Goal: Task Accomplishment & Management: Manage account settings

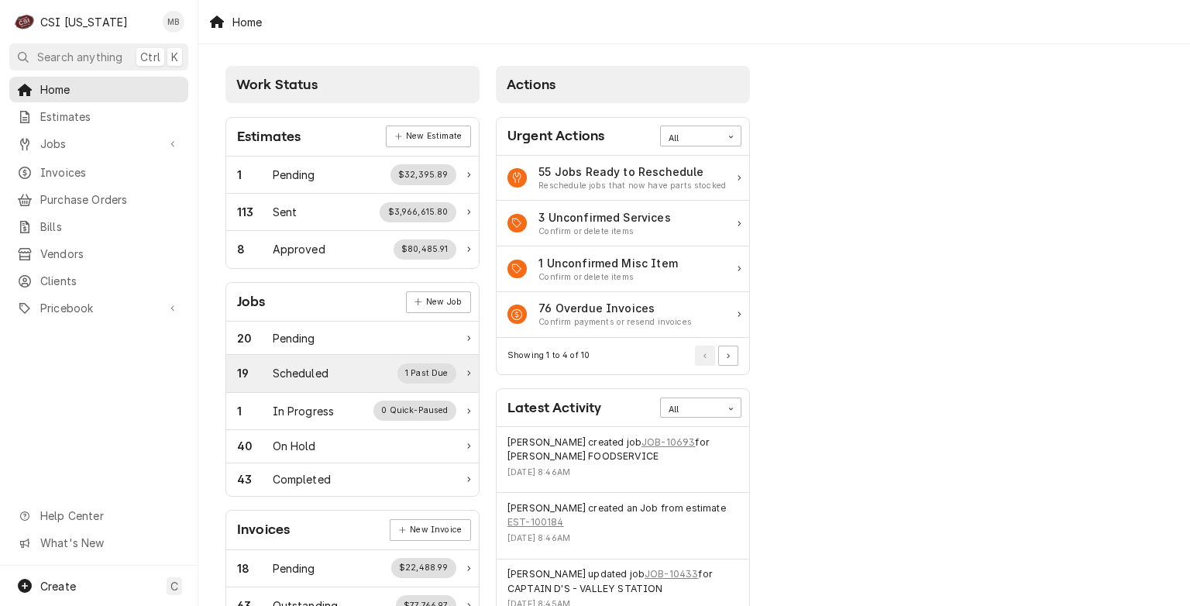
click at [284, 369] on div "Scheduled" at bounding box center [301, 373] width 56 height 16
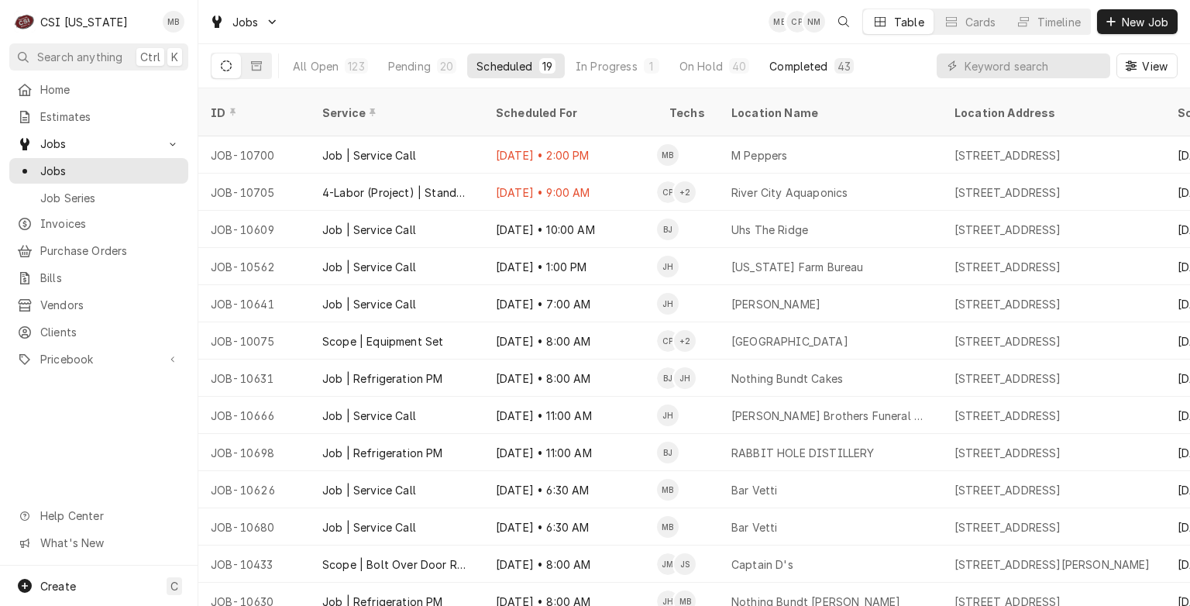
click at [760, 64] on button "Completed 43" at bounding box center [811, 65] width 103 height 25
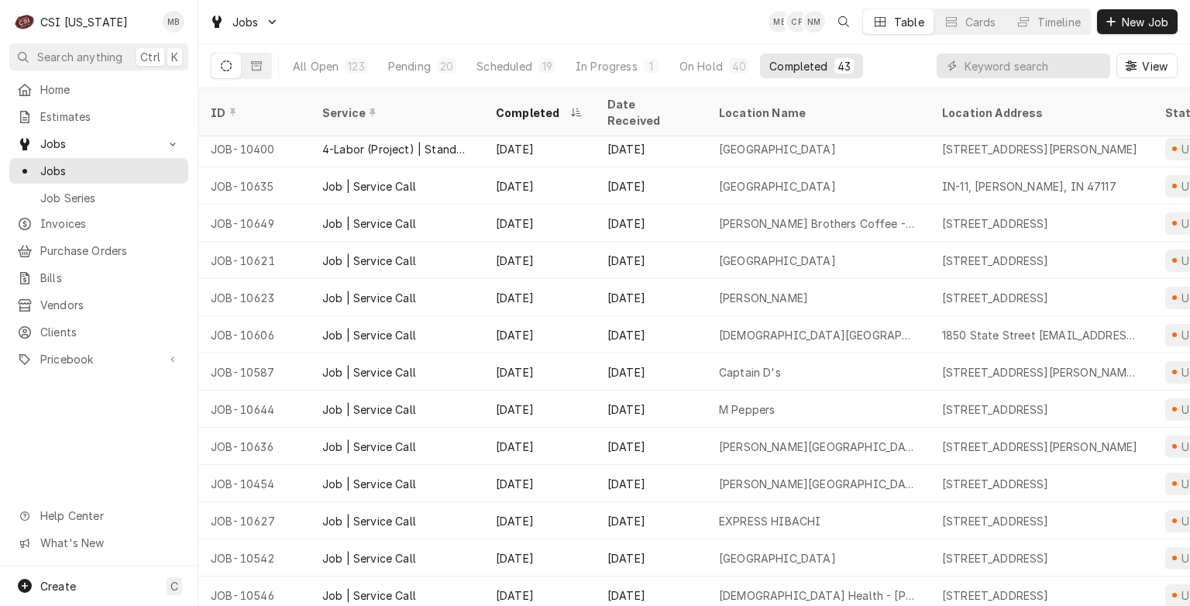
scroll to position [1122, 0]
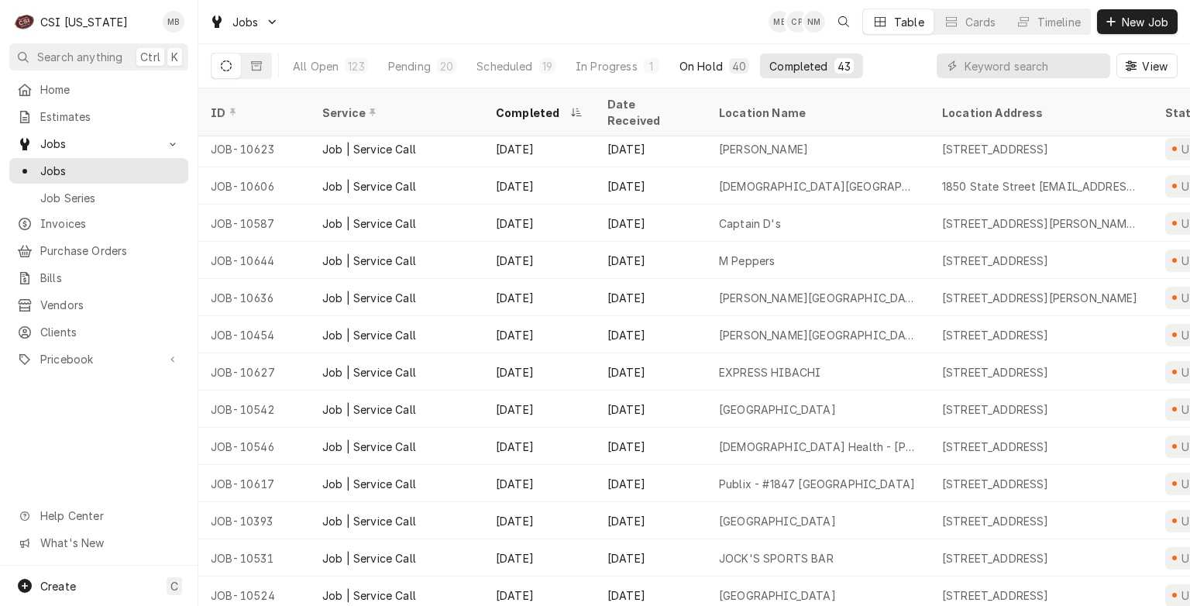
click at [680, 60] on div "On Hold" at bounding box center [701, 66] width 43 height 16
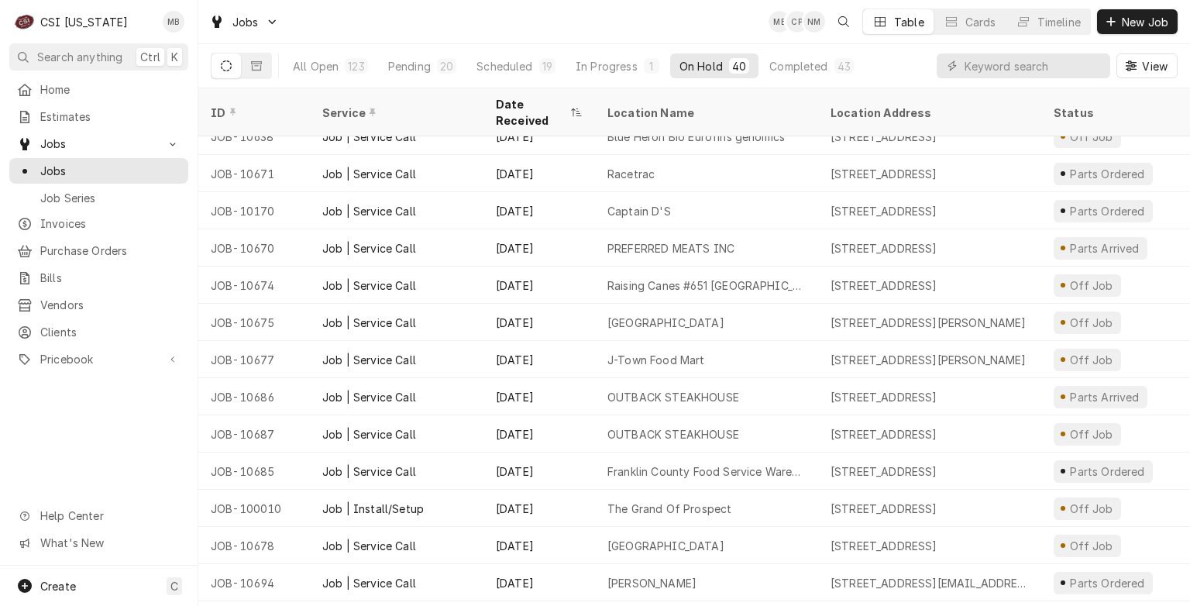
scroll to position [725, 0]
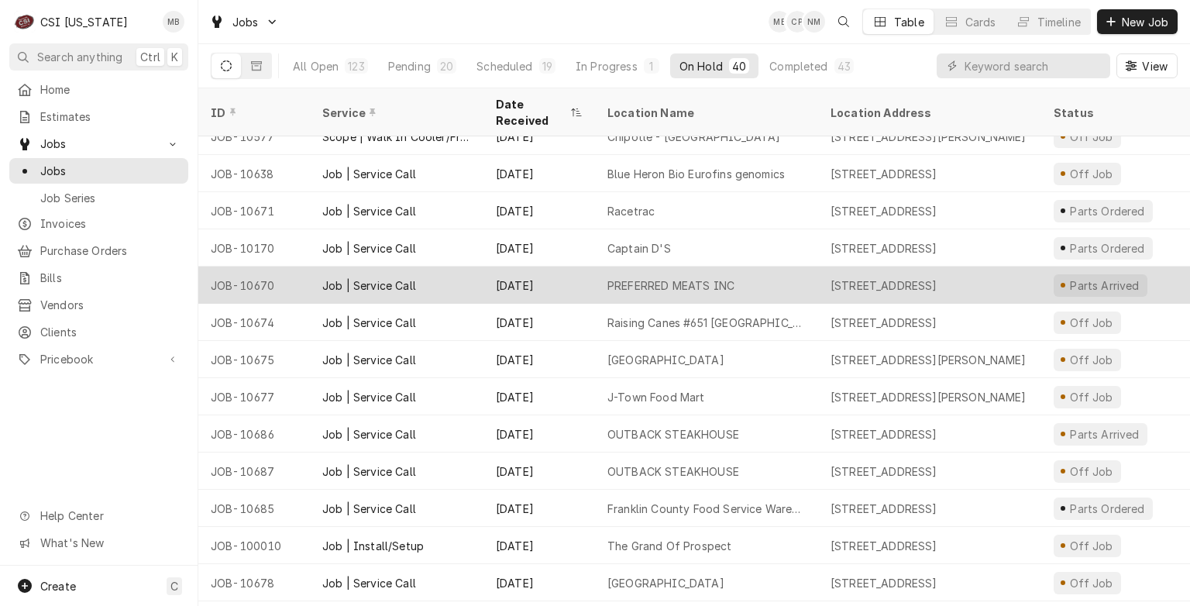
click at [539, 282] on div "[DATE]" at bounding box center [539, 285] width 112 height 37
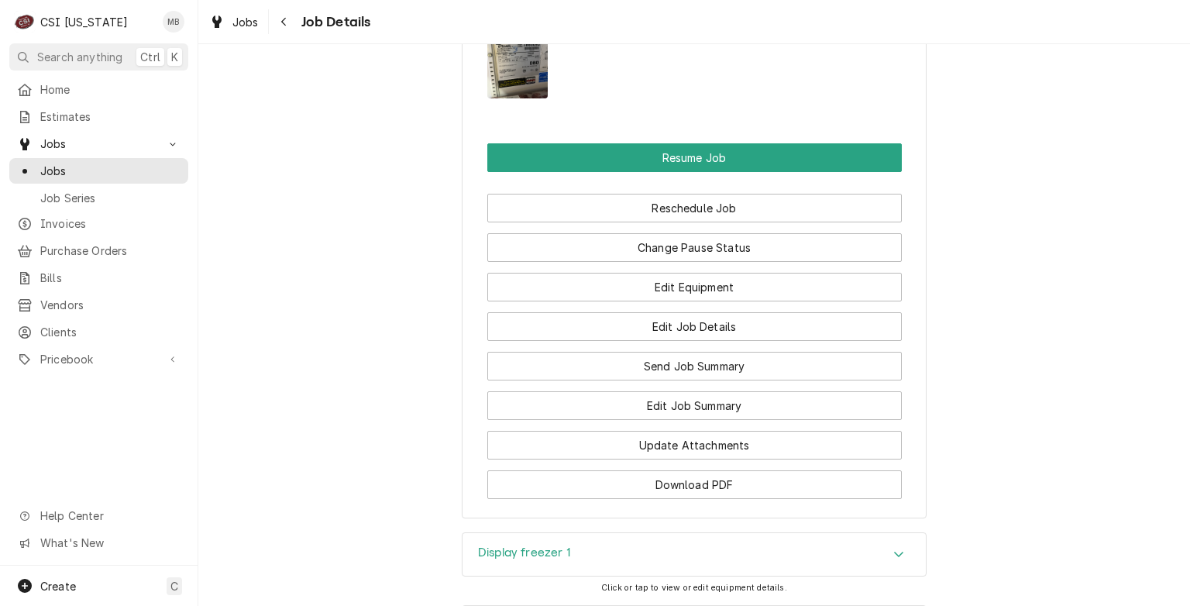
scroll to position [1959, 0]
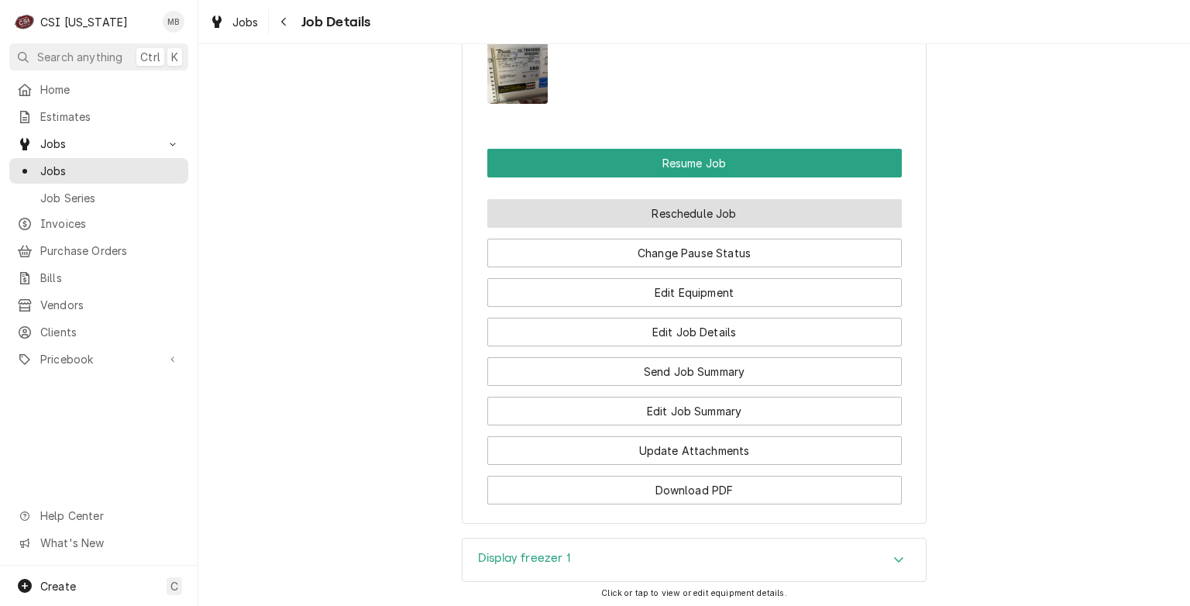
click at [653, 228] on button "Reschedule Job" at bounding box center [694, 213] width 415 height 29
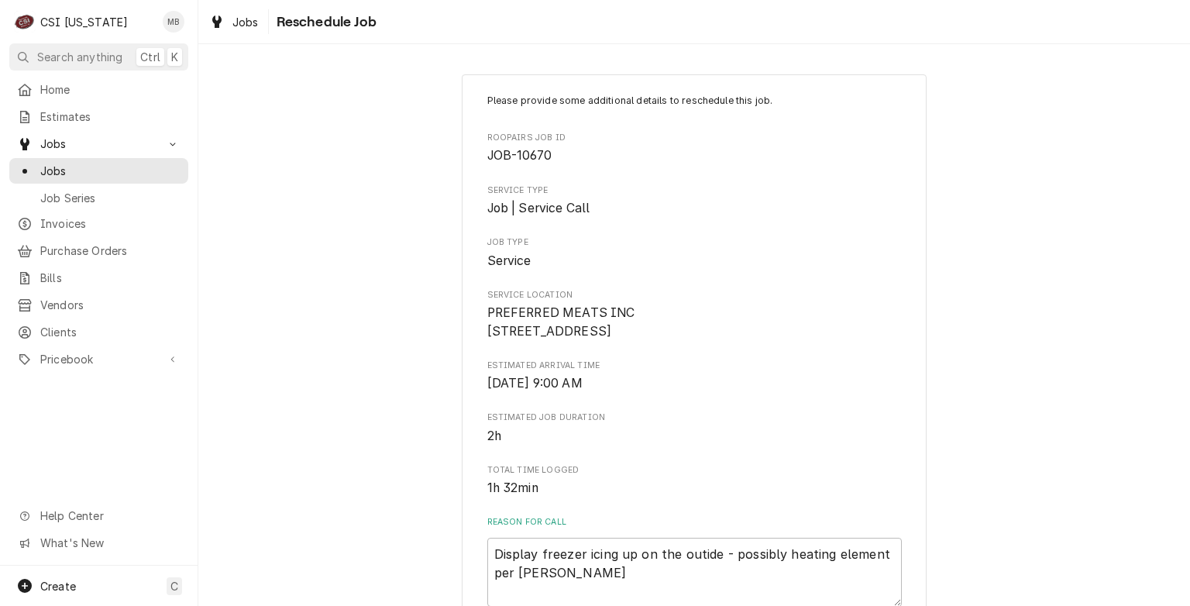
scroll to position [550, 0]
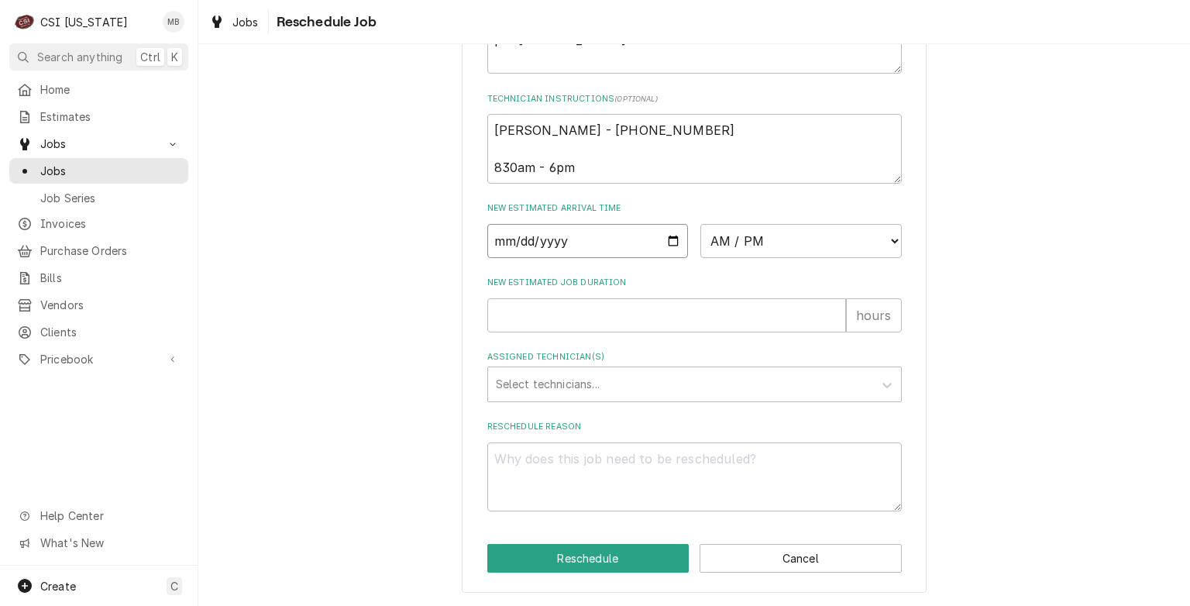
click at [669, 239] on input "Date" at bounding box center [587, 241] width 201 height 34
type input "2025-10-03"
type textarea "x"
click at [735, 246] on select "AM / PM 6:00 AM 6:15 AM 6:30 AM 6:45 AM 7:00 AM 7:15 AM 7:30 AM 7:45 AM 8:00 AM…" at bounding box center [800, 241] width 201 height 34
select select "10:00:00"
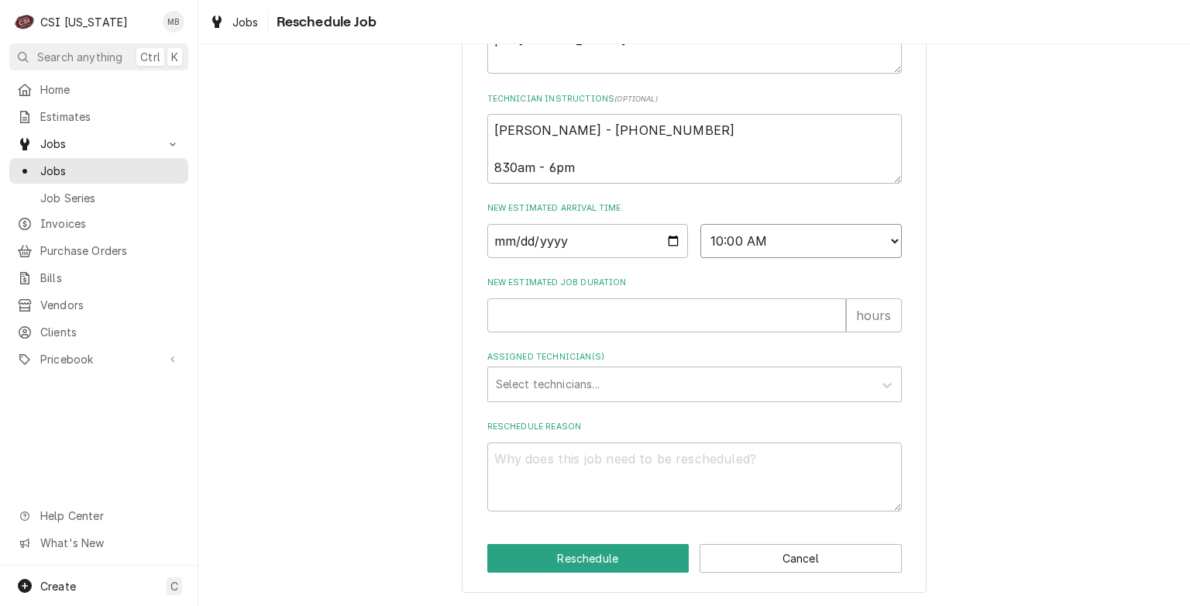
click at [700, 224] on select "AM / PM 6:00 AM 6:15 AM 6:30 AM 6:45 AM 7:00 AM 7:15 AM 7:30 AM 7:45 AM 8:00 AM…" at bounding box center [800, 241] width 201 height 34
type textarea "x"
click at [753, 553] on button "Cancel" at bounding box center [801, 558] width 202 height 29
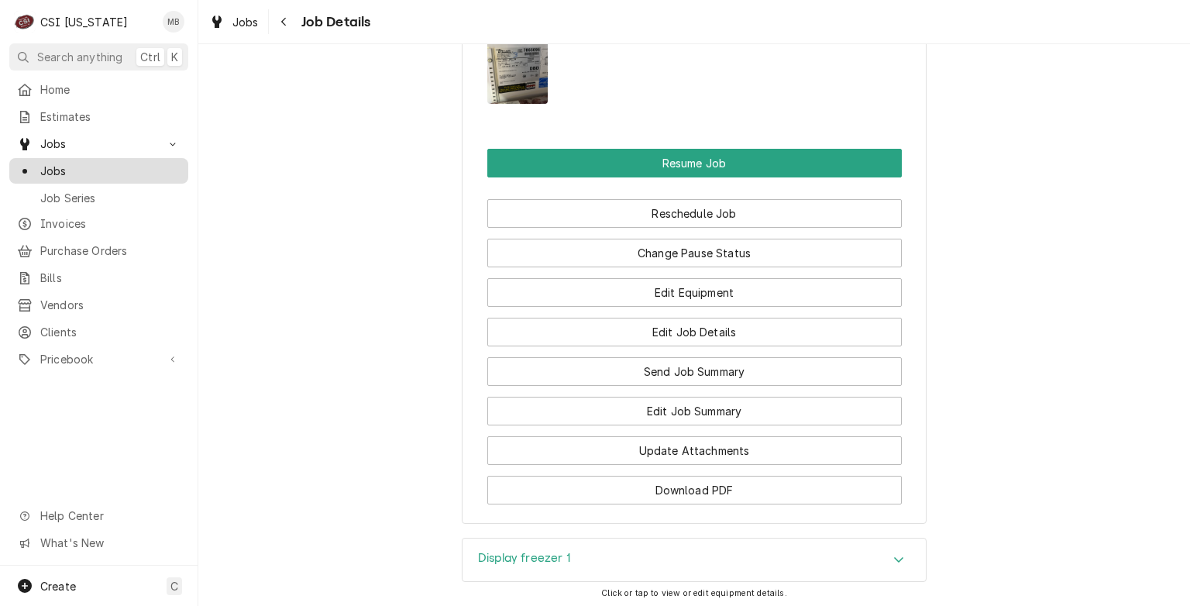
click at [107, 169] on span "Jobs" at bounding box center [110, 171] width 140 height 16
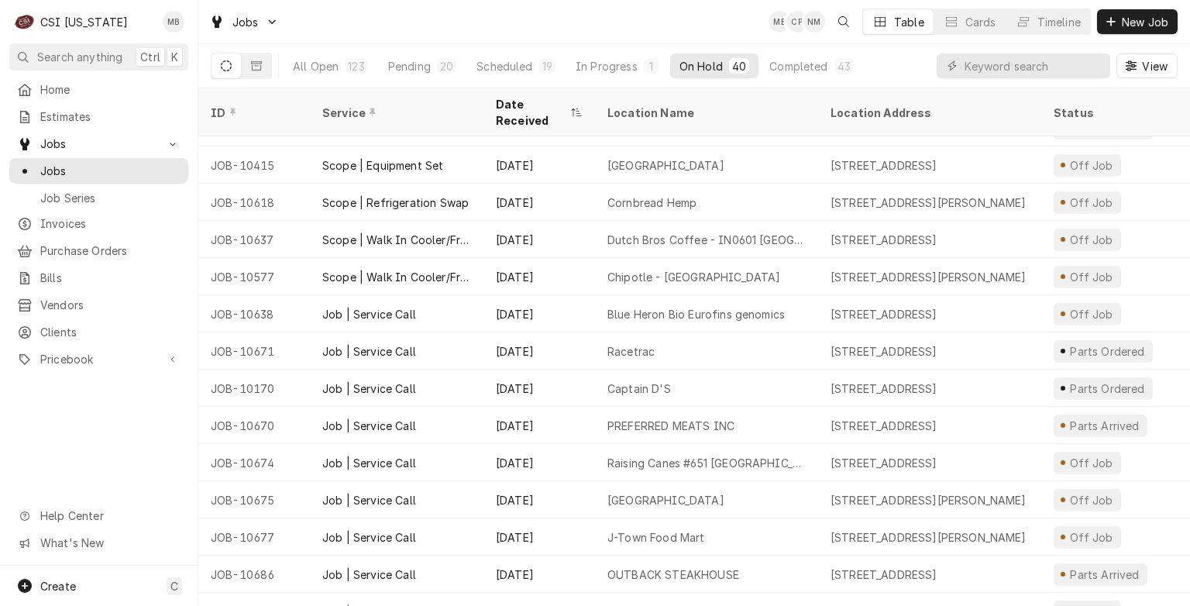
scroll to position [586, 0]
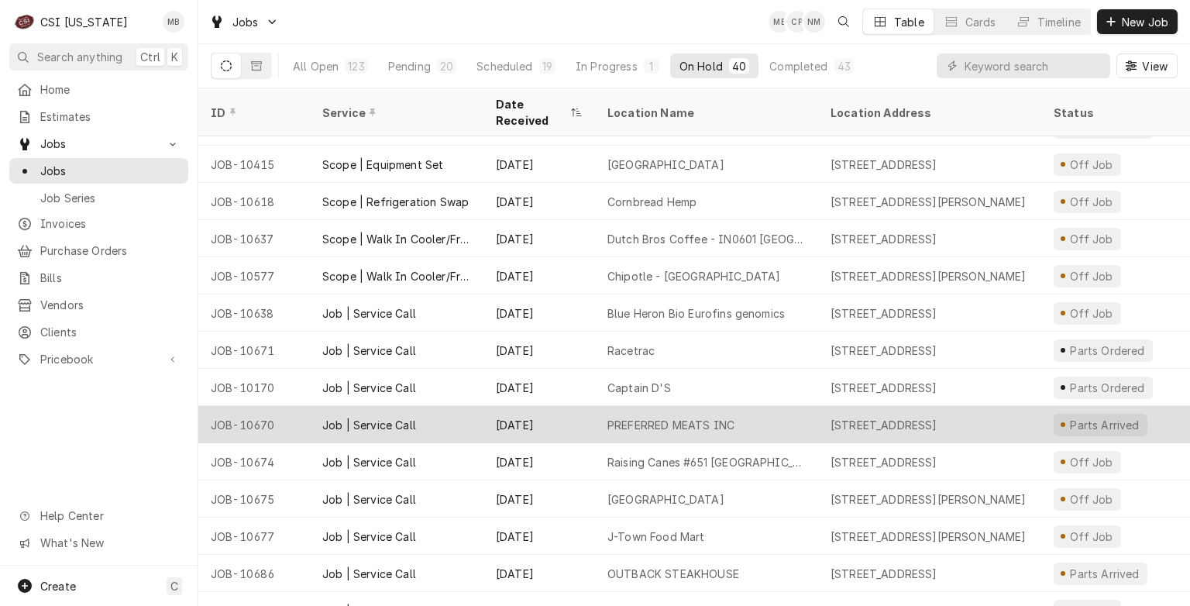
drag, startPoint x: 691, startPoint y: 420, endPoint x: 606, endPoint y: 397, distance: 88.3
click at [606, 406] on div "PREFERRED MEATS INC" at bounding box center [706, 424] width 223 height 37
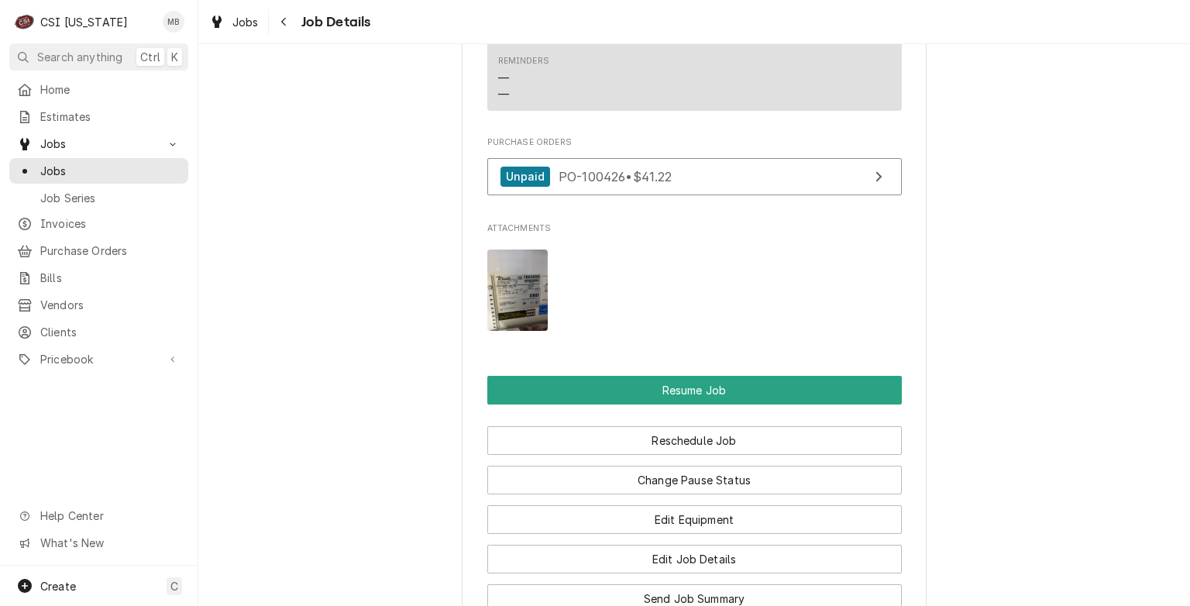
scroll to position [1763, 0]
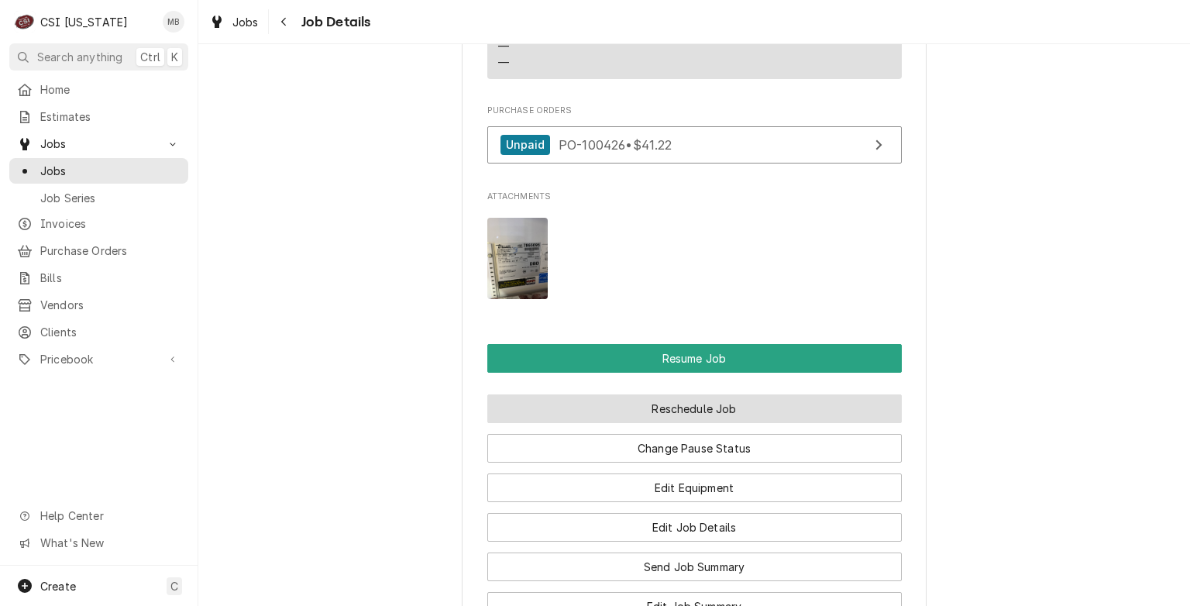
click at [663, 416] on button "Reschedule Job" at bounding box center [694, 408] width 415 height 29
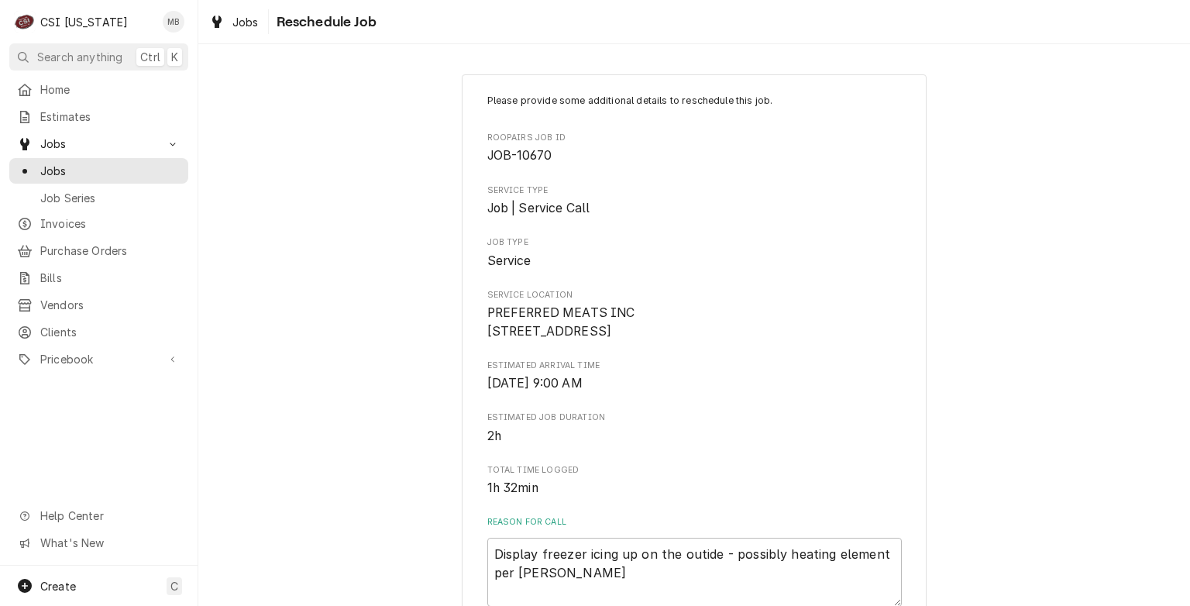
scroll to position [550, 0]
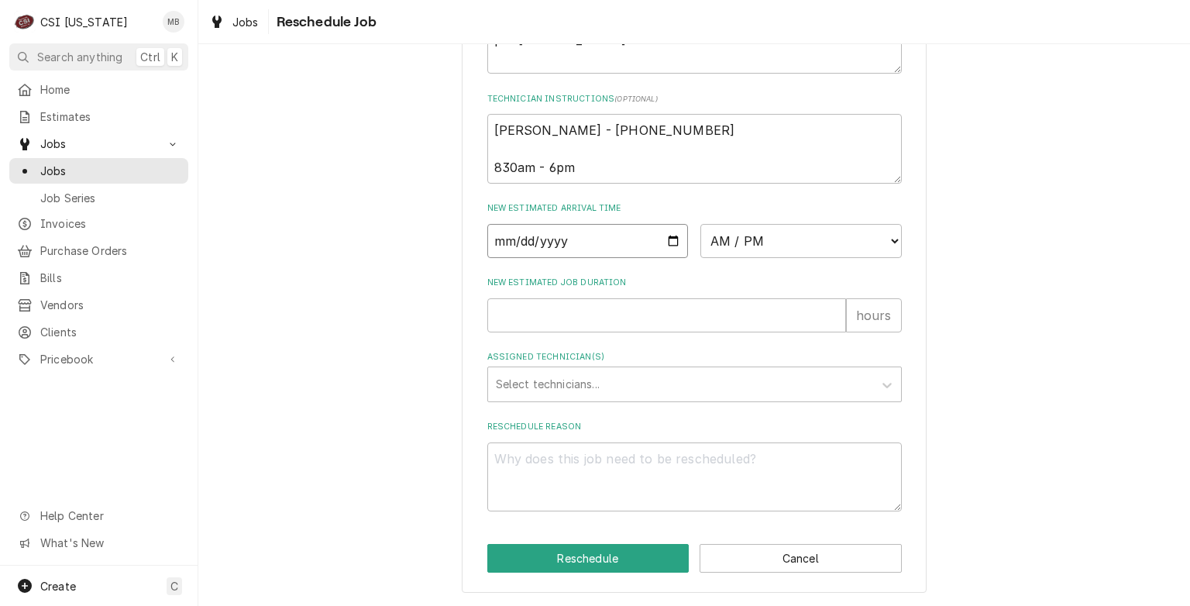
click at [662, 230] on input "Date" at bounding box center [587, 241] width 201 height 34
click at [673, 253] on input "Date" at bounding box center [587, 241] width 201 height 34
click at [673, 249] on input "Date" at bounding box center [587, 241] width 201 height 34
click at [672, 246] on input "Date" at bounding box center [587, 241] width 201 height 34
type input "2025-10-03"
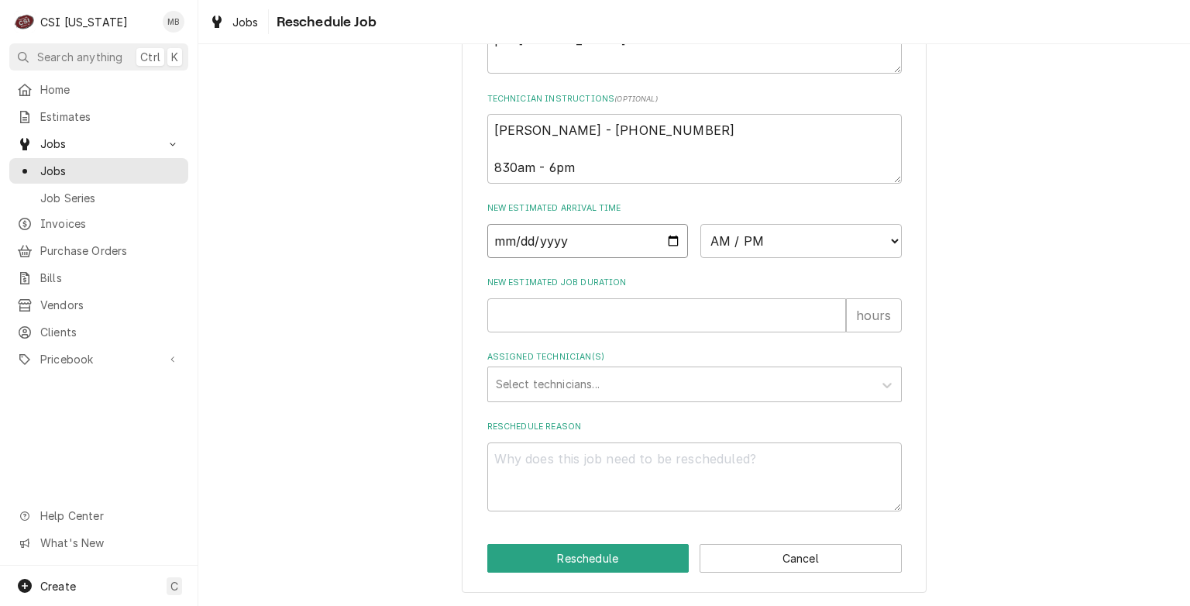
type textarea "x"
click at [762, 235] on select "AM / PM 6:00 AM 6:15 AM 6:30 AM 6:45 AM 7:00 AM 7:15 AM 7:30 AM 7:45 AM 8:00 AM…" at bounding box center [800, 241] width 201 height 34
select select "10:00:00"
click at [700, 224] on select "AM / PM 6:00 AM 6:15 AM 6:30 AM 6:45 AM 7:00 AM 7:15 AM 7:30 AM 7:45 AM 8:00 AM…" at bounding box center [800, 241] width 201 height 34
click at [571, 322] on input "New Estimated Job Duration" at bounding box center [666, 315] width 359 height 34
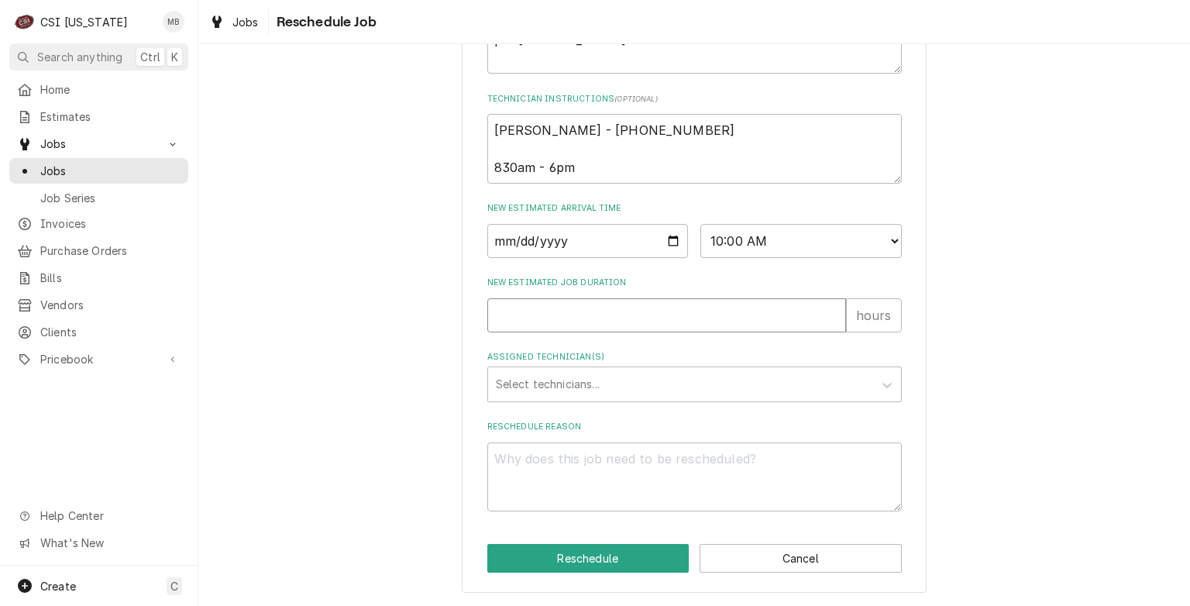
type textarea "x"
type input "2"
click at [576, 392] on div "Assigned Technician(s)" at bounding box center [681, 384] width 370 height 28
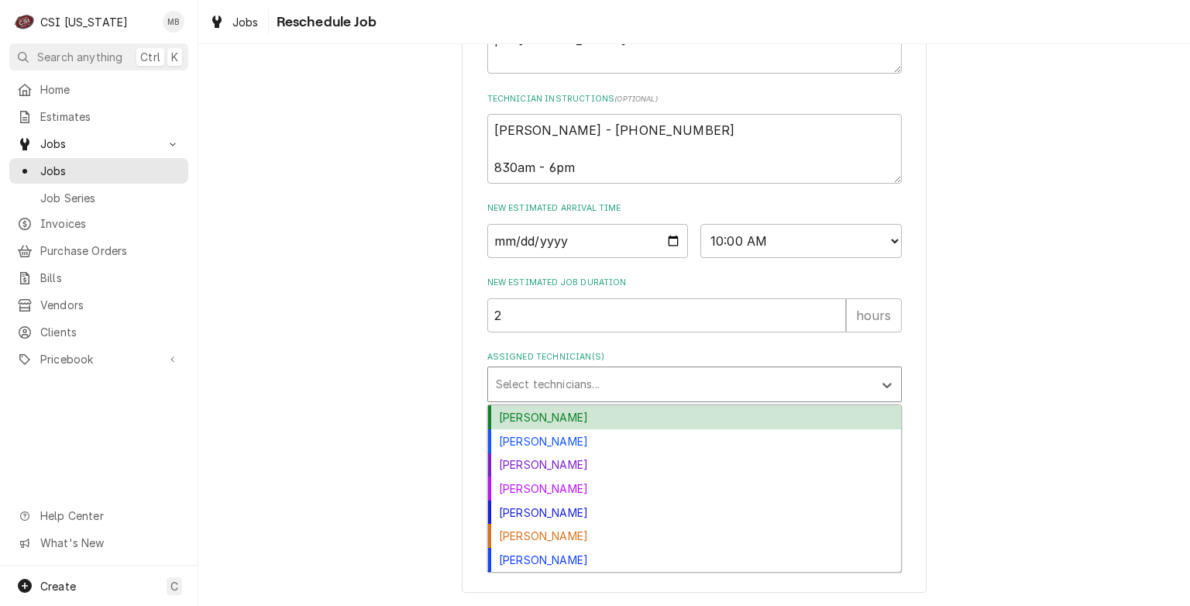
click at [545, 426] on div "[PERSON_NAME]" at bounding box center [694, 417] width 413 height 24
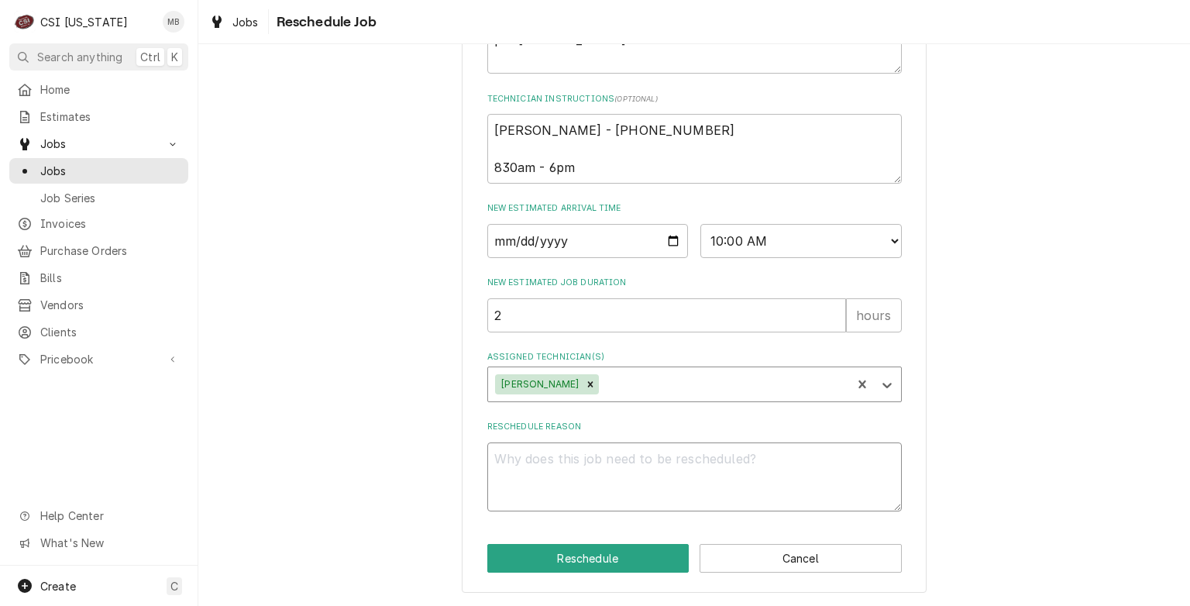
click at [542, 466] on textarea "Reschedule Reason" at bounding box center [694, 477] width 415 height 70
type textarea "x"
type textarea "p"
type textarea "x"
type textarea "pa"
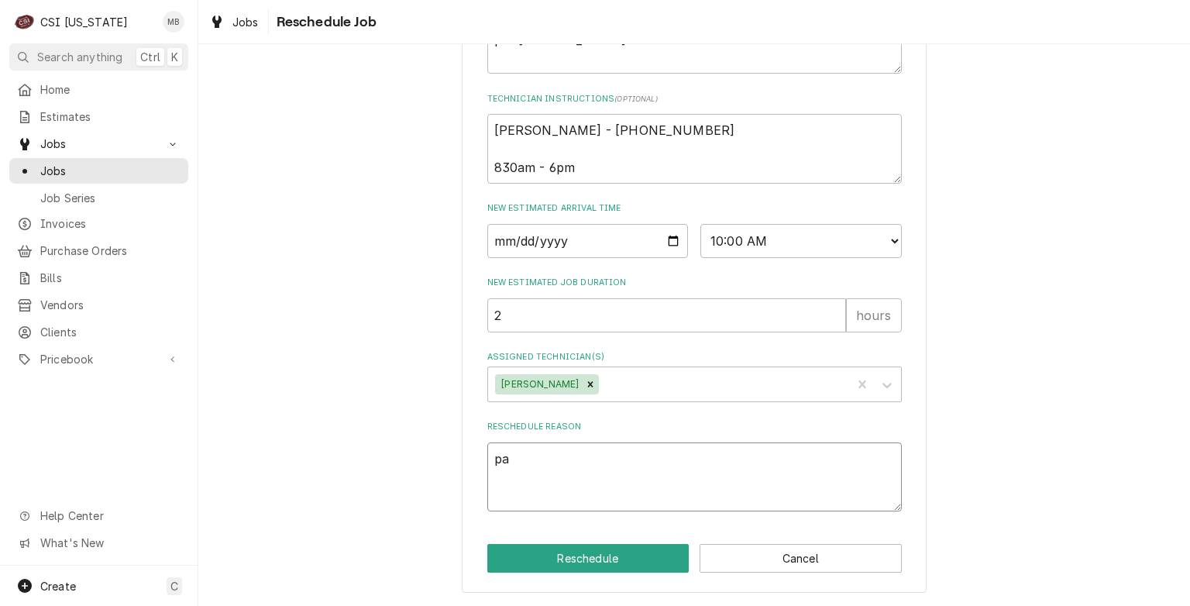
type textarea "x"
type textarea "par"
type textarea "x"
type textarea "part"
type textarea "x"
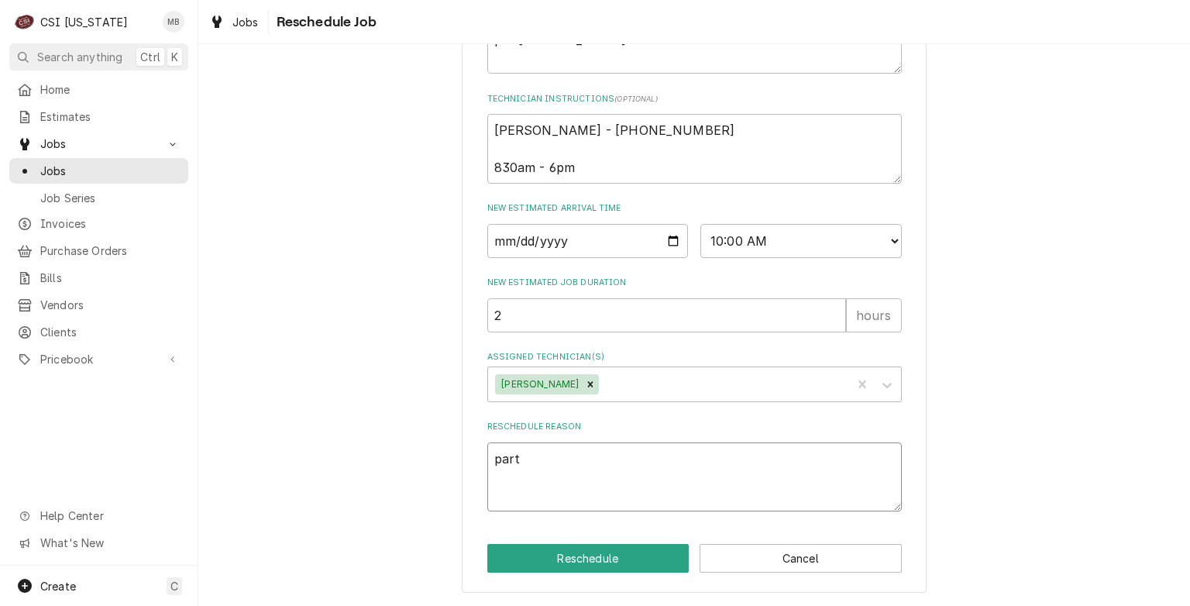
type textarea "parts"
type textarea "x"
type textarea "parts"
type textarea "x"
type textarea "parts a"
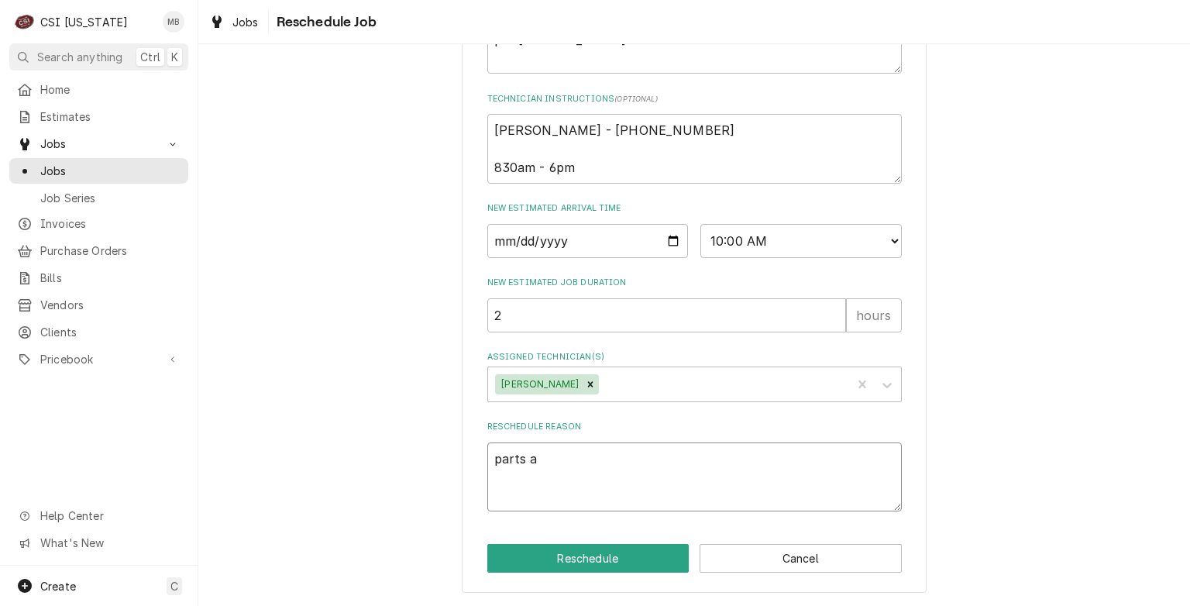
type textarea "x"
type textarea "parts ar"
type textarea "x"
type textarea "parts arr"
type textarea "x"
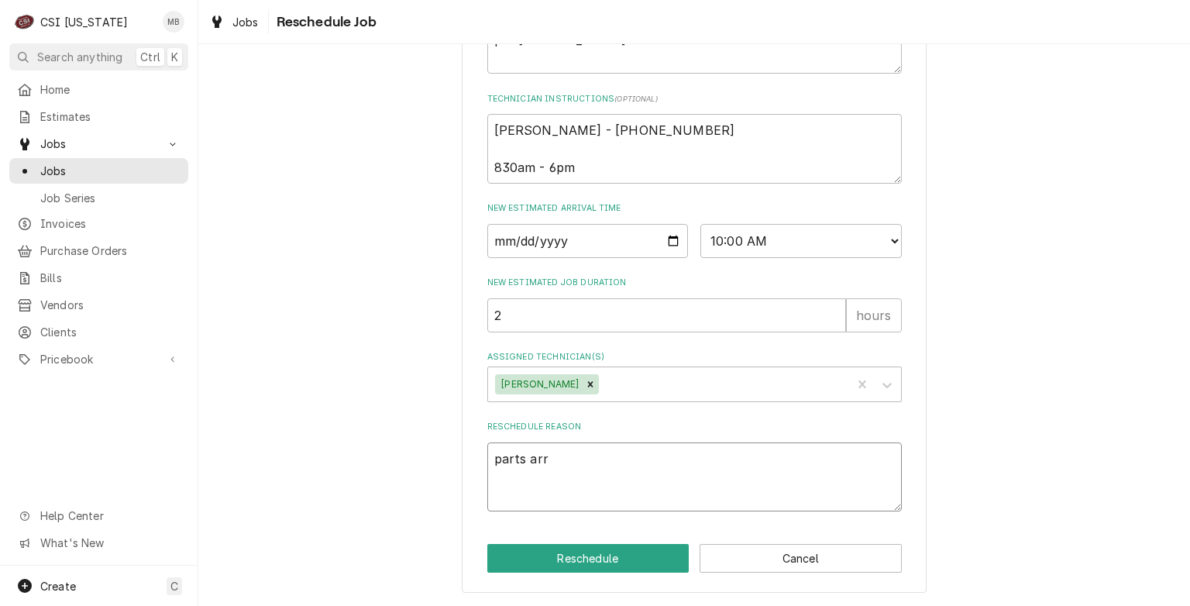
type textarea "parts arri"
type textarea "x"
type textarea "parts arriv"
type textarea "x"
type textarea "parts arrive"
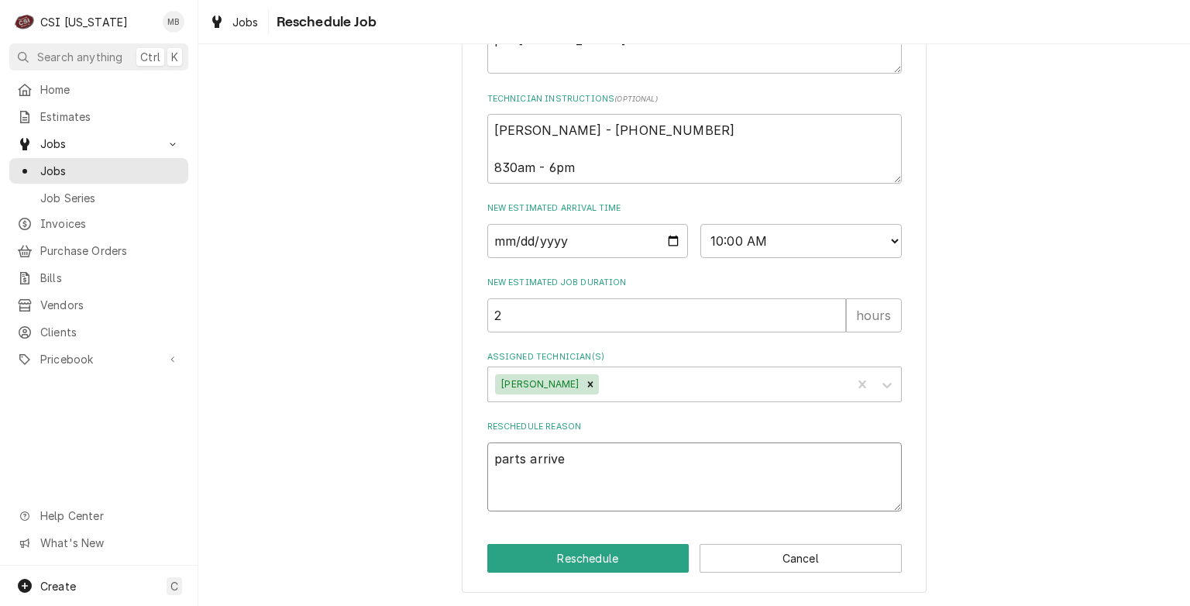
type textarea "x"
type textarea "parts arrived"
click at [571, 553] on button "Reschedule" at bounding box center [588, 558] width 202 height 29
type textarea "x"
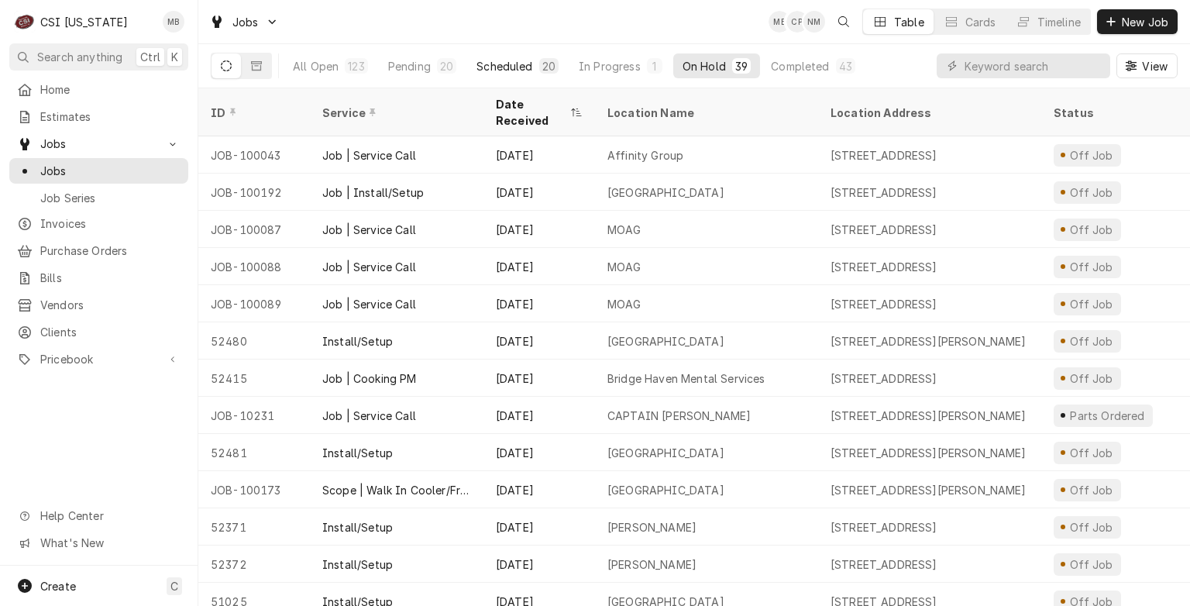
click at [509, 70] on div "Scheduled" at bounding box center [505, 66] width 56 height 16
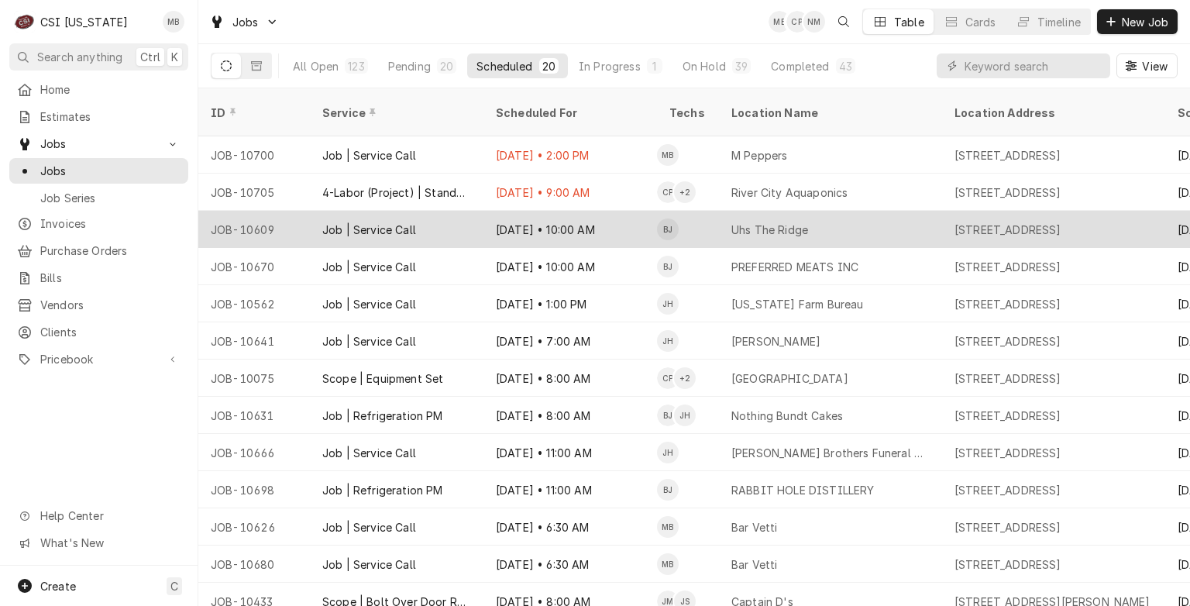
click at [526, 222] on div "Oct 3 • 10:00 AM" at bounding box center [570, 229] width 174 height 37
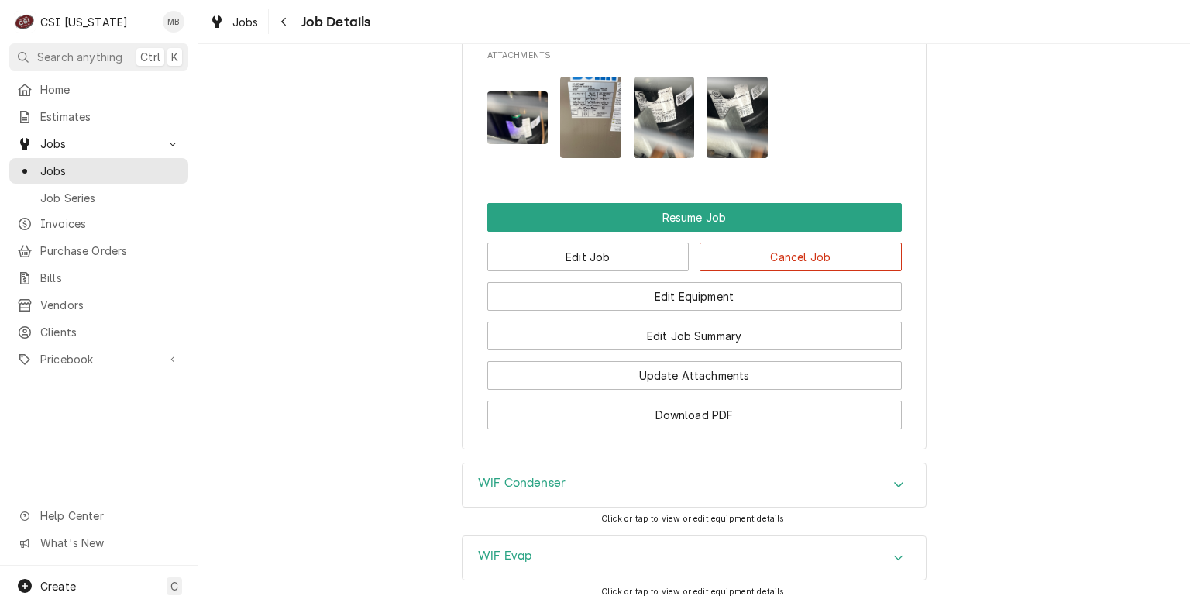
scroll to position [1866, 0]
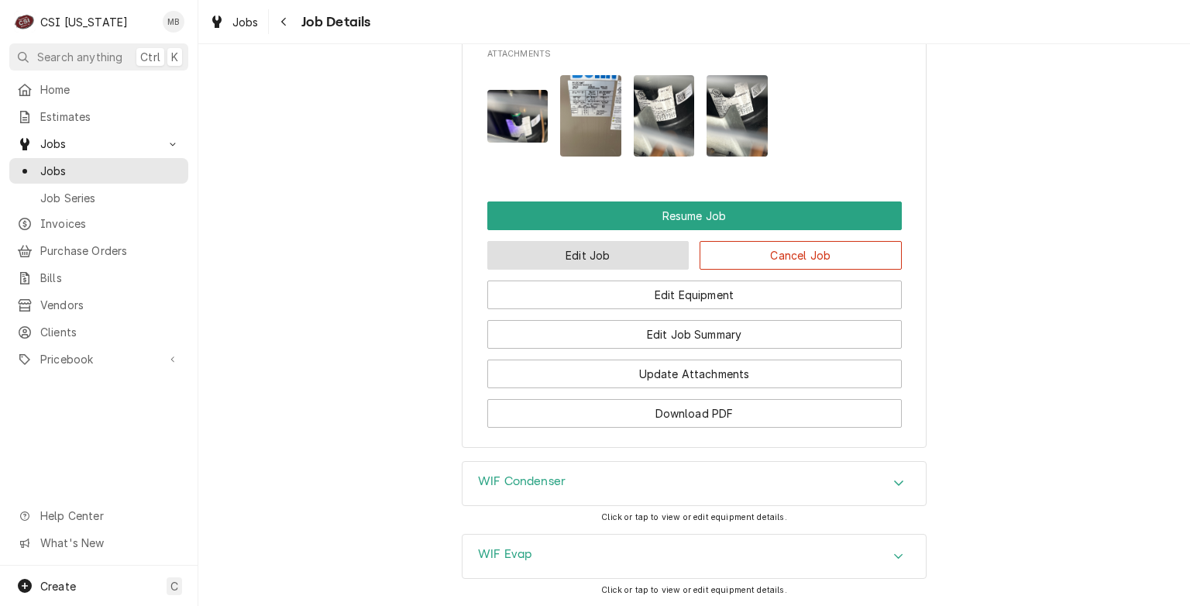
click at [596, 270] on button "Edit Job" at bounding box center [588, 255] width 202 height 29
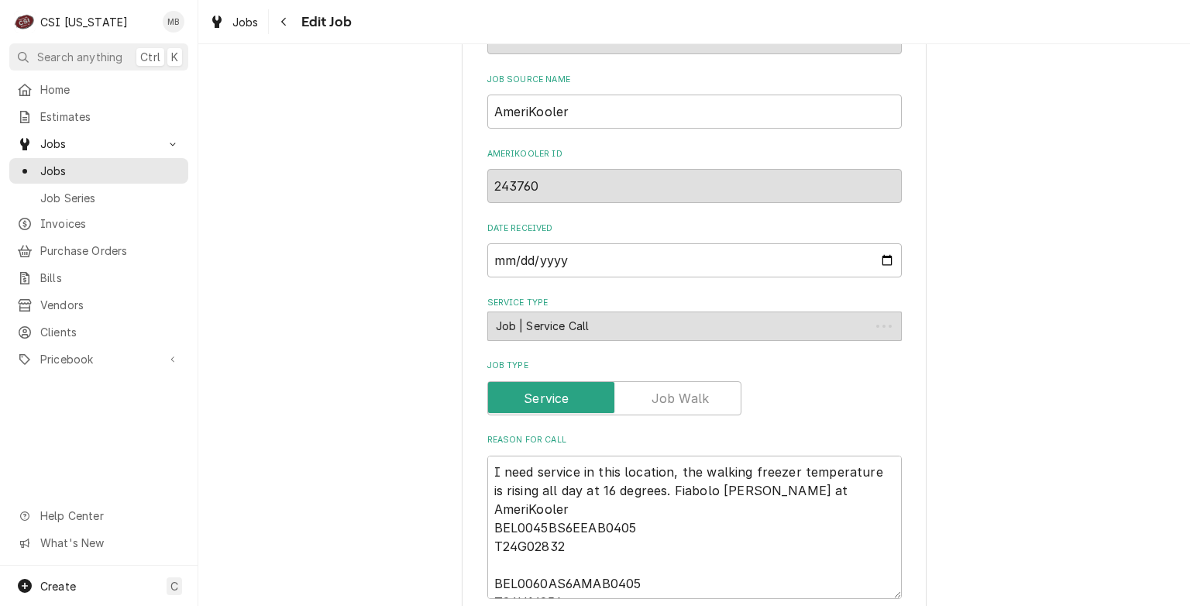
type textarea "x"
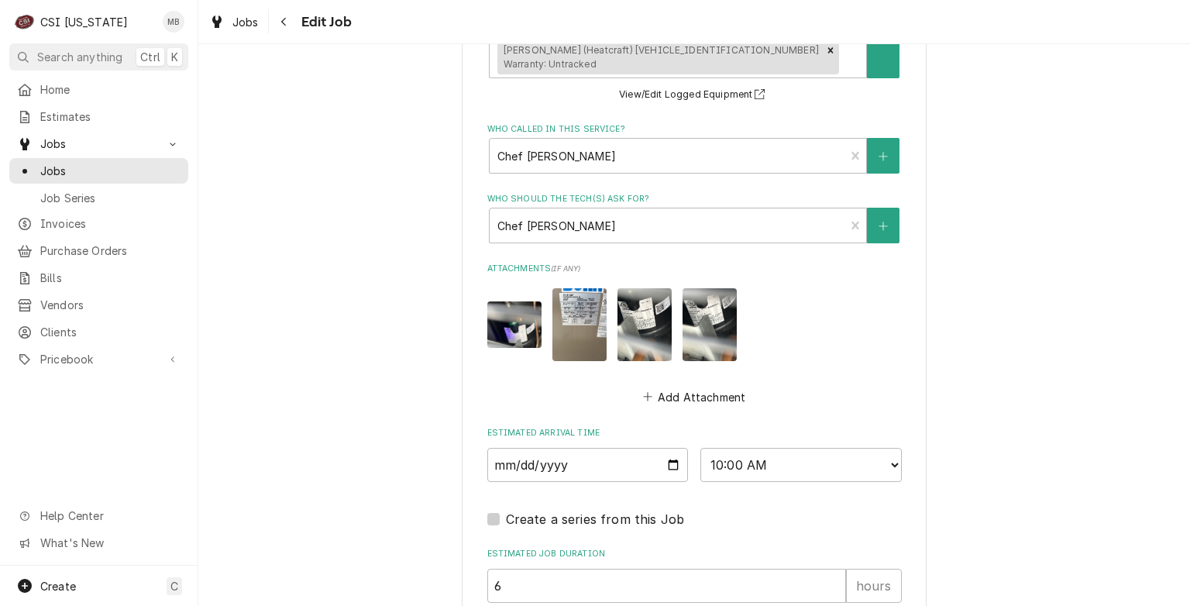
scroll to position [1316, 0]
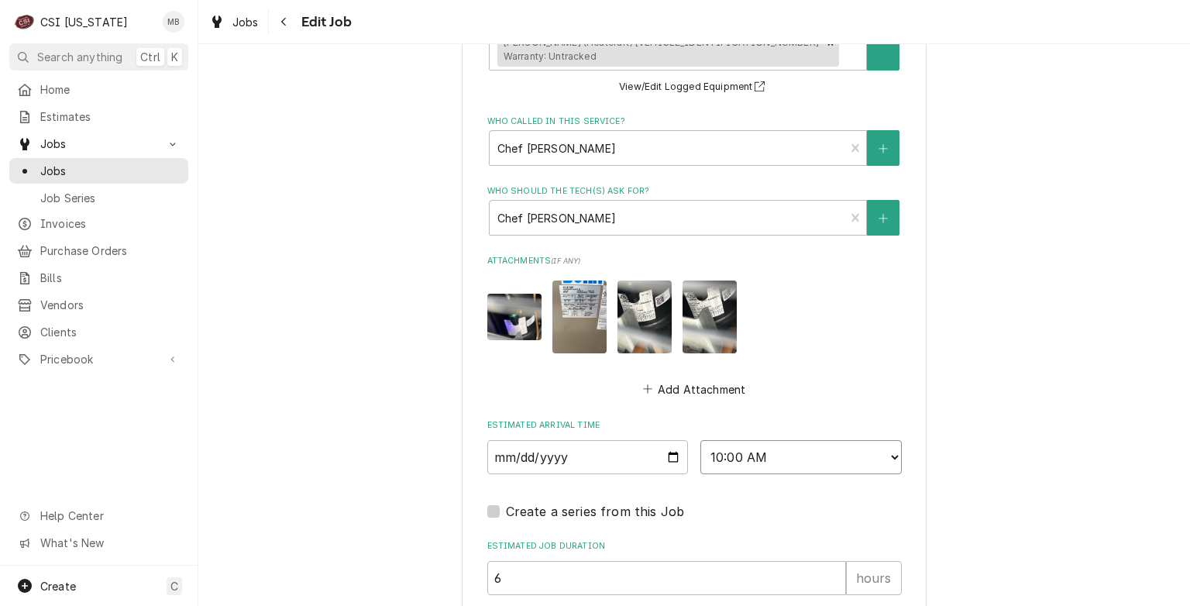
click at [735, 451] on select "AM / PM 6:00 AM 6:15 AM 6:30 AM 6:45 AM 7:00 AM 7:15 AM 7:30 AM 7:45 AM 8:00 AM…" at bounding box center [800, 457] width 201 height 34
select select "11:00:00"
click at [700, 440] on select "AM / PM 6:00 AM 6:15 AM 6:30 AM 6:45 AM 7:00 AM 7:15 AM 7:30 AM 7:45 AM 8:00 AM…" at bounding box center [800, 457] width 201 height 34
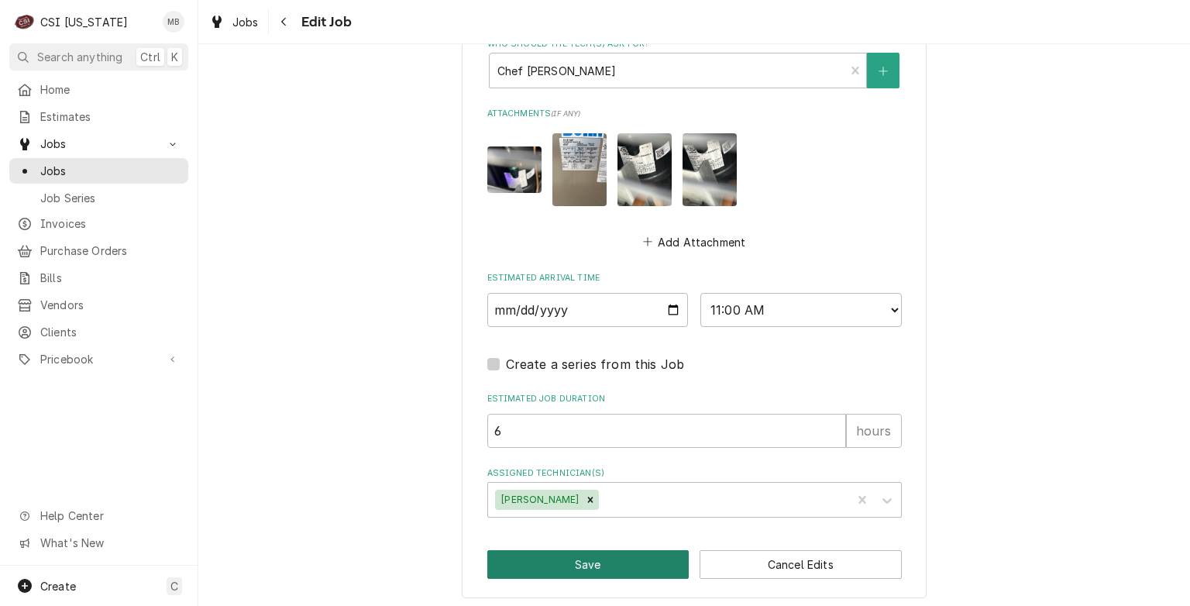
click at [618, 550] on button "Save" at bounding box center [588, 564] width 202 height 29
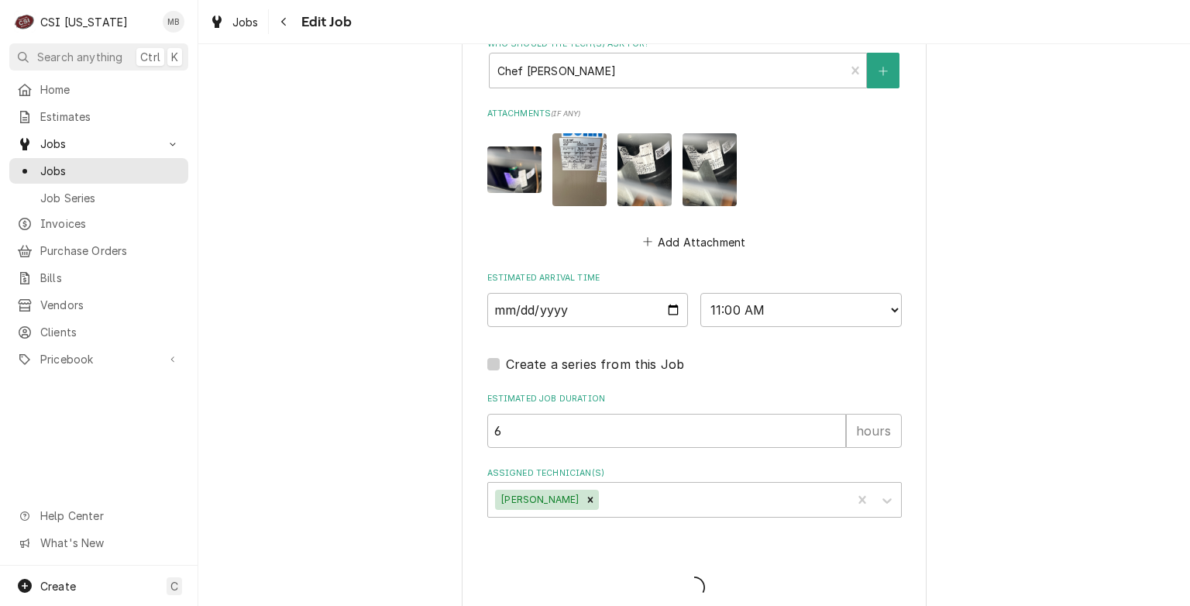
type textarea "x"
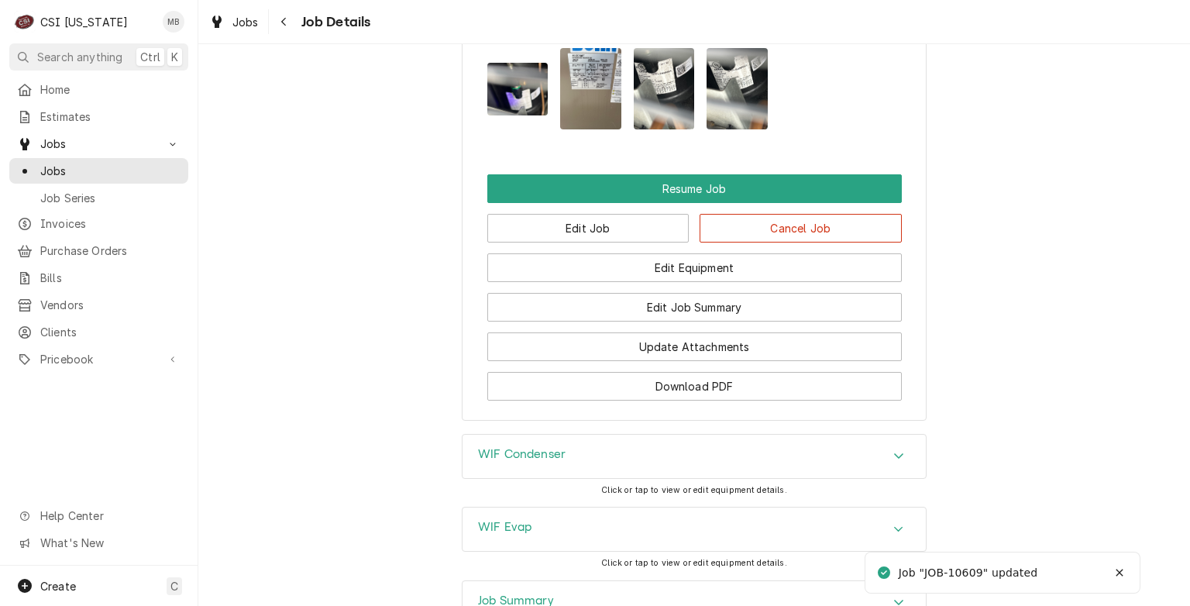
scroll to position [2101, 0]
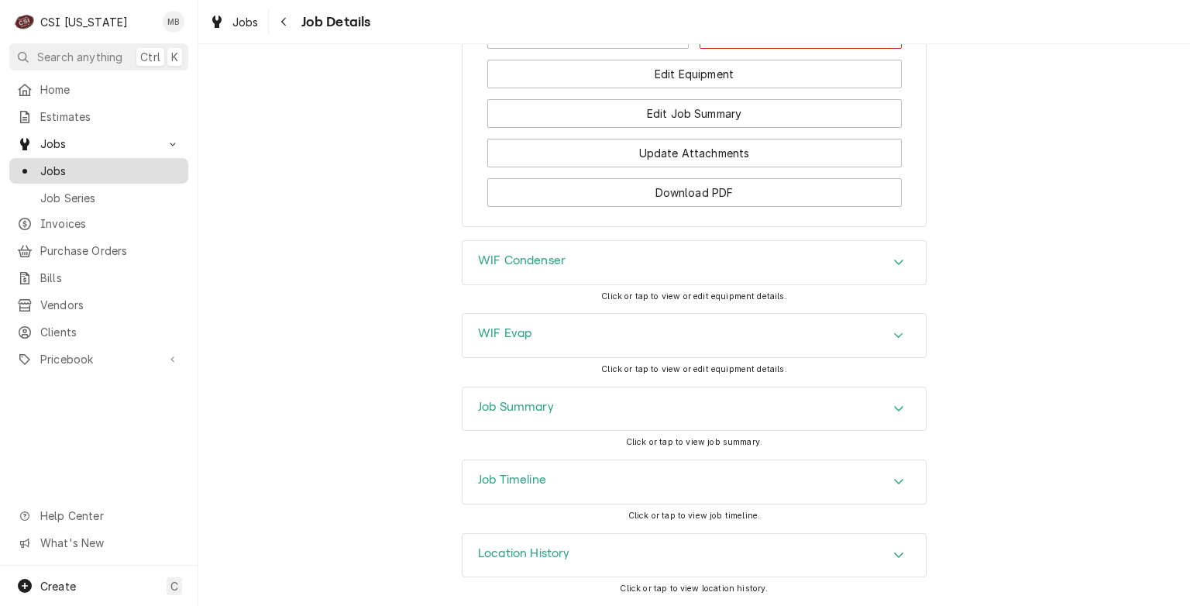
click at [47, 164] on span "Jobs" at bounding box center [110, 171] width 140 height 16
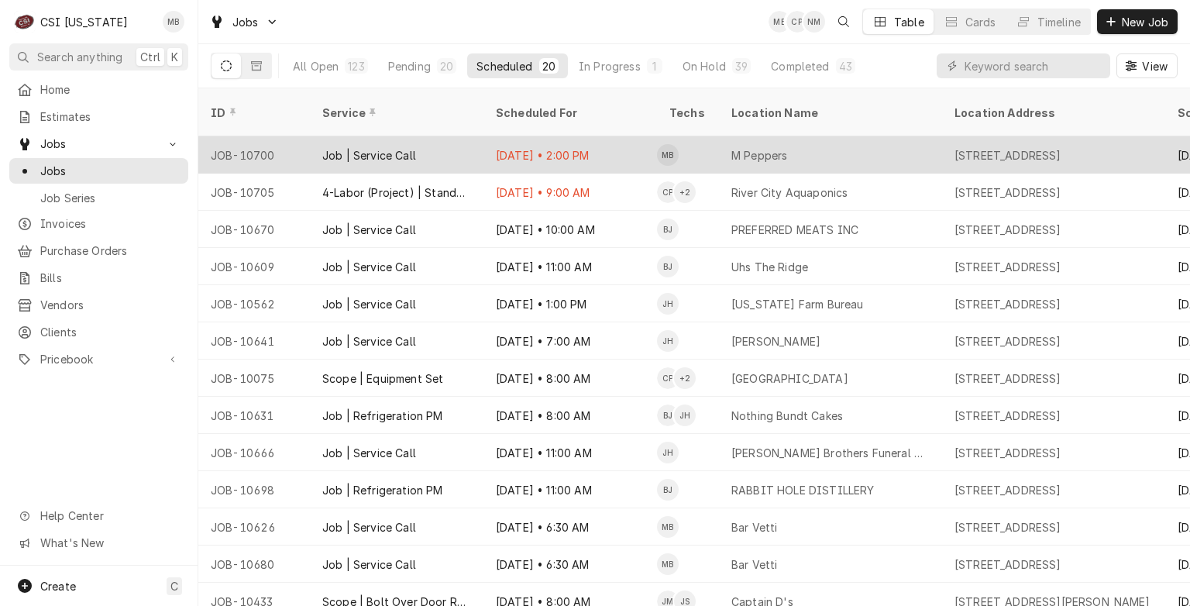
click at [425, 136] on div "Job | Service Call" at bounding box center [397, 154] width 174 height 37
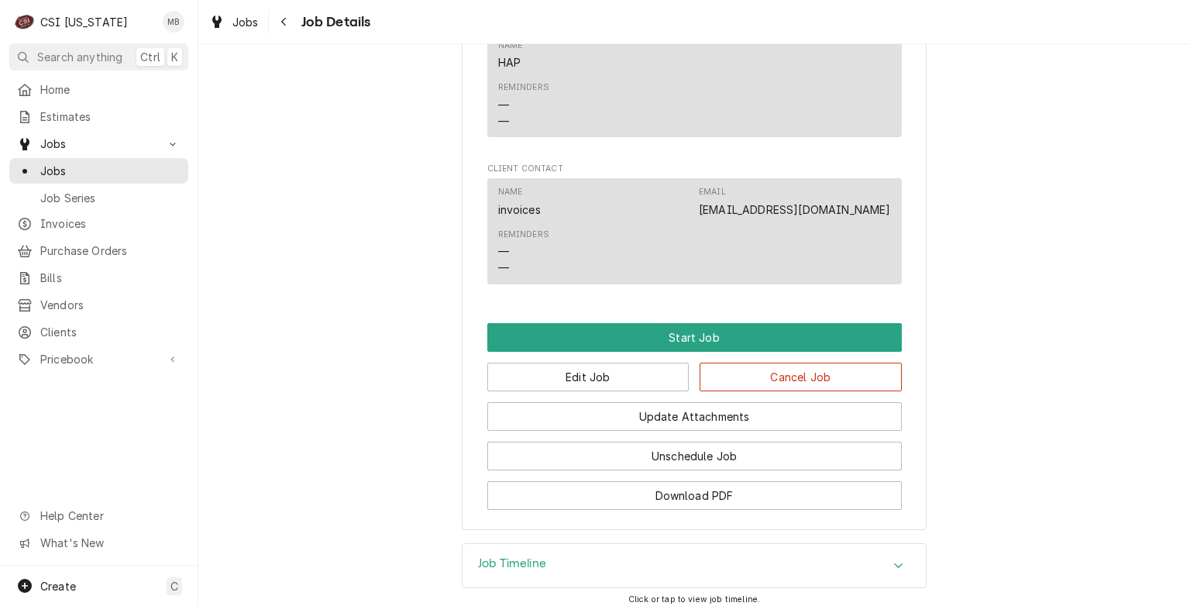
scroll to position [994, 0]
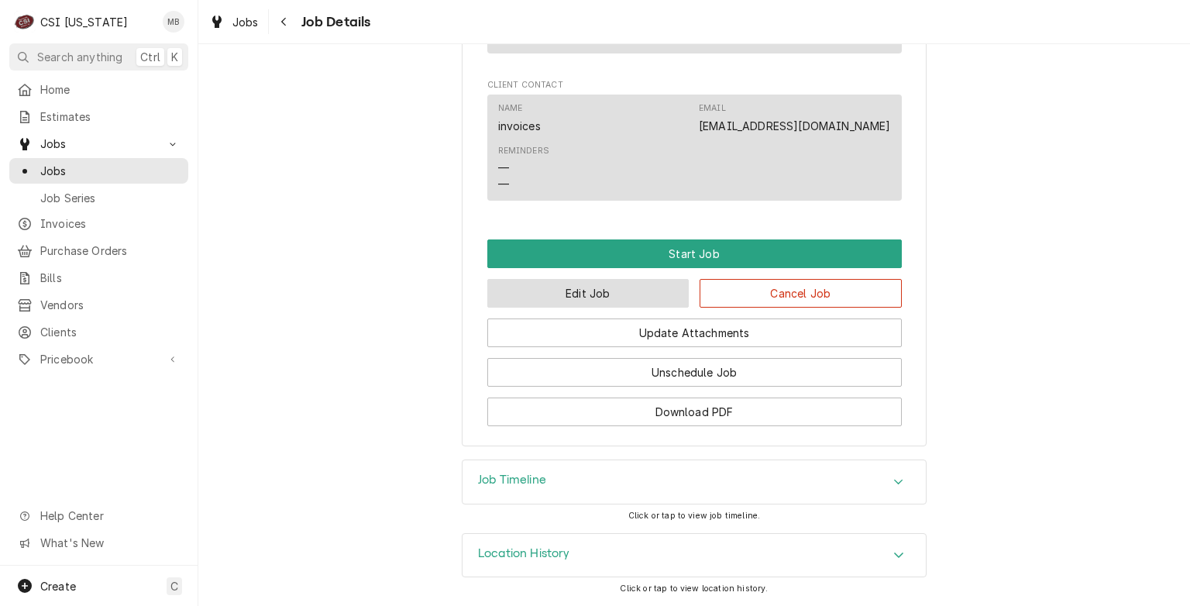
click at [555, 297] on button "Edit Job" at bounding box center [588, 293] width 202 height 29
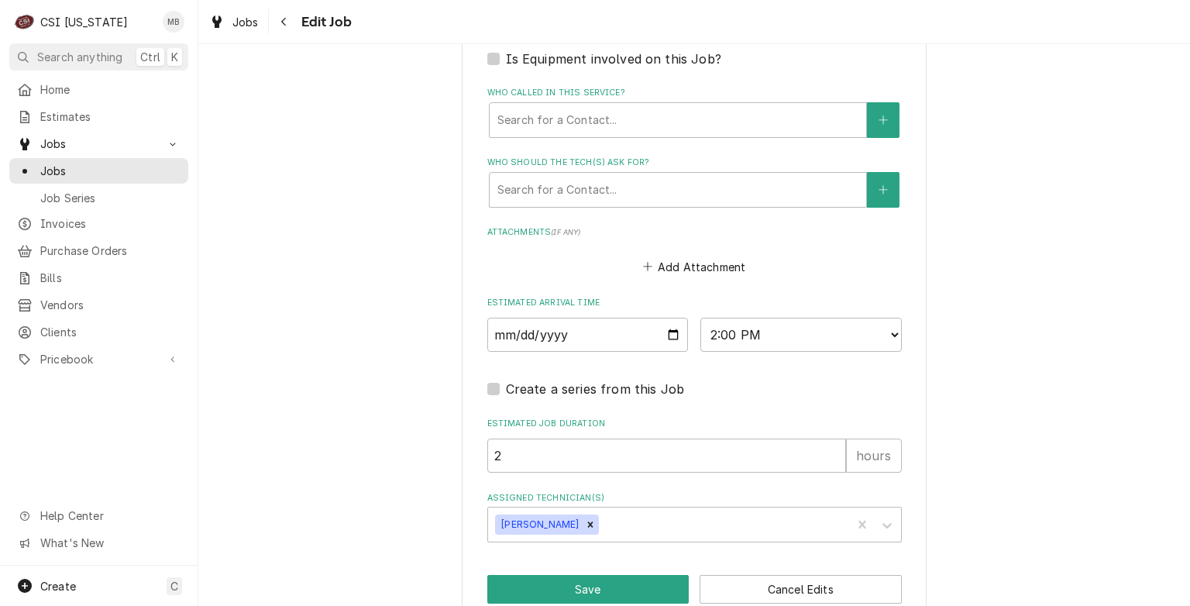
scroll to position [1077, 0]
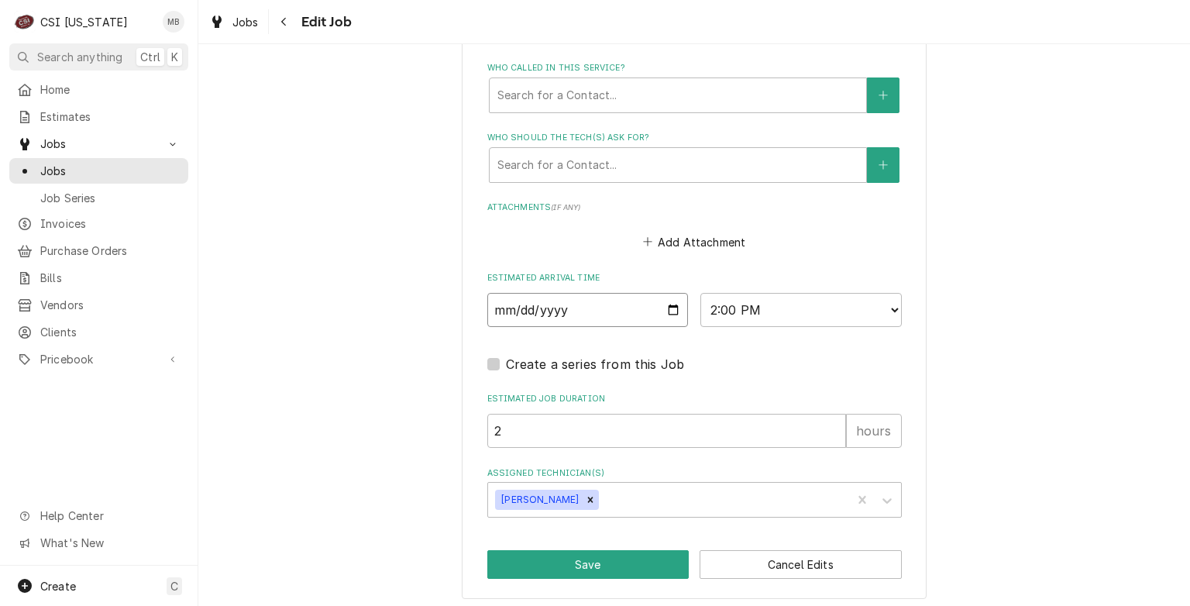
click at [662, 301] on input "2025-10-02" at bounding box center [587, 310] width 201 height 34
type textarea "x"
type input "2025-10-03"
type textarea "x"
click at [790, 300] on select "AM / PM 6:00 AM 6:15 AM 6:30 AM 6:45 AM 7:00 AM 7:15 AM 7:30 AM 7:45 AM 8:00 AM…" at bounding box center [800, 310] width 201 height 34
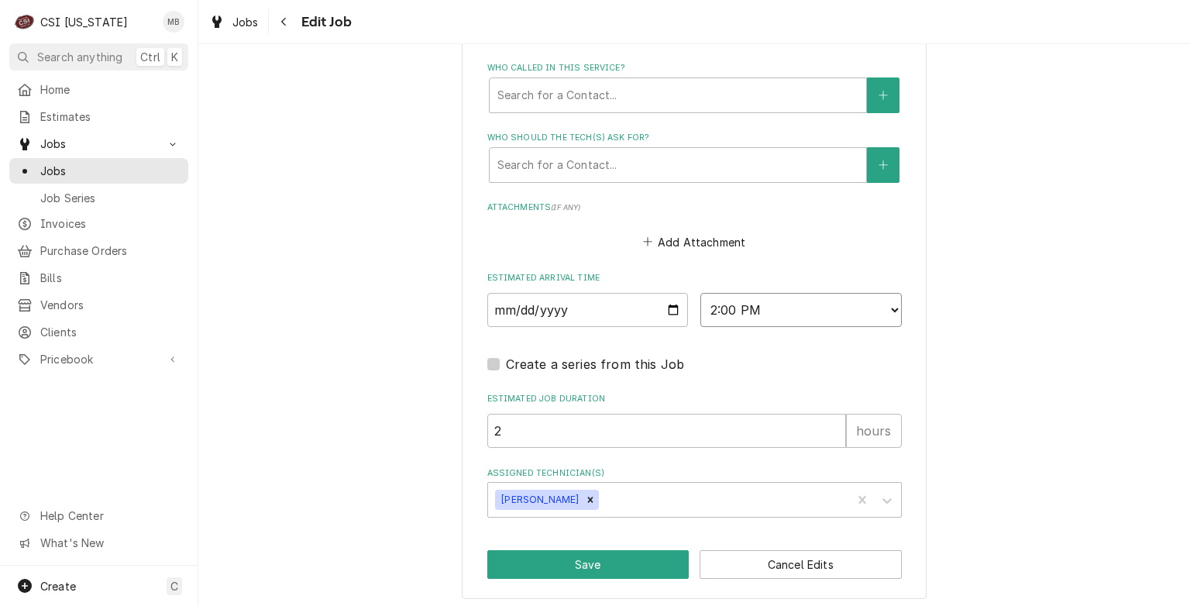
select select "10:00:00"
click at [700, 293] on select "AM / PM 6:00 AM 6:15 AM 6:30 AM 6:45 AM 7:00 AM 7:15 AM 7:30 AM 7:45 AM 8:00 AM…" at bounding box center [800, 310] width 201 height 34
click at [579, 563] on button "Save" at bounding box center [588, 564] width 202 height 29
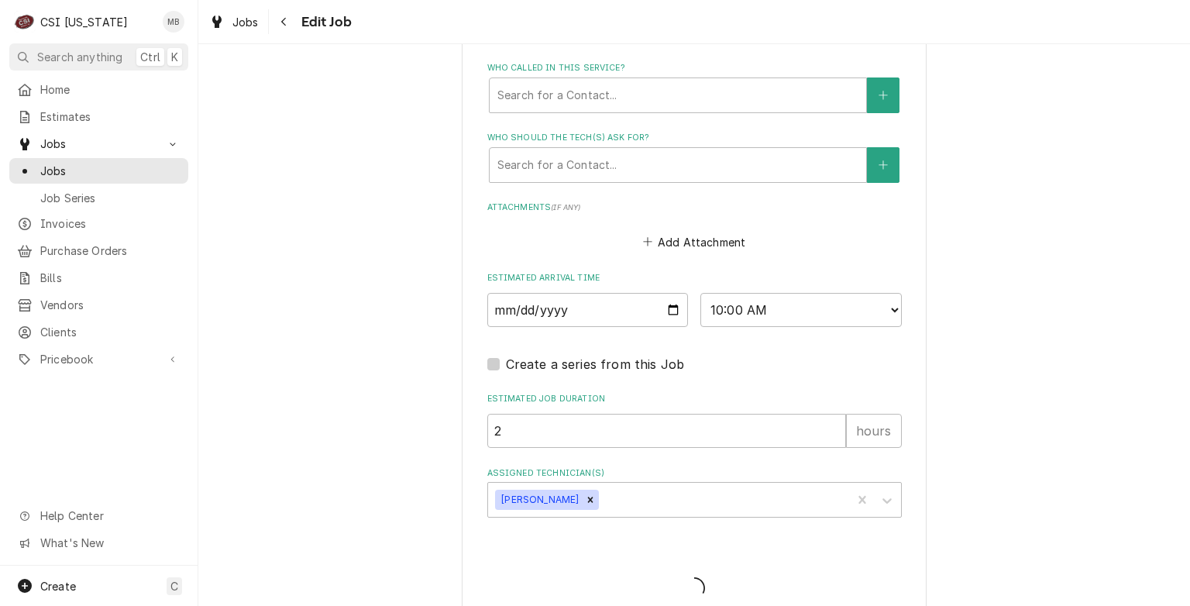
type textarea "x"
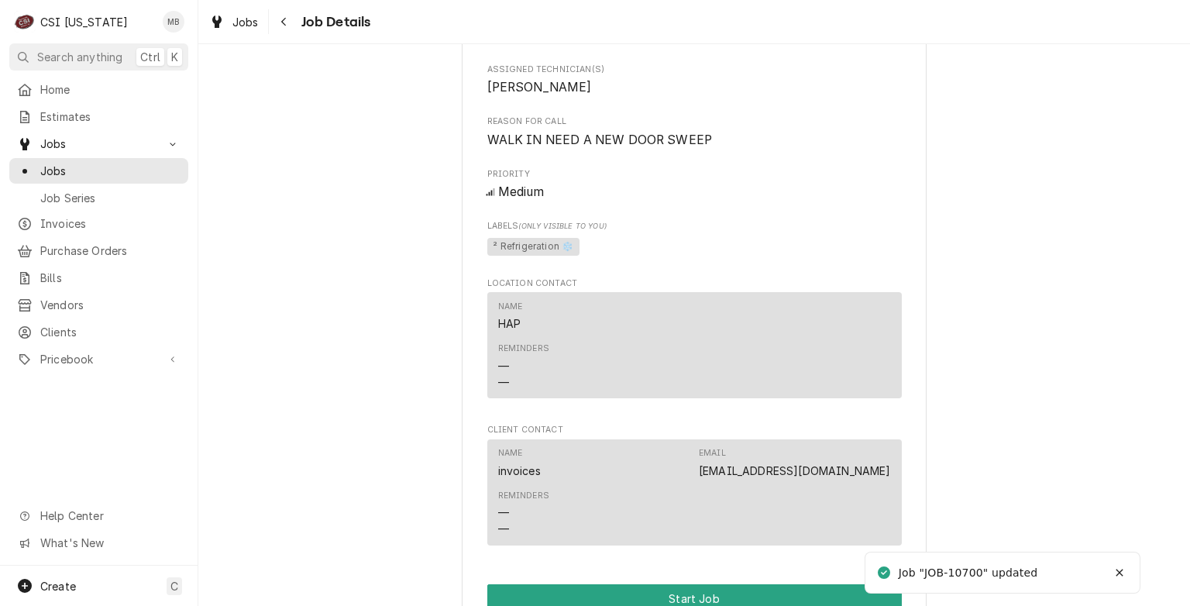
scroll to position [666, 0]
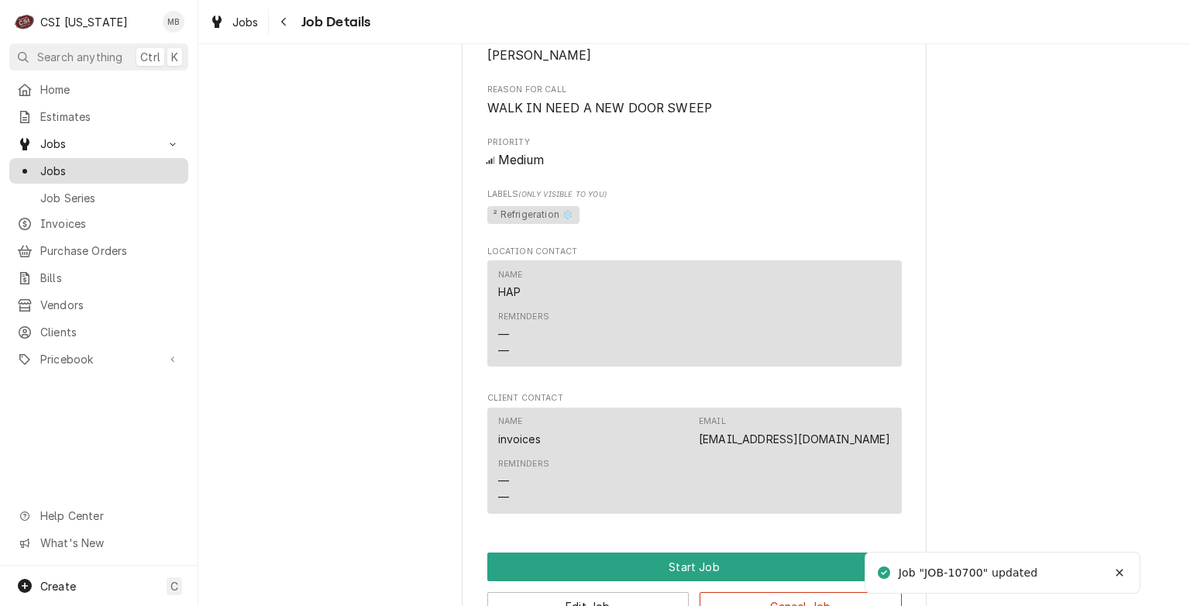
click at [53, 163] on span "Jobs" at bounding box center [110, 171] width 140 height 16
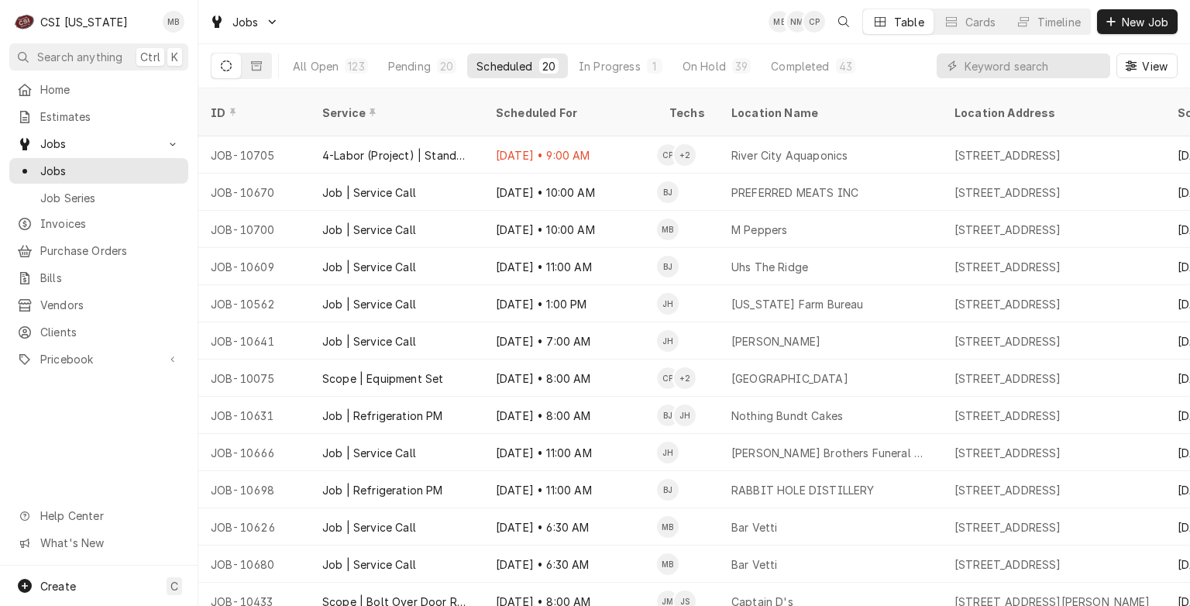
click at [397, 84] on div "All Open 123 Pending 20 Scheduled 20 In Progress 1 On Hold 39 Completed 43" at bounding box center [574, 65] width 581 height 43
click at [400, 67] on div "Pending" at bounding box center [409, 66] width 43 height 16
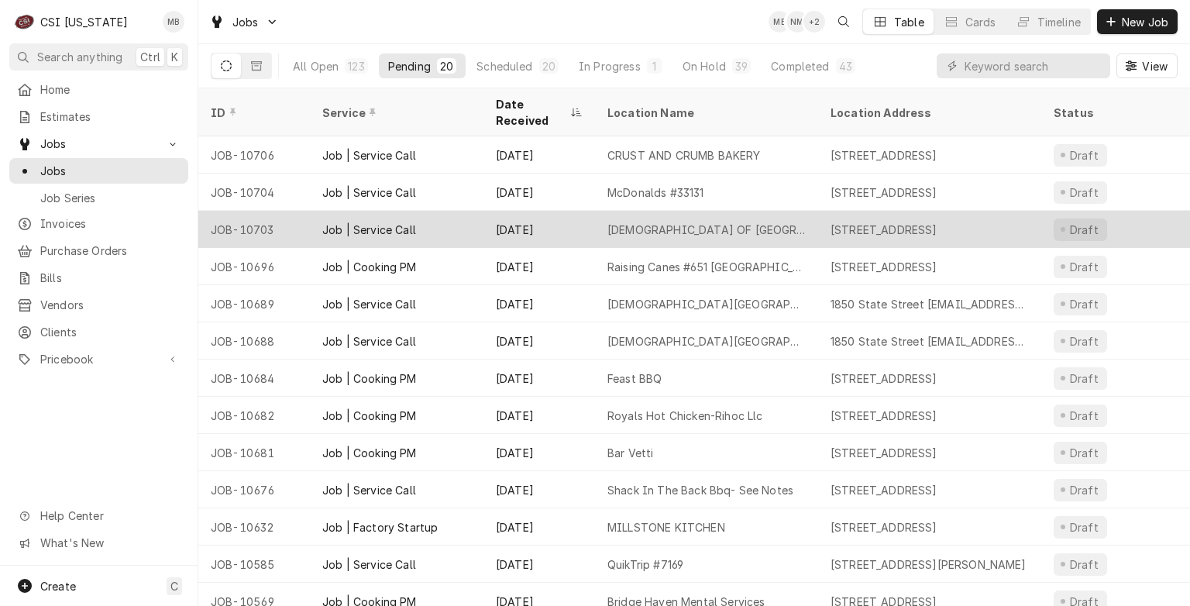
click at [415, 222] on div "Job | Service Call" at bounding box center [369, 230] width 94 height 16
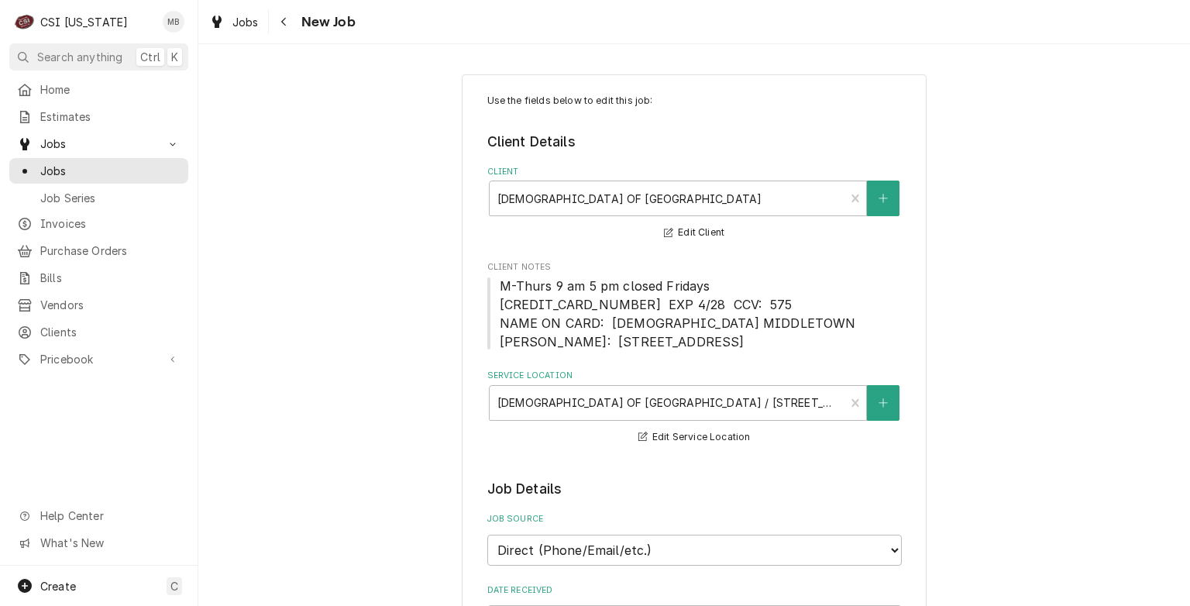
type textarea "x"
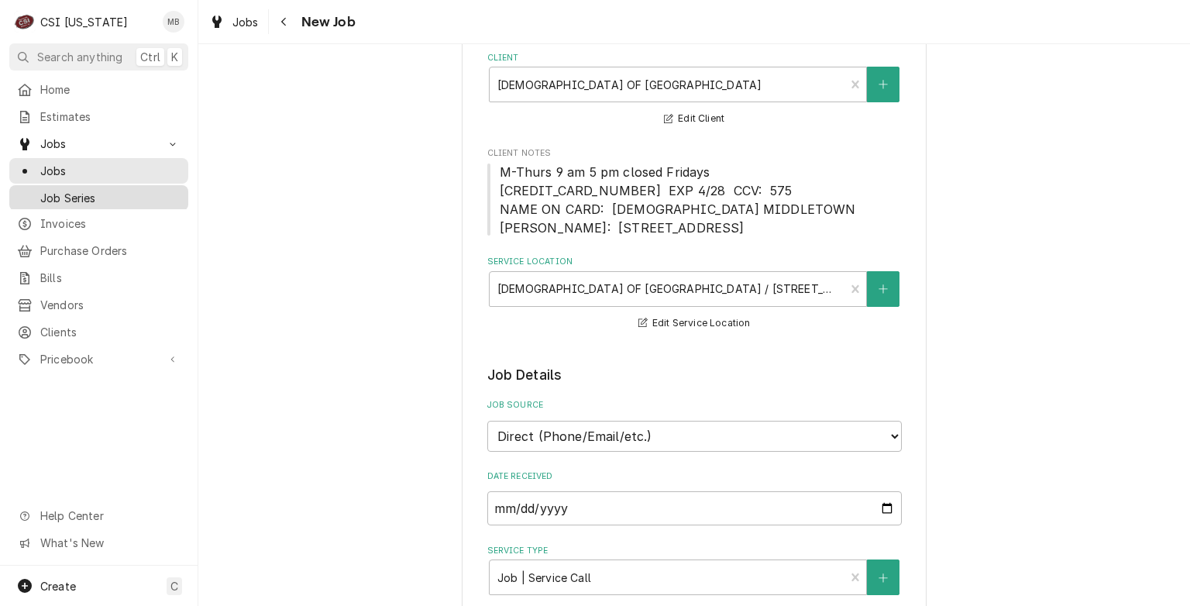
scroll to position [112, 0]
click at [174, 166] on span "Jobs" at bounding box center [110, 171] width 140 height 16
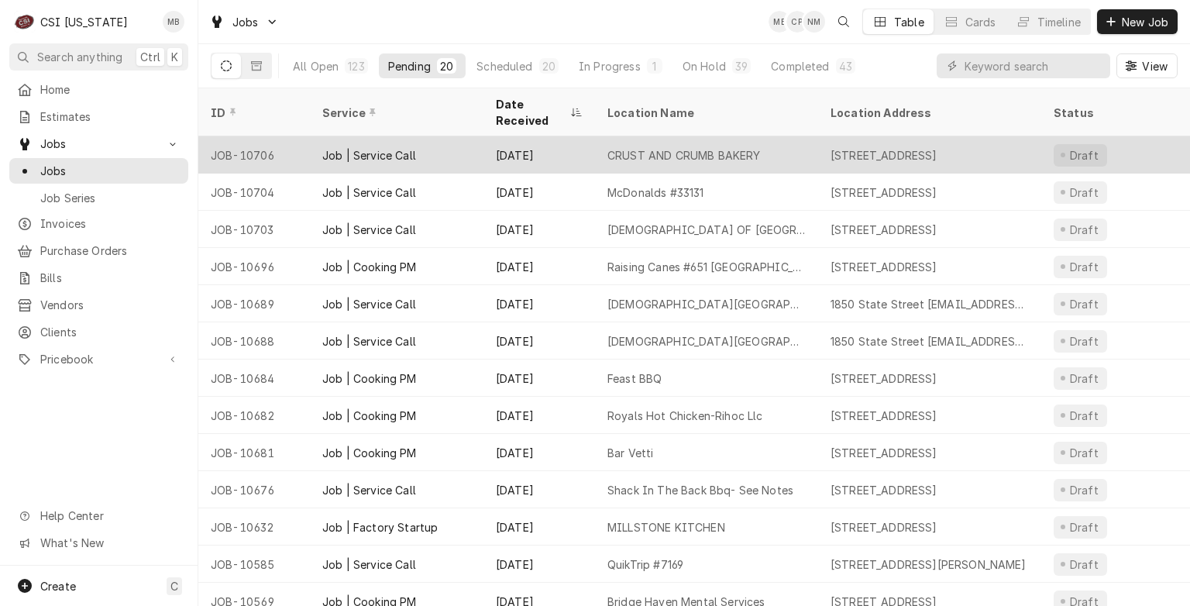
click at [356, 147] on div "Job | Service Call" at bounding box center [369, 155] width 94 height 16
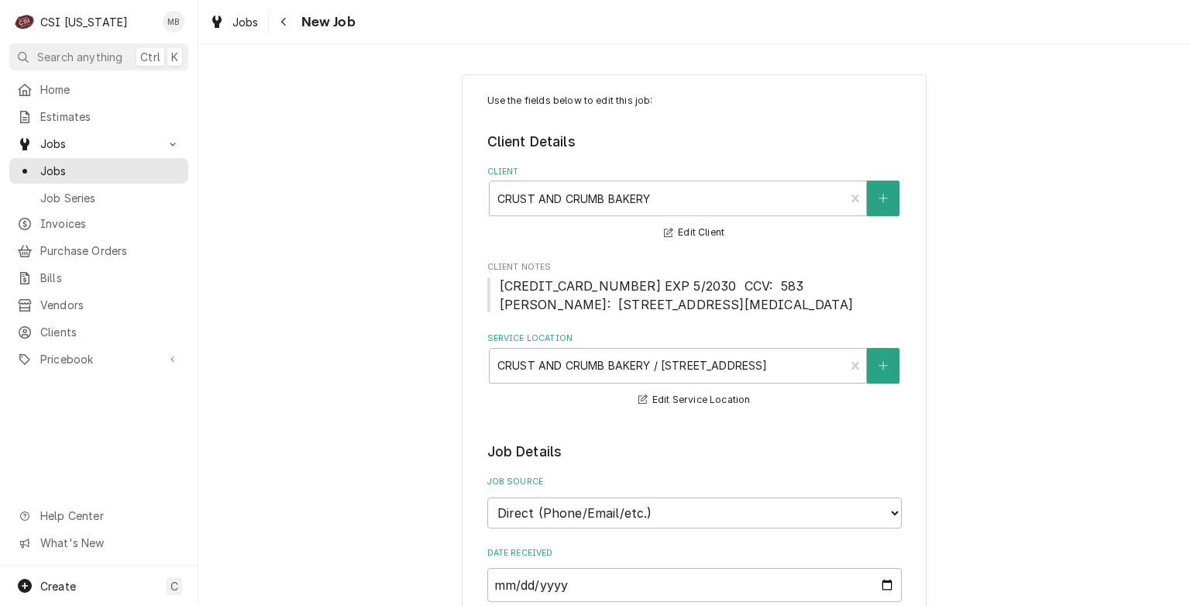
type textarea "x"
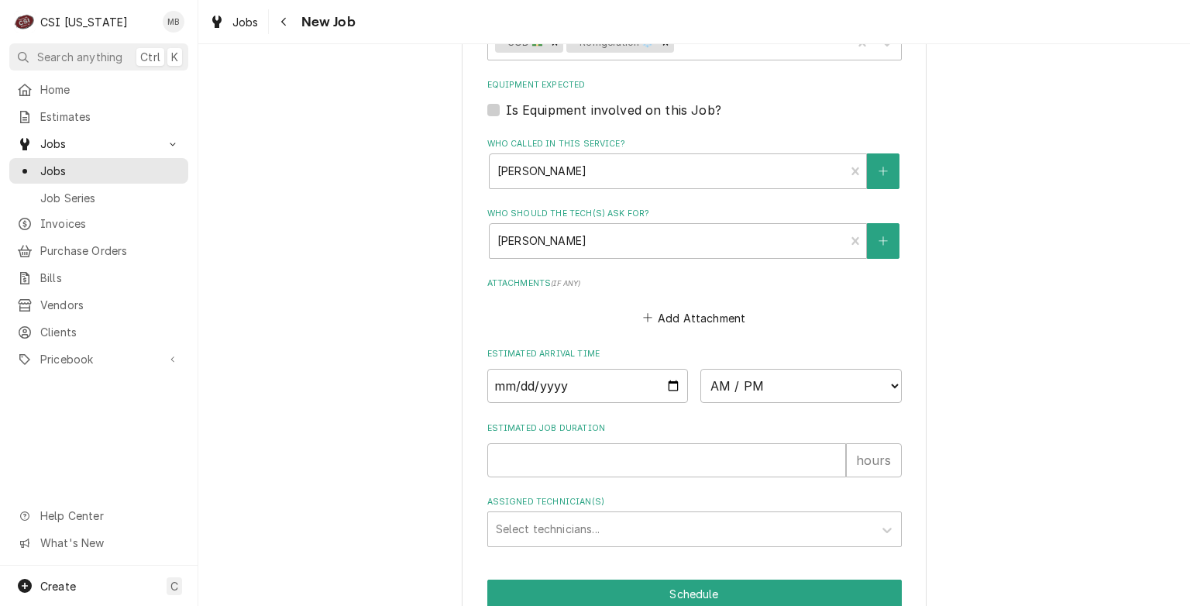
scroll to position [1097, 0]
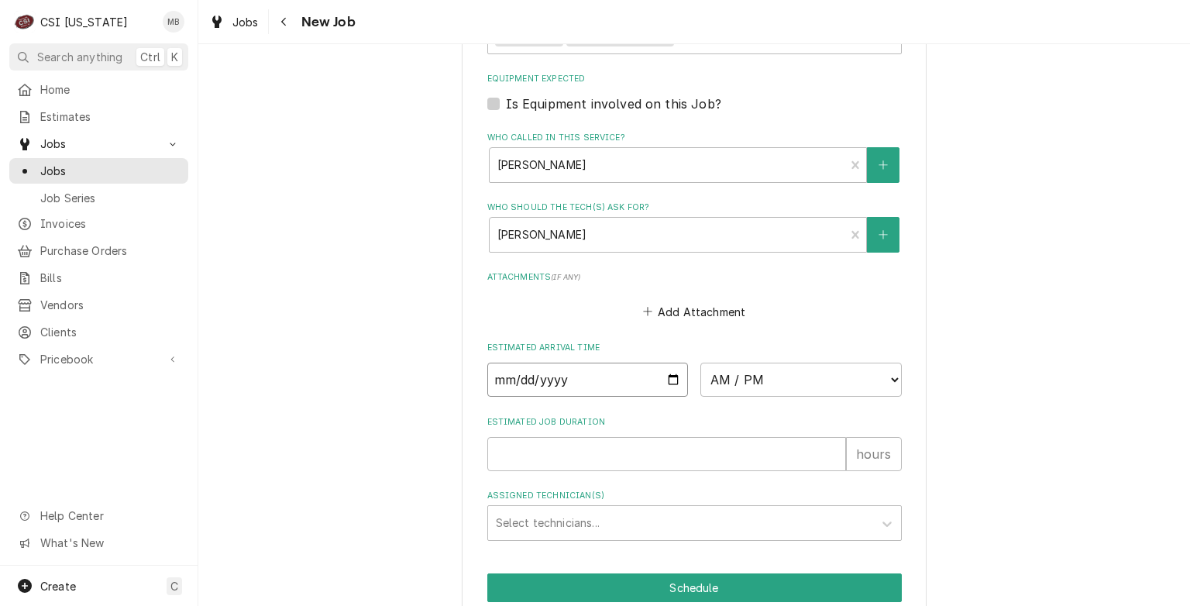
click at [663, 394] on input "Date" at bounding box center [587, 380] width 201 height 34
type input "[DATE]"
type textarea "x"
click at [723, 397] on select "AM / PM 6:00 AM 6:15 AM 6:30 AM 6:45 AM 7:00 AM 7:15 AM 7:30 AM 7:45 AM 8:00 AM…" at bounding box center [800, 380] width 201 height 34
select select "11:00:00"
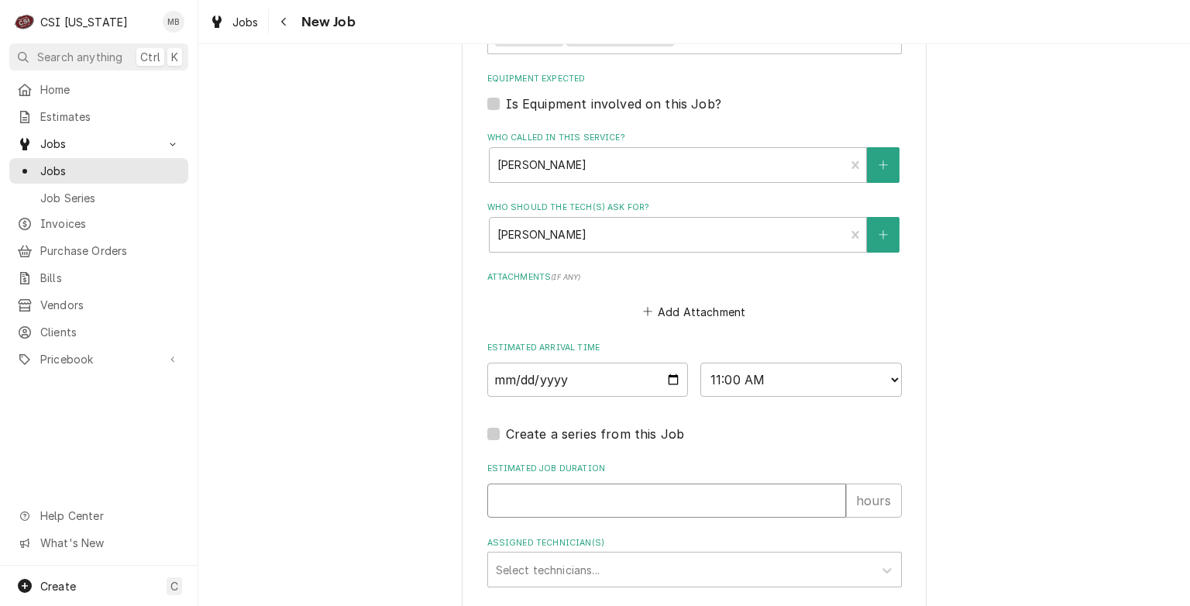
click at [578, 518] on input "Estimated Job Duration" at bounding box center [666, 500] width 359 height 34
type textarea "x"
type input "2"
type textarea "x"
type input "2"
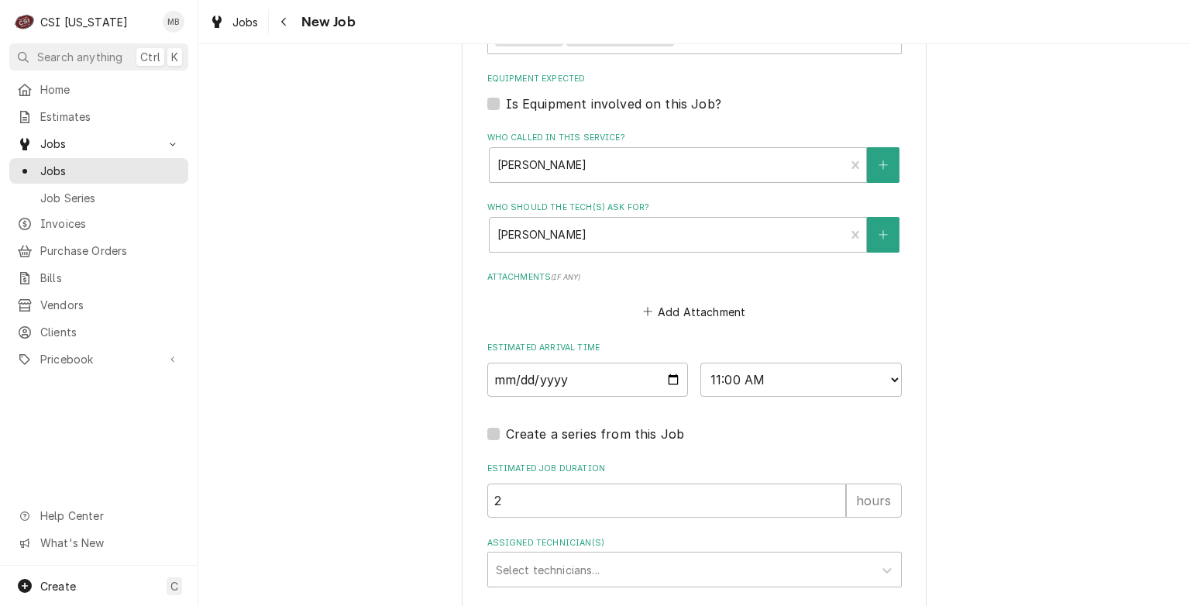
scroll to position [1117, 0]
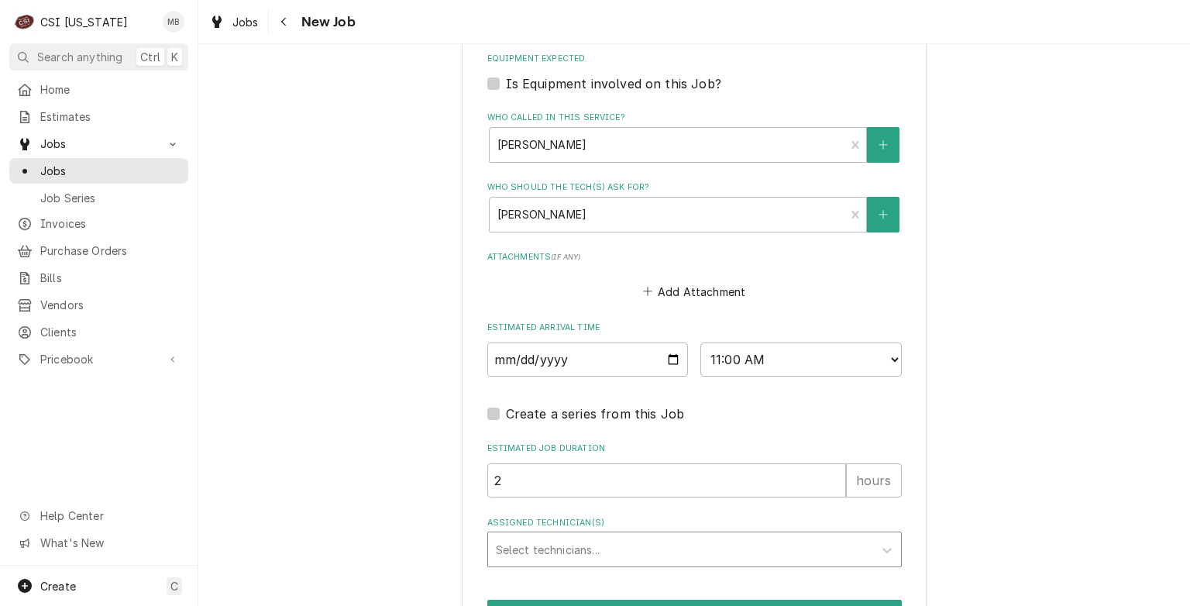
click at [573, 550] on div "Assigned Technician(s)" at bounding box center [681, 549] width 370 height 28
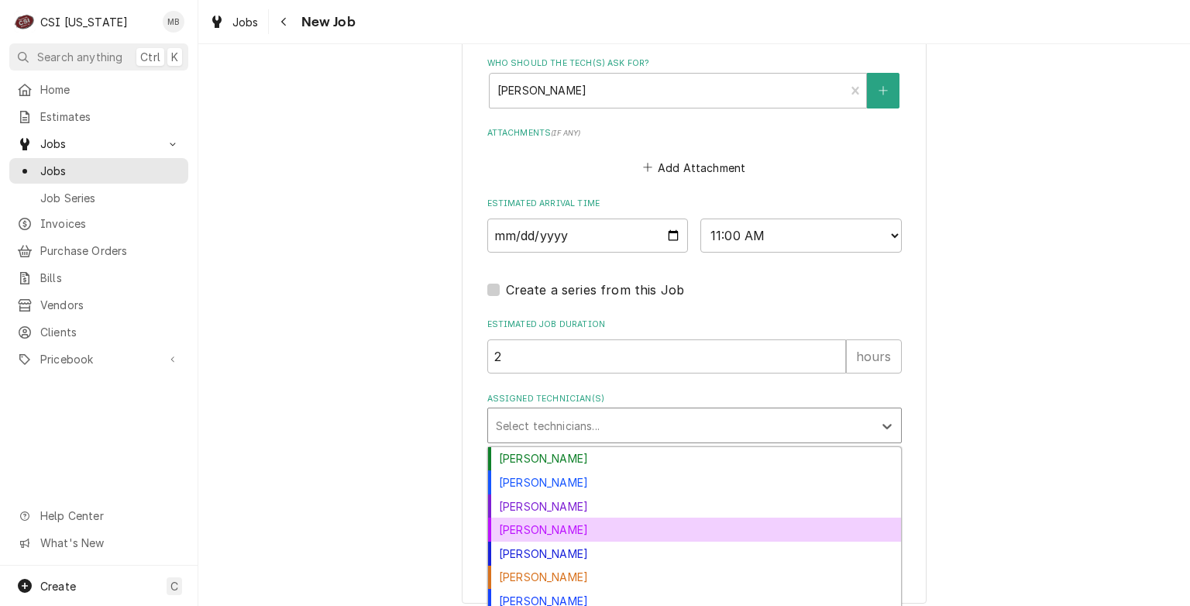
scroll to position [1264, 0]
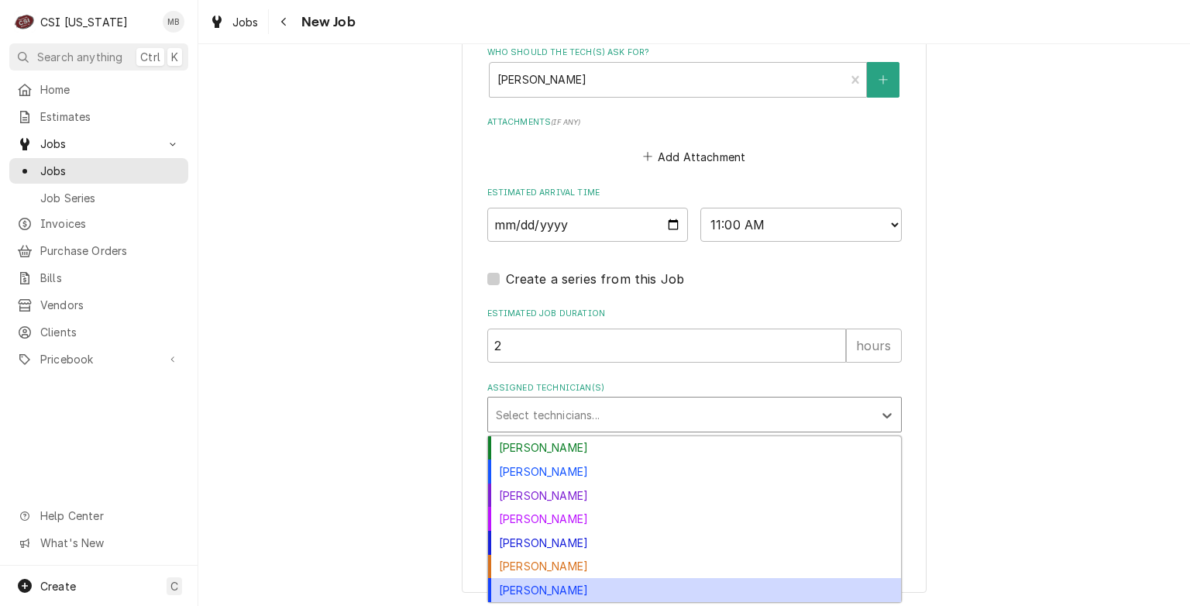
click at [532, 590] on div "[PERSON_NAME]" at bounding box center [694, 590] width 413 height 24
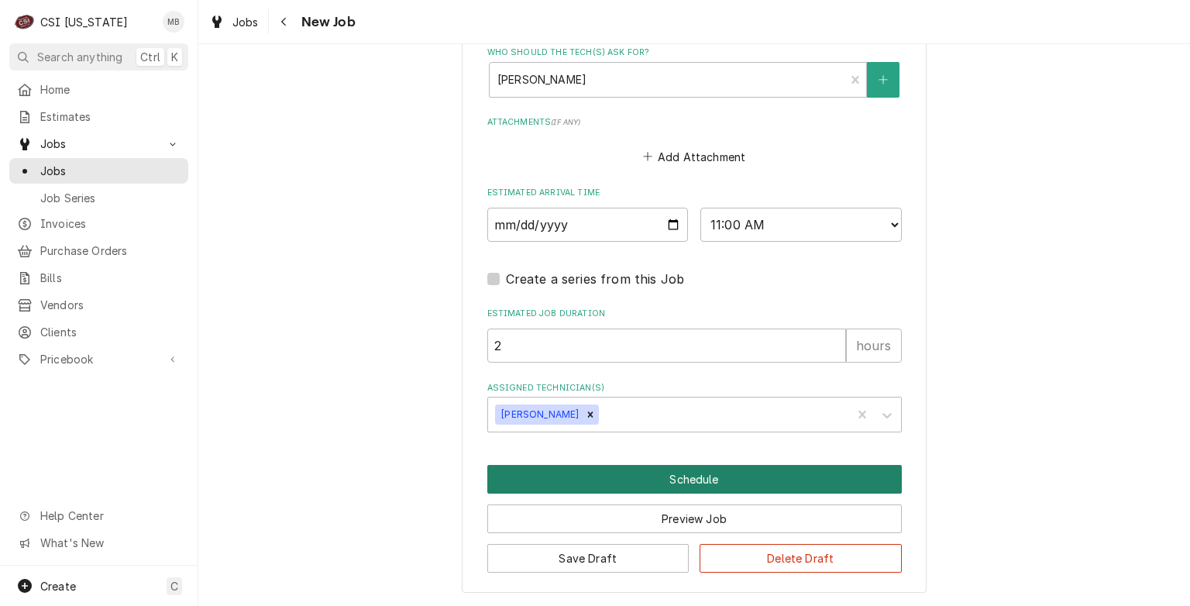
click at [685, 486] on button "Schedule" at bounding box center [694, 479] width 415 height 29
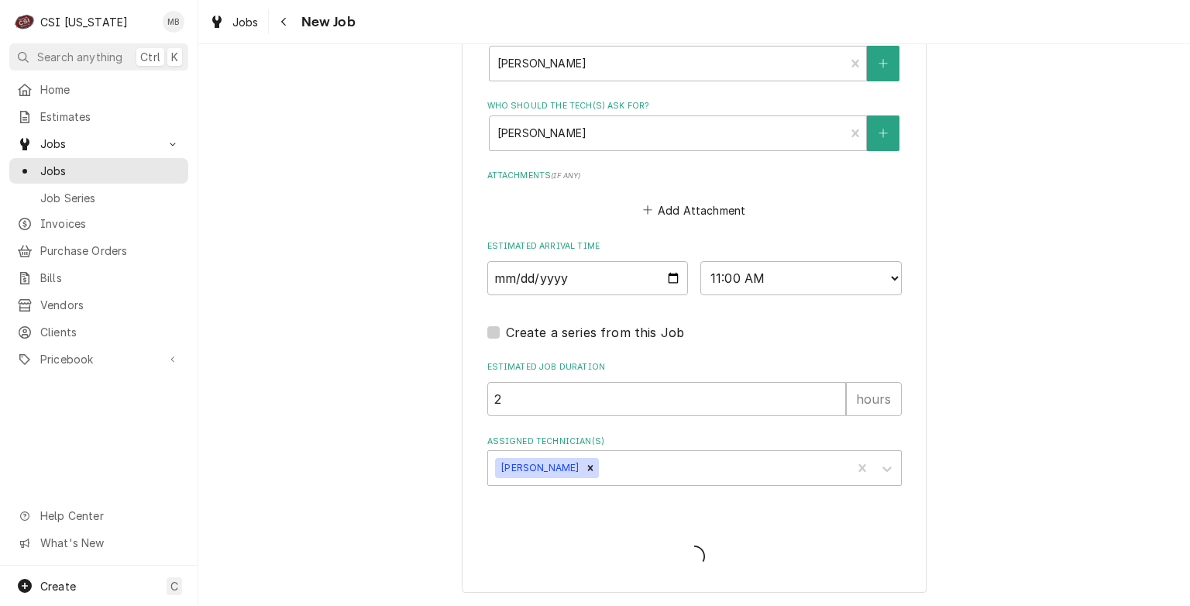
type textarea "x"
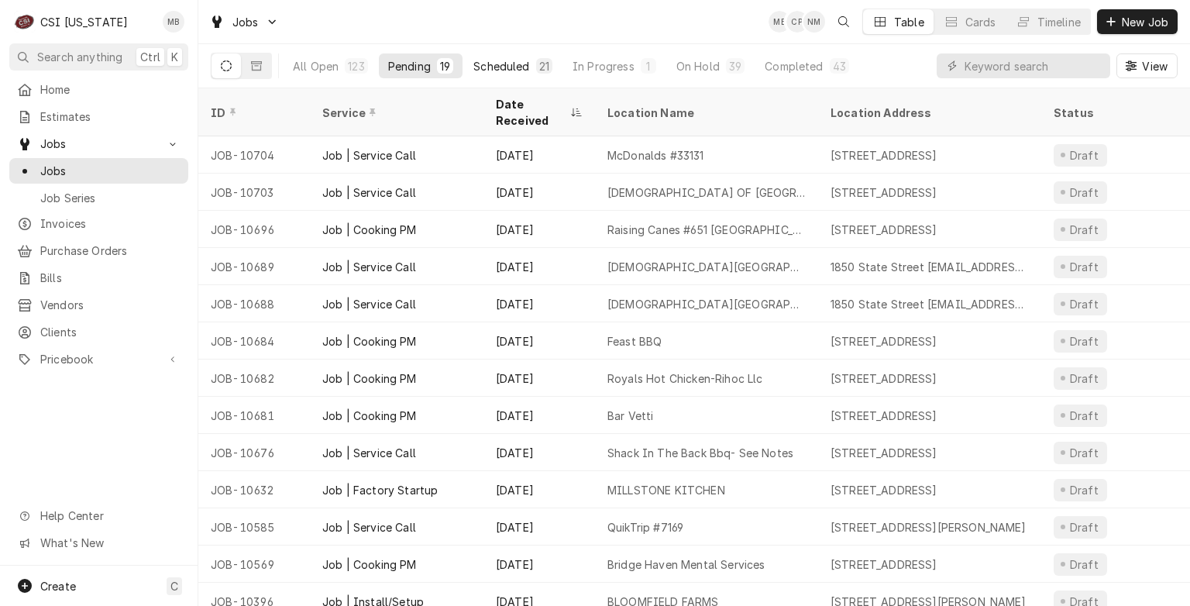
click at [526, 76] on button "Scheduled 21" at bounding box center [513, 65] width 98 height 25
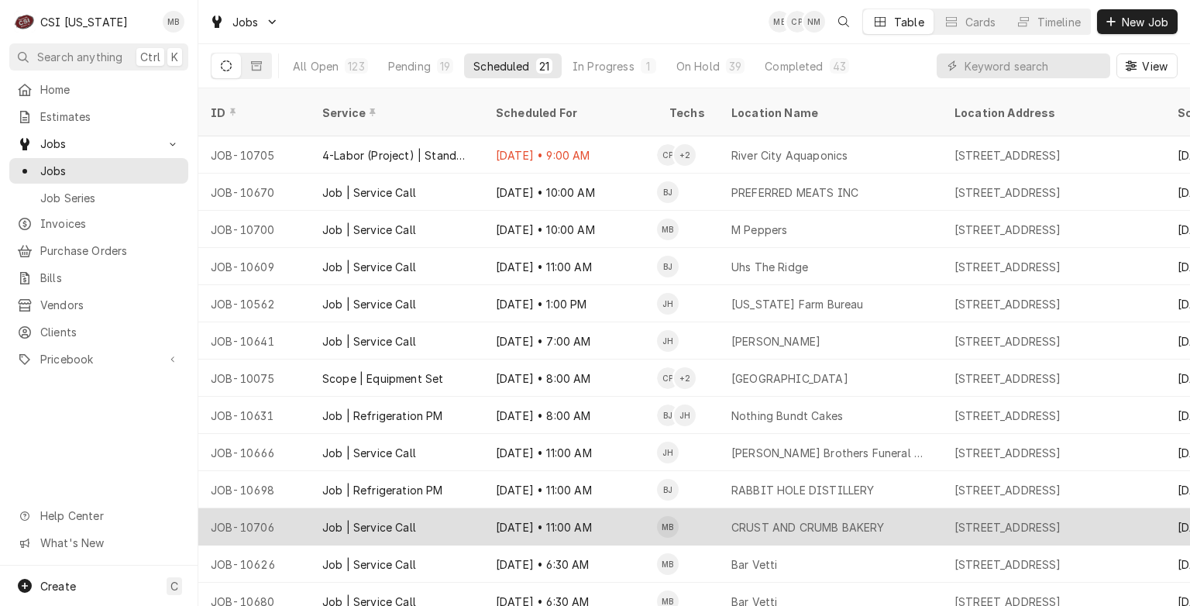
click at [490, 508] on div "Oct 6 • 11:00 AM" at bounding box center [570, 526] width 174 height 37
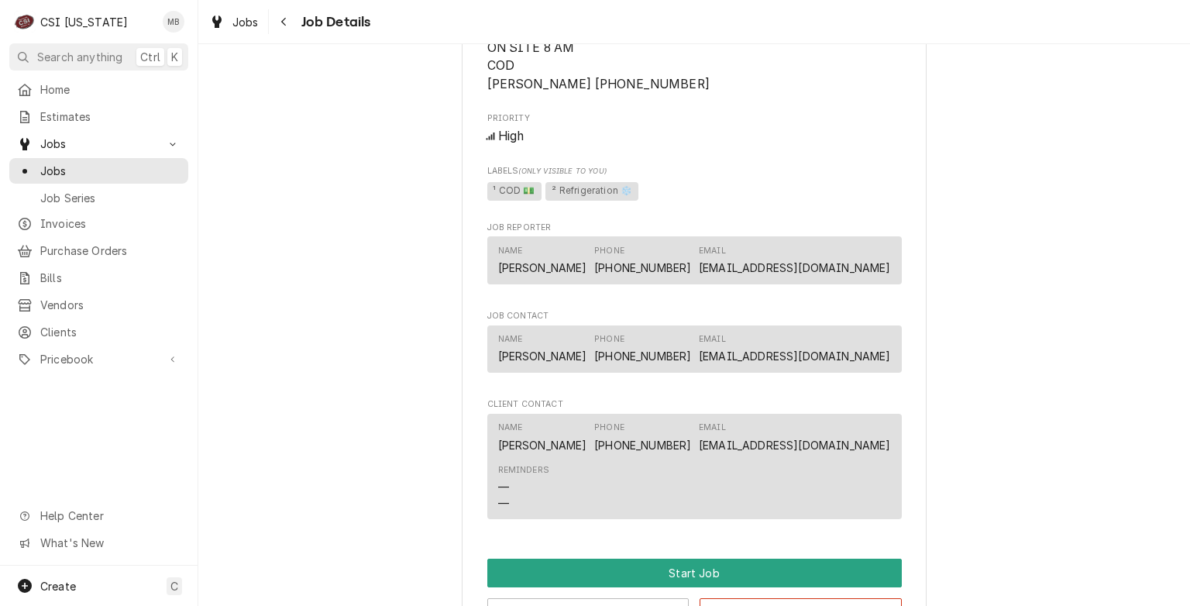
scroll to position [1239, 0]
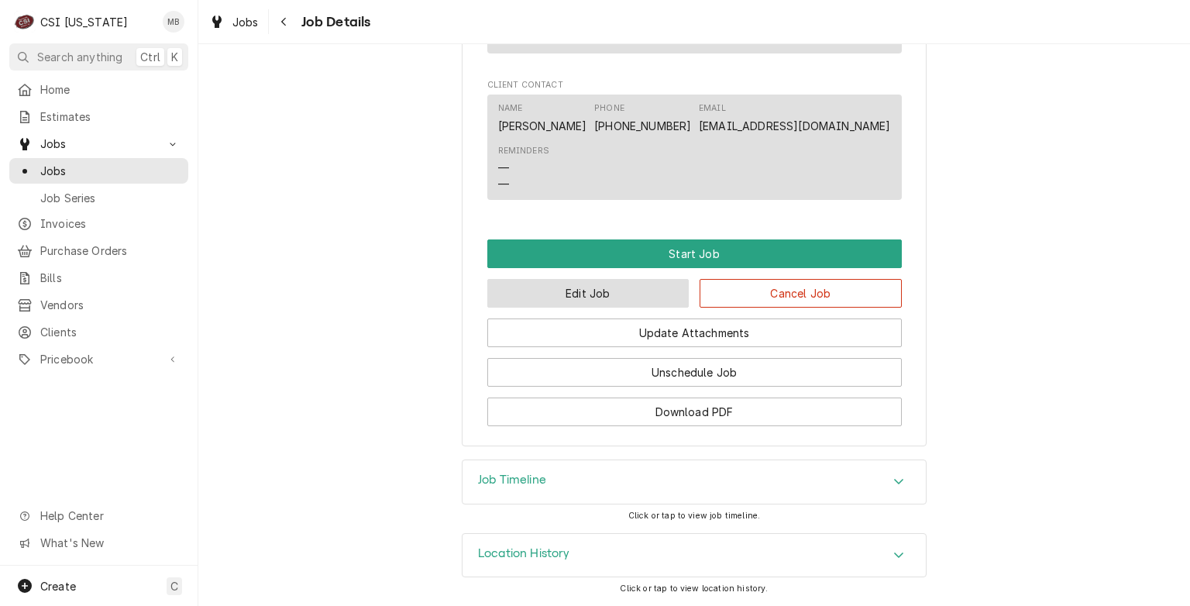
click at [594, 305] on button "Edit Job" at bounding box center [588, 293] width 202 height 29
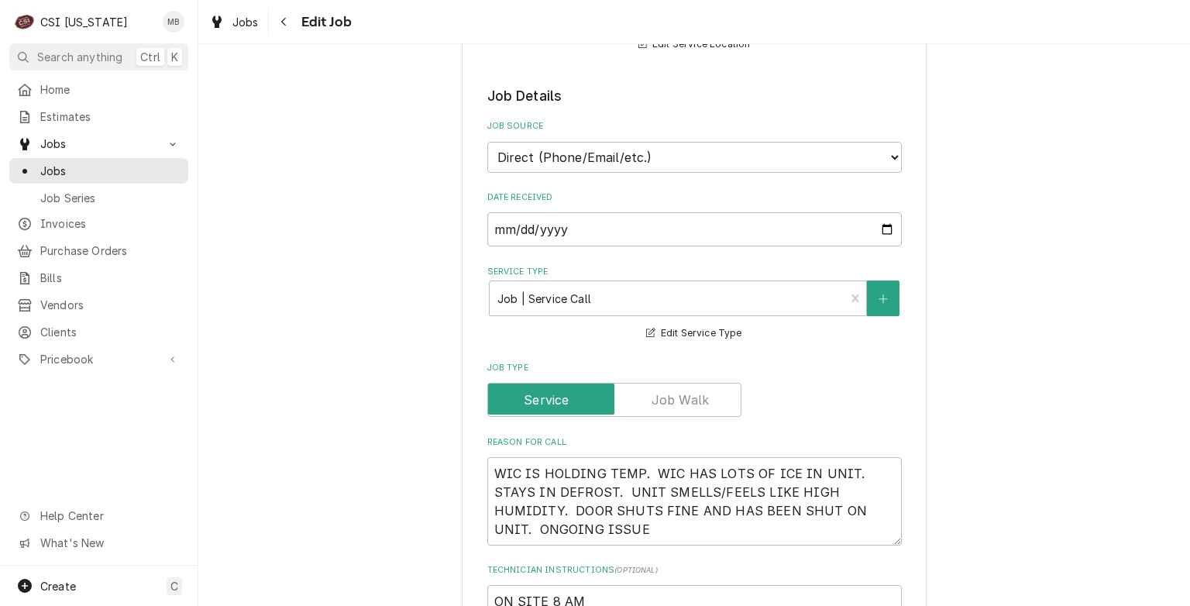
type textarea "x"
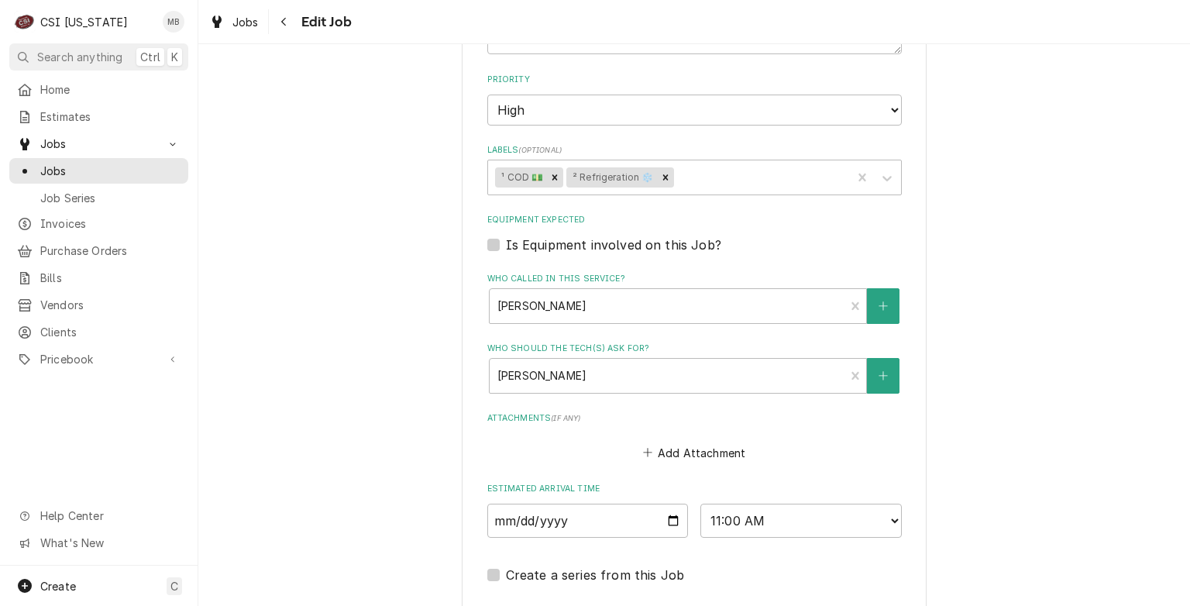
scroll to position [967, 0]
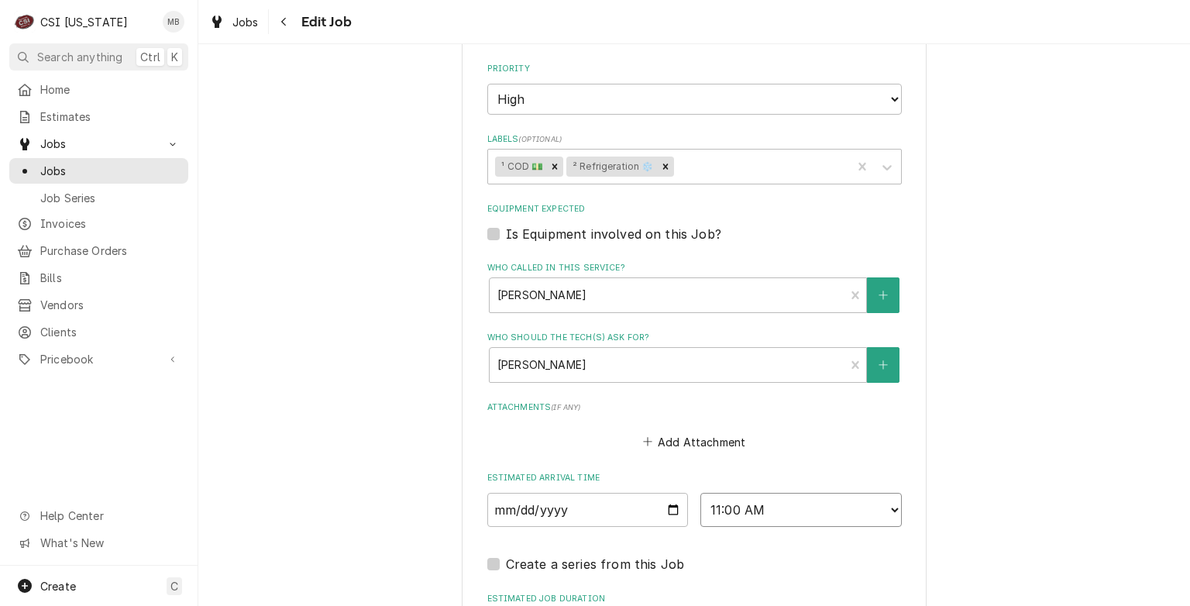
click at [747, 521] on select "AM / PM 6:00 AM 6:15 AM 6:30 AM 6:45 AM 7:00 AM 7:15 AM 7:30 AM 7:45 AM 8:00 AM…" at bounding box center [800, 510] width 201 height 34
select select "09:00:00"
click at [700, 507] on select "AM / PM 6:00 AM 6:15 AM 6:30 AM 6:45 AM 7:00 AM 7:15 AM 7:30 AM 7:45 AM 8:00 AM…" at bounding box center [800, 510] width 201 height 34
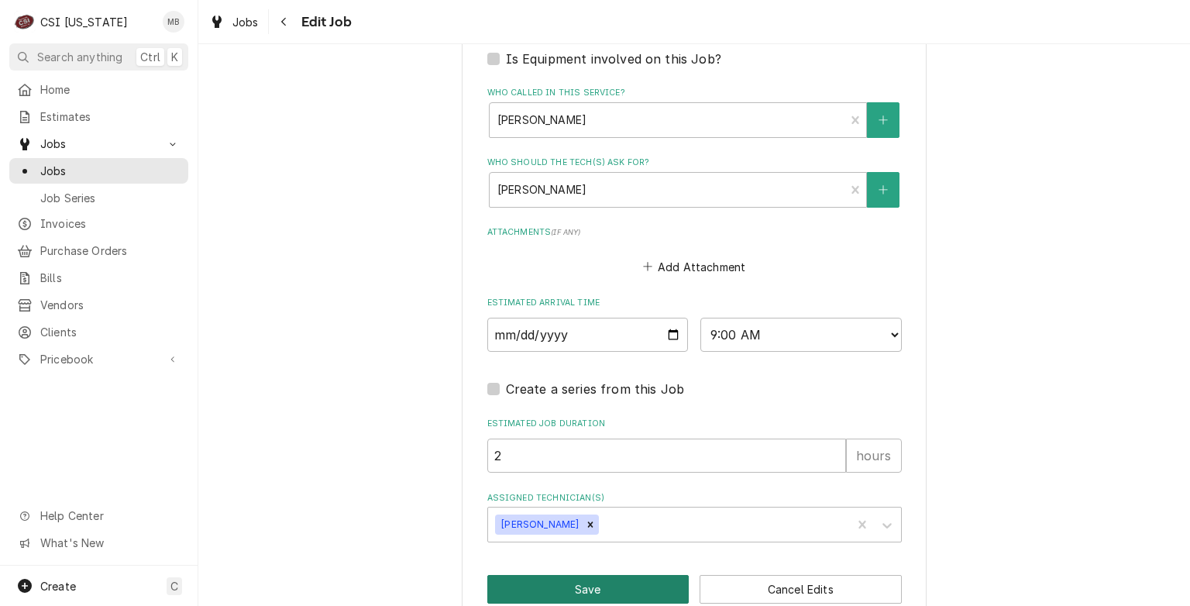
click at [594, 597] on button "Save" at bounding box center [588, 589] width 202 height 29
type textarea "x"
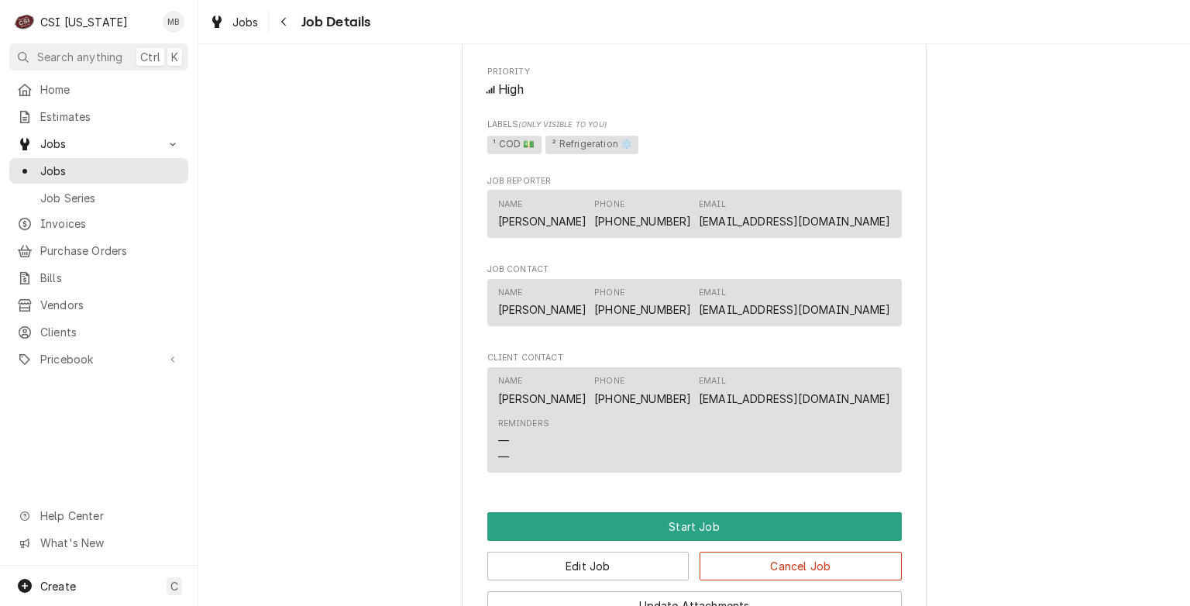
scroll to position [931, 0]
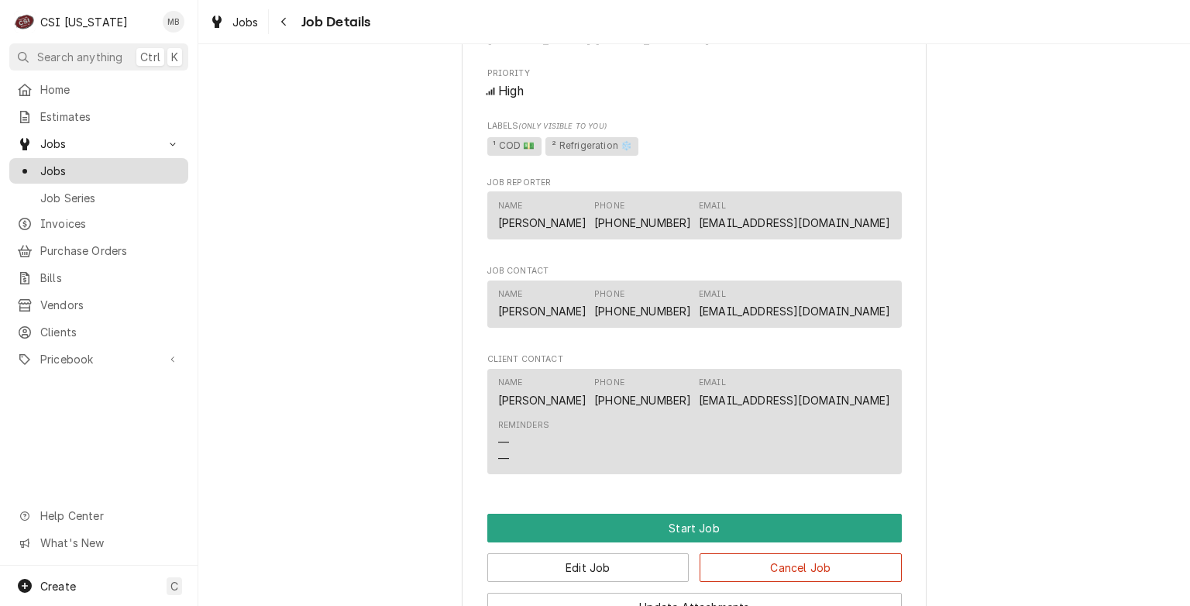
click at [35, 163] on div "Jobs" at bounding box center [98, 171] width 163 height 16
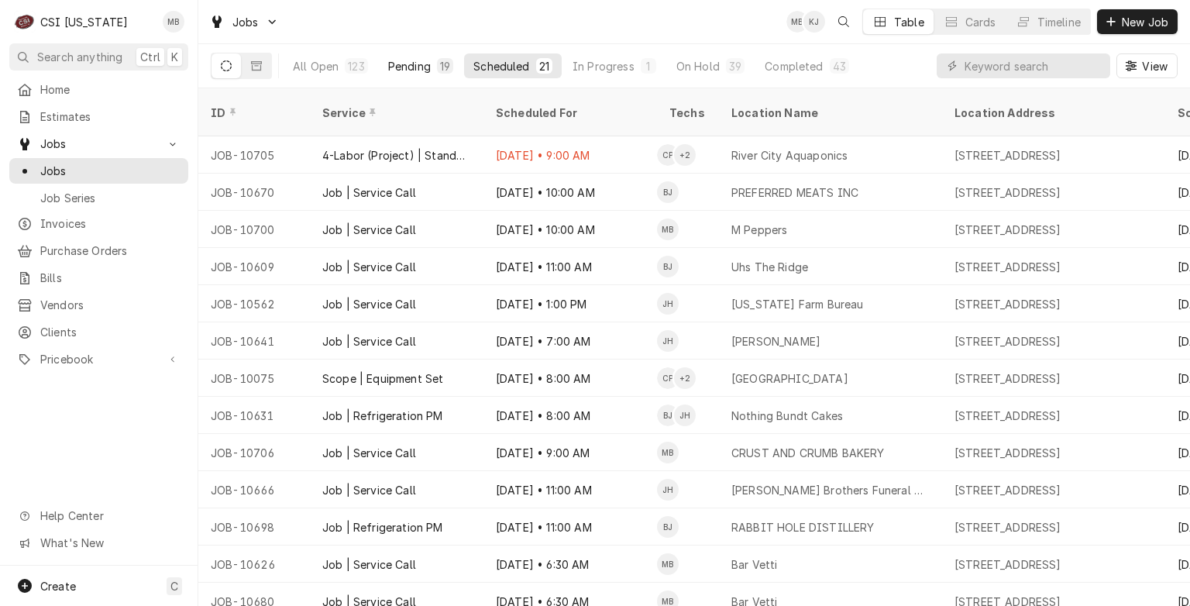
click at [428, 56] on button "Pending 19" at bounding box center [421, 65] width 84 height 25
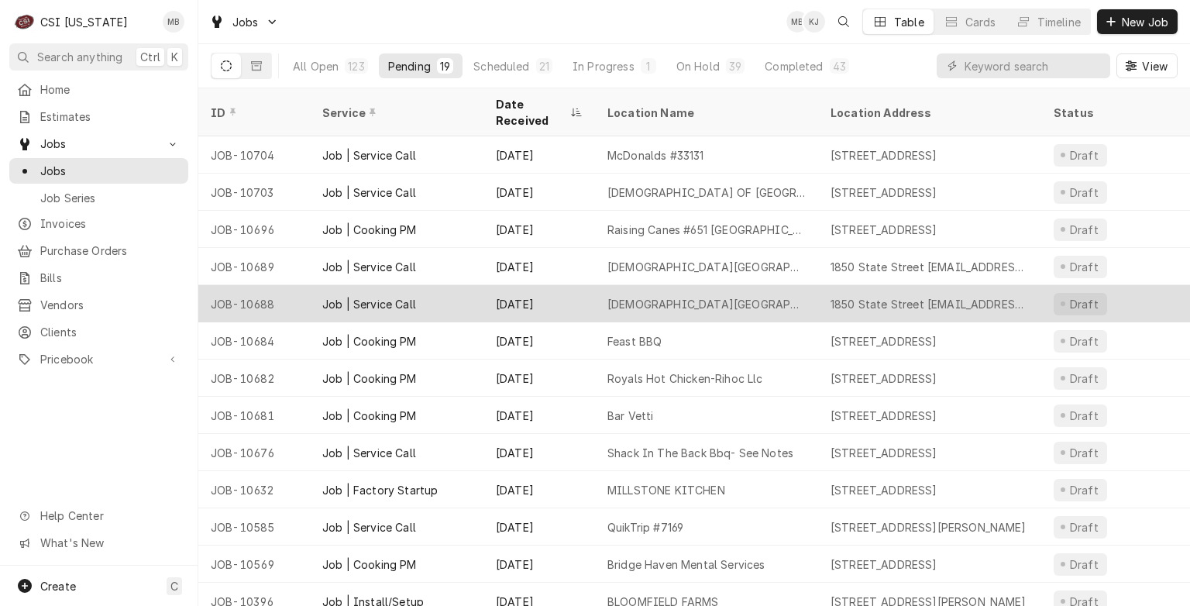
click at [425, 289] on div "Job | Service Call" at bounding box center [397, 303] width 174 height 37
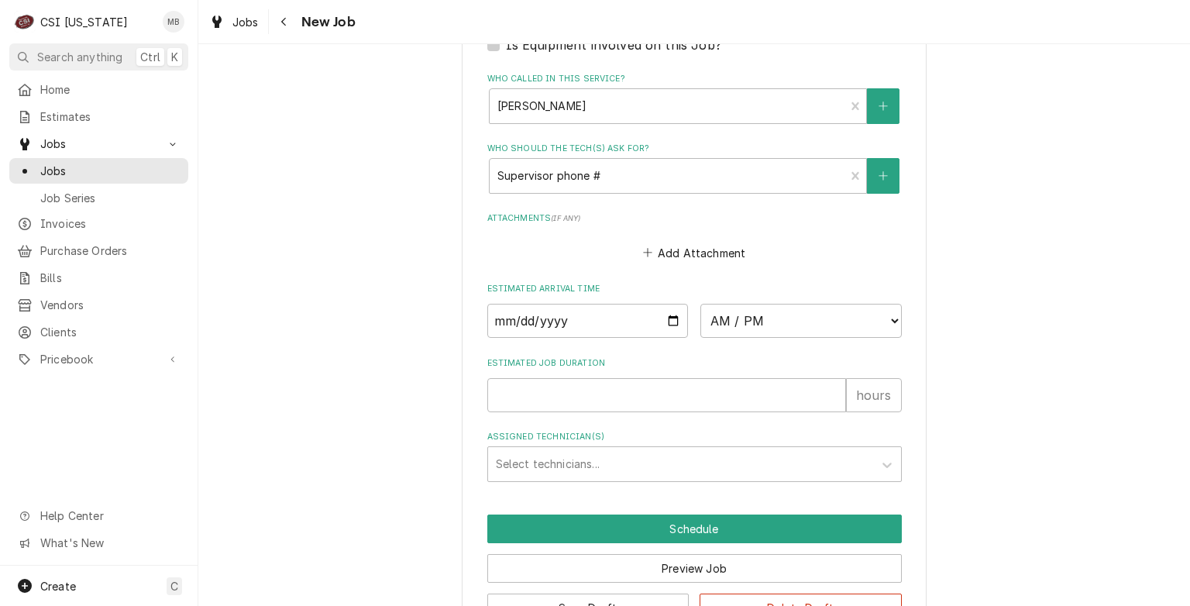
scroll to position [1050, 0]
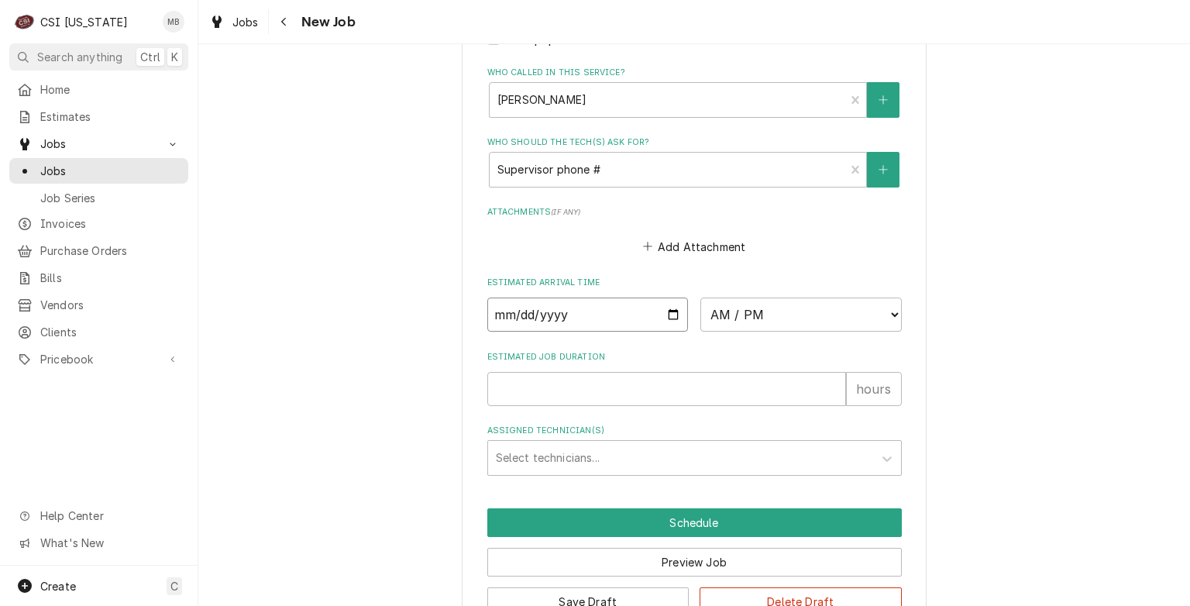
click at [669, 308] on input "Date" at bounding box center [587, 315] width 201 height 34
type textarea "x"
type input "2025-10-03"
type textarea "x"
click at [738, 300] on select "AM / PM 6:00 AM 6:15 AM 6:30 AM 6:45 AM 7:00 AM 7:15 AM 7:30 AM 7:45 AM 8:00 AM…" at bounding box center [800, 315] width 201 height 34
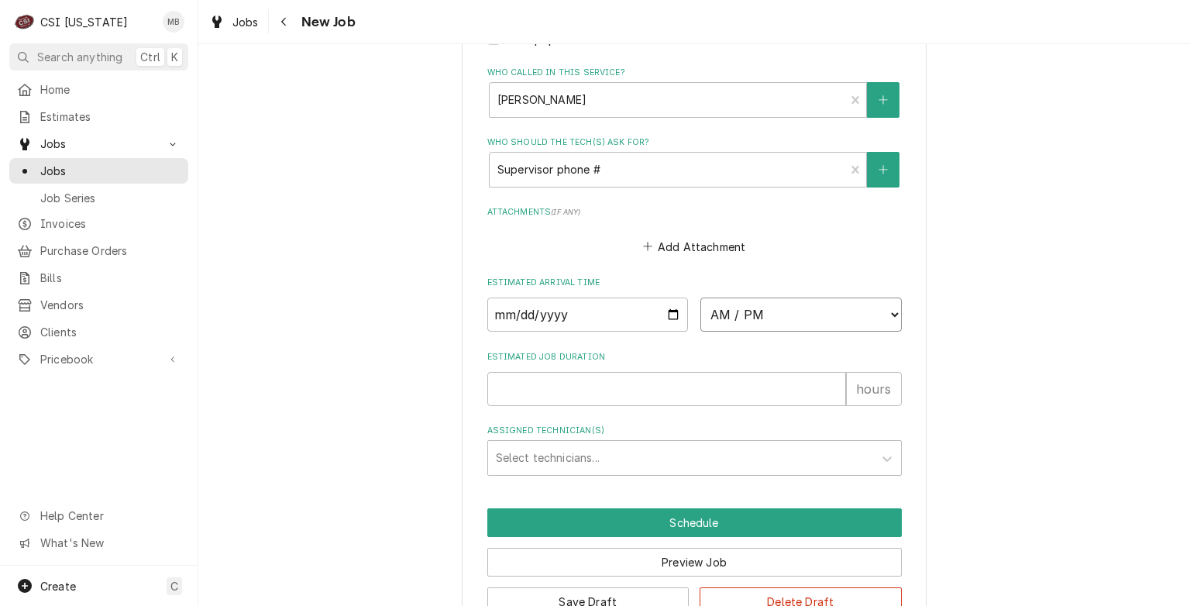
select select "09:15:00"
click at [700, 298] on select "AM / PM 6:00 AM 6:15 AM 6:30 AM 6:45 AM 7:00 AM 7:15 AM 7:30 AM 7:45 AM 8:00 AM…" at bounding box center [800, 315] width 201 height 34
click at [635, 388] on input "Estimated Job Duration" at bounding box center [666, 389] width 359 height 34
type textarea "x"
type input "1"
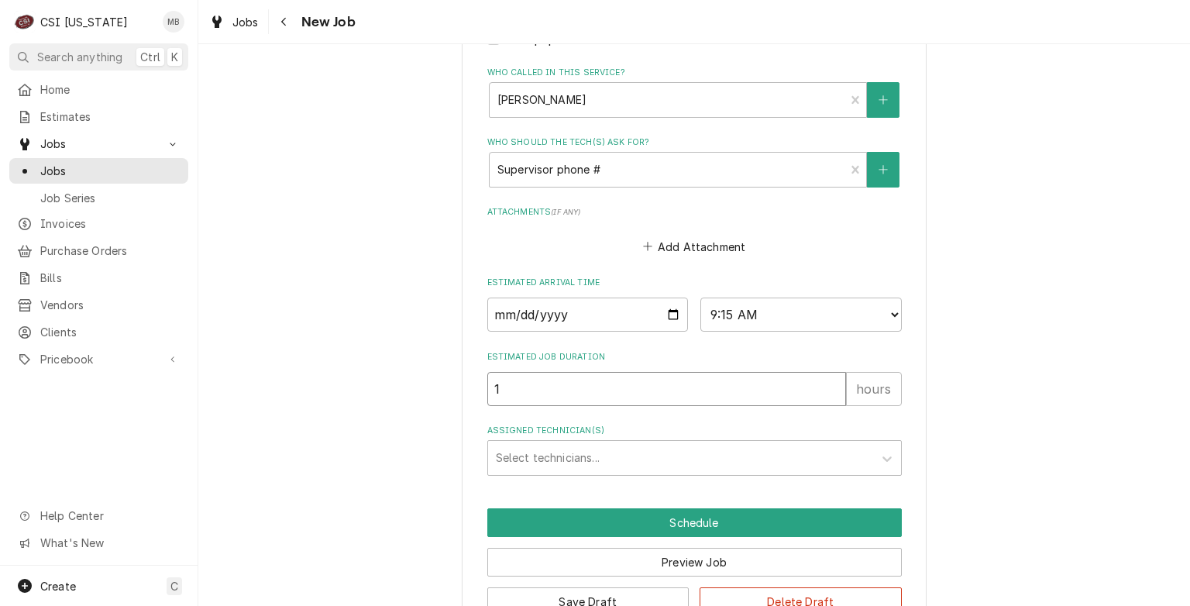
type textarea "x"
type input "1"
click at [609, 449] on div "Assigned Technician(s)" at bounding box center [681, 458] width 370 height 28
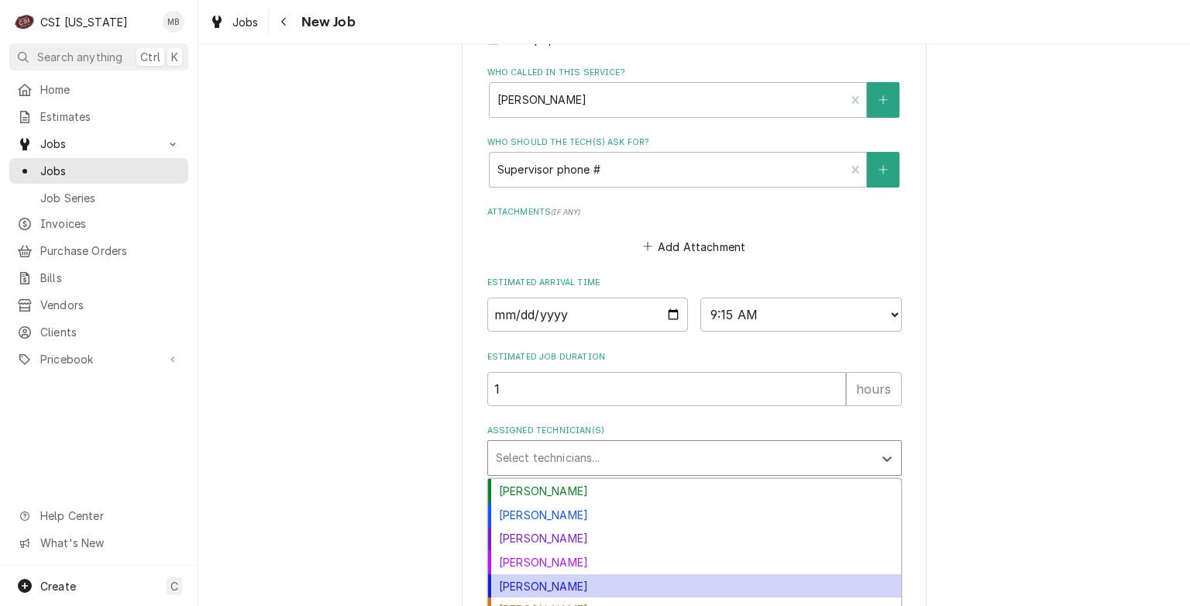
scroll to position [35, 0]
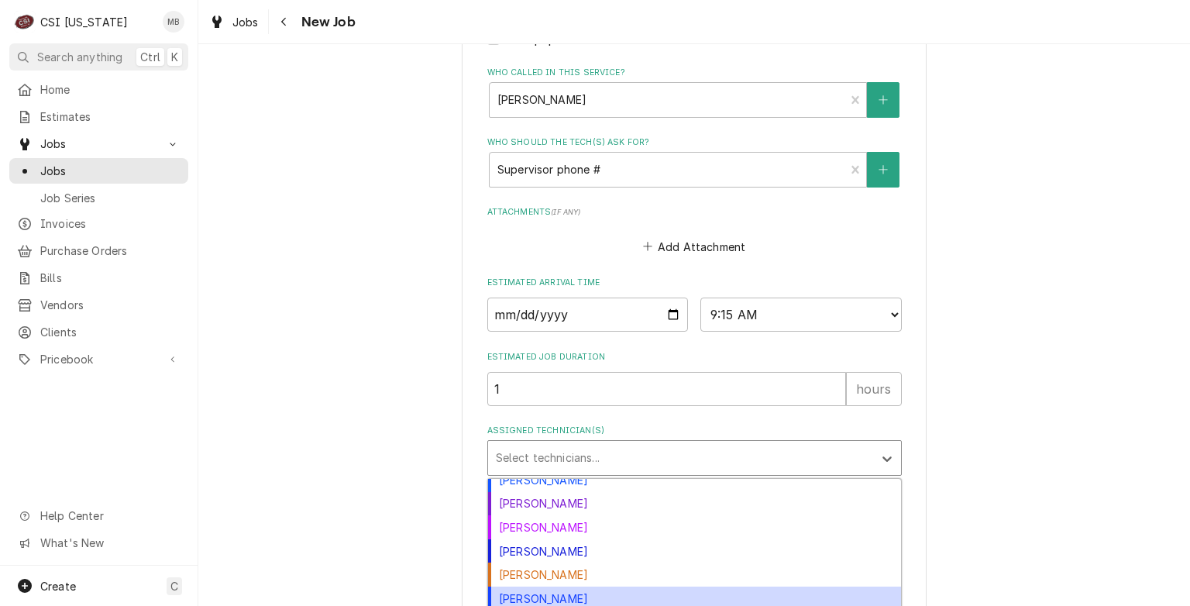
click at [567, 589] on div "[PERSON_NAME]" at bounding box center [694, 599] width 413 height 24
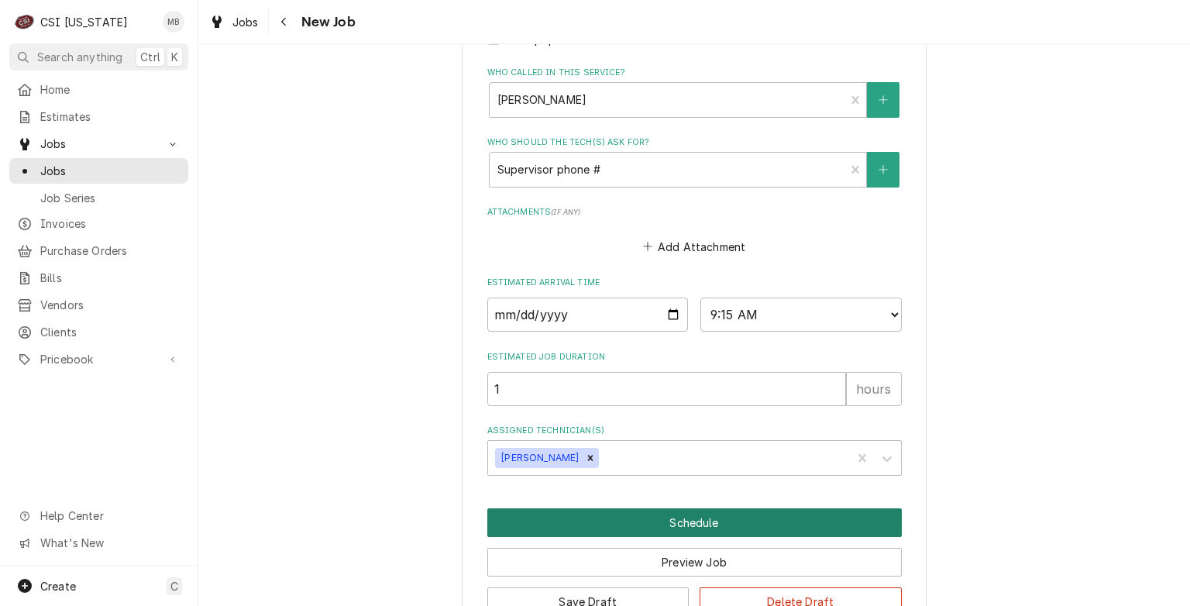
click at [678, 516] on button "Schedule" at bounding box center [694, 522] width 415 height 29
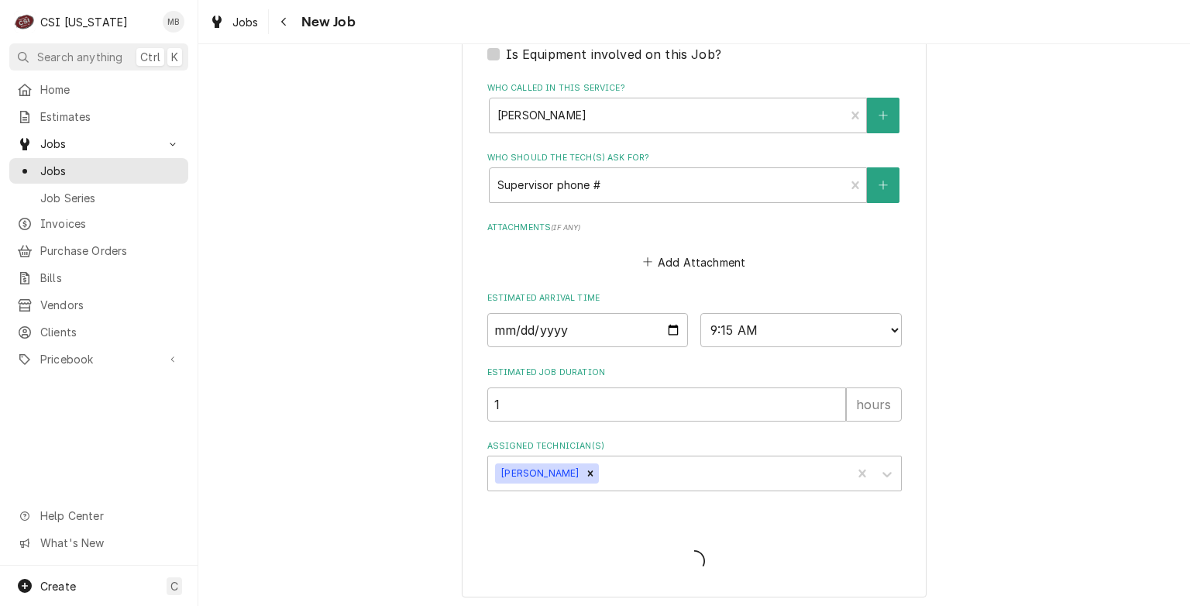
type textarea "x"
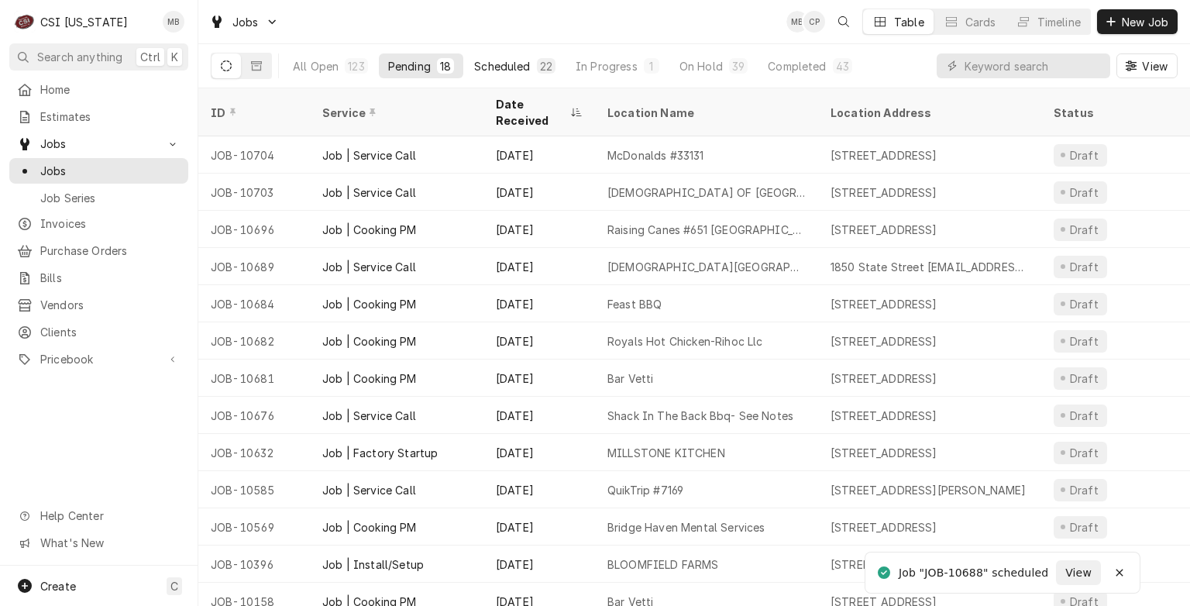
click at [528, 54] on button "Scheduled 22" at bounding box center [515, 65] width 100 height 25
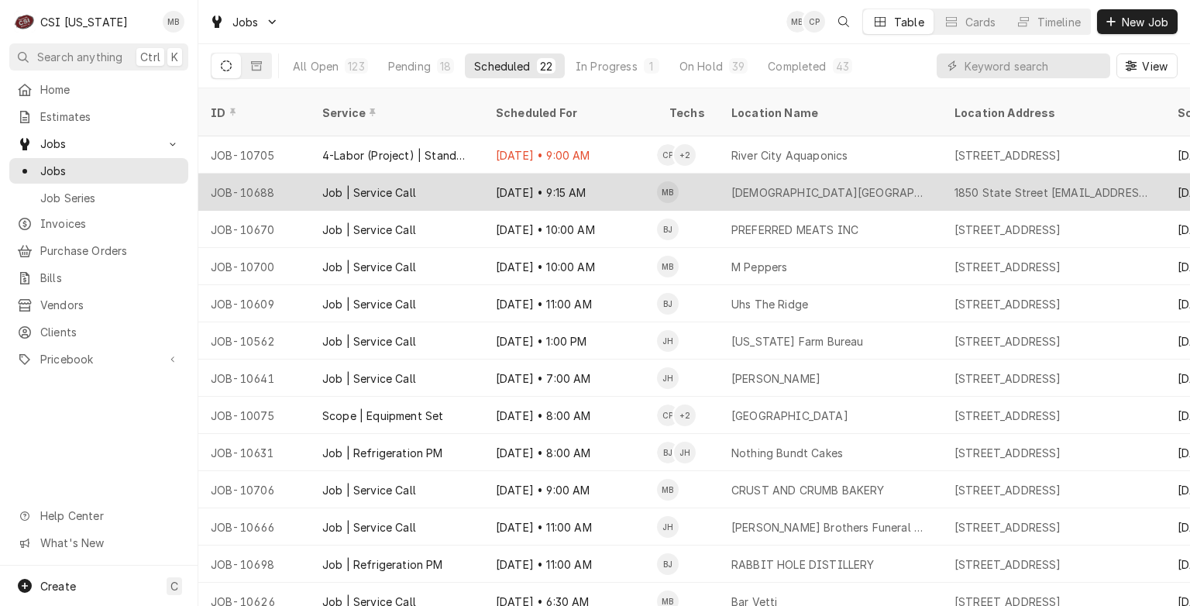
click at [505, 174] on div "Oct 3 • 9:15 AM" at bounding box center [570, 192] width 174 height 37
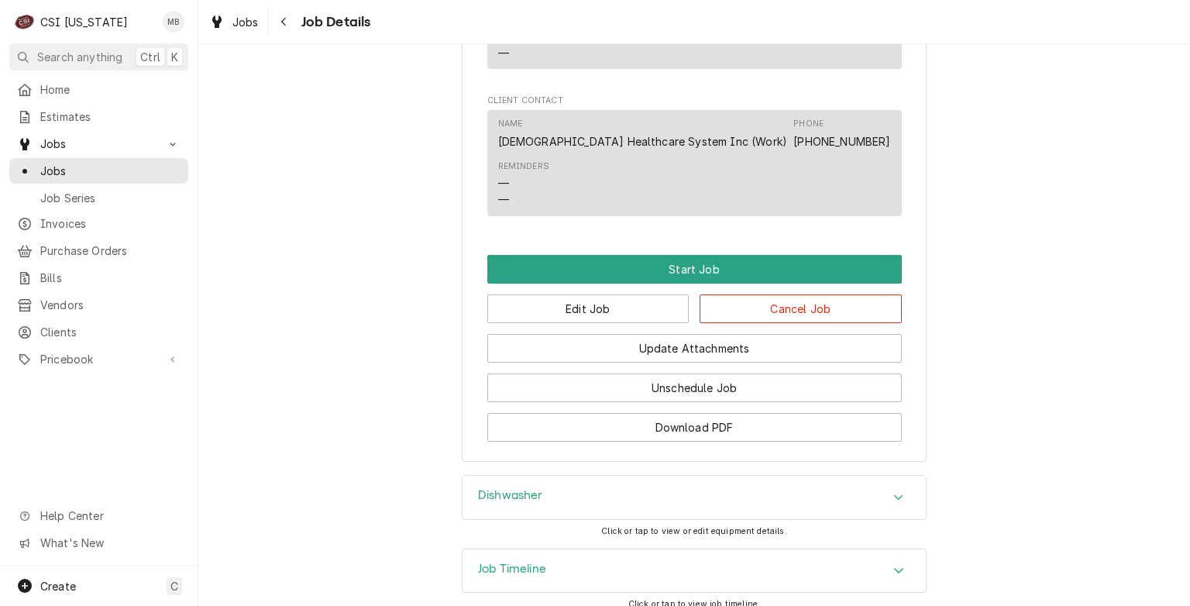
scroll to position [1541, 0]
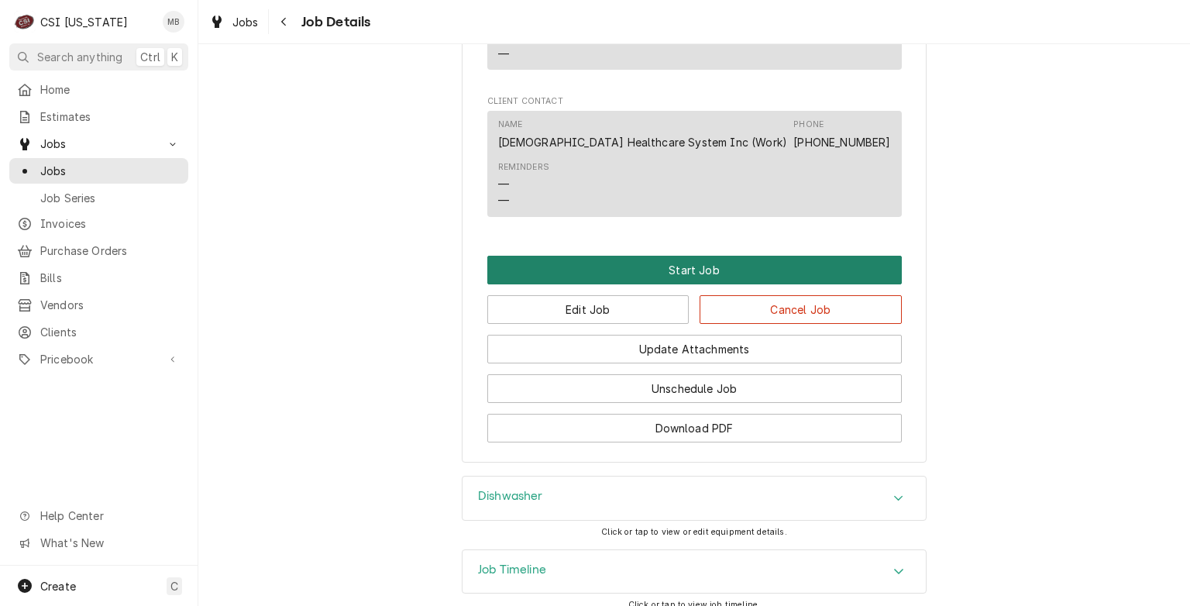
click at [645, 256] on button "Start Job" at bounding box center [694, 270] width 415 height 29
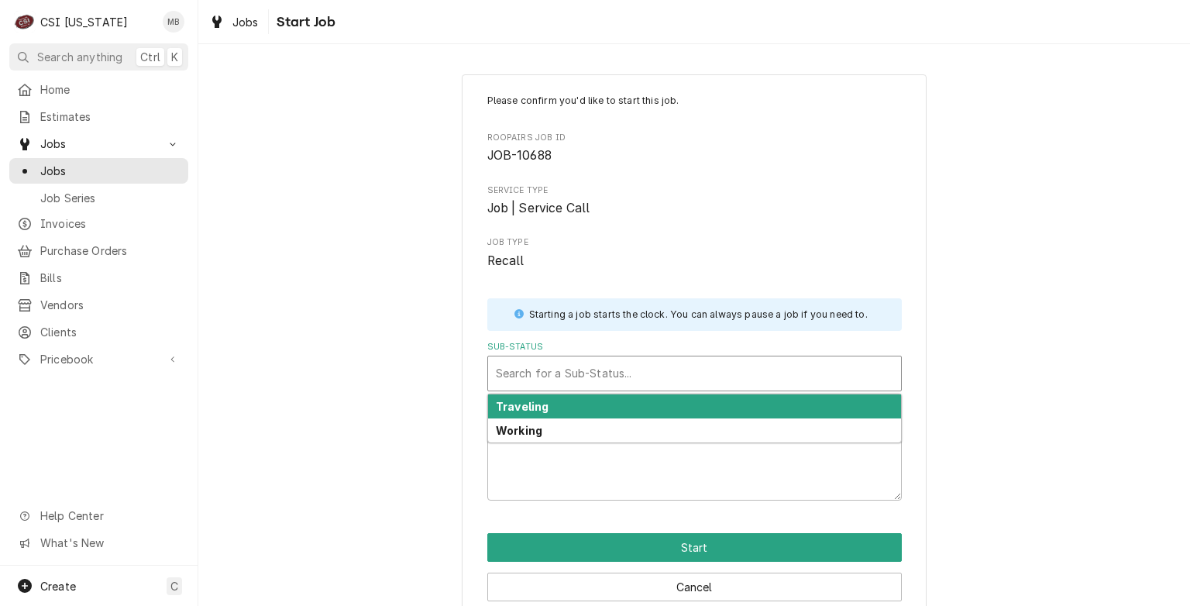
click at [602, 378] on div "Sub-Status" at bounding box center [694, 374] width 397 height 28
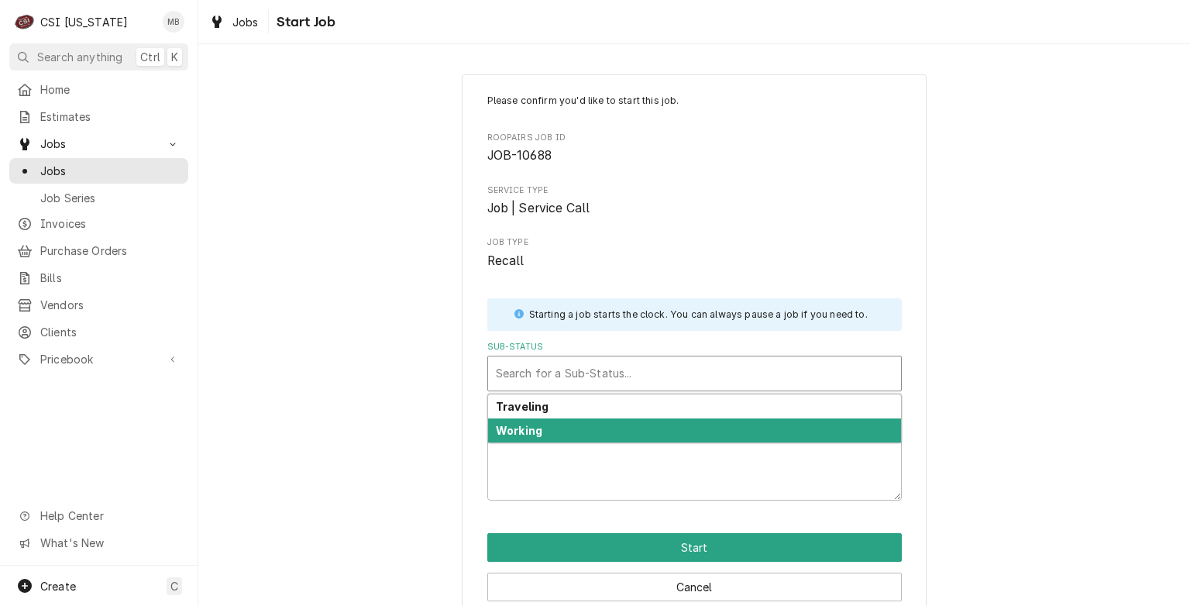
click at [576, 438] on div "Working" at bounding box center [694, 430] width 413 height 24
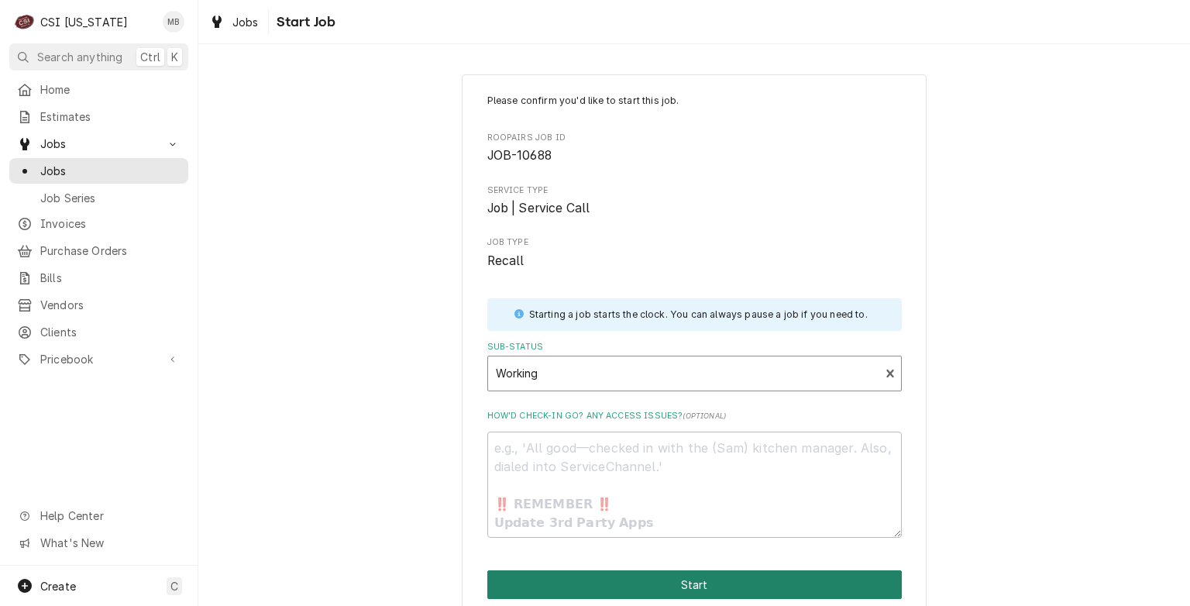
click at [600, 576] on button "Start" at bounding box center [694, 584] width 415 height 29
type textarea "x"
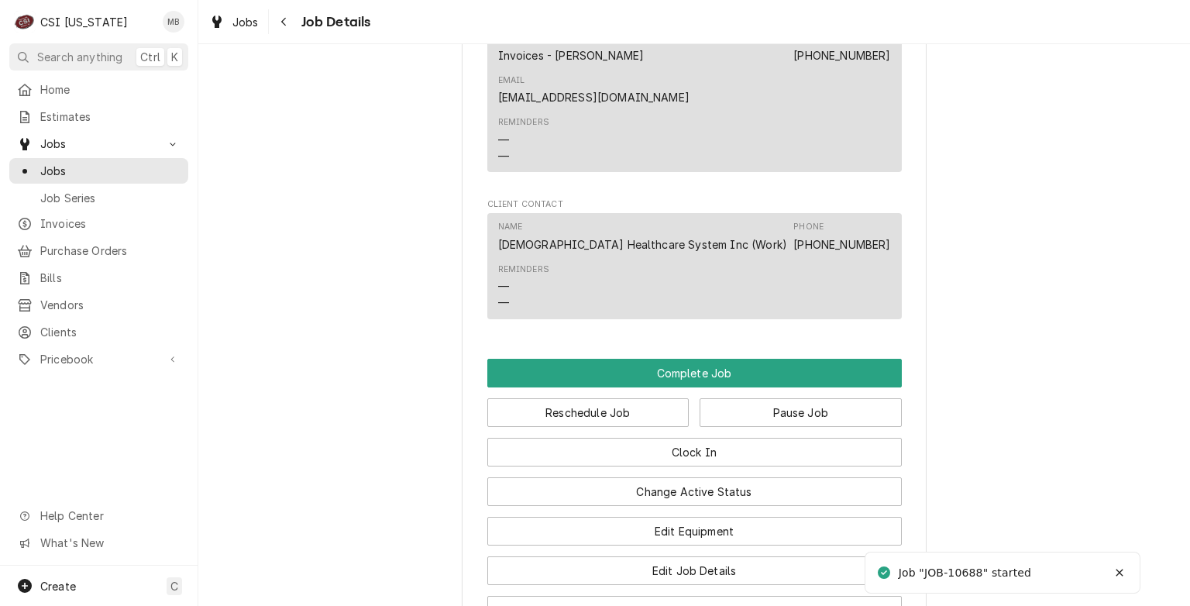
scroll to position [1592, 0]
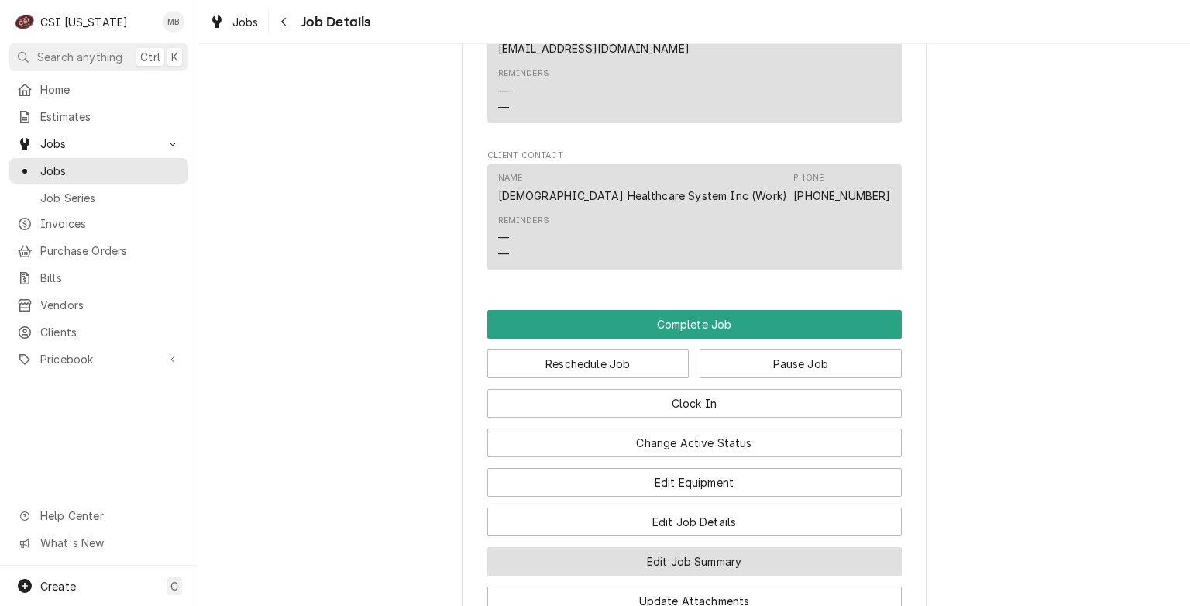
click at [674, 547] on button "Edit Job Summary" at bounding box center [694, 561] width 415 height 29
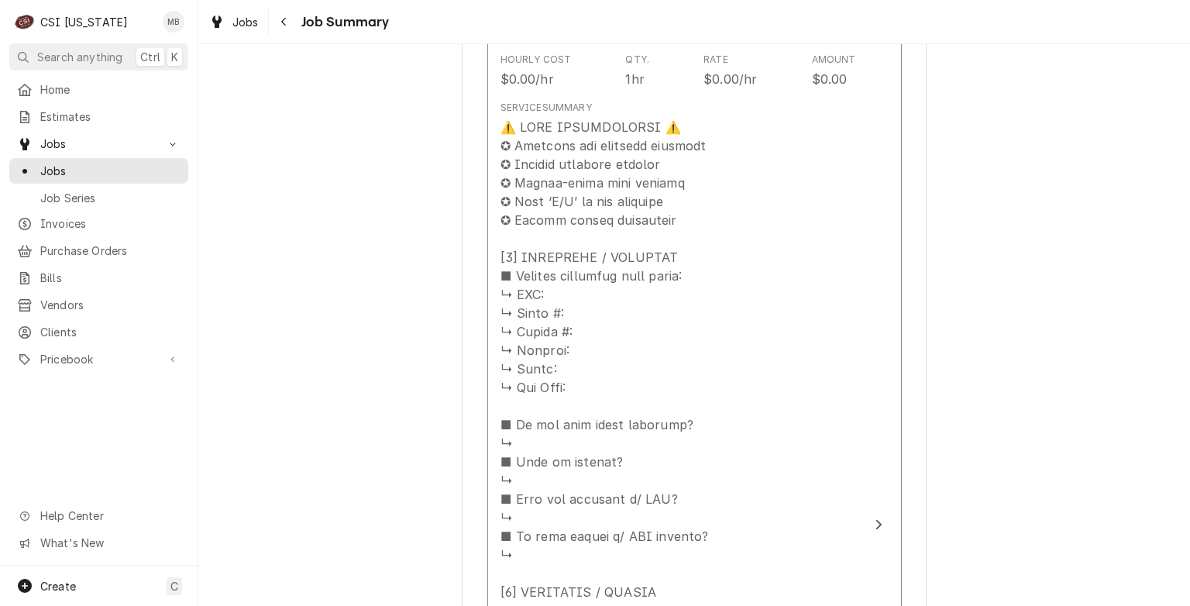
scroll to position [573, 0]
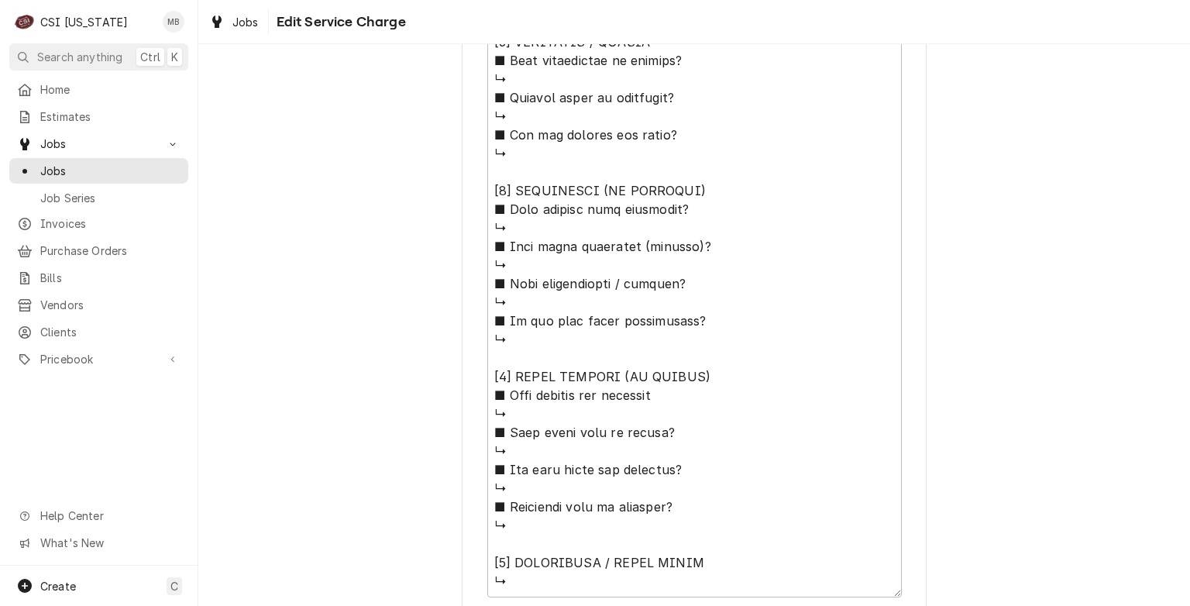
scroll to position [1243, 0]
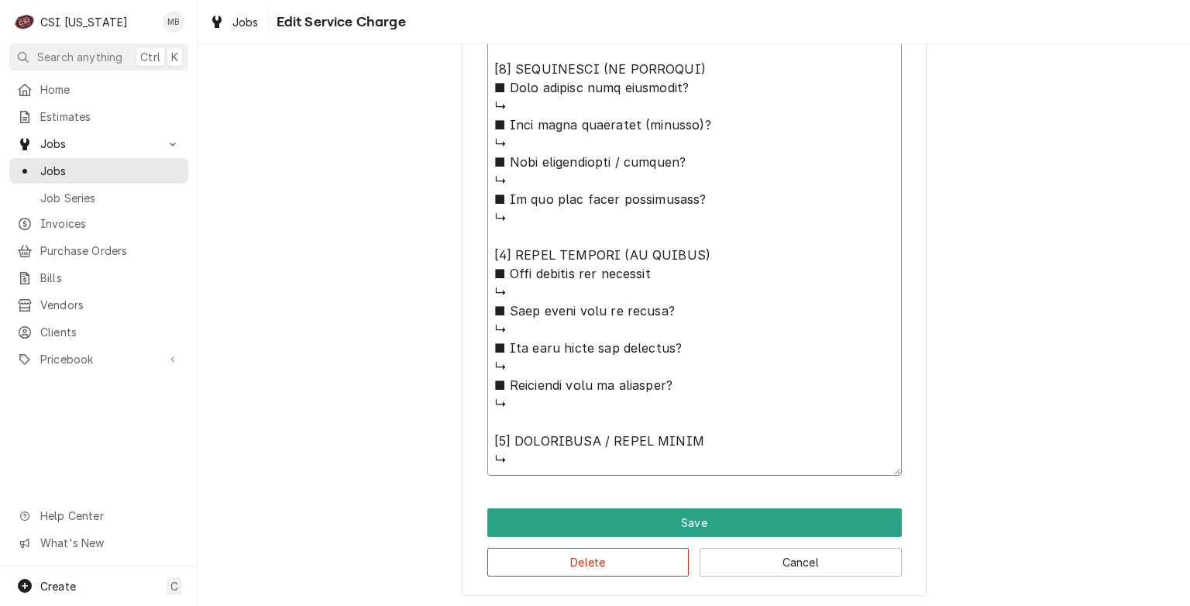
type textarea "x"
type textarea "⚠️ 𝗙𝗢𝗥𝗠 𝗜𝗡𝗦𝗧𝗥𝗨𝗖𝗧𝗜𝗢𝗡𝗦 ⚠️ ✪ 𝗖𝗼𝗺𝗽𝗹𝗲𝘁𝗲 𝗮𝗹𝗹 𝗿𝗲𝗹𝗲𝘃𝗮𝗻𝘁 𝘀𝗲𝗰𝘁𝗶𝗼𝗻𝘀 ✪ 𝗣𝗿𝗼𝘃𝗶𝗱𝗲 𝗱𝗲𝘁𝗮𝗶𝗹𝗲𝗱 𝗮𝗻𝘀…"
type textarea "x"
type textarea "⚠️ 𝗙𝗢𝗥𝗠 𝗜𝗡𝗦𝗧𝗥𝗨𝗖𝗧𝗜𝗢𝗡𝗦 ⚠️ ✪ 𝗖𝗼𝗺𝗽𝗹𝗲𝘁𝗲 𝗮𝗹𝗹 𝗿𝗲𝗹𝗲𝘃𝗮𝗻𝘁 𝘀𝗲𝗰𝘁𝗶𝗼𝗻𝘀 ✪ 𝗣𝗿𝗼𝘃𝗶𝗱𝗲 𝗱𝗲𝘁𝗮𝗶𝗹𝗲𝗱 𝗮𝗻𝘀…"
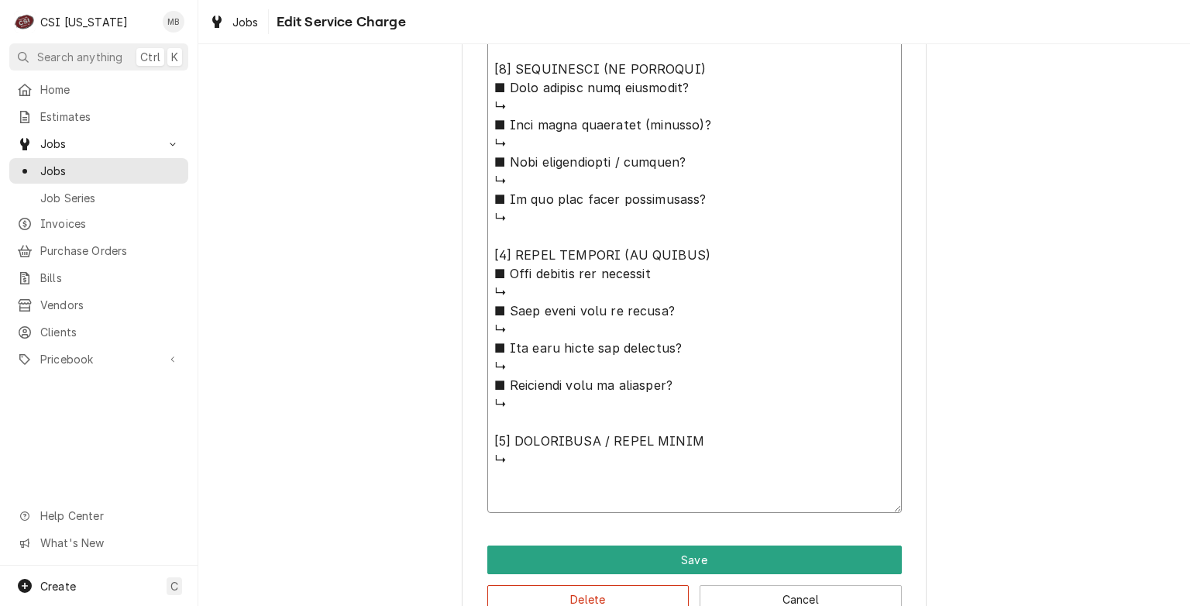
type textarea "x"
type textarea "⚠️ 𝗙𝗢𝗥𝗠 𝗜𝗡𝗦𝗧𝗥𝗨𝗖𝗧𝗜𝗢𝗡𝗦 ⚠️ ✪ 𝗖𝗼𝗺𝗽𝗹𝗲𝘁𝗲 𝗮𝗹𝗹 𝗿𝗲𝗹𝗲𝘃𝗮𝗻𝘁 𝘀𝗲𝗰𝘁𝗶𝗼𝗻𝘀 ✪ 𝗣𝗿𝗼𝘃𝗶𝗱𝗲 𝗱𝗲𝘁𝗮𝗶𝗹𝗲𝗱 𝗮𝗻𝘀…"
type textarea "x"
type textarea "⚠️ 𝗙𝗢𝗥𝗠 𝗜𝗡𝗦𝗧𝗥𝗨𝗖𝗧𝗜𝗢𝗡𝗦 ⚠️ ✪ 𝗖𝗼𝗺𝗽𝗹𝗲𝘁𝗲 𝗮𝗹𝗹 𝗿𝗲𝗹𝗲𝘃𝗮𝗻𝘁 𝘀𝗲𝗰𝘁𝗶𝗼𝗻𝘀 ✪ 𝗣𝗿𝗼𝘃𝗶𝗱𝗲 𝗱𝗲𝘁𝗮𝗶𝗹𝗲𝗱 𝗮𝗻𝘀…"
type textarea "x"
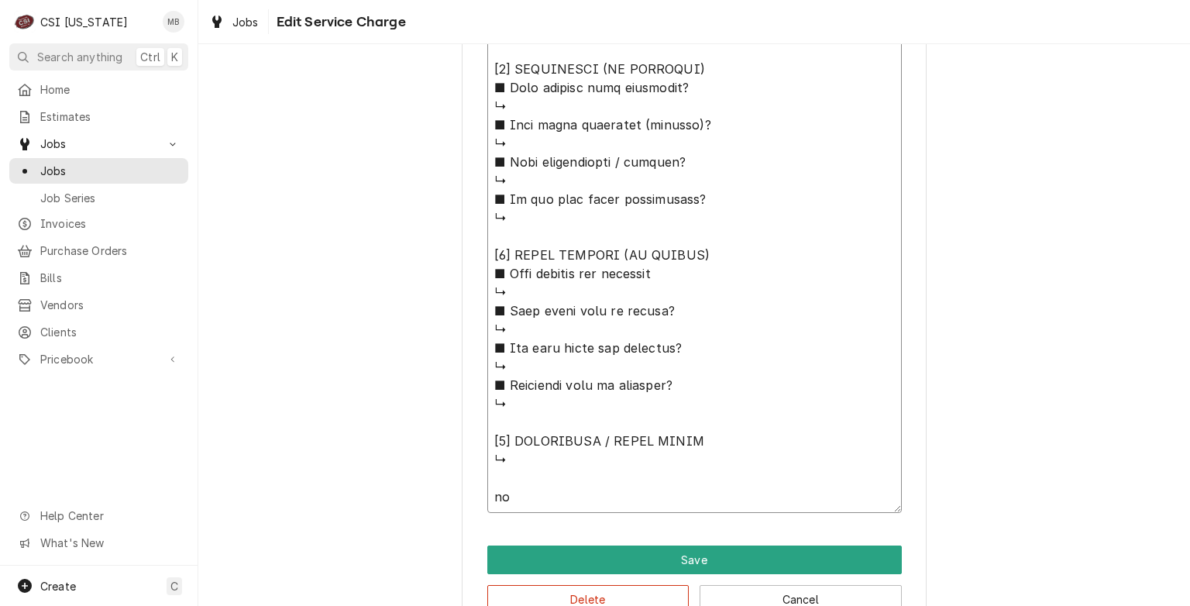
type textarea "⚠️ 𝗙𝗢𝗥𝗠 𝗜𝗡𝗦𝗧𝗥𝗨𝗖𝗧𝗜𝗢𝗡𝗦 ⚠️ ✪ 𝗖𝗼𝗺𝗽𝗹𝗲𝘁𝗲 𝗮𝗹𝗹 𝗿𝗲𝗹𝗲𝘃𝗮𝗻𝘁 𝘀𝗲𝗰𝘁𝗶𝗼𝗻𝘀 ✪ 𝗣𝗿𝗼𝘃𝗶𝗱𝗲 𝗱𝗲𝘁𝗮𝗶𝗹𝗲𝗱 𝗮𝗻𝘀…"
type textarea "x"
type textarea "⚠️ 𝗙𝗢𝗥𝗠 𝗜𝗡𝗦𝗧𝗥𝗨𝗖𝗧𝗜𝗢𝗡𝗦 ⚠️ ✪ 𝗖𝗼𝗺𝗽𝗹𝗲𝘁𝗲 𝗮𝗹𝗹 𝗿𝗲𝗹𝗲𝘃𝗮𝗻𝘁 𝘀𝗲𝗰𝘁𝗶𝗼𝗻𝘀 ✪ 𝗣𝗿𝗼𝘃𝗶𝗱𝗲 𝗱𝗲𝘁𝗮𝗶𝗹𝗲𝗱 𝗮𝗻𝘀…"
type textarea "x"
type textarea "⚠️ 𝗙𝗢𝗥𝗠 𝗜𝗡𝗦𝗧𝗥𝗨𝗖𝗧𝗜𝗢𝗡𝗦 ⚠️ ✪ 𝗖𝗼𝗺𝗽𝗹𝗲𝘁𝗲 𝗮𝗹𝗹 𝗿𝗲𝗹𝗲𝘃𝗮𝗻𝘁 𝘀𝗲𝗰𝘁𝗶𝗼𝗻𝘀 ✪ 𝗣𝗿𝗼𝘃𝗶𝗱𝗲 𝗱𝗲𝘁𝗮𝗶𝗹𝗲𝗱 𝗮𝗻𝘀…"
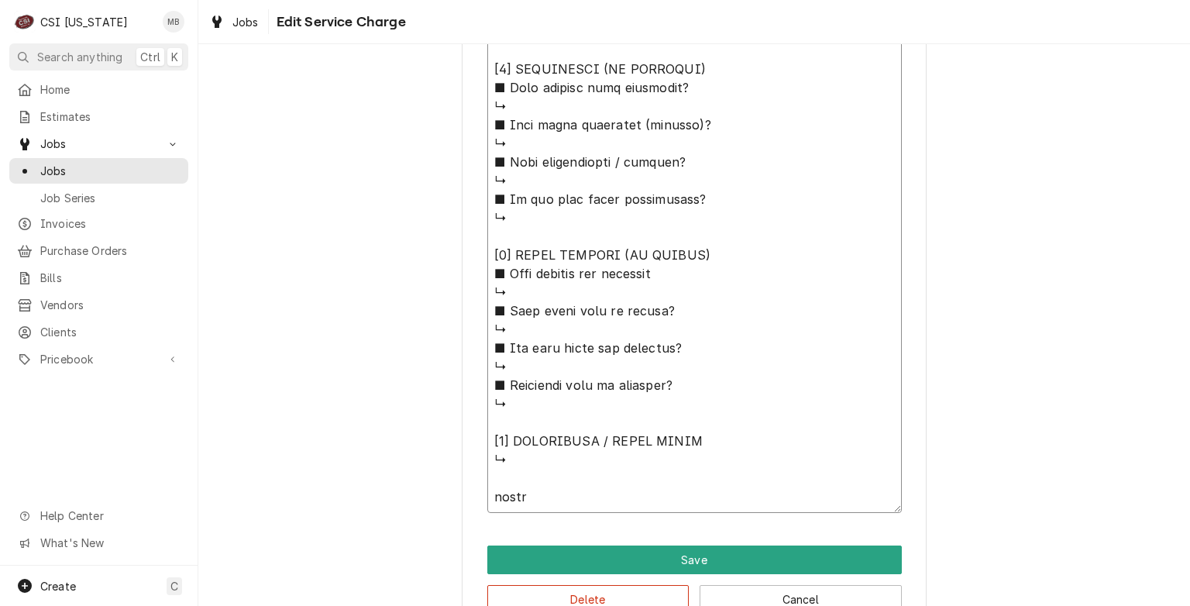
type textarea "x"
type textarea "⚠️ 𝗙𝗢𝗥𝗠 𝗜𝗡𝗦𝗧𝗥𝗨𝗖𝗧𝗜𝗢𝗡𝗦 ⚠️ ✪ 𝗖𝗼𝗺𝗽𝗹𝗲𝘁𝗲 𝗮𝗹𝗹 𝗿𝗲𝗹𝗲𝘃𝗮𝗻𝘁 𝘀𝗲𝗰𝘁𝗶𝗼𝗻𝘀 ✪ 𝗣𝗿𝗼𝘃𝗶𝗱𝗲 𝗱𝗲𝘁𝗮𝗶𝗹𝗲𝗱 𝗮𝗻𝘀…"
type textarea "x"
type textarea "⚠️ 𝗙𝗢𝗥𝗠 𝗜𝗡𝗦𝗧𝗥𝗨𝗖𝗧𝗜𝗢𝗡𝗦 ⚠️ ✪ 𝗖𝗼𝗺𝗽𝗹𝗲𝘁𝗲 𝗮𝗹𝗹 𝗿𝗲𝗹𝗲𝘃𝗮𝗻𝘁 𝘀𝗲𝗰𝘁𝗶𝗼𝗻𝘀 ✪ 𝗣𝗿𝗼𝘃𝗶𝗱𝗲 𝗱𝗲𝘁𝗮𝗶𝗹𝗲𝗱 𝗮𝗻𝘀…"
type textarea "x"
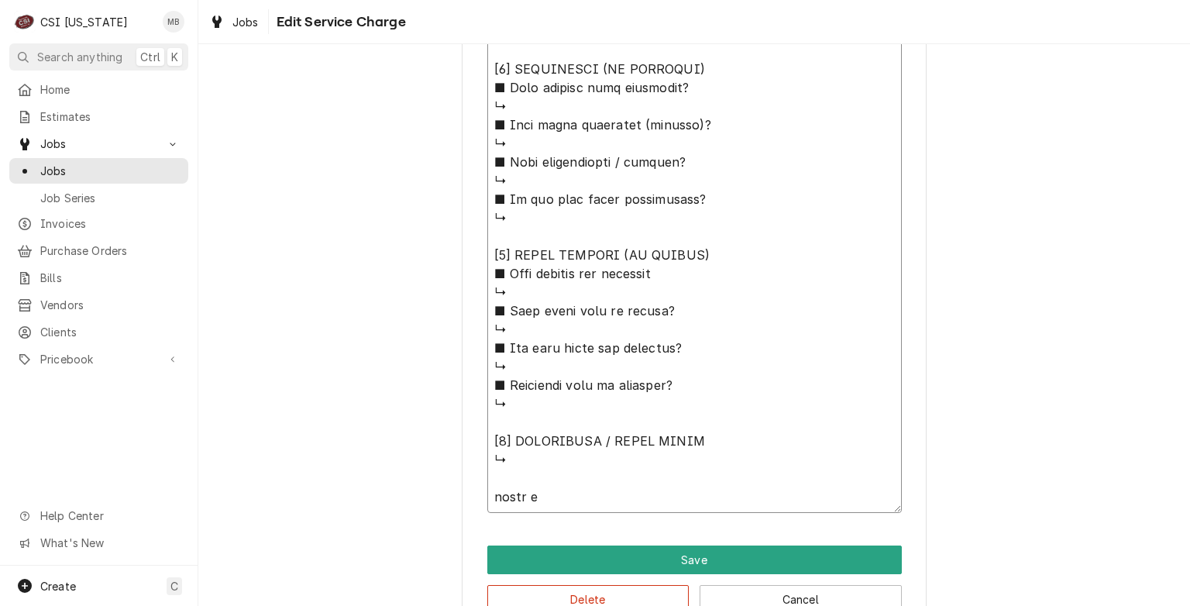
type textarea "⚠️ 𝗙𝗢𝗥𝗠 𝗜𝗡𝗦𝗧𝗥𝗨𝗖𝗧𝗜𝗢𝗡𝗦 ⚠️ ✪ 𝗖𝗼𝗺𝗽𝗹𝗲𝘁𝗲 𝗮𝗹𝗹 𝗿𝗲𝗹𝗲𝘃𝗮𝗻𝘁 𝘀𝗲𝗰𝘁𝗶𝗼𝗻𝘀 ✪ 𝗣𝗿𝗼𝘃𝗶𝗱𝗲 𝗱𝗲𝘁𝗮𝗶𝗹𝗲𝗱 𝗮𝗻𝘀…"
type textarea "x"
type textarea "⚠️ 𝗙𝗢𝗥𝗠 𝗜𝗡𝗦𝗧𝗥𝗨𝗖𝗧𝗜𝗢𝗡𝗦 ⚠️ ✪ 𝗖𝗼𝗺𝗽𝗹𝗲𝘁𝗲 𝗮𝗹𝗹 𝗿𝗲𝗹𝗲𝘃𝗮𝗻𝘁 𝘀𝗲𝗰𝘁𝗶𝗼𝗻𝘀 ✪ 𝗣𝗿𝗼𝘃𝗶𝗱𝗲 𝗱𝗲𝘁𝗮𝗶𝗹𝗲𝗱 𝗮𝗻𝘀…"
type textarea "x"
type textarea "⚠️ 𝗙𝗢𝗥𝗠 𝗜𝗡𝗦𝗧𝗥𝗨𝗖𝗧𝗜𝗢𝗡𝗦 ⚠️ ✪ 𝗖𝗼𝗺𝗽𝗹𝗲𝘁𝗲 𝗮𝗹𝗹 𝗿𝗲𝗹𝗲𝘃𝗮𝗻𝘁 𝘀𝗲𝗰𝘁𝗶𝗼𝗻𝘀 ✪ 𝗣𝗿𝗼𝘃𝗶𝗱𝗲 𝗱𝗲𝘁𝗮𝗶𝗹𝗲𝗱 𝗮𝗻𝘀…"
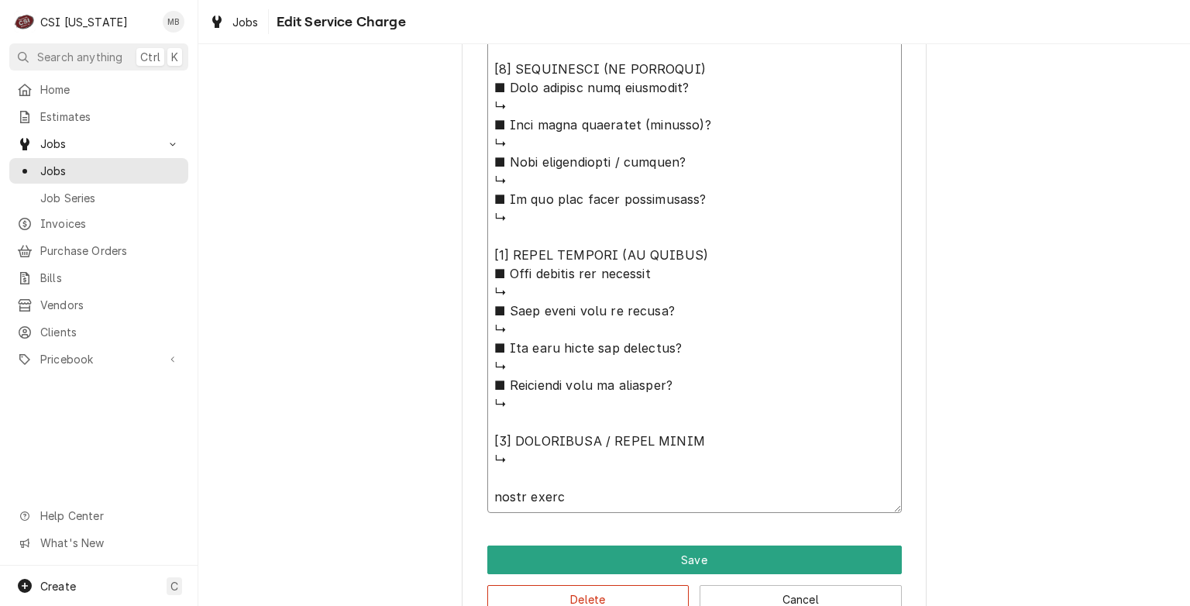
type textarea "x"
type textarea "⚠️ 𝗙𝗢𝗥𝗠 𝗜𝗡𝗦𝗧𝗥𝗨𝗖𝗧𝗜𝗢𝗡𝗦 ⚠️ ✪ 𝗖𝗼𝗺𝗽𝗹𝗲𝘁𝗲 𝗮𝗹𝗹 𝗿𝗲𝗹𝗲𝘃𝗮𝗻𝘁 𝘀𝗲𝗰𝘁𝗶𝗼𝗻𝘀 ✪ 𝗣𝗿𝗼𝘃𝗶𝗱𝗲 𝗱𝗲𝘁𝗮𝗶𝗹𝗲𝗱 𝗮𝗻𝘀…"
type textarea "x"
type textarea "⚠️ 𝗙𝗢𝗥𝗠 𝗜𝗡𝗦𝗧𝗥𝗨𝗖𝗧𝗜𝗢𝗡𝗦 ⚠️ ✪ 𝗖𝗼𝗺𝗽𝗹𝗲𝘁𝗲 𝗮𝗹𝗹 𝗿𝗲𝗹𝗲𝘃𝗮𝗻𝘁 𝘀𝗲𝗰𝘁𝗶𝗼𝗻𝘀 ✪ 𝗣𝗿𝗼𝘃𝗶𝗱𝗲 𝗱𝗲𝘁𝗮𝗶𝗹𝗲𝗱 𝗮𝗻𝘀…"
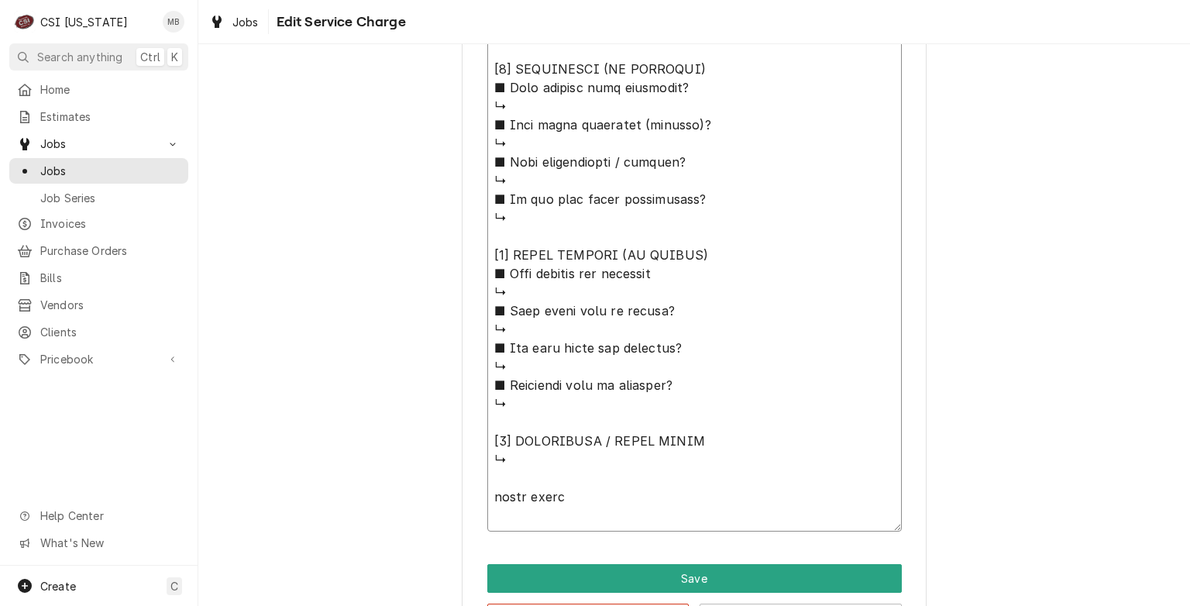
type textarea "x"
type textarea "⚠️ 𝗙𝗢𝗥𝗠 𝗜𝗡𝗦𝗧𝗥𝗨𝗖𝗧𝗜𝗢𝗡𝗦 ⚠️ ✪ 𝗖𝗼𝗺𝗽𝗹𝗲𝘁𝗲 𝗮𝗹𝗹 𝗿𝗲𝗹𝗲𝘃𝗮𝗻𝘁 𝘀𝗲𝗰𝘁𝗶𝗼𝗻𝘀 ✪ 𝗣𝗿𝗼𝘃𝗶𝗱𝗲 𝗱𝗲𝘁𝗮𝗶𝗹𝗲𝗱 𝗮𝗻𝘀…"
type textarea "x"
type textarea "⚠️ 𝗙𝗢𝗥𝗠 𝗜𝗡𝗦𝗧𝗥𝗨𝗖𝗧𝗜𝗢𝗡𝗦 ⚠️ ✪ 𝗖𝗼𝗺𝗽𝗹𝗲𝘁𝗲 𝗮𝗹𝗹 𝗿𝗲𝗹𝗲𝘃𝗮𝗻𝘁 𝘀𝗲𝗰𝘁𝗶𝗼𝗻𝘀 ✪ 𝗣𝗿𝗼𝘃𝗶𝗱𝗲 𝗱𝗲𝘁𝗮𝗶𝗹𝗲𝗱 𝗮𝗻𝘀…"
type textarea "x"
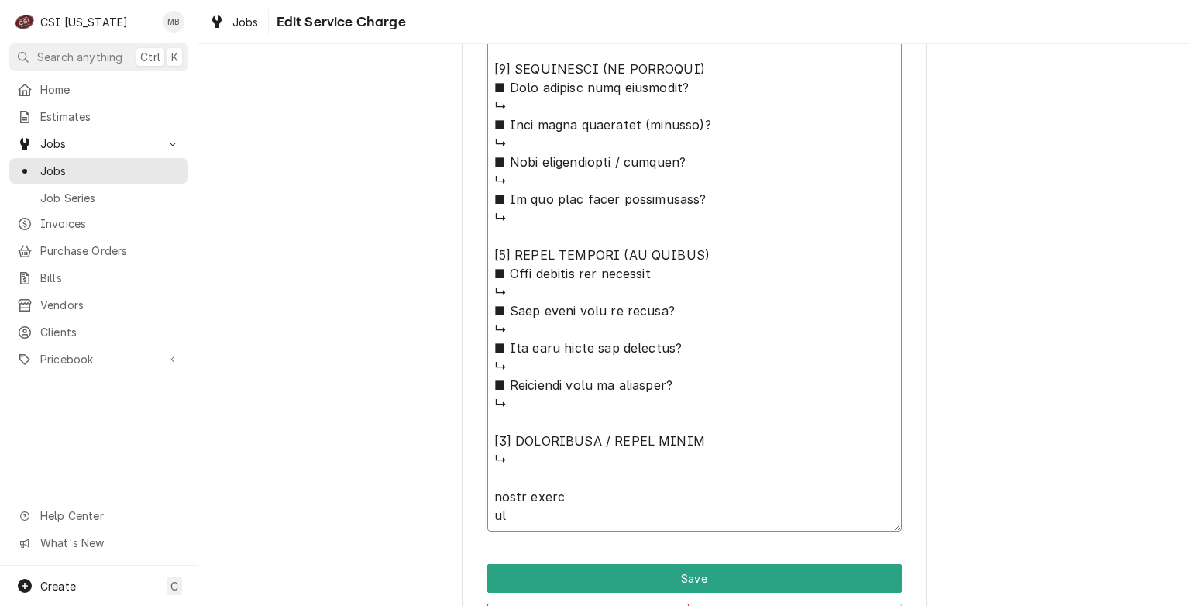
type textarea "⚠️ 𝗙𝗢𝗥𝗠 𝗜𝗡𝗦𝗧𝗥𝗨𝗖𝗧𝗜𝗢𝗡𝗦 ⚠️ ✪ 𝗖𝗼𝗺𝗽𝗹𝗲𝘁𝗲 𝗮𝗹𝗹 𝗿𝗲𝗹𝗲𝘃𝗮𝗻𝘁 𝘀𝗲𝗰𝘁𝗶𝗼𝗻𝘀 ✪ 𝗣𝗿𝗼𝘃𝗶𝗱𝗲 𝗱𝗲𝘁𝗮𝗶𝗹𝗲𝗱 𝗮𝗻𝘀…"
type textarea "x"
type textarea "⚠️ 𝗙𝗢𝗥𝗠 𝗜𝗡𝗦𝗧𝗥𝗨𝗖𝗧𝗜𝗢𝗡𝗦 ⚠️ ✪ 𝗖𝗼𝗺𝗽𝗹𝗲𝘁𝗲 𝗮𝗹𝗹 𝗿𝗲𝗹𝗲𝘃𝗮𝗻𝘁 𝘀𝗲𝗰𝘁𝗶𝗼𝗻𝘀 ✪ 𝗣𝗿𝗼𝘃𝗶𝗱𝗲 𝗱𝗲𝘁𝗮𝗶𝗹𝗲𝗱 𝗮𝗻𝘀…"
type textarea "x"
type textarea "⚠️ 𝗙𝗢𝗥𝗠 𝗜𝗡𝗦𝗧𝗥𝗨𝗖𝗧𝗜𝗢𝗡𝗦 ⚠️ ✪ 𝗖𝗼𝗺𝗽𝗹𝗲𝘁𝗲 𝗮𝗹𝗹 𝗿𝗲𝗹𝗲𝘃𝗮𝗻𝘁 𝘀𝗲𝗰𝘁𝗶𝗼𝗻𝘀 ✪ 𝗣𝗿𝗼𝘃𝗶𝗱𝗲 𝗱𝗲𝘁𝗮𝗶𝗹𝗲𝗱 𝗮𝗻𝘀…"
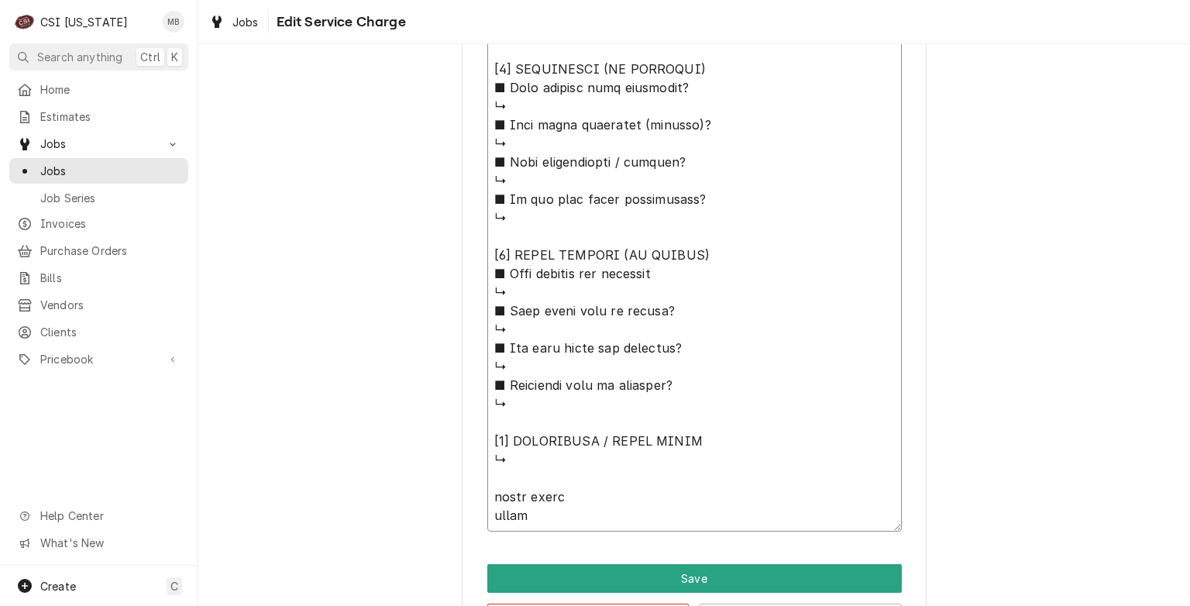
type textarea "x"
type textarea "⚠️ 𝗙𝗢𝗥𝗠 𝗜𝗡𝗦𝗧𝗥𝗨𝗖𝗧𝗜𝗢𝗡𝗦 ⚠️ ✪ 𝗖𝗼𝗺𝗽𝗹𝗲𝘁𝗲 𝗮𝗹𝗹 𝗿𝗲𝗹𝗲𝘃𝗮𝗻𝘁 𝘀𝗲𝗰𝘁𝗶𝗼𝗻𝘀 ✪ 𝗣𝗿𝗼𝘃𝗶𝗱𝗲 𝗱𝗲𝘁𝗮𝗶𝗹𝗲𝗱 𝗮𝗻𝘀…"
type textarea "x"
type textarea "⚠️ 𝗙𝗢𝗥𝗠 𝗜𝗡𝗦𝗧𝗥𝗨𝗖𝗧𝗜𝗢𝗡𝗦 ⚠️ ✪ 𝗖𝗼𝗺𝗽𝗹𝗲𝘁𝗲 𝗮𝗹𝗹 𝗿𝗲𝗹𝗲𝘃𝗮𝗻𝘁 𝘀𝗲𝗰𝘁𝗶𝗼𝗻𝘀 ✪ 𝗣𝗿𝗼𝘃𝗶𝗱𝗲 𝗱𝗲𝘁𝗮𝗶𝗹𝗲𝗱 𝗮𝗻𝘀…"
type textarea "x"
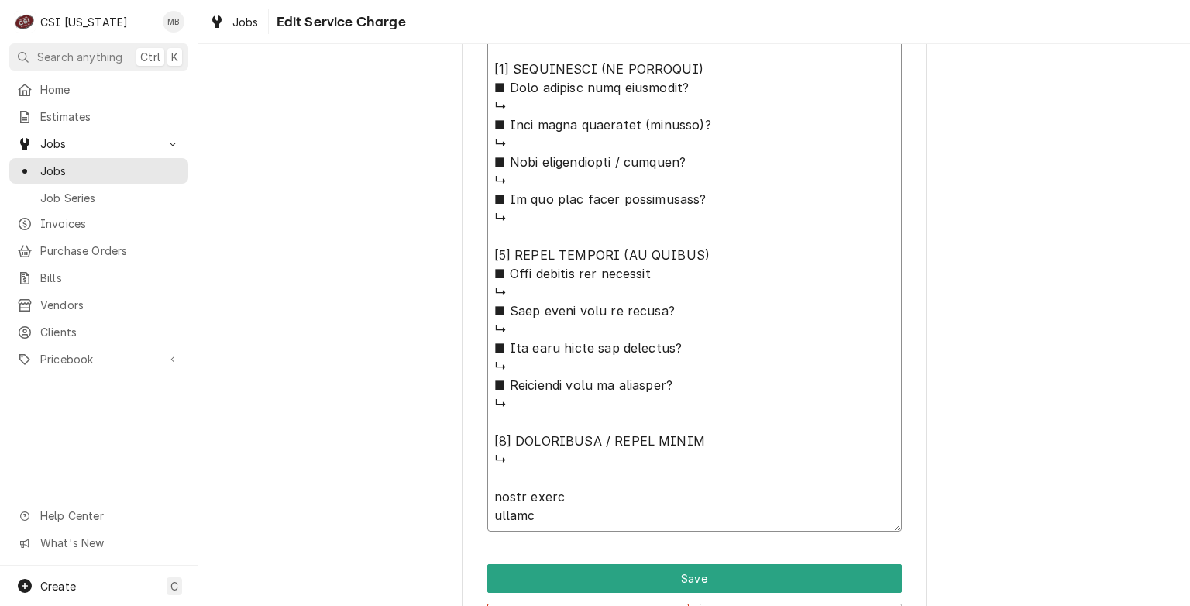
type textarea "⚠️ 𝗙𝗢𝗥𝗠 𝗜𝗡𝗦𝗧𝗥𝗨𝗖𝗧𝗜𝗢𝗡𝗦 ⚠️ ✪ 𝗖𝗼𝗺𝗽𝗹𝗲𝘁𝗲 𝗮𝗹𝗹 𝗿𝗲𝗹𝗲𝘃𝗮𝗻𝘁 𝘀𝗲𝗰𝘁𝗶𝗼𝗻𝘀 ✪ 𝗣𝗿𝗼𝘃𝗶𝗱𝗲 𝗱𝗲𝘁𝗮𝗶𝗹𝗲𝗱 𝗮𝗻𝘀…"
type textarea "x"
type textarea "⚠️ 𝗙𝗢𝗥𝗠 𝗜𝗡𝗦𝗧𝗥𝗨𝗖𝗧𝗜𝗢𝗡𝗦 ⚠️ ✪ 𝗖𝗼𝗺𝗽𝗹𝗲𝘁𝗲 𝗮𝗹𝗹 𝗿𝗲𝗹𝗲𝘃𝗮𝗻𝘁 𝘀𝗲𝗰𝘁𝗶𝗼𝗻𝘀 ✪ 𝗣𝗿𝗼𝘃𝗶𝗱𝗲 𝗱𝗲𝘁𝗮𝗶𝗹𝗲𝗱 𝗮𝗻𝘀…"
type textarea "x"
type textarea "⚠️ 𝗙𝗢𝗥𝗠 𝗜𝗡𝗦𝗧𝗥𝗨𝗖𝗧𝗜𝗢𝗡𝗦 ⚠️ ✪ 𝗖𝗼𝗺𝗽𝗹𝗲𝘁𝗲 𝗮𝗹𝗹 𝗿𝗲𝗹𝗲𝘃𝗮𝗻𝘁 𝘀𝗲𝗰𝘁𝗶𝗼𝗻𝘀 ✪ 𝗣𝗿𝗼𝘃𝗶𝗱𝗲 𝗱𝗲𝘁𝗮𝗶𝗹𝗲𝗱 𝗮𝗻𝘀…"
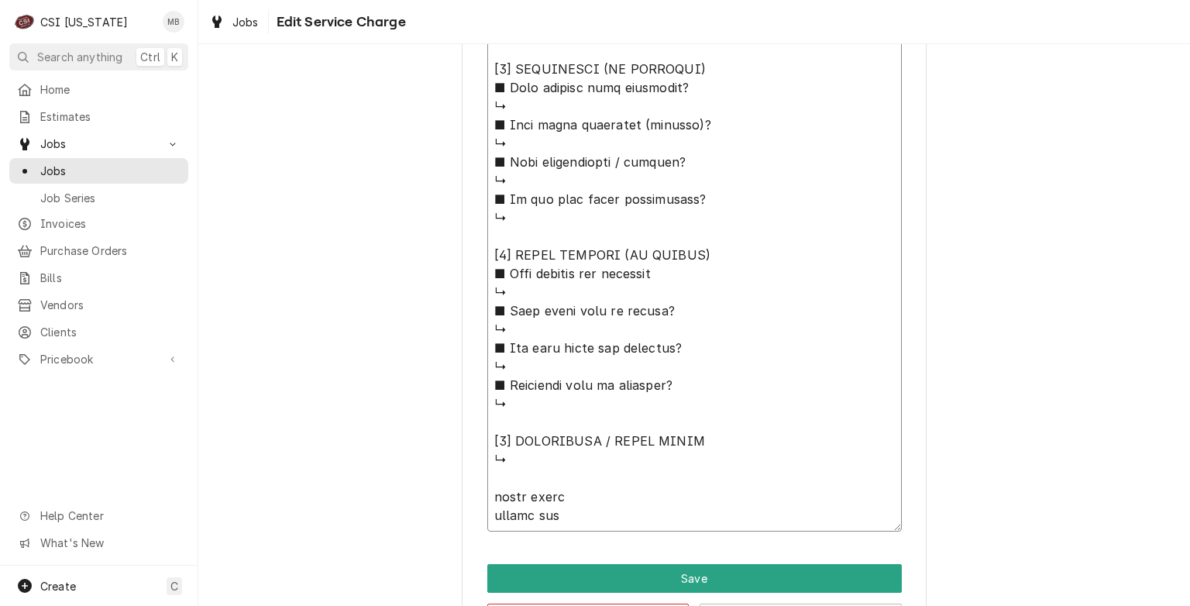
type textarea "x"
type textarea "⚠️ 𝗙𝗢𝗥𝗠 𝗜𝗡𝗦𝗧𝗥𝗨𝗖𝗧𝗜𝗢𝗡𝗦 ⚠️ ✪ 𝗖𝗼𝗺𝗽𝗹𝗲𝘁𝗲 𝗮𝗹𝗹 𝗿𝗲𝗹𝗲𝘃𝗮𝗻𝘁 𝘀𝗲𝗰𝘁𝗶𝗼𝗻𝘀 ✪ 𝗣𝗿𝗼𝘃𝗶𝗱𝗲 𝗱𝗲𝘁𝗮𝗶𝗹𝗲𝗱 𝗮𝗻𝘀…"
type textarea "x"
type textarea "⚠️ 𝗙𝗢𝗥𝗠 𝗜𝗡𝗦𝗧𝗥𝗨𝗖𝗧𝗜𝗢𝗡𝗦 ⚠️ ✪ 𝗖𝗼𝗺𝗽𝗹𝗲𝘁𝗲 𝗮𝗹𝗹 𝗿𝗲𝗹𝗲𝘃𝗮𝗻𝘁 𝘀𝗲𝗰𝘁𝗶𝗼𝗻𝘀 ✪ 𝗣𝗿𝗼𝘃𝗶𝗱𝗲 𝗱𝗲𝘁𝗮𝗶𝗹𝗲𝗱 𝗮𝗻𝘀…"
type textarea "x"
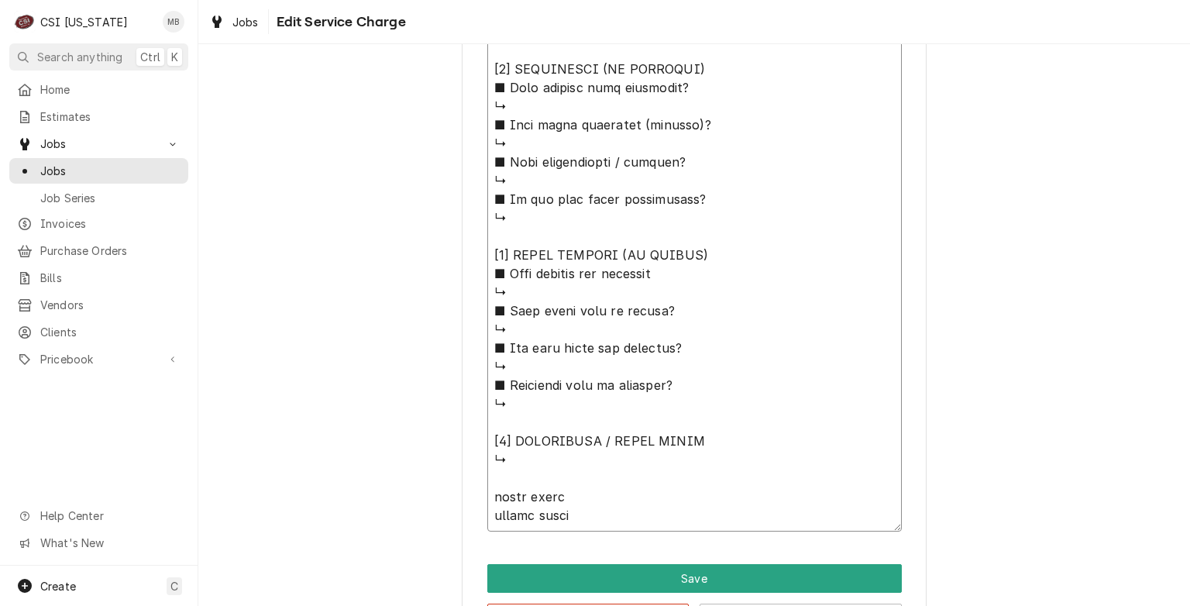
type textarea "⚠️ 𝗙𝗢𝗥𝗠 𝗜𝗡𝗦𝗧𝗥𝗨𝗖𝗧𝗜𝗢𝗡𝗦 ⚠️ ✪ 𝗖𝗼𝗺𝗽𝗹𝗲𝘁𝗲 𝗮𝗹𝗹 𝗿𝗲𝗹𝗲𝘃𝗮𝗻𝘁 𝘀𝗲𝗰𝘁𝗶𝗼𝗻𝘀 ✪ 𝗣𝗿𝗼𝘃𝗶𝗱𝗲 𝗱𝗲𝘁𝗮𝗶𝗹𝗲𝗱 𝗮𝗻𝘀…"
type textarea "x"
type textarea "⚠️ 𝗙𝗢𝗥𝗠 𝗜𝗡𝗦𝗧𝗥𝗨𝗖𝗧𝗜𝗢𝗡𝗦 ⚠️ ✪ 𝗖𝗼𝗺𝗽𝗹𝗲𝘁𝗲 𝗮𝗹𝗹 𝗿𝗲𝗹𝗲𝘃𝗮𝗻𝘁 𝘀𝗲𝗰𝘁𝗶𝗼𝗻𝘀 ✪ 𝗣𝗿𝗼𝘃𝗶𝗱𝗲 𝗱𝗲𝘁𝗮𝗶𝗹𝗲𝗱 𝗮𝗻𝘀…"
type textarea "x"
type textarea "⚠️ 𝗙𝗢𝗥𝗠 𝗜𝗡𝗦𝗧𝗥𝗨𝗖𝗧𝗜𝗢𝗡𝗦 ⚠️ ✪ 𝗖𝗼𝗺𝗽𝗹𝗲𝘁𝗲 𝗮𝗹𝗹 𝗿𝗲𝗹𝗲𝘃𝗮𝗻𝘁 𝘀𝗲𝗰𝘁𝗶𝗼𝗻𝘀 ✪ 𝗣𝗿𝗼𝘃𝗶𝗱𝗲 𝗱𝗲𝘁𝗮𝗶𝗹𝗲𝗱 𝗮𝗻𝘀…"
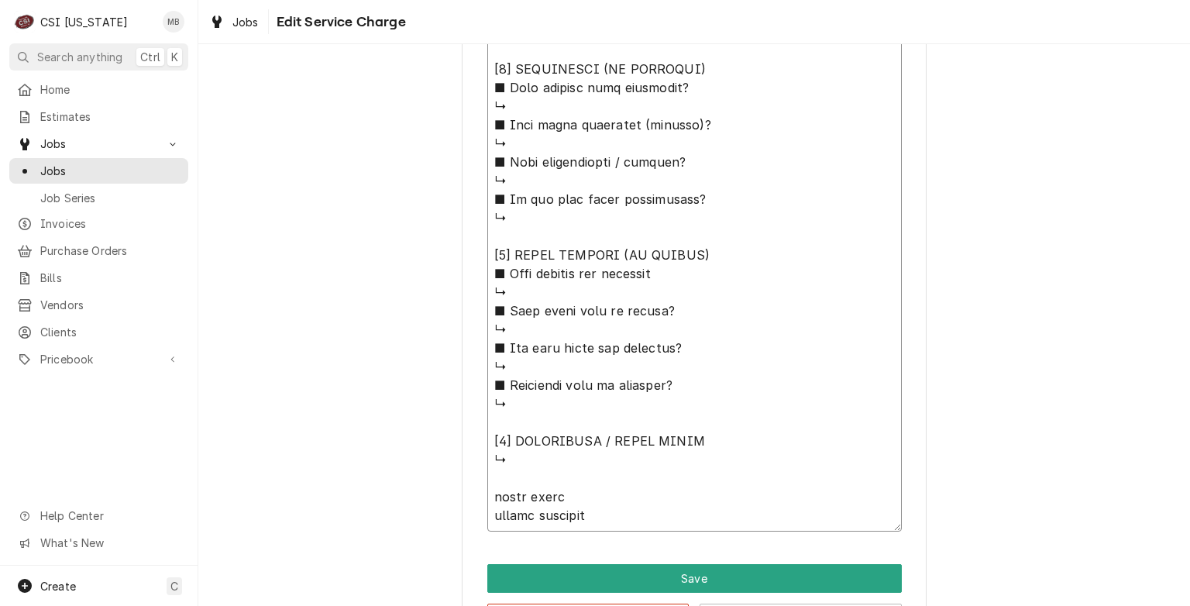
type textarea "x"
type textarea "⚠️ 𝗙𝗢𝗥𝗠 𝗜𝗡𝗦𝗧𝗥𝗨𝗖𝗧𝗜𝗢𝗡𝗦 ⚠️ ✪ 𝗖𝗼𝗺𝗽𝗹𝗲𝘁𝗲 𝗮𝗹𝗹 𝗿𝗲𝗹𝗲𝘃𝗮𝗻𝘁 𝘀𝗲𝗰𝘁𝗶𝗼𝗻𝘀 ✪ 𝗣𝗿𝗼𝘃𝗶𝗱𝗲 𝗱𝗲𝘁𝗮𝗶𝗹𝗲𝗱 𝗮𝗻𝘀…"
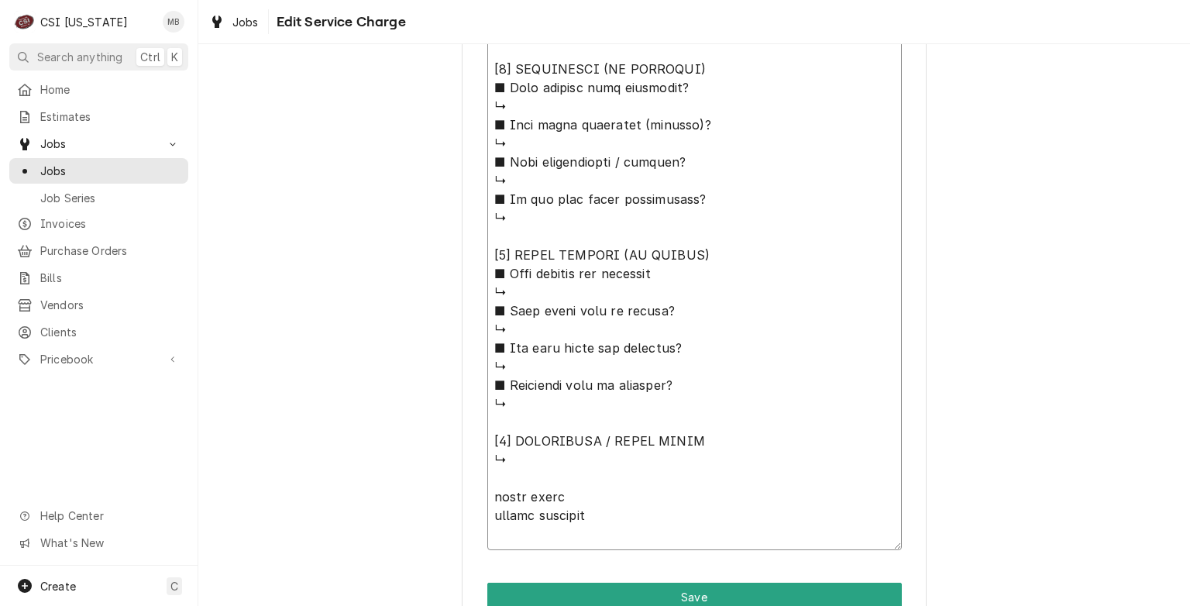
type textarea "x"
type textarea "⚠️ 𝗙𝗢𝗥𝗠 𝗜𝗡𝗦𝗧𝗥𝗨𝗖𝗧𝗜𝗢𝗡𝗦 ⚠️ ✪ 𝗖𝗼𝗺𝗽𝗹𝗲𝘁𝗲 𝗮𝗹𝗹 𝗿𝗲𝗹𝗲𝘃𝗮𝗻𝘁 𝘀𝗲𝗰𝘁𝗶𝗼𝗻𝘀 ✪ 𝗣𝗿𝗼𝘃𝗶𝗱𝗲 𝗱𝗲𝘁𝗮𝗶𝗹𝗲𝗱 𝗮𝗻𝘀…"
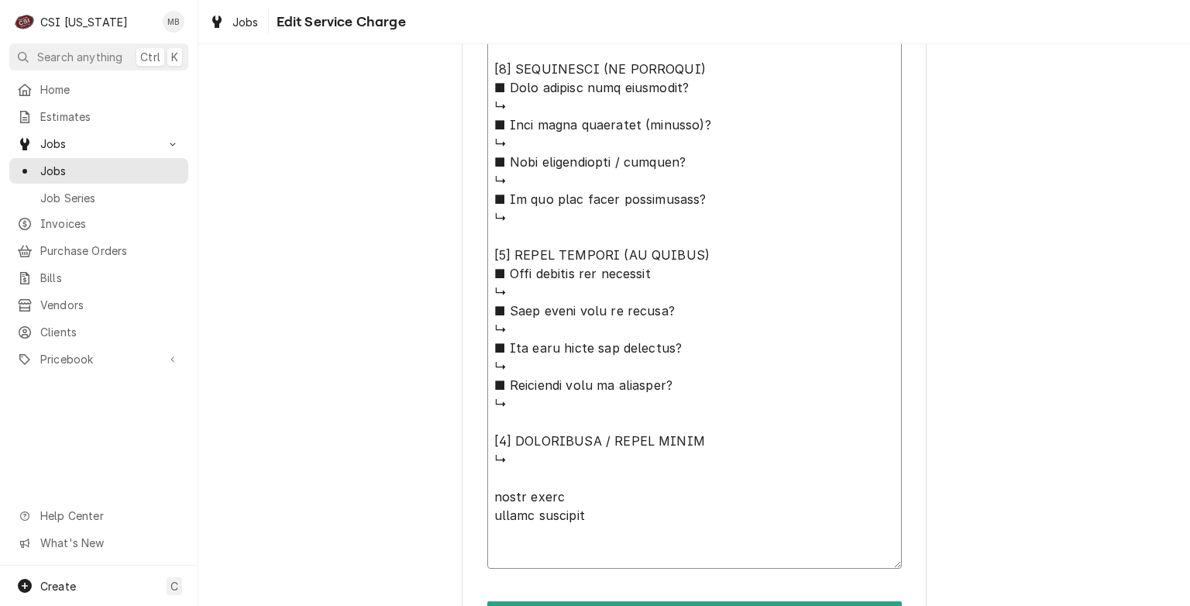
type textarea "x"
type textarea "⚠️ 𝗙𝗢𝗥𝗠 𝗜𝗡𝗦𝗧𝗥𝗨𝗖𝗧𝗜𝗢𝗡𝗦 ⚠️ ✪ 𝗖𝗼𝗺𝗽𝗹𝗲𝘁𝗲 𝗮𝗹𝗹 𝗿𝗲𝗹𝗲𝘃𝗮𝗻𝘁 𝘀𝗲𝗰𝘁𝗶𝗼𝗻𝘀 ✪ 𝗣𝗿𝗼𝘃𝗶𝗱𝗲 𝗱𝗲𝘁𝗮𝗶𝗹𝗲𝗱 𝗮𝗻𝘀…"
type textarea "x"
type textarea "⚠️ 𝗙𝗢𝗥𝗠 𝗜𝗡𝗦𝗧𝗥𝗨𝗖𝗧𝗜𝗢𝗡𝗦 ⚠️ ✪ 𝗖𝗼𝗺𝗽𝗹𝗲𝘁𝗲 𝗮𝗹𝗹 𝗿𝗲𝗹𝗲𝘃𝗮𝗻𝘁 𝘀𝗲𝗰𝘁𝗶𝗼𝗻𝘀 ✪ 𝗣𝗿𝗼𝘃𝗶𝗱𝗲 𝗱𝗲𝘁𝗮𝗶𝗹𝗲𝗱 𝗮𝗻𝘀…"
type textarea "x"
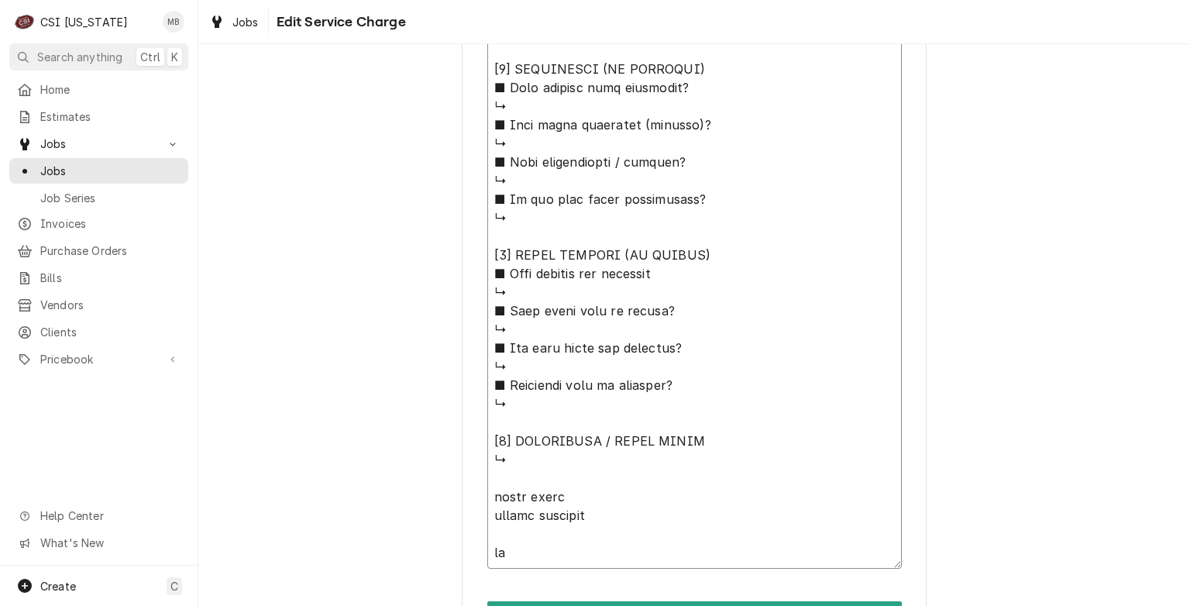
type textarea "⚠️ 𝗙𝗢𝗥𝗠 𝗜𝗡𝗦𝗧𝗥𝗨𝗖𝗧𝗜𝗢𝗡𝗦 ⚠️ ✪ 𝗖𝗼𝗺𝗽𝗹𝗲𝘁𝗲 𝗮𝗹𝗹 𝗿𝗲𝗹𝗲𝘃𝗮𝗻𝘁 𝘀𝗲𝗰𝘁𝗶𝗼𝗻𝘀 ✪ 𝗣𝗿𝗼𝘃𝗶𝗱𝗲 𝗱𝗲𝘁𝗮𝗶𝗹𝗲𝗱 𝗮𝗻𝘀…"
type textarea "x"
type textarea "⚠️ 𝗙𝗢𝗥𝗠 𝗜𝗡𝗦𝗧𝗥𝗨𝗖𝗧𝗜𝗢𝗡𝗦 ⚠️ ✪ 𝗖𝗼𝗺𝗽𝗹𝗲𝘁𝗲 𝗮𝗹𝗹 𝗿𝗲𝗹𝗲𝘃𝗮𝗻𝘁 𝘀𝗲𝗰𝘁𝗶𝗼𝗻𝘀 ✪ 𝗣𝗿𝗼𝘃𝗶𝗱𝗲 𝗱𝗲𝘁𝗮𝗶𝗹𝗲𝗱 𝗮𝗻𝘀…"
type textarea "x"
type textarea "⚠️ 𝗙𝗢𝗥𝗠 𝗜𝗡𝗦𝗧𝗥𝗨𝗖𝗧𝗜𝗢𝗡𝗦 ⚠️ ✪ 𝗖𝗼𝗺𝗽𝗹𝗲𝘁𝗲 𝗮𝗹𝗹 𝗿𝗲𝗹𝗲𝘃𝗮𝗻𝘁 𝘀𝗲𝗰𝘁𝗶𝗼𝗻𝘀 ✪ 𝗣𝗿𝗼𝘃𝗶𝗱𝗲 𝗱𝗲𝘁𝗮𝗶𝗹𝗲𝗱 𝗮𝗻𝘀…"
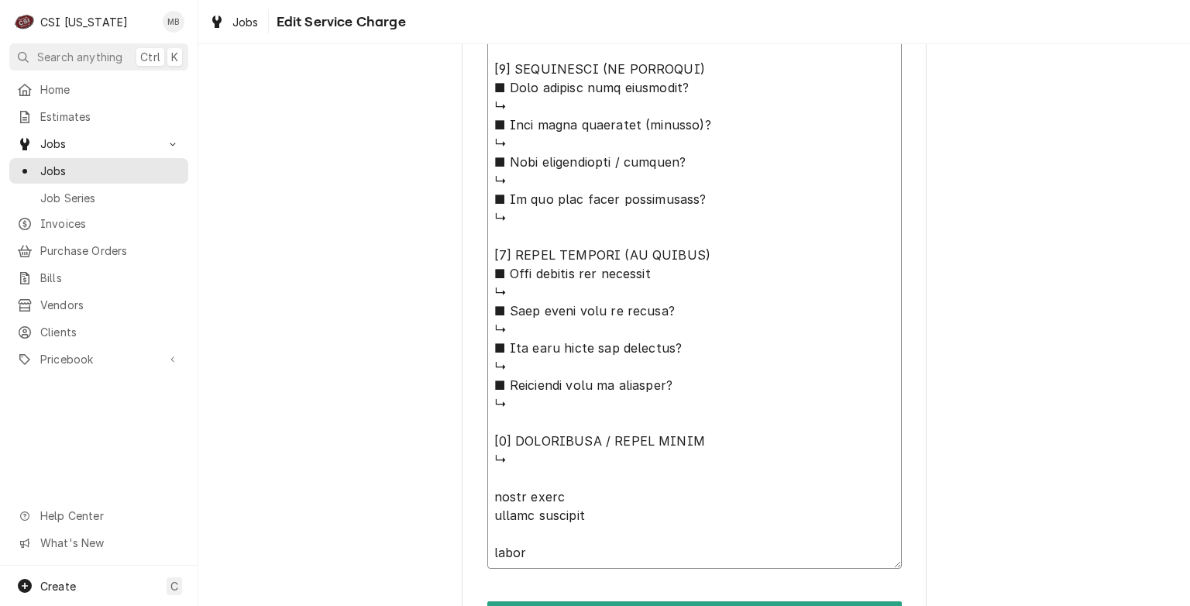
type textarea "x"
type textarea "⚠️ 𝗙𝗢𝗥𝗠 𝗜𝗡𝗦𝗧𝗥𝗨𝗖𝗧𝗜𝗢𝗡𝗦 ⚠️ ✪ 𝗖𝗼𝗺𝗽𝗹𝗲𝘁𝗲 𝗮𝗹𝗹 𝗿𝗲𝗹𝗲𝘃𝗮𝗻𝘁 𝘀𝗲𝗰𝘁𝗶𝗼𝗻𝘀 ✪ 𝗣𝗿𝗼𝘃𝗶𝗱𝗲 𝗱𝗲𝘁𝗮𝗶𝗹𝗲𝗱 𝗮𝗻𝘀…"
type textarea "x"
type textarea "⚠️ 𝗙𝗢𝗥𝗠 𝗜𝗡𝗦𝗧𝗥𝗨𝗖𝗧𝗜𝗢𝗡𝗦 ⚠️ ✪ 𝗖𝗼𝗺𝗽𝗹𝗲𝘁𝗲 𝗮𝗹𝗹 𝗿𝗲𝗹𝗲𝘃𝗮𝗻𝘁 𝘀𝗲𝗰𝘁𝗶𝗼𝗻𝘀 ✪ 𝗣𝗿𝗼𝘃𝗶𝗱𝗲 𝗱𝗲𝘁𝗮𝗶𝗹𝗲𝗱 𝗮𝗻𝘀…"
type textarea "x"
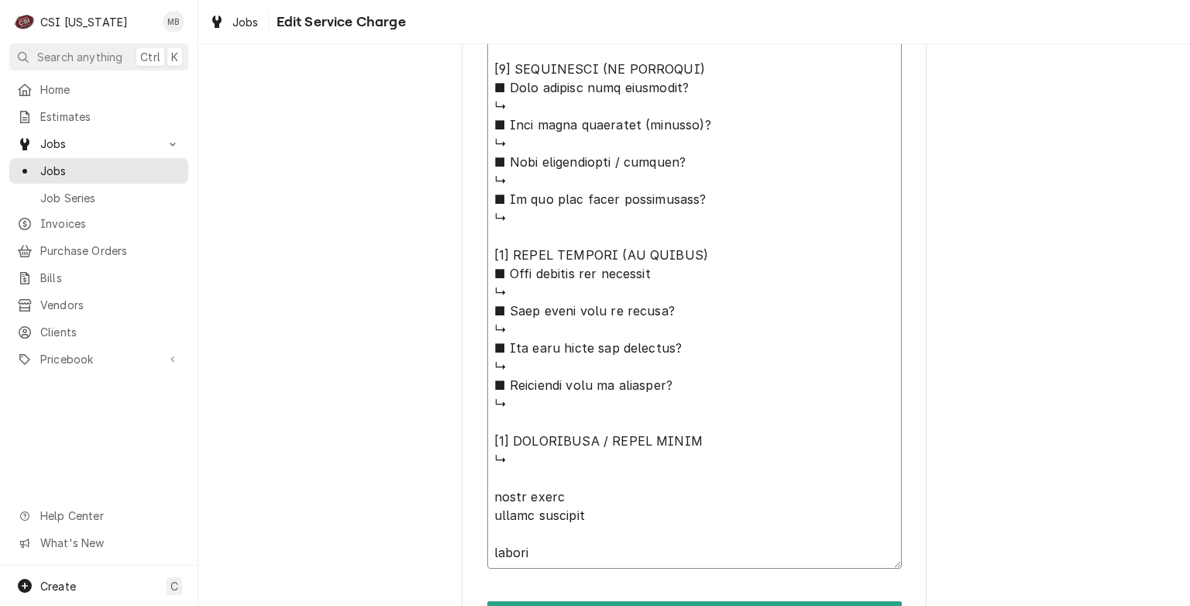
type textarea "⚠️ 𝗙𝗢𝗥𝗠 𝗜𝗡𝗦𝗧𝗥𝗨𝗖𝗧𝗜𝗢𝗡𝗦 ⚠️ ✪ 𝗖𝗼𝗺𝗽𝗹𝗲𝘁𝗲 𝗮𝗹𝗹 𝗿𝗲𝗹𝗲𝘃𝗮𝗻𝘁 𝘀𝗲𝗰𝘁𝗶𝗼𝗻𝘀 ✪ 𝗣𝗿𝗼𝘃𝗶𝗱𝗲 𝗱𝗲𝘁𝗮𝗶𝗹𝗲𝗱 𝗮𝗻𝘀…"
type textarea "x"
type textarea "⚠️ 𝗙𝗢𝗥𝗠 𝗜𝗡𝗦𝗧𝗥𝗨𝗖𝗧𝗜𝗢𝗡𝗦 ⚠️ ✪ 𝗖𝗼𝗺𝗽𝗹𝗲𝘁𝗲 𝗮𝗹𝗹 𝗿𝗲𝗹𝗲𝘃𝗮𝗻𝘁 𝘀𝗲𝗰𝘁𝗶𝗼𝗻𝘀 ✪ 𝗣𝗿𝗼𝘃𝗶𝗱𝗲 𝗱𝗲𝘁𝗮𝗶𝗹𝗲𝗱 𝗮𝗻𝘀…"
type textarea "x"
type textarea "⚠️ 𝗙𝗢𝗥𝗠 𝗜𝗡𝗦𝗧𝗥𝗨𝗖𝗧𝗜𝗢𝗡𝗦 ⚠️ ✪ 𝗖𝗼𝗺𝗽𝗹𝗲𝘁𝗲 𝗮𝗹𝗹 𝗿𝗲𝗹𝗲𝘃𝗮𝗻𝘁 𝘀𝗲𝗰𝘁𝗶𝗼𝗻𝘀 ✪ 𝗣𝗿𝗼𝘃𝗶𝗱𝗲 𝗱𝗲𝘁𝗮𝗶𝗹𝗲𝗱 𝗮𝗻𝘀…"
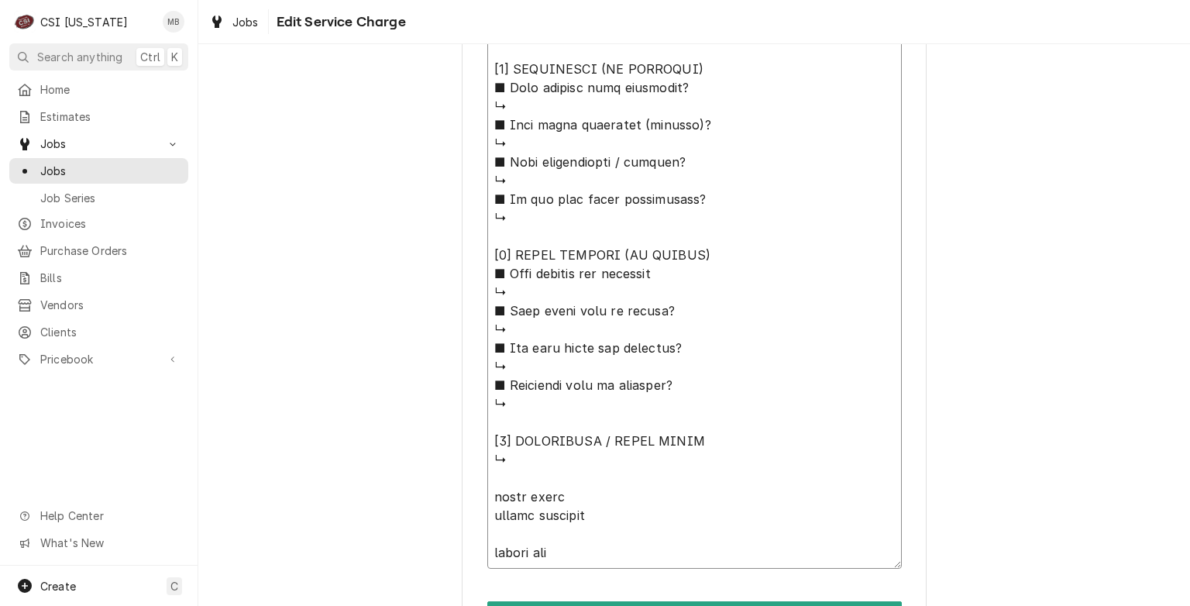
type textarea "x"
type textarea "⚠️ 𝗙𝗢𝗥𝗠 𝗜𝗡𝗦𝗧𝗥𝗨𝗖𝗧𝗜𝗢𝗡𝗦 ⚠️ ✪ 𝗖𝗼𝗺𝗽𝗹𝗲𝘁𝗲 𝗮𝗹𝗹 𝗿𝗲𝗹𝗲𝘃𝗮𝗻𝘁 𝘀𝗲𝗰𝘁𝗶𝗼𝗻𝘀 ✪ 𝗣𝗿𝗼𝘃𝗶𝗱𝗲 𝗱𝗲𝘁𝗮𝗶𝗹𝗲𝗱 𝗮𝗻𝘀…"
type textarea "x"
type textarea "⚠️ 𝗙𝗢𝗥𝗠 𝗜𝗡𝗦𝗧𝗥𝗨𝗖𝗧𝗜𝗢𝗡𝗦 ⚠️ ✪ 𝗖𝗼𝗺𝗽𝗹𝗲𝘁𝗲 𝗮𝗹𝗹 𝗿𝗲𝗹𝗲𝘃𝗮𝗻𝘁 𝘀𝗲𝗰𝘁𝗶𝗼𝗻𝘀 ✪ 𝗣𝗿𝗼𝘃𝗶𝗱𝗲 𝗱𝗲𝘁𝗮𝗶𝗹𝗲𝗱 𝗮𝗻𝘀…"
type textarea "x"
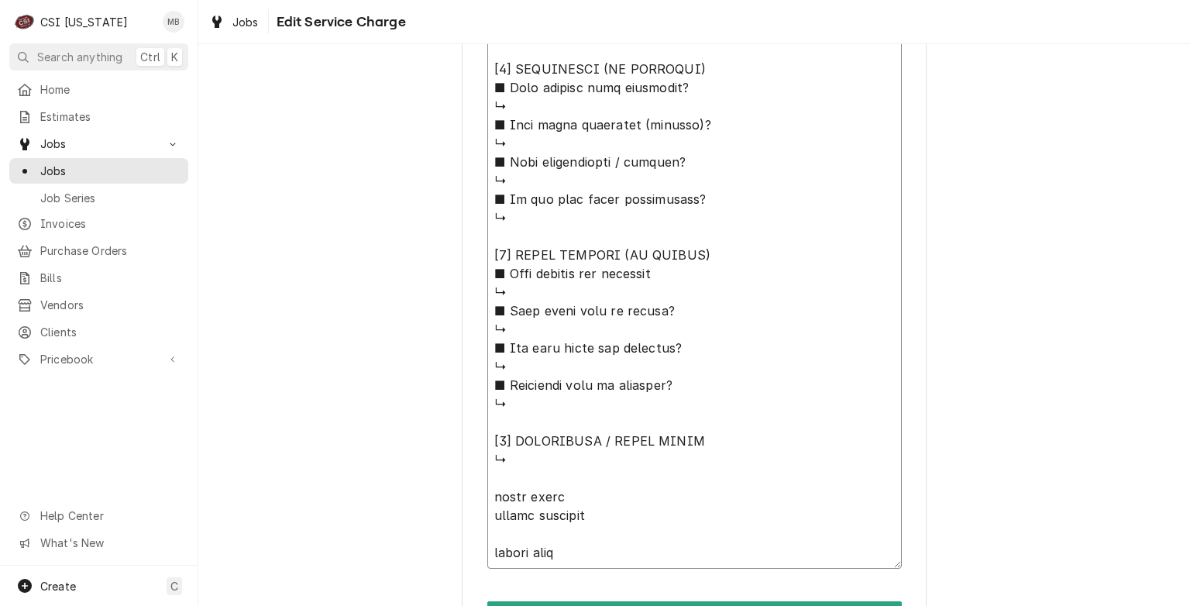
type textarea "⚠️ 𝗙𝗢𝗥𝗠 𝗜𝗡𝗦𝗧𝗥𝗨𝗖𝗧𝗜𝗢𝗡𝗦 ⚠️ ✪ 𝗖𝗼𝗺𝗽𝗹𝗲𝘁𝗲 𝗮𝗹𝗹 𝗿𝗲𝗹𝗲𝘃𝗮𝗻𝘁 𝘀𝗲𝗰𝘁𝗶𝗼𝗻𝘀 ✪ 𝗣𝗿𝗼𝘃𝗶𝗱𝗲 𝗱𝗲𝘁𝗮𝗶𝗹𝗲𝗱 𝗮𝗻𝘀…"
type textarea "x"
type textarea "⚠️ 𝗙𝗢𝗥𝗠 𝗜𝗡𝗦𝗧𝗥𝗨𝗖𝗧𝗜𝗢𝗡𝗦 ⚠️ ✪ 𝗖𝗼𝗺𝗽𝗹𝗲𝘁𝗲 𝗮𝗹𝗹 𝗿𝗲𝗹𝗲𝘃𝗮𝗻𝘁 𝘀𝗲𝗰𝘁𝗶𝗼𝗻𝘀 ✪ 𝗣𝗿𝗼𝘃𝗶𝗱𝗲 𝗱𝗲𝘁𝗮𝗶𝗹𝗲𝗱 𝗮𝗻𝘀…"
type textarea "x"
type textarea "⚠️ 𝗙𝗢𝗥𝗠 𝗜𝗡𝗦𝗧𝗥𝗨𝗖𝗧𝗜𝗢𝗡𝗦 ⚠️ ✪ 𝗖𝗼𝗺𝗽𝗹𝗲𝘁𝗲 𝗮𝗹𝗹 𝗿𝗲𝗹𝗲𝘃𝗮𝗻𝘁 𝘀𝗲𝗰𝘁𝗶𝗼𝗻𝘀 ✪ 𝗣𝗿𝗼𝘃𝗶𝗱𝗲 𝗱𝗲𝘁𝗮𝗶𝗹𝗲𝗱 𝗮𝗻𝘀…"
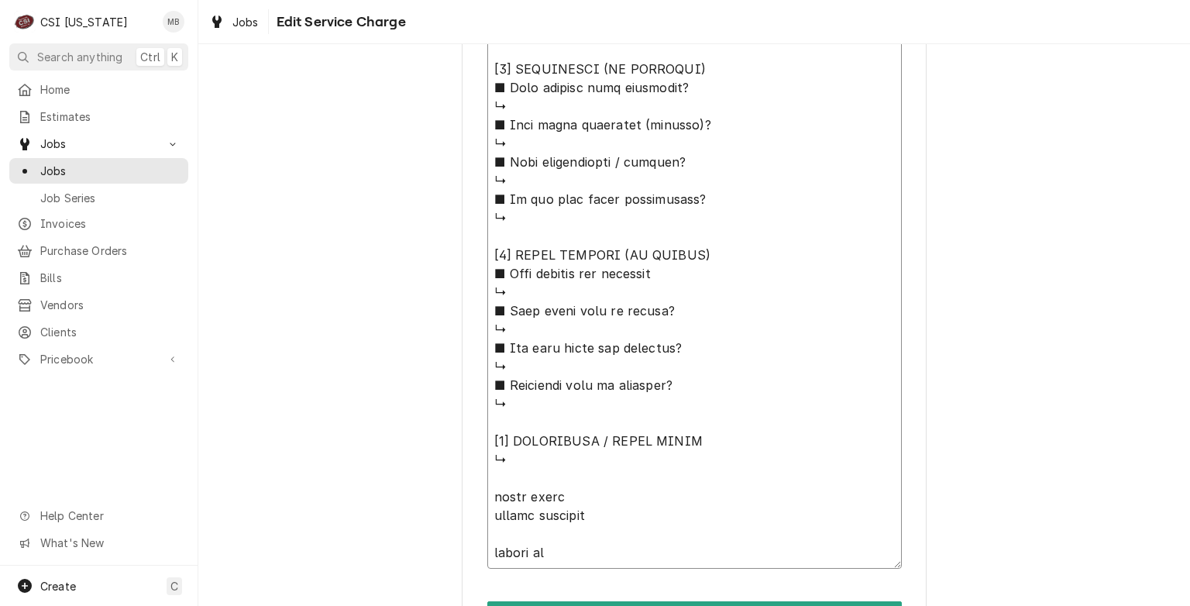
type textarea "x"
type textarea "⚠️ 𝗙𝗢𝗥𝗠 𝗜𝗡𝗦𝗧𝗥𝗨𝗖𝗧𝗜𝗢𝗡𝗦 ⚠️ ✪ 𝗖𝗼𝗺𝗽𝗹𝗲𝘁𝗲 𝗮𝗹𝗹 𝗿𝗲𝗹𝗲𝘃𝗮𝗻𝘁 𝘀𝗲𝗰𝘁𝗶𝗼𝗻𝘀 ✪ 𝗣𝗿𝗼𝘃𝗶𝗱𝗲 𝗱𝗲𝘁𝗮𝗶𝗹𝗲𝗱 𝗮𝗻𝘀…"
type textarea "x"
type textarea "⚠️ 𝗙𝗢𝗥𝗠 𝗜𝗡𝗦𝗧𝗥𝗨𝗖𝗧𝗜𝗢𝗡𝗦 ⚠️ ✪ 𝗖𝗼𝗺𝗽𝗹𝗲𝘁𝗲 𝗮𝗹𝗹 𝗿𝗲𝗹𝗲𝘃𝗮𝗻𝘁 𝘀𝗲𝗰𝘁𝗶𝗼𝗻𝘀 ✪ 𝗣𝗿𝗼𝘃𝗶𝗱𝗲 𝗱𝗲𝘁𝗮𝗶𝗹𝗲𝗱 𝗮𝗻𝘀…"
type textarea "x"
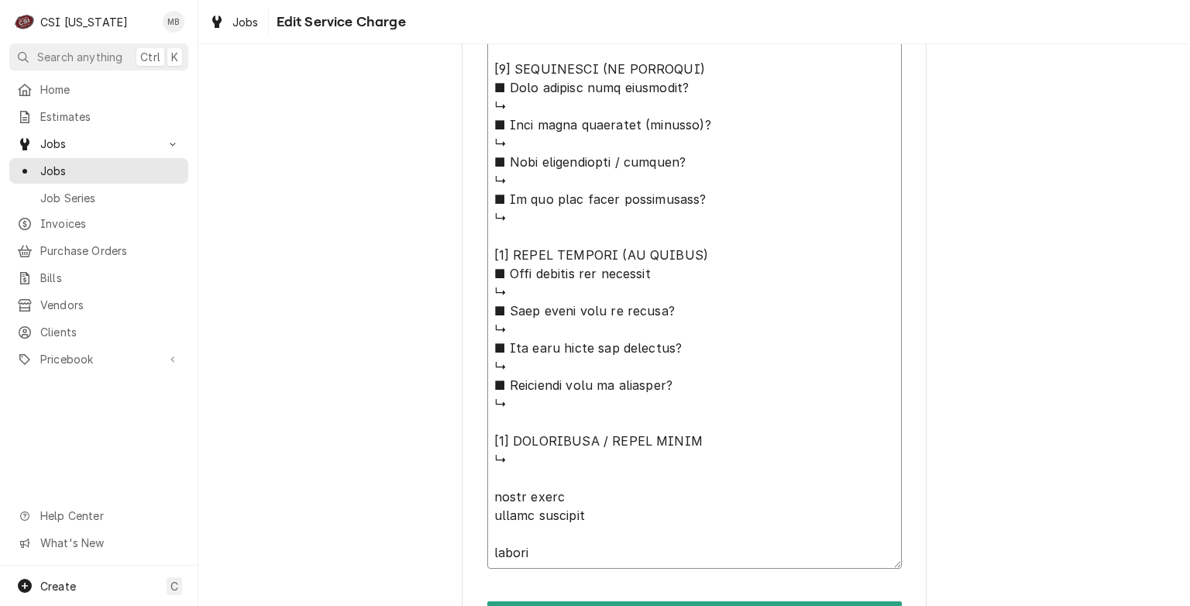
type textarea "⚠️ 𝗙𝗢𝗥𝗠 𝗜𝗡𝗦𝗧𝗥𝗨𝗖𝗧𝗜𝗢𝗡𝗦 ⚠️ ✪ 𝗖𝗼𝗺𝗽𝗹𝗲𝘁𝗲 𝗮𝗹𝗹 𝗿𝗲𝗹𝗲𝘃𝗮𝗻𝘁 𝘀𝗲𝗰𝘁𝗶𝗼𝗻𝘀 ✪ 𝗣𝗿𝗼𝘃𝗶𝗱𝗲 𝗱𝗲𝘁𝗮𝗶𝗹𝗲𝗱 𝗮𝗻𝘀…"
type textarea "x"
type textarea "⚠️ 𝗙𝗢𝗥𝗠 𝗜𝗡𝗦𝗧𝗥𝗨𝗖𝗧𝗜𝗢𝗡𝗦 ⚠️ ✪ 𝗖𝗼𝗺𝗽𝗹𝗲𝘁𝗲 𝗮𝗹𝗹 𝗿𝗲𝗹𝗲𝘃𝗮𝗻𝘁 𝘀𝗲𝗰𝘁𝗶𝗼𝗻𝘀 ✪ 𝗣𝗿𝗼𝘃𝗶𝗱𝗲 𝗱𝗲𝘁𝗮𝗶𝗹𝗲𝗱 𝗮𝗻𝘀…"
type textarea "x"
type textarea "⚠️ 𝗙𝗢𝗥𝗠 𝗜𝗡𝗦𝗧𝗥𝗨𝗖𝗧𝗜𝗢𝗡𝗦 ⚠️ ✪ 𝗖𝗼𝗺𝗽𝗹𝗲𝘁𝗲 𝗮𝗹𝗹 𝗿𝗲𝗹𝗲𝘃𝗮𝗻𝘁 𝘀𝗲𝗰𝘁𝗶𝗼𝗻𝘀 ✪ 𝗣𝗿𝗼𝘃𝗶𝗱𝗲 𝗱𝗲𝘁𝗮𝗶𝗹𝗲𝗱 𝗮𝗻𝘀…"
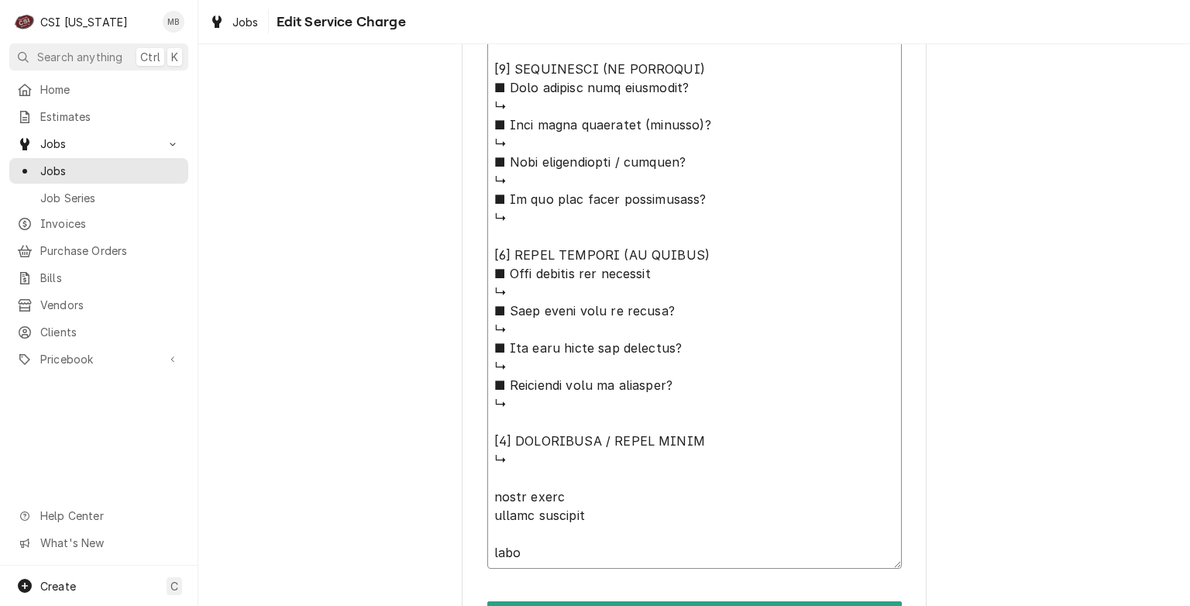
type textarea "x"
type textarea "⚠️ 𝗙𝗢𝗥𝗠 𝗜𝗡𝗦𝗧𝗥𝗨𝗖𝗧𝗜𝗢𝗡𝗦 ⚠️ ✪ 𝗖𝗼𝗺𝗽𝗹𝗲𝘁𝗲 𝗮𝗹𝗹 𝗿𝗲𝗹𝗲𝘃𝗮𝗻𝘁 𝘀𝗲𝗰𝘁𝗶𝗼𝗻𝘀 ✪ 𝗣𝗿𝗼𝘃𝗶𝗱𝗲 𝗱𝗲𝘁𝗮𝗶𝗹𝗲𝗱 𝗮𝗻𝘀…"
type textarea "x"
type textarea "⚠️ 𝗙𝗢𝗥𝗠 𝗜𝗡𝗦𝗧𝗥𝗨𝗖𝗧𝗜𝗢𝗡𝗦 ⚠️ ✪ 𝗖𝗼𝗺𝗽𝗹𝗲𝘁𝗲 𝗮𝗹𝗹 𝗿𝗲𝗹𝗲𝘃𝗮𝗻𝘁 𝘀𝗲𝗰𝘁𝗶𝗼𝗻𝘀 ✪ 𝗣𝗿𝗼𝘃𝗶𝗱𝗲 𝗱𝗲𝘁𝗮𝗶𝗹𝗲𝗱 𝗮𝗻𝘀…"
type textarea "x"
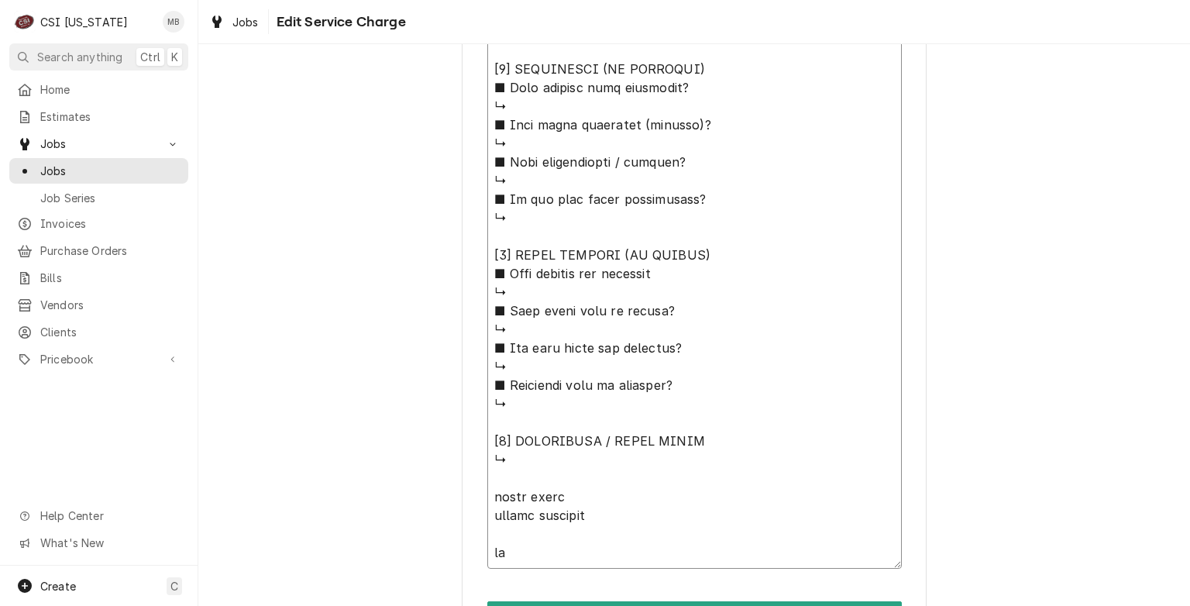
type textarea "⚠️ 𝗙𝗢𝗥𝗠 𝗜𝗡𝗦𝗧𝗥𝗨𝗖𝗧𝗜𝗢𝗡𝗦 ⚠️ ✪ 𝗖𝗼𝗺𝗽𝗹𝗲𝘁𝗲 𝗮𝗹𝗹 𝗿𝗲𝗹𝗲𝘃𝗮𝗻𝘁 𝘀𝗲𝗰𝘁𝗶𝗼𝗻𝘀 ✪ 𝗣𝗿𝗼𝘃𝗶𝗱𝗲 𝗱𝗲𝘁𝗮𝗶𝗹𝗲𝗱 𝗮𝗻𝘀…"
type textarea "x"
type textarea "⚠️ 𝗙𝗢𝗥𝗠 𝗜𝗡𝗦𝗧𝗥𝗨𝗖𝗧𝗜𝗢𝗡𝗦 ⚠️ ✪ 𝗖𝗼𝗺𝗽𝗹𝗲𝘁𝗲 𝗮𝗹𝗹 𝗿𝗲𝗹𝗲𝘃𝗮𝗻𝘁 𝘀𝗲𝗰𝘁𝗶𝗼𝗻𝘀 ✪ 𝗣𝗿𝗼𝘃𝗶𝗱𝗲 𝗱𝗲𝘁𝗮𝗶𝗹𝗲𝗱 𝗮𝗻𝘀…"
type textarea "x"
type textarea "⚠️ 𝗙𝗢𝗥𝗠 𝗜𝗡𝗦𝗧𝗥𝗨𝗖𝗧𝗜𝗢𝗡𝗦 ⚠️ ✪ 𝗖𝗼𝗺𝗽𝗹𝗲𝘁𝗲 𝗮𝗹𝗹 𝗿𝗲𝗹𝗲𝘃𝗮𝗻𝘁 𝘀𝗲𝗰𝘁𝗶𝗼𝗻𝘀 ✪ 𝗣𝗿𝗼𝘃𝗶𝗱𝗲 𝗱𝗲𝘁𝗮𝗶𝗹𝗲𝗱 𝗮𝗻𝘀…"
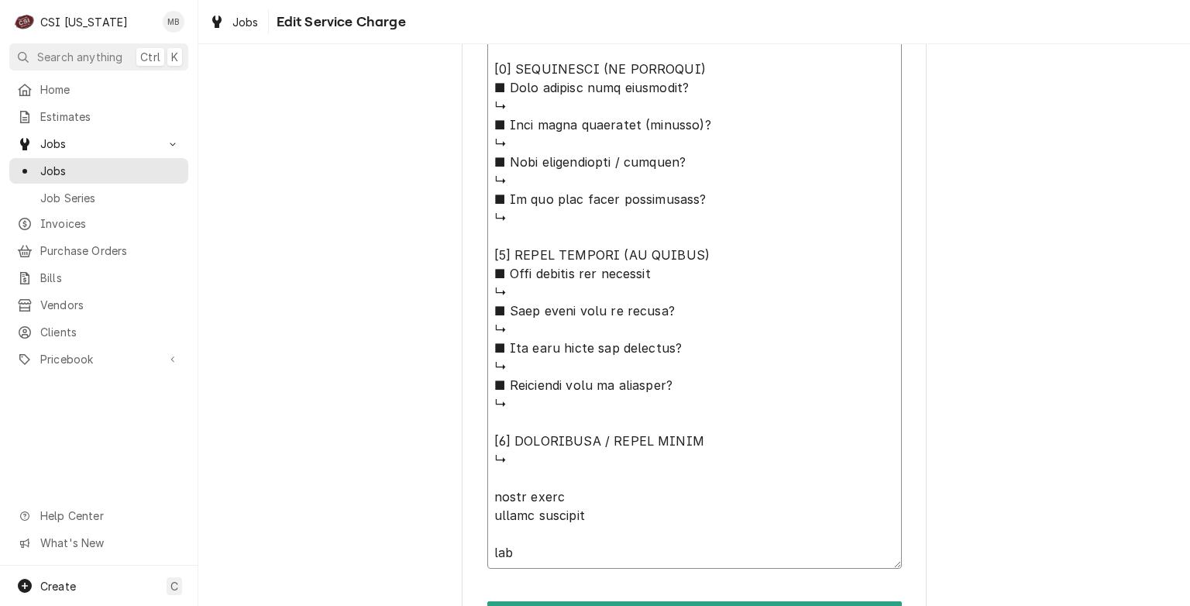
type textarea "x"
type textarea "⚠️ 𝗙𝗢𝗥𝗠 𝗜𝗡𝗦𝗧𝗥𝗨𝗖𝗧𝗜𝗢𝗡𝗦 ⚠️ ✪ 𝗖𝗼𝗺𝗽𝗹𝗲𝘁𝗲 𝗮𝗹𝗹 𝗿𝗲𝗹𝗲𝘃𝗮𝗻𝘁 𝘀𝗲𝗰𝘁𝗶𝗼𝗻𝘀 ✪ 𝗣𝗿𝗼𝘃𝗶𝗱𝗲 𝗱𝗲𝘁𝗮𝗶𝗹𝗲𝗱 𝗮𝗻𝘀…"
type textarea "x"
type textarea "⚠️ 𝗙𝗢𝗥𝗠 𝗜𝗡𝗦𝗧𝗥𝗨𝗖𝗧𝗜𝗢𝗡𝗦 ⚠️ ✪ 𝗖𝗼𝗺𝗽𝗹𝗲𝘁𝗲 𝗮𝗹𝗹 𝗿𝗲𝗹𝗲𝘃𝗮𝗻𝘁 𝘀𝗲𝗰𝘁𝗶𝗼𝗻𝘀 ✪ 𝗣𝗿𝗼𝘃𝗶𝗱𝗲 𝗱𝗲𝘁𝗮𝗶𝗹𝗲𝗱 𝗮𝗻𝘀…"
type textarea "x"
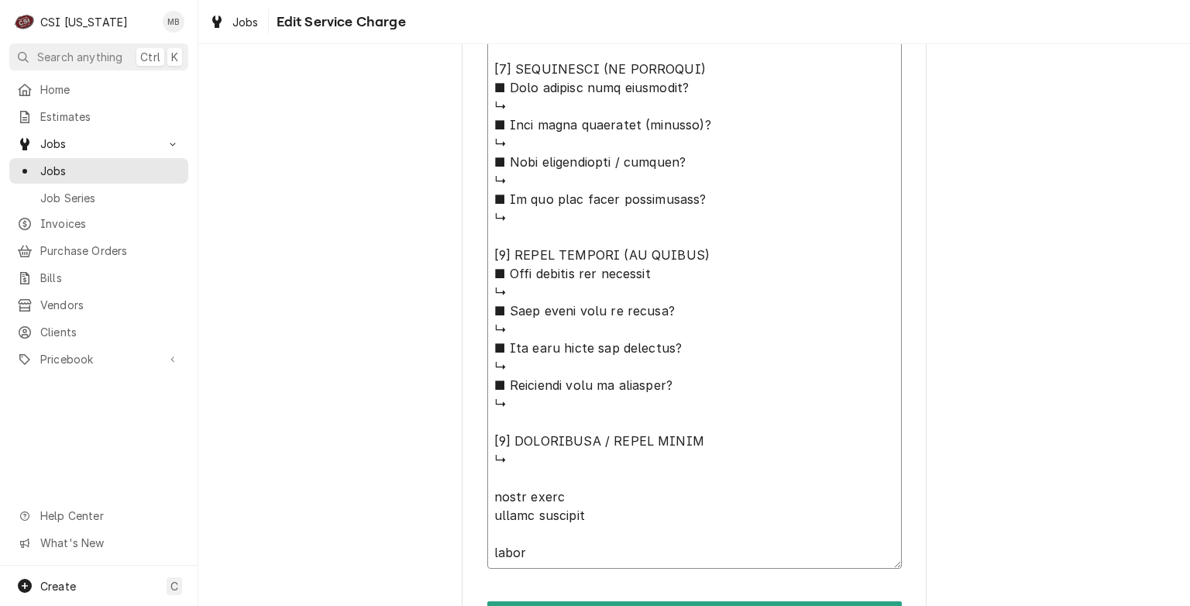
type textarea "⚠️ 𝗙𝗢𝗥𝗠 𝗜𝗡𝗦𝗧𝗥𝗨𝗖𝗧𝗜𝗢𝗡𝗦 ⚠️ ✪ 𝗖𝗼𝗺𝗽𝗹𝗲𝘁𝗲 𝗮𝗹𝗹 𝗿𝗲𝗹𝗲𝘃𝗮𝗻𝘁 𝘀𝗲𝗰𝘁𝗶𝗼𝗻𝘀 ✪ 𝗣𝗿𝗼𝘃𝗶𝗱𝗲 𝗱𝗲𝘁𝗮𝗶𝗹𝗲𝗱 𝗮𝗻𝘀…"
type textarea "x"
type textarea "⚠️ 𝗙𝗢𝗥𝗠 𝗜𝗡𝗦𝗧𝗥𝗨𝗖𝗧𝗜𝗢𝗡𝗦 ⚠️ ✪ 𝗖𝗼𝗺𝗽𝗹𝗲𝘁𝗲 𝗮𝗹𝗹 𝗿𝗲𝗹𝗲𝘃𝗮𝗻𝘁 𝘀𝗲𝗰𝘁𝗶𝗼𝗻𝘀 ✪ 𝗣𝗿𝗼𝘃𝗶𝗱𝗲 𝗱𝗲𝘁𝗮𝗶𝗹𝗲𝗱 𝗮𝗻𝘀…"
type textarea "x"
type textarea "⚠️ 𝗙𝗢𝗥𝗠 𝗜𝗡𝗦𝗧𝗥𝗨𝗖𝗧𝗜𝗢𝗡𝗦 ⚠️ ✪ 𝗖𝗼𝗺𝗽𝗹𝗲𝘁𝗲 𝗮𝗹𝗹 𝗿𝗲𝗹𝗲𝘃𝗮𝗻𝘁 𝘀𝗲𝗰𝘁𝗶𝗼𝗻𝘀 ✪ 𝗣𝗿𝗼𝘃𝗶𝗱𝗲 𝗱𝗲𝘁𝗮𝗶𝗹𝗲𝗱 𝗮𝗻𝘀…"
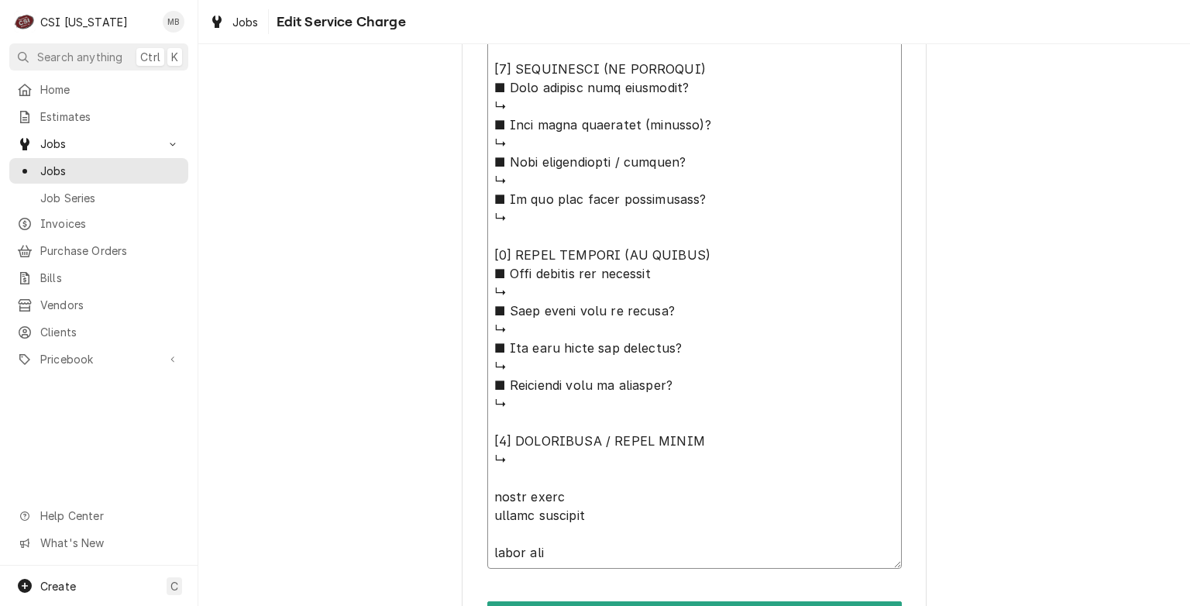
type textarea "x"
type textarea "⚠️ 𝗙𝗢𝗥𝗠 𝗜𝗡𝗦𝗧𝗥𝗨𝗖𝗧𝗜𝗢𝗡𝗦 ⚠️ ✪ 𝗖𝗼𝗺𝗽𝗹𝗲𝘁𝗲 𝗮𝗹𝗹 𝗿𝗲𝗹𝗲𝘃𝗮𝗻𝘁 𝘀𝗲𝗰𝘁𝗶𝗼𝗻𝘀 ✪ 𝗣𝗿𝗼𝘃𝗶𝗱𝗲 𝗱𝗲𝘁𝗮𝗶𝗹𝗲𝗱 𝗮𝗻𝘀…"
type textarea "x"
type textarea "⚠️ 𝗙𝗢𝗥𝗠 𝗜𝗡𝗦𝗧𝗥𝗨𝗖𝗧𝗜𝗢𝗡𝗦 ⚠️ ✪ 𝗖𝗼𝗺𝗽𝗹𝗲𝘁𝗲 𝗮𝗹𝗹 𝗿𝗲𝗹𝗲𝘃𝗮𝗻𝘁 𝘀𝗲𝗰𝘁𝗶𝗼𝗻𝘀 ✪ 𝗣𝗿𝗼𝘃𝗶𝗱𝗲 𝗱𝗲𝘁𝗮𝗶𝗹𝗲𝗱 𝗮𝗻𝘀…"
type textarea "x"
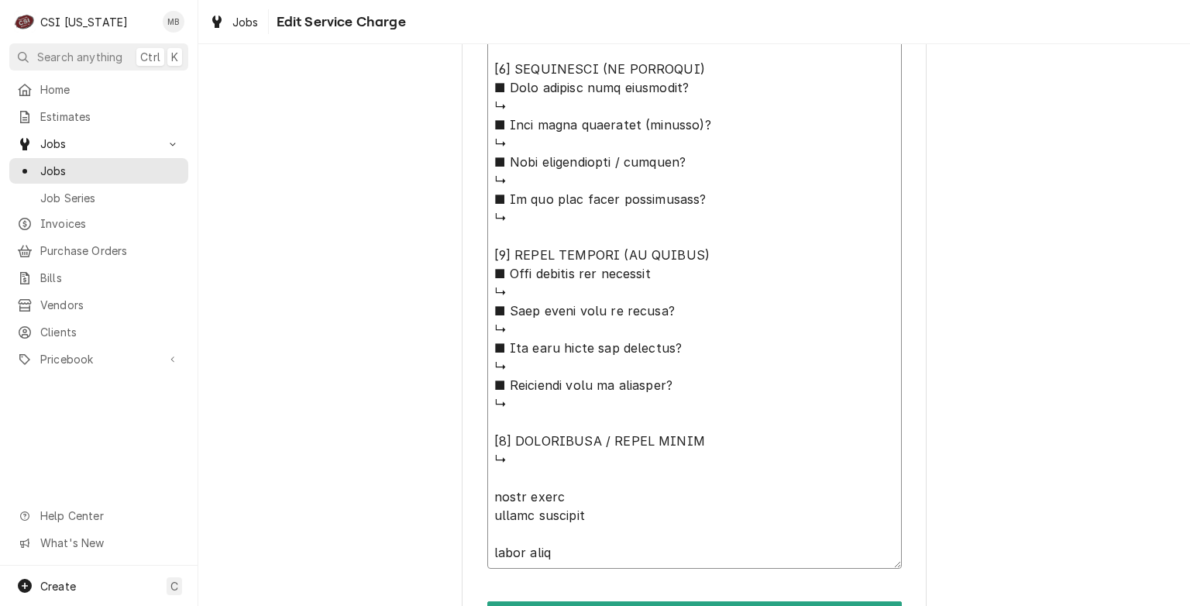
type textarea "⚠️ 𝗙𝗢𝗥𝗠 𝗜𝗡𝗦𝗧𝗥𝗨𝗖𝗧𝗜𝗢𝗡𝗦 ⚠️ ✪ 𝗖𝗼𝗺𝗽𝗹𝗲𝘁𝗲 𝗮𝗹𝗹 𝗿𝗲𝗹𝗲𝘃𝗮𝗻𝘁 𝘀𝗲𝗰𝘁𝗶𝗼𝗻𝘀 ✪ 𝗣𝗿𝗼𝘃𝗶𝗱𝗲 𝗱𝗲𝘁𝗮𝗶𝗹𝗲𝗱 𝗮𝗻𝘀…"
type textarea "x"
type textarea "⚠️ 𝗙𝗢𝗥𝗠 𝗜𝗡𝗦𝗧𝗥𝗨𝗖𝗧𝗜𝗢𝗡𝗦 ⚠️ ✪ 𝗖𝗼𝗺𝗽𝗹𝗲𝘁𝗲 𝗮𝗹𝗹 𝗿𝗲𝗹𝗲𝘃𝗮𝗻𝘁 𝘀𝗲𝗰𝘁𝗶𝗼𝗻𝘀 ✪ 𝗣𝗿𝗼𝘃𝗶𝗱𝗲 𝗱𝗲𝘁𝗮𝗶𝗹𝗲𝗱 𝗮𝗻𝘀…"
type textarea "x"
type textarea "⚠️ 𝗙𝗢𝗥𝗠 𝗜𝗡𝗦𝗧𝗥𝗨𝗖𝗧𝗜𝗢𝗡𝗦 ⚠️ ✪ 𝗖𝗼𝗺𝗽𝗹𝗲𝘁𝗲 𝗮𝗹𝗹 𝗿𝗲𝗹𝗲𝘃𝗮𝗻𝘁 𝘀𝗲𝗰𝘁𝗶𝗼𝗻𝘀 ✪ 𝗣𝗿𝗼𝘃𝗶𝗱𝗲 𝗱𝗲𝘁𝗮𝗶𝗹𝗲𝗱 𝗮𝗻𝘀…"
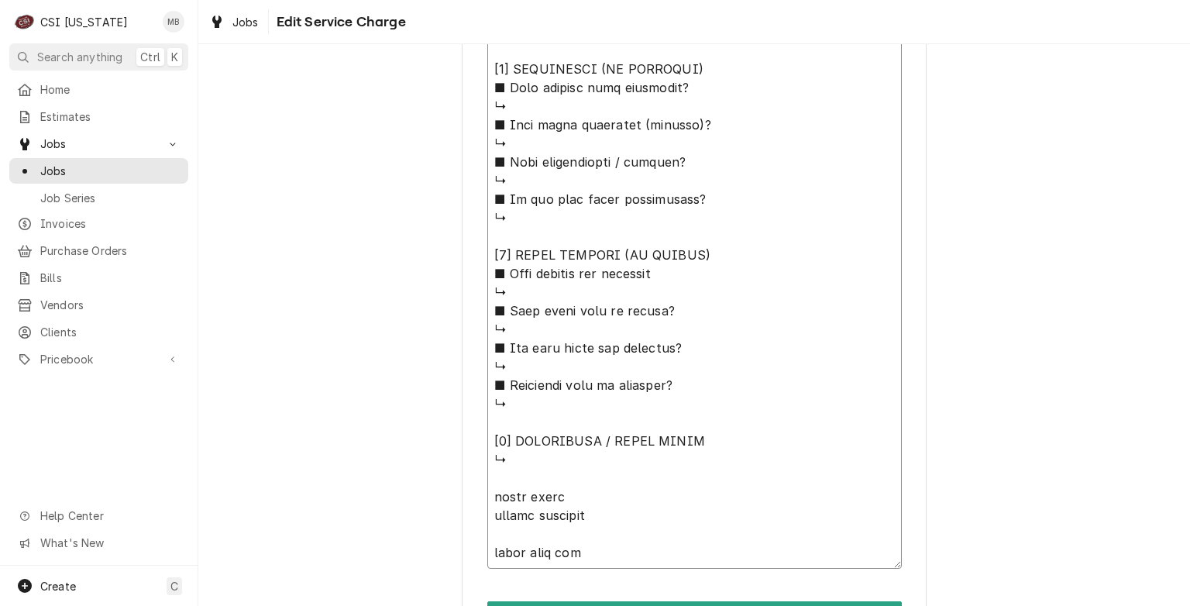
type textarea "x"
type textarea "⚠️ 𝗙𝗢𝗥𝗠 𝗜𝗡𝗦𝗧𝗥𝗨𝗖𝗧𝗜𝗢𝗡𝗦 ⚠️ ✪ 𝗖𝗼𝗺𝗽𝗹𝗲𝘁𝗲 𝗮𝗹𝗹 𝗿𝗲𝗹𝗲𝘃𝗮𝗻𝘁 𝘀𝗲𝗰𝘁𝗶𝗼𝗻𝘀 ✪ 𝗣𝗿𝗼𝘃𝗶𝗱𝗲 𝗱𝗲𝘁𝗮𝗶𝗹𝗲𝗱 𝗮𝗻𝘀…"
type textarea "x"
type textarea "⚠️ 𝗙𝗢𝗥𝗠 𝗜𝗡𝗦𝗧𝗥𝗨𝗖𝗧𝗜𝗢𝗡𝗦 ⚠️ ✪ 𝗖𝗼𝗺𝗽𝗹𝗲𝘁𝗲 𝗮𝗹𝗹 𝗿𝗲𝗹𝗲𝘃𝗮𝗻𝘁 𝘀𝗲𝗰𝘁𝗶𝗼𝗻𝘀 ✪ 𝗣𝗿𝗼𝘃𝗶𝗱𝗲 𝗱𝗲𝘁𝗮𝗶𝗹𝗲𝗱 𝗮𝗻𝘀…"
type textarea "x"
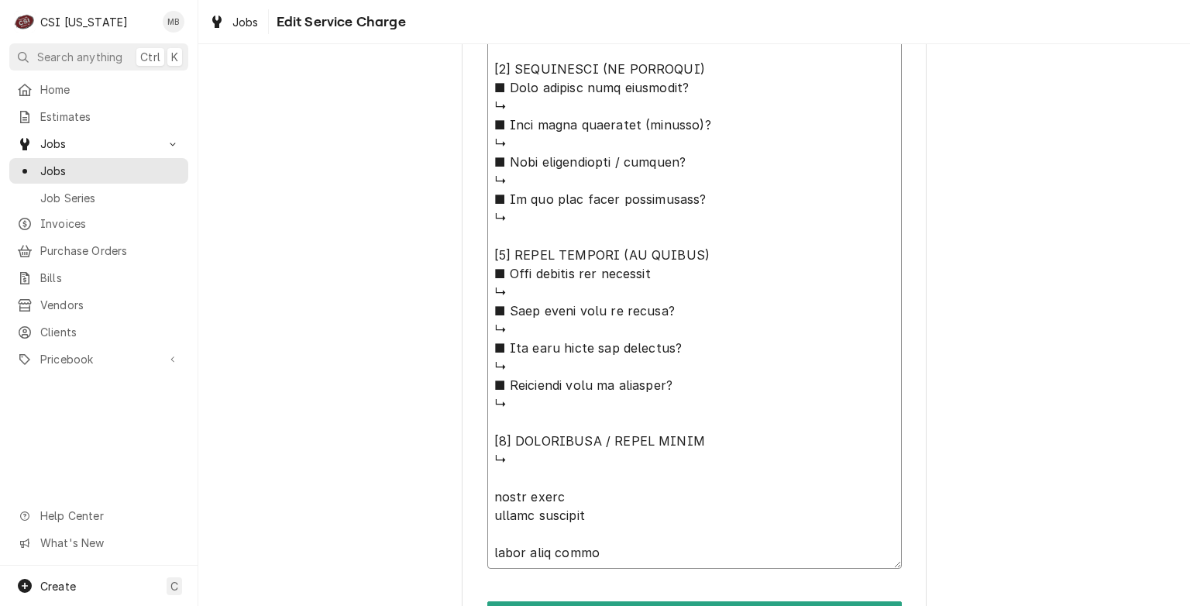
type textarea "⚠️ 𝗙𝗢𝗥𝗠 𝗜𝗡𝗦𝗧𝗥𝗨𝗖𝗧𝗜𝗢𝗡𝗦 ⚠️ ✪ 𝗖𝗼𝗺𝗽𝗹𝗲𝘁𝗲 𝗮𝗹𝗹 𝗿𝗲𝗹𝗲𝘃𝗮𝗻𝘁 𝘀𝗲𝗰𝘁𝗶𝗼𝗻𝘀 ✪ 𝗣𝗿𝗼𝘃𝗶𝗱𝗲 𝗱𝗲𝘁𝗮𝗶𝗹𝗲𝗱 𝗮𝗻𝘀…"
type textarea "x"
type textarea "⚠️ 𝗙𝗢𝗥𝗠 𝗜𝗡𝗦𝗧𝗥𝗨𝗖𝗧𝗜𝗢𝗡𝗦 ⚠️ ✪ 𝗖𝗼𝗺𝗽𝗹𝗲𝘁𝗲 𝗮𝗹𝗹 𝗿𝗲𝗹𝗲𝘃𝗮𝗻𝘁 𝘀𝗲𝗰𝘁𝗶𝗼𝗻𝘀 ✪ 𝗣𝗿𝗼𝘃𝗶𝗱𝗲 𝗱𝗲𝘁𝗮𝗶𝗹𝗲𝗱 𝗮𝗻𝘀…"
click at [490, 566] on textarea "Service Summary" at bounding box center [694, 13] width 415 height 1148
type textarea "x"
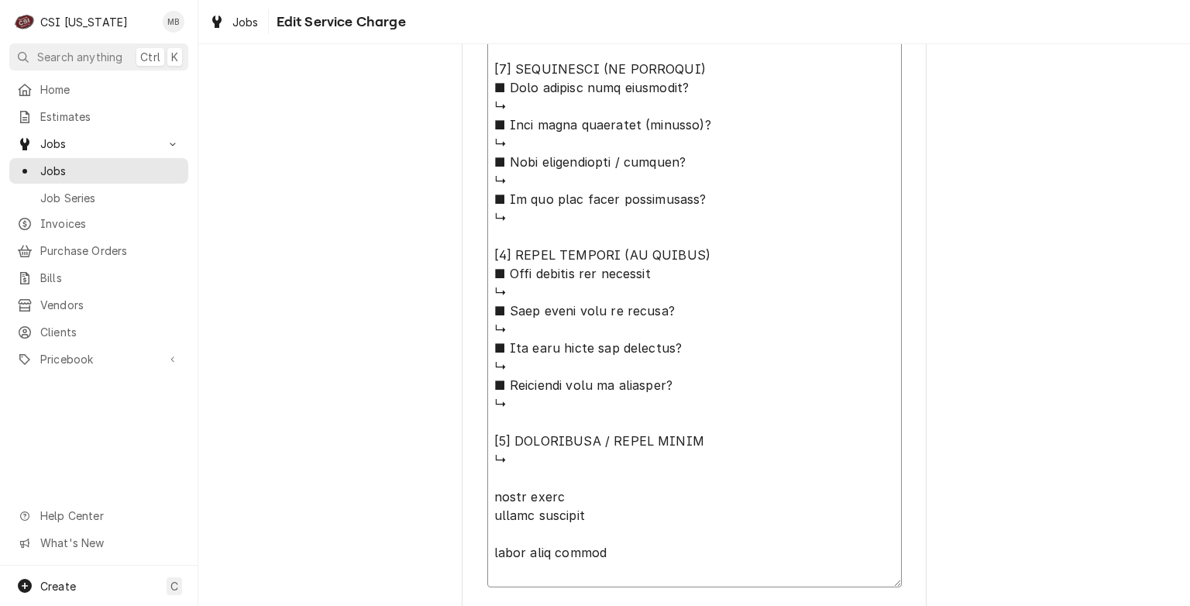
type textarea "⚠️ 𝗙𝗢𝗥𝗠 𝗜𝗡𝗦𝗧𝗥𝗨𝗖𝗧𝗜𝗢𝗡𝗦 ⚠️ ✪ 𝗖𝗼𝗺𝗽𝗹𝗲𝘁𝗲 𝗮𝗹𝗹 𝗿𝗲𝗹𝗲𝘃𝗮𝗻𝘁 𝘀𝗲𝗰𝘁𝗶𝗼𝗻𝘀 ✪ 𝗣𝗿𝗼𝘃𝗶𝗱𝗲 𝗱𝗲𝘁𝗮𝗶𝗹𝗲𝗱 𝗮𝗻𝘀…"
type textarea "x"
type textarea "⚠️ 𝗙𝗢𝗥𝗠 𝗜𝗡𝗦𝗧𝗥𝗨𝗖𝗧𝗜𝗢𝗡𝗦 ⚠️ ✪ 𝗖𝗼𝗺𝗽𝗹𝗲𝘁𝗲 𝗮𝗹𝗹 𝗿𝗲𝗹𝗲𝘃𝗮𝗻𝘁 𝘀𝗲𝗰𝘁𝗶𝗼𝗻𝘀 ✪ 𝗣𝗿𝗼𝘃𝗶𝗱𝗲 𝗱𝗲𝘁𝗮𝗶𝗹𝗲𝗱 𝗮𝗻𝘀…"
type textarea "x"
type textarea "⚠️ 𝗙𝗢𝗥𝗠 𝗜𝗡𝗦𝗧𝗥𝗨𝗖𝗧𝗜𝗢𝗡𝗦 ⚠️ ✪ 𝗖𝗼𝗺𝗽𝗹𝗲𝘁𝗲 𝗮𝗹𝗹 𝗿𝗲𝗹𝗲𝘃𝗮𝗻𝘁 𝘀𝗲𝗰𝘁𝗶𝗼𝗻𝘀 ✪ 𝗣𝗿𝗼𝘃𝗶𝗱𝗲 𝗱𝗲𝘁𝗮𝗶𝗹𝗲𝗱 𝗮𝗻𝘀…"
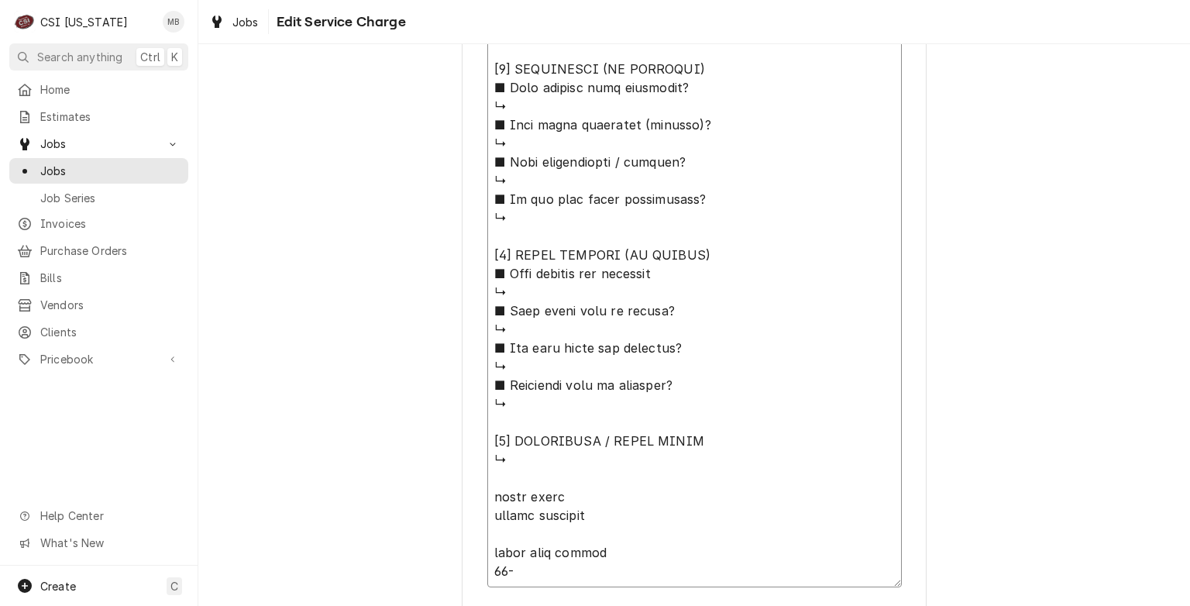
type textarea "x"
type textarea "⚠️ 𝗙𝗢𝗥𝗠 𝗜𝗡𝗦𝗧𝗥𝗨𝗖𝗧𝗜𝗢𝗡𝗦 ⚠️ ✪ 𝗖𝗼𝗺𝗽𝗹𝗲𝘁𝗲 𝗮𝗹𝗹 𝗿𝗲𝗹𝗲𝘃𝗮𝗻𝘁 𝘀𝗲𝗰𝘁𝗶𝗼𝗻𝘀 ✪ 𝗣𝗿𝗼𝘃𝗶𝗱𝗲 𝗱𝗲𝘁𝗮𝗶𝗹𝗲𝗱 𝗮𝗻𝘀…"
type textarea "x"
type textarea "⚠️ 𝗙𝗢𝗥𝗠 𝗜𝗡𝗦𝗧𝗥𝗨𝗖𝗧𝗜𝗢𝗡𝗦 ⚠️ ✪ 𝗖𝗼𝗺𝗽𝗹𝗲𝘁𝗲 𝗮𝗹𝗹 𝗿𝗲𝗹𝗲𝘃𝗮𝗻𝘁 𝘀𝗲𝗰𝘁𝗶𝗼𝗻𝘀 ✪ 𝗣𝗿𝗼𝘃𝗶𝗱𝗲 𝗱𝗲𝘁𝗮𝗶𝗹𝗲𝗱 𝗮𝗻𝘀…"
type textarea "x"
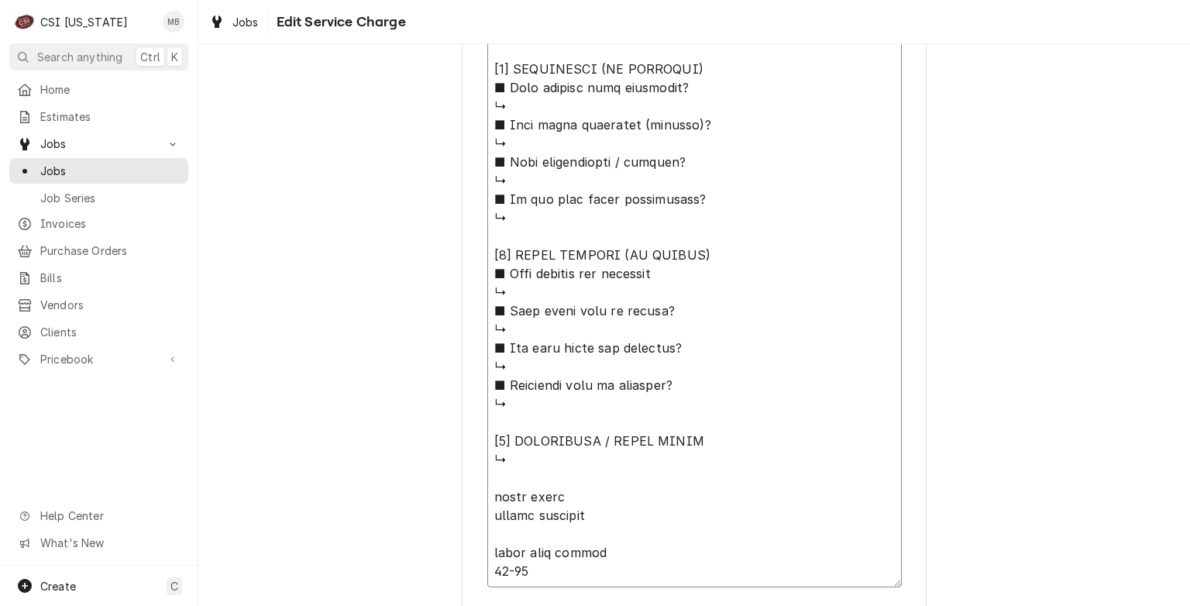
type textarea "⚠️ 𝗙𝗢𝗥𝗠 𝗜𝗡𝗦𝗧𝗥𝗨𝗖𝗧𝗜𝗢𝗡𝗦 ⚠️ ✪ 𝗖𝗼𝗺𝗽𝗹𝗲𝘁𝗲 𝗮𝗹𝗹 𝗿𝗲𝗹𝗲𝘃𝗮𝗻𝘁 𝘀𝗲𝗰𝘁𝗶𝗼𝗻𝘀 ✪ 𝗣𝗿𝗼𝘃𝗶𝗱𝗲 𝗱𝗲𝘁𝗮𝗶𝗹𝗲𝗱 𝗮𝗻𝘀…"
type textarea "x"
type textarea "⚠️ 𝗙𝗢𝗥𝗠 𝗜𝗡𝗦𝗧𝗥𝗨𝗖𝗧𝗜𝗢𝗡𝗦 ⚠️ ✪ 𝗖𝗼𝗺𝗽𝗹𝗲𝘁𝗲 𝗮𝗹𝗹 𝗿𝗲𝗹𝗲𝘃𝗮𝗻𝘁 𝘀𝗲𝗰𝘁𝗶𝗼𝗻𝘀 ✪ 𝗣𝗿𝗼𝘃𝗶𝗱𝗲 𝗱𝗲𝘁𝗮𝗶𝗹𝗲𝗱 𝗮𝗻𝘀…"
type textarea "x"
type textarea "⚠️ 𝗙𝗢𝗥𝗠 𝗜𝗡𝗦𝗧𝗥𝗨𝗖𝗧𝗜𝗢𝗡𝗦 ⚠️ ✪ 𝗖𝗼𝗺𝗽𝗹𝗲𝘁𝗲 𝗮𝗹𝗹 𝗿𝗲𝗹𝗲𝘃𝗮𝗻𝘁 𝘀𝗲𝗰𝘁𝗶𝗼𝗻𝘀 ✪ 𝗣𝗿𝗼𝘃𝗶𝗱𝗲 𝗱𝗲𝘁𝗮𝗶𝗹𝗲𝗱 𝗮𝗻𝘀…"
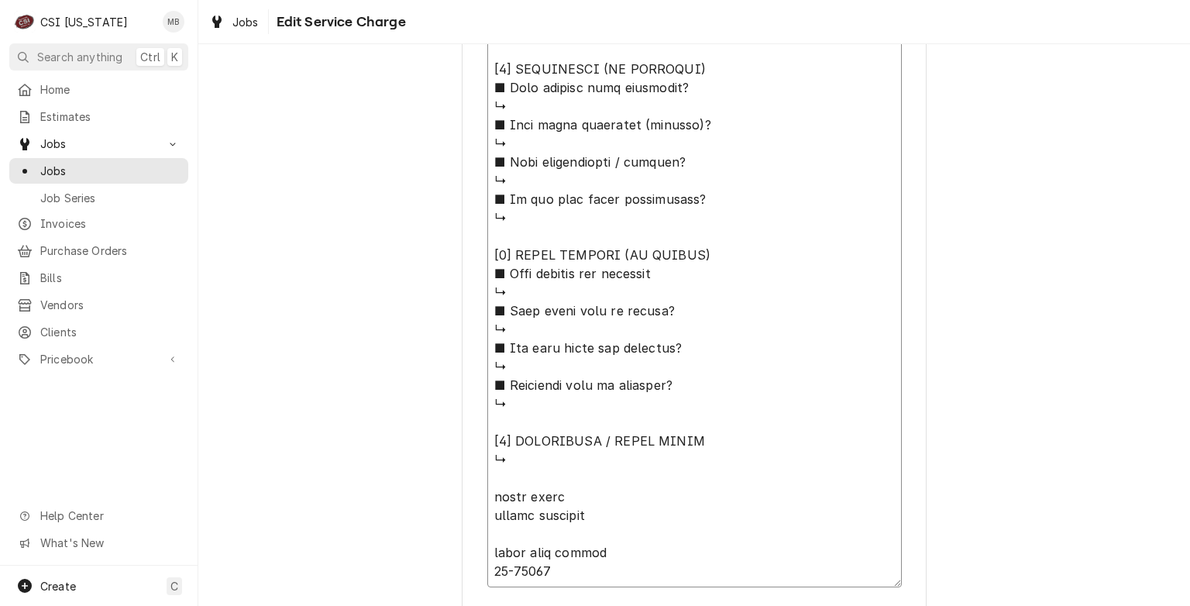
type textarea "x"
type textarea "⚠️ 𝗙𝗢𝗥𝗠 𝗜𝗡𝗦𝗧𝗥𝗨𝗖𝗧𝗜𝗢𝗡𝗦 ⚠️ ✪ 𝗖𝗼𝗺𝗽𝗹𝗲𝘁𝗲 𝗮𝗹𝗹 𝗿𝗲𝗹𝗲𝘃𝗮𝗻𝘁 𝘀𝗲𝗰𝘁𝗶𝗼𝗻𝘀 ✪ 𝗣𝗿𝗼𝘃𝗶𝗱𝗲 𝗱𝗲𝘁𝗮𝗶𝗹𝗲𝗱 𝗮𝗻𝘀…"
type textarea "x"
type textarea "⚠️ 𝗙𝗢𝗥𝗠 𝗜𝗡𝗦𝗧𝗥𝗨𝗖𝗧𝗜𝗢𝗡𝗦 ⚠️ ✪ 𝗖𝗼𝗺𝗽𝗹𝗲𝘁𝗲 𝗮𝗹𝗹 𝗿𝗲𝗹𝗲𝘃𝗮𝗻𝘁 𝘀𝗲𝗰𝘁𝗶𝗼𝗻𝘀 ✪ 𝗣𝗿𝗼𝘃𝗶𝗱𝗲 𝗱𝗲𝘁𝗮𝗶𝗹𝗲𝗱 𝗮𝗻𝘀…"
type textarea "x"
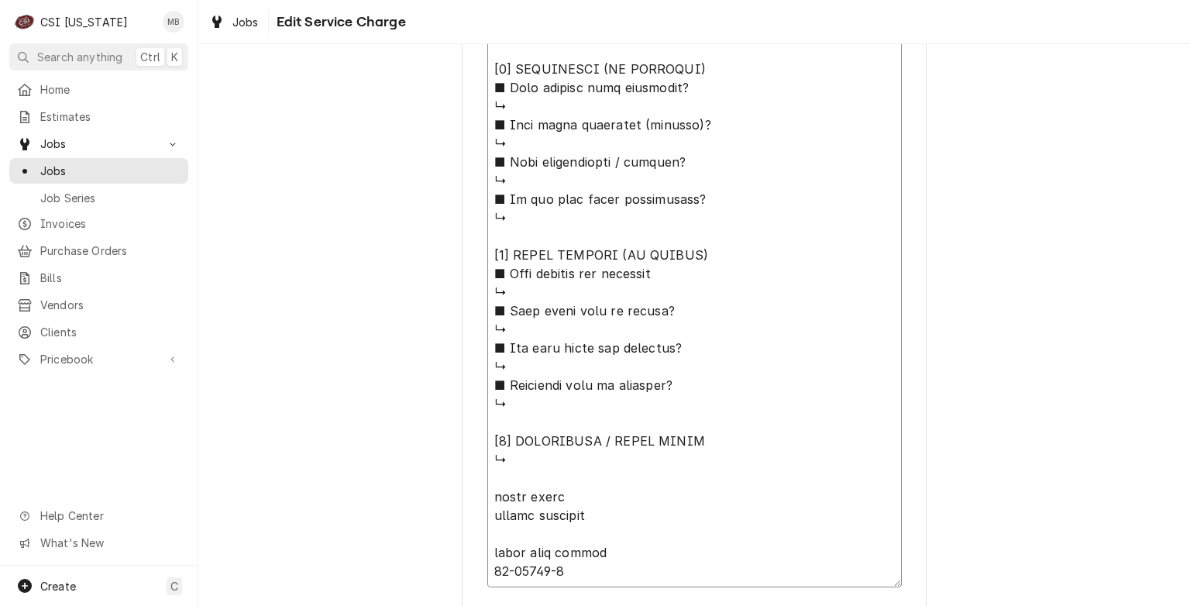
type textarea "⚠️ 𝗙𝗢𝗥𝗠 𝗜𝗡𝗦𝗧𝗥𝗨𝗖𝗧𝗜𝗢𝗡𝗦 ⚠️ ✪ 𝗖𝗼𝗺𝗽𝗹𝗲𝘁𝗲 𝗮𝗹𝗹 𝗿𝗲𝗹𝗲𝘃𝗮𝗻𝘁 𝘀𝗲𝗰𝘁𝗶𝗼𝗻𝘀 ✪ 𝗣𝗿𝗼𝘃𝗶𝗱𝗲 𝗱𝗲𝘁𝗮𝗶𝗹𝗲𝗱 𝗮𝗻𝘀…"
click at [600, 550] on textarea "Service Summary" at bounding box center [694, 13] width 415 height 1148
type textarea "x"
type textarea "⚠️ 𝗙𝗢𝗥𝗠 𝗜𝗡𝗦𝗧𝗥𝗨𝗖𝗧𝗜𝗢𝗡𝗦 ⚠️ ✪ 𝗖𝗼𝗺𝗽𝗹𝗲𝘁𝗲 𝗮𝗹𝗹 𝗿𝗲𝗹𝗲𝘃𝗮𝗻𝘁 𝘀𝗲𝗰𝘁𝗶𝗼𝗻𝘀 ✪ 𝗣𝗿𝗼𝘃𝗶𝗱𝗲 𝗱𝗲𝘁𝗮𝗶𝗹𝗲𝗱 𝗮𝗻𝘀…"
click at [577, 594] on textarea "Service Summary" at bounding box center [694, 22] width 415 height 1167
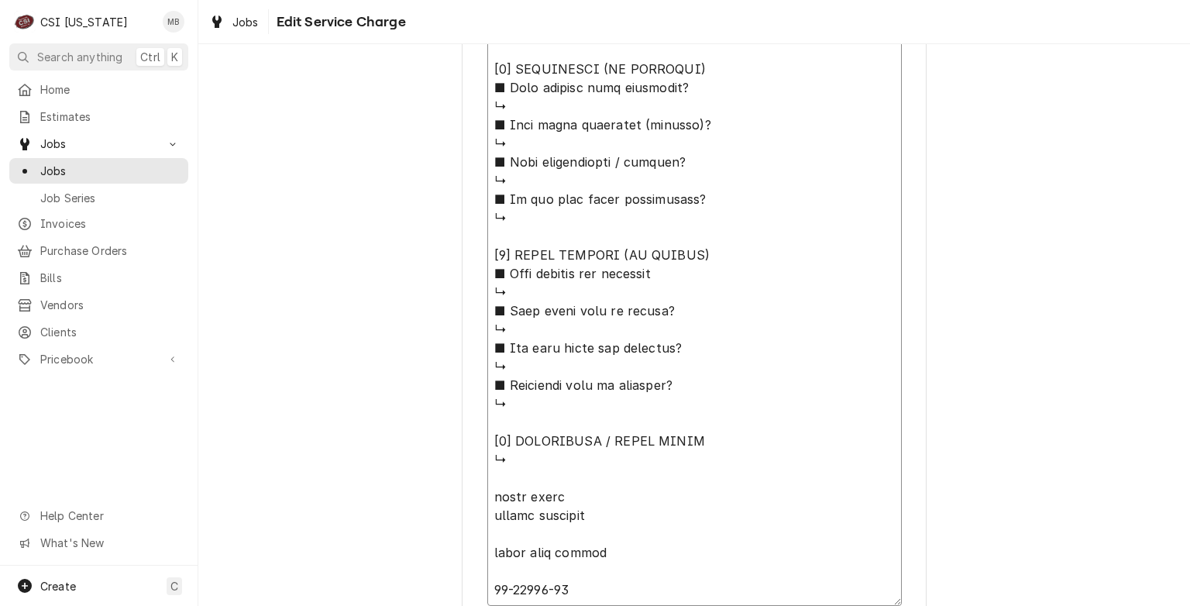
type textarea "x"
type textarea "⚠️ 𝗙𝗢𝗥𝗠 𝗜𝗡𝗦𝗧𝗥𝗨𝗖𝗧𝗜𝗢𝗡𝗦 ⚠️ ✪ 𝗖𝗼𝗺𝗽𝗹𝗲𝘁𝗲 𝗮𝗹𝗹 𝗿𝗲𝗹𝗲𝘃𝗮𝗻𝘁 𝘀𝗲𝗰𝘁𝗶𝗼𝗻𝘀 ✪ 𝗣𝗿𝗼𝘃𝗶𝗱𝗲 𝗱𝗲𝘁𝗮𝗶𝗹𝗲𝗱 𝗮𝗻𝘀…"
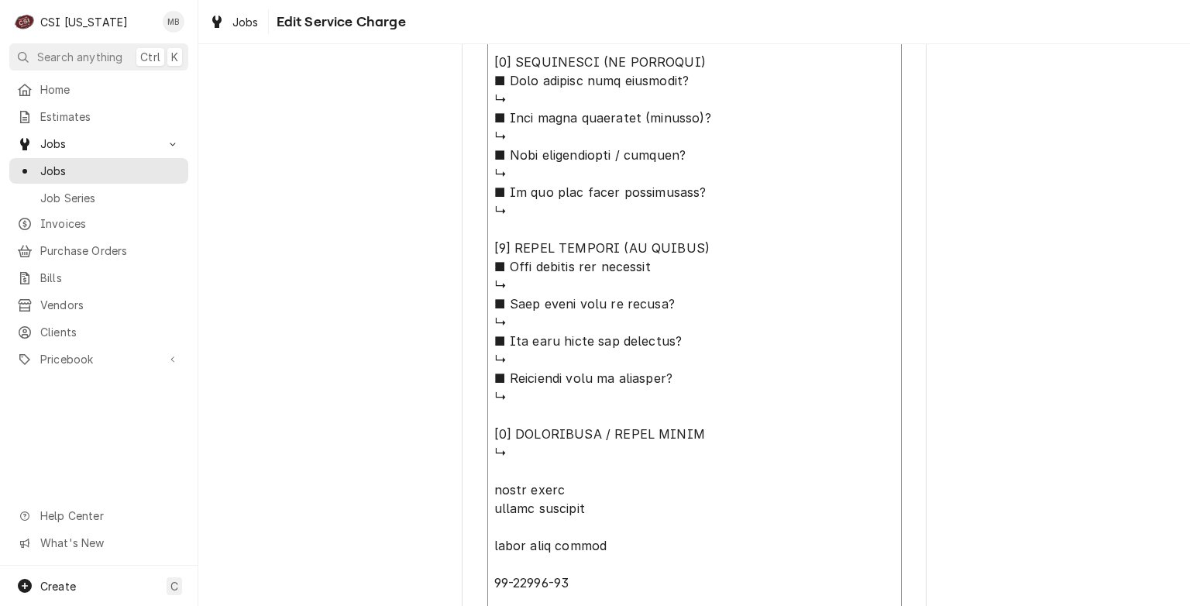
type textarea "x"
type textarea "⚠️ 𝗙𝗢𝗥𝗠 𝗜𝗡𝗦𝗧𝗥𝗨𝗖𝗧𝗜𝗢𝗡𝗦 ⚠️ ✪ 𝗖𝗼𝗺𝗽𝗹𝗲𝘁𝗲 𝗮𝗹𝗹 𝗿𝗲𝗹𝗲𝘃𝗮𝗻𝘁 𝘀𝗲𝗰𝘁𝗶𝗼𝗻𝘀 ✪ 𝗣𝗿𝗼𝘃𝗶𝗱𝗲 𝗱𝗲𝘁𝗮𝗶𝗹𝗲𝗱 𝗮𝗻𝘀…"
type textarea "x"
type textarea "⚠️ 𝗙𝗢𝗥𝗠 𝗜𝗡𝗦𝗧𝗥𝗨𝗖𝗧𝗜𝗢𝗡𝗦 ⚠️ ✪ 𝗖𝗼𝗺𝗽𝗹𝗲𝘁𝗲 𝗮𝗹𝗹 𝗿𝗲𝗹𝗲𝘃𝗮𝗻𝘁 𝘀𝗲𝗰𝘁𝗶𝗼𝗻𝘀 ✪ 𝗣𝗿𝗼𝘃𝗶𝗱𝗲 𝗱𝗲𝘁𝗮𝗶𝗹𝗲𝗱 𝗮𝗻𝘀…"
type textarea "x"
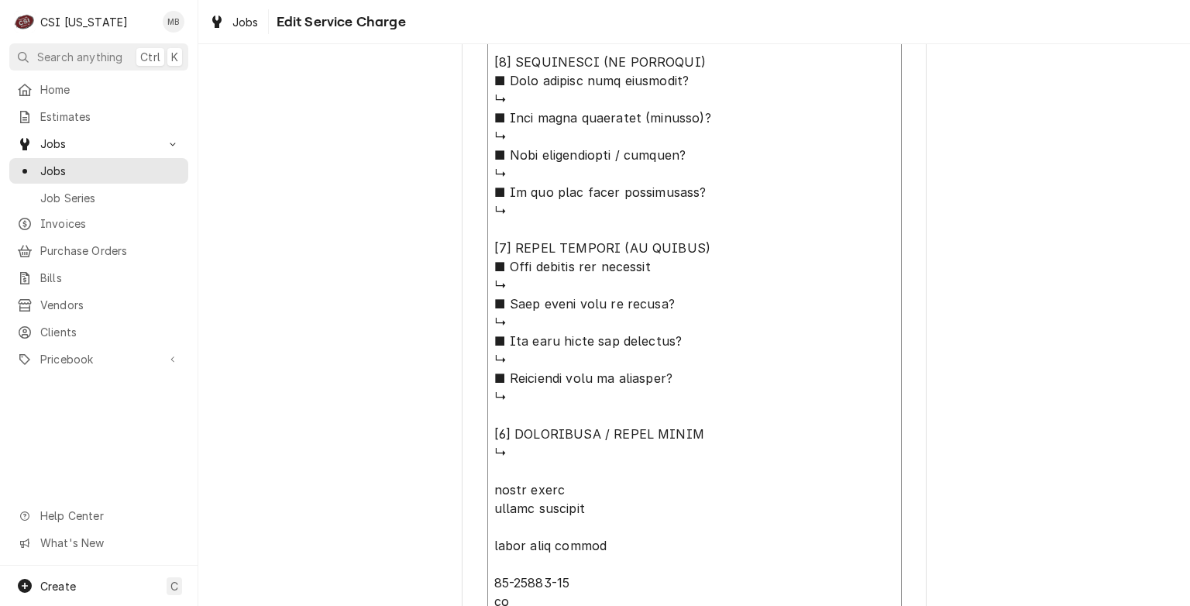
type textarea "⚠️ 𝗙𝗢𝗥𝗠 𝗜𝗡𝗦𝗧𝗥𝗨𝗖𝗧𝗜𝗢𝗡𝗦 ⚠️ ✪ 𝗖𝗼𝗺𝗽𝗹𝗲𝘁𝗲 𝗮𝗹𝗹 𝗿𝗲𝗹𝗲𝘃𝗮𝗻𝘁 𝘀𝗲𝗰𝘁𝗶𝗼𝗻𝘀 ✪ 𝗣𝗿𝗼𝘃𝗶𝗱𝗲 𝗱𝗲𝘁𝗮𝗶𝗹𝗲𝗱 𝗮𝗻𝘀…"
type textarea "x"
type textarea "⚠️ 𝗙𝗢𝗥𝗠 𝗜𝗡𝗦𝗧𝗥𝗨𝗖𝗧𝗜𝗢𝗡𝗦 ⚠️ ✪ 𝗖𝗼𝗺𝗽𝗹𝗲𝘁𝗲 𝗮𝗹𝗹 𝗿𝗲𝗹𝗲𝘃𝗮𝗻𝘁 𝘀𝗲𝗰𝘁𝗶𝗼𝗻𝘀 ✪ 𝗣𝗿𝗼𝘃𝗶𝗱𝗲 𝗱𝗲𝘁𝗮𝗶𝗹𝗲𝗱 𝗮𝗻𝘀…"
type textarea "x"
type textarea "⚠️ 𝗙𝗢𝗥𝗠 𝗜𝗡𝗦𝗧𝗥𝗨𝗖𝗧𝗜𝗢𝗡𝗦 ⚠️ ✪ 𝗖𝗼𝗺𝗽𝗹𝗲𝘁𝗲 𝗮𝗹𝗹 𝗿𝗲𝗹𝗲𝘃𝗮𝗻𝘁 𝘀𝗲𝗰𝘁𝗶𝗼𝗻𝘀 ✪ 𝗣𝗿𝗼𝘃𝗶𝗱𝗲 𝗱𝗲𝘁𝗮𝗶𝗹𝗲𝗱 𝗮𝗻𝘀…"
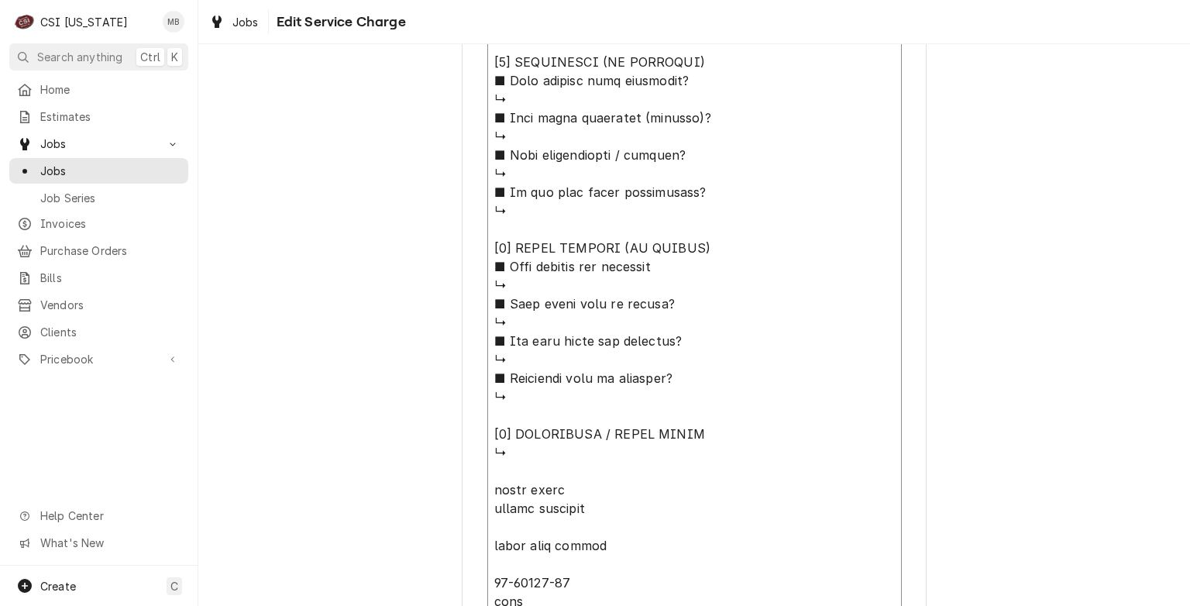
type textarea "x"
type textarea "⚠️ 𝗙𝗢𝗥𝗠 𝗜𝗡𝗦𝗧𝗥𝗨𝗖𝗧𝗜𝗢𝗡𝗦 ⚠️ ✪ 𝗖𝗼𝗺𝗽𝗹𝗲𝘁𝗲 𝗮𝗹𝗹 𝗿𝗲𝗹𝗲𝘃𝗮𝗻𝘁 𝘀𝗲𝗰𝘁𝗶𝗼𝗻𝘀 ✪ 𝗣𝗿𝗼𝘃𝗶𝗱𝗲 𝗱𝗲𝘁𝗮𝗶𝗹𝗲𝗱 𝗮𝗻𝘀…"
type textarea "x"
type textarea "⚠️ 𝗙𝗢𝗥𝗠 𝗜𝗡𝗦𝗧𝗥𝗨𝗖𝗧𝗜𝗢𝗡𝗦 ⚠️ ✪ 𝗖𝗼𝗺𝗽𝗹𝗲𝘁𝗲 𝗮𝗹𝗹 𝗿𝗲𝗹𝗲𝘃𝗮𝗻𝘁 𝘀𝗲𝗰𝘁𝗶𝗼𝗻𝘀 ✪ 𝗣𝗿𝗼𝘃𝗶𝗱𝗲 𝗱𝗲𝘁𝗮𝗶𝗹𝗲𝗱 𝗮𝗻𝘀…"
type textarea "x"
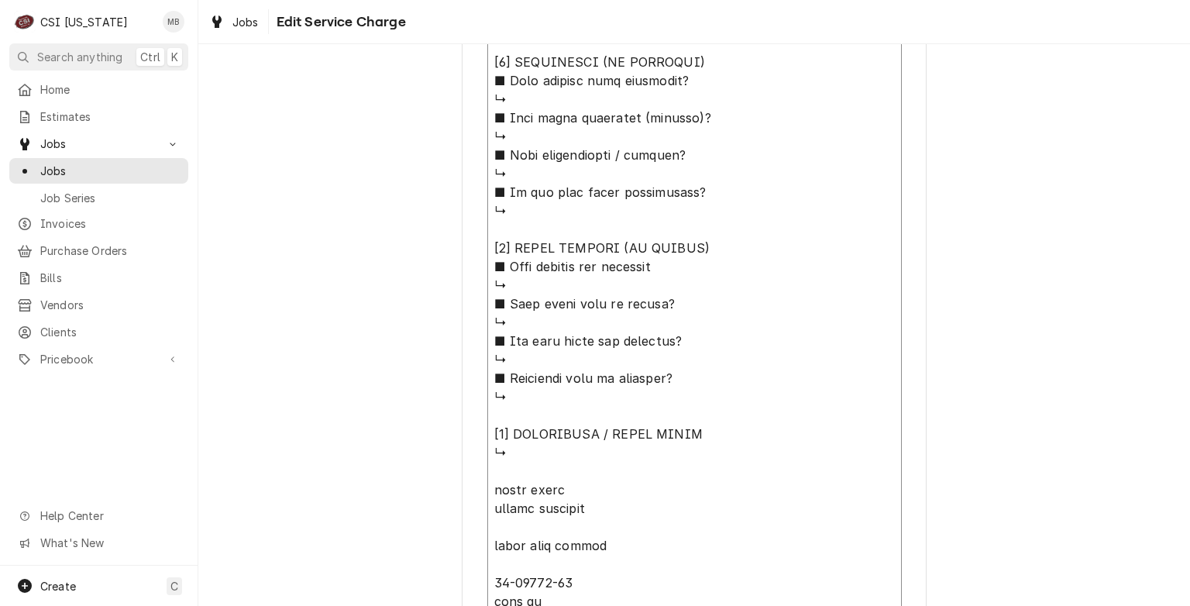
type textarea "⚠️ 𝗙𝗢𝗥𝗠 𝗜𝗡𝗦𝗧𝗥𝗨𝗖𝗧𝗜𝗢𝗡𝗦 ⚠️ ✪ 𝗖𝗼𝗺𝗽𝗹𝗲𝘁𝗲 𝗮𝗹𝗹 𝗿𝗲𝗹𝗲𝘃𝗮𝗻𝘁 𝘀𝗲𝗰𝘁𝗶𝗼𝗻𝘀 ✪ 𝗣𝗿𝗼𝘃𝗶𝗱𝗲 𝗱𝗲𝘁𝗮𝗶𝗹𝗲𝗱 𝗮𝗻𝘀…"
type textarea "x"
type textarea "⚠️ 𝗙𝗢𝗥𝗠 𝗜𝗡𝗦𝗧𝗥𝗨𝗖𝗧𝗜𝗢𝗡𝗦 ⚠️ ✪ 𝗖𝗼𝗺𝗽𝗹𝗲𝘁𝗲 𝗮𝗹𝗹 𝗿𝗲𝗹𝗲𝘃𝗮𝗻𝘁 𝘀𝗲𝗰𝘁𝗶𝗼𝗻𝘀 ✪ 𝗣𝗿𝗼𝘃𝗶𝗱𝗲 𝗱𝗲𝘁𝗮𝗶𝗹𝗲𝗱 𝗮𝗻𝘀…"
type textarea "x"
type textarea "⚠️ 𝗙𝗢𝗥𝗠 𝗜𝗡𝗦𝗧𝗥𝗨𝗖𝗧𝗜𝗢𝗡𝗦 ⚠️ ✪ 𝗖𝗼𝗺𝗽𝗹𝗲𝘁𝗲 𝗮𝗹𝗹 𝗿𝗲𝗹𝗲𝘃𝗮𝗻𝘁 𝘀𝗲𝗰𝘁𝗶𝗼𝗻𝘀 ✪ 𝗣𝗿𝗼𝘃𝗶𝗱𝗲 𝗱𝗲𝘁𝗮𝗶𝗹𝗲𝗱 𝗮𝗻𝘀…"
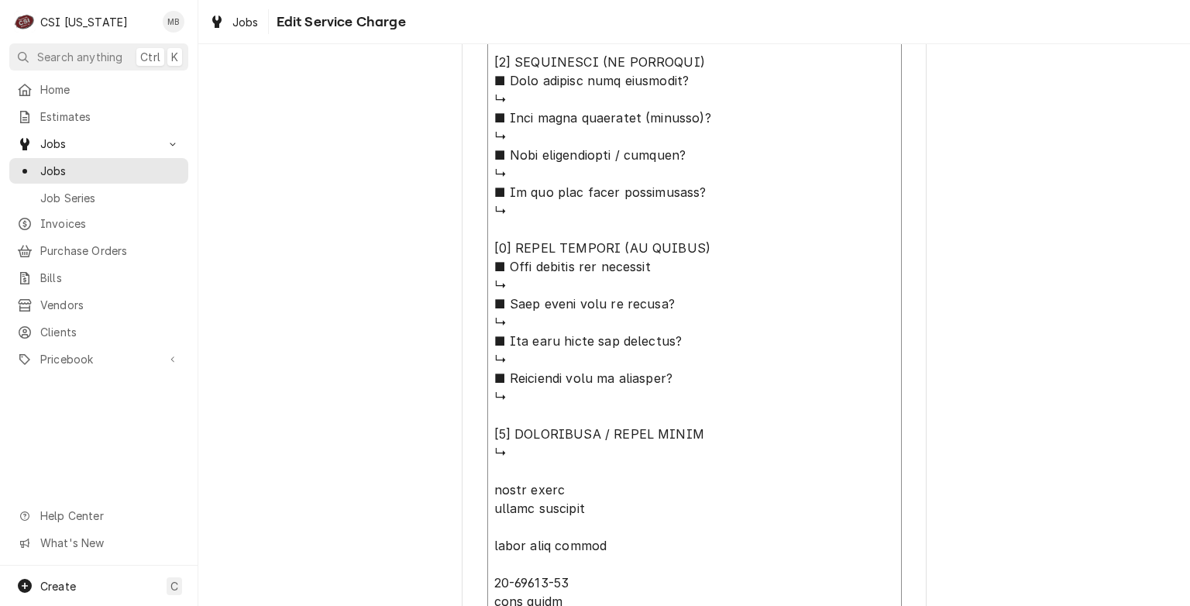
type textarea "x"
type textarea "⚠️ 𝗙𝗢𝗥𝗠 𝗜𝗡𝗦𝗧𝗥𝗨𝗖𝗧𝗜𝗢𝗡𝗦 ⚠️ ✪ 𝗖𝗼𝗺𝗽𝗹𝗲𝘁𝗲 𝗮𝗹𝗹 𝗿𝗲𝗹𝗲𝘃𝗮𝗻𝘁 𝘀𝗲𝗰𝘁𝗶𝗼𝗻𝘀 ✪ 𝗣𝗿𝗼𝘃𝗶𝗱𝗲 𝗱𝗲𝘁𝗮𝗶𝗹𝗲𝗱 𝗮𝗻𝘀…"
type textarea "x"
type textarea "⚠️ 𝗙𝗢𝗥𝗠 𝗜𝗡𝗦𝗧𝗥𝗨𝗖𝗧𝗜𝗢𝗡𝗦 ⚠️ ✪ 𝗖𝗼𝗺𝗽𝗹𝗲𝘁𝗲 𝗮𝗹𝗹 𝗿𝗲𝗹𝗲𝘃𝗮𝗻𝘁 𝘀𝗲𝗰𝘁𝗶𝗼𝗻𝘀 ✪ 𝗣𝗿𝗼𝘃𝗶𝗱𝗲 𝗱𝗲𝘁𝗮𝗶𝗹𝗲𝗱 𝗮𝗻𝘀…"
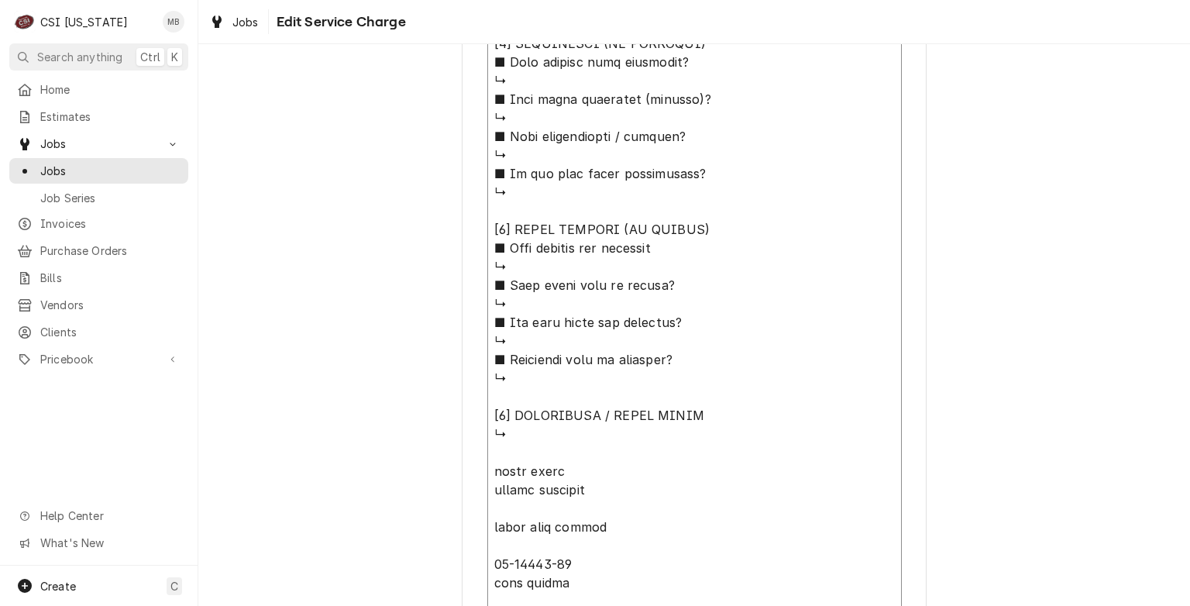
type textarea "x"
type textarea "⚠️ 𝗙𝗢𝗥𝗠 𝗜𝗡𝗦𝗧𝗥𝗨𝗖𝗧𝗜𝗢𝗡𝗦 ⚠️ ✪ 𝗖𝗼𝗺𝗽𝗹𝗲𝘁𝗲 𝗮𝗹𝗹 𝗿𝗲𝗹𝗲𝘃𝗮𝗻𝘁 𝘀𝗲𝗰𝘁𝗶𝗼𝗻𝘀 ✪ 𝗣𝗿𝗼𝘃𝗶𝗱𝗲 𝗱𝗲𝘁𝗮𝗶𝗹𝗲𝗱 𝗮𝗻𝘀…"
type textarea "x"
type textarea "⚠️ 𝗙𝗢𝗥𝗠 𝗜𝗡𝗦𝗧𝗥𝗨𝗖𝗧𝗜𝗢𝗡𝗦 ⚠️ ✪ 𝗖𝗼𝗺𝗽𝗹𝗲𝘁𝗲 𝗮𝗹𝗹 𝗿𝗲𝗹𝗲𝘃𝗮𝗻𝘁 𝘀𝗲𝗰𝘁𝗶𝗼𝗻𝘀 ✪ 𝗣𝗿𝗼𝘃𝗶𝗱𝗲 𝗱𝗲𝘁𝗮𝗶𝗹𝗲𝗱 𝗮𝗻𝘀…"
type textarea "x"
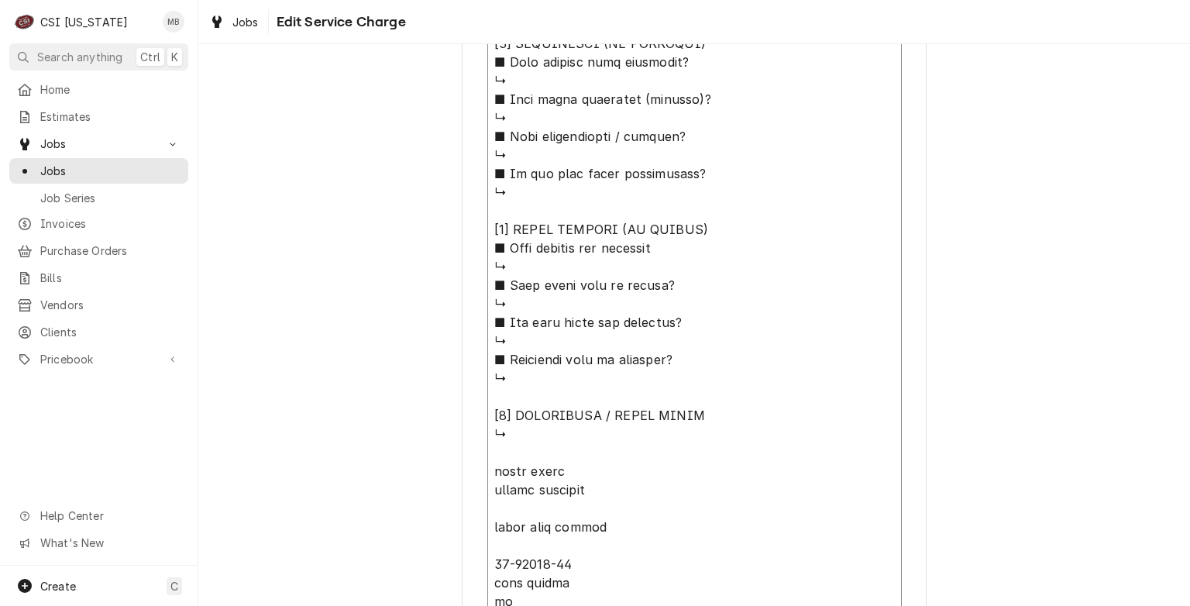
type textarea "⚠️ 𝗙𝗢𝗥𝗠 𝗜𝗡𝗦𝗧𝗥𝗨𝗖𝗧𝗜𝗢𝗡𝗦 ⚠️ ✪ 𝗖𝗼𝗺𝗽𝗹𝗲𝘁𝗲 𝗮𝗹𝗹 𝗿𝗲𝗹𝗲𝘃𝗮𝗻𝘁 𝘀𝗲𝗰𝘁𝗶𝗼𝗻𝘀 ✪ 𝗣𝗿𝗼𝘃𝗶𝗱𝗲 𝗱𝗲𝘁𝗮𝗶𝗹𝗲𝗱 𝗮𝗻𝘀…"
type textarea "x"
type textarea "⚠️ 𝗙𝗢𝗥𝗠 𝗜𝗡𝗦𝗧𝗥𝗨𝗖𝗧𝗜𝗢𝗡𝗦 ⚠️ ✪ 𝗖𝗼𝗺𝗽𝗹𝗲𝘁𝗲 𝗮𝗹𝗹 𝗿𝗲𝗹𝗲𝘃𝗮𝗻𝘁 𝘀𝗲𝗰𝘁𝗶𝗼𝗻𝘀 ✪ 𝗣𝗿𝗼𝘃𝗶𝗱𝗲 𝗱𝗲𝘁𝗮𝗶𝗹𝗲𝗱 𝗮𝗻𝘀…"
type textarea "x"
type textarea "⚠️ 𝗙𝗢𝗥𝗠 𝗜𝗡𝗦𝗧𝗥𝗨𝗖𝗧𝗜𝗢𝗡𝗦 ⚠️ ✪ 𝗖𝗼𝗺𝗽𝗹𝗲𝘁𝗲 𝗮𝗹𝗹 𝗿𝗲𝗹𝗲𝘃𝗮𝗻𝘁 𝘀𝗲𝗰𝘁𝗶𝗼𝗻𝘀 ✪ 𝗣𝗿𝗼𝘃𝗶𝗱𝗲 𝗱𝗲𝘁𝗮𝗶𝗹𝗲𝗱 𝗮𝗻𝘀…"
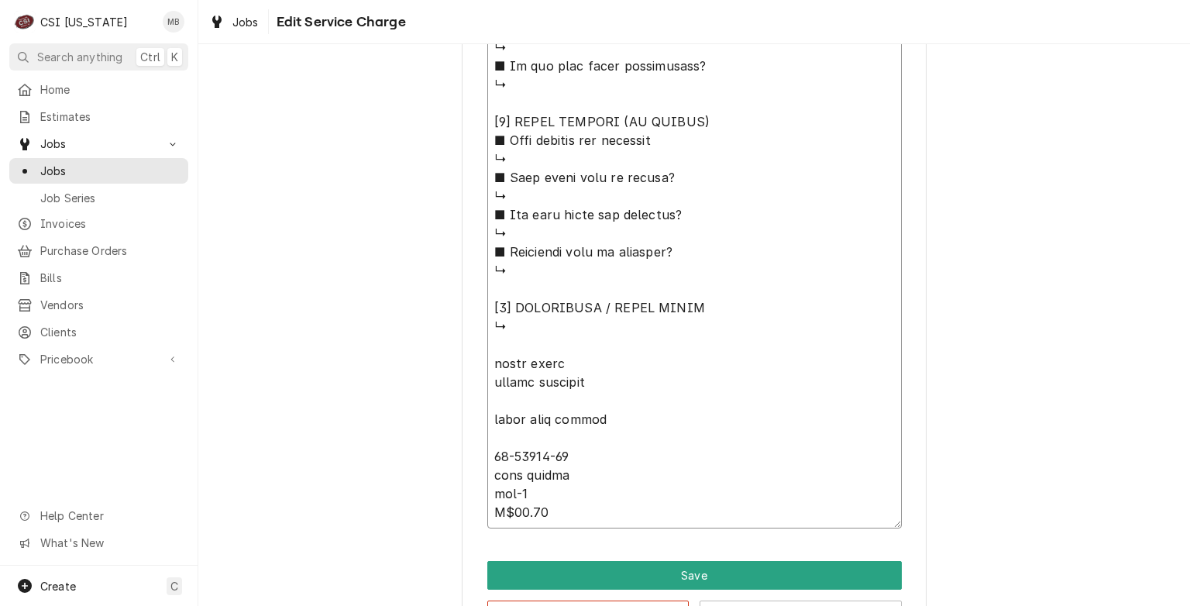
scroll to position [1377, 0]
drag, startPoint x: 540, startPoint y: 502, endPoint x: 467, endPoint y: 361, distance: 158.7
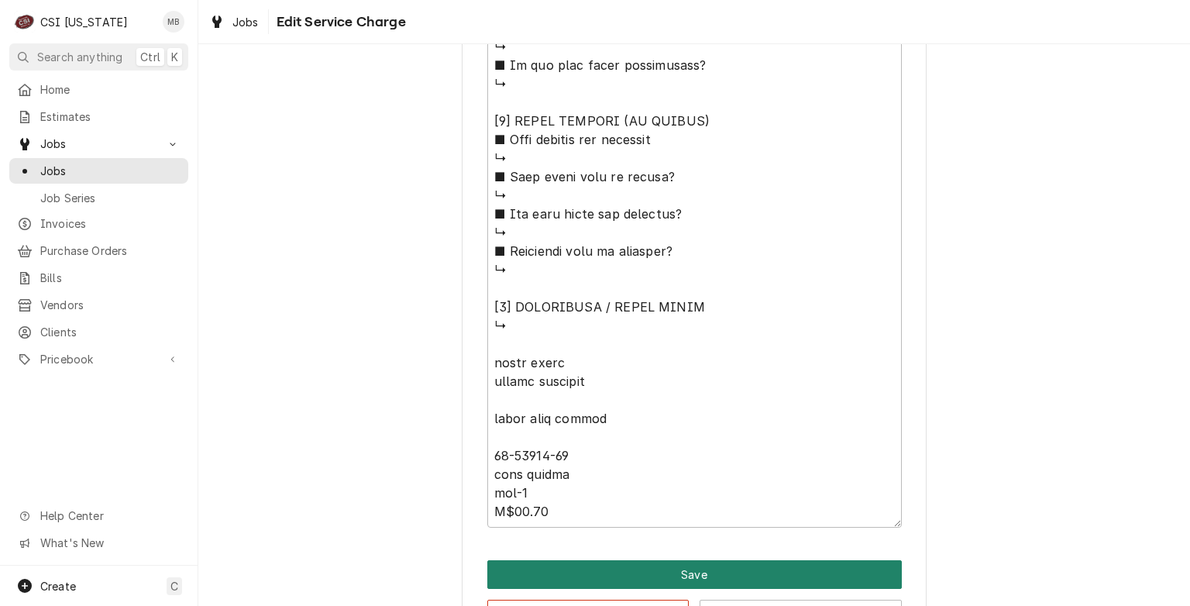
click at [652, 566] on button "Save" at bounding box center [694, 574] width 415 height 29
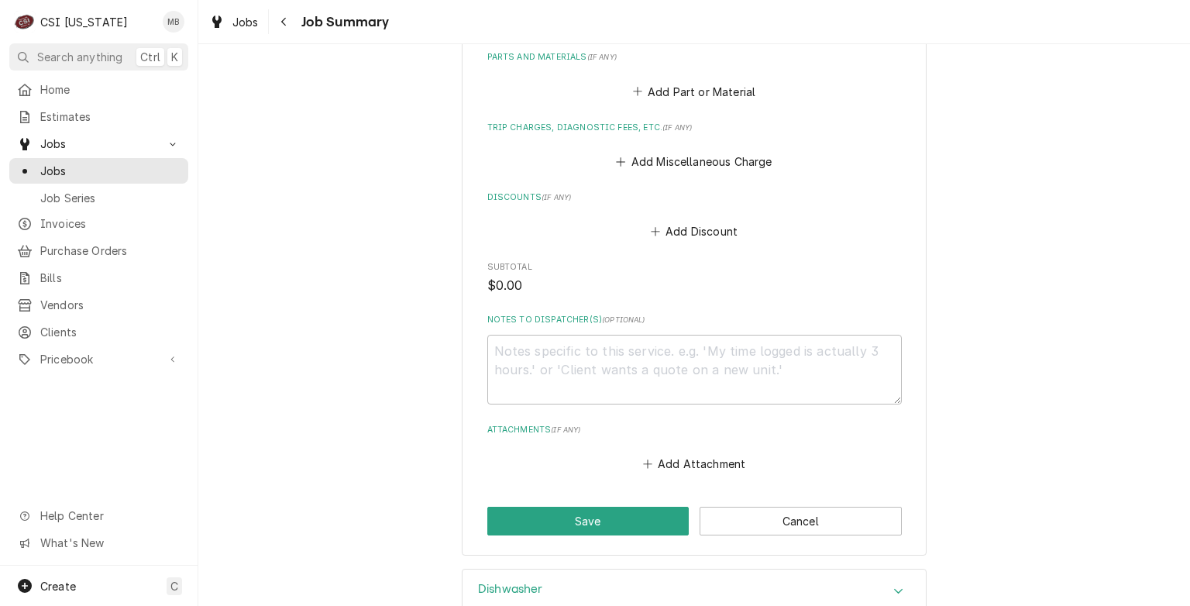
scroll to position [2018, 0]
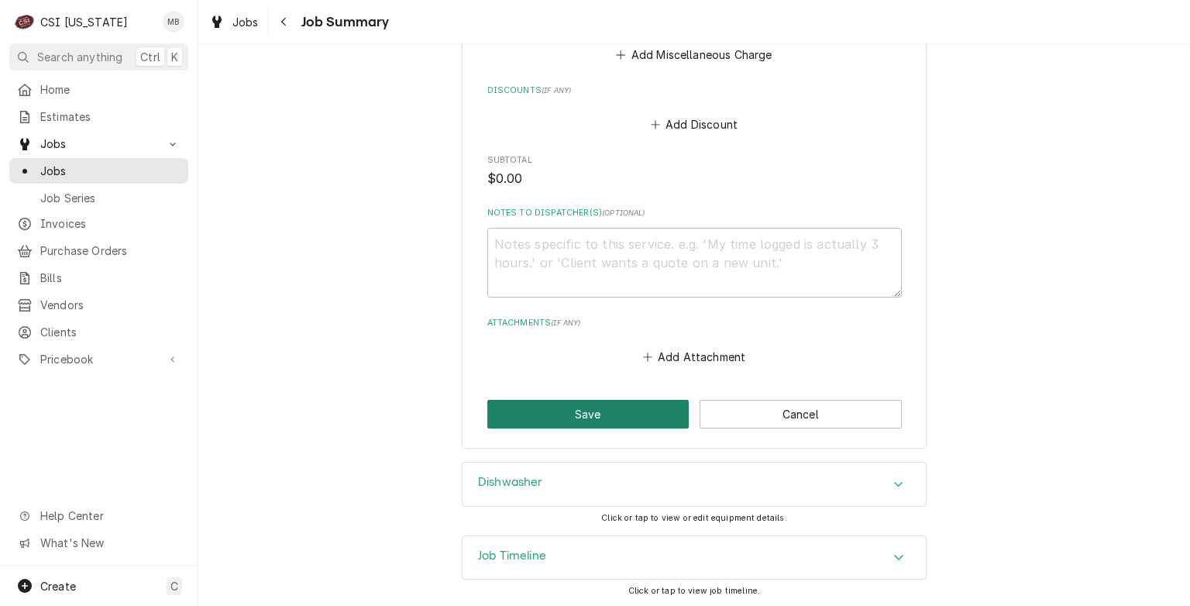
click at [600, 415] on button "Save" at bounding box center [588, 414] width 202 height 29
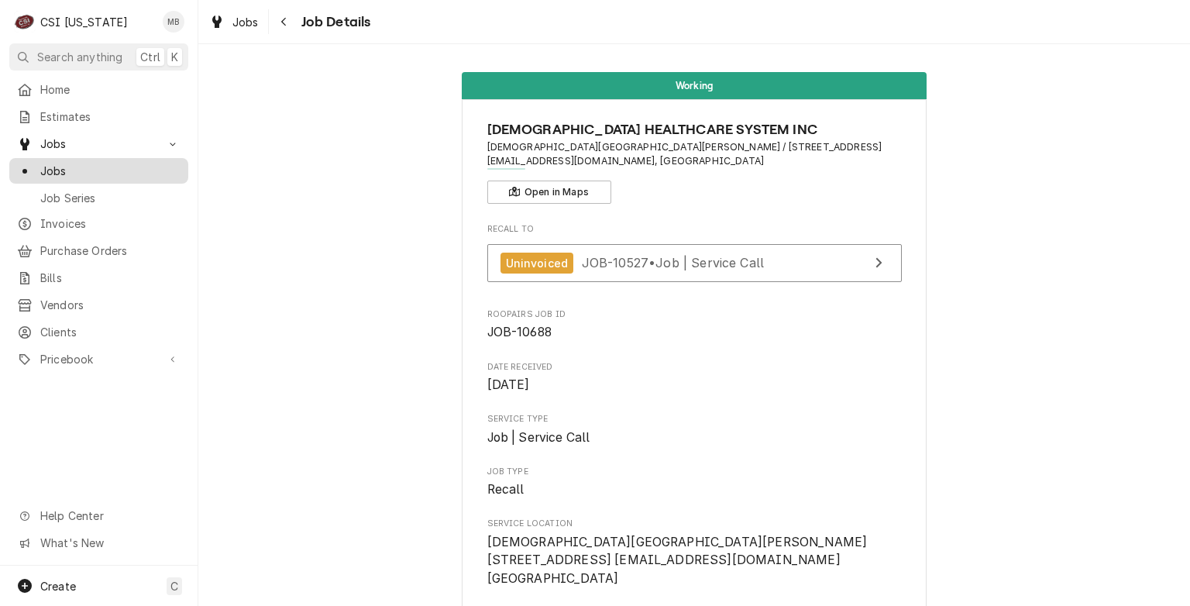
click at [40, 169] on span "Jobs" at bounding box center [110, 171] width 140 height 16
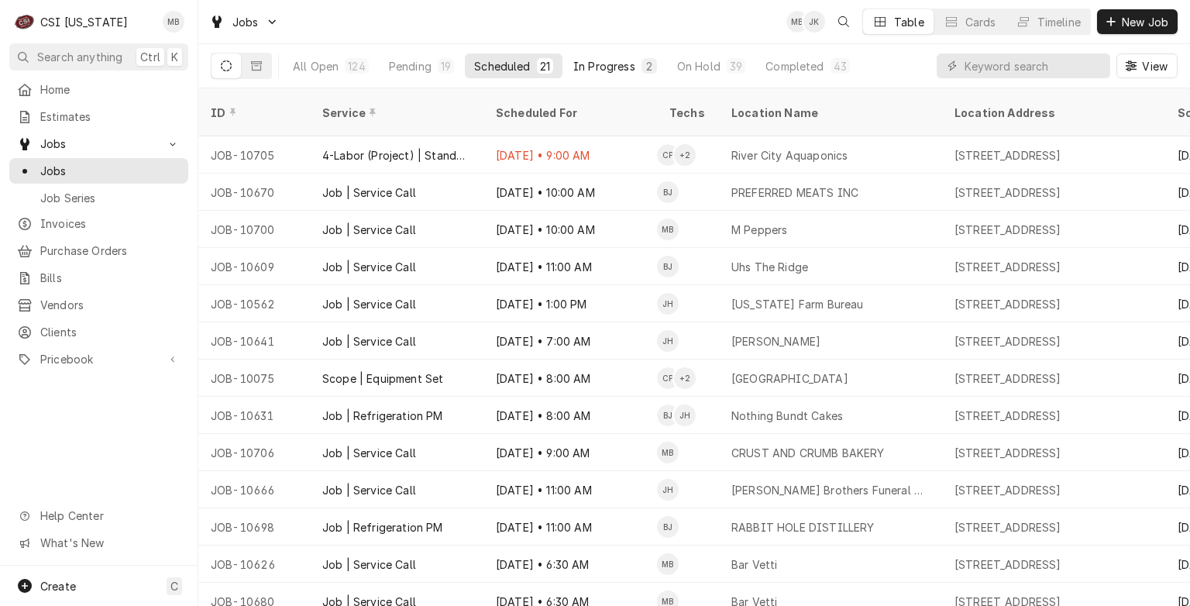
click at [600, 57] on button "In Progress 2" at bounding box center [615, 65] width 102 height 25
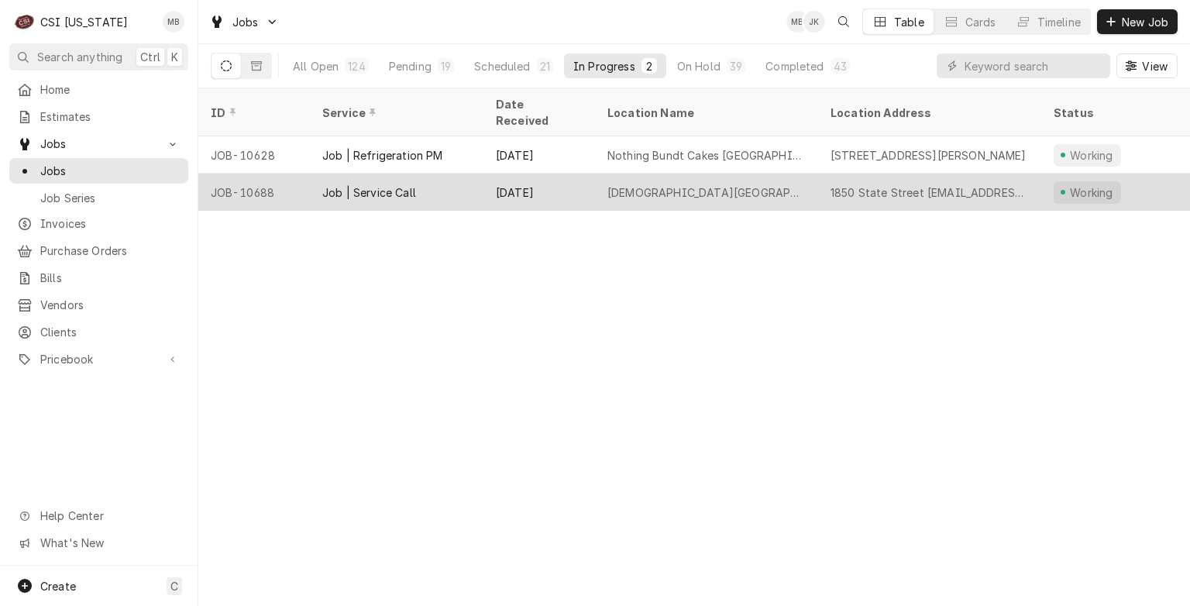
click at [632, 184] on div "Baptist Health Floyd Hospital" at bounding box center [706, 192] width 198 height 16
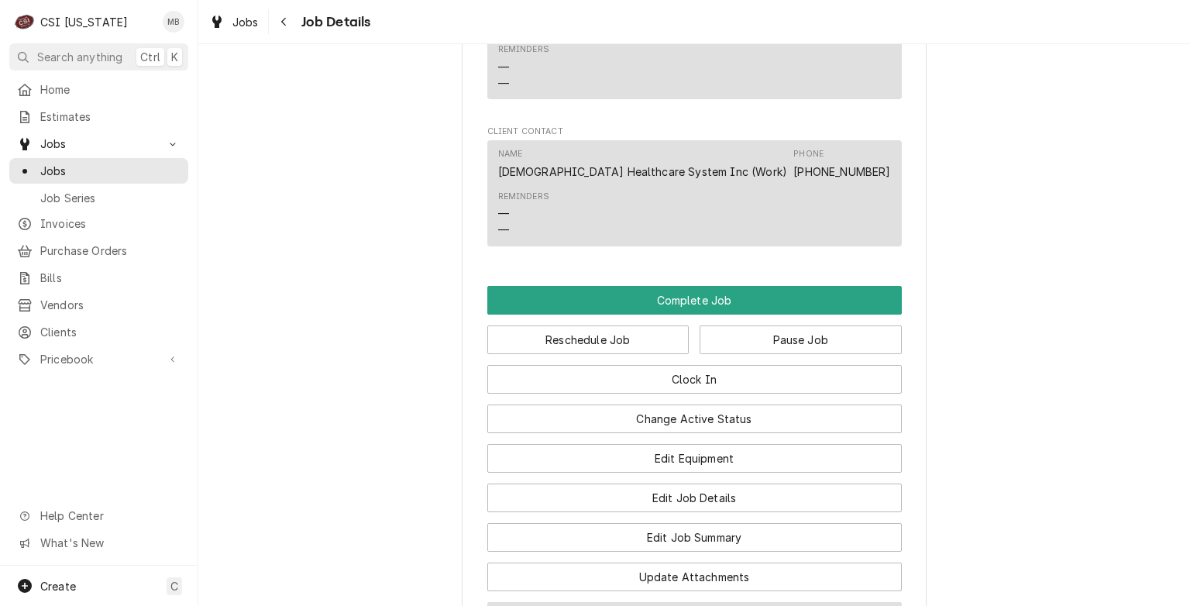
scroll to position [1776, 0]
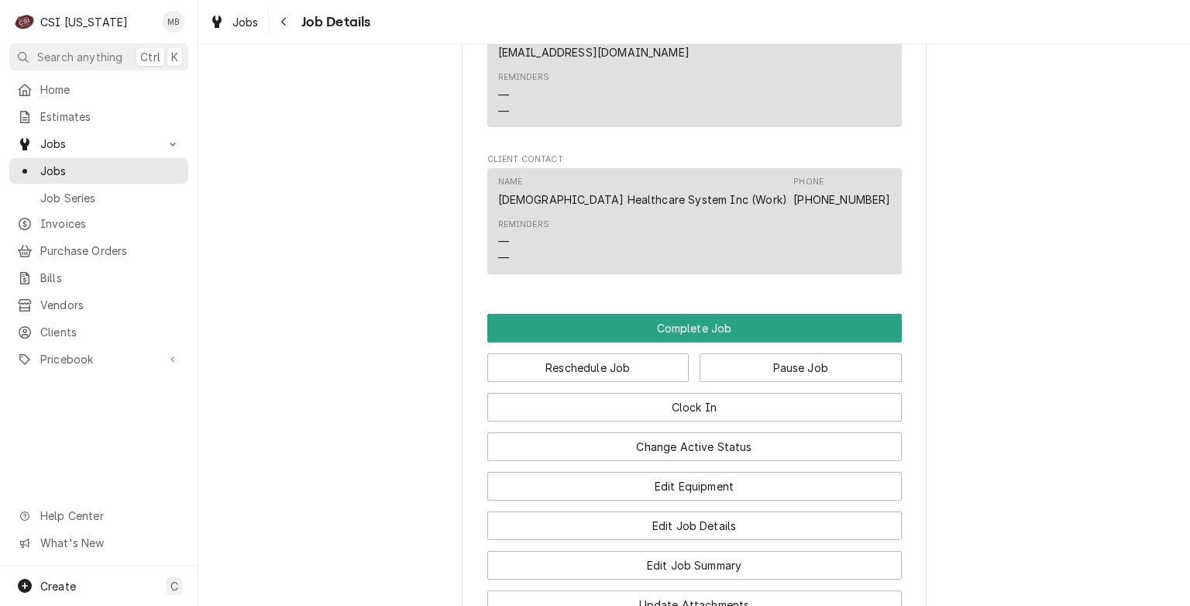
click at [721, 382] on div "Clock In" at bounding box center [694, 402] width 415 height 40
click at [728, 353] on button "Pause Job" at bounding box center [801, 367] width 202 height 29
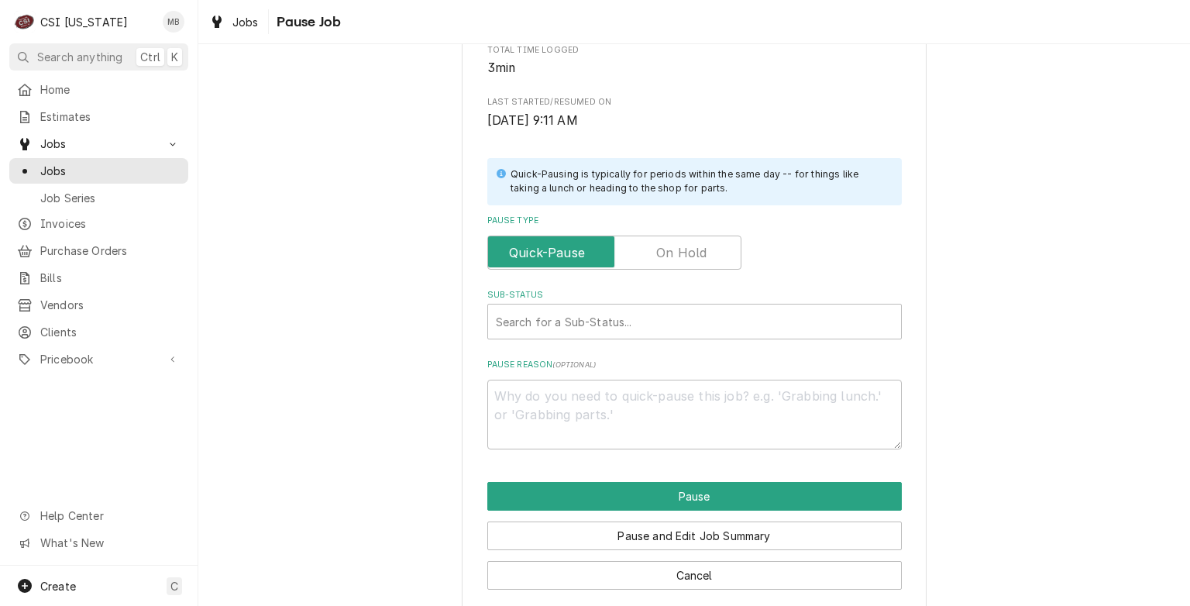
scroll to position [254, 0]
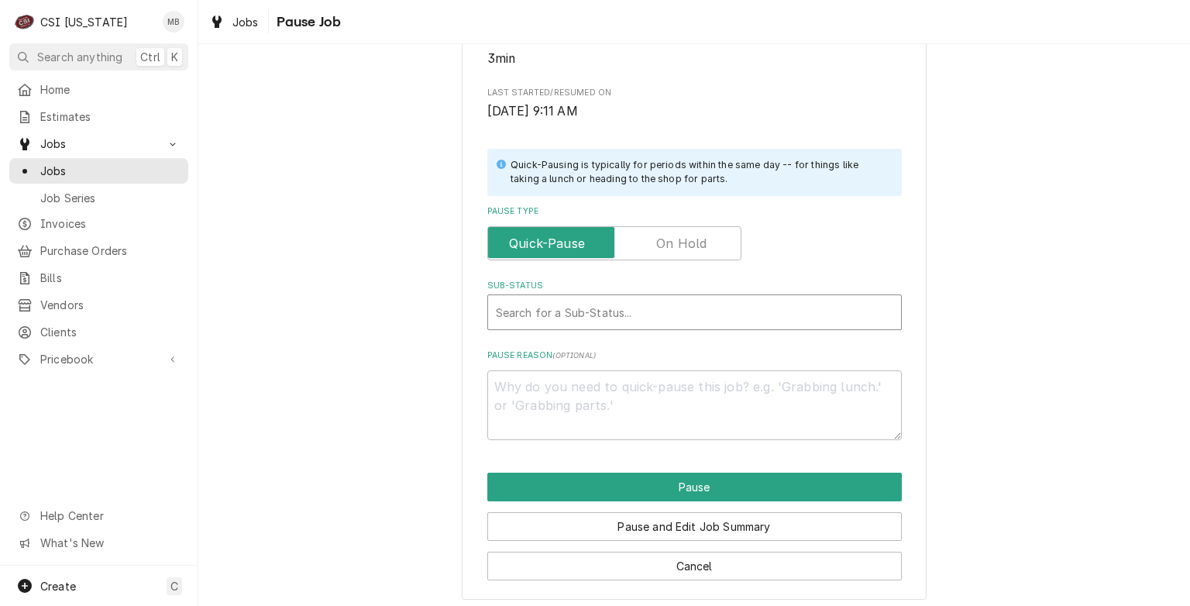
type textarea "x"
click at [596, 323] on div "Sub-Status" at bounding box center [694, 312] width 397 height 28
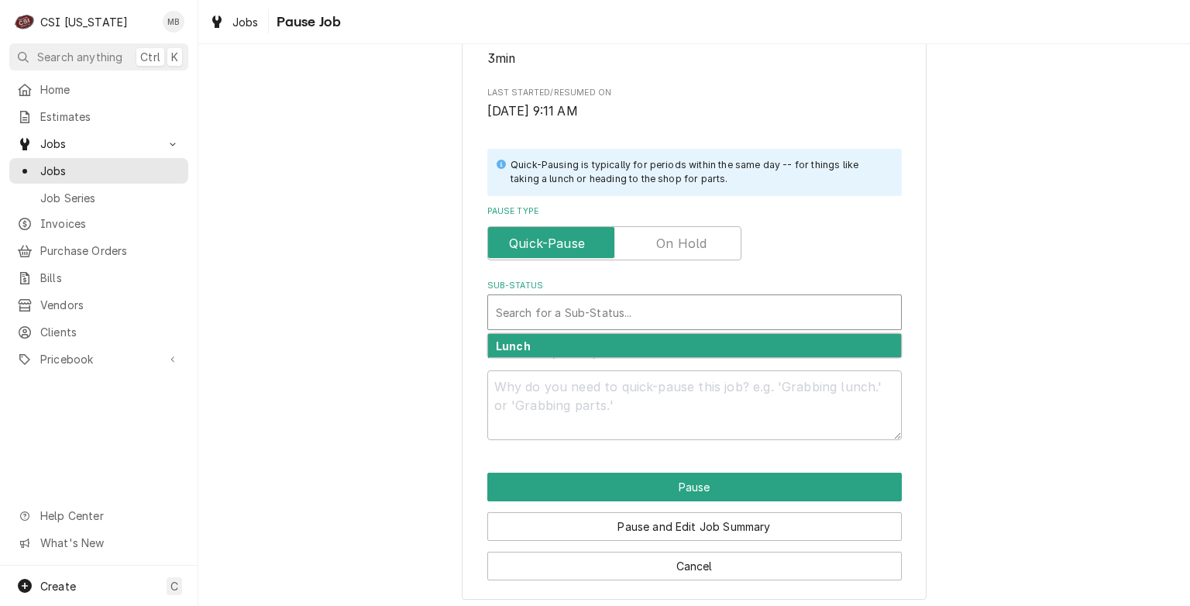
click at [418, 311] on div "Please confirm you'd like to pause this job. Roopairs Job ID JOB-10688 Service …" at bounding box center [694, 209] width 992 height 807
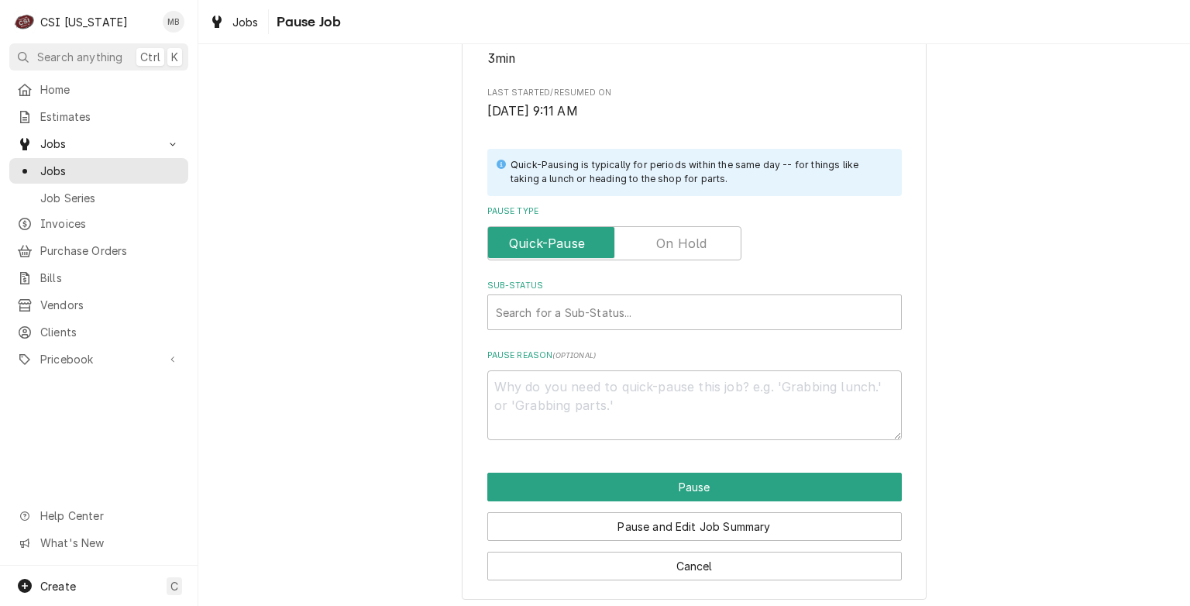
click at [675, 252] on label "Pause Type" at bounding box center [614, 243] width 254 height 34
click at [675, 252] on input "Pause Type" at bounding box center [614, 243] width 240 height 34
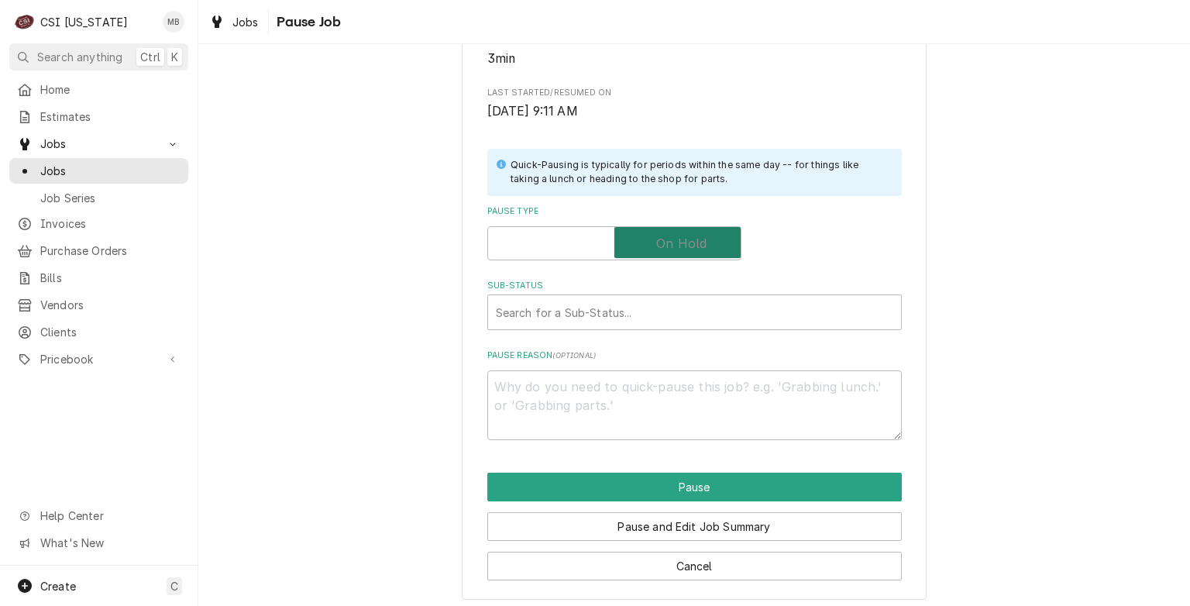
checkbox input "true"
click at [664, 318] on div "Sub-Status" at bounding box center [694, 312] width 397 height 28
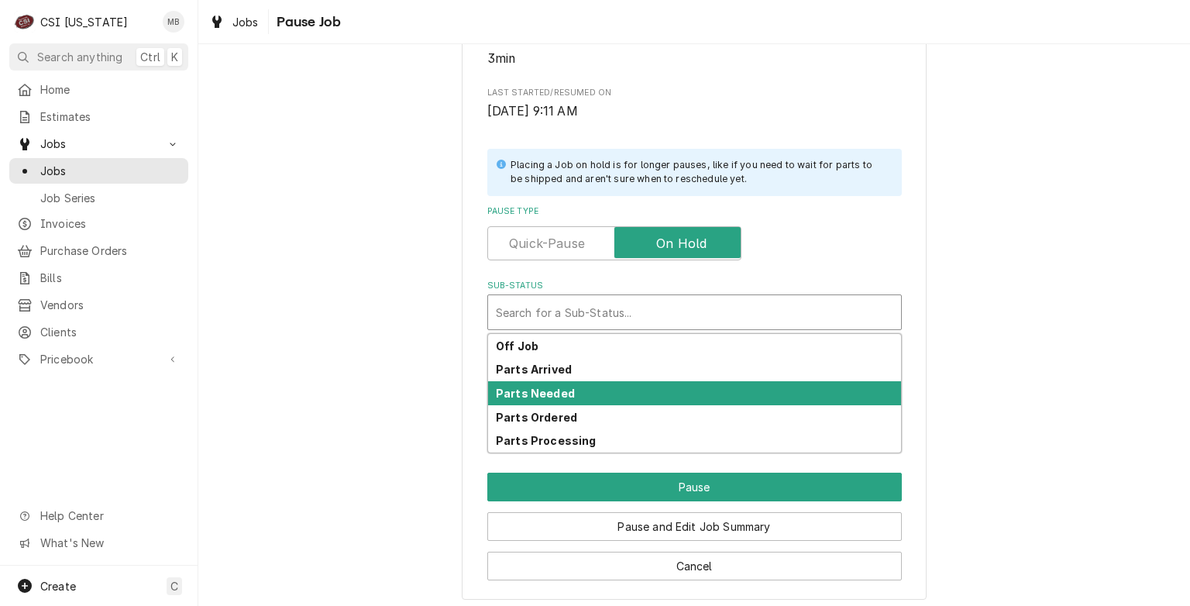
click at [601, 392] on div "Parts Needed" at bounding box center [694, 393] width 413 height 24
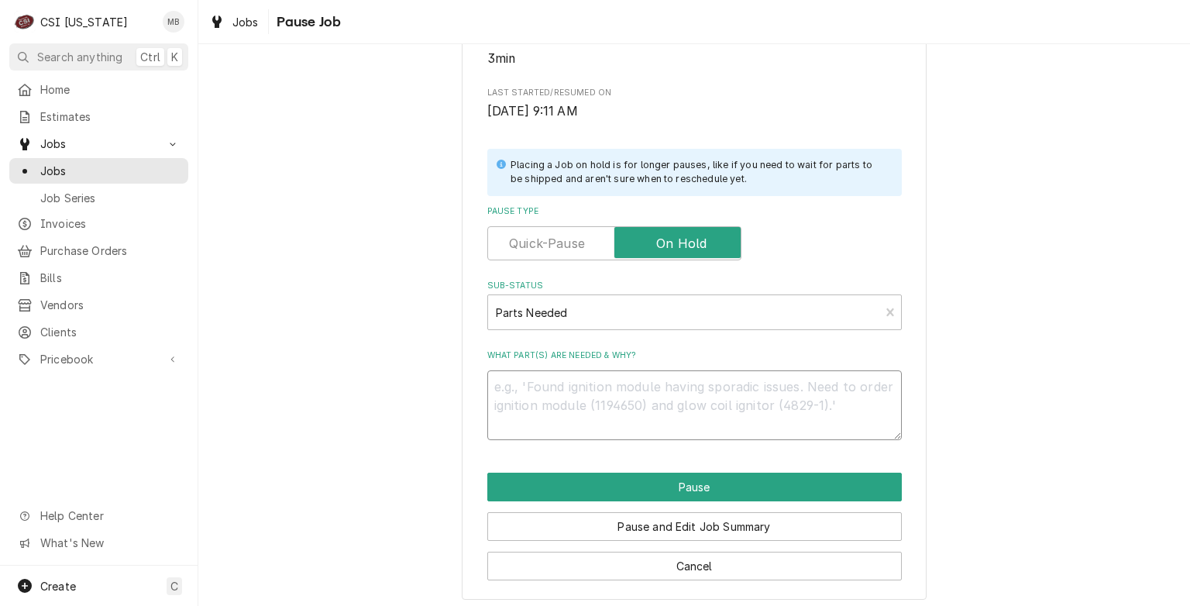
click at [601, 392] on textarea "What part(s) are needed & why?" at bounding box center [694, 405] width 415 height 70
type textarea "x"
type textarea "r"
type textarea "x"
type textarea "re"
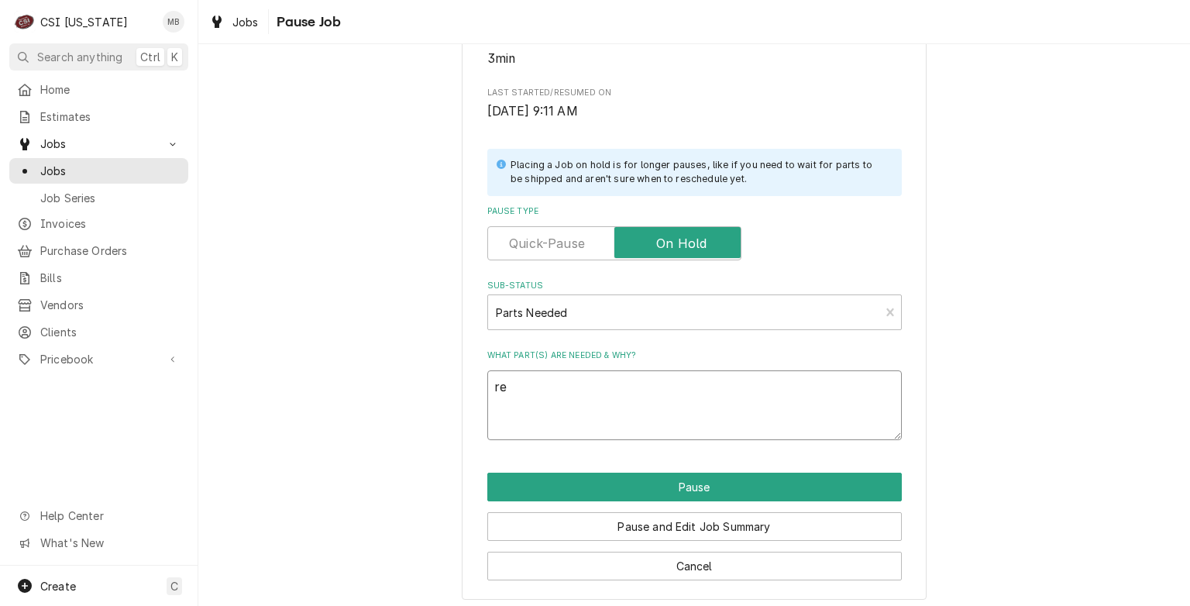
type textarea "x"
type textarea "ree"
type textarea "x"
type textarea "reed"
type textarea "x"
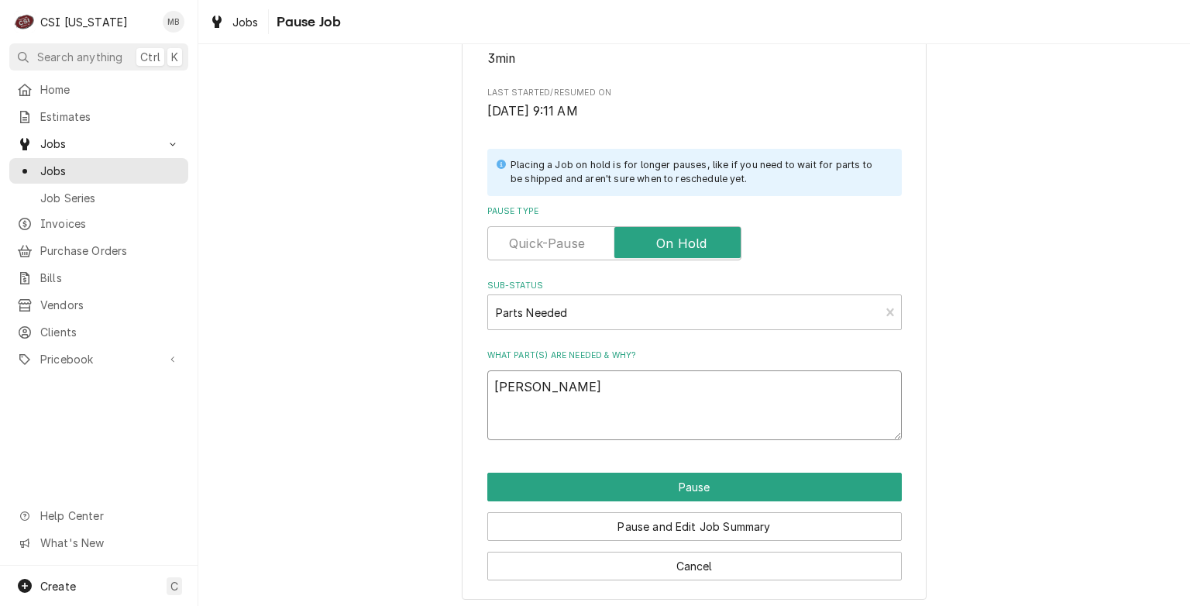
type textarea "reed"
type textarea "x"
type textarea "reed s"
type textarea "x"
type textarea "reed sw"
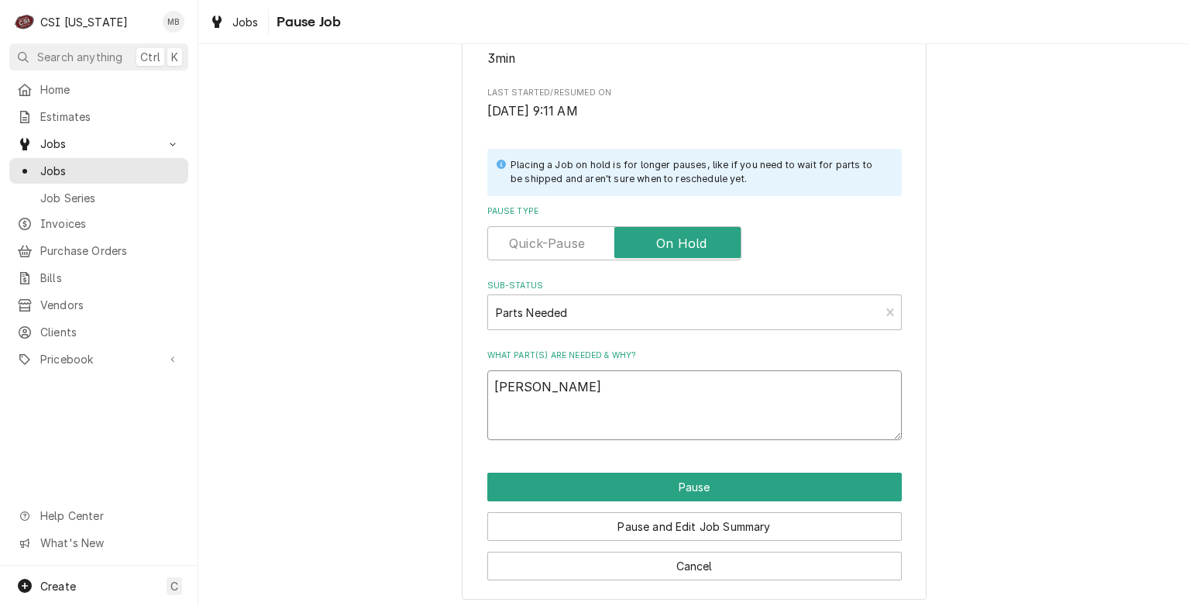
type textarea "x"
type textarea "reed swi"
type textarea "x"
type textarea "reed swit"
type textarea "x"
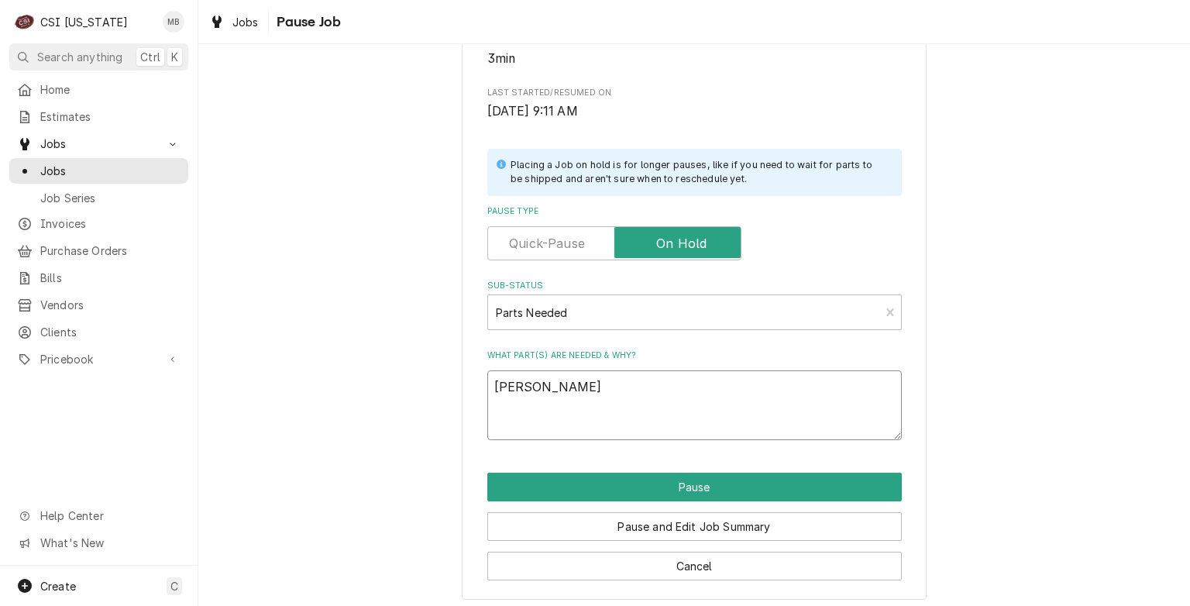
type textarea "reed switc"
type textarea "x"
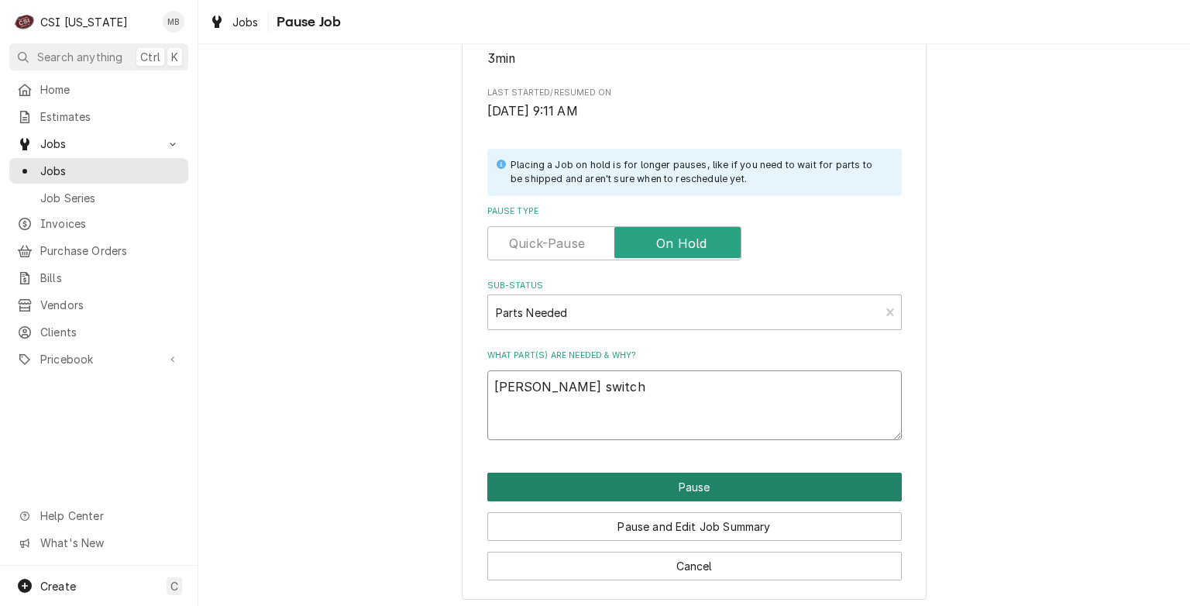
type textarea "[PERSON_NAME] switch"
click at [657, 474] on button "Pause" at bounding box center [694, 487] width 415 height 29
type textarea "x"
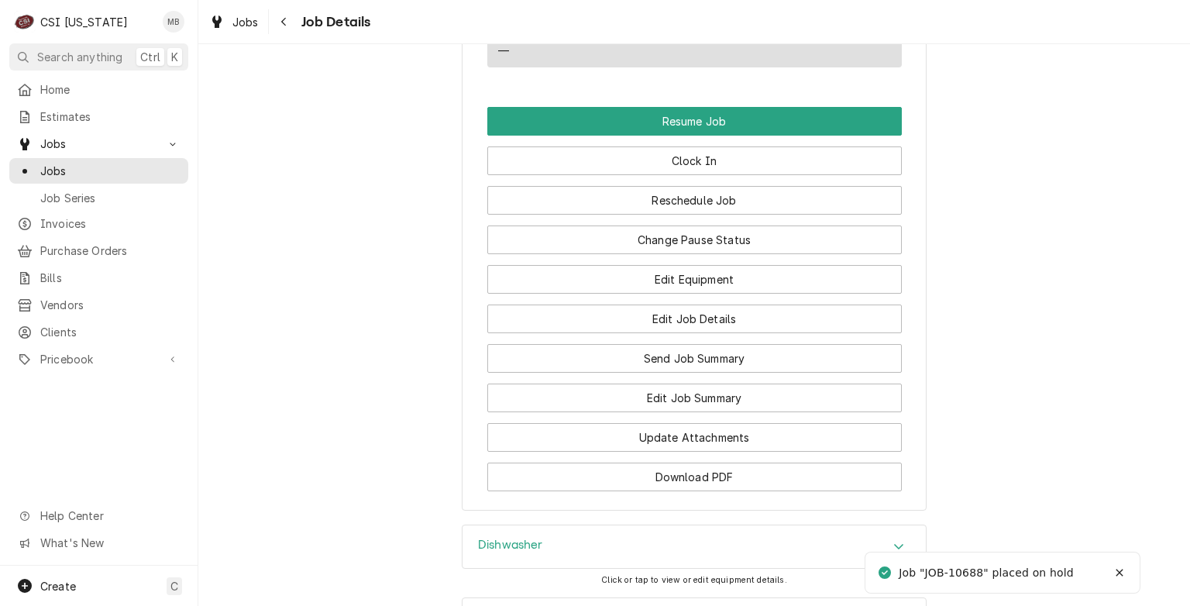
scroll to position [2174, 0]
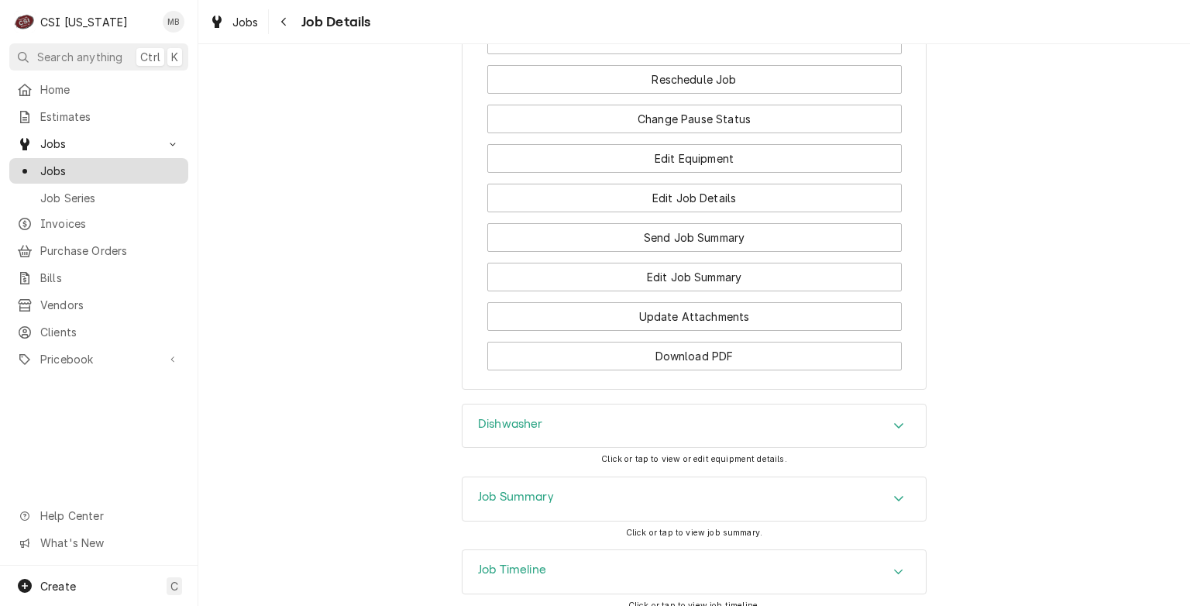
click at [40, 175] on link "Jobs" at bounding box center [98, 171] width 179 height 26
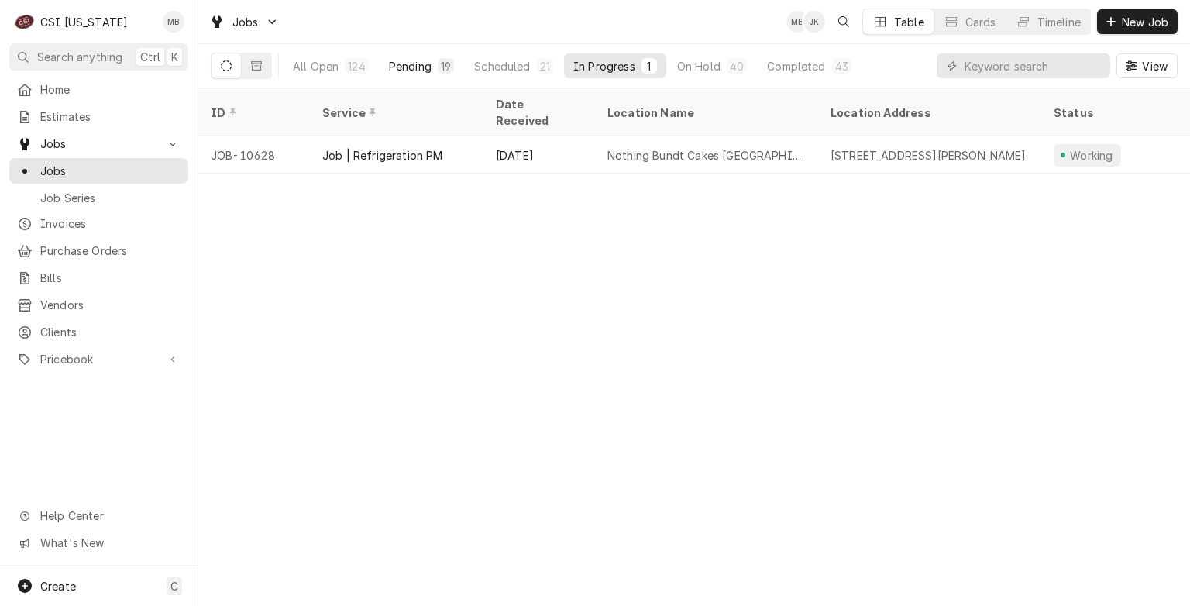
click at [445, 67] on div "19" at bounding box center [446, 66] width 10 height 16
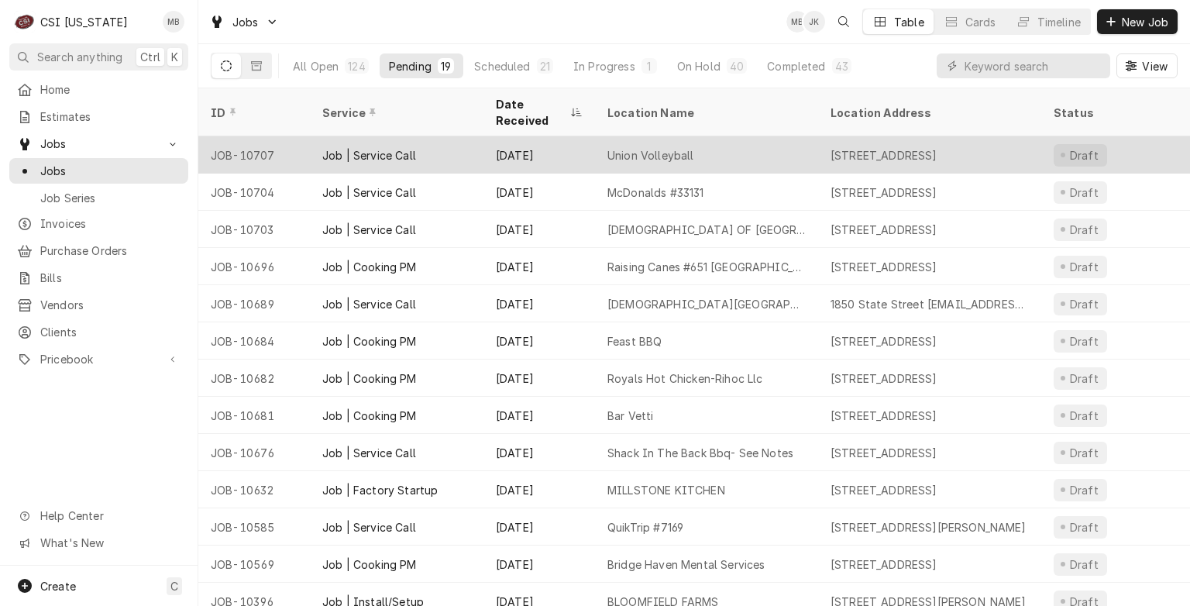
click at [501, 142] on div "Oct 3" at bounding box center [539, 154] width 112 height 37
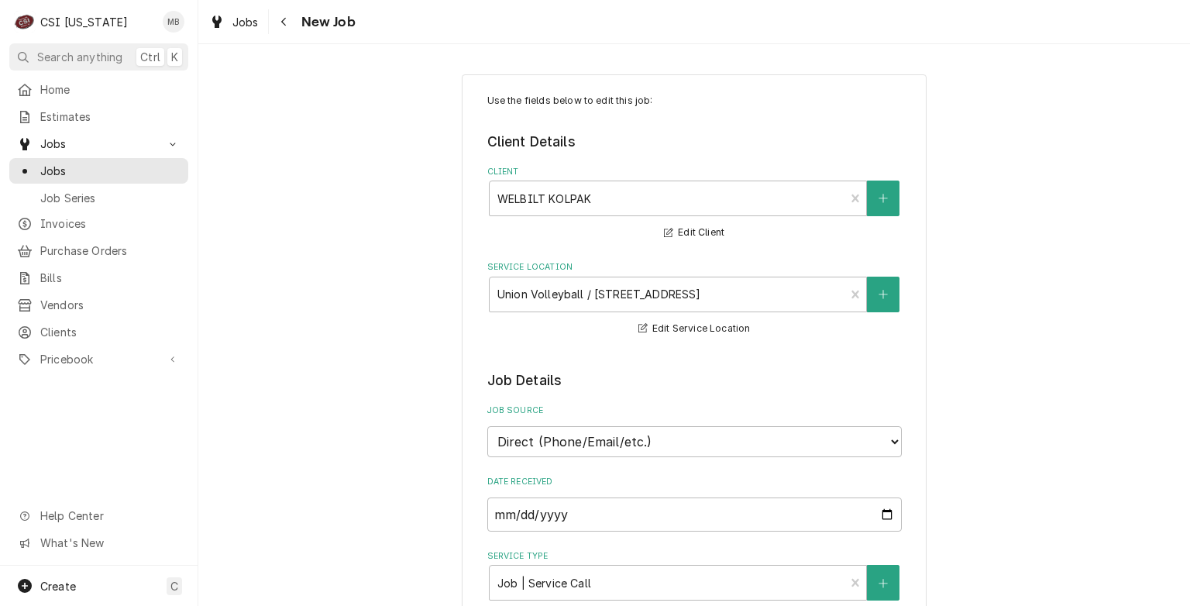
scroll to position [1110, 0]
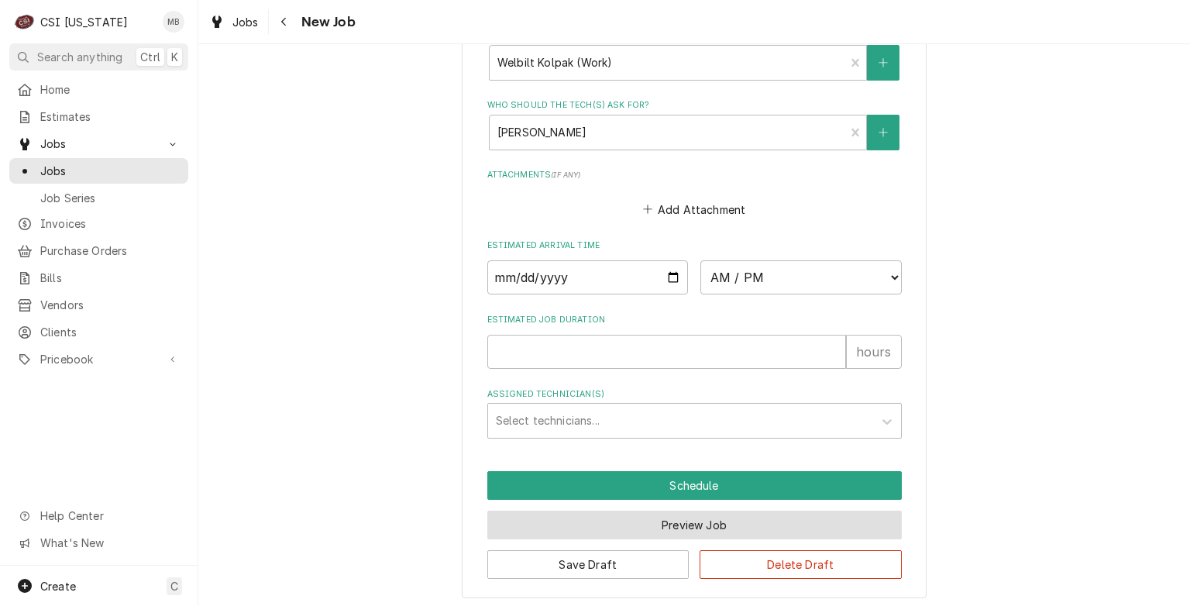
click at [691, 521] on button "Preview Job" at bounding box center [694, 525] width 415 height 29
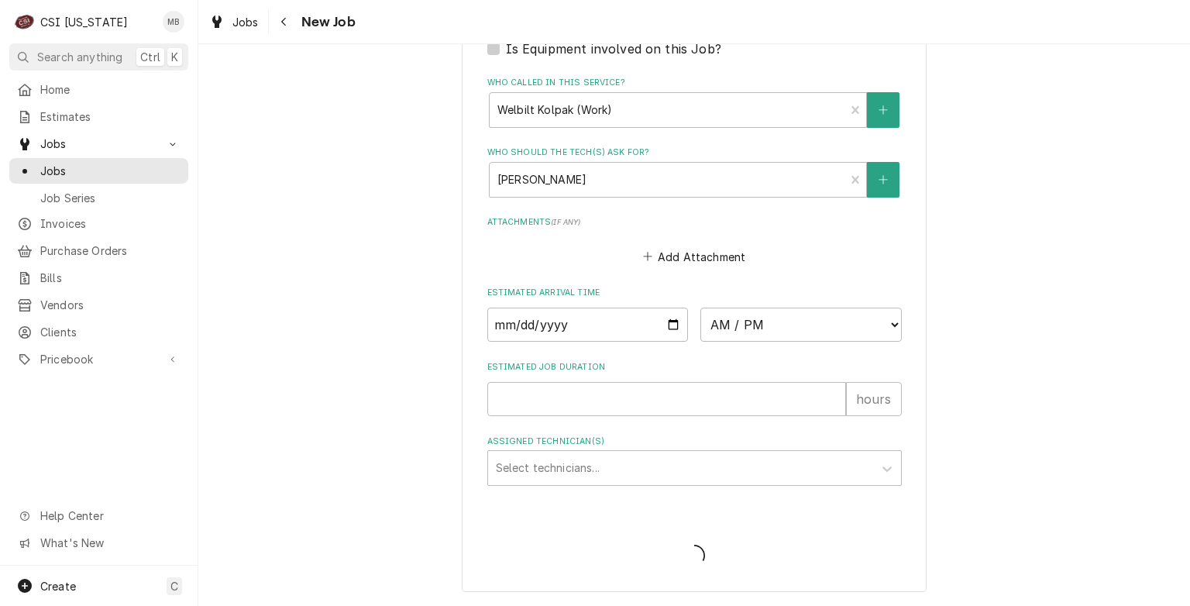
scroll to position [1057, 0]
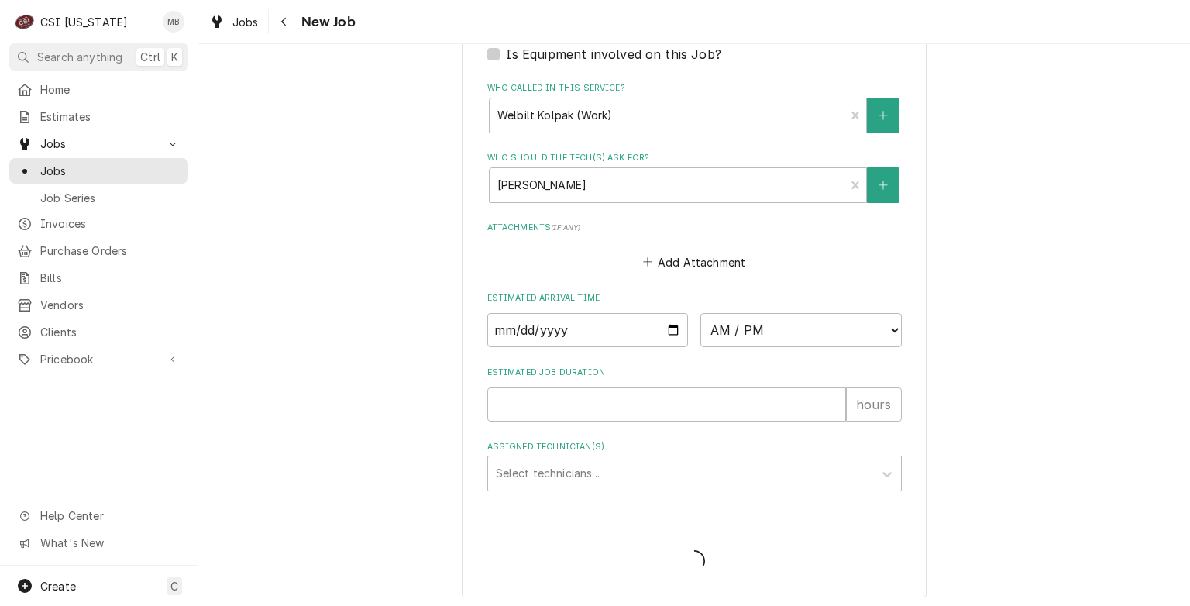
type textarea "x"
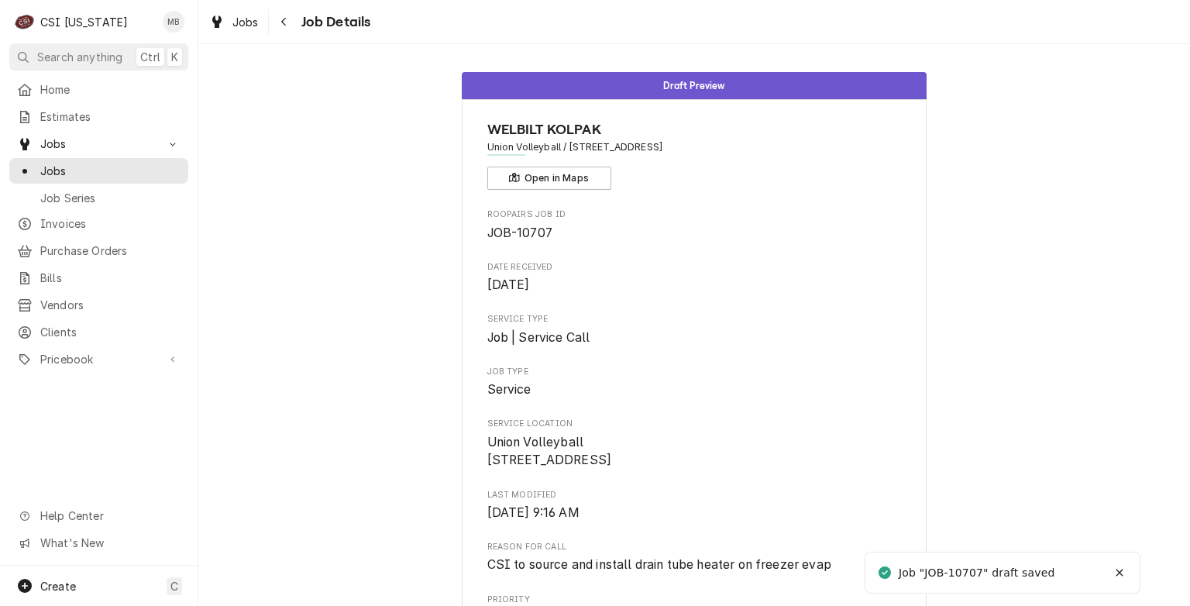
scroll to position [748, 0]
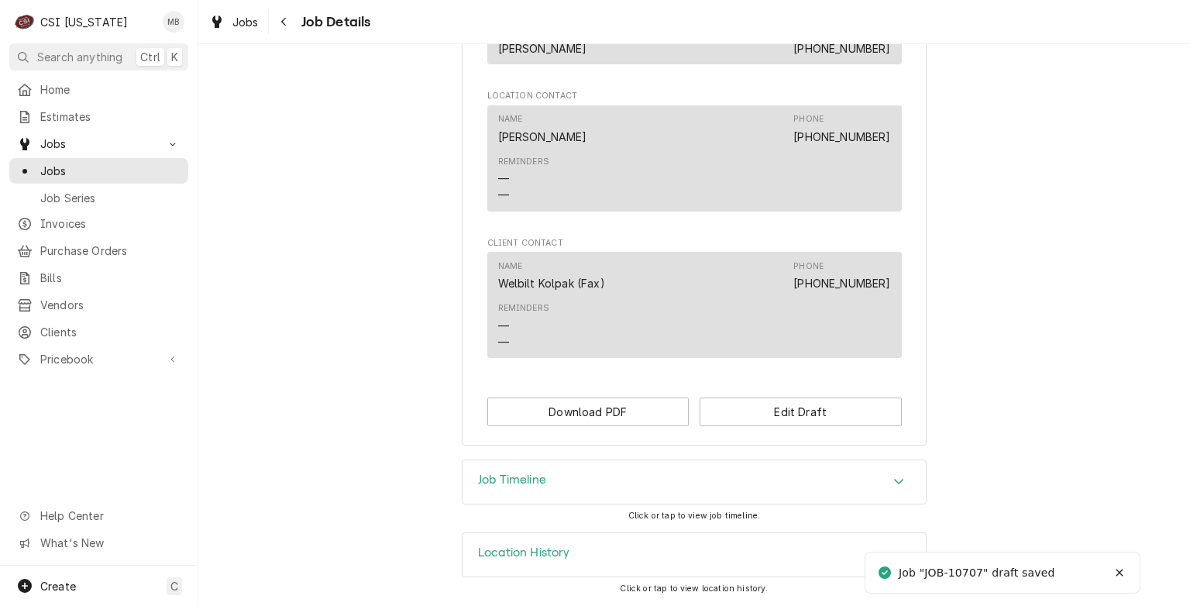
click at [689, 492] on div "Job Timeline" at bounding box center [694, 481] width 463 height 43
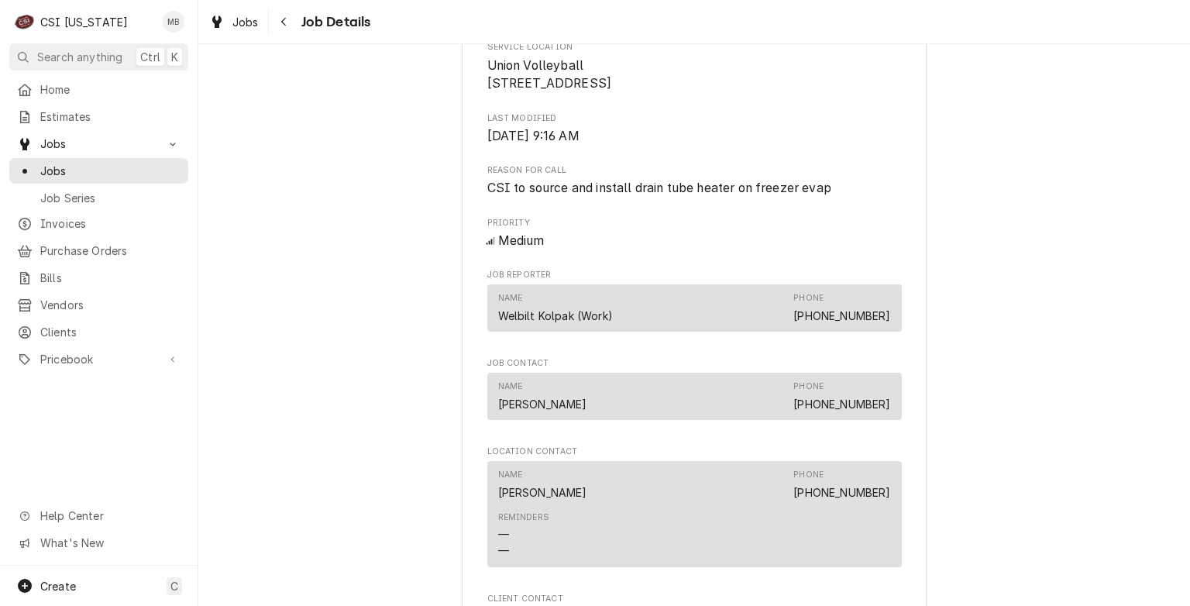
scroll to position [0, 0]
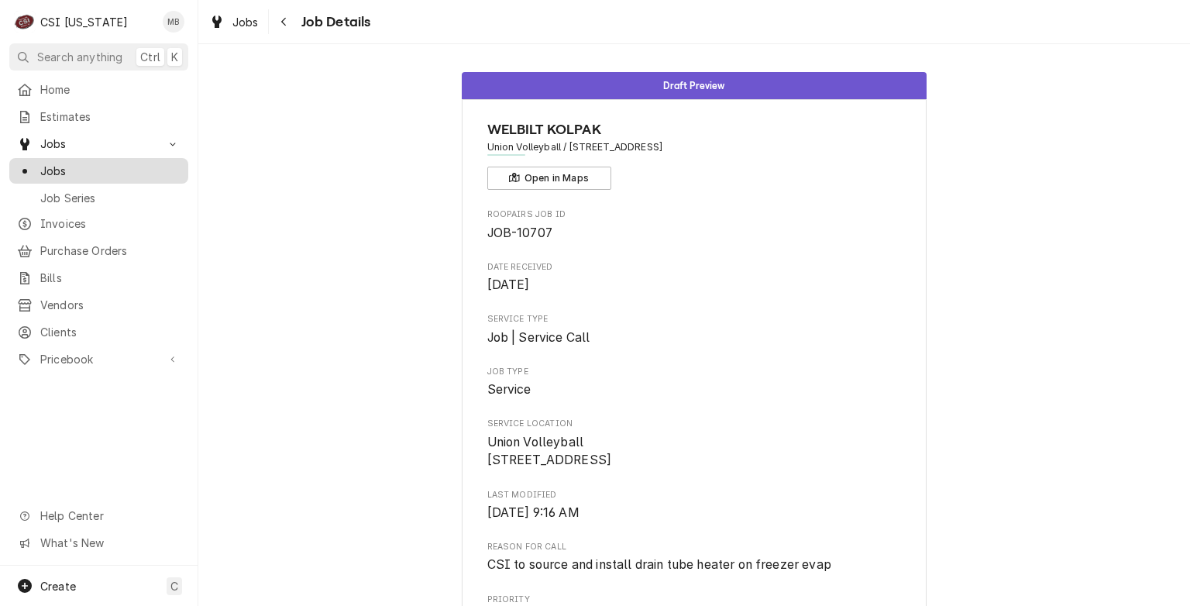
click at [70, 171] on span "Jobs" at bounding box center [110, 171] width 140 height 16
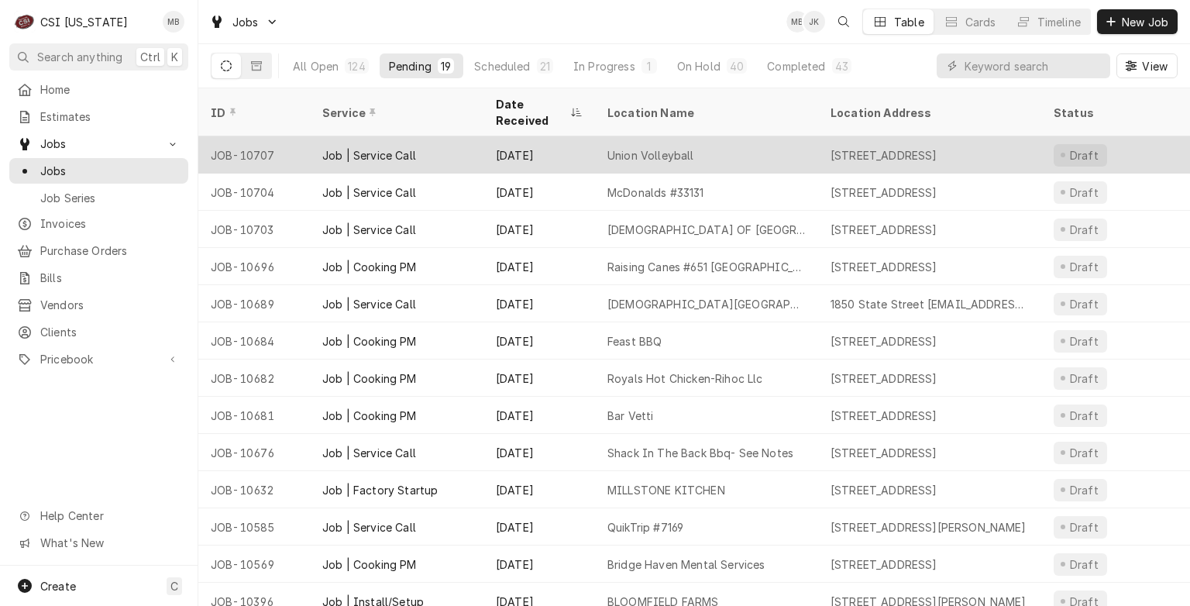
click at [454, 149] on div "Job | Service Call" at bounding box center [397, 154] width 174 height 37
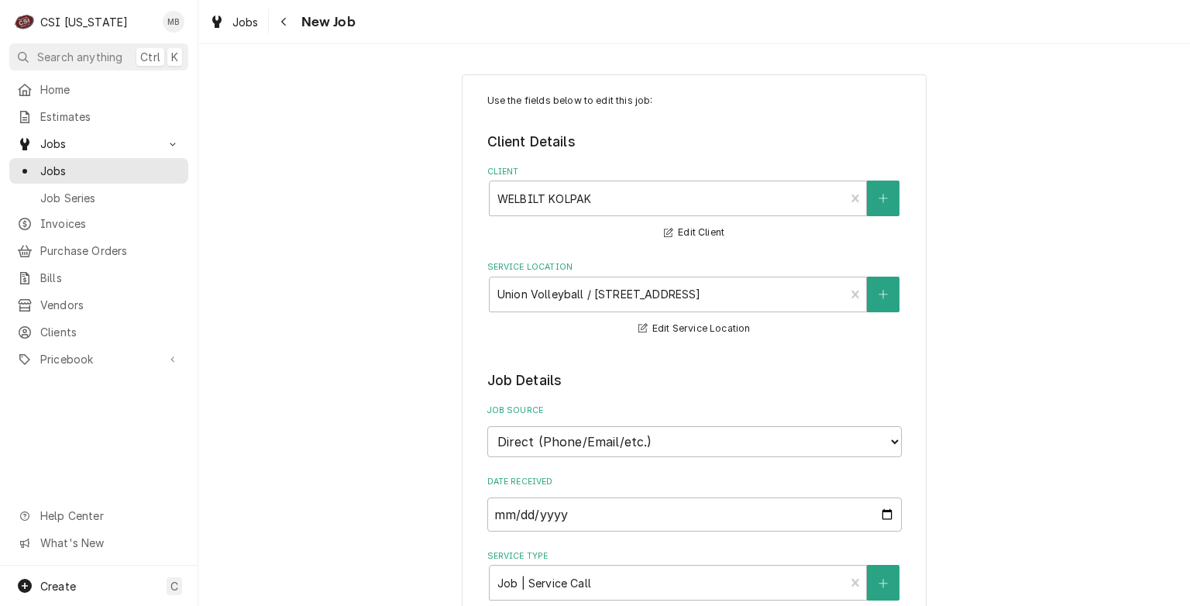
type textarea "x"
click at [46, 358] on div "Pricebook" at bounding box center [98, 358] width 173 height 19
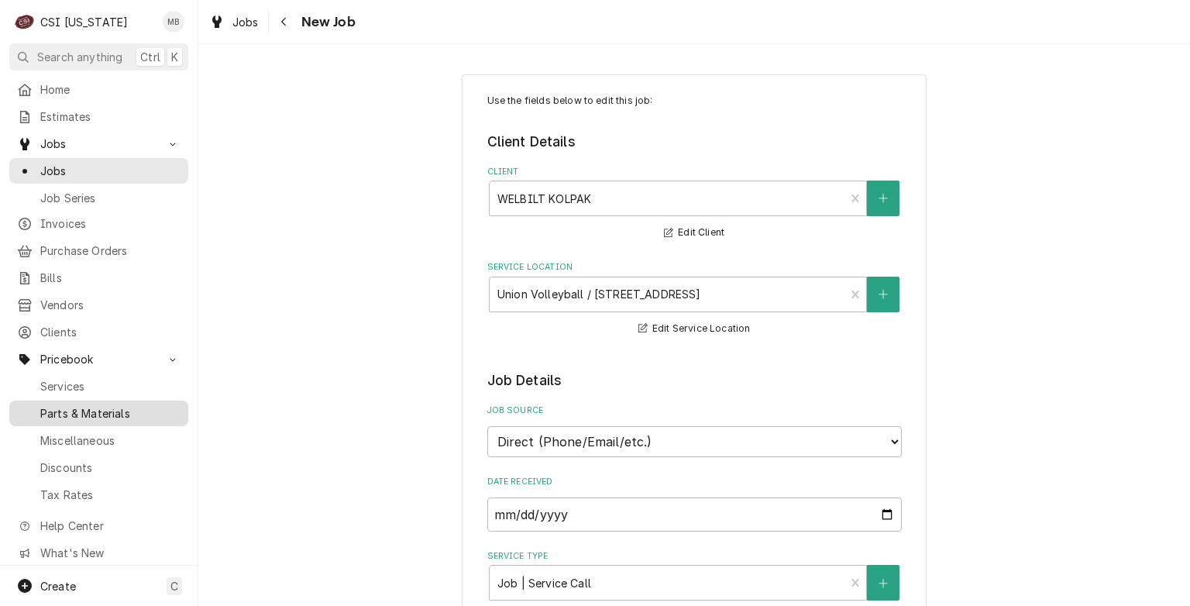
click at [59, 405] on span "Parts & Materials" at bounding box center [110, 413] width 140 height 16
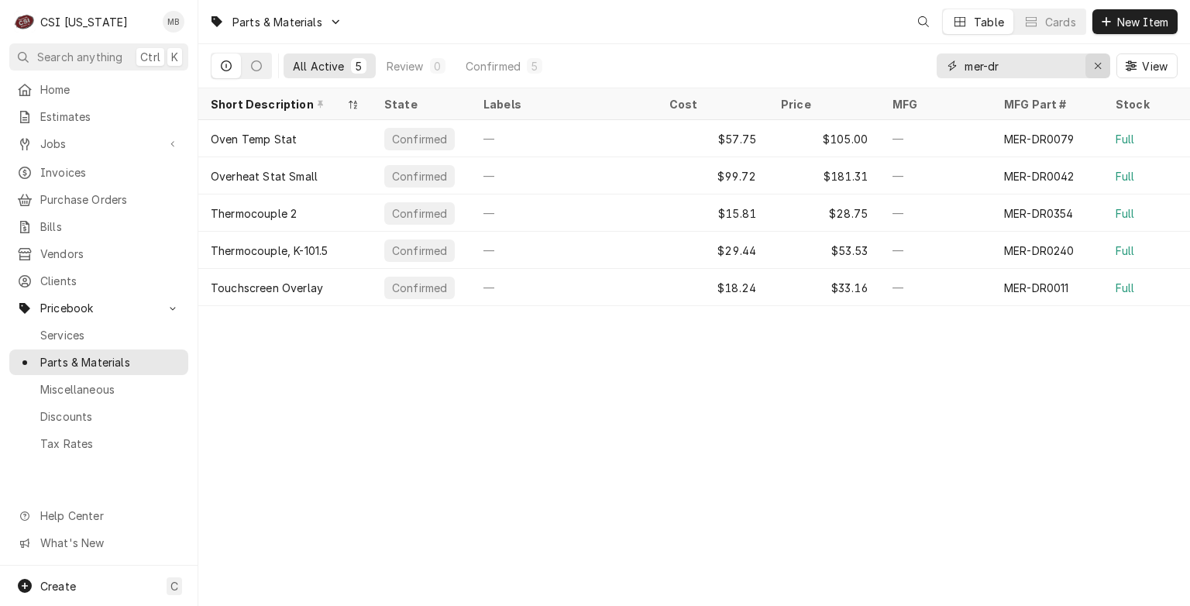
click at [1097, 64] on icon "Erase input" at bounding box center [1098, 65] width 9 height 11
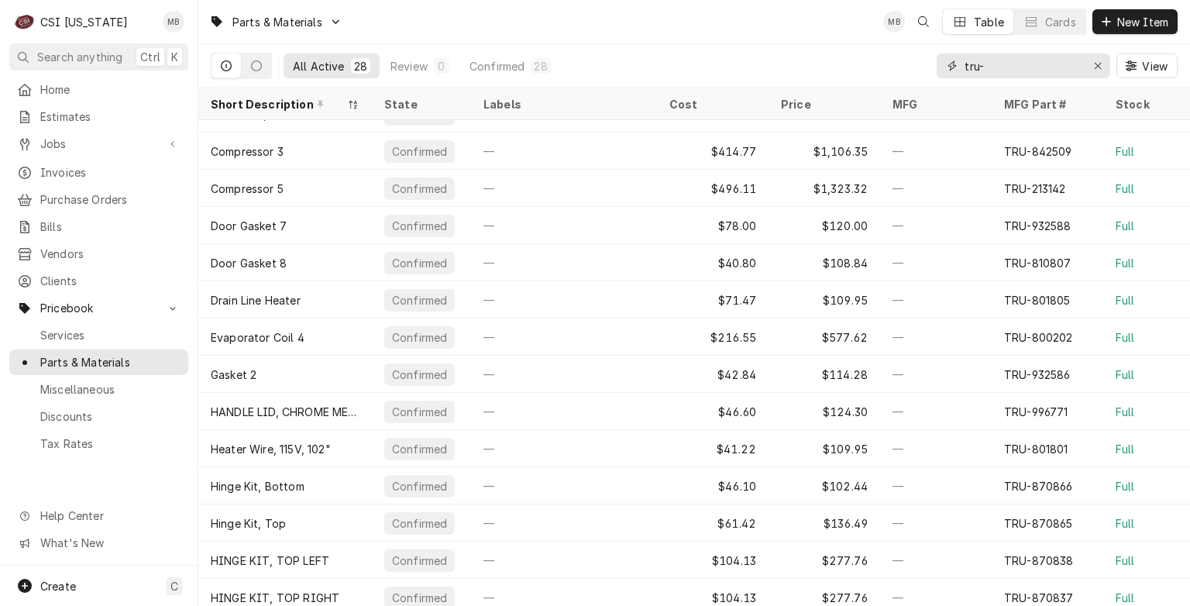
scroll to position [61, 0]
type input "tru-"
click at [26, 138] on icon "Dynamic Content Wrapper" at bounding box center [24, 144] width 9 height 12
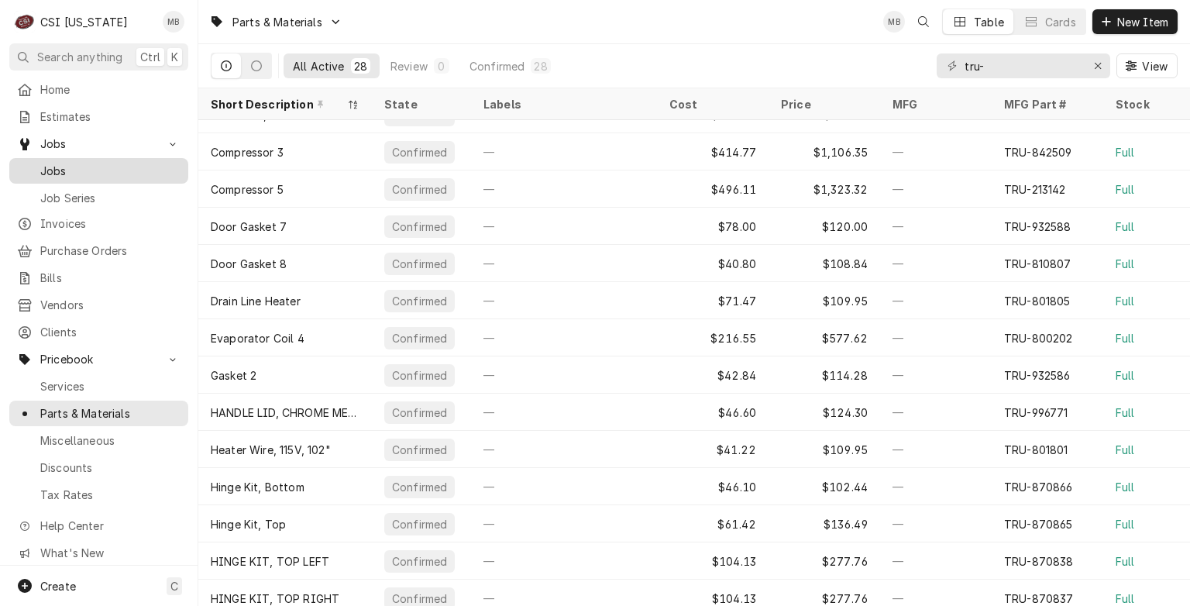
click at [70, 163] on span "Jobs" at bounding box center [110, 171] width 140 height 16
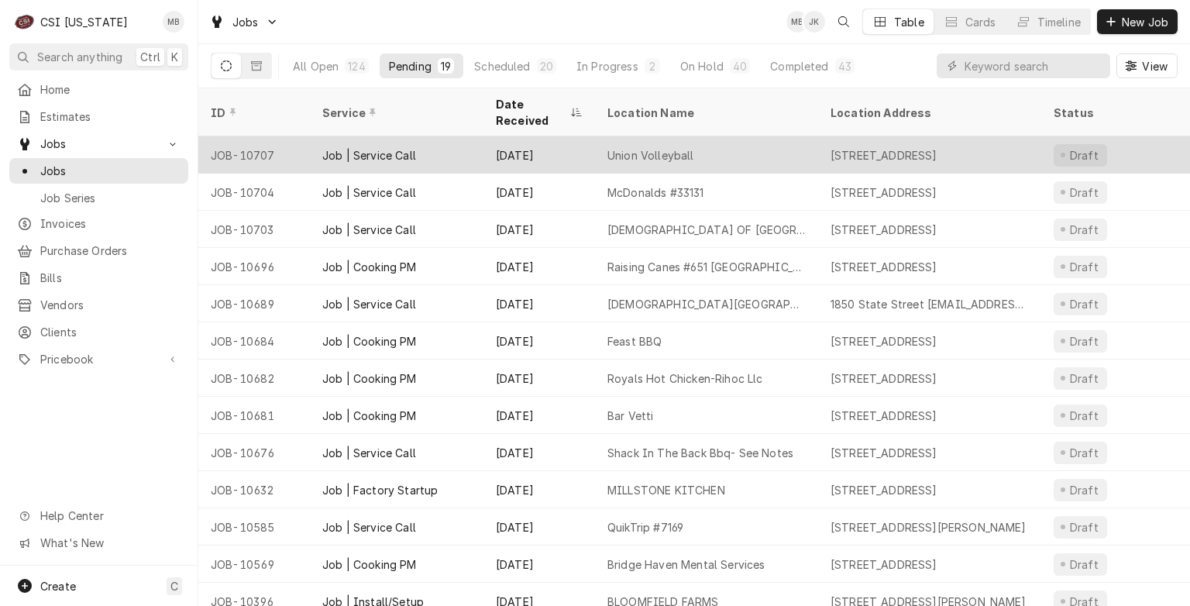
click at [396, 147] on div "Job | Service Call" at bounding box center [369, 155] width 94 height 16
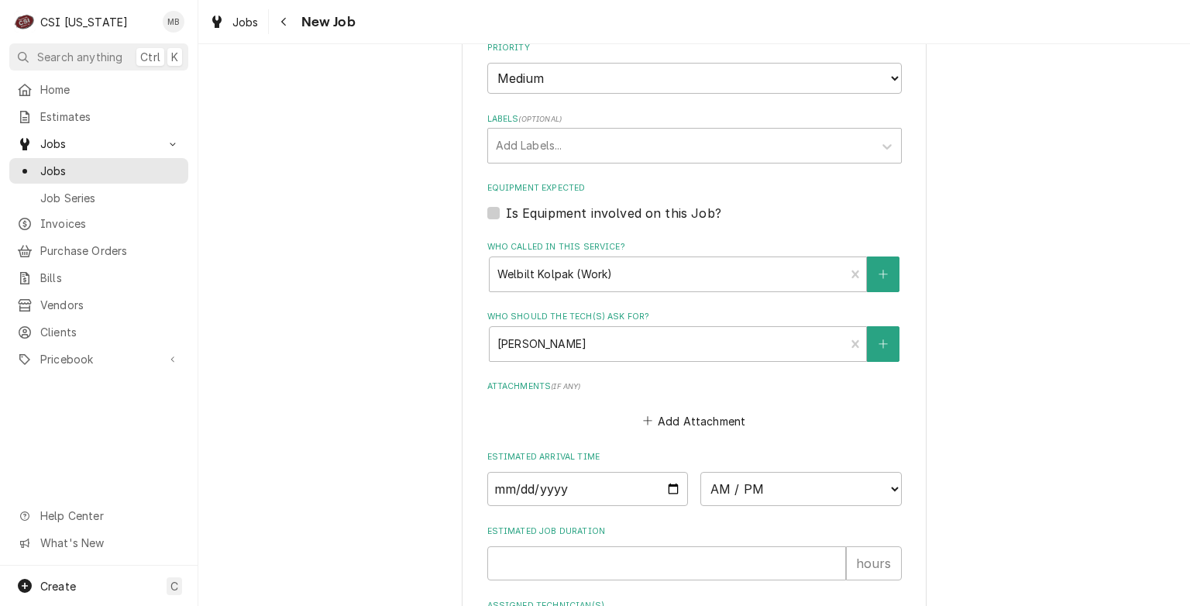
scroll to position [1003, 0]
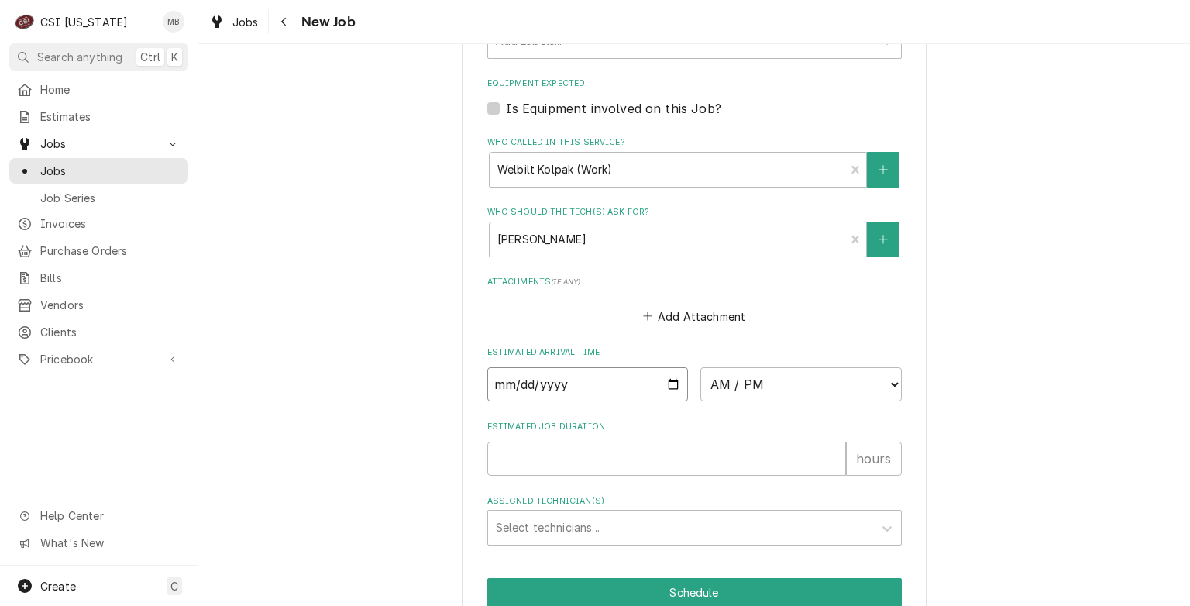
click at [671, 380] on input "Date" at bounding box center [587, 384] width 201 height 34
type textarea "x"
type input "[DATE]"
type textarea "x"
click at [742, 390] on select "AM / PM 6:00 AM 6:15 AM 6:30 AM 6:45 AM 7:00 AM 7:15 AM 7:30 AM 7:45 AM 8:00 AM…" at bounding box center [800, 384] width 201 height 34
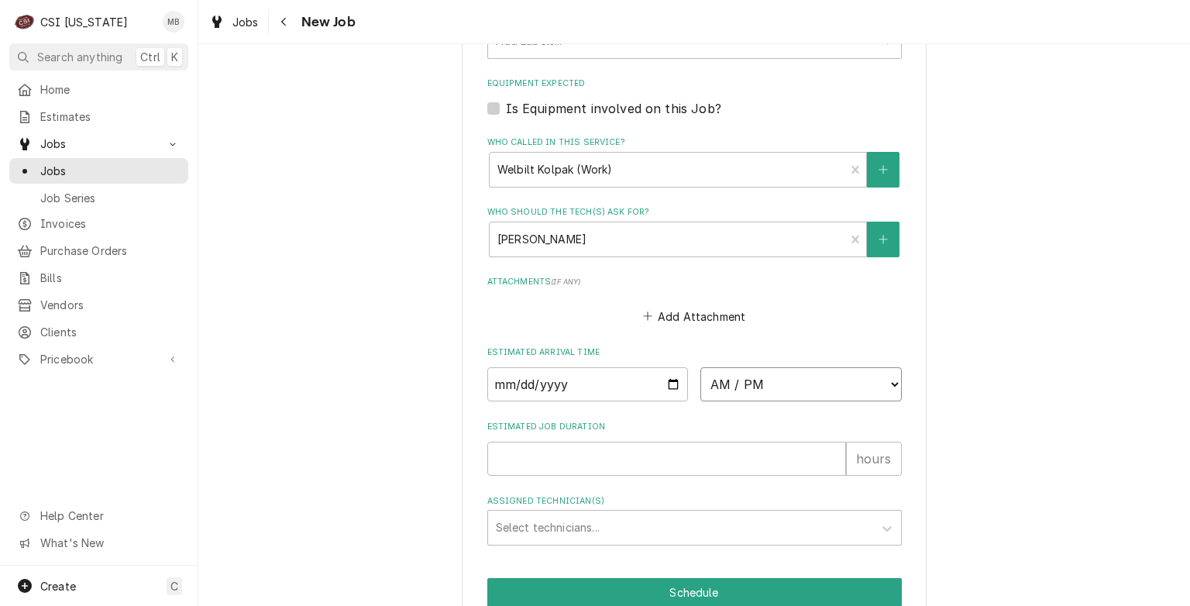
select select "10:00:00"
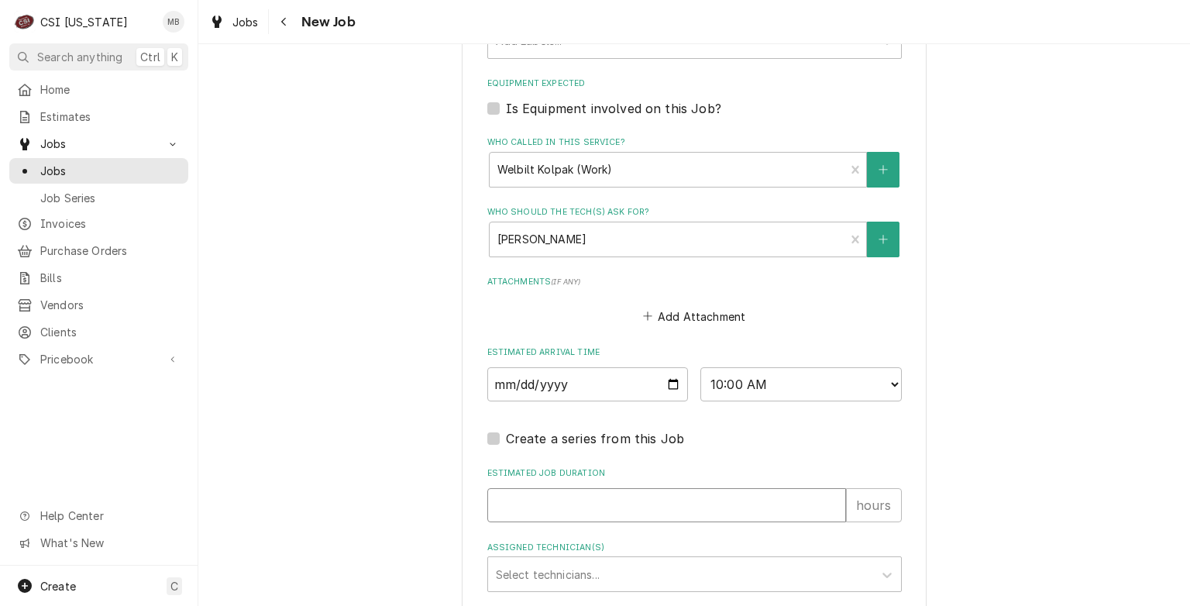
click at [546, 507] on input "Estimated Job Duration" at bounding box center [666, 505] width 359 height 34
type textarea "x"
type input "1"
type textarea "x"
type input "1"
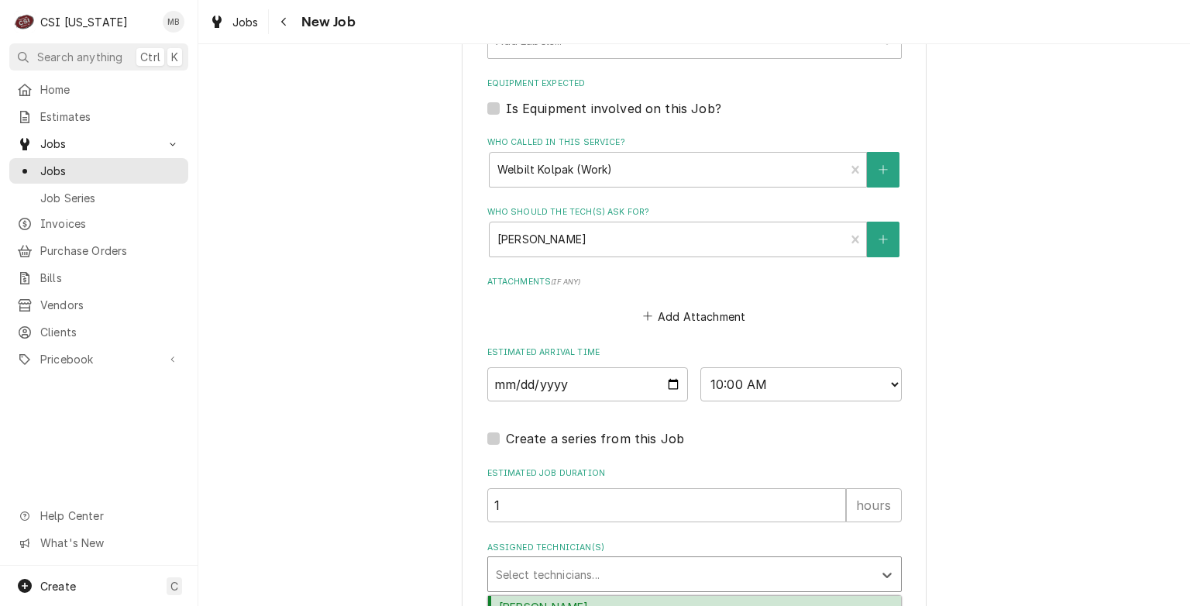
click at [552, 560] on div "Assigned Technician(s)" at bounding box center [681, 574] width 370 height 28
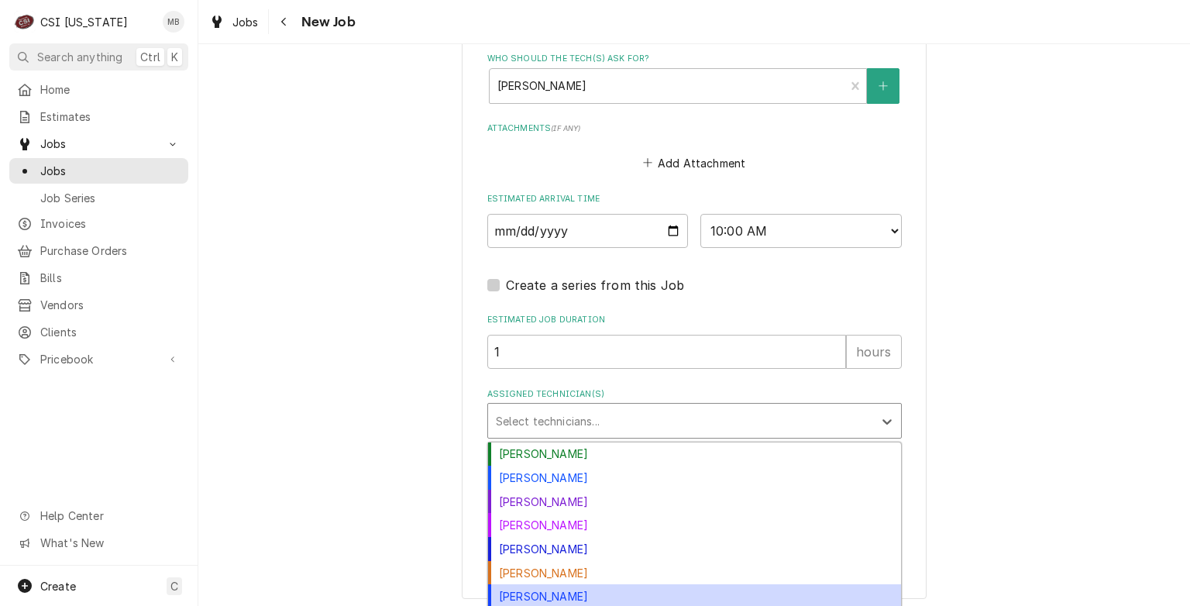
click at [560, 599] on div "[PERSON_NAME]" at bounding box center [694, 596] width 413 height 24
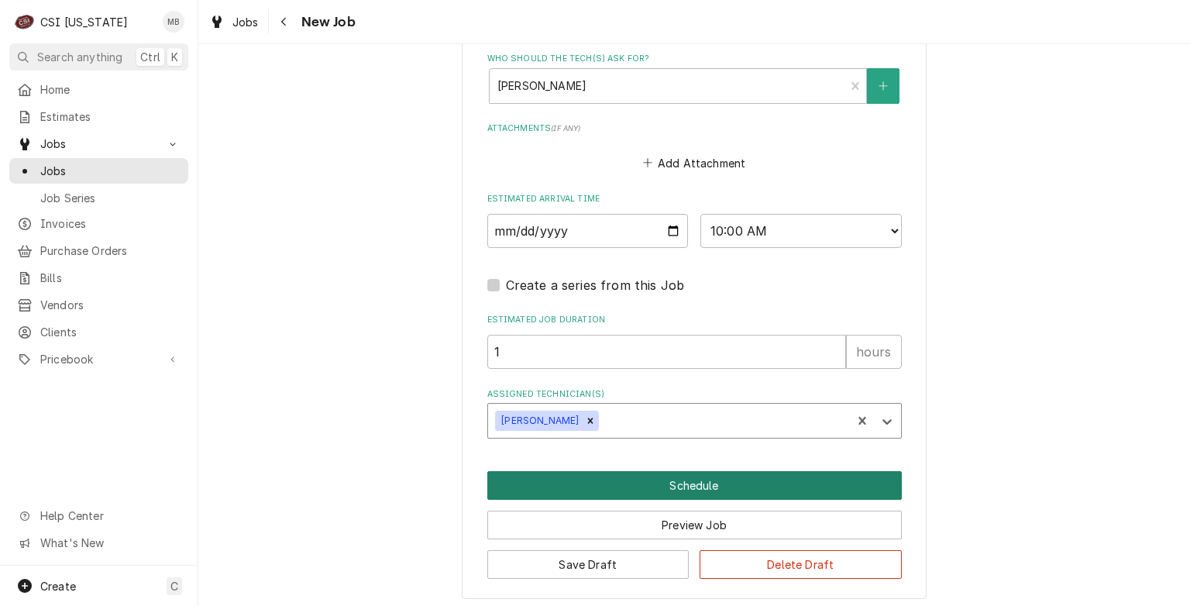
click at [694, 480] on button "Schedule" at bounding box center [694, 485] width 415 height 29
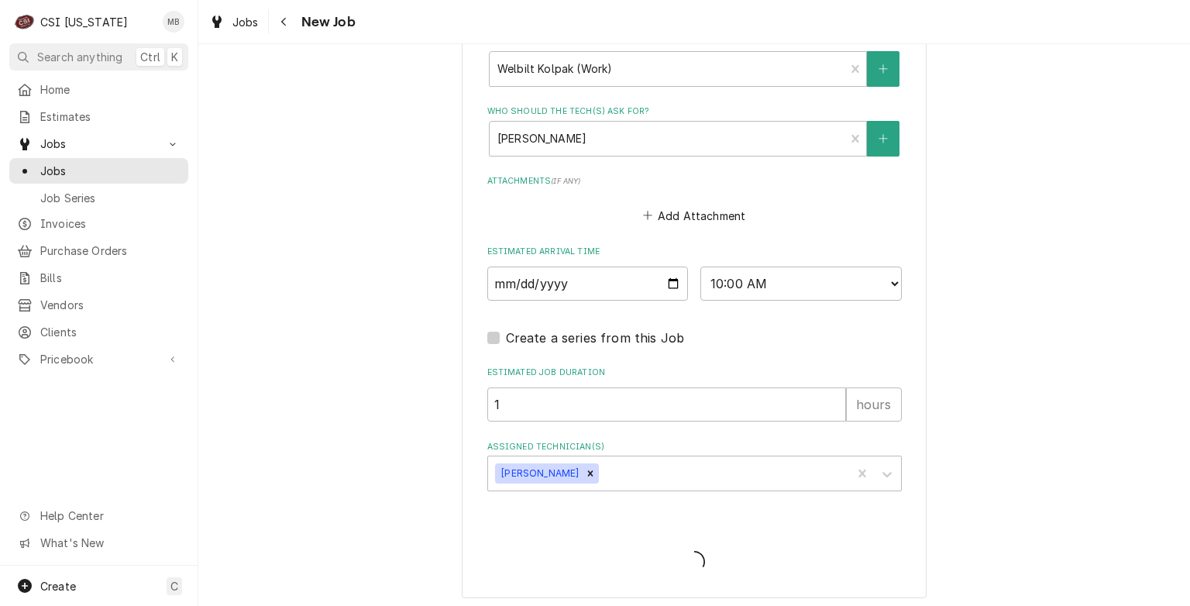
type textarea "x"
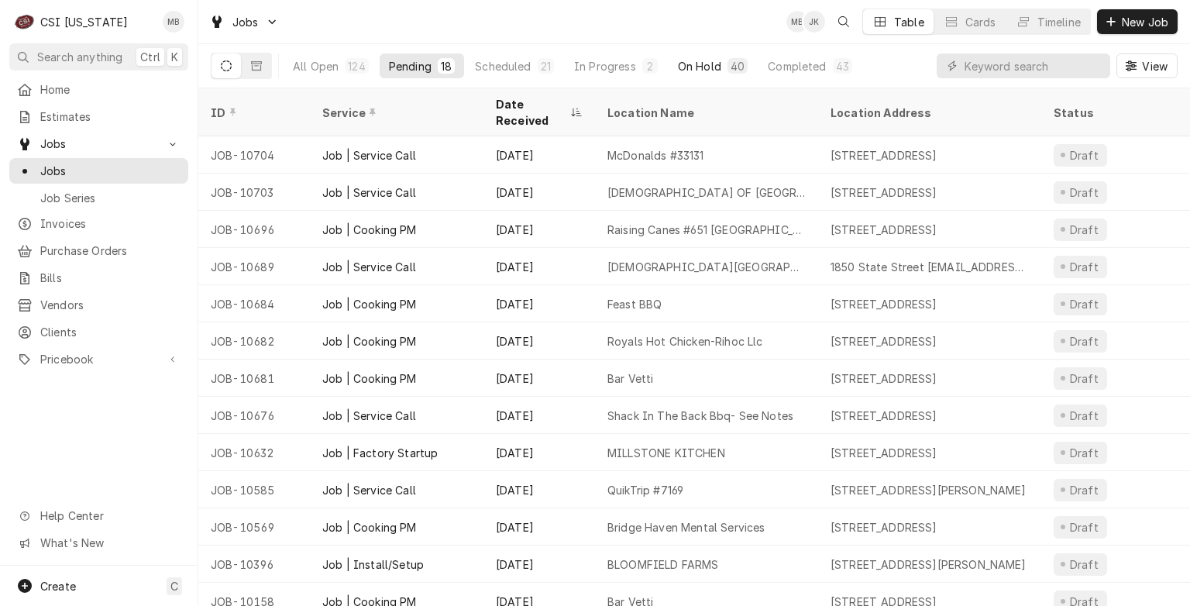
click at [694, 73] on div "On Hold" at bounding box center [699, 66] width 43 height 16
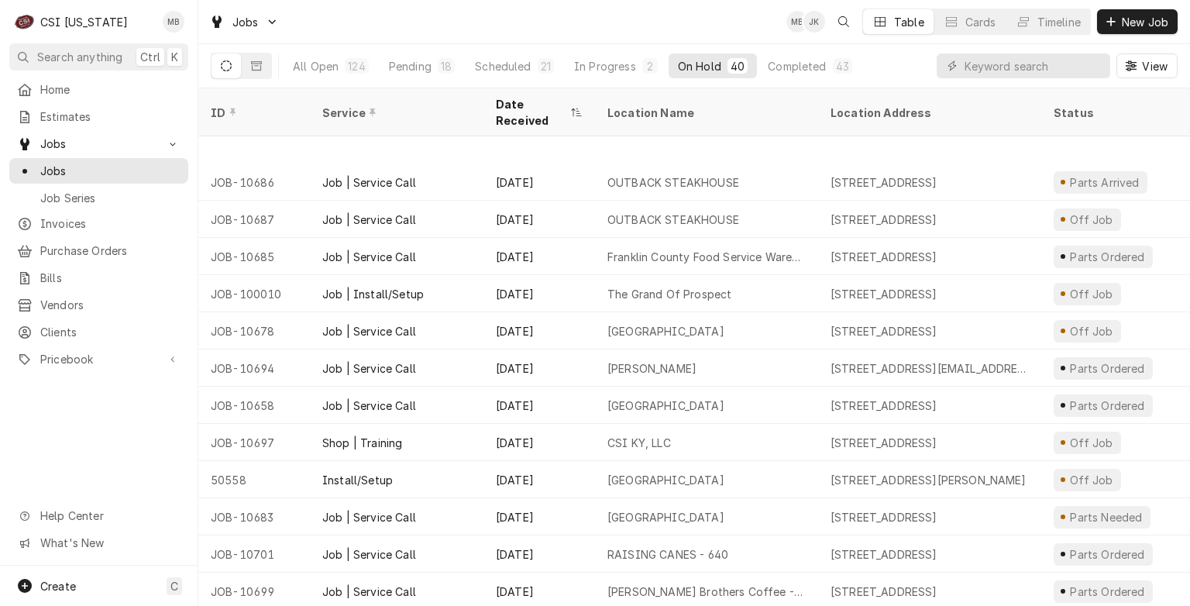
scroll to position [1010, 0]
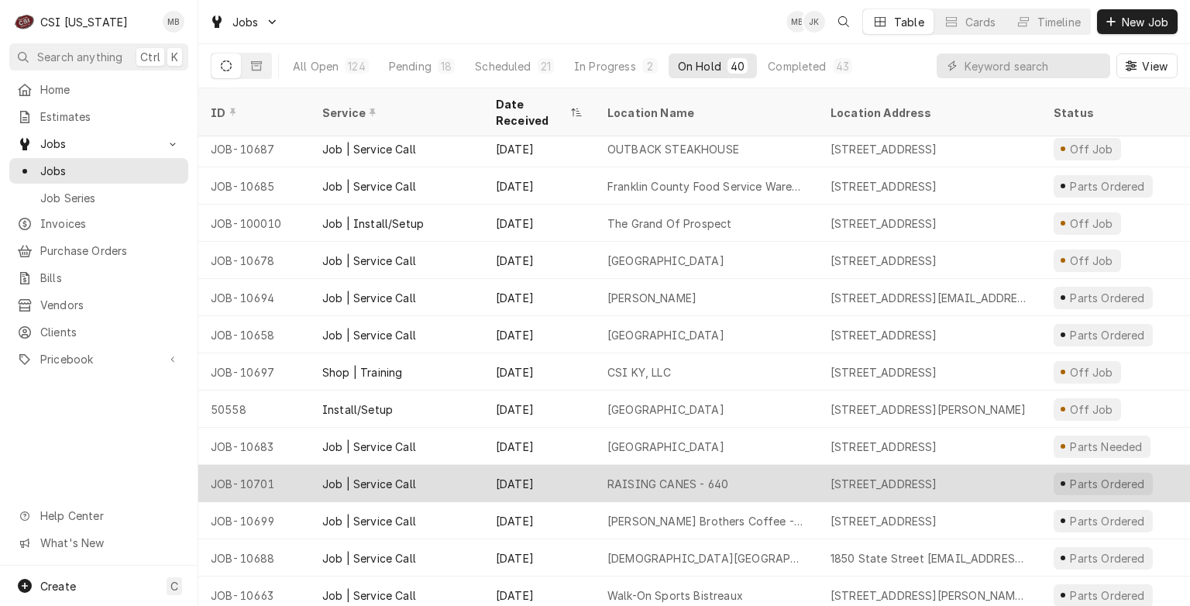
click at [546, 470] on div "[DATE]" at bounding box center [539, 483] width 112 height 37
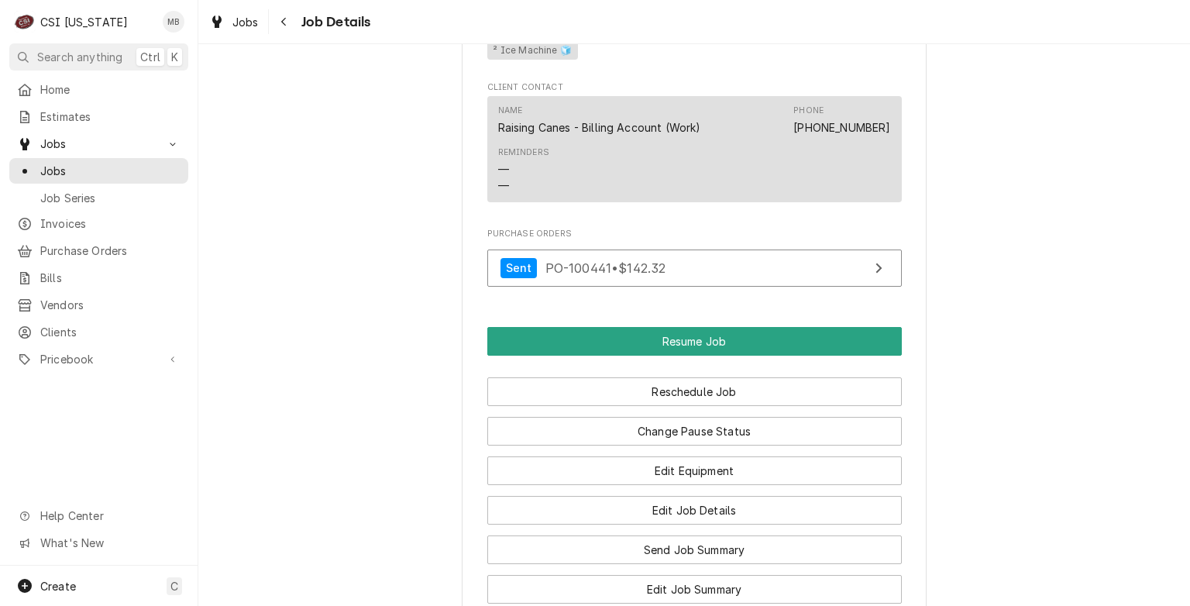
scroll to position [1547, 0]
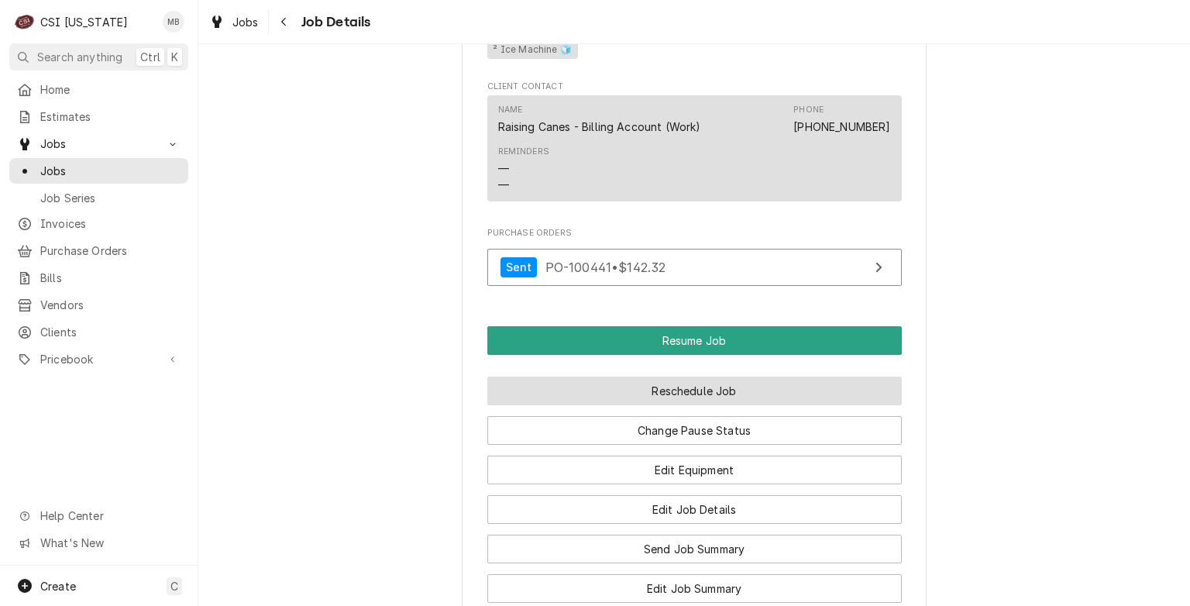
click at [657, 401] on button "Reschedule Job" at bounding box center [694, 391] width 415 height 29
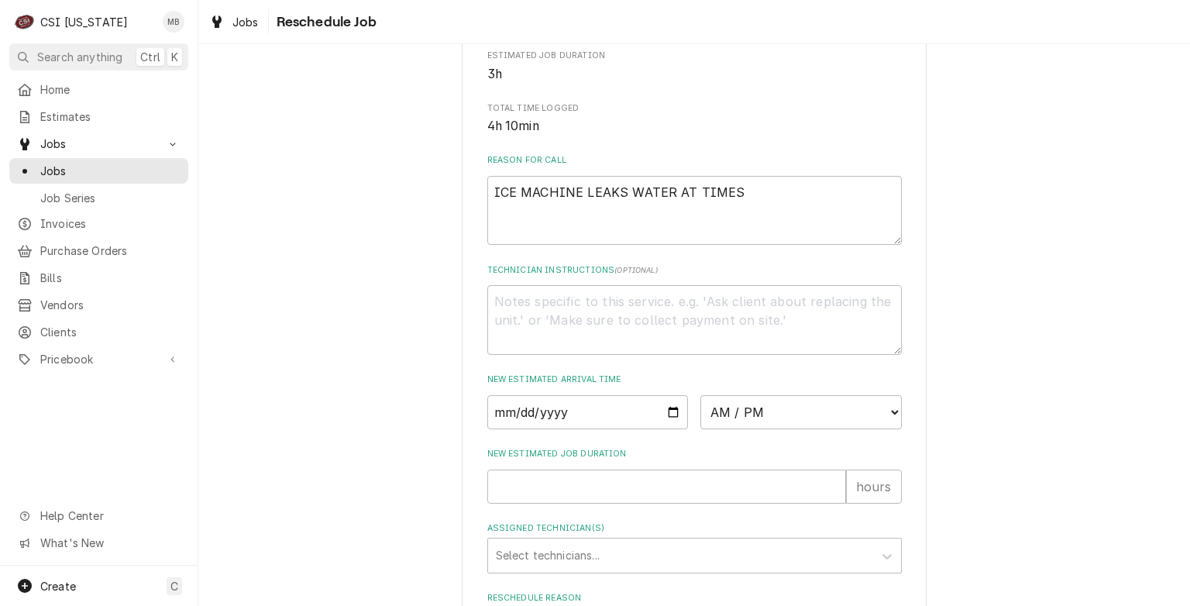
scroll to position [550, 0]
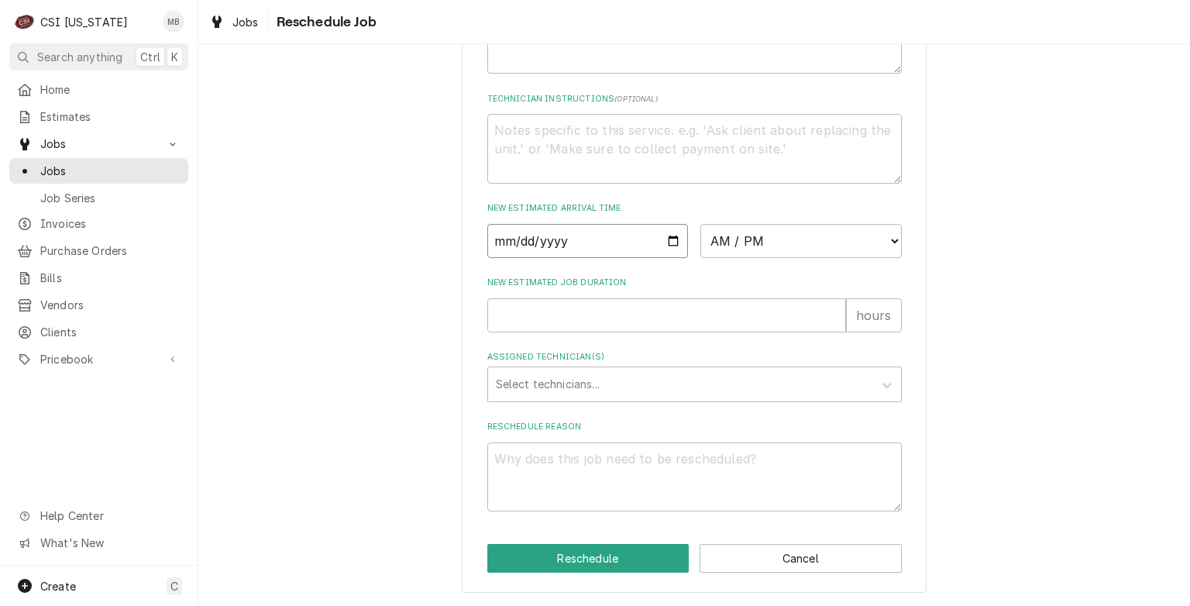
click at [669, 237] on input "Date" at bounding box center [587, 241] width 201 height 34
click at [671, 236] on input "Date" at bounding box center [587, 241] width 201 height 34
type input "[DATE]"
type textarea "x"
click at [786, 246] on select "AM / PM 6:00 AM 6:15 AM 6:30 AM 6:45 AM 7:00 AM 7:15 AM 7:30 AM 7:45 AM 8:00 AM…" at bounding box center [800, 241] width 201 height 34
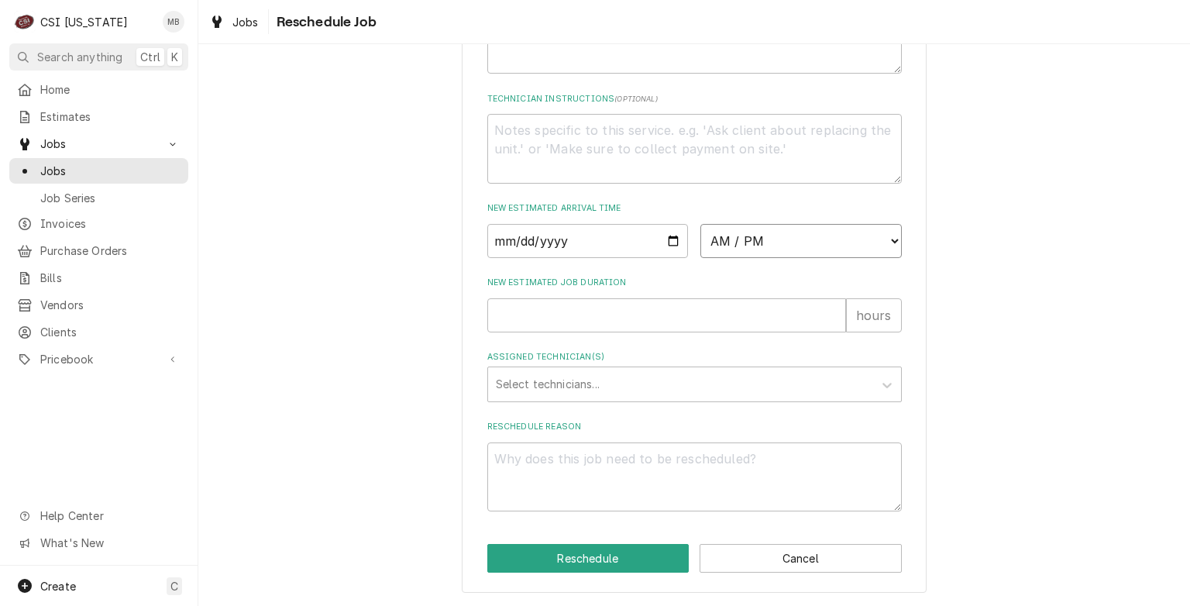
select select "10:00:00"
click at [700, 224] on select "AM / PM 6:00 AM 6:15 AM 6:30 AM 6:45 AM 7:00 AM 7:15 AM 7:30 AM 7:45 AM 8:00 AM…" at bounding box center [800, 241] width 201 height 34
click at [599, 294] on div "New Estimated Job Duration hours" at bounding box center [694, 304] width 415 height 55
click at [597, 308] on input "New Estimated Job Duration" at bounding box center [666, 315] width 359 height 34
type textarea "x"
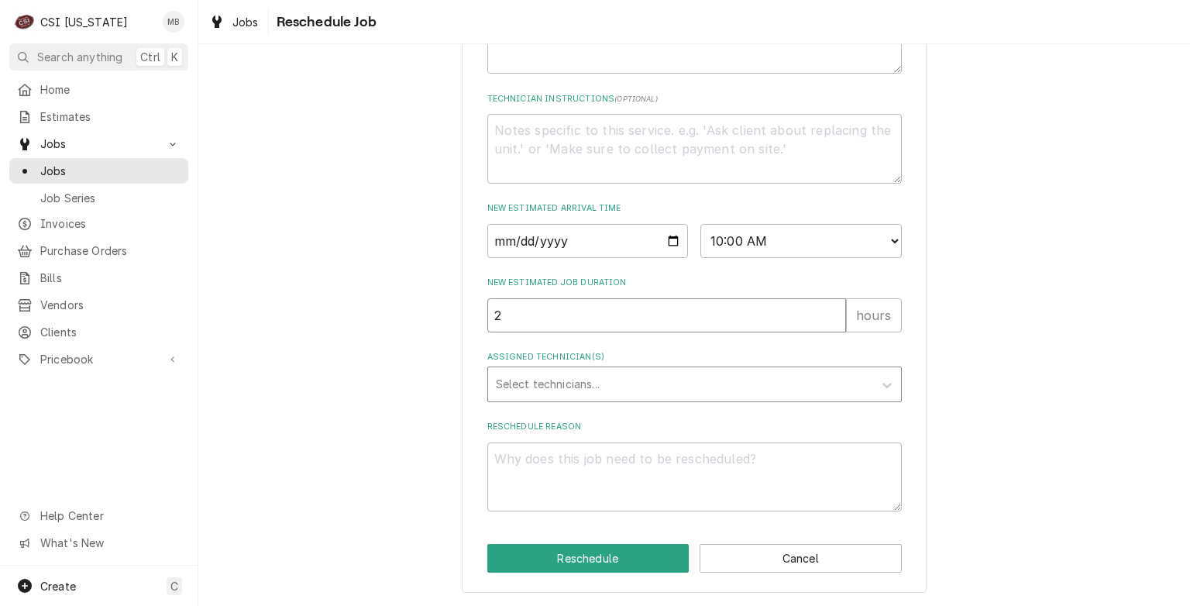
type input "2"
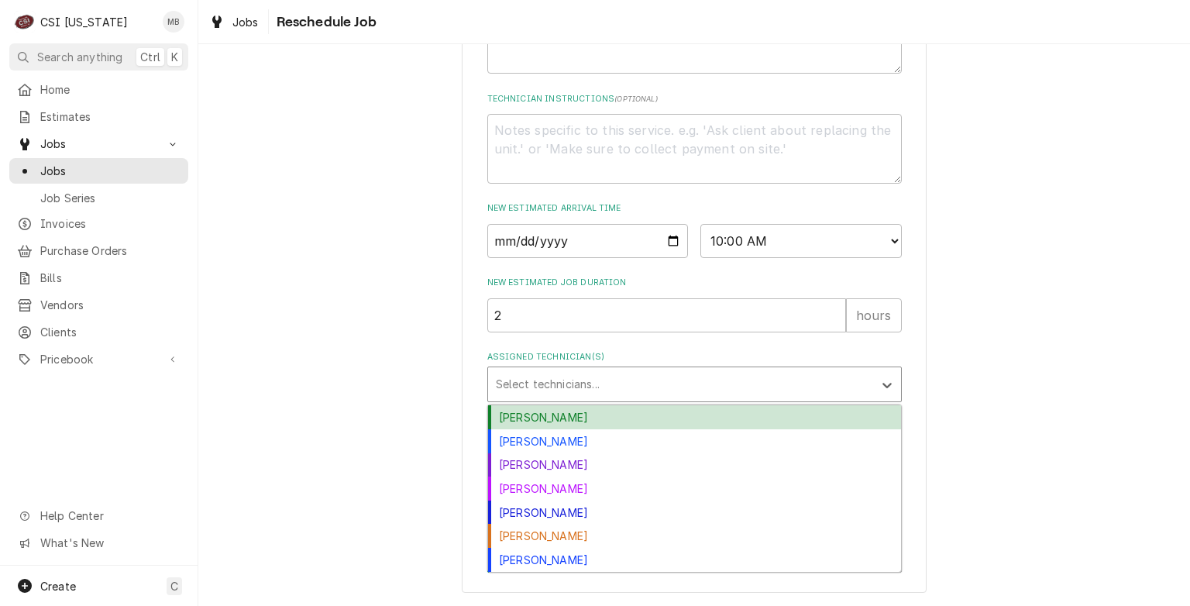
click at [577, 377] on div "Assigned Technician(s)" at bounding box center [681, 384] width 370 height 28
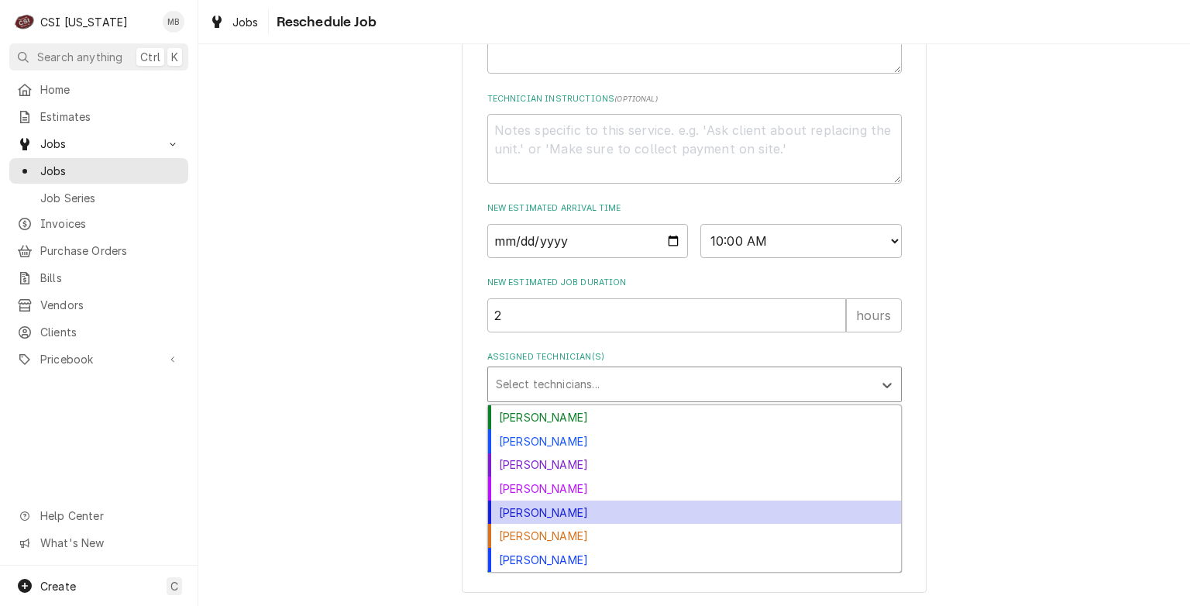
click at [535, 506] on div "Jeff Hartley" at bounding box center [694, 513] width 413 height 24
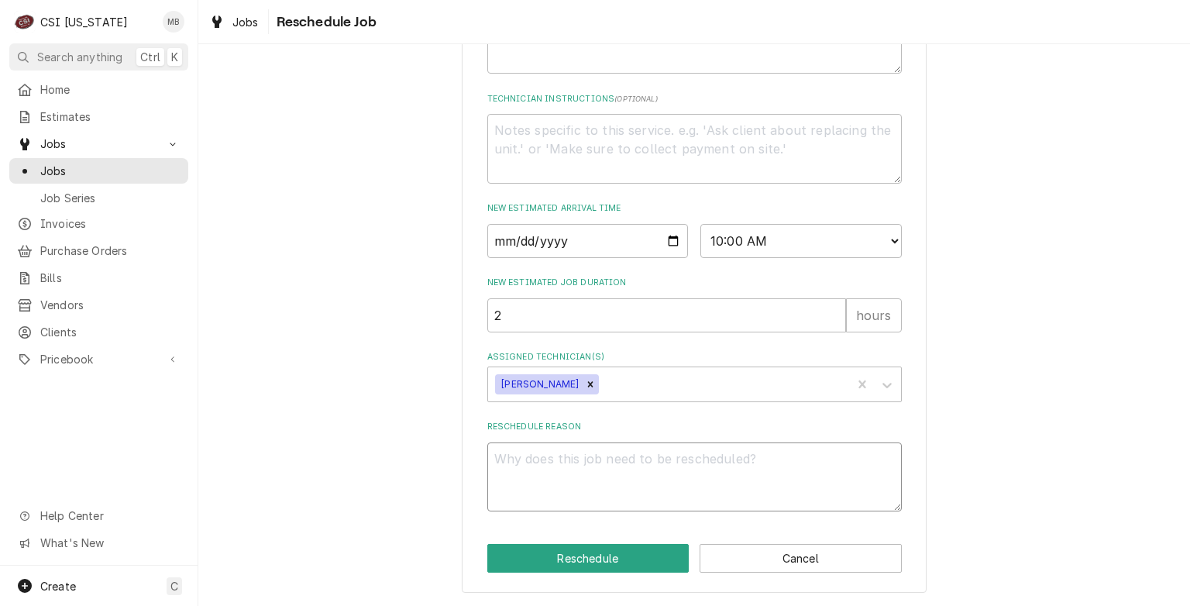
click at [563, 461] on textarea "Reschedule Reason" at bounding box center [694, 477] width 415 height 70
type textarea "x"
type textarea "p"
type textarea "x"
type textarea "pa"
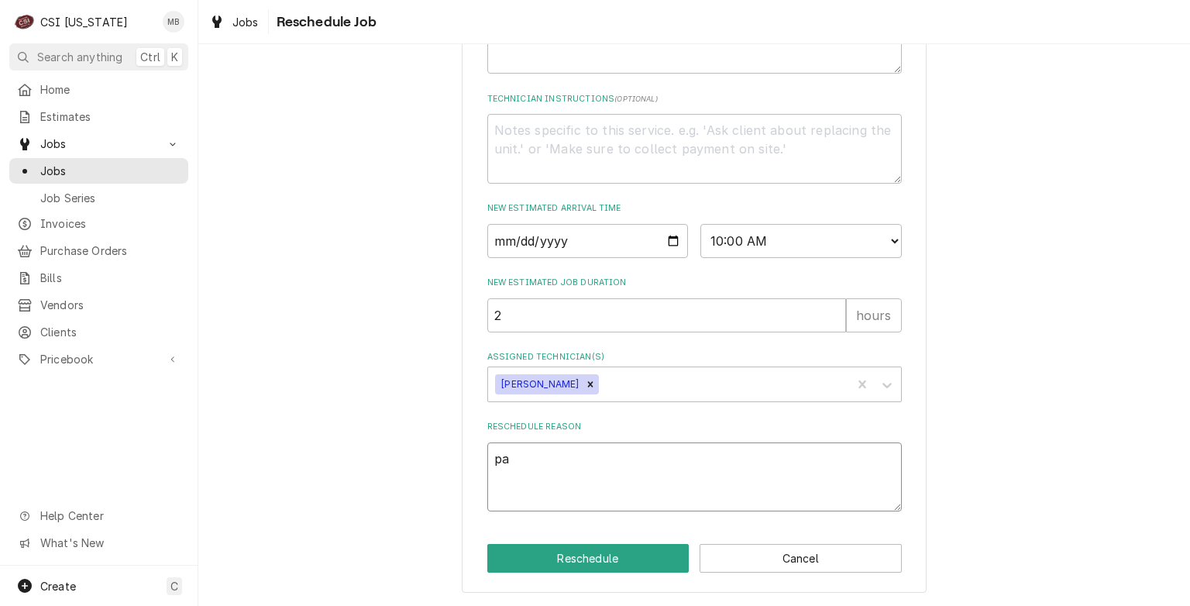
type textarea "x"
type textarea "par"
type textarea "x"
type textarea "part"
type textarea "x"
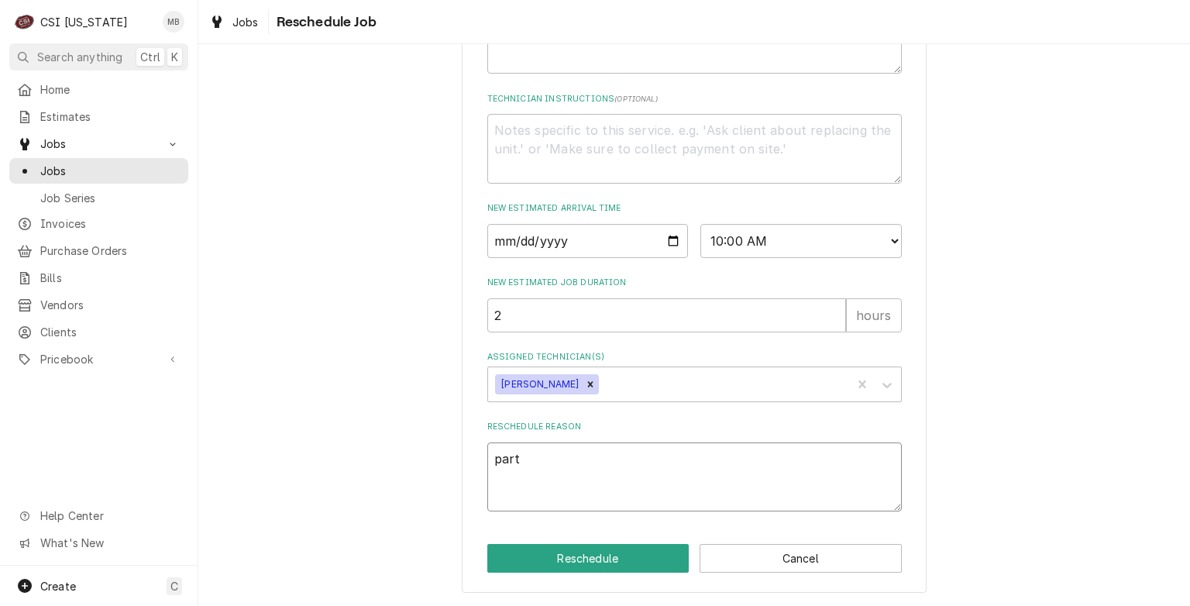
type textarea "parts"
type textarea "x"
type textarea "parts"
type textarea "x"
type textarea "parts a"
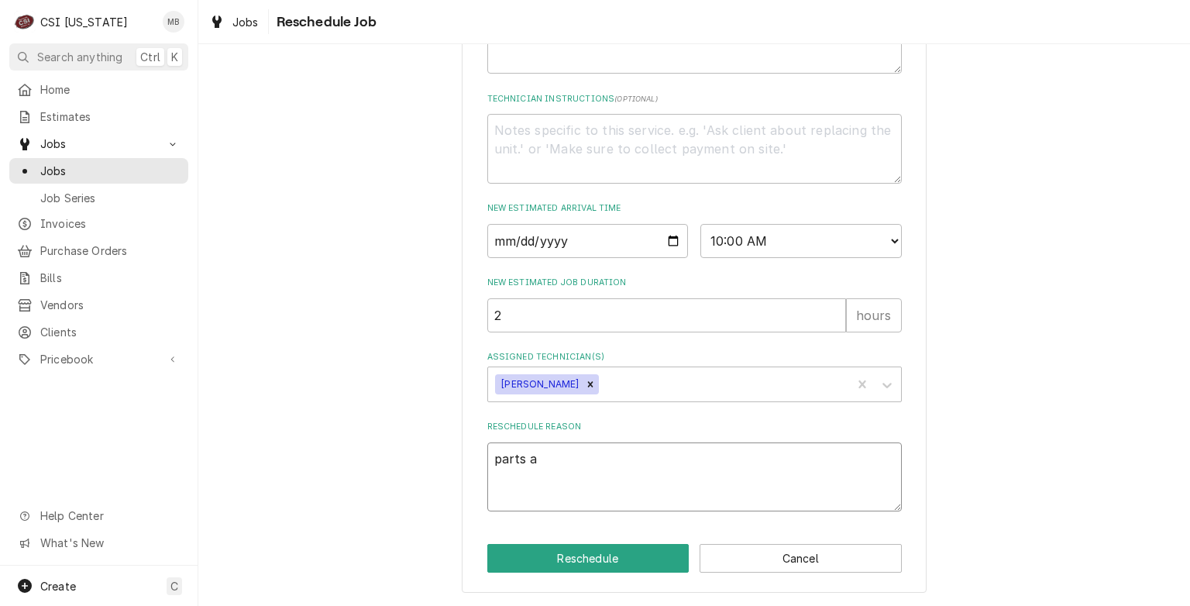
type textarea "x"
type textarea "parts ar"
type textarea "x"
type textarea "parts arr"
type textarea "x"
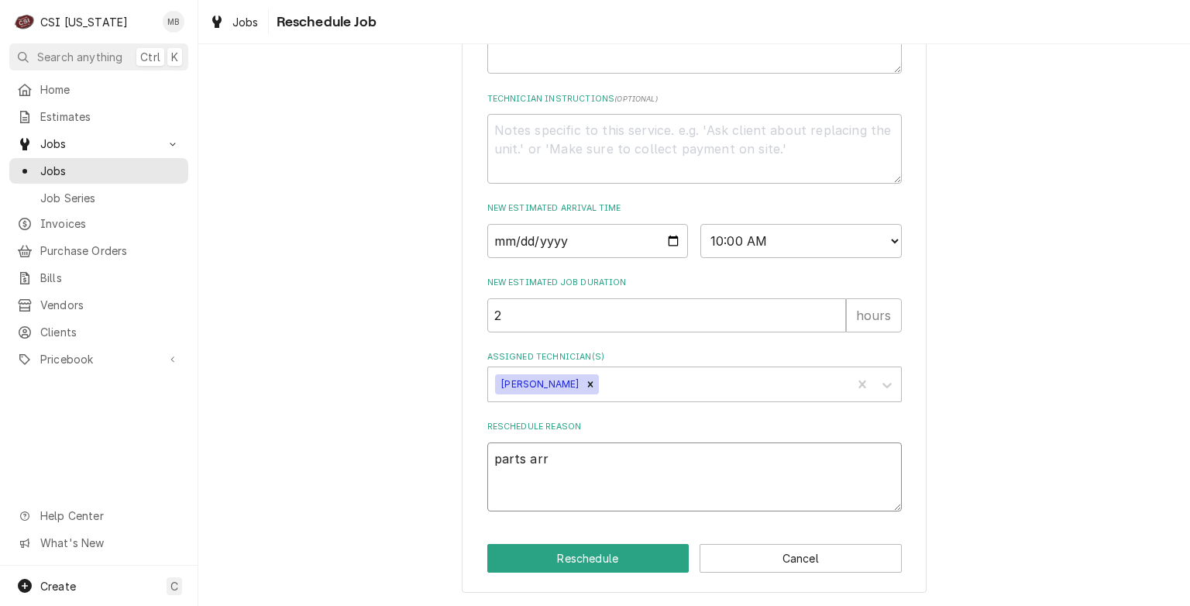
type textarea "parts arri"
type textarea "x"
type textarea "parts arriv"
type textarea "x"
type textarea "parts arrive"
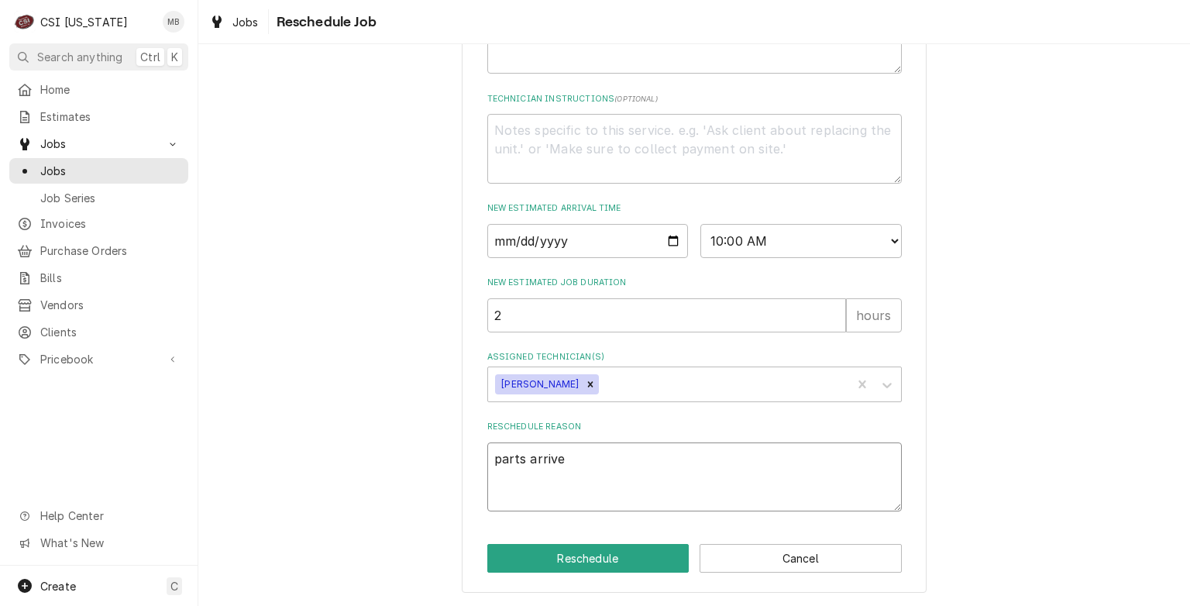
type textarea "x"
type textarea "parts arrived"
type textarea "x"
type textarea "parts arrived"
click at [596, 565] on button "Reschedule" at bounding box center [588, 558] width 202 height 29
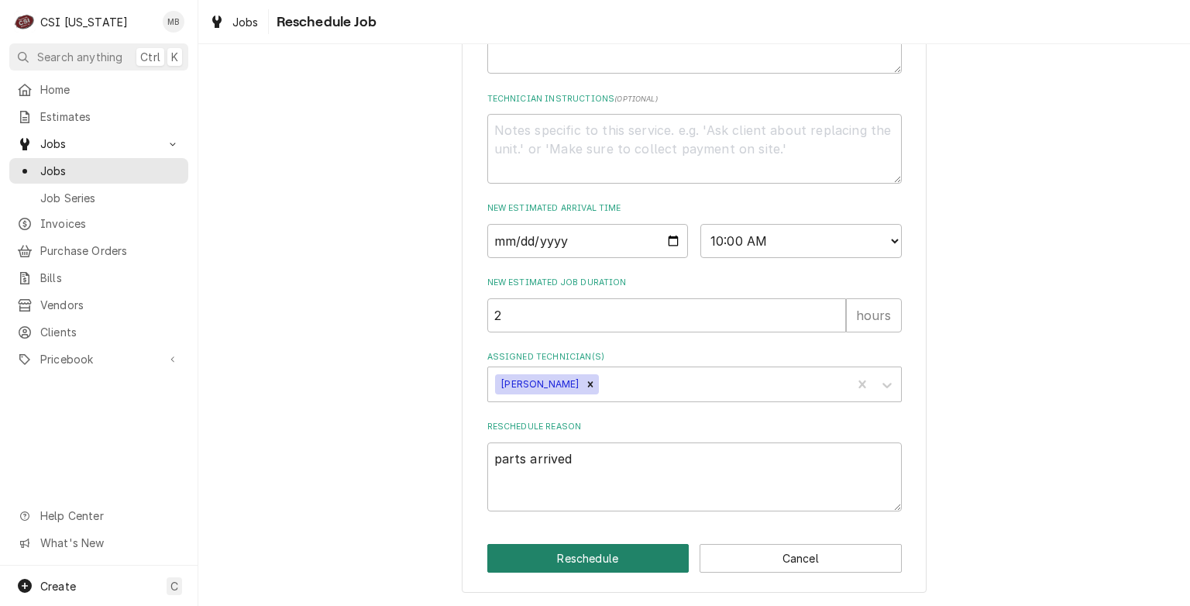
type textarea "x"
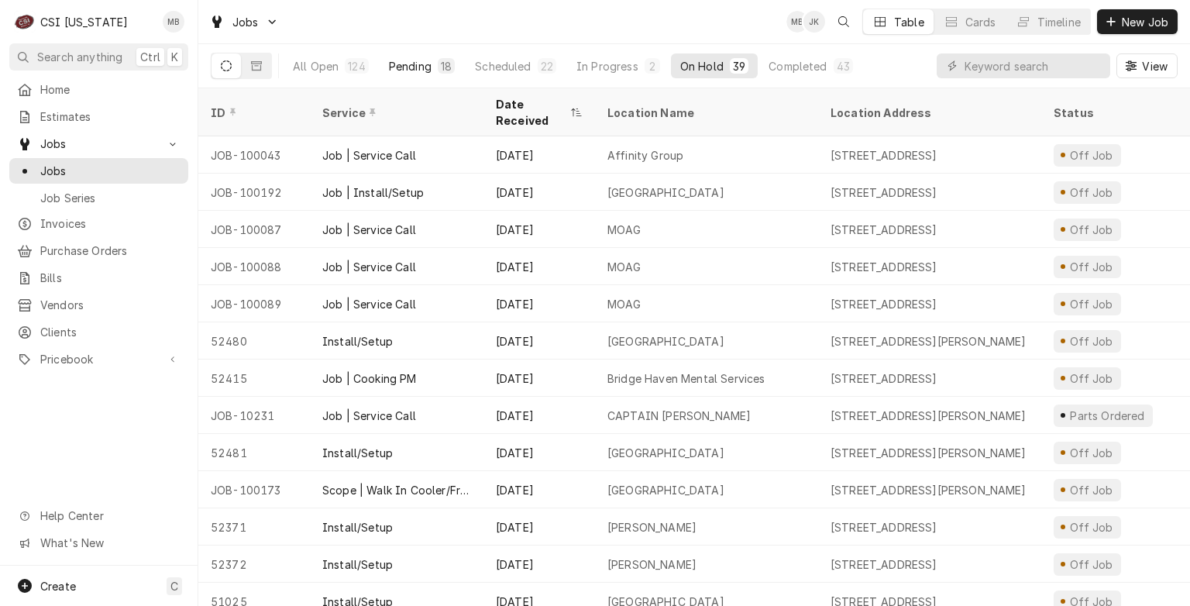
click at [397, 60] on div "Pending" at bounding box center [410, 66] width 43 height 16
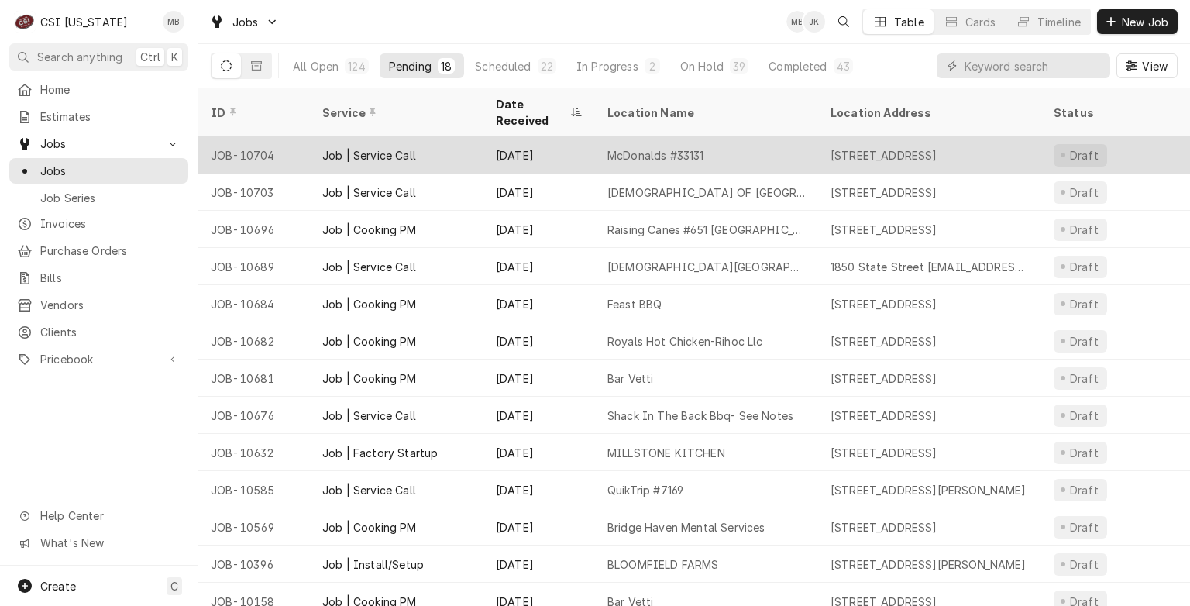
click at [494, 143] on div "[DATE]" at bounding box center [539, 154] width 112 height 37
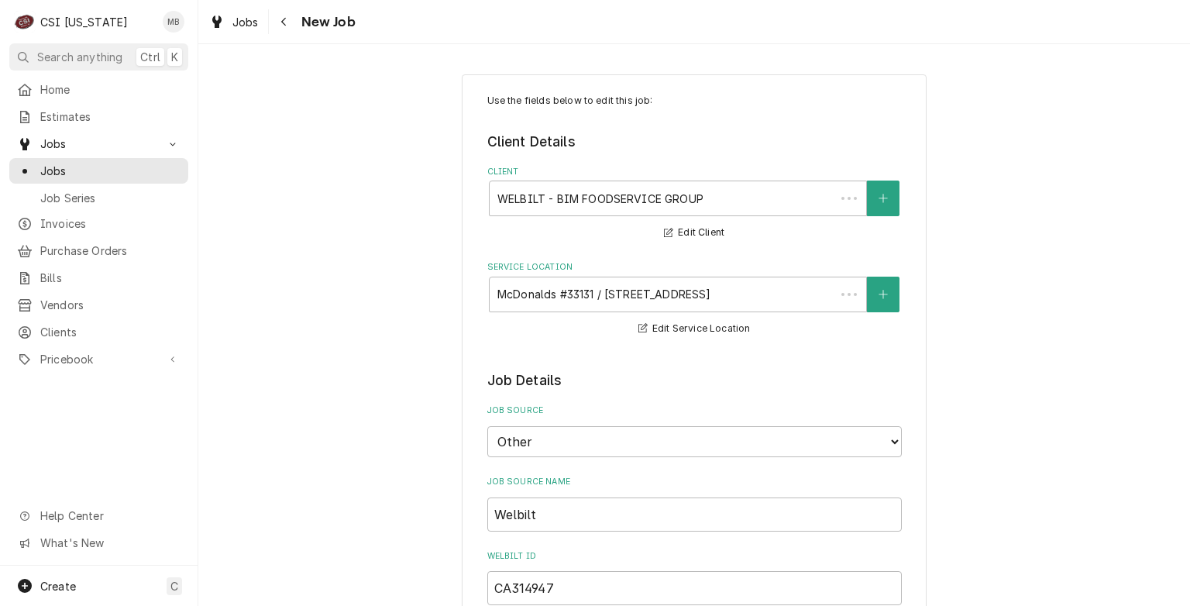
type textarea "x"
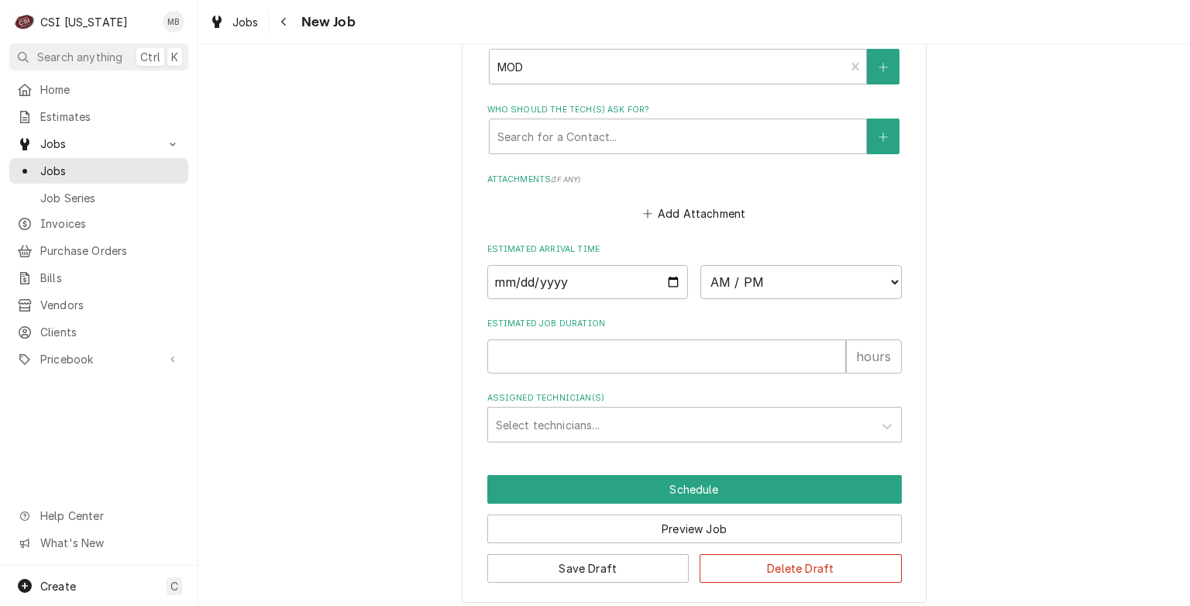
scroll to position [1928, 0]
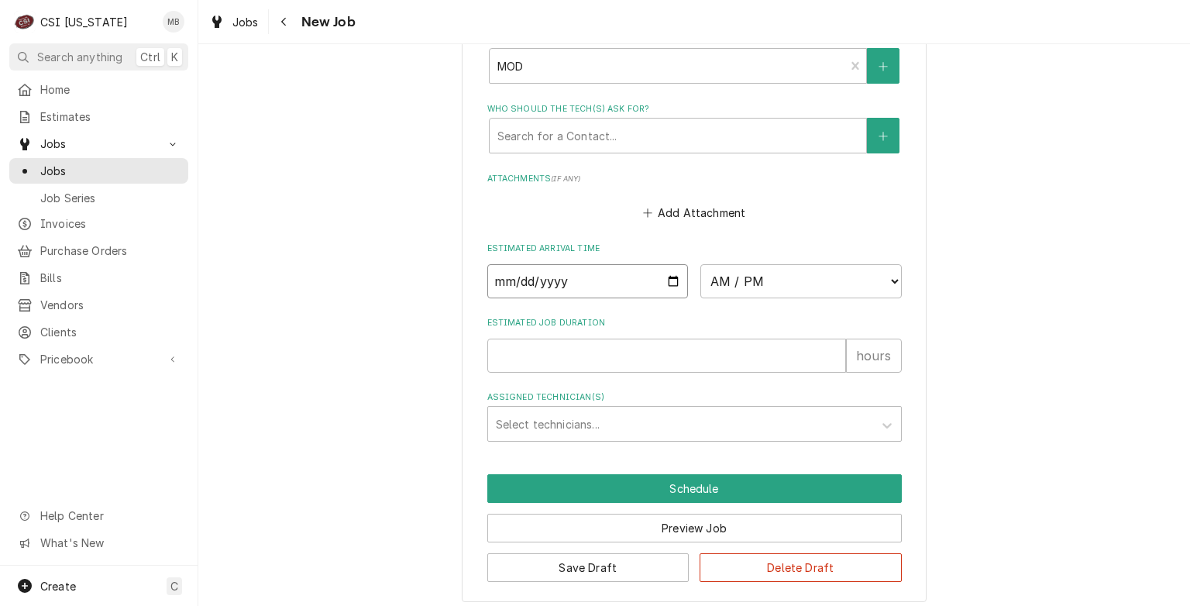
click at [660, 279] on input "Date" at bounding box center [587, 281] width 201 height 34
type input "[DATE]"
type textarea "x"
click at [774, 273] on select "AM / PM 6:00 AM 6:15 AM 6:30 AM 6:45 AM 7:00 AM 7:15 AM 7:30 AM 7:45 AM 8:00 AM…" at bounding box center [800, 281] width 201 height 34
select select "10:30:00"
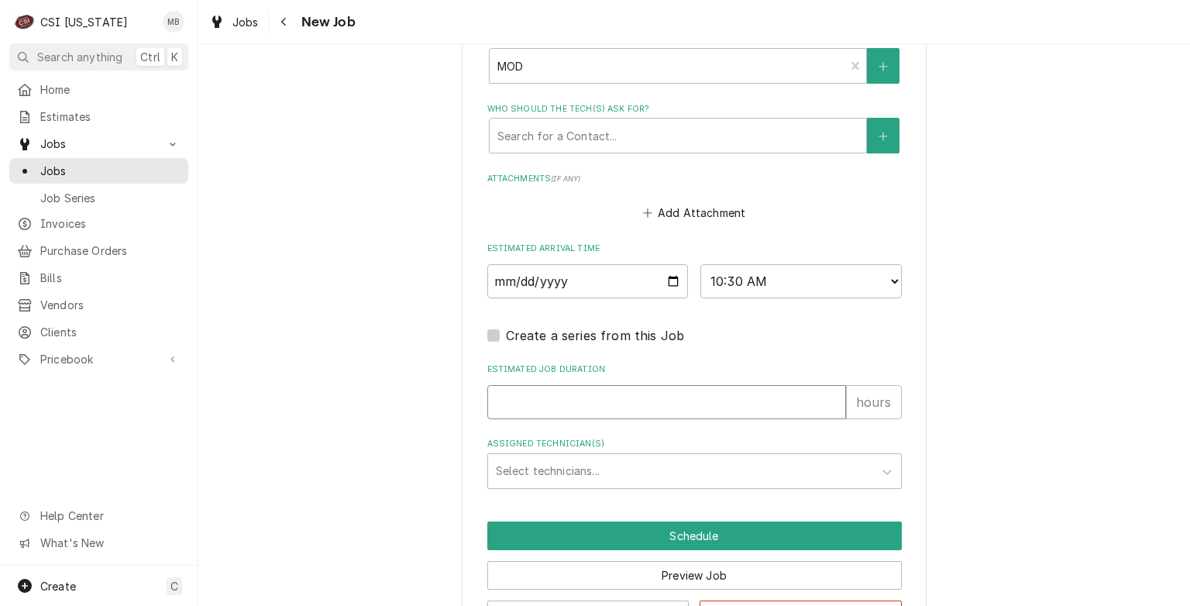
click at [515, 404] on input "Estimated Job Duration" at bounding box center [666, 402] width 359 height 34
type textarea "x"
type input "1"
type textarea "x"
type input "1"
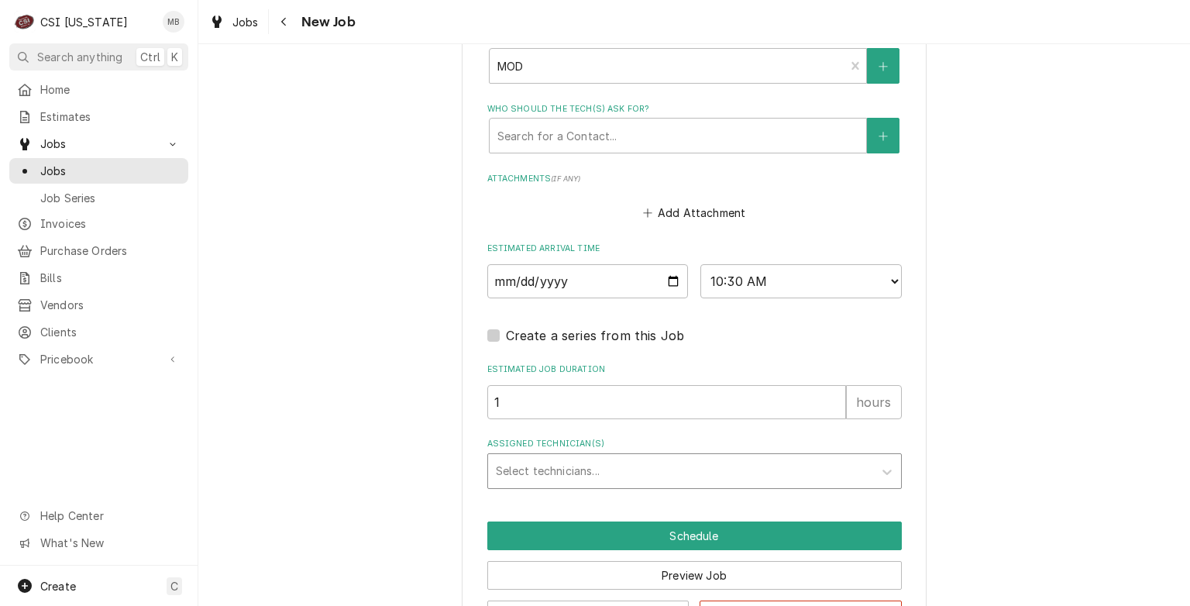
click at [536, 468] on div "Assigned Technician(s)" at bounding box center [681, 471] width 370 height 28
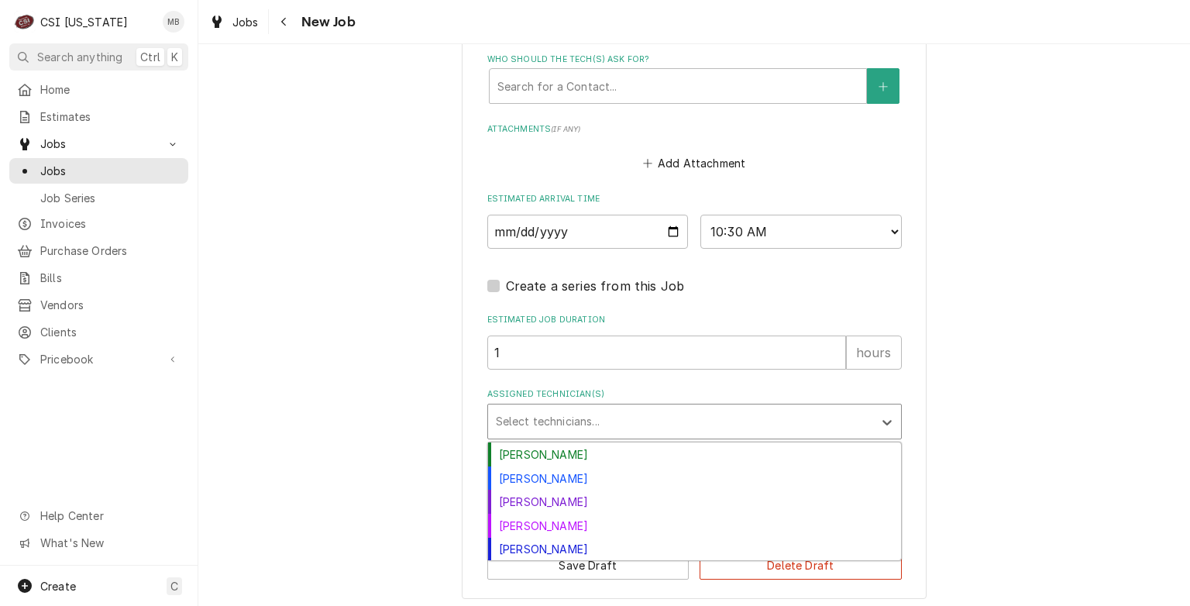
scroll to position [48, 0]
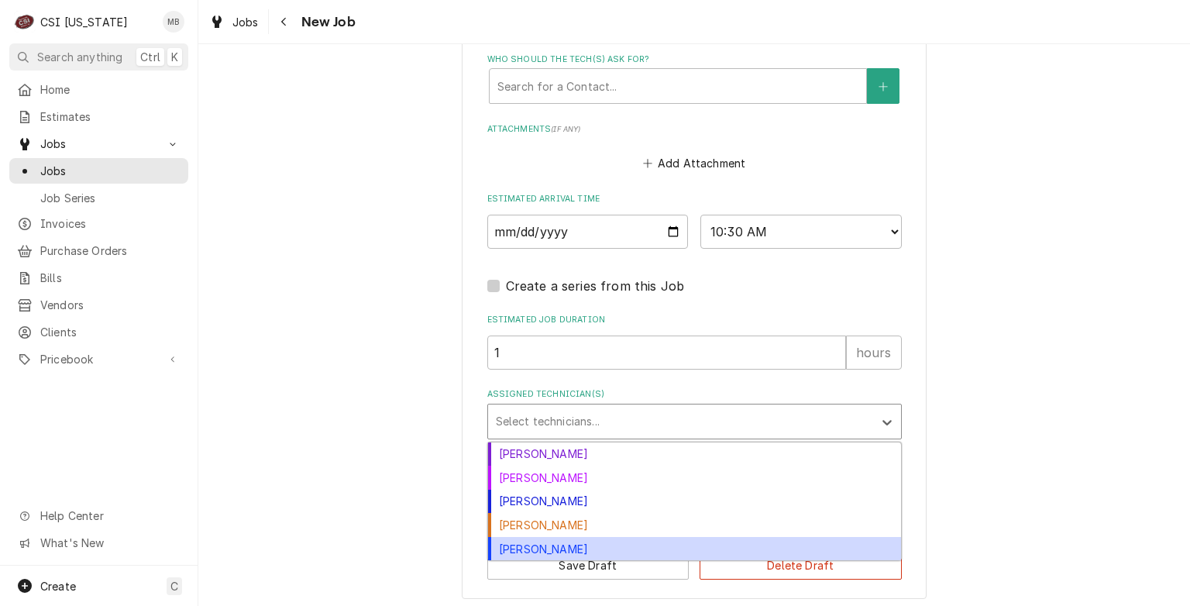
click at [512, 546] on div "Matt Brewington" at bounding box center [694, 549] width 413 height 24
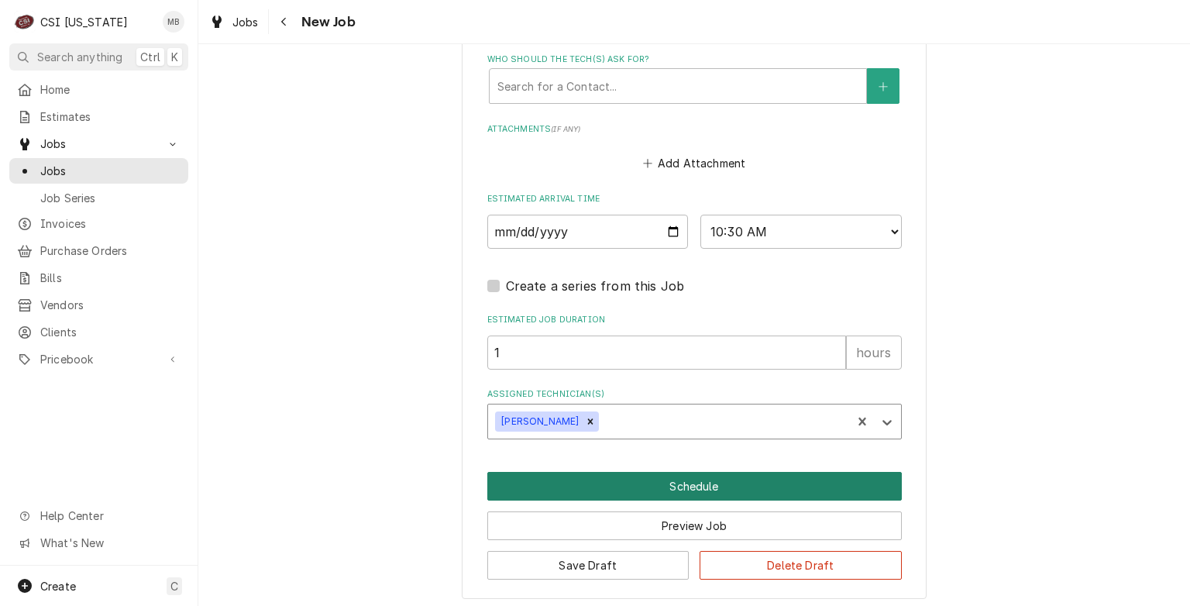
click at [619, 480] on button "Schedule" at bounding box center [694, 486] width 415 height 29
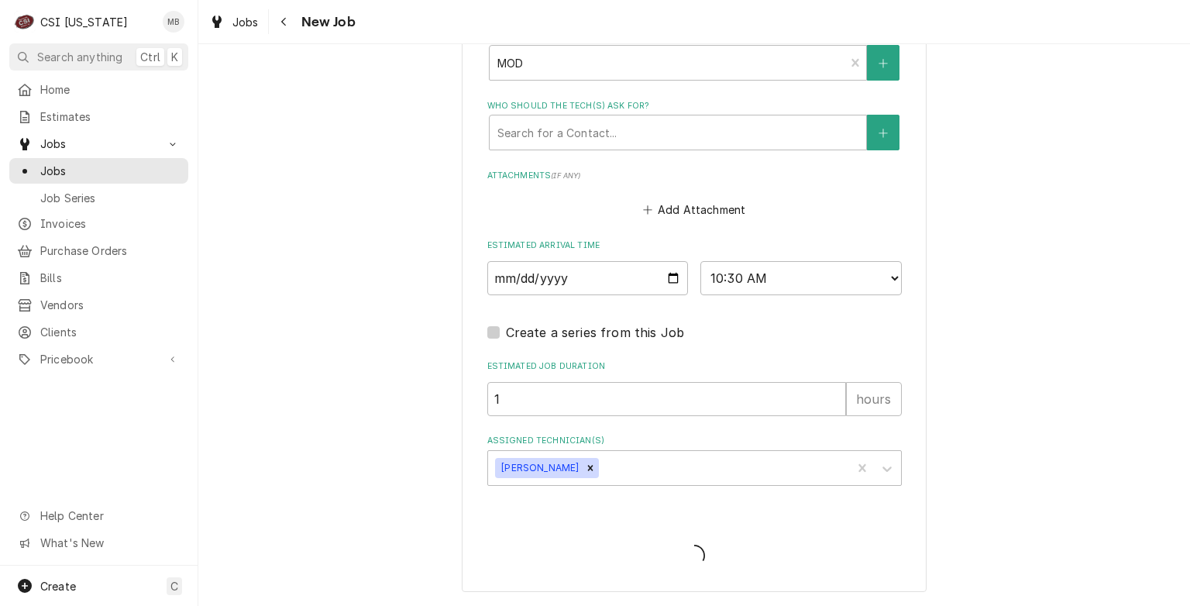
scroll to position [1925, 0]
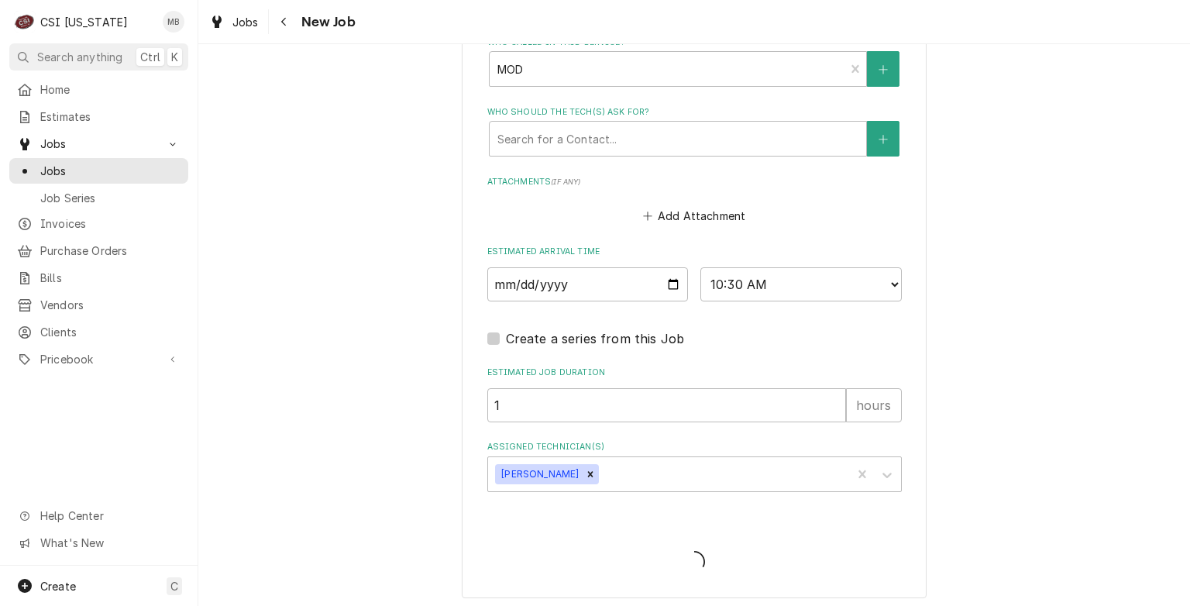
type textarea "x"
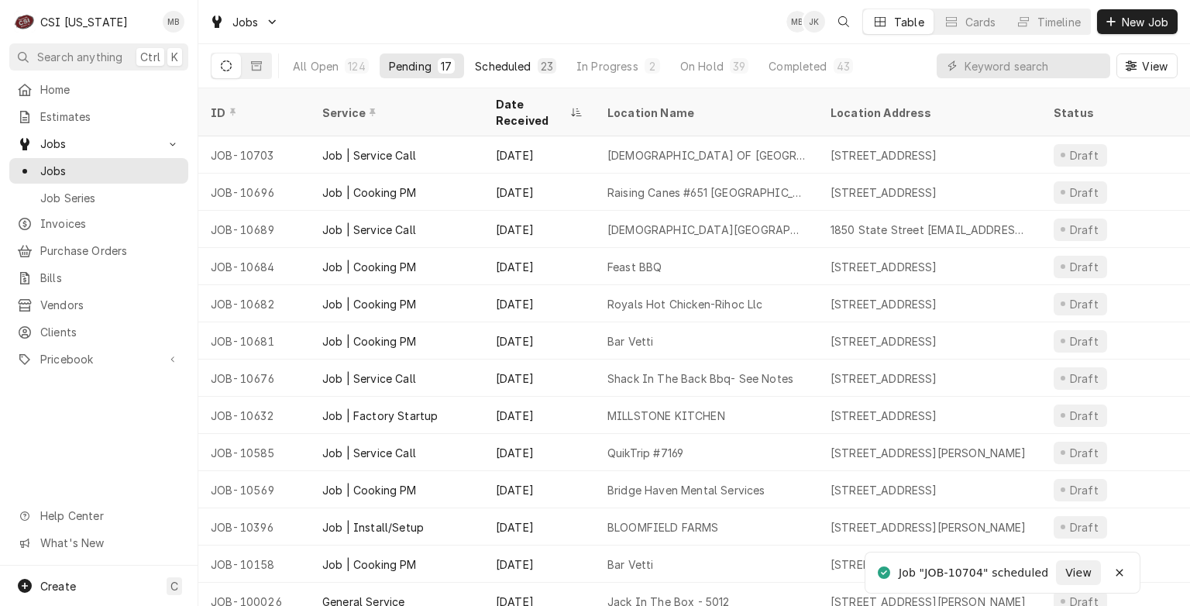
click at [541, 60] on div "23" at bounding box center [547, 66] width 12 height 16
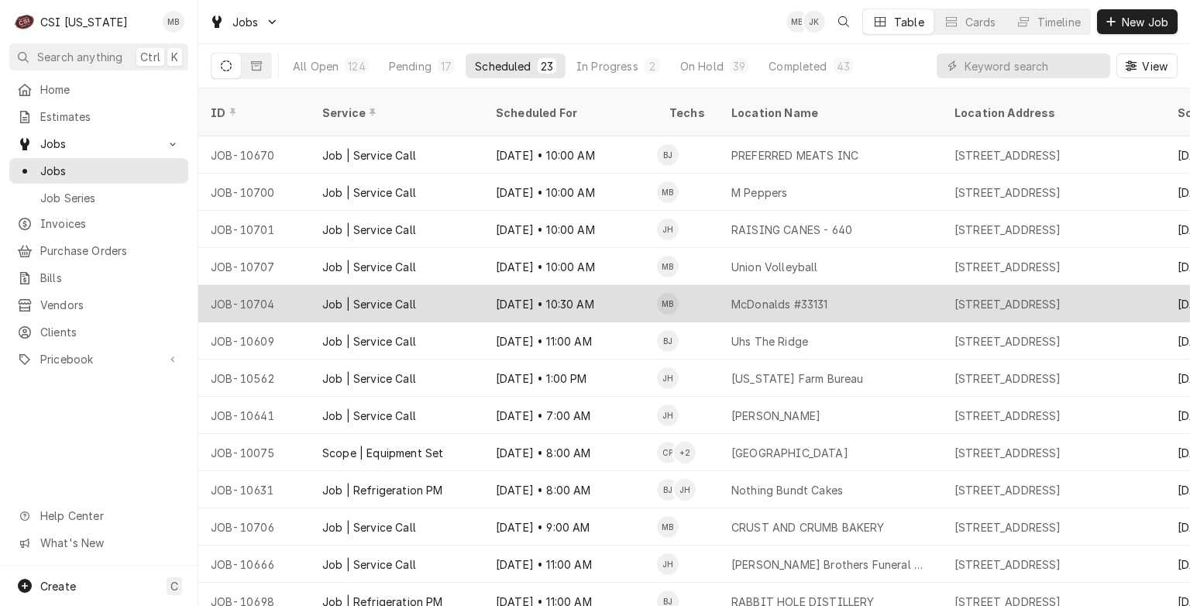
click at [556, 292] on div "[DATE] • 10:30 AM" at bounding box center [570, 303] width 174 height 37
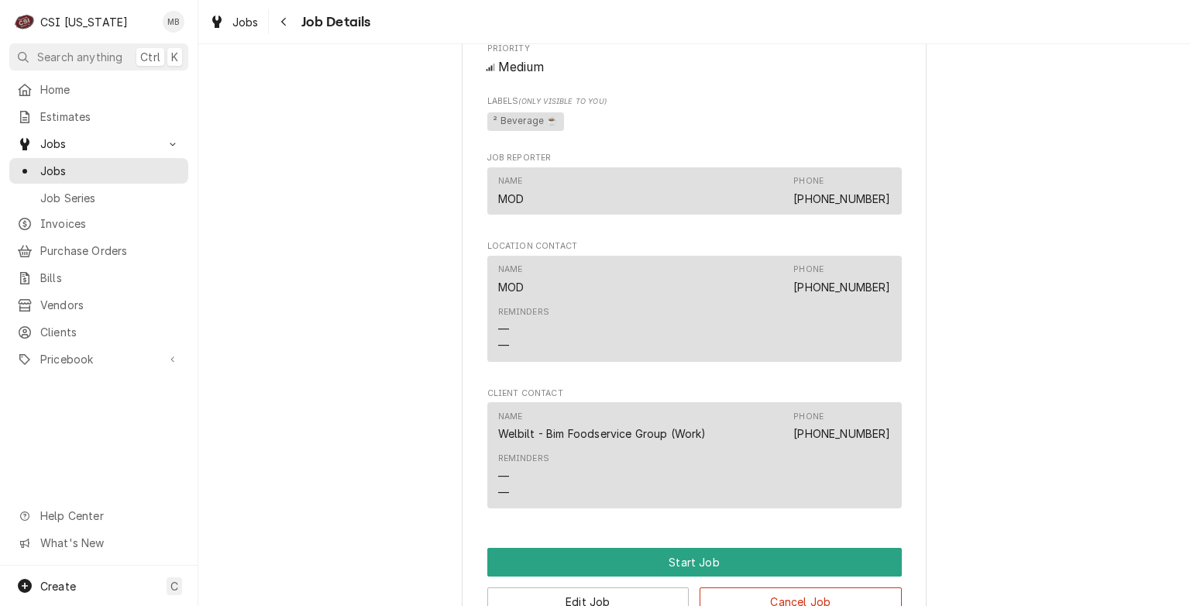
scroll to position [1846, 0]
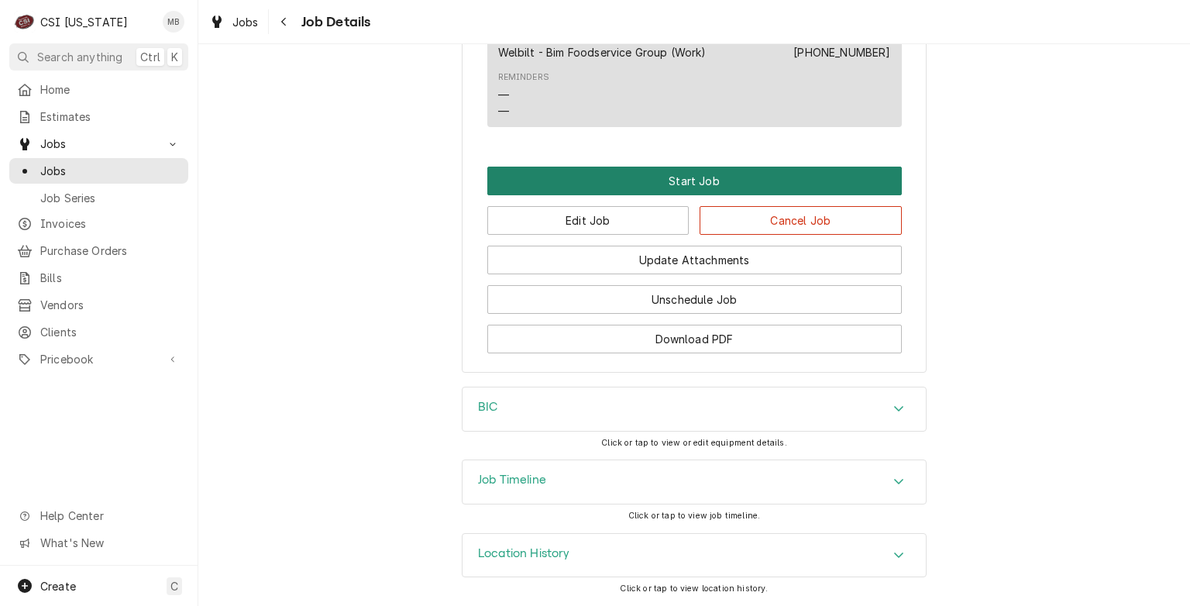
click at [666, 176] on button "Start Job" at bounding box center [694, 181] width 415 height 29
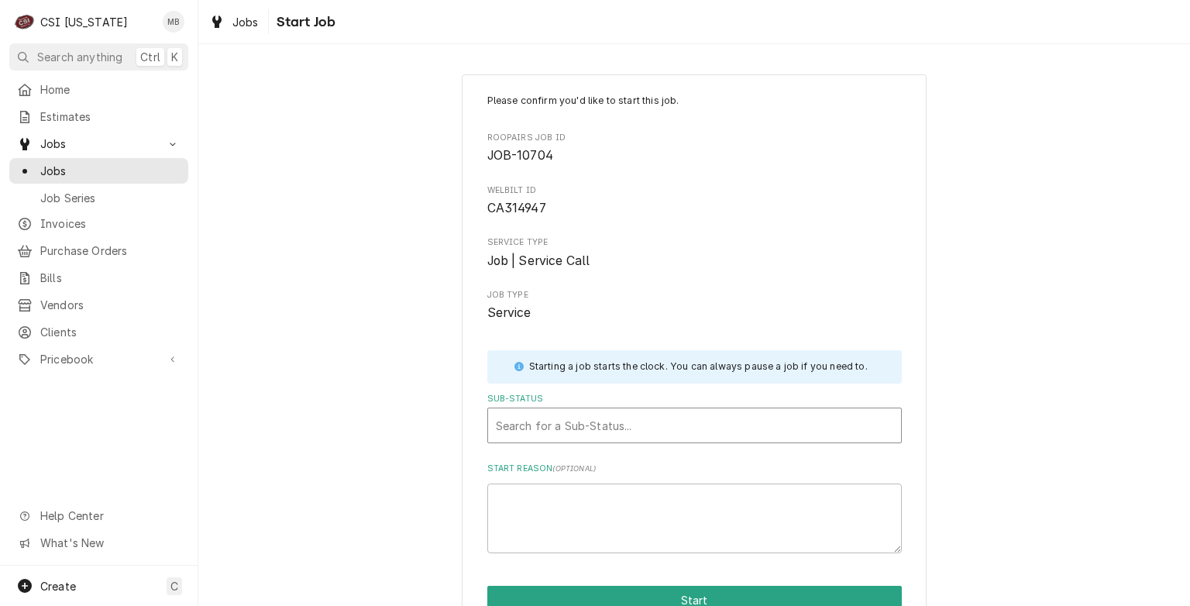
click at [594, 439] on div "Sub-Status" at bounding box center [694, 425] width 397 height 28
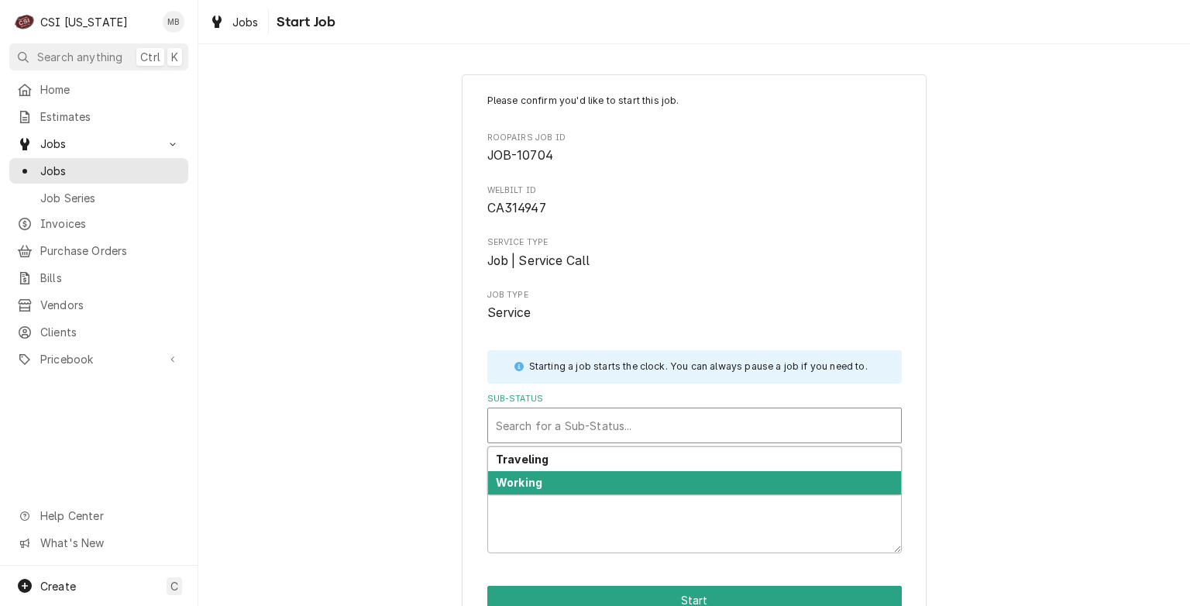
click at [580, 494] on div "Working" at bounding box center [694, 483] width 413 height 24
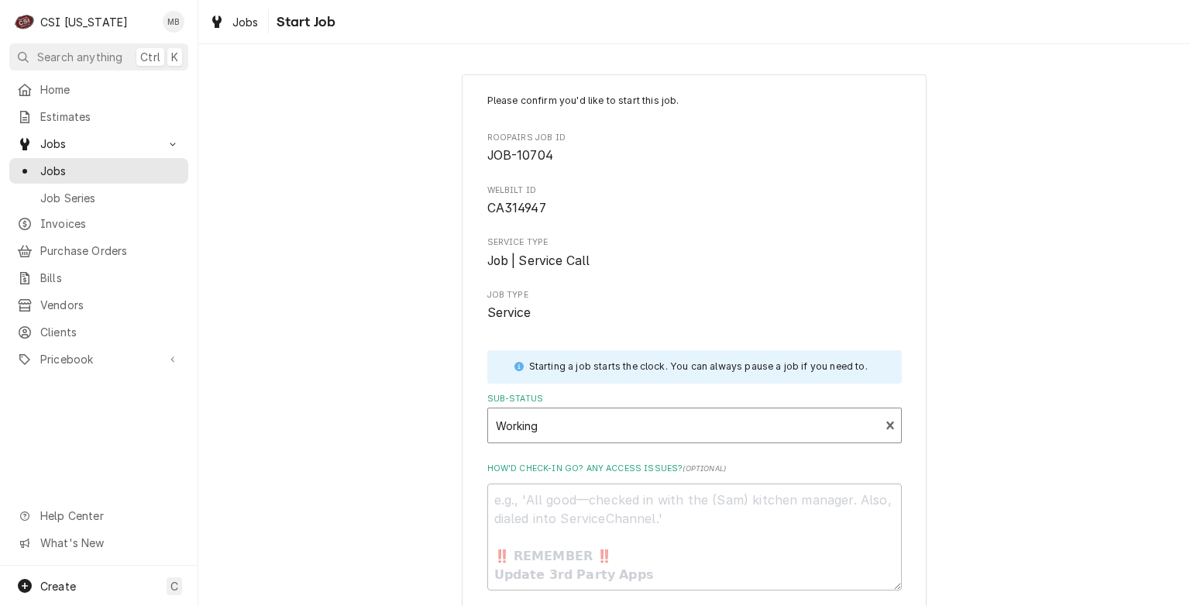
scroll to position [117, 0]
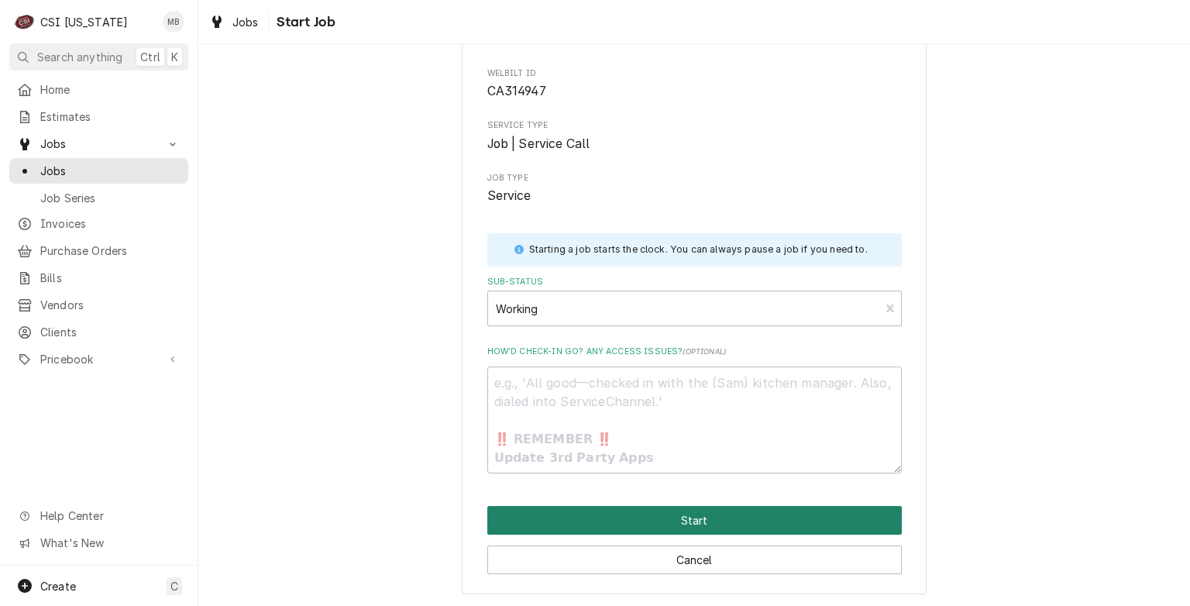
click at [635, 526] on button "Start" at bounding box center [694, 520] width 415 height 29
type textarea "x"
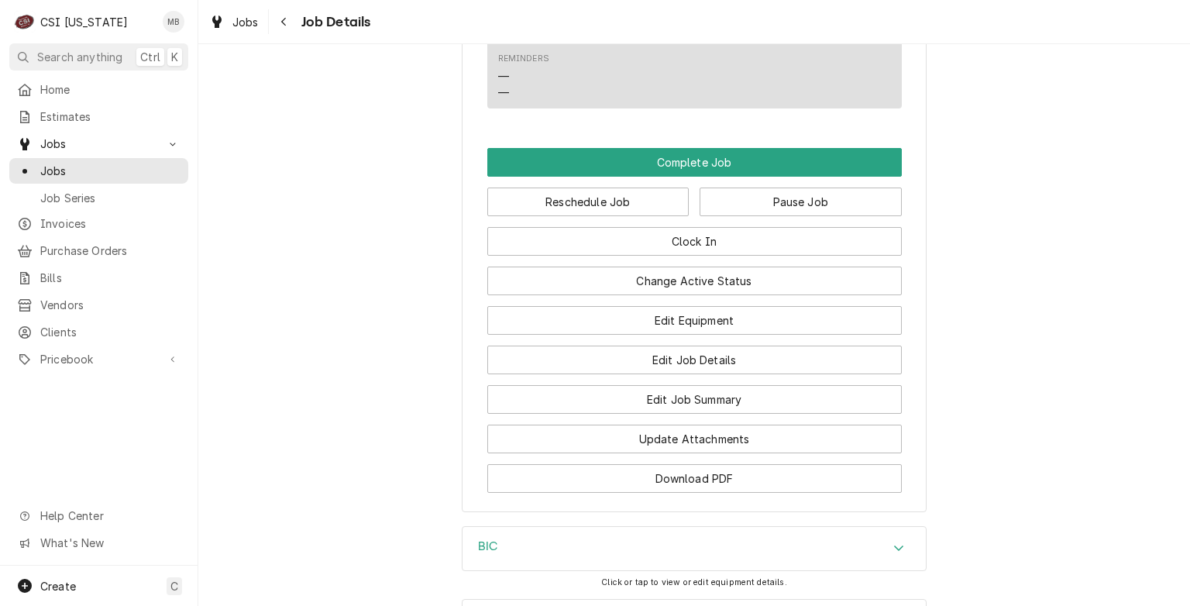
scroll to position [1935, 0]
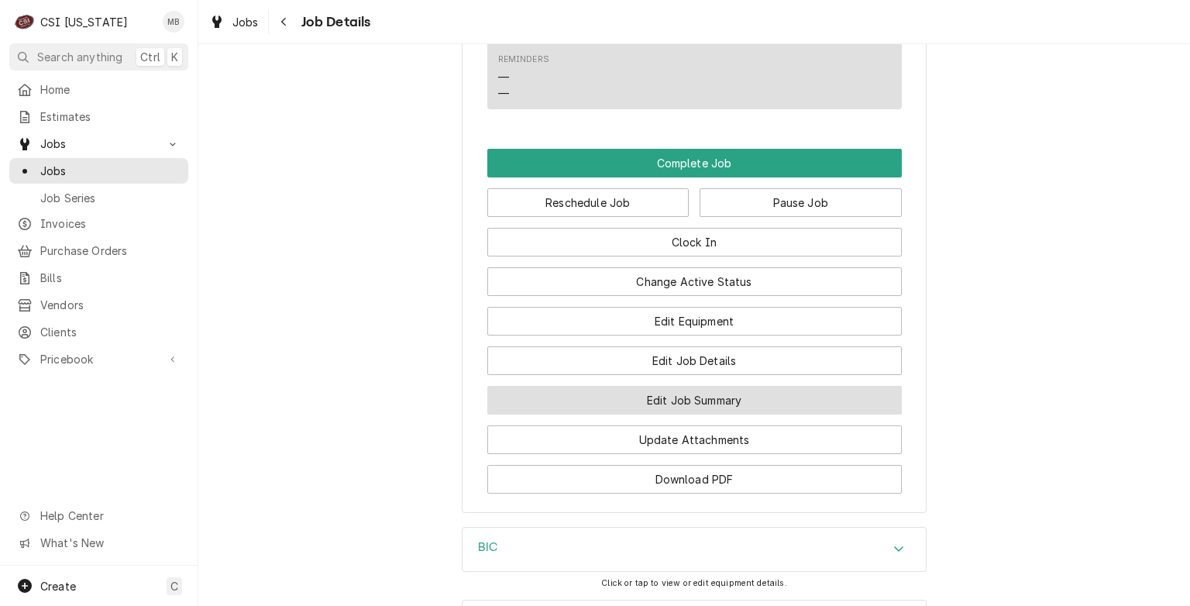
click at [697, 415] on button "Edit Job Summary" at bounding box center [694, 400] width 415 height 29
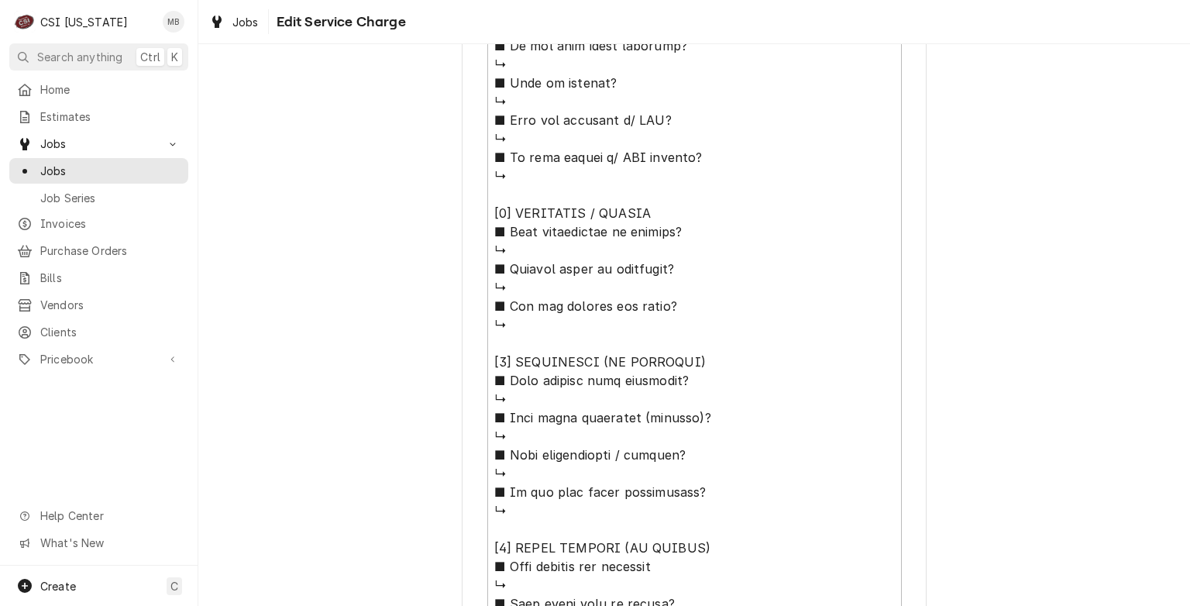
scroll to position [1243, 0]
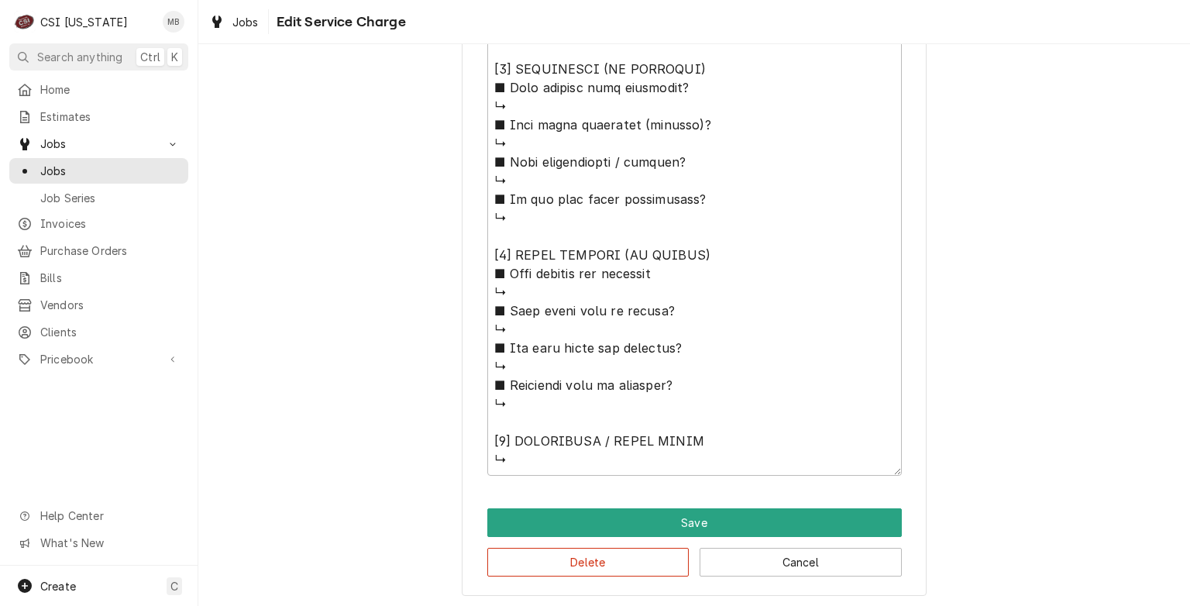
click at [766, 538] on div "Delete Cancel" at bounding box center [694, 557] width 415 height 40
click at [766, 572] on button "Cancel" at bounding box center [801, 562] width 202 height 29
type textarea "x"
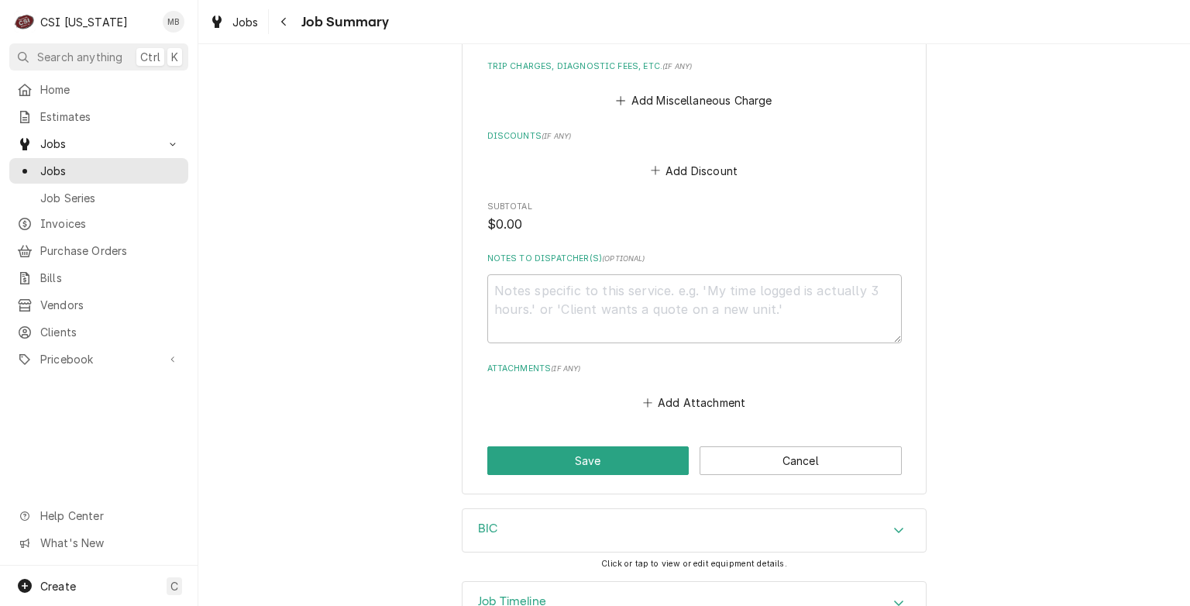
scroll to position [1847, 0]
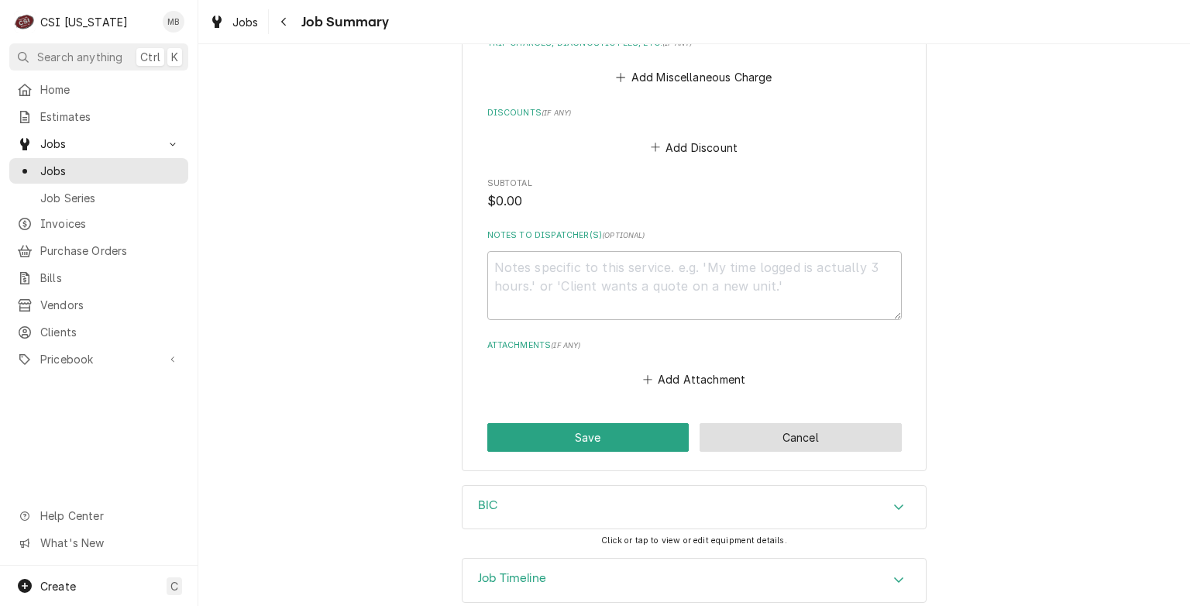
click at [773, 429] on button "Cancel" at bounding box center [801, 437] width 202 height 29
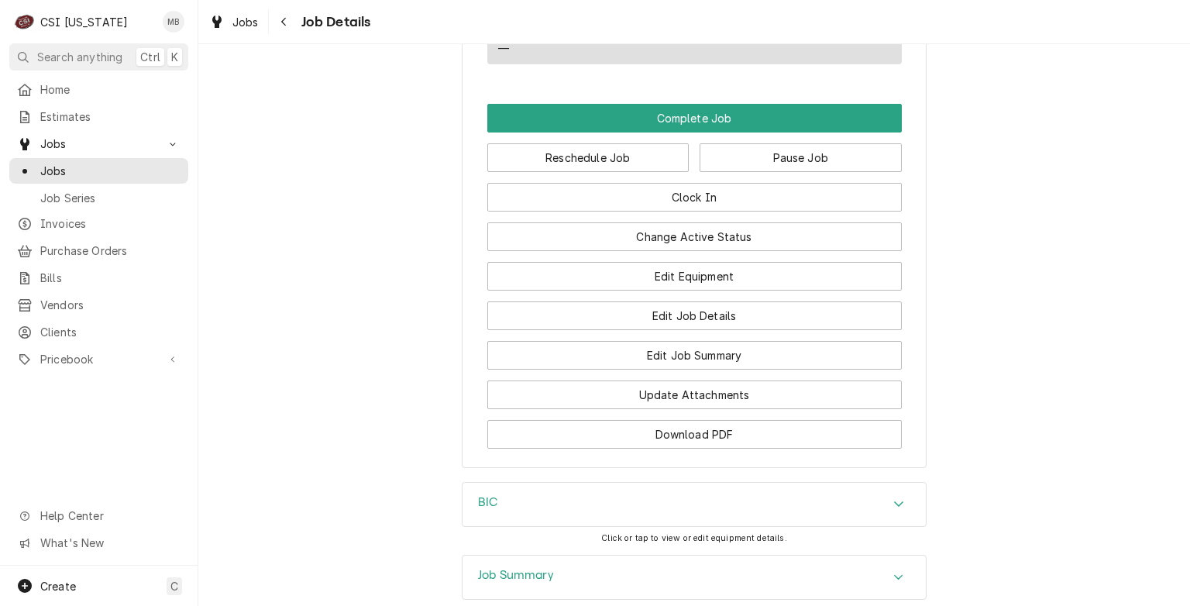
scroll to position [1980, 0]
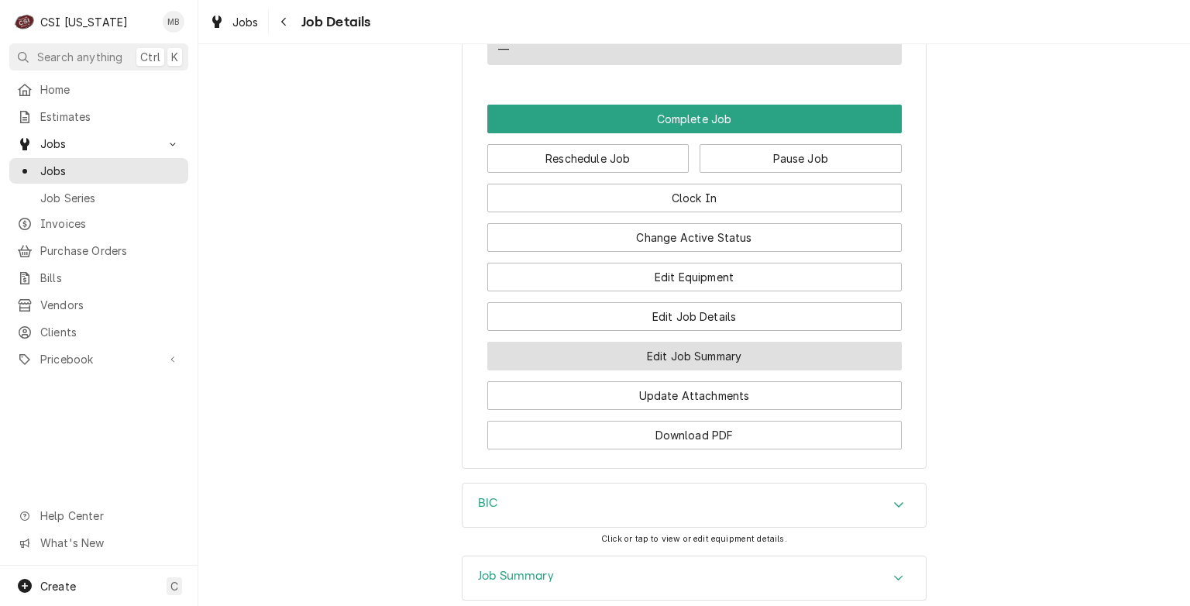
click at [681, 370] on button "Edit Job Summary" at bounding box center [694, 356] width 415 height 29
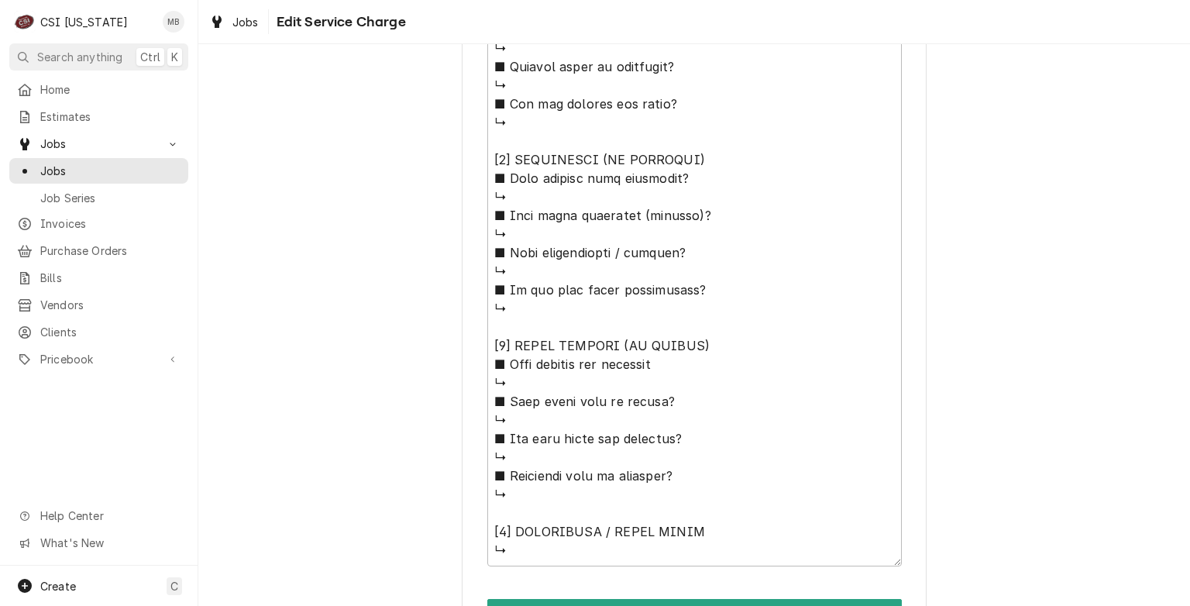
scroll to position [1243, 0]
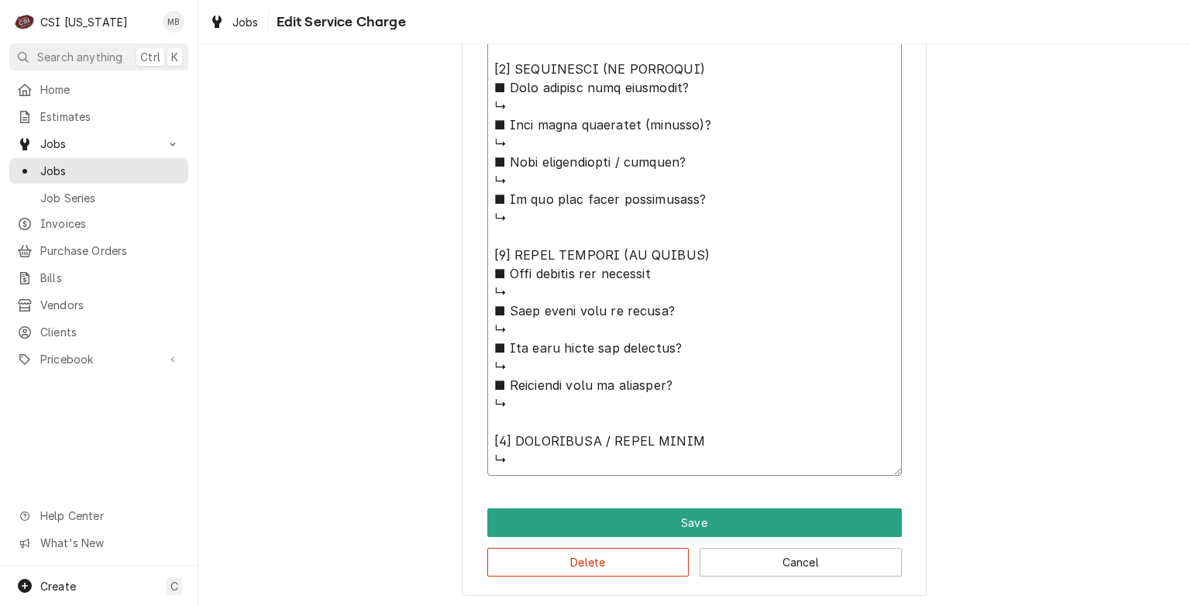
type textarea "x"
type textarea "⚠️ LORE IPSUMDOLORSI ⚠️ ✪ Ametcons adi elitsedd eiusmodt ✪ Incidid utlabore etd…"
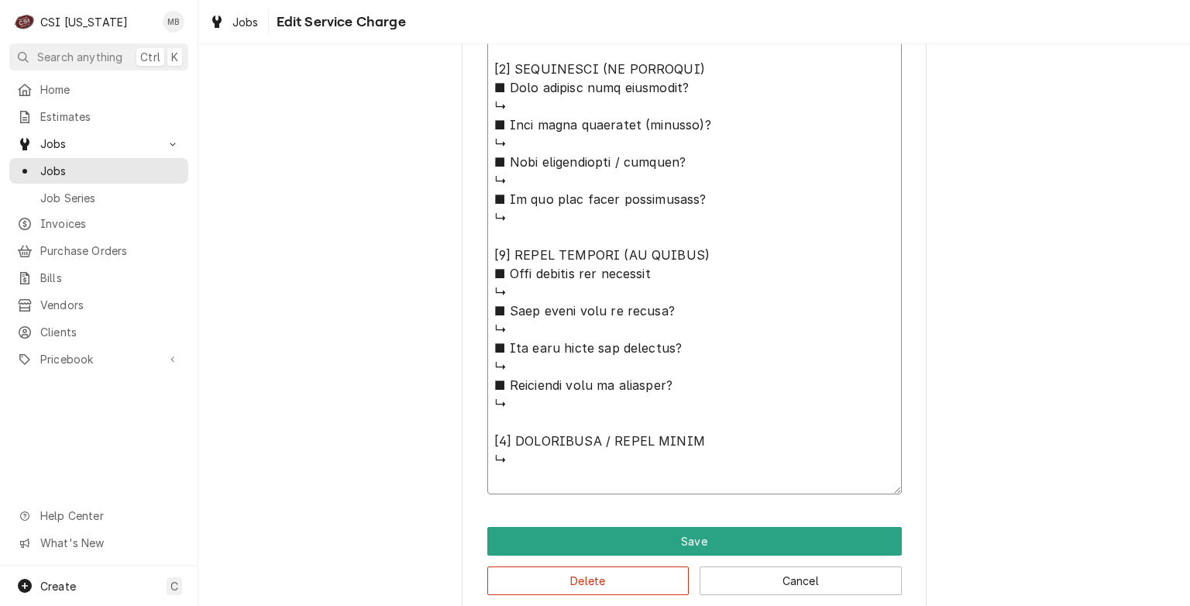
type textarea "x"
type textarea "⚠️ LORE IPSUMDOLORSI ⚠️ ✪ Ametcons adi elitsedd eiusmodt ✪ Incidid utlabore etd…"
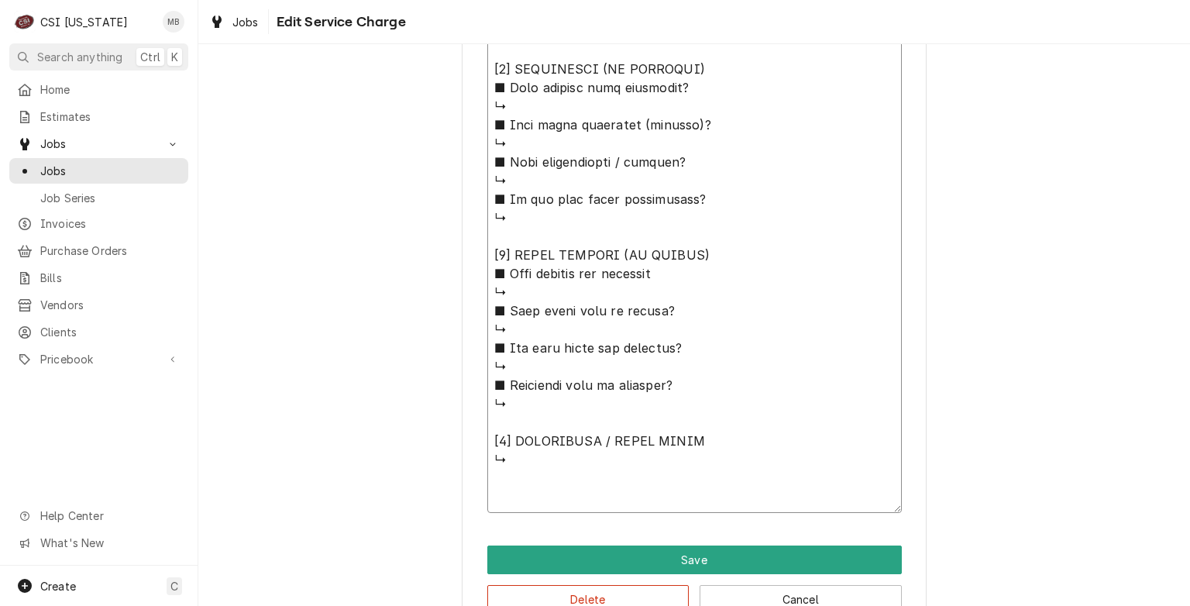
type textarea "x"
type textarea "⚠️ LORE IPSUMDOLORSI ⚠️ ✪ Ametcons adi elitsedd eiusmodt ✪ Incidid utlabore etd…"
type textarea "x"
type textarea "⚠️ LORE IPSUMDOLORSI ⚠️ ✪ Ametcons adi elitsedd eiusmodt ✪ Incidid utlabore etd…"
type textarea "x"
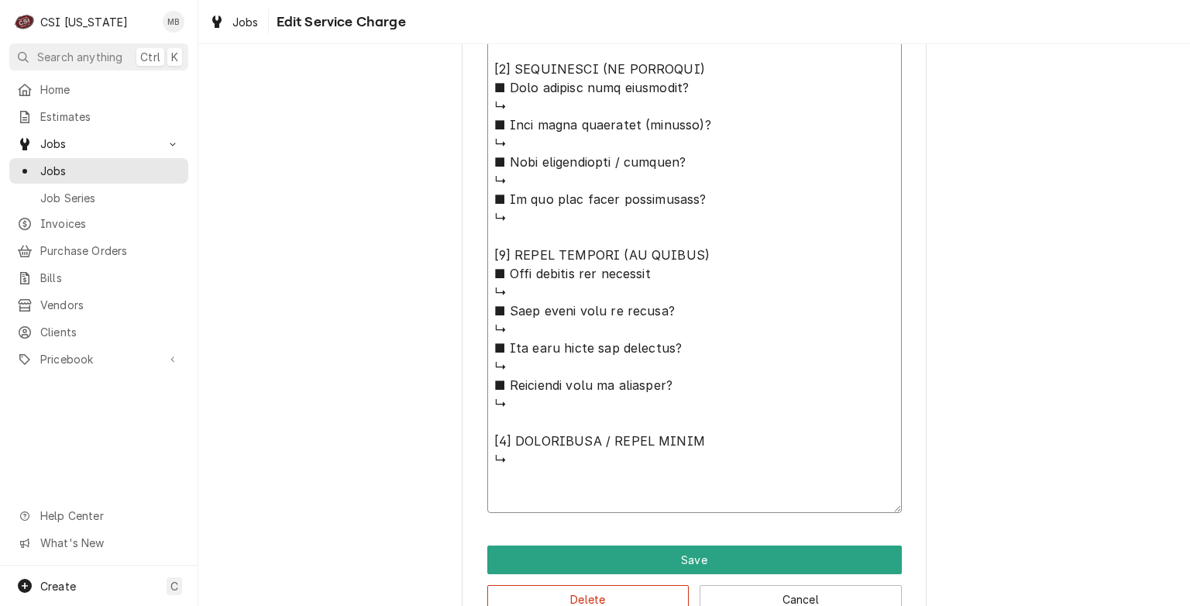
type textarea "⚠️ LORE IPSUMDOLORSI ⚠️ ✪ Ametcons adi elitsedd eiusmodt ✪ Incidid utlabore etd…"
type textarea "x"
type textarea "⚠️ LORE IPSUMDOLORSI ⚠️ ✪ Ametcons adi elitsedd eiusmodt ✪ Incidid utlabore etd…"
type textarea "x"
type textarea "⚠️ LORE IPSUMDOLORSI ⚠️ ✪ Ametcons adi elitsedd eiusmodt ✪ Incidid utlabore etd…"
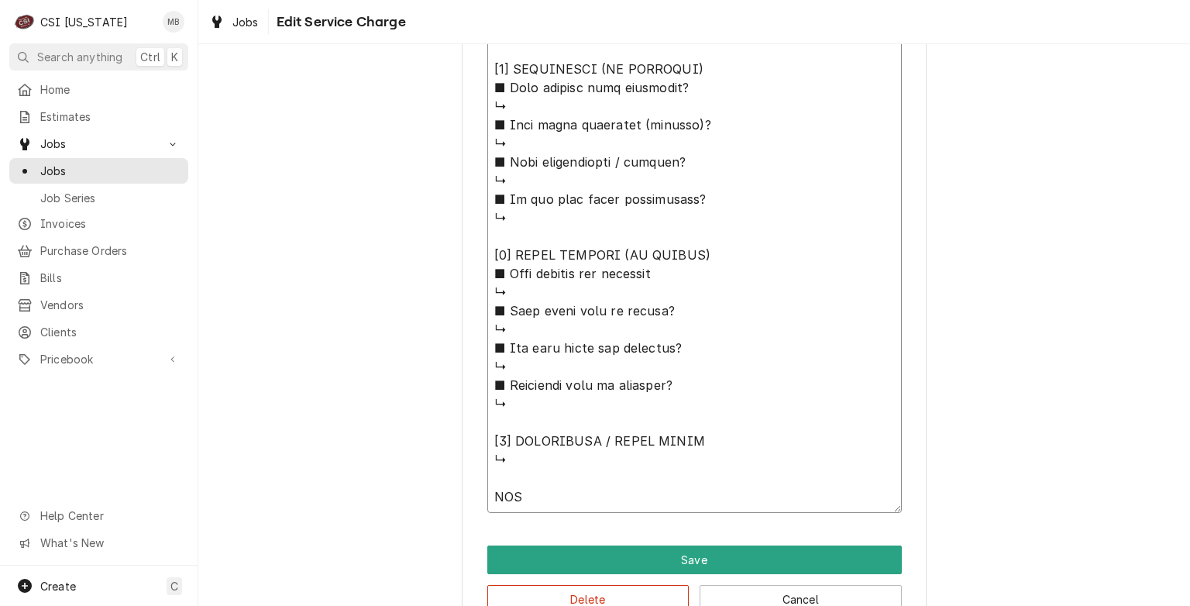
type textarea "x"
type textarea "⚠️ LORE IPSUMDOLORSI ⚠️ ✪ Ametcons adi elitsedd eiusmodt ✪ Incidid utlabore etd…"
type textarea "x"
type textarea "⚠️ LORE IPSUMDOLORSI ⚠️ ✪ Ametcons adi elitsedd eiusmodt ✪ Incidid utlabore etd…"
type textarea "x"
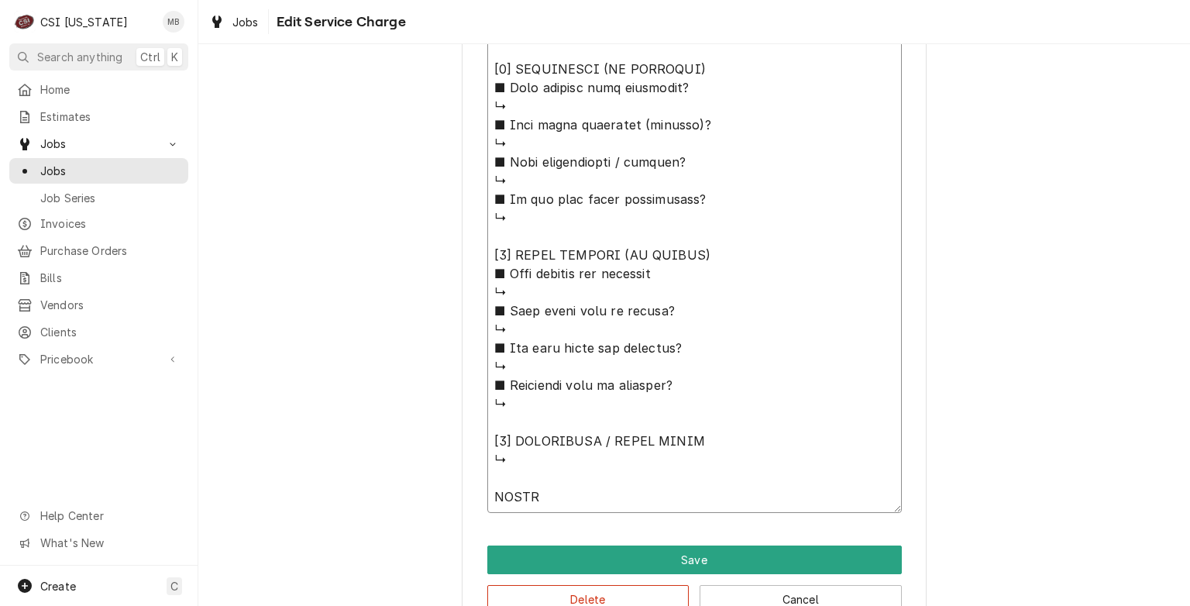
type textarea "⚠️ LORE IPSUMDOLORSI ⚠️ ✪ Ametcons adi elitsedd eiusmodt ✪ Incidid utlabore etd…"
type textarea "x"
type textarea "⚠️ LORE IPSUMDOLORSI ⚠️ ✪ Ametcons adi elitsedd eiusmodt ✪ Incidid utlabore etd…"
type textarea "x"
type textarea "⚠️ LORE IPSUMDOLORSI ⚠️ ✪ Ametcons adi elitsedd eiusmodt ✪ Incidid utlabore etd…"
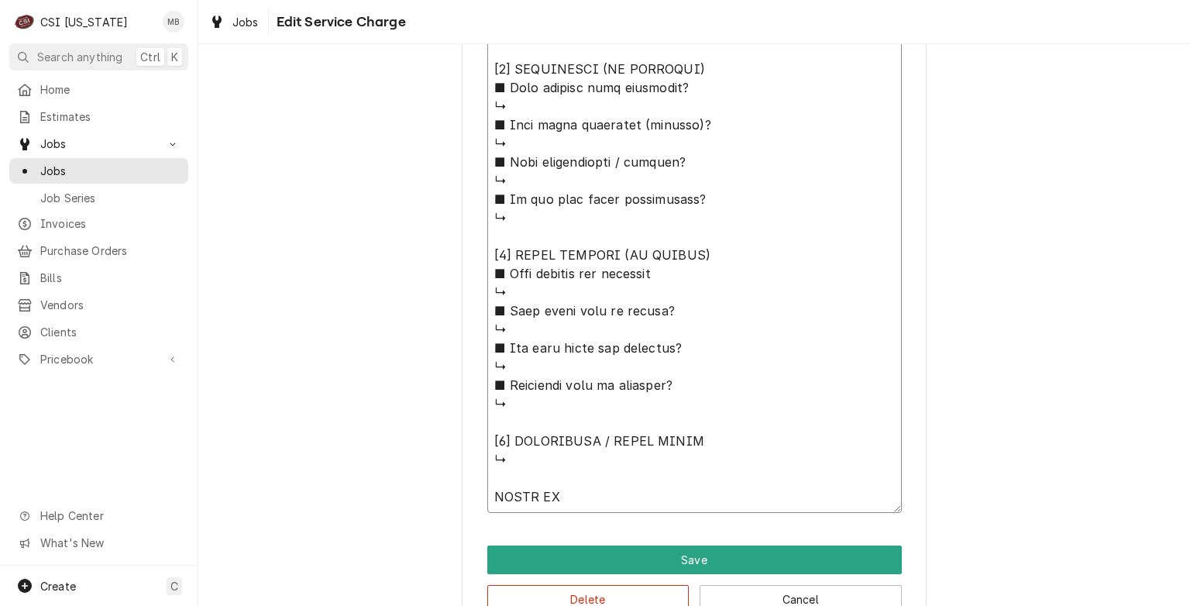
type textarea "x"
type textarea "⚠️ LORE IPSUMDOLORSI ⚠️ ✪ Ametcons adi elitsedd eiusmodt ✪ Incidid utlabore etd…"
type textarea "x"
type textarea "⚠️ LORE IPSUMDOLORSI ⚠️ ✪ Ametcons adi elitsedd eiusmodt ✪ Incidid utlabore etd…"
type textarea "x"
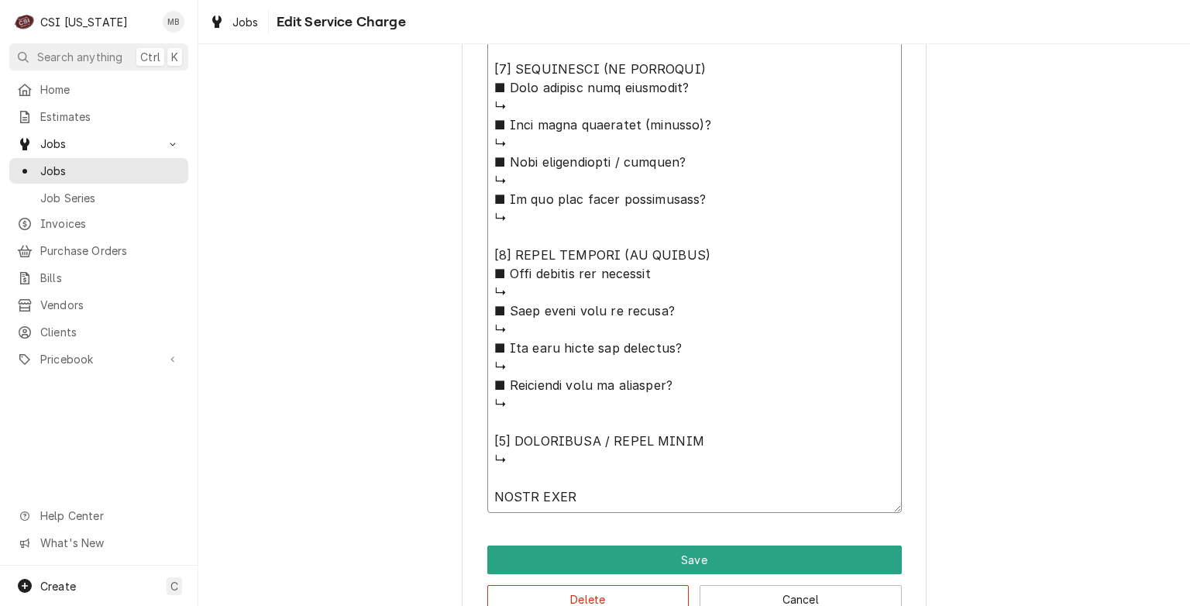
type textarea "⚠️ LORE IPSUMDOLORSI ⚠️ ✪ Ametcons adi elitsedd eiusmodt ✪ Incidid utlabore etd…"
type textarea "x"
type textarea "⚠️ LORE IPSUMDOLORSI ⚠️ ✪ Ametcons adi elitsedd eiusmodt ✪ Incidid utlabore etd…"
type textarea "x"
type textarea "⚠️ LORE IPSUMDOLORSI ⚠️ ✪ Ametcons adi elitsedd eiusmodt ✪ Incidid utlabore etd…"
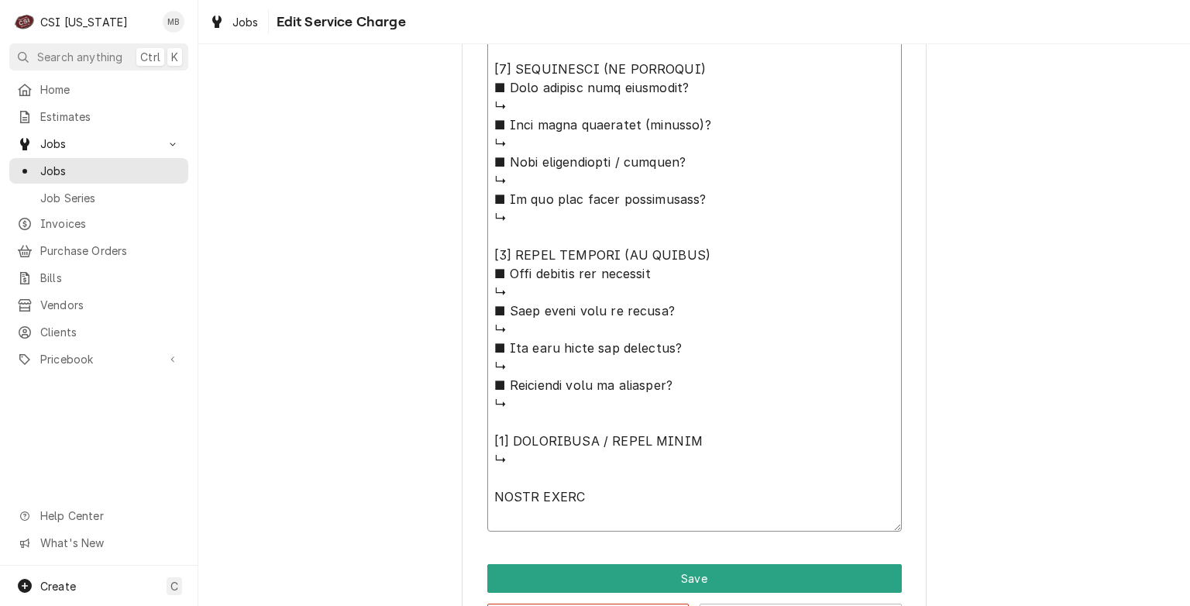
type textarea "x"
type textarea "⚠️ LORE IPSUMDOLORSI ⚠️ ✪ Ametcons adi elitsedd eiusmodt ✪ Incidid utlabore etd…"
type textarea "x"
type textarea "⚠️ LORE IPSUMDOLORSI ⚠️ ✪ Ametcons adi elitsedd eiusmodt ✪ Incidid utlabore etd…"
type textarea "x"
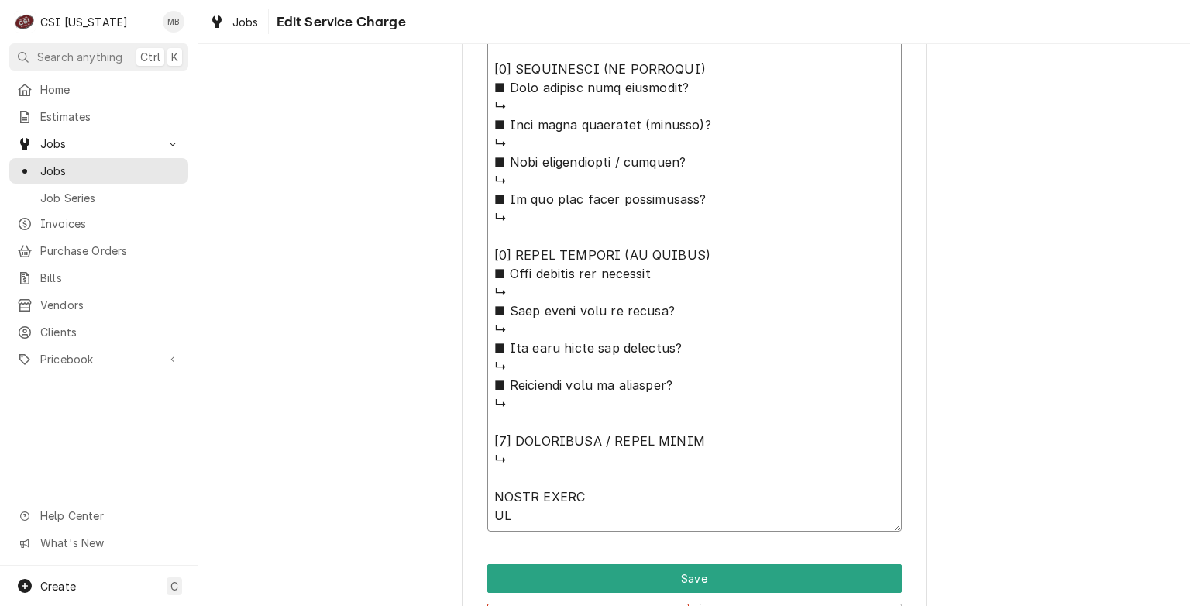
type textarea "⚠️ LORE IPSUMDOLORSI ⚠️ ✪ Ametcons adi elitsedd eiusmodt ✪ Incidid utlabore etd…"
type textarea "x"
type textarea "⚠️ LORE IPSUMDOLORSI ⚠️ ✪ Ametcons adi elitsedd eiusmodt ✪ Incidid utlabore etd…"
type textarea "x"
type textarea "⚠️ LORE IPSUMDOLORSI ⚠️ ✪ Ametcons adi elitsedd eiusmodt ✪ Incidid utlabore etd…"
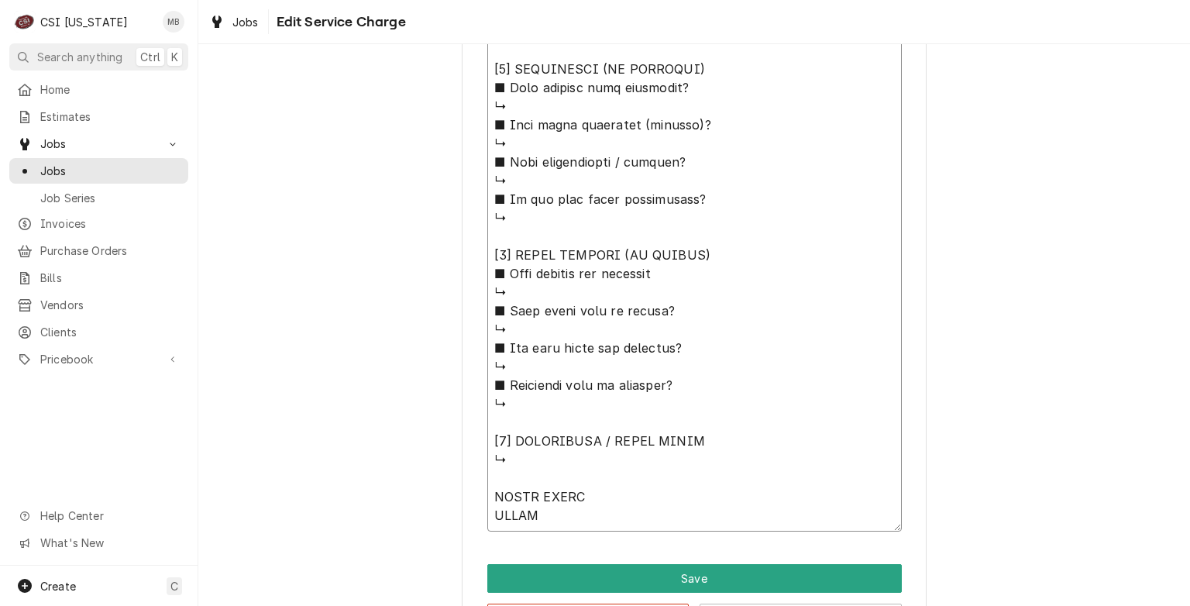
type textarea "x"
type textarea "⚠️ LORE IPSUMDOLORSI ⚠️ ✪ Ametcons adi elitsedd eiusmodt ✪ Incidid utlabore etd…"
type textarea "x"
type textarea "⚠️ LORE IPSUMDOLORSI ⚠️ ✪ Ametcons adi elitsedd eiusmodt ✪ Incidid utlabore etd…"
type textarea "x"
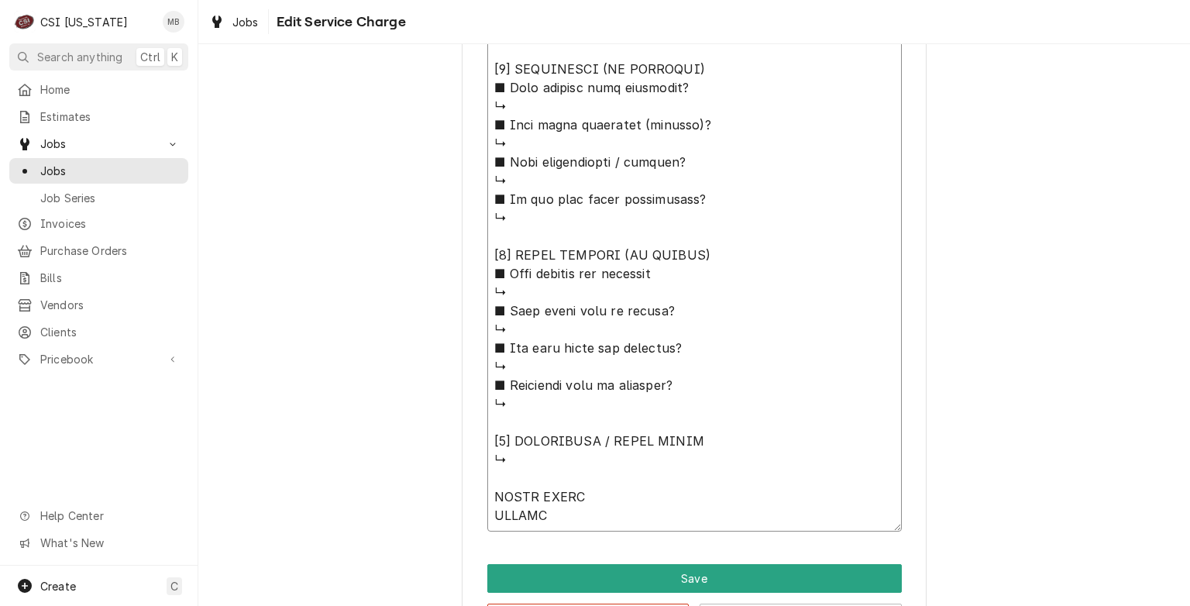
type textarea "⚠️ LORE IPSUMDOLORSI ⚠️ ✪ Ametcons adi elitsedd eiusmodt ✪ Incidid utlabore etd…"
type textarea "x"
type textarea "⚠️ LORE IPSUMDOLORSI ⚠️ ✪ Ametcons adi elitsedd eiusmodt ✪ Incidid utlabore etd…"
type textarea "x"
type textarea "⚠️ LORE IPSUMDOLORSI ⚠️ ✪ Ametcons adi elitsedd eiusmodt ✪ Incidid utlabore etd…"
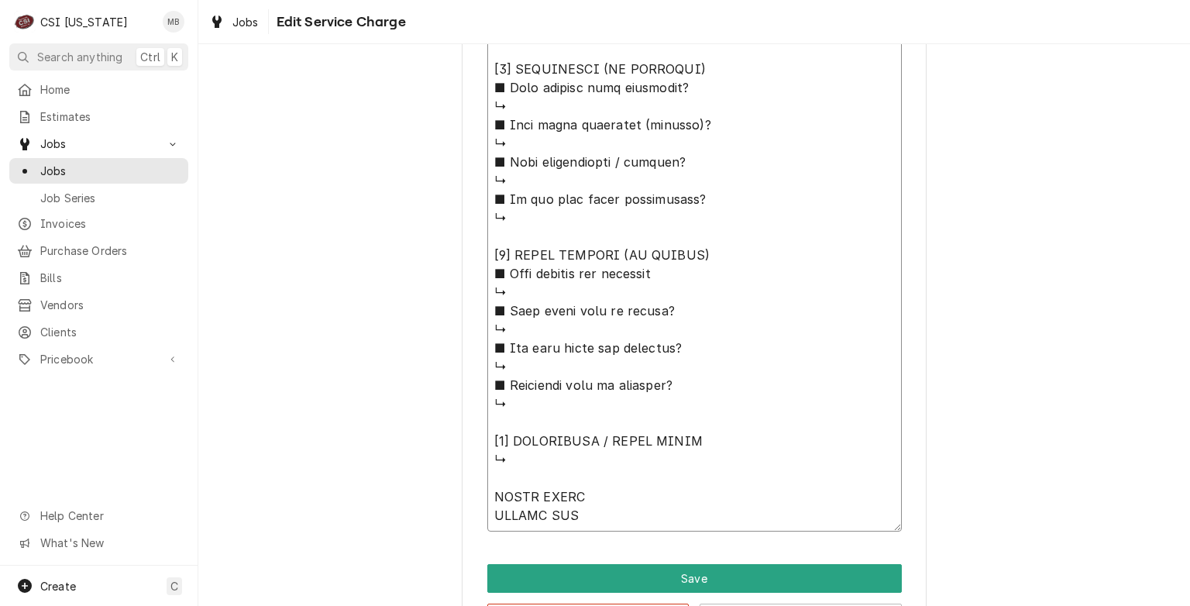
type textarea "x"
type textarea "⚠️ LORE IPSUMDOLORSI ⚠️ ✪ Ametcons adi elitsedd eiusmodt ✪ Incidid utlabore etd…"
type textarea "x"
type textarea "⚠️ LORE IPSUMDOLORSI ⚠️ ✪ Ametcons adi elitsedd eiusmodt ✪ Incidid utlabore etd…"
type textarea "x"
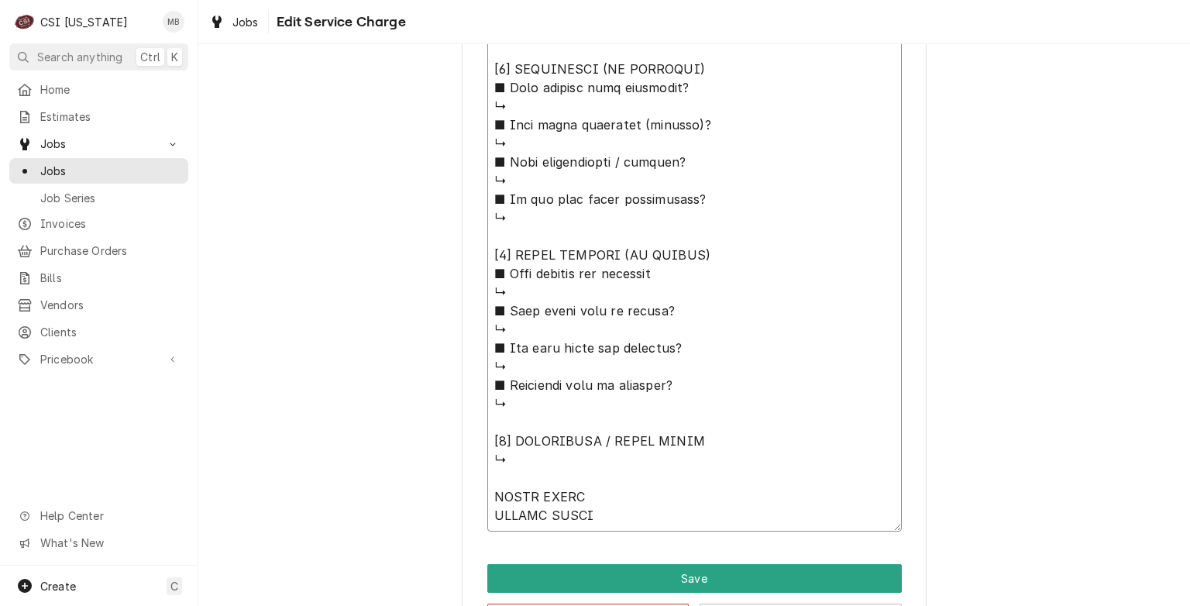
type textarea "⚠️ LORE IPSUMDOLORSI ⚠️ ✪ Ametcons adi elitsedd eiusmodt ✪ Incidid utlabore etd…"
type textarea "x"
type textarea "⚠️ LORE IPSUMDOLORSI ⚠️ ✪ Ametcons adi elitsedd eiusmodt ✪ Incidid utlabore etd…"
type textarea "x"
type textarea "⚠️ LORE IPSUMDOLORSI ⚠️ ✪ Ametcons adi elitsedd eiusmodt ✪ Incidid utlabore etd…"
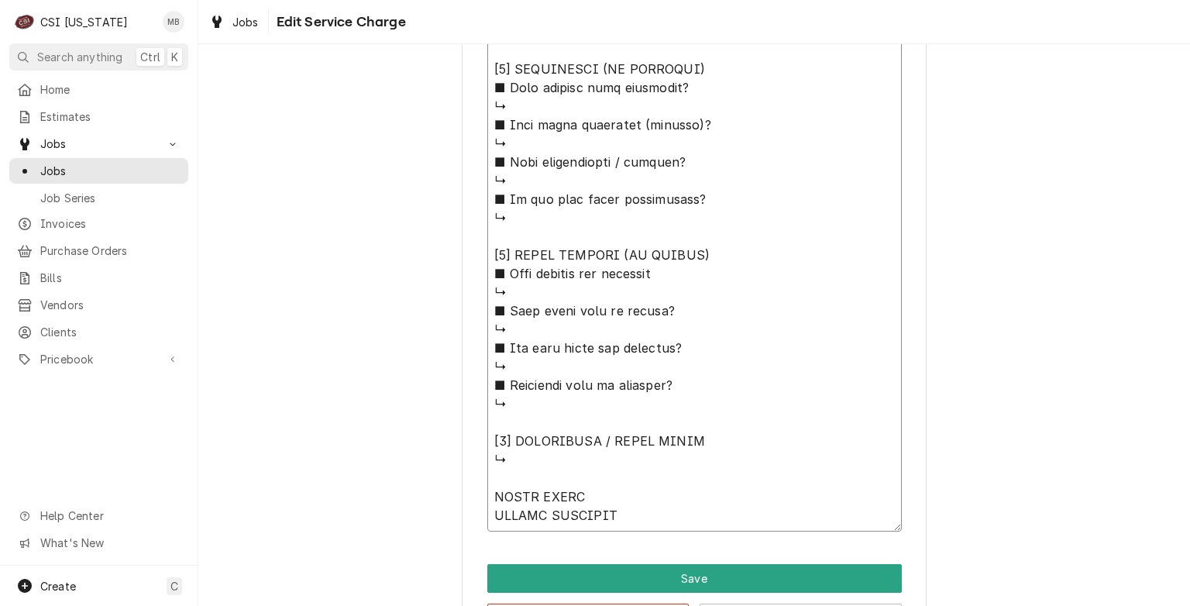
type textarea "x"
type textarea "⚠️ LORE IPSUMDOLORSI ⚠️ ✪ Ametcons adi elitsedd eiusmodt ✪ Incidid utlabore etd…"
type textarea "x"
type textarea "⚠️ LORE IPSUMDOLORSI ⚠️ ✪ Ametcons adi elitsedd eiusmodt ✪ Incidid utlabore etd…"
type textarea "x"
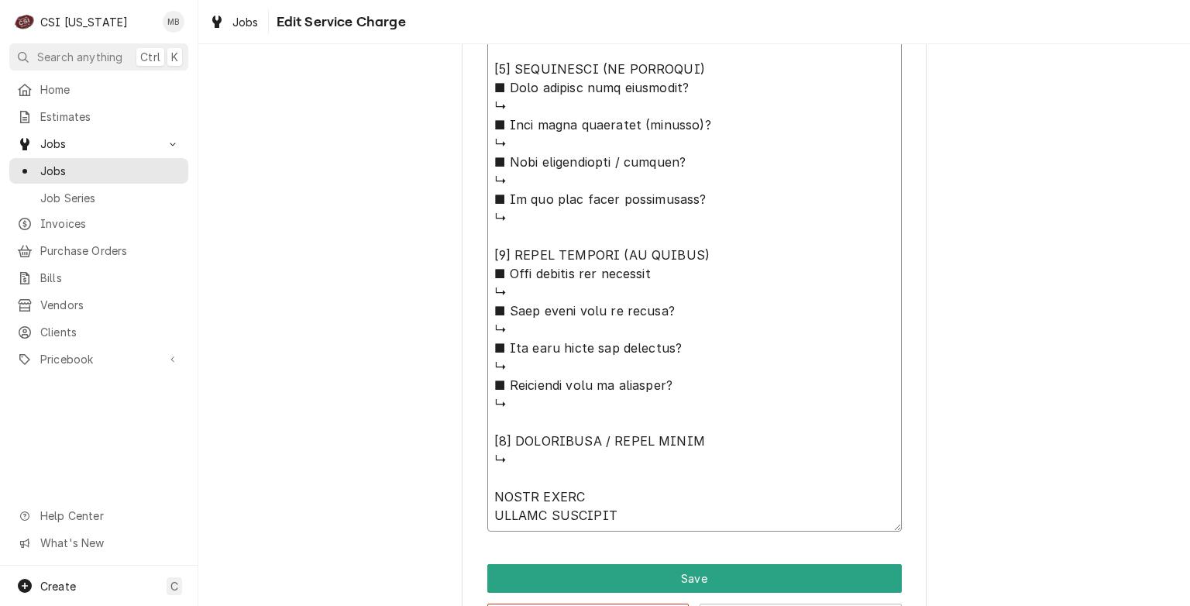
type textarea "⚠️ LORE IPSUMDOLORSI ⚠️ ✪ Ametcons adi elitsedd eiusmodt ✪ Incidid utlabore etd…"
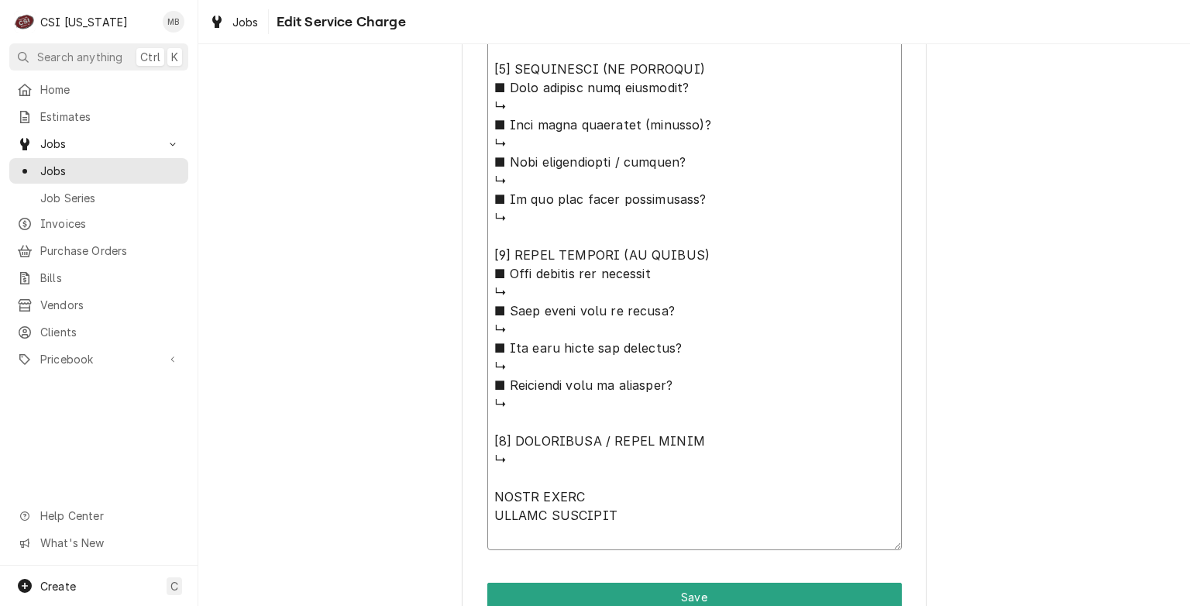
type textarea "x"
type textarea "⚠️ LORE IPSUMDOLORSI ⚠️ ✪ Ametcons adi elitsedd eiusmodt ✪ Incidid utlabore etd…"
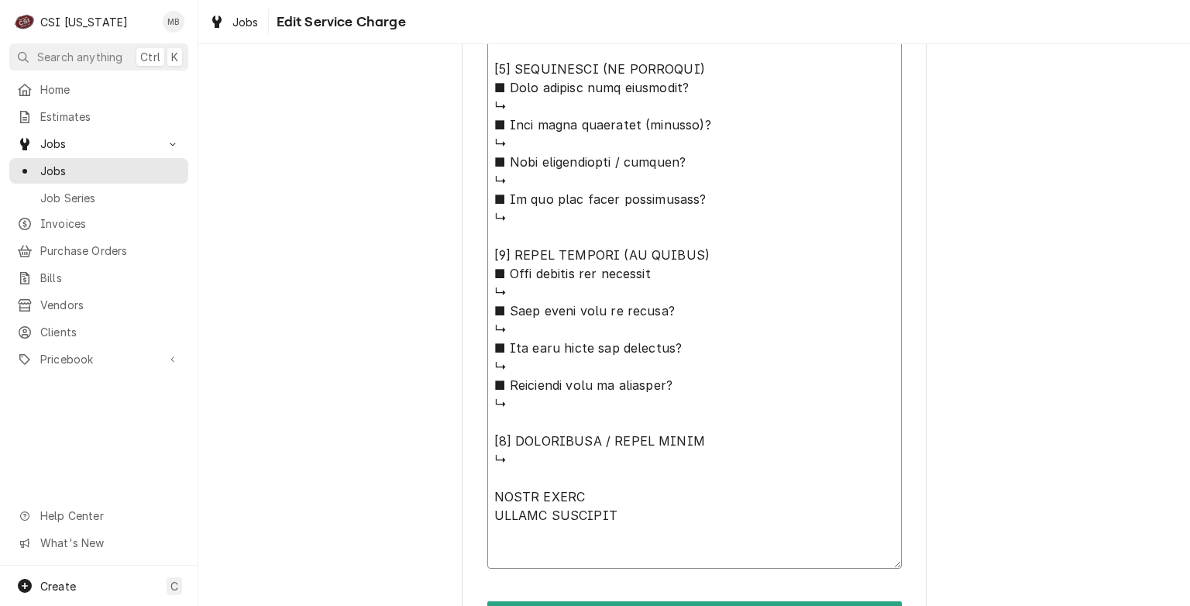
type textarea "x"
type textarea "⚠️ LORE IPSUMDOLORSI ⚠️ ✪ Ametcons adi elitsedd eiusmodt ✪ Incidid utlabore etd…"
type textarea "x"
type textarea "⚠️ LORE IPSUMDOLORSI ⚠️ ✪ Ametcons adi elitsedd eiusmodt ✪ Incidid utlabore etd…"
type textarea "x"
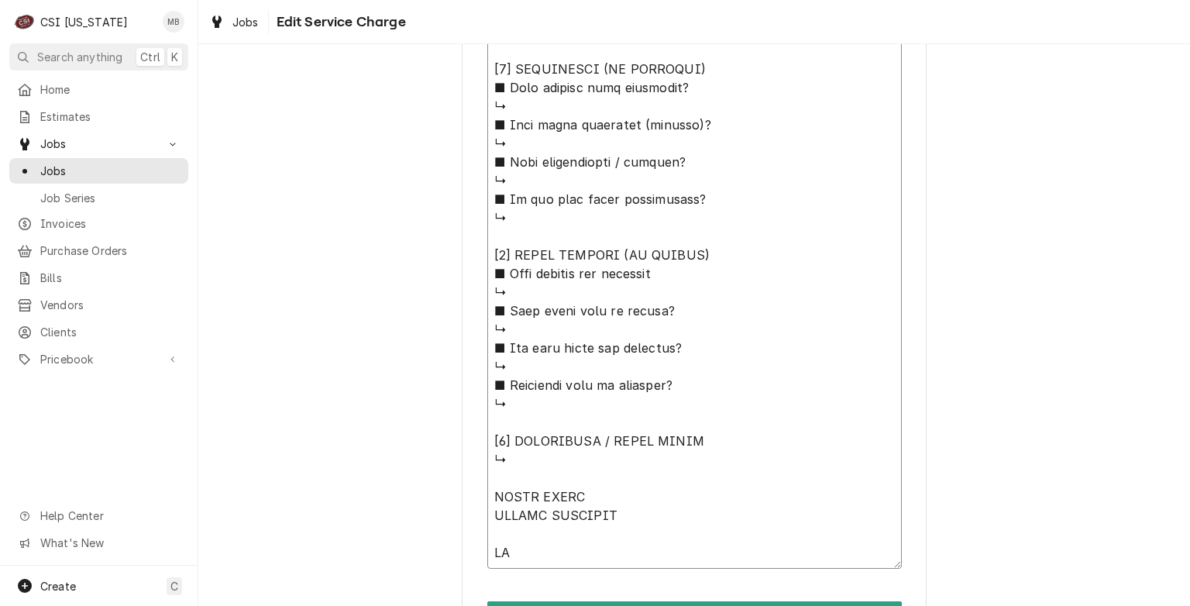
type textarea "⚠️ LORE IPSUMDOLORSI ⚠️ ✪ Ametcons adi elitsedd eiusmodt ✪ Incidid utlabore etd…"
type textarea "x"
type textarea "⚠️ LORE IPSUMDOLORSI ⚠️ ✪ Ametcons adi elitsedd eiusmodt ✪ Incidid utlabore etd…"
type textarea "x"
type textarea "⚠️ LORE IPSUMDOLORSI ⚠️ ✪ Ametcons adi elitsedd eiusmodt ✪ Incidid utlabore etd…"
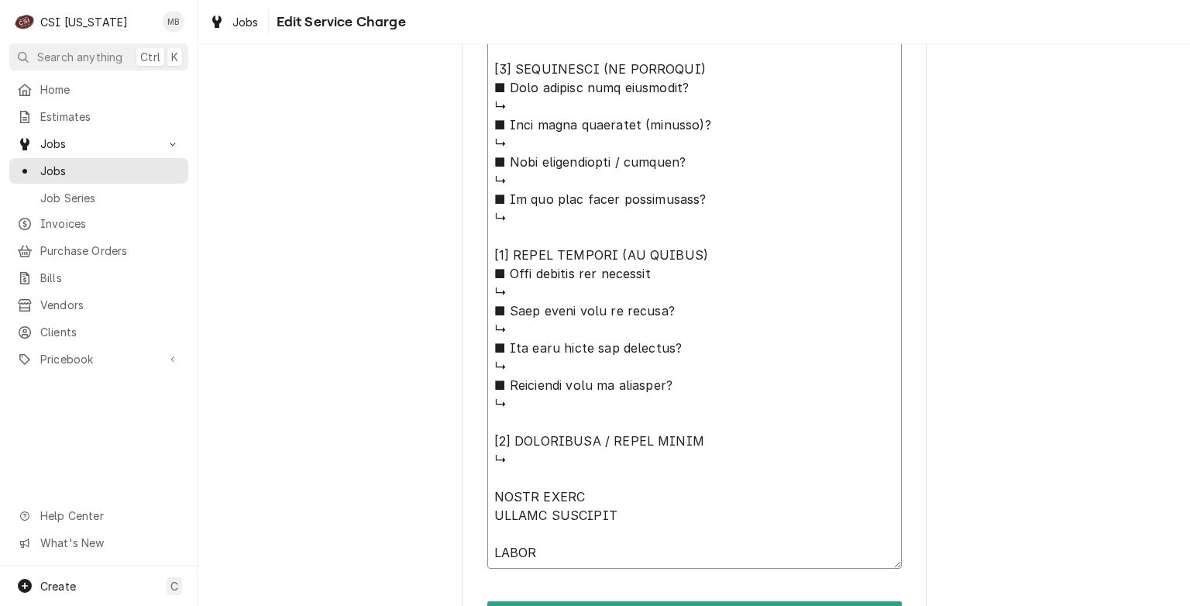
type textarea "x"
type textarea "⚠️ LORE IPSUMDOLORSI ⚠️ ✪ Ametcons adi elitsedd eiusmodt ✪ Incidid utlabore etd…"
type textarea "x"
type textarea "⚠️ LORE IPSUMDOLORSI ⚠️ ✪ Ametcons adi elitsedd eiusmodt ✪ Incidid utlabore etd…"
type textarea "x"
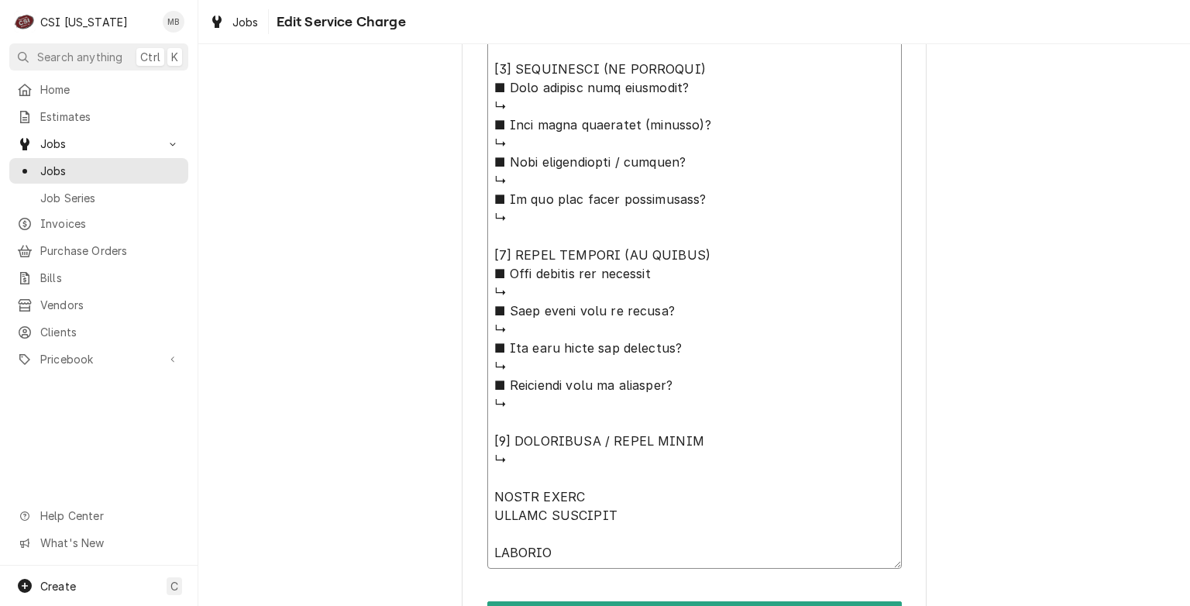
type textarea "⚠️ 𝗙𝗢𝗥𝗠 𝗜𝗡𝗦𝗧𝗥𝗨𝗖𝗧𝗜𝗢𝗡𝗦 ⚠️ ✪ 𝗖𝗼𝗺𝗽𝗹𝗲𝘁𝗲 𝗮𝗹𝗹 𝗿𝗲𝗹𝗲𝘃𝗮𝗻𝘁 𝘀𝗲𝗰𝘁𝗶𝗼𝗻𝘀 ✪ 𝗣𝗿𝗼𝘃𝗶𝗱𝗲 𝗱𝗲𝘁𝗮𝗶𝗹𝗲𝗱 𝗮𝗻𝘀…"
type textarea "x"
type textarea "⚠️ 𝗙𝗢𝗥𝗠 𝗜𝗡𝗦𝗧𝗥𝗨𝗖𝗧𝗜𝗢𝗡𝗦 ⚠️ ✪ 𝗖𝗼𝗺𝗽𝗹𝗲𝘁𝗲 𝗮𝗹𝗹 𝗿𝗲𝗹𝗲𝘃𝗮𝗻𝘁 𝘀𝗲𝗰𝘁𝗶𝗼𝗻𝘀 ✪ 𝗣𝗿𝗼𝘃𝗶𝗱𝗲 𝗱𝗲𝘁𝗮𝗶𝗹𝗲𝗱 𝗮𝗻𝘀…"
type textarea "x"
type textarea "⚠️ 𝗙𝗢𝗥𝗠 𝗜𝗡𝗦𝗧𝗥𝗨𝗖𝗧𝗜𝗢𝗡𝗦 ⚠️ ✪ 𝗖𝗼𝗺𝗽𝗹𝗲𝘁𝗲 𝗮𝗹𝗹 𝗿𝗲𝗹𝗲𝘃𝗮𝗻𝘁 𝘀𝗲𝗰𝘁𝗶𝗼𝗻𝘀 ✪ 𝗣𝗿𝗼𝘃𝗶𝗱𝗲 𝗱𝗲𝘁𝗮𝗶𝗹𝗲𝗱 𝗮𝗻𝘀…"
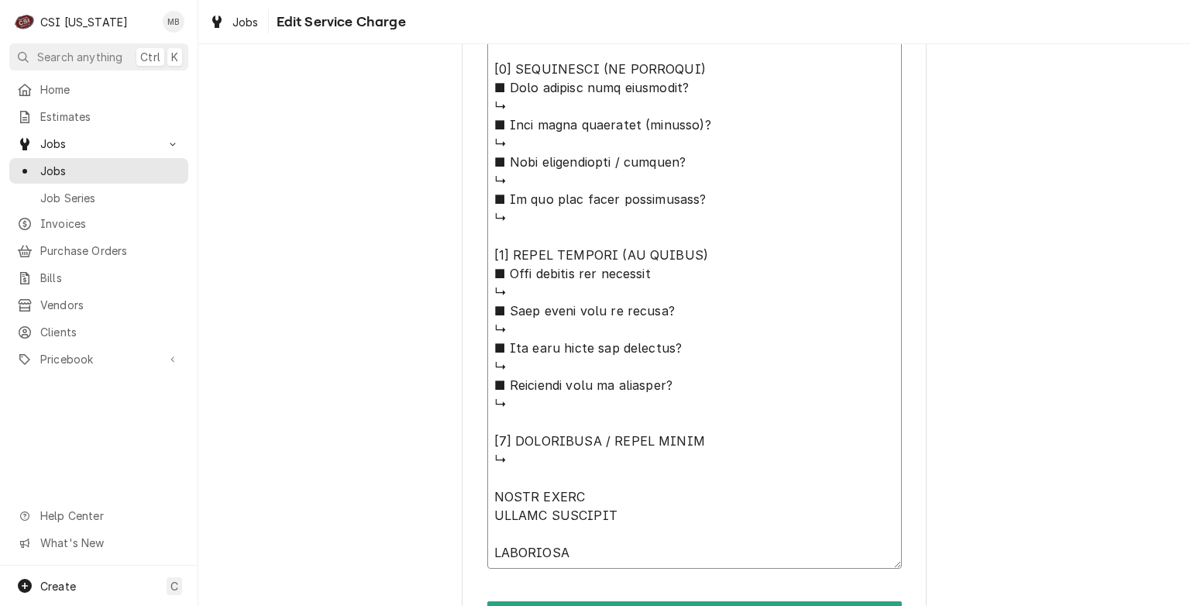
type textarea "x"
type textarea "⚠️ 𝗙𝗢𝗥𝗠 𝗜𝗡𝗦𝗧𝗥𝗨𝗖𝗧𝗜𝗢𝗡𝗦 ⚠️ ✪ 𝗖𝗼𝗺𝗽𝗹𝗲𝘁𝗲 𝗮𝗹𝗹 𝗿𝗲𝗹𝗲𝘃𝗮𝗻𝘁 𝘀𝗲𝗰𝘁𝗶𝗼𝗻𝘀 ✪ 𝗣𝗿𝗼𝘃𝗶𝗱𝗲 𝗱𝗲𝘁𝗮𝗶𝗹𝗲𝗱 𝗮𝗻𝘀…"
type textarea "x"
type textarea "⚠️ 𝗙𝗢𝗥𝗠 𝗜𝗡𝗦𝗧𝗥𝗨𝗖𝗧𝗜𝗢𝗡𝗦 ⚠️ ✪ 𝗖𝗼𝗺𝗽𝗹𝗲𝘁𝗲 𝗮𝗹𝗹 𝗿𝗲𝗹𝗲𝘃𝗮𝗻𝘁 𝘀𝗲𝗰𝘁𝗶𝗼𝗻𝘀 ✪ 𝗣𝗿𝗼𝘃𝗶𝗱𝗲 𝗱𝗲𝘁𝗮𝗶𝗹𝗲𝗱 𝗮𝗻𝘀…"
type textarea "x"
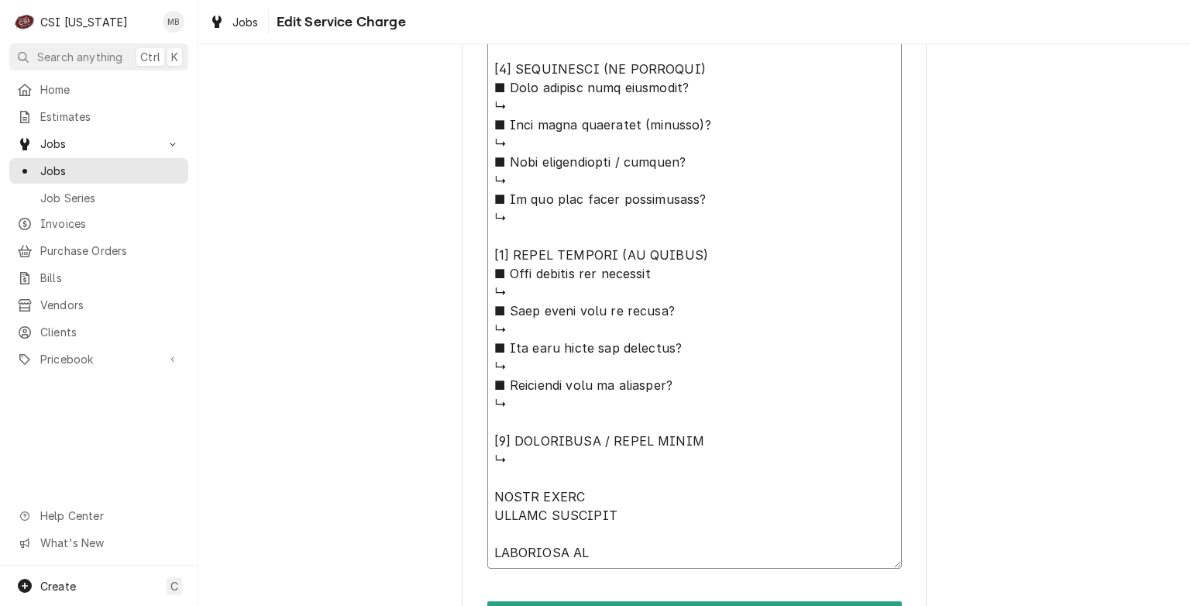
type textarea "⚠️ 𝗙𝗢𝗥𝗠 𝗜𝗡𝗦𝗧𝗥𝗨𝗖𝗧𝗜𝗢𝗡𝗦 ⚠️ ✪ 𝗖𝗼𝗺𝗽𝗹𝗲𝘁𝗲 𝗮𝗹𝗹 𝗿𝗲𝗹𝗲𝘃𝗮𝗻𝘁 𝘀𝗲𝗰𝘁𝗶𝗼𝗻𝘀 ✪ 𝗣𝗿𝗼𝘃𝗶𝗱𝗲 𝗱𝗲𝘁𝗮𝗶𝗹𝗲𝗱 𝗮𝗻𝘀…"
type textarea "x"
type textarea "⚠️ 𝗙𝗢𝗥𝗠 𝗜𝗡𝗦𝗧𝗥𝗨𝗖𝗧𝗜𝗢𝗡𝗦 ⚠️ ✪ 𝗖𝗼𝗺𝗽𝗹𝗲𝘁𝗲 𝗮𝗹𝗹 𝗿𝗲𝗹𝗲𝘃𝗮𝗻𝘁 𝘀𝗲𝗰𝘁𝗶𝗼𝗻𝘀 ✪ 𝗣𝗿𝗼𝘃𝗶𝗱𝗲 𝗱𝗲𝘁𝗮𝗶𝗹𝗲𝗱 𝗮𝗻𝘀…"
type textarea "x"
type textarea "⚠️ 𝗙𝗢𝗥𝗠 𝗜𝗡𝗦𝗧𝗥𝗨𝗖𝗧𝗜𝗢𝗡𝗦 ⚠️ ✪ 𝗖𝗼𝗺𝗽𝗹𝗲𝘁𝗲 𝗮𝗹𝗹 𝗿𝗲𝗹𝗲𝘃𝗮𝗻𝘁 𝘀𝗲𝗰𝘁𝗶𝗼𝗻𝘀 ✪ 𝗣𝗿𝗼𝘃𝗶𝗱𝗲 𝗱𝗲𝘁𝗮𝗶𝗹𝗲𝗱 𝗮𝗻𝘀…"
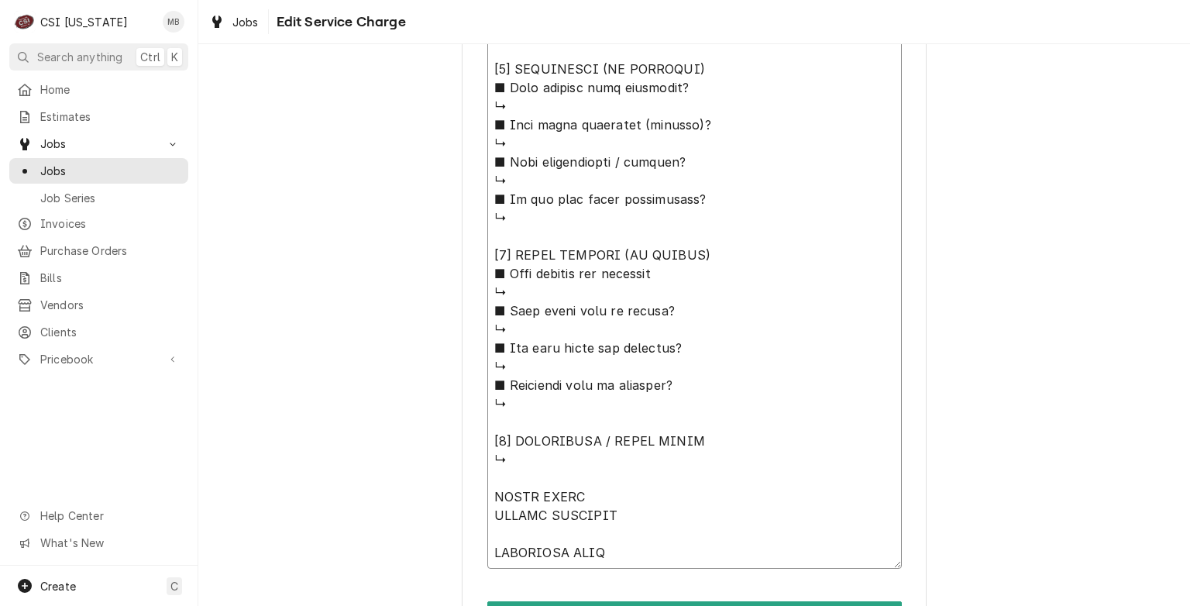
type textarea "x"
type textarea "⚠️ 𝗙𝗢𝗥𝗠 𝗜𝗡𝗦𝗧𝗥𝗨𝗖𝗧𝗜𝗢𝗡𝗦 ⚠️ ✪ 𝗖𝗼𝗺𝗽𝗹𝗲𝘁𝗲 𝗮𝗹𝗹 𝗿𝗲𝗹𝗲𝘃𝗮𝗻𝘁 𝘀𝗲𝗰𝘁𝗶𝗼𝗻𝘀 ✪ 𝗣𝗿𝗼𝘃𝗶𝗱𝗲 𝗱𝗲𝘁𝗮𝗶𝗹𝗲𝗱 𝗮𝗻𝘀…"
type textarea "x"
type textarea "⚠️ 𝗙𝗢𝗥𝗠 𝗜𝗡𝗦𝗧𝗥𝗨𝗖𝗧𝗜𝗢𝗡𝗦 ⚠️ ✪ 𝗖𝗼𝗺𝗽𝗹𝗲𝘁𝗲 𝗮𝗹𝗹 𝗿𝗲𝗹𝗲𝘃𝗮𝗻𝘁 𝘀𝗲𝗰𝘁𝗶𝗼𝗻𝘀 ✪ 𝗣𝗿𝗼𝘃𝗶𝗱𝗲 𝗱𝗲𝘁𝗮𝗶𝗹𝗲𝗱 𝗮𝗻𝘀…"
type textarea "x"
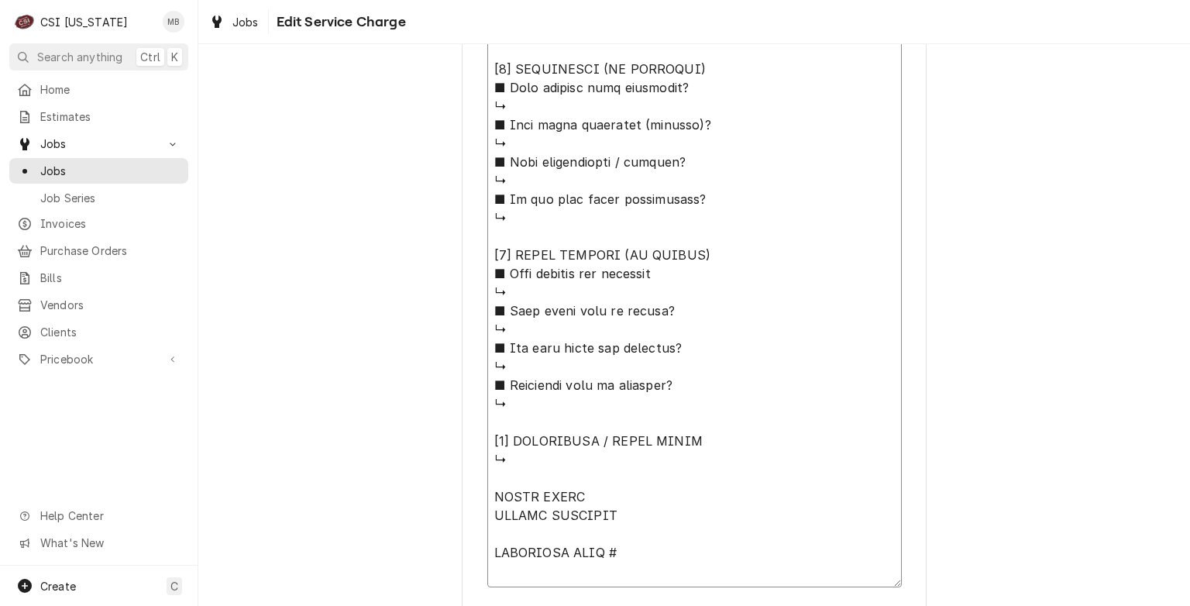
type textarea "⚠️ 𝗙𝗢𝗥𝗠 𝗜𝗡𝗦𝗧𝗥𝗨𝗖𝗧𝗜𝗢𝗡𝗦 ⚠️ ✪ 𝗖𝗼𝗺𝗽𝗹𝗲𝘁𝗲 𝗮𝗹𝗹 𝗿𝗲𝗹𝗲𝘃𝗮𝗻𝘁 𝘀𝗲𝗰𝘁𝗶𝗼𝗻𝘀 ✪ 𝗣𝗿𝗼𝘃𝗶𝗱𝗲 𝗱𝗲𝘁𝗮𝗶𝗹𝗲𝗱 𝗮𝗻𝘀…"
type textarea "x"
type textarea "⚠️ 𝗙𝗢𝗥𝗠 𝗜𝗡𝗦𝗧𝗥𝗨𝗖𝗧𝗜𝗢𝗡𝗦 ⚠️ ✪ 𝗖𝗼𝗺𝗽𝗹𝗲𝘁𝗲 𝗮𝗹𝗹 𝗿𝗲𝗹𝗲𝘃𝗮𝗻𝘁 𝘀𝗲𝗰𝘁𝗶𝗼𝗻𝘀 ✪ 𝗣𝗿𝗼𝘃𝗶𝗱𝗲 𝗱𝗲𝘁𝗮𝗶𝗹𝗲𝗱 𝗮𝗻𝘀…"
type textarea "x"
type textarea "⚠️ 𝗙𝗢𝗥𝗠 𝗜𝗡𝗦𝗧𝗥𝗨𝗖𝗧𝗜𝗢𝗡𝗦 ⚠️ ✪ 𝗖𝗼𝗺𝗽𝗹𝗲𝘁𝗲 𝗮𝗹𝗹 𝗿𝗲𝗹𝗲𝘃𝗮𝗻𝘁 𝘀𝗲𝗰𝘁𝗶𝗼𝗻𝘀 ✪ 𝗣𝗿𝗼𝘃𝗶𝗱𝗲 𝗱𝗲𝘁𝗮𝗶𝗹𝗲𝗱 𝗮𝗻𝘀…"
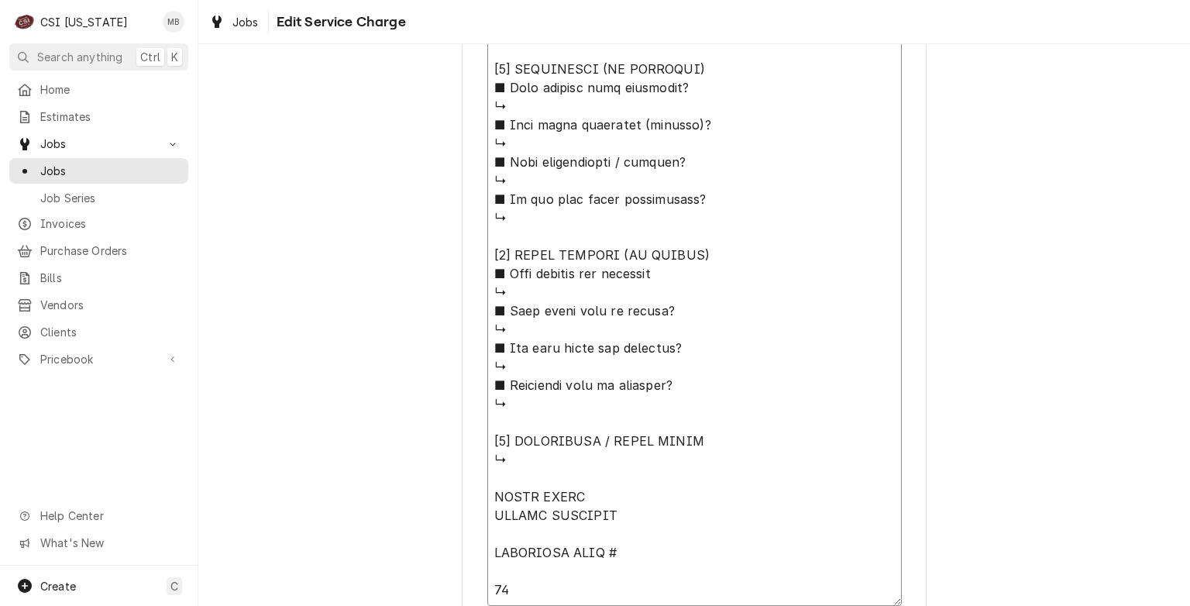
type textarea "x"
type textarea "⚠️ 𝗙𝗢𝗥𝗠 𝗜𝗡𝗦𝗧𝗥𝗨𝗖𝗧𝗜𝗢𝗡𝗦 ⚠️ ✪ 𝗖𝗼𝗺𝗽𝗹𝗲𝘁𝗲 𝗮𝗹𝗹 𝗿𝗲𝗹𝗲𝘃𝗮𝗻𝘁 𝘀𝗲𝗰𝘁𝗶𝗼𝗻𝘀 ✪ 𝗣𝗿𝗼𝘃𝗶𝗱𝗲 𝗱𝗲𝘁𝗮𝗶𝗹𝗲𝗱 𝗮𝗻𝘀…"
type textarea "x"
type textarea "⚠️ 𝗙𝗢𝗥𝗠 𝗜𝗡𝗦𝗧𝗥𝗨𝗖𝗧𝗜𝗢𝗡𝗦 ⚠️ ✪ 𝗖𝗼𝗺𝗽𝗹𝗲𝘁𝗲 𝗮𝗹𝗹 𝗿𝗲𝗹𝗲𝘃𝗮𝗻𝘁 𝘀𝗲𝗰𝘁𝗶𝗼𝗻𝘀 ✪ 𝗣𝗿𝗼𝘃𝗶𝗱𝗲 𝗱𝗲𝘁𝗮𝗶𝗹𝗲𝗱 𝗮𝗻𝘀…"
type textarea "x"
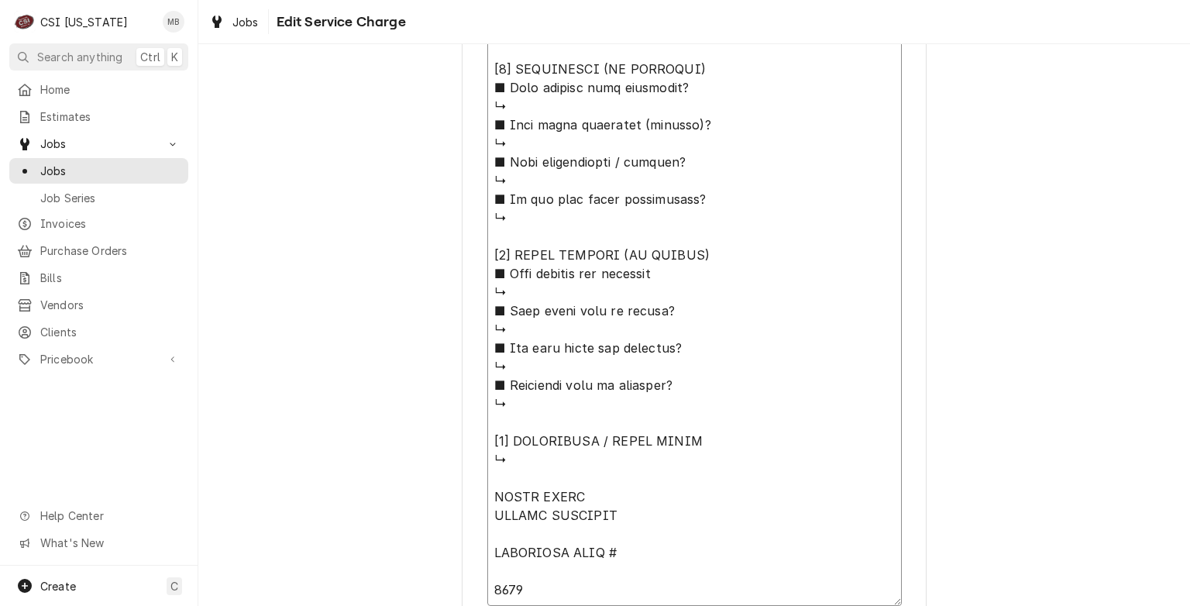
type textarea "⚠️ 𝗙𝗢𝗥𝗠 𝗜𝗡𝗦𝗧𝗥𝗨𝗖𝗧𝗜𝗢𝗡𝗦 ⚠️ ✪ 𝗖𝗼𝗺𝗽𝗹𝗲𝘁𝗲 𝗮𝗹𝗹 𝗿𝗲𝗹𝗲𝘃𝗮𝗻𝘁 𝘀𝗲𝗰𝘁𝗶𝗼𝗻𝘀 ✪ 𝗣𝗿𝗼𝘃𝗶𝗱𝗲 𝗱𝗲𝘁𝗮𝗶𝗹𝗲𝗱 𝗮𝗻𝘀…"
type textarea "x"
type textarea "⚠️ 𝗙𝗢𝗥𝗠 𝗜𝗡𝗦𝗧𝗥𝗨𝗖𝗧𝗜𝗢𝗡𝗦 ⚠️ ✪ 𝗖𝗼𝗺𝗽𝗹𝗲𝘁𝗲 𝗮𝗹𝗹 𝗿𝗲𝗹𝗲𝘃𝗮𝗻𝘁 𝘀𝗲𝗰𝘁𝗶𝗼𝗻𝘀 ✪ 𝗣𝗿𝗼𝘃𝗶𝗱𝗲 𝗱𝗲𝘁𝗮𝗶𝗹𝗲𝗱 𝗮𝗻𝘀…"
type textarea "x"
type textarea "⚠️ 𝗙𝗢𝗥𝗠 𝗜𝗡𝗦𝗧𝗥𝗨𝗖𝗧𝗜𝗢𝗡𝗦 ⚠️ ✪ 𝗖𝗼𝗺𝗽𝗹𝗲𝘁𝗲 𝗮𝗹𝗹 𝗿𝗲𝗹𝗲𝘃𝗮𝗻𝘁 𝘀𝗲𝗰𝘁𝗶𝗼𝗻𝘀 ✪ 𝗣𝗿𝗼𝘃𝗶𝗱𝗲 𝗱𝗲𝘁𝗮𝗶𝗹𝗲𝗱 𝗮𝗻𝘀…"
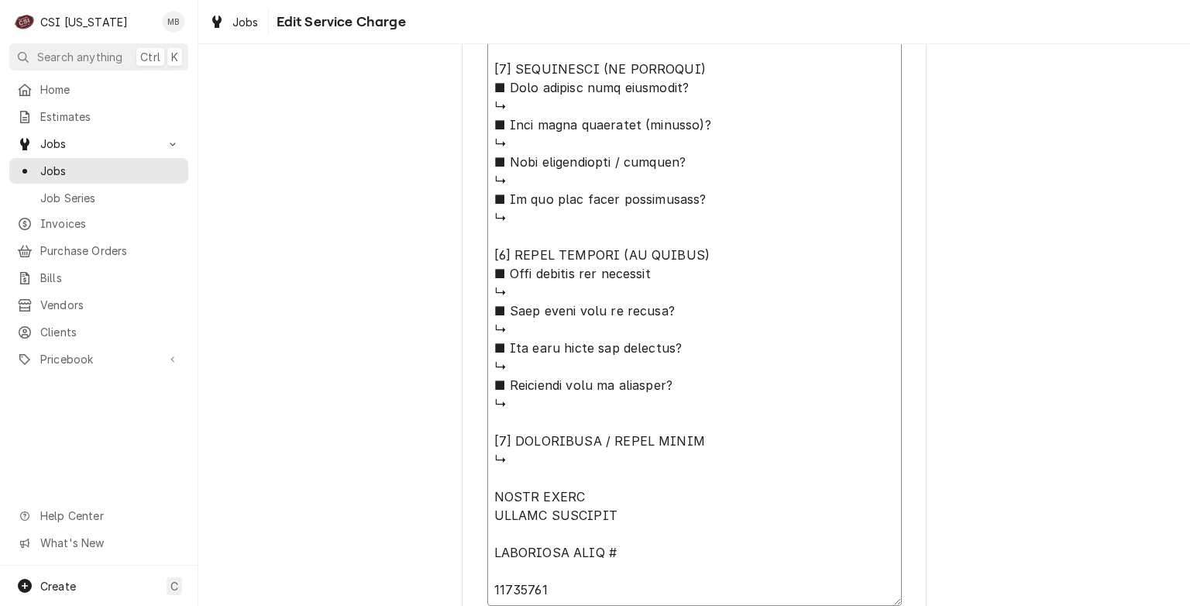
type textarea "x"
type textarea "⚠️ 𝗙𝗢𝗥𝗠 𝗜𝗡𝗦𝗧𝗥𝗨𝗖𝗧𝗜𝗢𝗡𝗦 ⚠️ ✪ 𝗖𝗼𝗺𝗽𝗹𝗲𝘁𝗲 𝗮𝗹𝗹 𝗿𝗲𝗹𝗲𝘃𝗮𝗻𝘁 𝘀𝗲𝗰𝘁𝗶𝗼𝗻𝘀 ✪ 𝗣𝗿𝗼𝘃𝗶𝗱𝗲 𝗱𝗲𝘁𝗮𝗶𝗹𝗲𝗱 𝗮𝗻𝘀…"
type textarea "x"
type textarea "⚠️ 𝗙𝗢𝗥𝗠 𝗜𝗡𝗦𝗧𝗥𝗨𝗖𝗧𝗜𝗢𝗡𝗦 ⚠️ ✪ 𝗖𝗼𝗺𝗽𝗹𝗲𝘁𝗲 𝗮𝗹𝗹 𝗿𝗲𝗹𝗲𝘃𝗮𝗻𝘁 𝘀𝗲𝗰𝘁𝗶𝗼𝗻𝘀 ✪ 𝗣𝗿𝗼𝘃𝗶𝗱𝗲 𝗱𝗲𝘁𝗮𝗶𝗹𝗲𝗱 𝗮𝗻𝘀…"
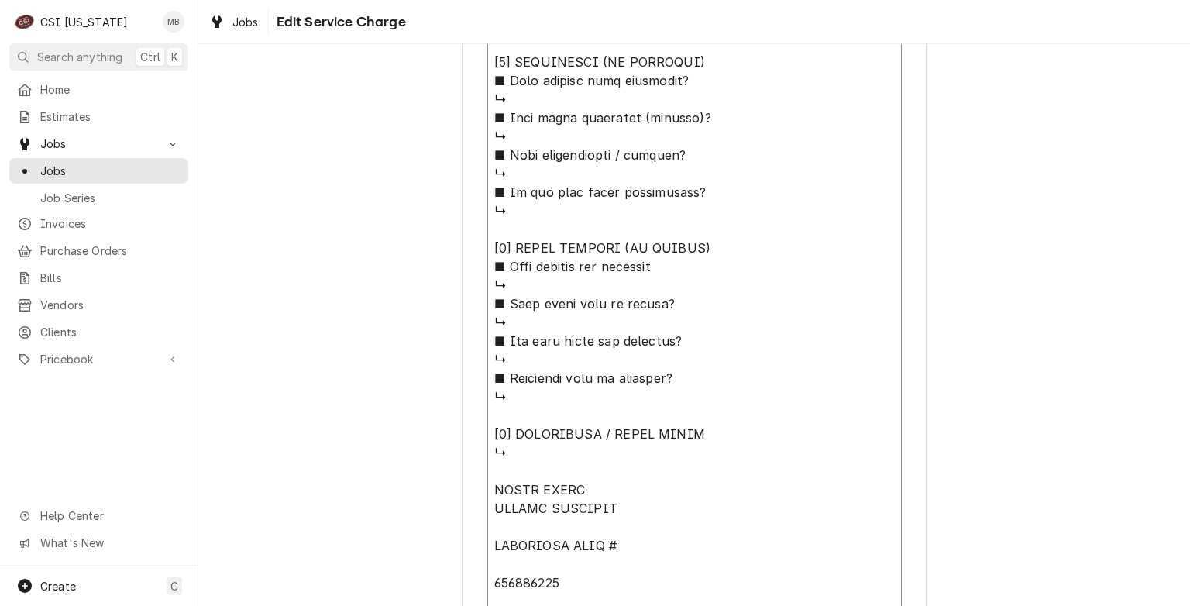
type textarea "x"
type textarea "⚠️ 𝗙𝗢𝗥𝗠 𝗜𝗡𝗦𝗧𝗥𝗨𝗖𝗧𝗜𝗢𝗡𝗦 ⚠️ ✪ 𝗖𝗼𝗺𝗽𝗹𝗲𝘁𝗲 𝗮𝗹𝗹 𝗿𝗲𝗹𝗲𝘃𝗮𝗻𝘁 𝘀𝗲𝗰𝘁𝗶𝗼𝗻𝘀 ✪ 𝗣𝗿𝗼𝘃𝗶𝗱𝗲 𝗱𝗲𝘁𝗮𝗶𝗹𝗲𝗱 𝗮𝗻𝘀…"
type textarea "x"
type textarea "⚠️ 𝗙𝗢𝗥𝗠 𝗜𝗡𝗦𝗧𝗥𝗨𝗖𝗧𝗜𝗢𝗡𝗦 ⚠️ ✪ 𝗖𝗼𝗺𝗽𝗹𝗲𝘁𝗲 𝗮𝗹𝗹 𝗿𝗲𝗹𝗲𝘃𝗮𝗻𝘁 𝘀𝗲𝗰𝘁𝗶𝗼𝗻𝘀 ✪ 𝗣𝗿𝗼𝘃𝗶𝗱𝗲 𝗱𝗲𝘁𝗮𝗶𝗹𝗲𝗱 𝗮𝗻𝘀…"
type textarea "x"
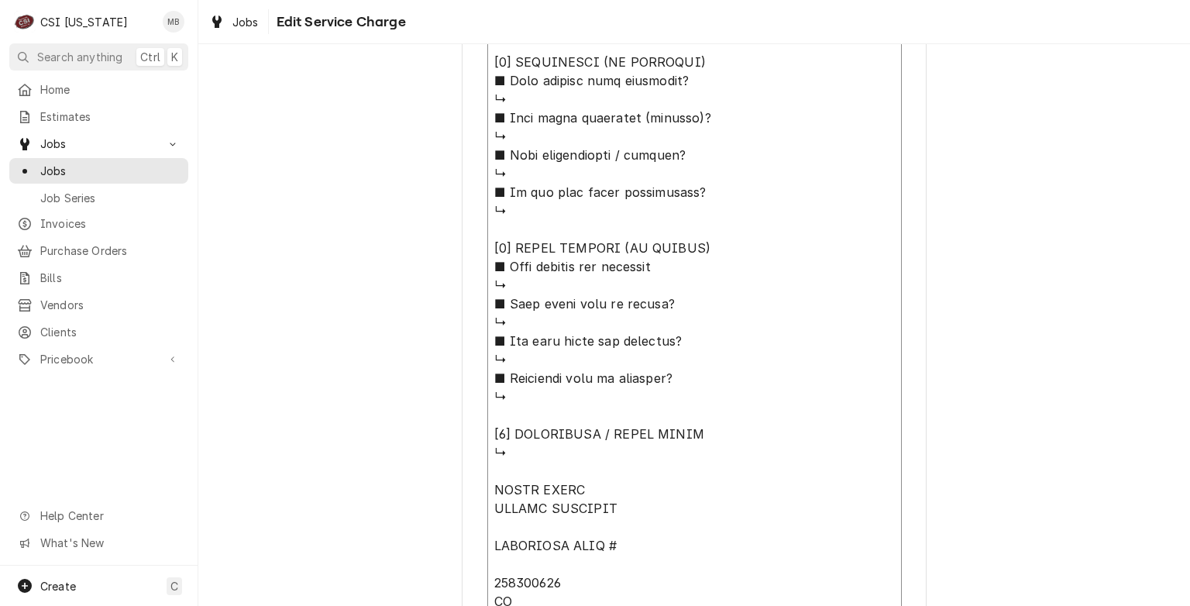
type textarea "⚠️ 𝗙𝗢𝗥𝗠 𝗜𝗡𝗦𝗧𝗥𝗨𝗖𝗧𝗜𝗢𝗡𝗦 ⚠️ ✪ 𝗖𝗼𝗺𝗽𝗹𝗲𝘁𝗲 𝗮𝗹𝗹 𝗿𝗲𝗹𝗲𝘃𝗮𝗻𝘁 𝘀𝗲𝗰𝘁𝗶𝗼𝗻𝘀 ✪ 𝗣𝗿𝗼𝘃𝗶𝗱𝗲 𝗱𝗲𝘁𝗮𝗶𝗹𝗲𝗱 𝗮𝗻𝘀…"
type textarea "x"
type textarea "⚠️ 𝗙𝗢𝗥𝗠 𝗜𝗡𝗦𝗧𝗥𝗨𝗖𝗧𝗜𝗢𝗡𝗦 ⚠️ ✪ 𝗖𝗼𝗺𝗽𝗹𝗲𝘁𝗲 𝗮𝗹𝗹 𝗿𝗲𝗹𝗲𝘃𝗮𝗻𝘁 𝘀𝗲𝗰𝘁𝗶𝗼𝗻𝘀 ✪ 𝗣𝗿𝗼𝘃𝗶𝗱𝗲 𝗱𝗲𝘁𝗮𝗶𝗹𝗲𝗱 𝗮𝗻𝘀…"
type textarea "x"
type textarea "⚠️ 𝗙𝗢𝗥𝗠 𝗜𝗡𝗦𝗧𝗥𝗨𝗖𝗧𝗜𝗢𝗡𝗦 ⚠️ ✪ 𝗖𝗼𝗺𝗽𝗹𝗲𝘁𝗲 𝗮𝗹𝗹 𝗿𝗲𝗹𝗲𝘃𝗮𝗻𝘁 𝘀𝗲𝗰𝘁𝗶𝗼𝗻𝘀 ✪ 𝗣𝗿𝗼𝘃𝗶𝗱𝗲 𝗱𝗲𝘁𝗮𝗶𝗹𝗲𝗱 𝗮𝗻𝘀…"
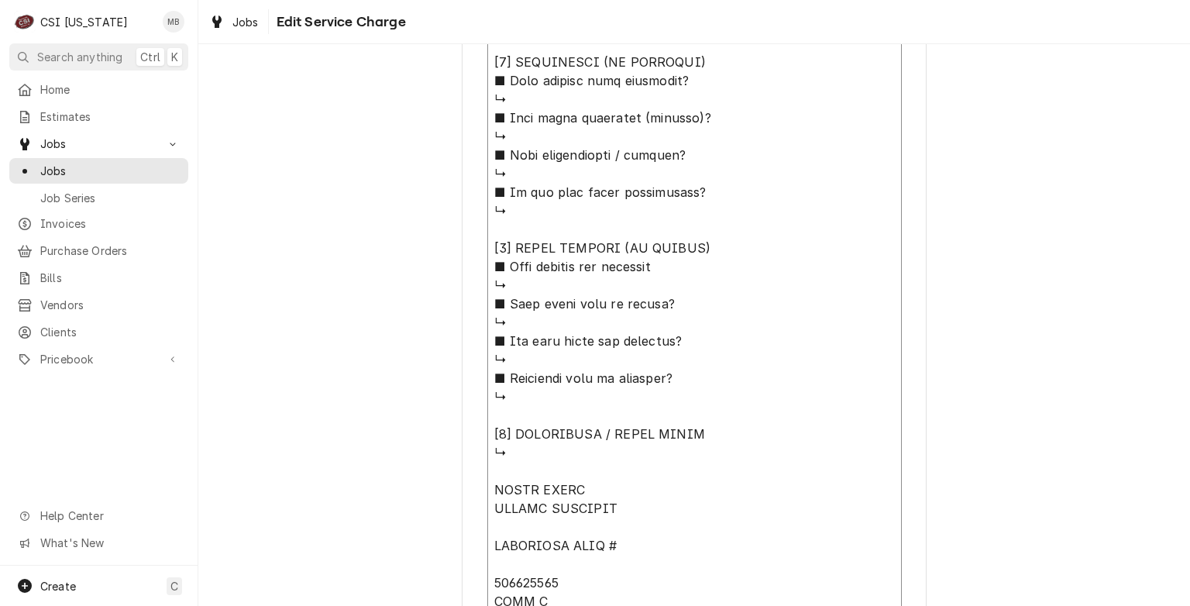
type textarea "x"
type textarea "⚠️ 𝗙𝗢𝗥𝗠 𝗜𝗡𝗦𝗧𝗥𝗨𝗖𝗧𝗜𝗢𝗡𝗦 ⚠️ ✪ 𝗖𝗼𝗺𝗽𝗹𝗲𝘁𝗲 𝗮𝗹𝗹 𝗿𝗲𝗹𝗲𝘃𝗮𝗻𝘁 𝘀𝗲𝗰𝘁𝗶𝗼𝗻𝘀 ✪ 𝗣𝗿𝗼𝘃𝗶𝗱𝗲 𝗱𝗲𝘁𝗮𝗶𝗹𝗲𝗱 𝗮𝗻𝘀…"
type textarea "x"
type textarea "⚠️ 𝗙𝗢𝗥𝗠 𝗜𝗡𝗦𝗧𝗥𝗨𝗖𝗧𝗜𝗢𝗡𝗦 ⚠️ ✪ 𝗖𝗼𝗺𝗽𝗹𝗲𝘁𝗲 𝗮𝗹𝗹 𝗿𝗲𝗹𝗲𝘃𝗮𝗻𝘁 𝘀𝗲𝗰𝘁𝗶𝗼𝗻𝘀 ✪ 𝗣𝗿𝗼𝘃𝗶𝗱𝗲 𝗱𝗲𝘁𝗮𝗶𝗹𝗲𝗱 𝗮𝗻𝘀…"
type textarea "x"
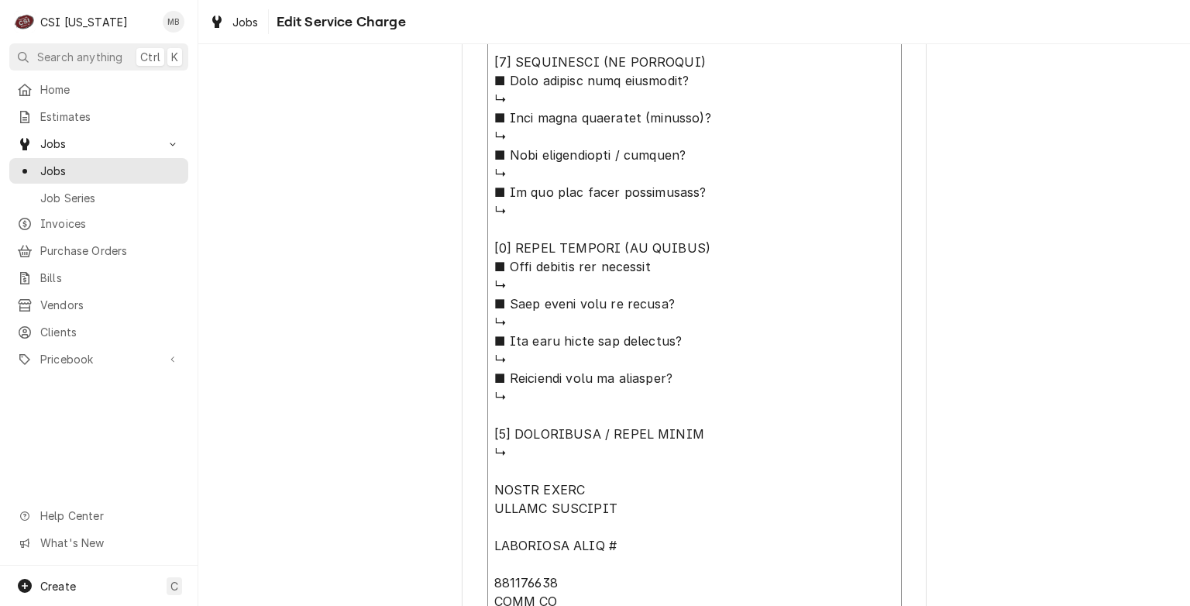
type textarea "⚠️ 𝗙𝗢𝗥𝗠 𝗜𝗡𝗦𝗧𝗥𝗨𝗖𝗧𝗜𝗢𝗡𝗦 ⚠️ ✪ 𝗖𝗼𝗺𝗽𝗹𝗲𝘁𝗲 𝗮𝗹𝗹 𝗿𝗲𝗹𝗲𝘃𝗮𝗻𝘁 𝘀𝗲𝗰𝘁𝗶𝗼𝗻𝘀 ✪ 𝗣𝗿𝗼𝘃𝗶𝗱𝗲 𝗱𝗲𝘁𝗮𝗶𝗹𝗲𝗱 𝗮𝗻𝘀…"
type textarea "x"
type textarea "⚠️ 𝗙𝗢𝗥𝗠 𝗜𝗡𝗦𝗧𝗥𝗨𝗖𝗧𝗜𝗢𝗡𝗦 ⚠️ ✪ 𝗖𝗼𝗺𝗽𝗹𝗲𝘁𝗲 𝗮𝗹𝗹 𝗿𝗲𝗹𝗲𝘃𝗮𝗻𝘁 𝘀𝗲𝗰𝘁𝗶𝗼𝗻𝘀 ✪ 𝗣𝗿𝗼𝘃𝗶𝗱𝗲 𝗱𝗲𝘁𝗮𝗶𝗹𝗲𝗱 𝗮𝗻𝘀…"
type textarea "x"
type textarea "⚠️ 𝗙𝗢𝗥𝗠 𝗜𝗡𝗦𝗧𝗥𝗨𝗖𝗧𝗜𝗢𝗡𝗦 ⚠️ ✪ 𝗖𝗼𝗺𝗽𝗹𝗲𝘁𝗲 𝗮𝗹𝗹 𝗿𝗲𝗹𝗲𝘃𝗮𝗻𝘁 𝘀𝗲𝗰𝘁𝗶𝗼𝗻𝘀 ✪ 𝗣𝗿𝗼𝘃𝗶𝗱𝗲 𝗱𝗲𝘁𝗮𝗶𝗹𝗲𝗱 𝗮𝗻𝘀…"
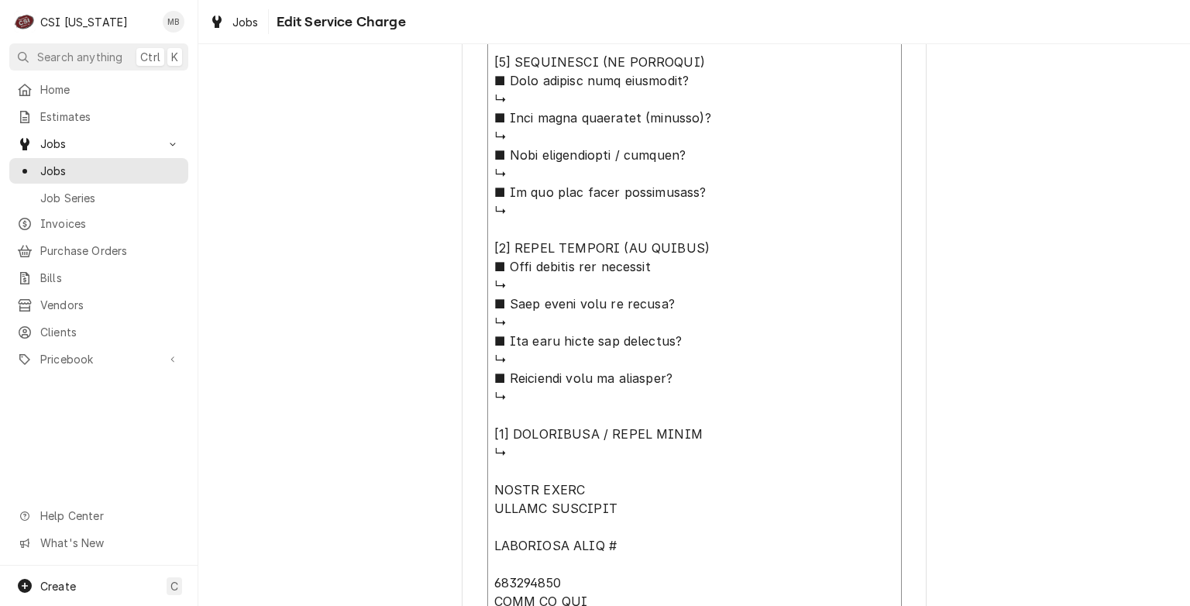
type textarea "x"
type textarea "⚠️ 𝗙𝗢𝗥𝗠 𝗜𝗡𝗦𝗧𝗥𝗨𝗖𝗧𝗜𝗢𝗡𝗦 ⚠️ ✪ 𝗖𝗼𝗺𝗽𝗹𝗲𝘁𝗲 𝗮𝗹𝗹 𝗿𝗲𝗹𝗲𝘃𝗮𝗻𝘁 𝘀𝗲𝗰𝘁𝗶𝗼𝗻𝘀 ✪ 𝗣𝗿𝗼𝘃𝗶𝗱𝗲 𝗱𝗲𝘁𝗮𝗶𝗹𝗲𝗱 𝗮𝗻𝘀…"
type textarea "x"
type textarea "⚠️ 𝗙𝗢𝗥𝗠 𝗜𝗡𝗦𝗧𝗥𝗨𝗖𝗧𝗜𝗢𝗡𝗦 ⚠️ ✪ 𝗖𝗼𝗺𝗽𝗹𝗲𝘁𝗲 𝗮𝗹𝗹 𝗿𝗲𝗹𝗲𝘃𝗮𝗻𝘁 𝘀𝗲𝗰𝘁𝗶𝗼𝗻𝘀 ✪ 𝗣𝗿𝗼𝘃𝗶𝗱𝗲 𝗱𝗲𝘁𝗮𝗶𝗹𝗲𝗱 𝗮𝗻𝘀…"
type textarea "x"
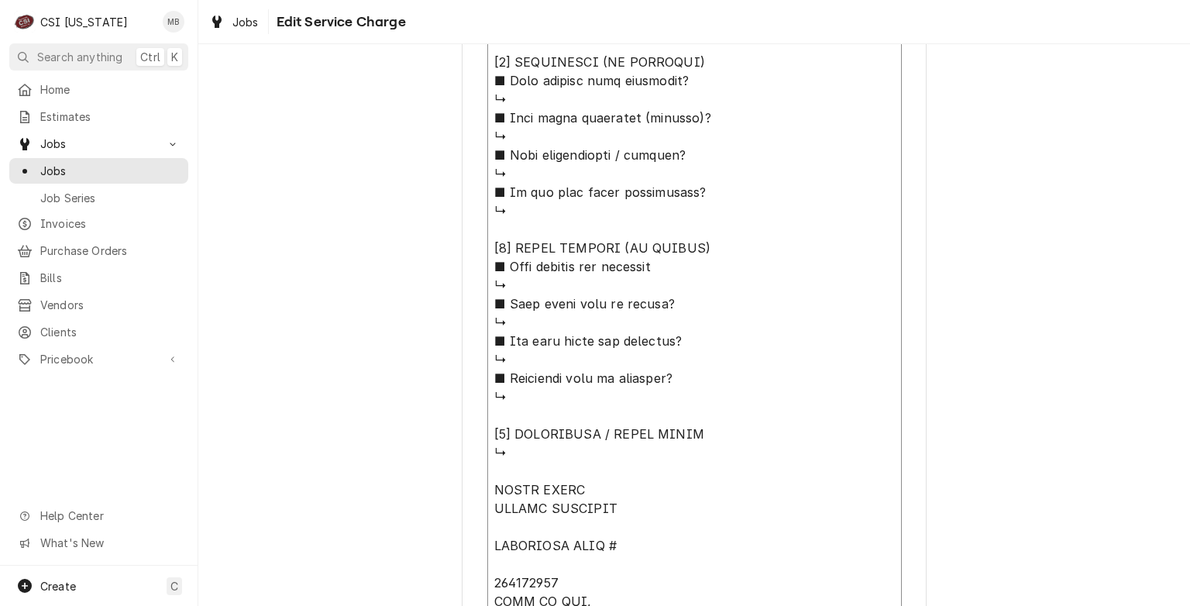
type textarea "⚠️ 𝗙𝗢𝗥𝗠 𝗜𝗡𝗦𝗧𝗥𝗨𝗖𝗧𝗜𝗢𝗡𝗦 ⚠️ ✪ 𝗖𝗼𝗺𝗽𝗹𝗲𝘁𝗲 𝗮𝗹𝗹 𝗿𝗲𝗹𝗲𝘃𝗮𝗻𝘁 𝘀𝗲𝗰𝘁𝗶𝗼𝗻𝘀 ✪ 𝗣𝗿𝗼𝘃𝗶𝗱𝗲 𝗱𝗲𝘁𝗮𝗶𝗹𝗲𝗱 𝗮𝗻𝘀…"
type textarea "x"
type textarea "⚠️ 𝗙𝗢𝗥𝗠 𝗜𝗡𝗦𝗧𝗥𝗨𝗖𝗧𝗜𝗢𝗡𝗦 ⚠️ ✪ 𝗖𝗼𝗺𝗽𝗹𝗲𝘁𝗲 𝗮𝗹𝗹 𝗿𝗲𝗹𝗲𝘃𝗮𝗻𝘁 𝘀𝗲𝗰𝘁𝗶𝗼𝗻𝘀 ✪ 𝗣𝗿𝗼𝘃𝗶𝗱𝗲 𝗱𝗲𝘁𝗮𝗶𝗹𝗲𝗱 𝗮𝗻𝘀…"
type textarea "x"
type textarea "⚠️ 𝗙𝗢𝗥𝗠 𝗜𝗡𝗦𝗧𝗥𝗨𝗖𝗧𝗜𝗢𝗡𝗦 ⚠️ ✪ 𝗖𝗼𝗺𝗽𝗹𝗲𝘁𝗲 𝗮𝗹𝗹 𝗿𝗲𝗹𝗲𝘃𝗮𝗻𝘁 𝘀𝗲𝗰𝘁𝗶𝗼𝗻𝘀 ✪ 𝗣𝗿𝗼𝘃𝗶𝗱𝗲 𝗱𝗲𝘁𝗮𝗶𝗹𝗲𝗱 𝗮𝗻𝘀…"
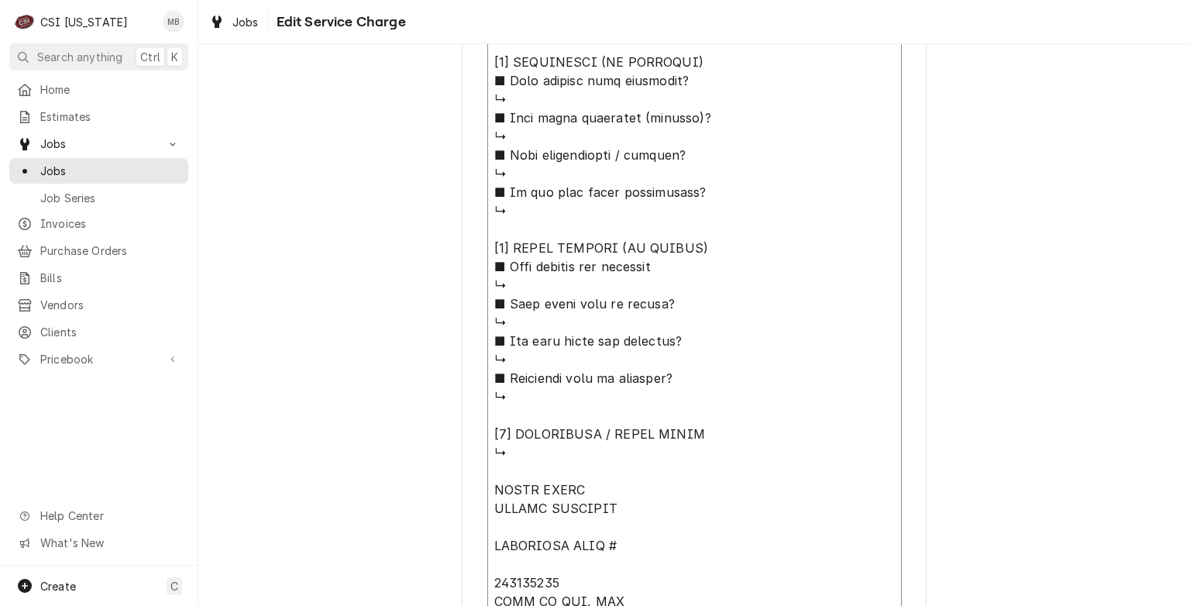
type textarea "x"
type textarea "⚠️ 𝗙𝗢𝗥𝗠 𝗜𝗡𝗦𝗧𝗥𝗨𝗖𝗧𝗜𝗢𝗡𝗦 ⚠️ ✪ 𝗖𝗼𝗺𝗽𝗹𝗲𝘁𝗲 𝗮𝗹𝗹 𝗿𝗲𝗹𝗲𝘃𝗮𝗻𝘁 𝘀𝗲𝗰𝘁𝗶𝗼𝗻𝘀 ✪ 𝗣𝗿𝗼𝘃𝗶𝗱𝗲 𝗱𝗲𝘁𝗮𝗶𝗹𝗲𝗱 𝗮𝗻𝘀…"
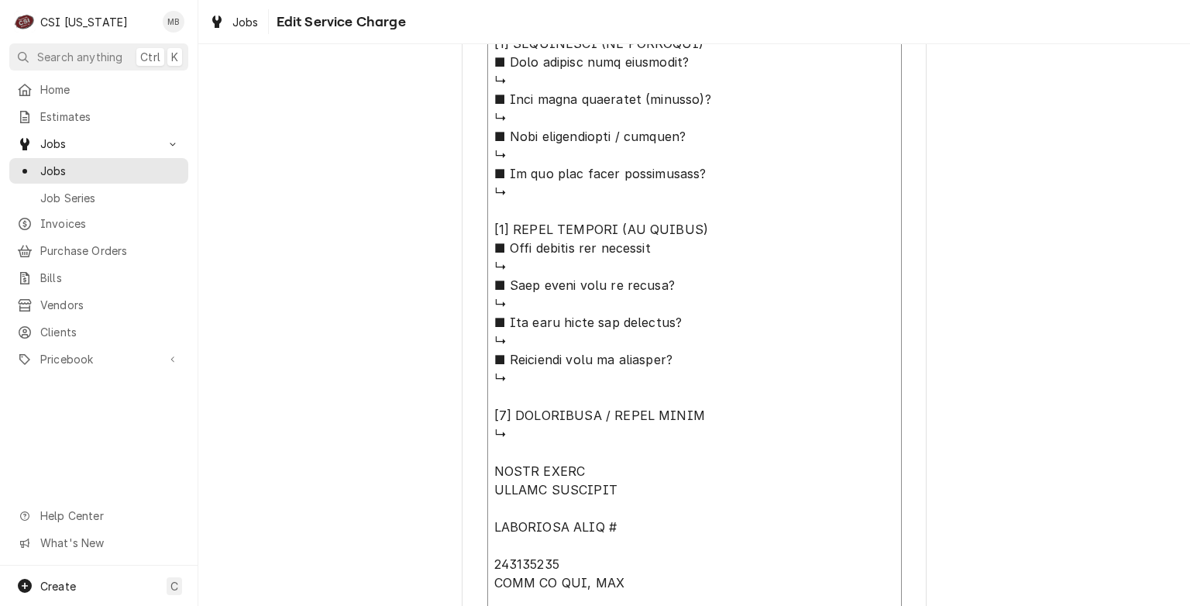
type textarea "x"
type textarea "⚠️ 𝗙𝗢𝗥𝗠 𝗜𝗡𝗦𝗧𝗥𝗨𝗖𝗧𝗜𝗢𝗡𝗦 ⚠️ ✪ 𝗖𝗼𝗺𝗽𝗹𝗲𝘁𝗲 𝗮𝗹𝗹 𝗿𝗲𝗹𝗲𝘃𝗮𝗻𝘁 𝘀𝗲𝗰𝘁𝗶𝗼𝗻𝘀 ✪ 𝗣𝗿𝗼𝘃𝗶𝗱𝗲 𝗱𝗲𝘁𝗮𝗶𝗹𝗲𝗱 𝗮𝗻𝘀…"
type textarea "x"
type textarea "⚠️ 𝗙𝗢𝗥𝗠 𝗜𝗡𝗦𝗧𝗥𝗨𝗖𝗧𝗜𝗢𝗡𝗦 ⚠️ ✪ 𝗖𝗼𝗺𝗽𝗹𝗲𝘁𝗲 𝗮𝗹𝗹 𝗿𝗲𝗹𝗲𝘃𝗮𝗻𝘁 𝘀𝗲𝗰𝘁𝗶𝗼𝗻𝘀 ✪ 𝗣𝗿𝗼𝘃𝗶𝗱𝗲 𝗱𝗲𝘁𝗮𝗶𝗹𝗲𝗱 𝗮𝗻𝘀…"
type textarea "x"
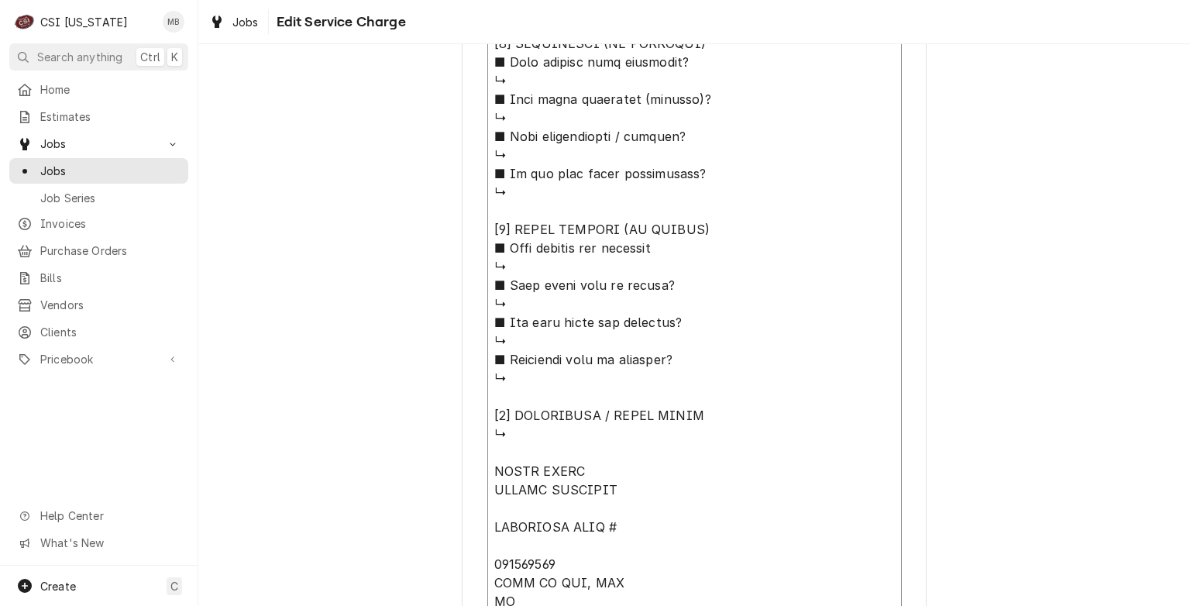
type textarea "⚠️ 𝗙𝗢𝗥𝗠 𝗜𝗡𝗦𝗧𝗥𝗨𝗖𝗧𝗜𝗢𝗡𝗦 ⚠️ ✪ 𝗖𝗼𝗺𝗽𝗹𝗲𝘁𝗲 𝗮𝗹𝗹 𝗿𝗲𝗹𝗲𝘃𝗮𝗻𝘁 𝘀𝗲𝗰𝘁𝗶𝗼𝗻𝘀 ✪ 𝗣𝗿𝗼𝘃𝗶𝗱𝗲 𝗱𝗲𝘁𝗮𝗶𝗹𝗲𝗱 𝗮𝗻𝘀…"
type textarea "x"
type textarea "⚠️ 𝗙𝗢𝗥𝗠 𝗜𝗡𝗦𝗧𝗥𝗨𝗖𝗧𝗜𝗢𝗡𝗦 ⚠️ ✪ 𝗖𝗼𝗺𝗽𝗹𝗲𝘁𝗲 𝗮𝗹𝗹 𝗿𝗲𝗹𝗲𝘃𝗮𝗻𝘁 𝘀𝗲𝗰𝘁𝗶𝗼𝗻𝘀 ✪ 𝗣𝗿𝗼𝘃𝗶𝗱𝗲 𝗱𝗲𝘁𝗮𝗶𝗹𝗲𝗱 𝗮𝗻𝘀…"
type textarea "x"
type textarea "⚠️ 𝗙𝗢𝗥𝗠 𝗜𝗡𝗦𝗧𝗥𝗨𝗖𝗧𝗜𝗢𝗡𝗦 ⚠️ ✪ 𝗖𝗼𝗺𝗽𝗹𝗲𝘁𝗲 𝗮𝗹𝗹 𝗿𝗲𝗹𝗲𝘃𝗮𝗻𝘁 𝘀𝗲𝗰𝘁𝗶𝗼𝗻𝘀 ✪ 𝗣𝗿𝗼𝘃𝗶𝗱𝗲 𝗱𝗲𝘁𝗮𝗶𝗹𝗲𝗱 𝗮𝗻𝘀…"
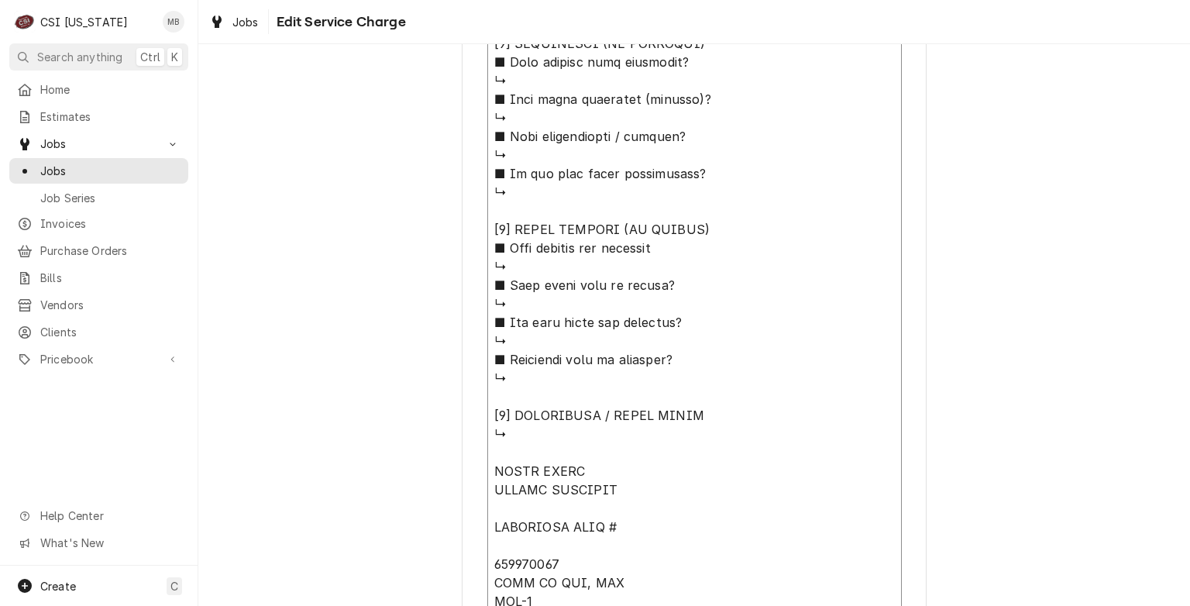
type textarea "x"
type textarea "⚠️ 𝗙𝗢𝗥𝗠 𝗜𝗡𝗦𝗧𝗥𝗨𝗖𝗧𝗜𝗢𝗡𝗦 ⚠️ ✪ 𝗖𝗼𝗺𝗽𝗹𝗲𝘁𝗲 𝗮𝗹𝗹 𝗿𝗲𝗹𝗲𝘃𝗮𝗻𝘁 𝘀𝗲𝗰𝘁𝗶𝗼𝗻𝘀 ✪ 𝗣𝗿𝗼𝘃𝗶𝗱𝗲 𝗱𝗲𝘁𝗮𝗶𝗹𝗲𝗱 𝗮𝗻𝘀…"
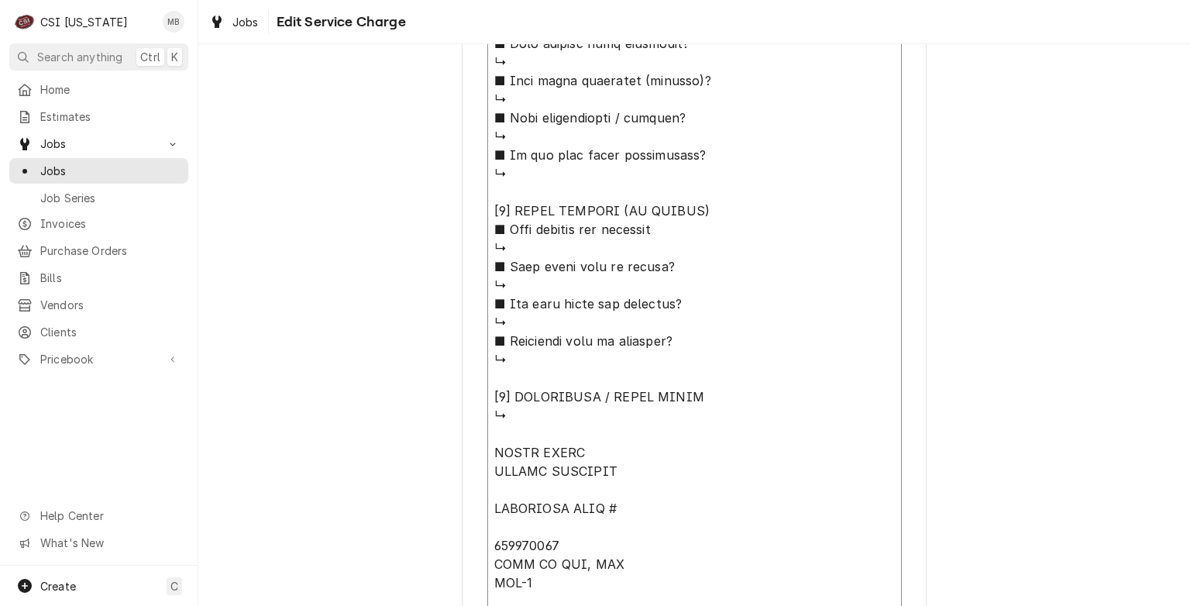
type textarea "x"
type textarea "⚠️ 𝗙𝗢𝗥𝗠 𝗜𝗡𝗦𝗧𝗥𝗨𝗖𝗧𝗜𝗢𝗡𝗦 ⚠️ ✪ 𝗖𝗼𝗺𝗽𝗹𝗲𝘁𝗲 𝗮𝗹𝗹 𝗿𝗲𝗹𝗲𝘃𝗮𝗻𝘁 𝘀𝗲𝗰𝘁𝗶𝗼𝗻𝘀 ✪ 𝗣𝗿𝗼𝘃𝗶𝗱𝗲 𝗱𝗲𝘁𝗮𝗶𝗹𝗲𝗱 𝗮𝗻𝘀…"
type textarea "x"
type textarea "⚠️ 𝗙𝗢𝗥𝗠 𝗜𝗡𝗦𝗧𝗥𝗨𝗖𝗧𝗜𝗢𝗡𝗦 ⚠️ ✪ 𝗖𝗼𝗺𝗽𝗹𝗲𝘁𝗲 𝗮𝗹𝗹 𝗿𝗲𝗹𝗲𝘃𝗮𝗻𝘁 𝘀𝗲𝗰𝘁𝗶𝗼𝗻𝘀 ✪ 𝗣𝗿𝗼𝘃𝗶𝗱𝗲 𝗱𝗲𝘁𝗮𝗶𝗹𝗲𝗱 𝗮𝗻𝘀…"
type textarea "x"
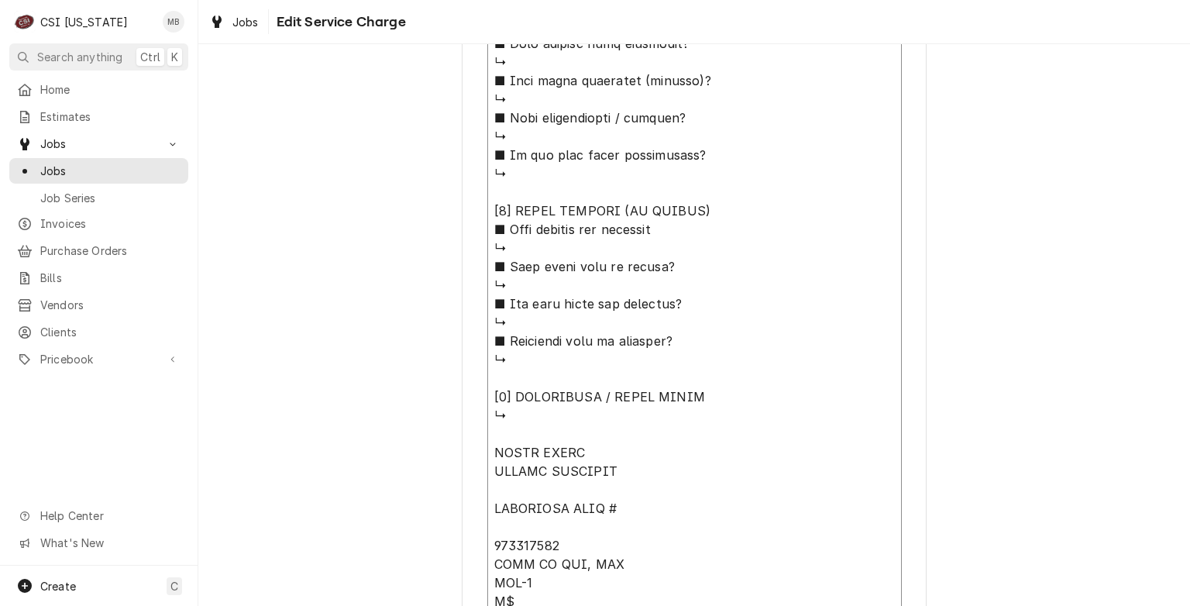
type textarea "⚠️ 𝗙𝗢𝗥𝗠 𝗜𝗡𝗦𝗧𝗥𝗨𝗖𝗧𝗜𝗢𝗡𝗦 ⚠️ ✪ 𝗖𝗼𝗺𝗽𝗹𝗲𝘁𝗲 𝗮𝗹𝗹 𝗿𝗲𝗹𝗲𝘃𝗮𝗻𝘁 𝘀𝗲𝗰𝘁𝗶𝗼𝗻𝘀 ✪ 𝗣𝗿𝗼𝘃𝗶𝗱𝗲 𝗱𝗲𝘁𝗮𝗶𝗹𝗲𝗱 𝗮𝗻𝘀…"
type textarea "x"
type textarea "⚠️ 𝗙𝗢𝗥𝗠 𝗜𝗡𝗦𝗧𝗥𝗨𝗖𝗧𝗜𝗢𝗡𝗦 ⚠️ ✪ 𝗖𝗼𝗺𝗽𝗹𝗲𝘁𝗲 𝗮𝗹𝗹 𝗿𝗲𝗹𝗲𝘃𝗮𝗻𝘁 𝘀𝗲𝗰𝘁𝗶𝗼𝗻𝘀 ✪ 𝗣𝗿𝗼𝘃𝗶𝗱𝗲 𝗱𝗲𝘁𝗮𝗶𝗹𝗲𝗱 𝗮𝗻𝘀…"
type textarea "x"
type textarea "⚠️ 𝗙𝗢𝗥𝗠 𝗜𝗡𝗦𝗧𝗥𝗨𝗖𝗧𝗜𝗢𝗡𝗦 ⚠️ ✪ 𝗖𝗼𝗺𝗽𝗹𝗲𝘁𝗲 𝗮𝗹𝗹 𝗿𝗲𝗹𝗲𝘃𝗮𝗻𝘁 𝘀𝗲𝗰𝘁𝗶𝗼𝗻𝘀 ✪ 𝗣𝗿𝗼𝘃𝗶𝗱𝗲 𝗱𝗲𝘁𝗮𝗶𝗹𝗲𝗱 𝗮𝗻𝘀…"
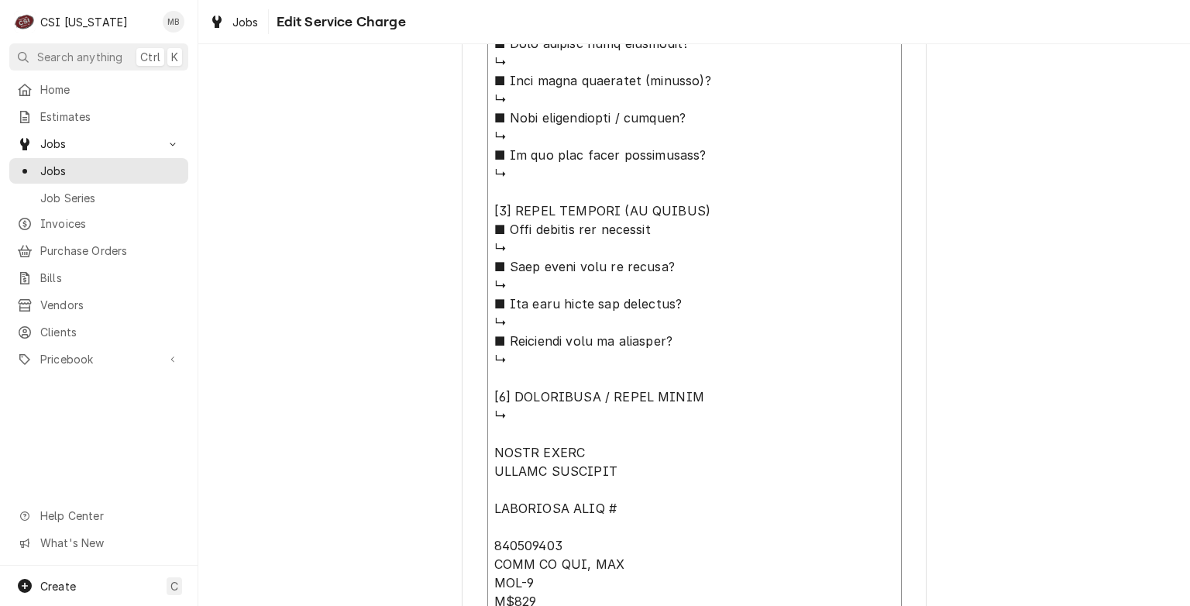
type textarea "x"
type textarea "⚠️ 𝗙𝗢𝗥𝗠 𝗜𝗡𝗦𝗧𝗥𝗨𝗖𝗧𝗜𝗢𝗡𝗦 ⚠️ ✪ 𝗖𝗼𝗺𝗽𝗹𝗲𝘁𝗲 𝗮𝗹𝗹 𝗿𝗲𝗹𝗲𝘃𝗮𝗻𝘁 𝘀𝗲𝗰𝘁𝗶𝗼𝗻𝘀 ✪ 𝗣𝗿𝗼𝘃𝗶𝗱𝗲 𝗱𝗲𝘁𝗮𝗶𝗹𝗲𝗱 𝗮𝗻𝘀…"
type textarea "x"
type textarea "⚠️ 𝗙𝗢𝗥𝗠 𝗜𝗡𝗦𝗧𝗥𝗨𝗖𝗧𝗜𝗢𝗡𝗦 ⚠️ ✪ 𝗖𝗼𝗺𝗽𝗹𝗲𝘁𝗲 𝗮𝗹𝗹 𝗿𝗲𝗹𝗲𝘃𝗮𝗻𝘁 𝘀𝗲𝗰𝘁𝗶𝗼𝗻𝘀 ✪ 𝗣𝗿𝗼𝘃𝗶𝗱𝗲 𝗱𝗲𝘁𝗮𝗶𝗹𝗲𝗱 𝗮𝗻𝘀…"
type textarea "x"
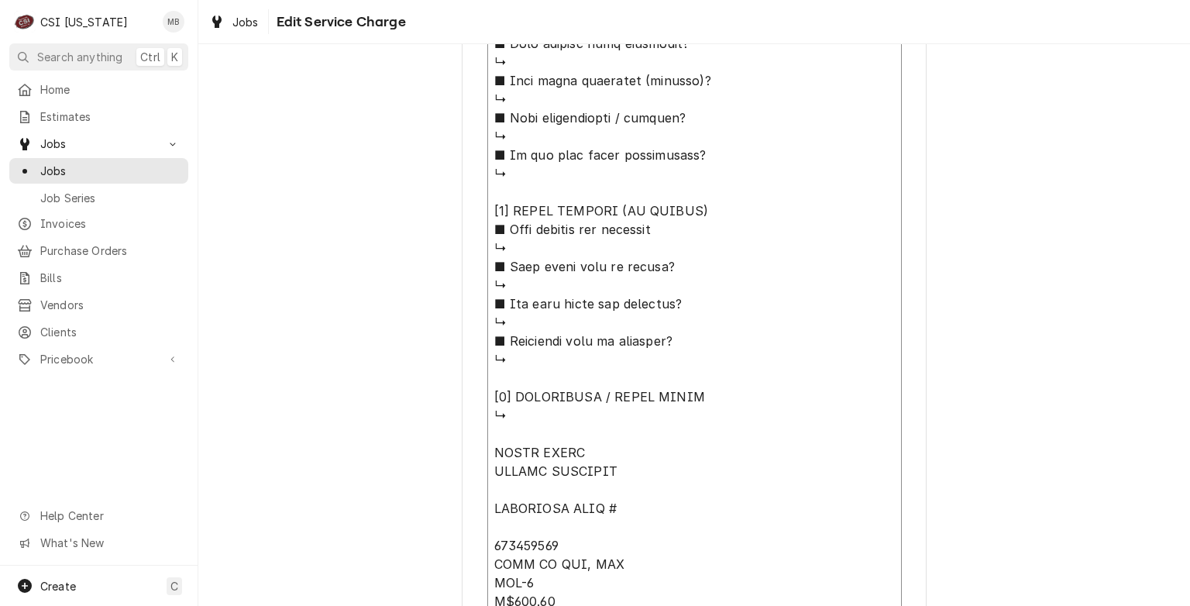
scroll to position [1412, 0]
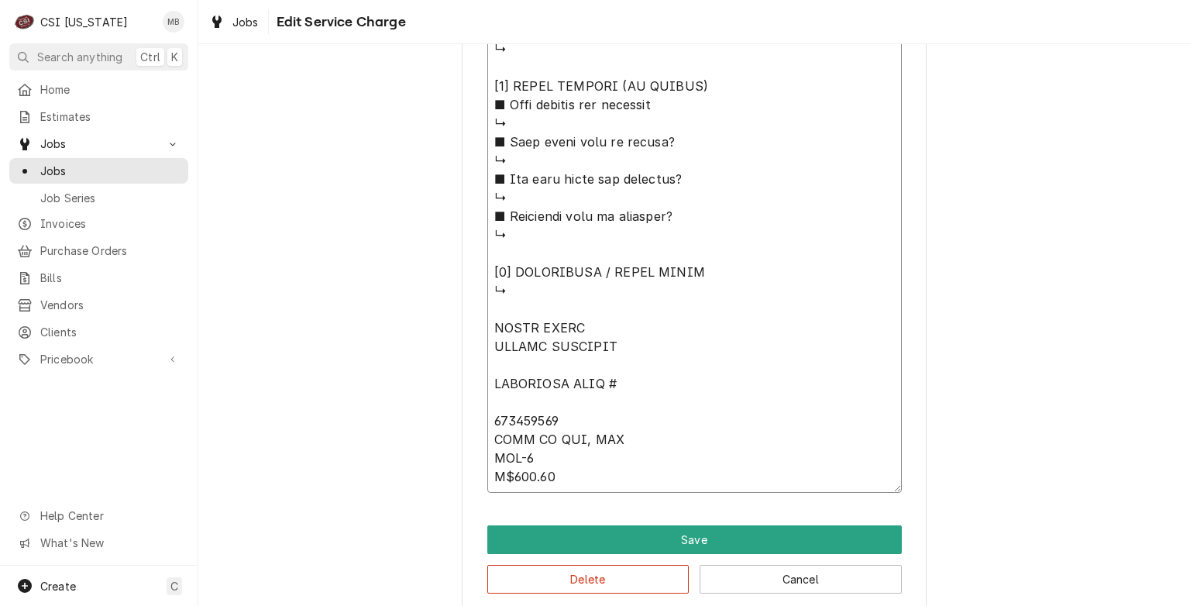
drag, startPoint x: 563, startPoint y: 482, endPoint x: 447, endPoint y: 319, distance: 200.0
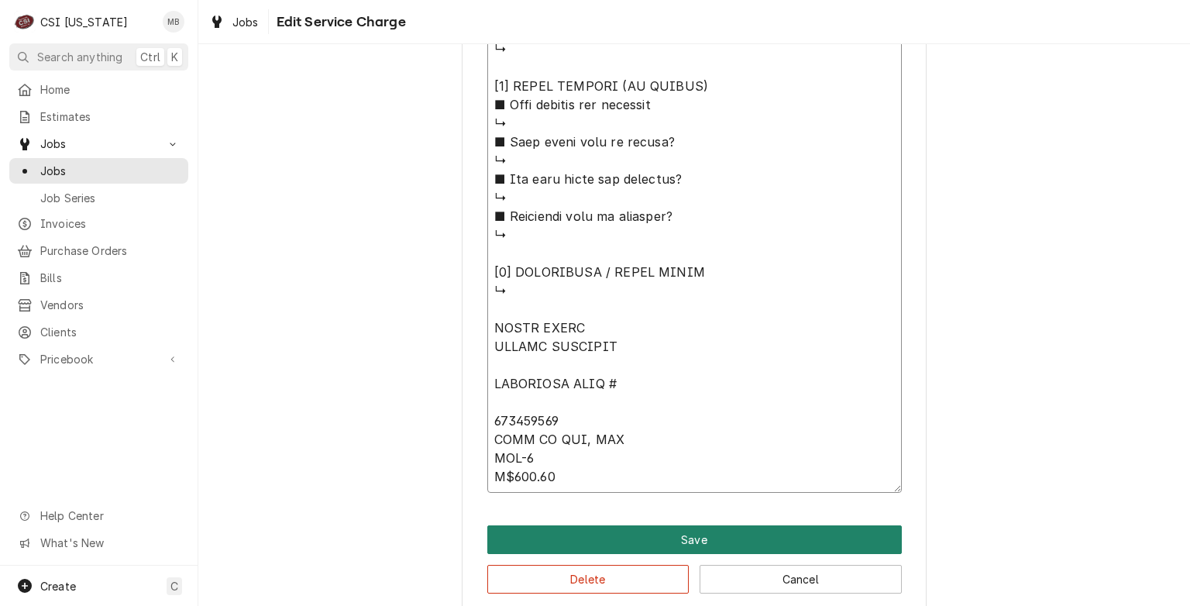
type textarea "⚠️ 𝗙𝗢𝗥𝗠 𝗜𝗡𝗦𝗧𝗥𝗨𝗖𝗧𝗜𝗢𝗡𝗦 ⚠️ ✪ 𝗖𝗼𝗺𝗽𝗹𝗲𝘁𝗲 𝗮𝗹𝗹 𝗿𝗲𝗹𝗲𝘃𝗮𝗻𝘁 𝘀𝗲𝗰𝘁𝗶𝗼𝗻𝘀 ✪ 𝗣𝗿𝗼𝘃𝗶𝗱𝗲 𝗱𝗲𝘁𝗮𝗶𝗹𝗲𝗱 𝗮𝗻𝘀…"
click at [697, 528] on button "Save" at bounding box center [694, 539] width 415 height 29
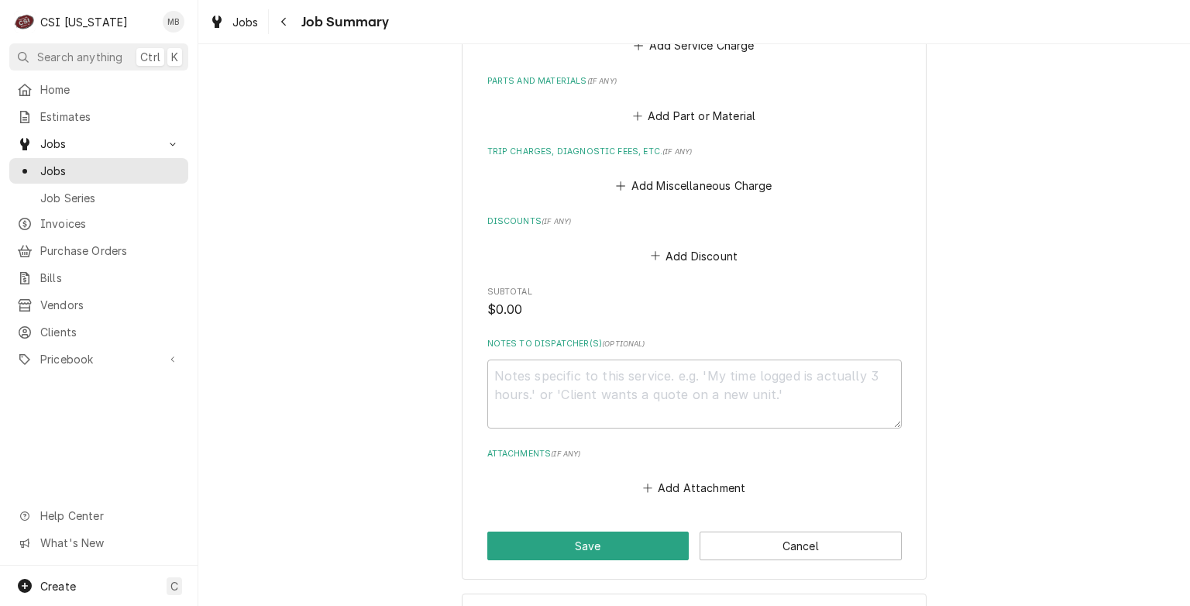
scroll to position [1933, 0]
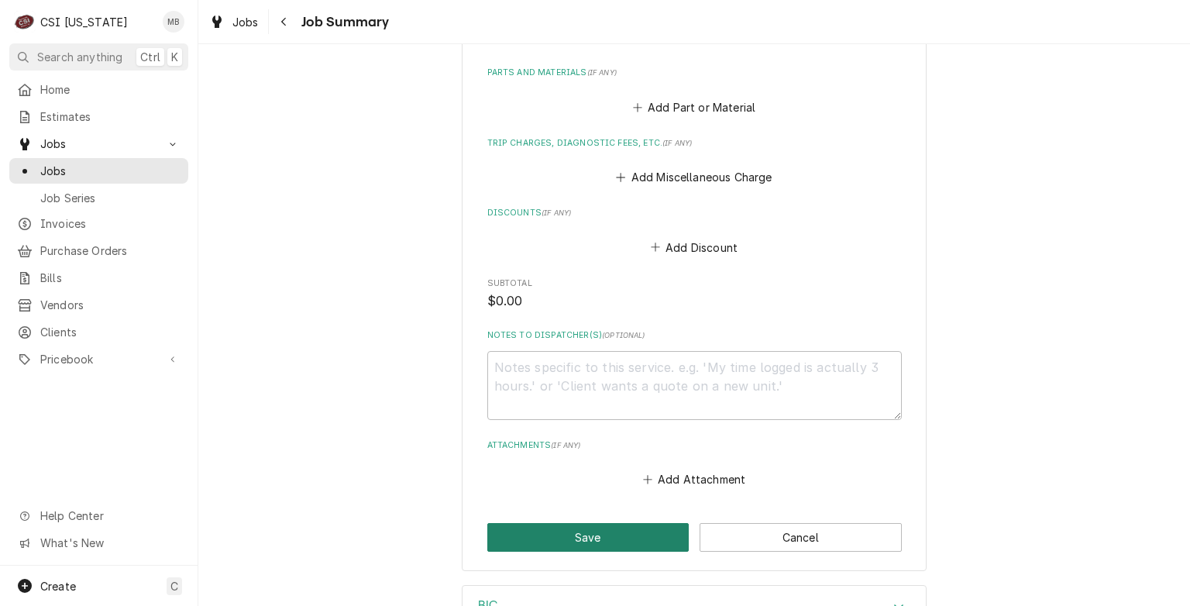
click at [611, 532] on button "Save" at bounding box center [588, 537] width 202 height 29
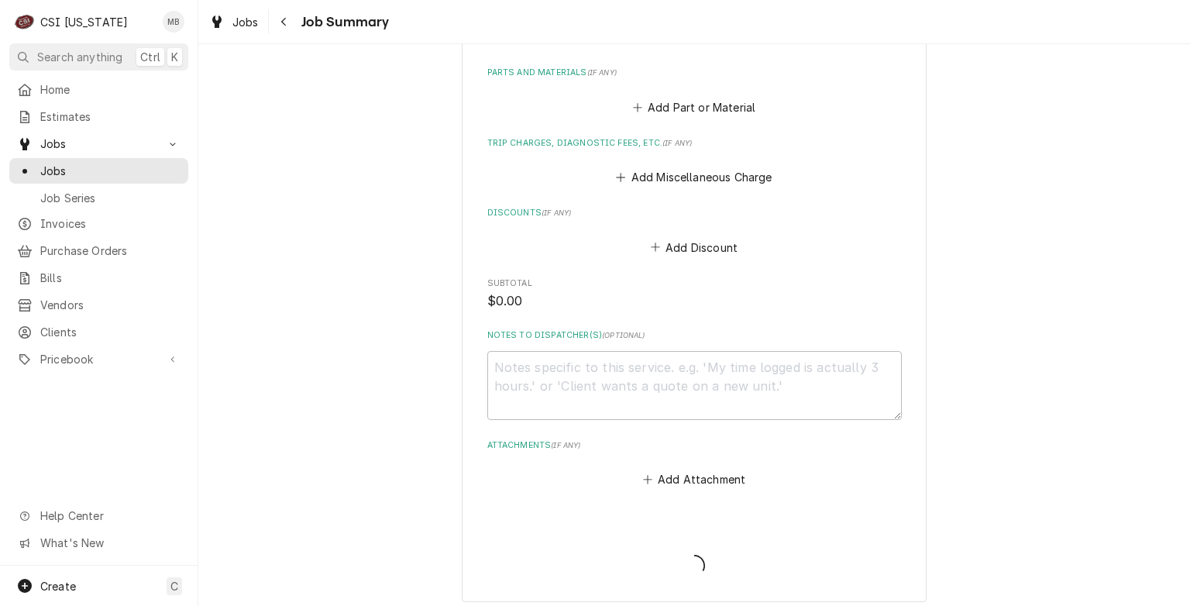
type textarea "x"
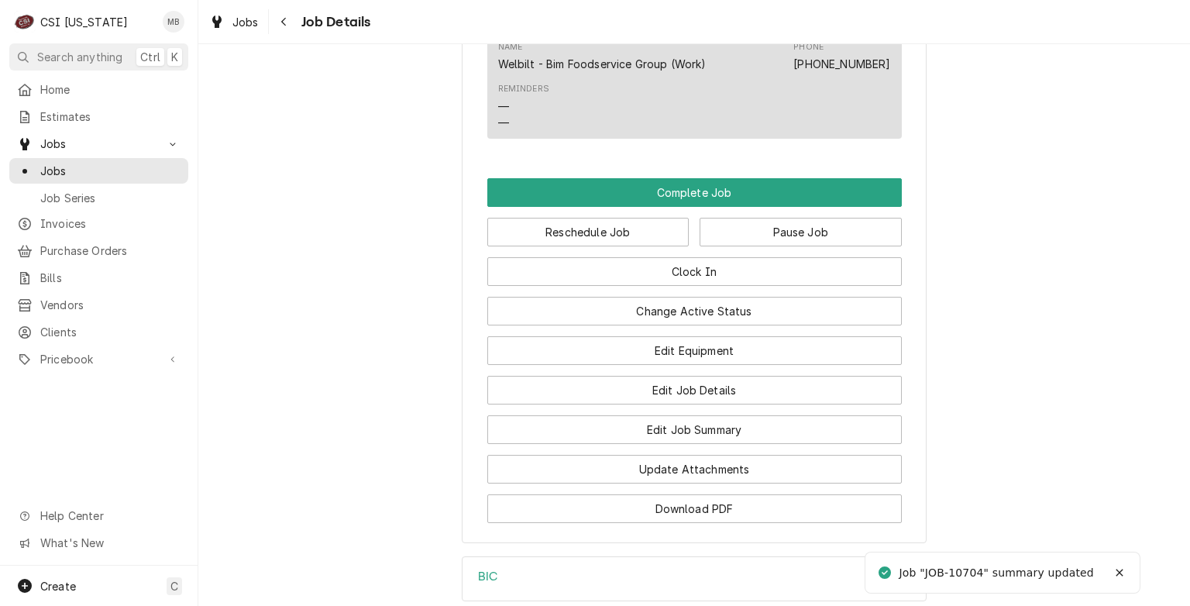
scroll to position [2092, 0]
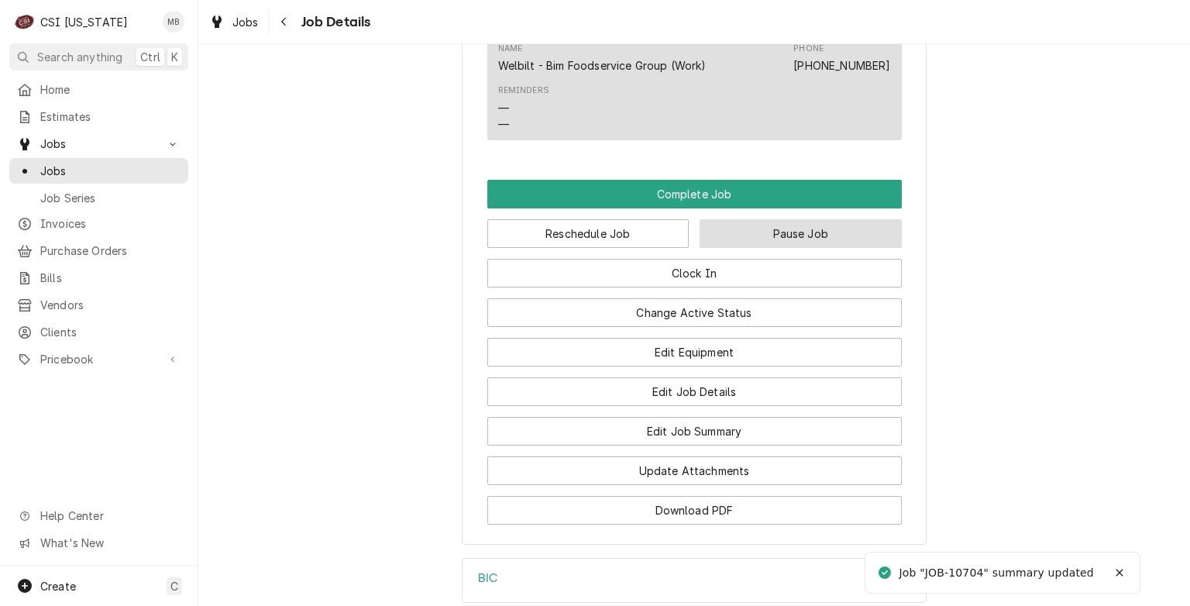
click at [783, 248] on button "Pause Job" at bounding box center [801, 233] width 202 height 29
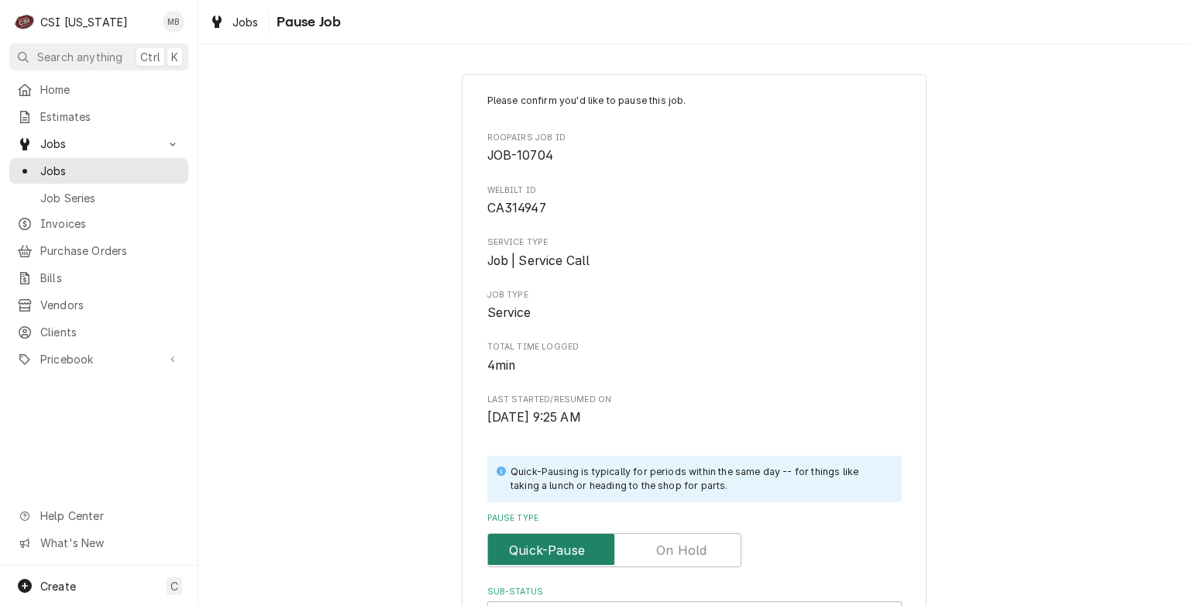
click at [663, 566] on input "Pause Type" at bounding box center [614, 550] width 240 height 34
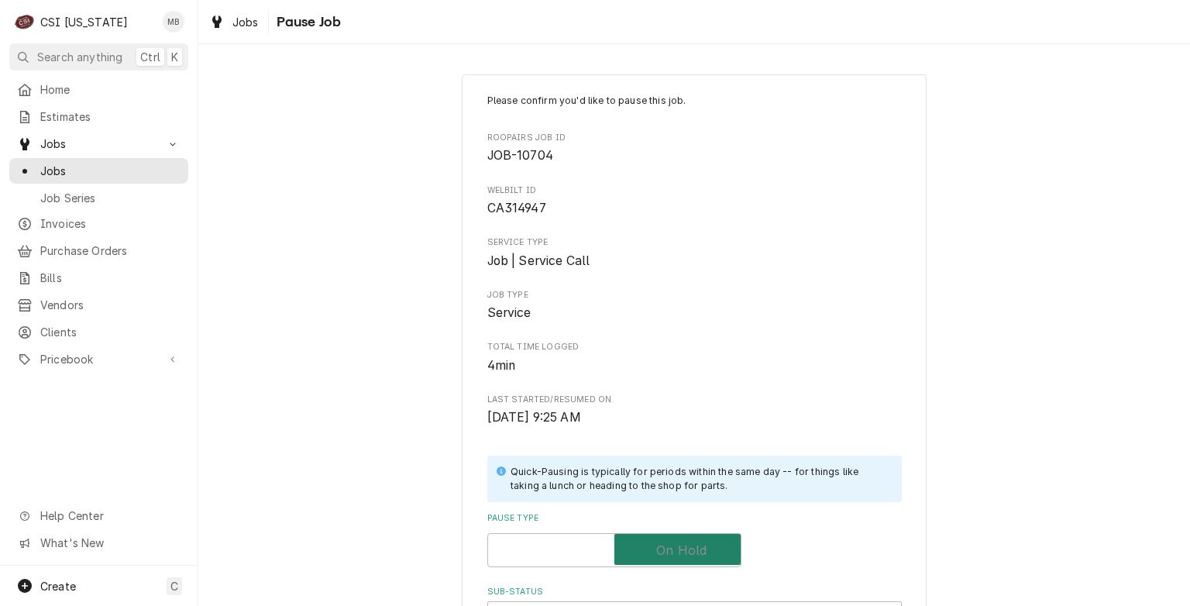
checkbox input "true"
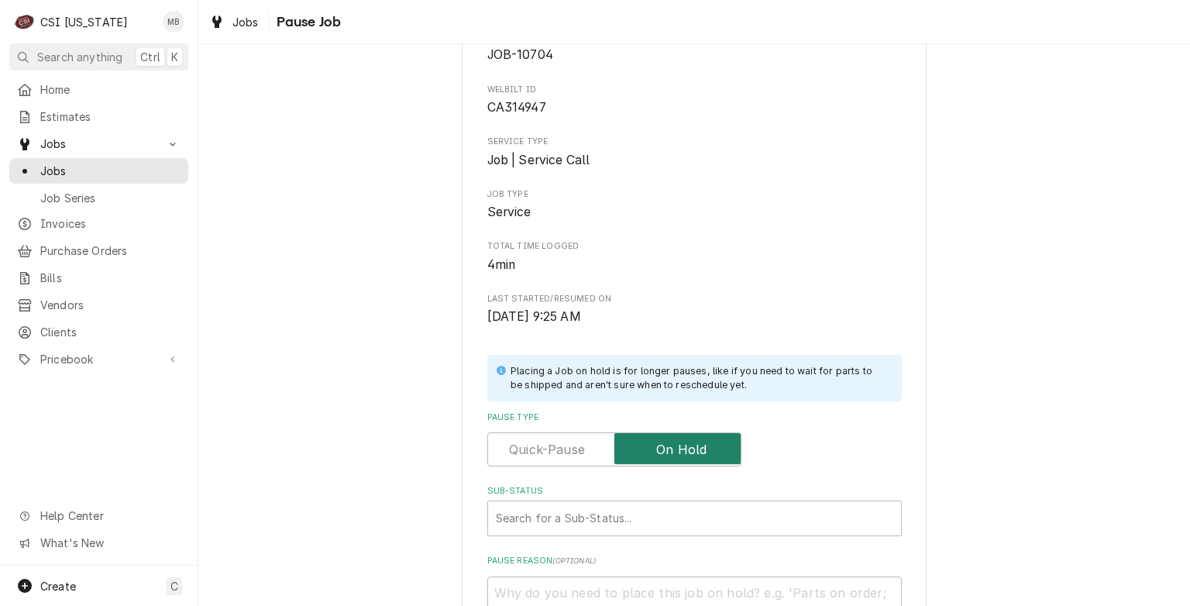
scroll to position [135, 0]
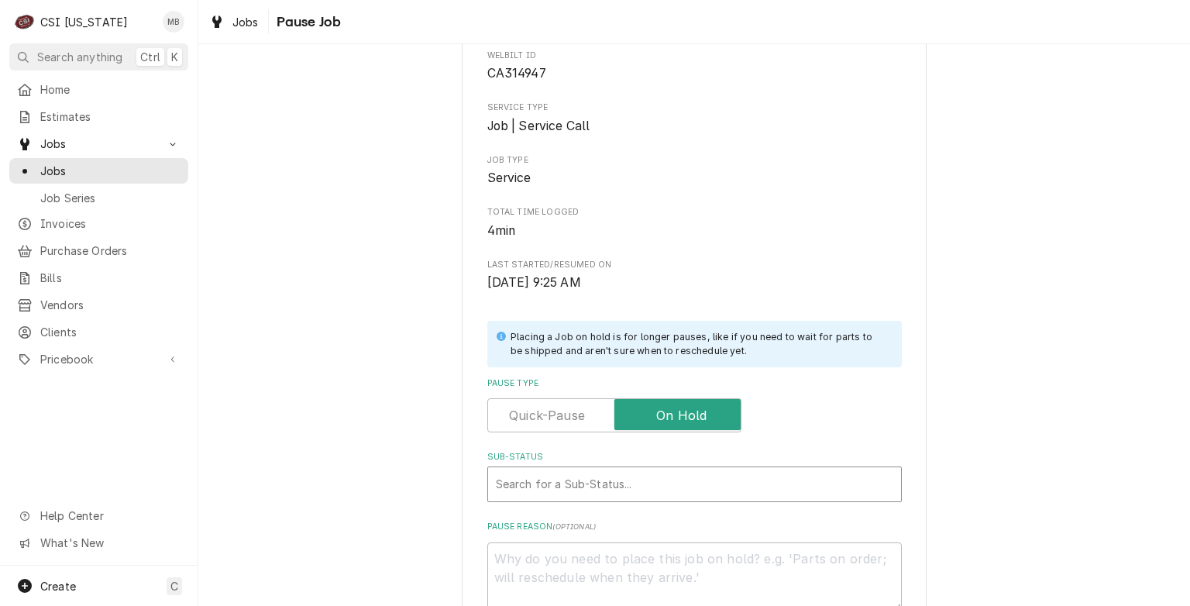
click at [624, 485] on div "Sub-Status" at bounding box center [694, 484] width 397 height 28
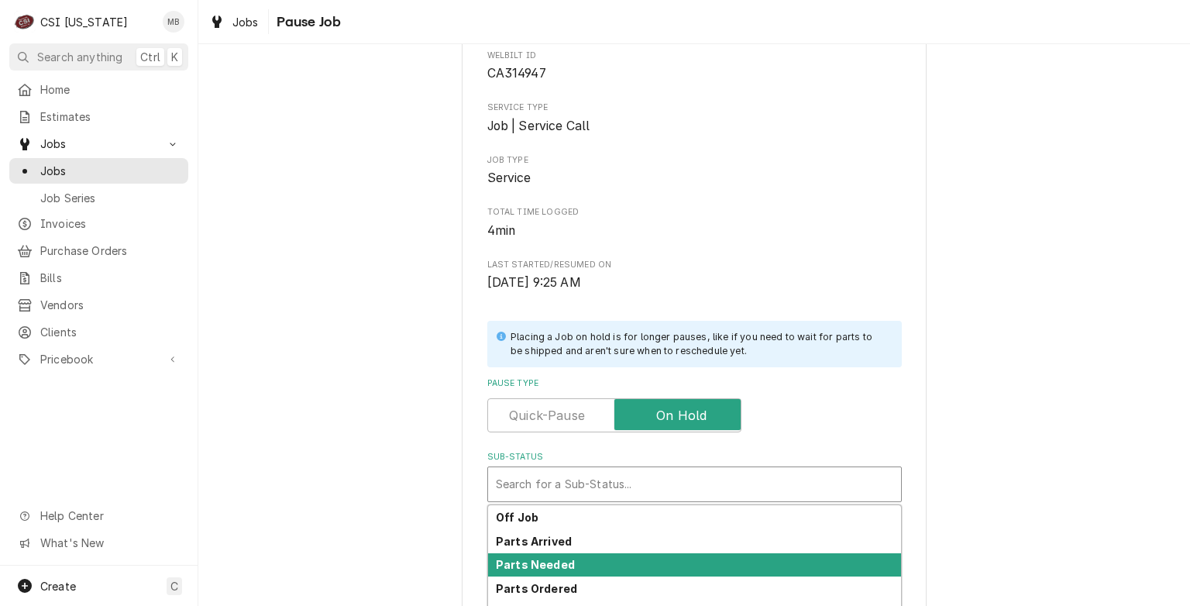
click at [589, 561] on div "Parts Needed" at bounding box center [694, 565] width 413 height 24
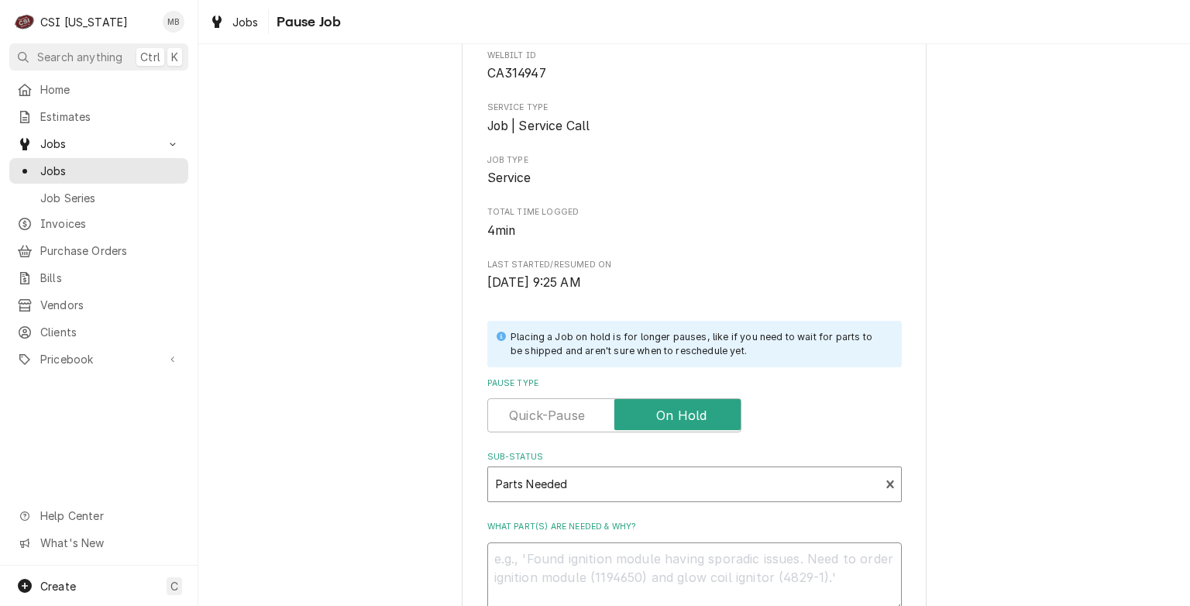
click at [589, 561] on textarea "What part(s) are needed & why?" at bounding box center [694, 577] width 415 height 70
type textarea "x"
type textarea "T"
type textarea "x"
type textarea "TU"
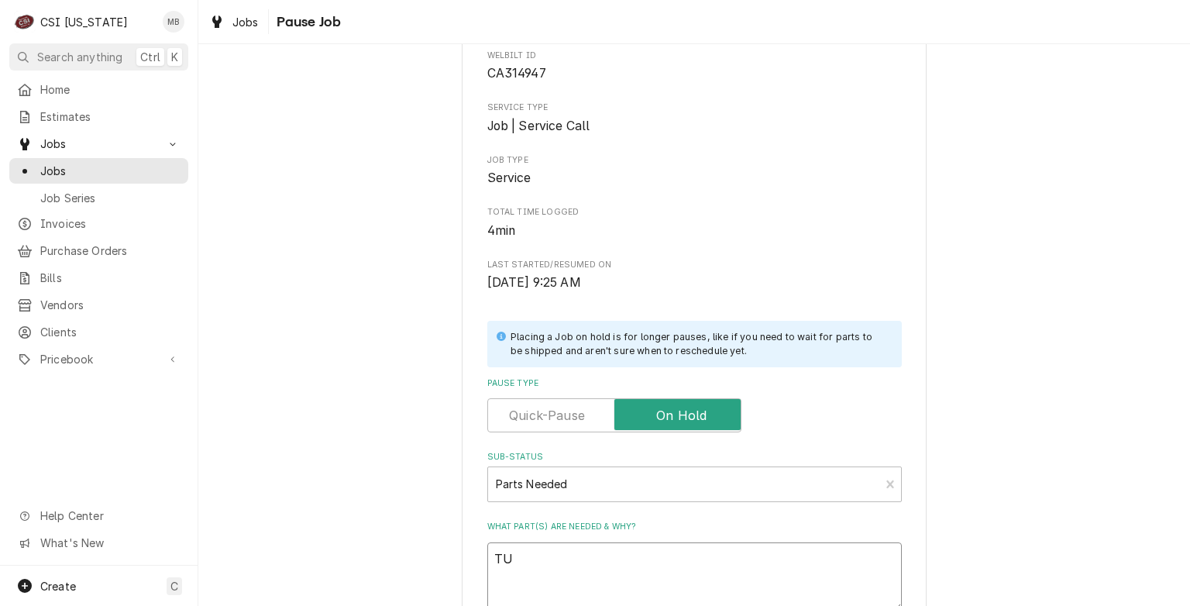
type textarea "x"
type textarea "TUN"
type textarea "x"
type textarea "TUNE"
type textarea "x"
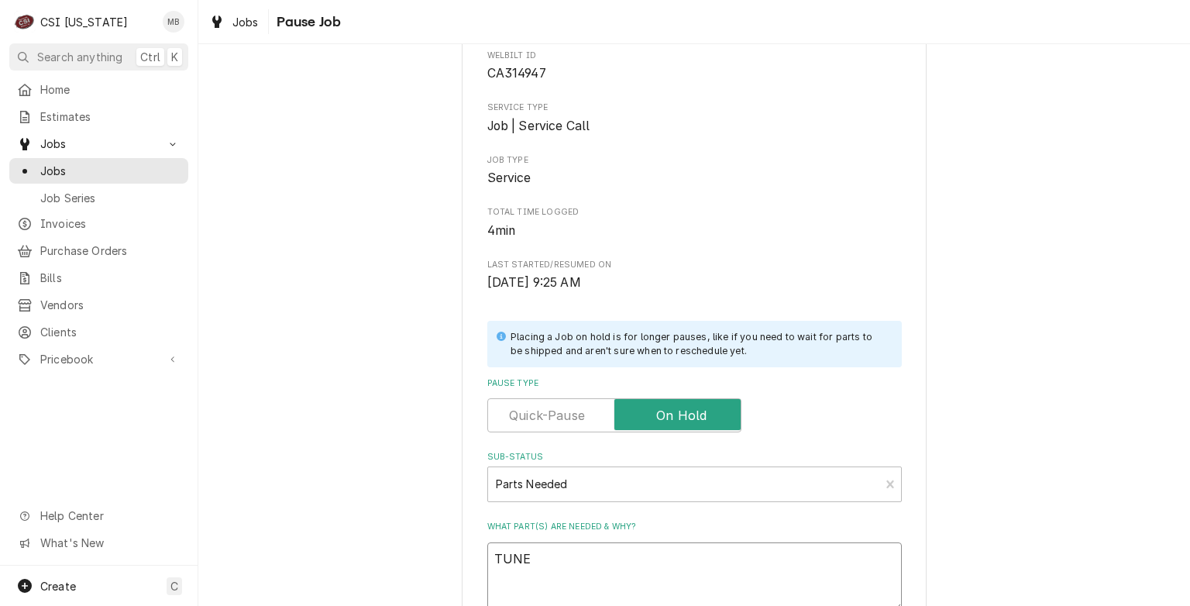
type textarea "TUNE U"
type textarea "x"
type textarea "TUNE UP"
type textarea "x"
type textarea "TUNE UP"
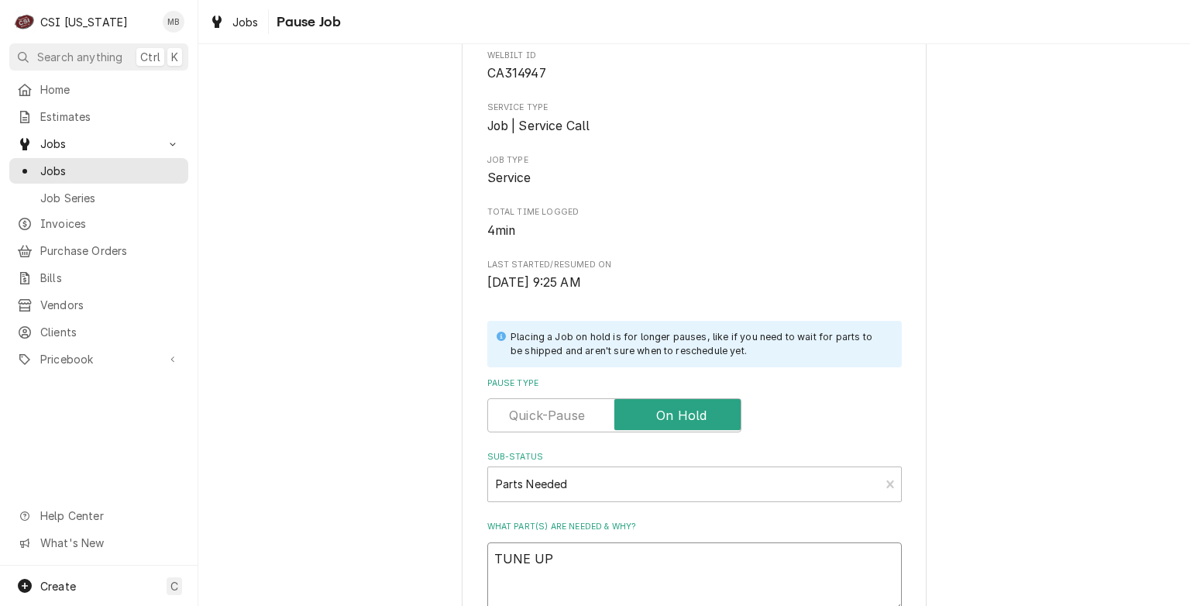
type textarea "x"
type textarea "TUNE UP K"
type textarea "x"
type textarea "TUNE UP KI"
type textarea "x"
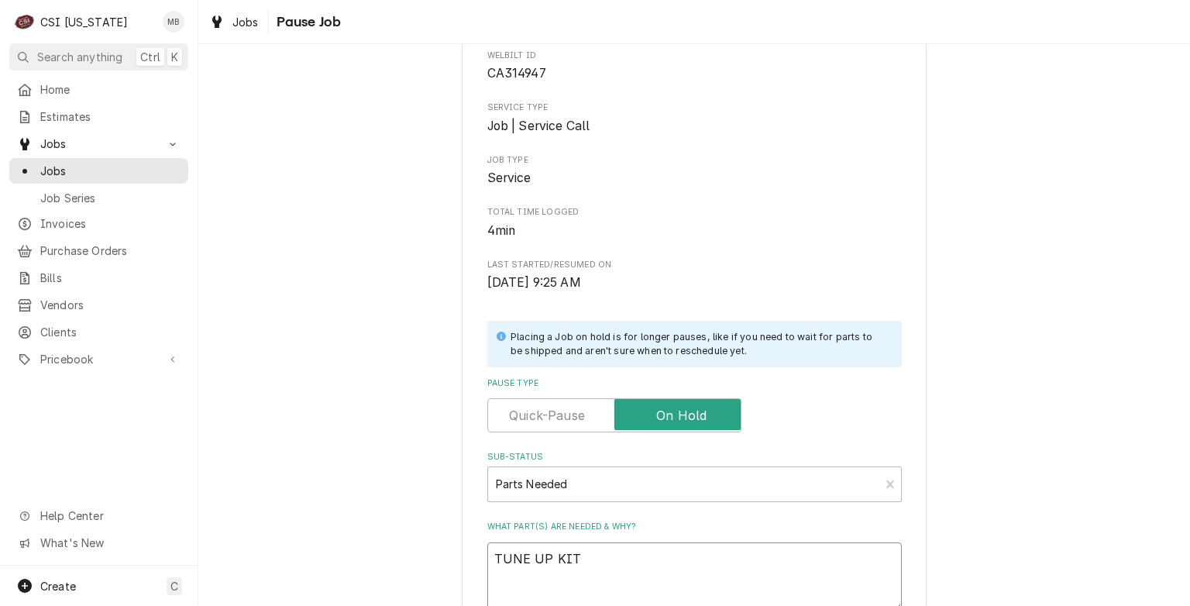
scroll to position [312, 0]
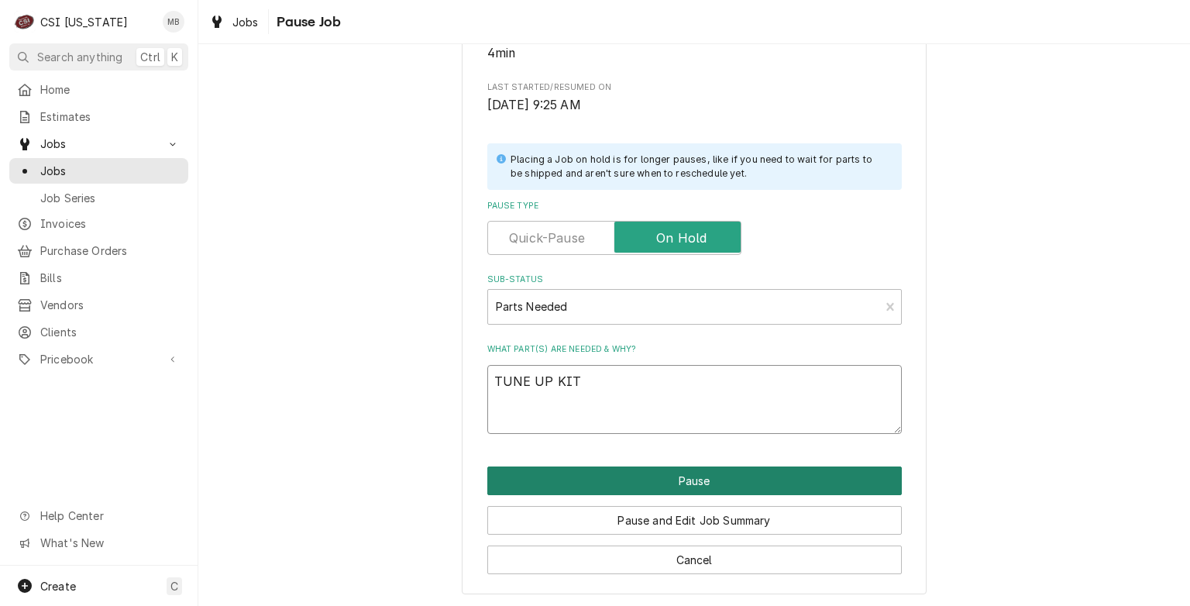
type textarea "TUNE UP KIT"
click at [659, 479] on button "Pause" at bounding box center [694, 480] width 415 height 29
type textarea "x"
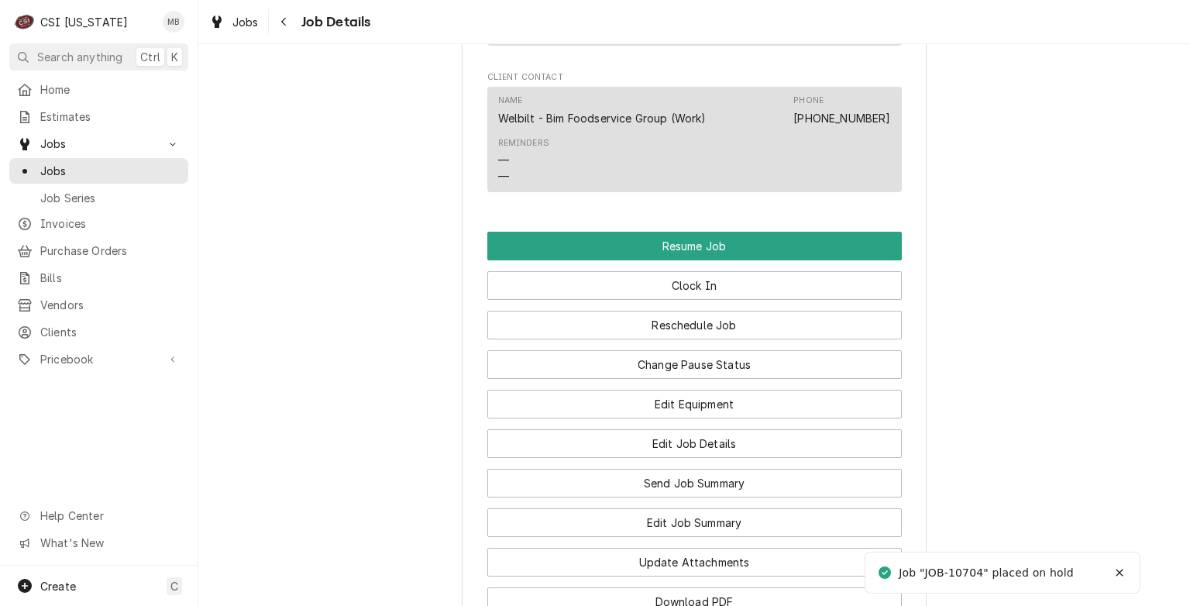
scroll to position [2477, 0]
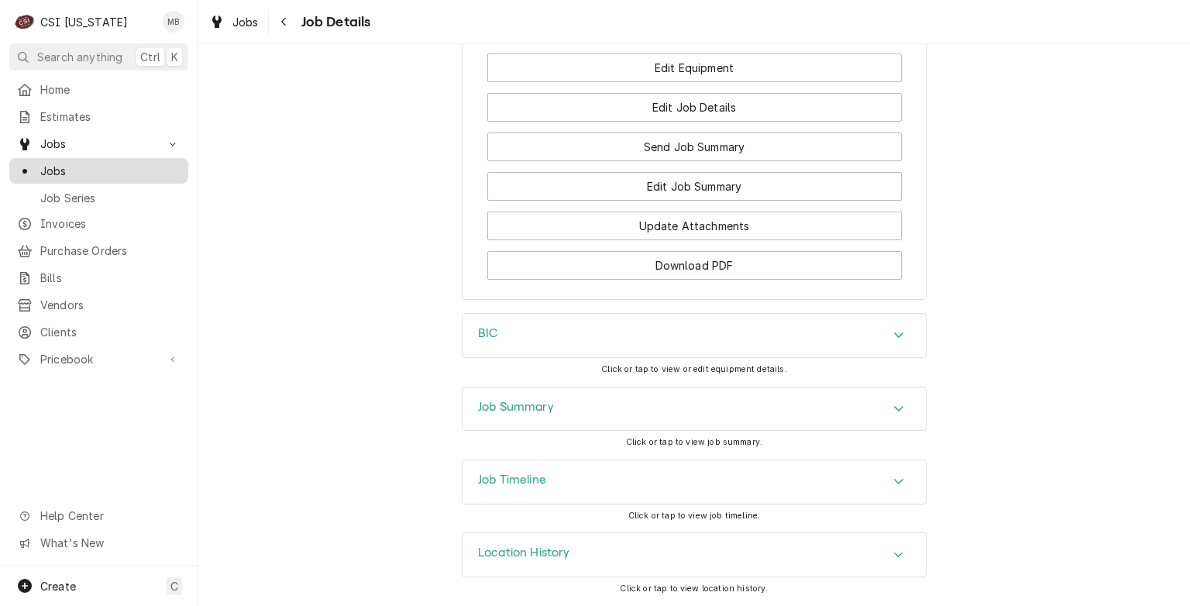
click at [71, 173] on span "Jobs" at bounding box center [110, 171] width 140 height 16
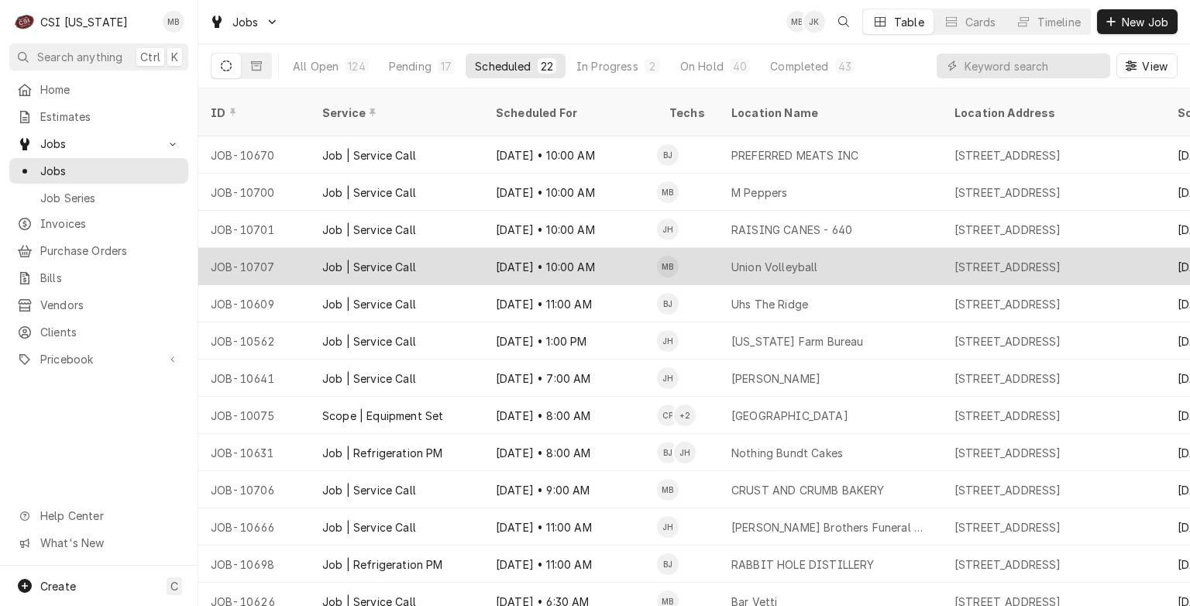
click at [521, 248] on div "Oct 3 • 10:00 AM" at bounding box center [570, 266] width 174 height 37
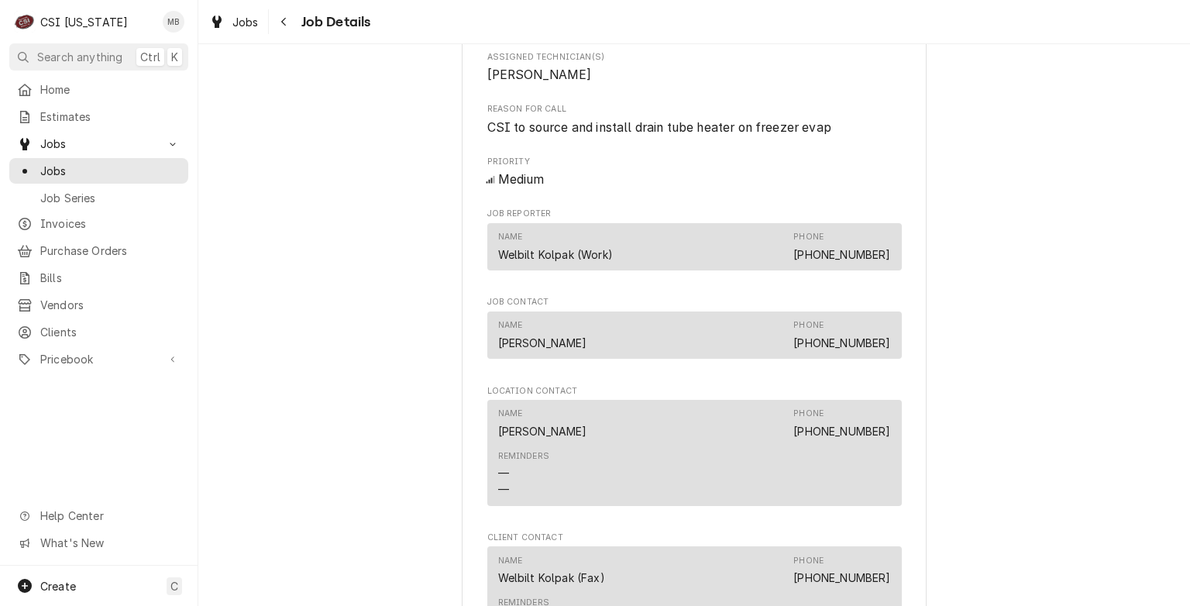
scroll to position [1114, 0]
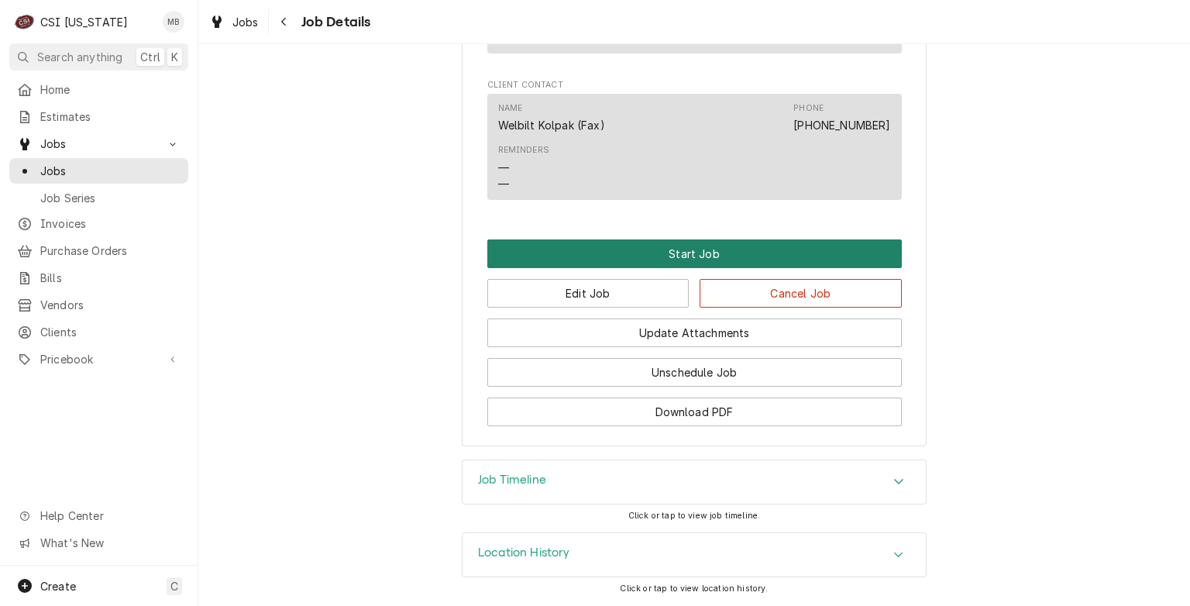
click at [585, 267] on button "Start Job" at bounding box center [694, 253] width 415 height 29
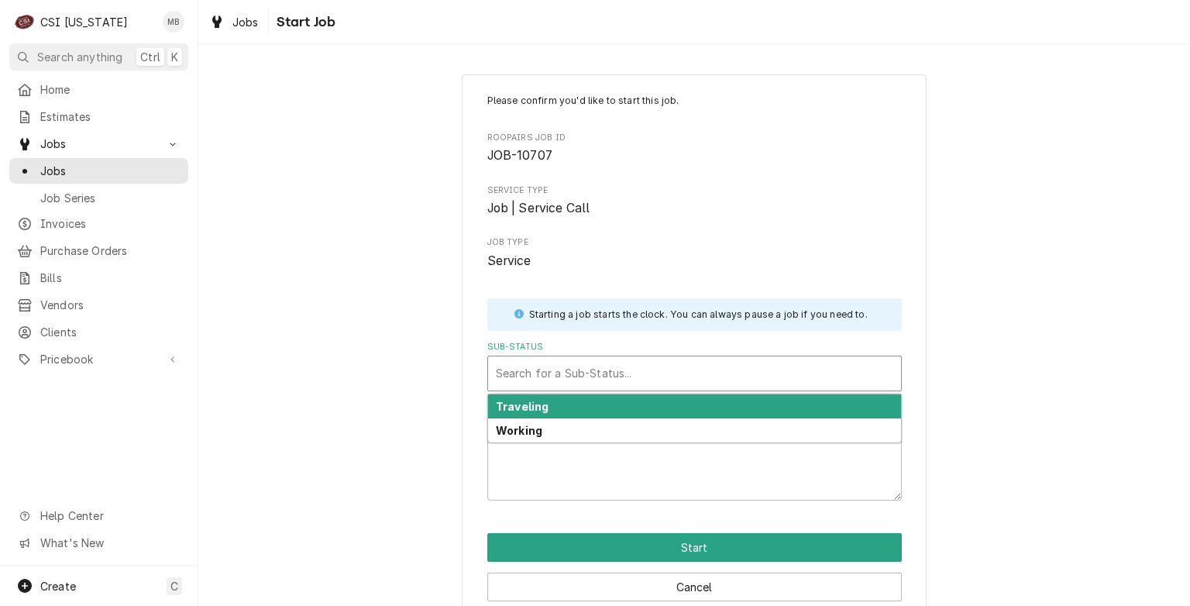
click at [635, 386] on div "Sub-Status" at bounding box center [694, 374] width 397 height 28
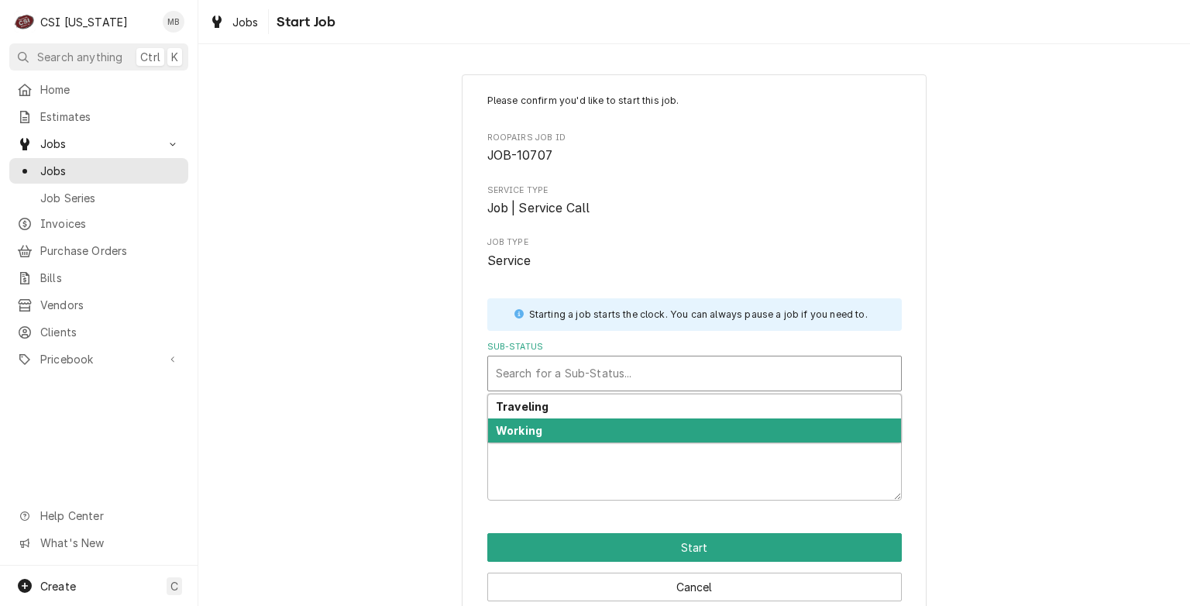
click at [631, 428] on div "Working" at bounding box center [694, 430] width 413 height 24
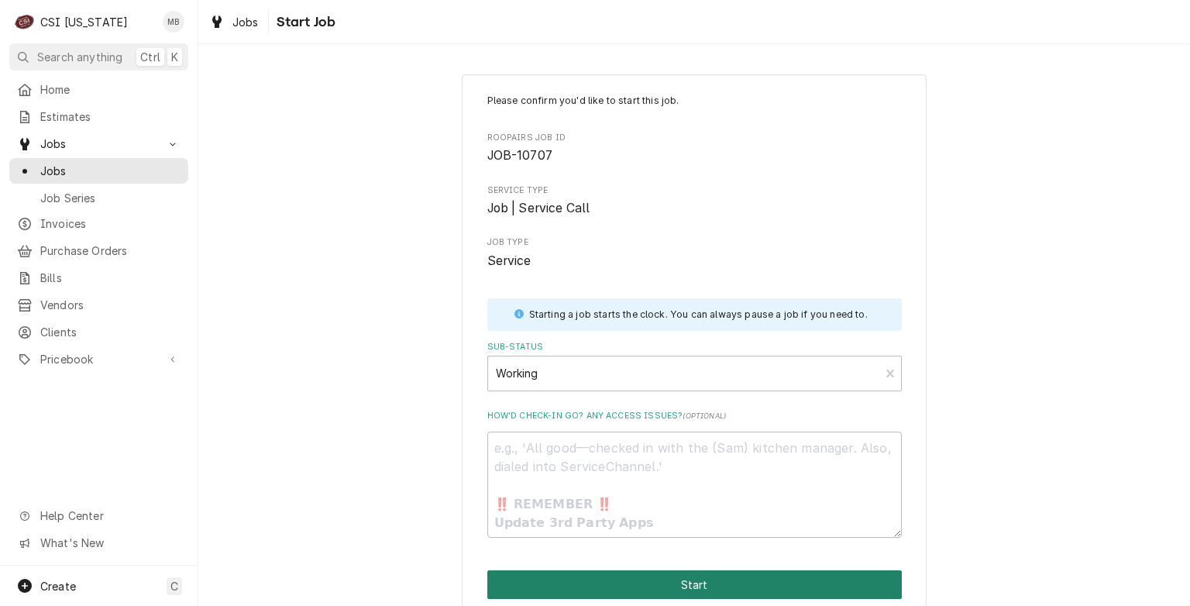
click at [683, 572] on button "Start" at bounding box center [694, 584] width 415 height 29
type textarea "x"
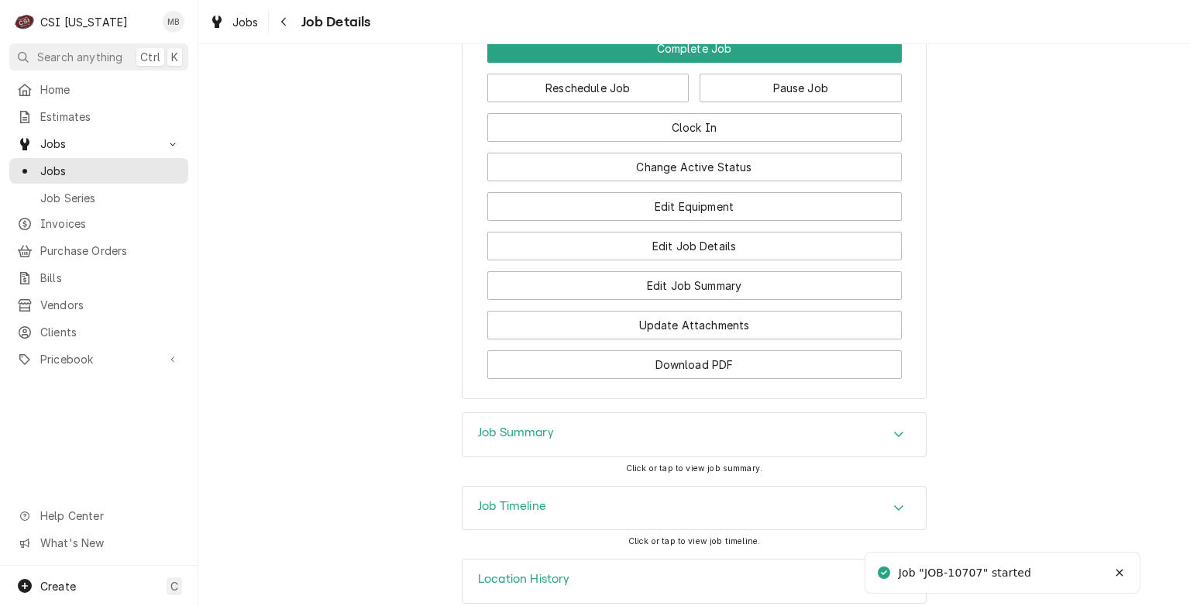
scroll to position [1305, 0]
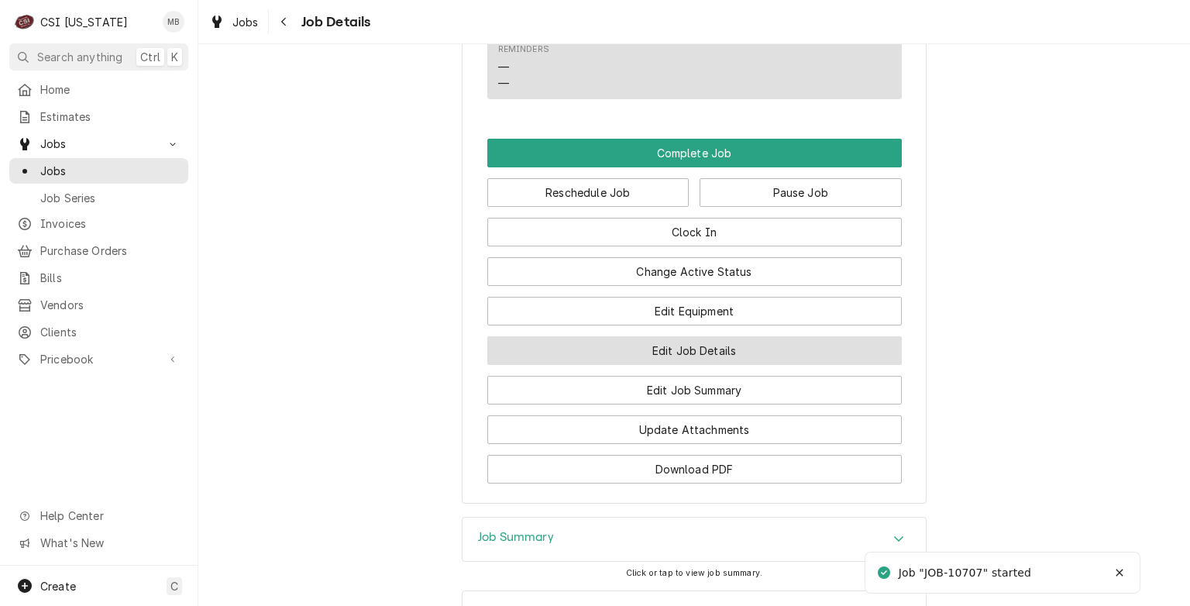
click at [692, 365] on button "Edit Job Details" at bounding box center [694, 350] width 415 height 29
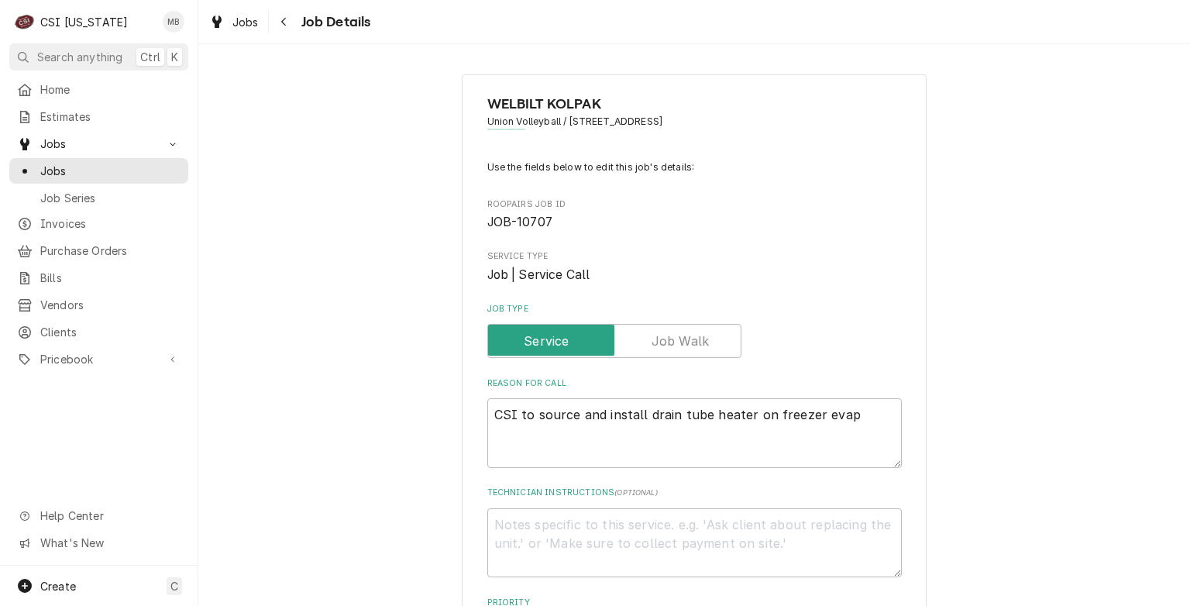
type textarea "x"
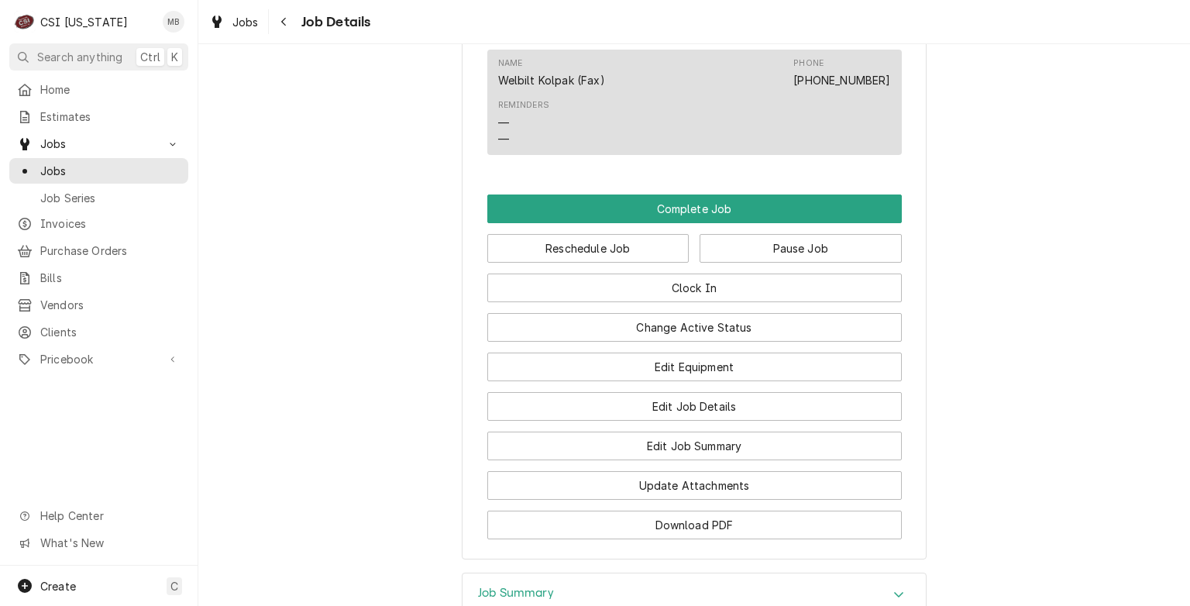
scroll to position [1448, 0]
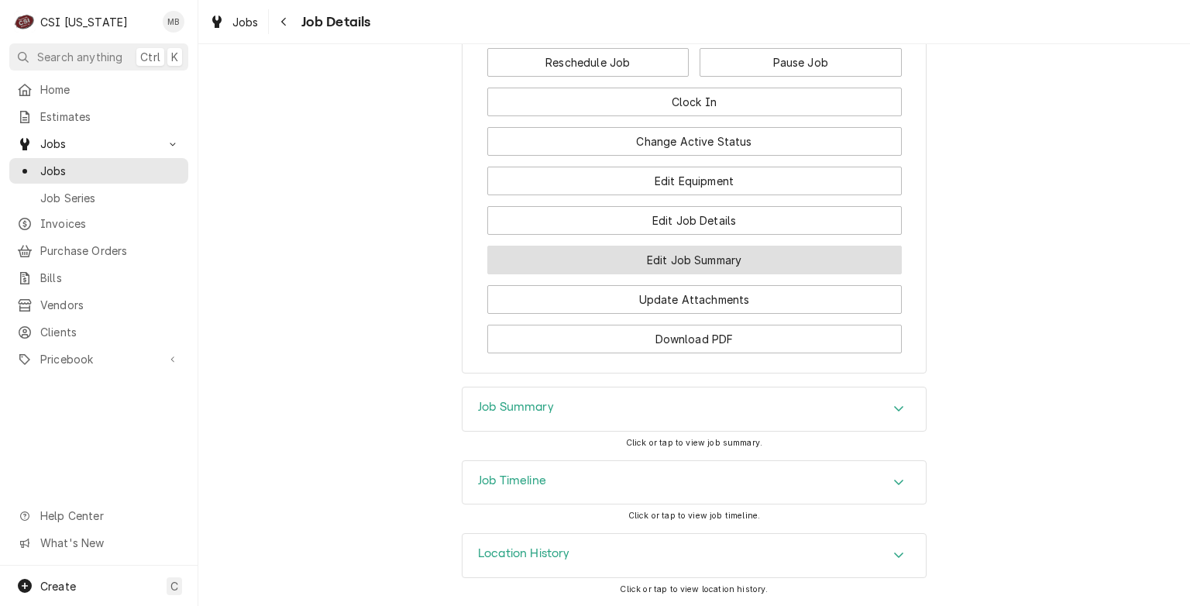
click at [712, 258] on button "Edit Job Summary" at bounding box center [694, 260] width 415 height 29
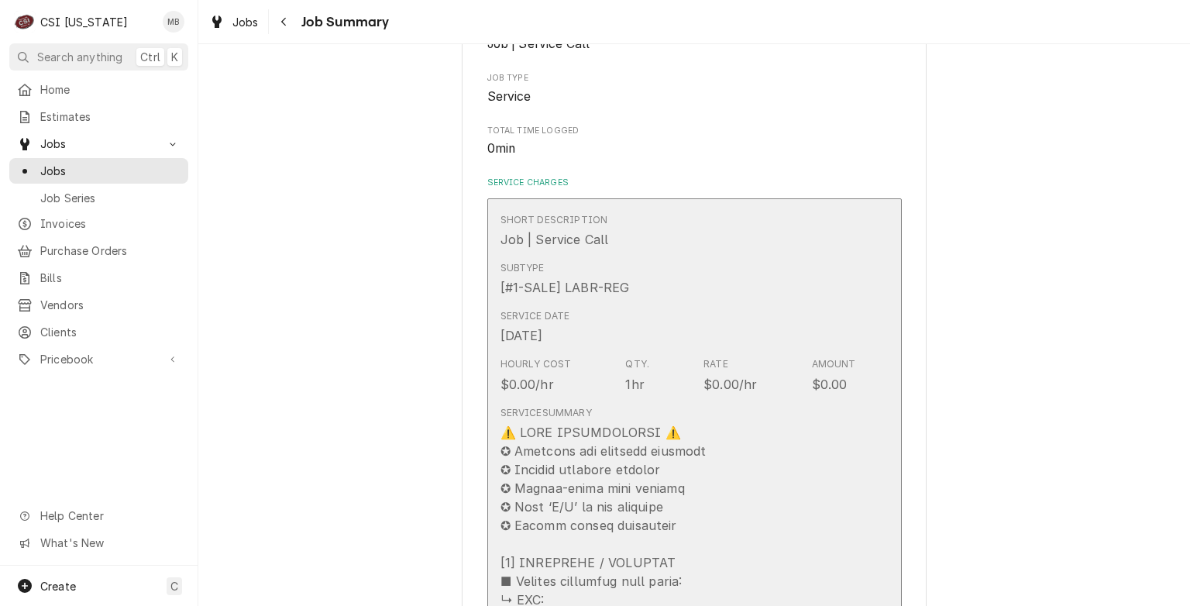
click at [719, 377] on div "$0.00/hr" at bounding box center [730, 384] width 53 height 19
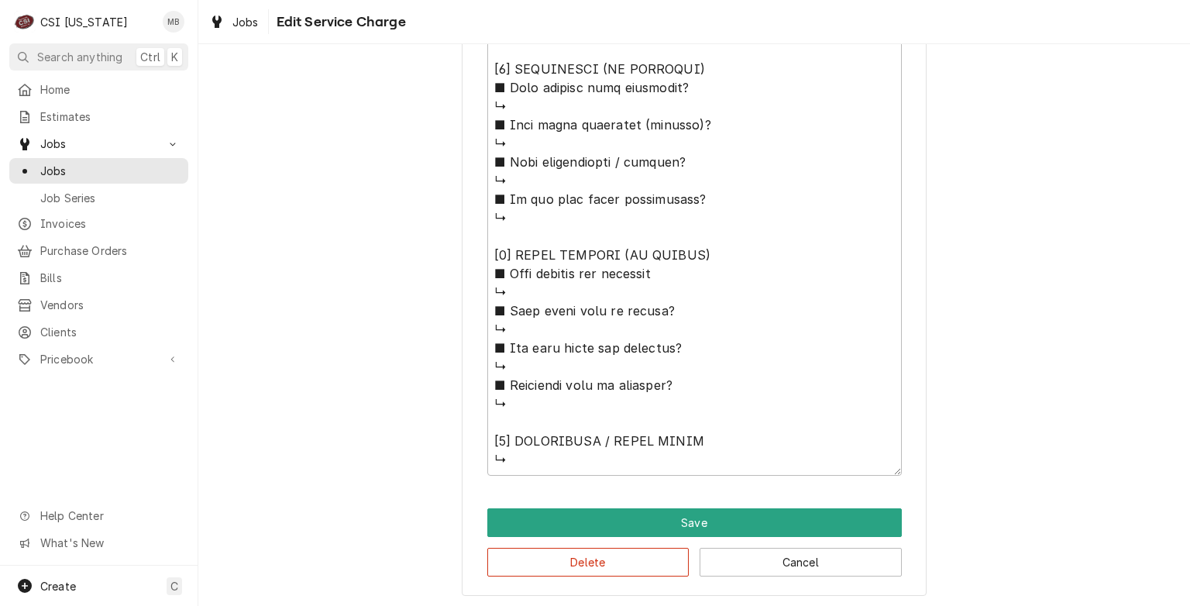
scroll to position [1197, 0]
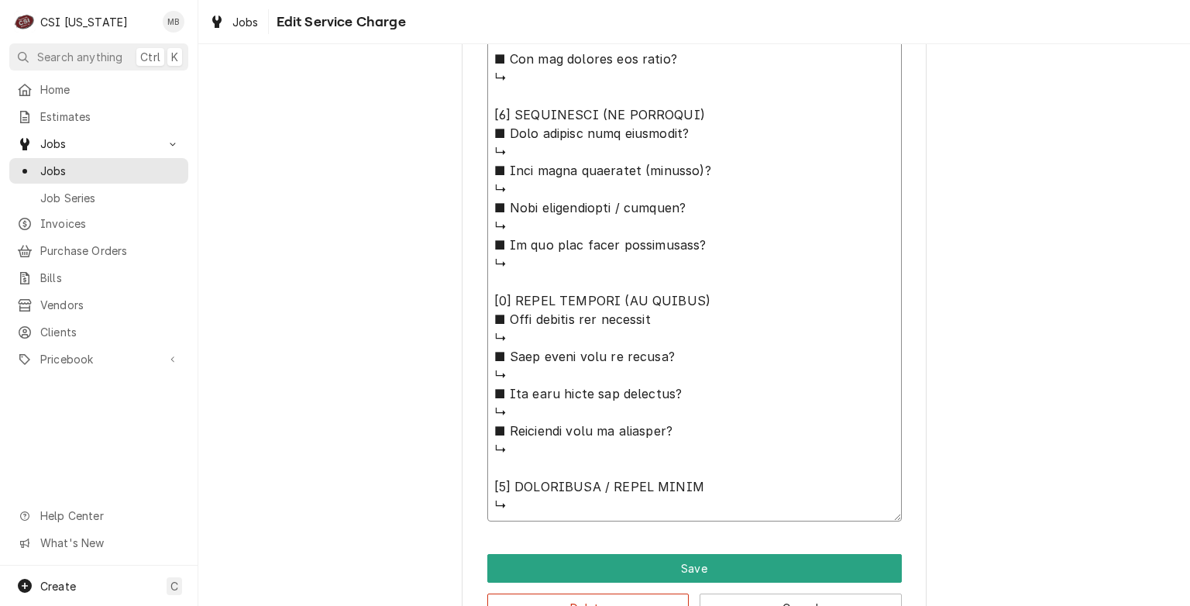
click at [620, 494] on textarea "Service Summary" at bounding box center [694, 3] width 415 height 1037
type textarea "x"
type textarea "⚠️ LORE IPSUMDOLORSI ⚠️ ✪ Ametcons adi elitsedd eiusmodt ✪ Incidid utlabore etd…"
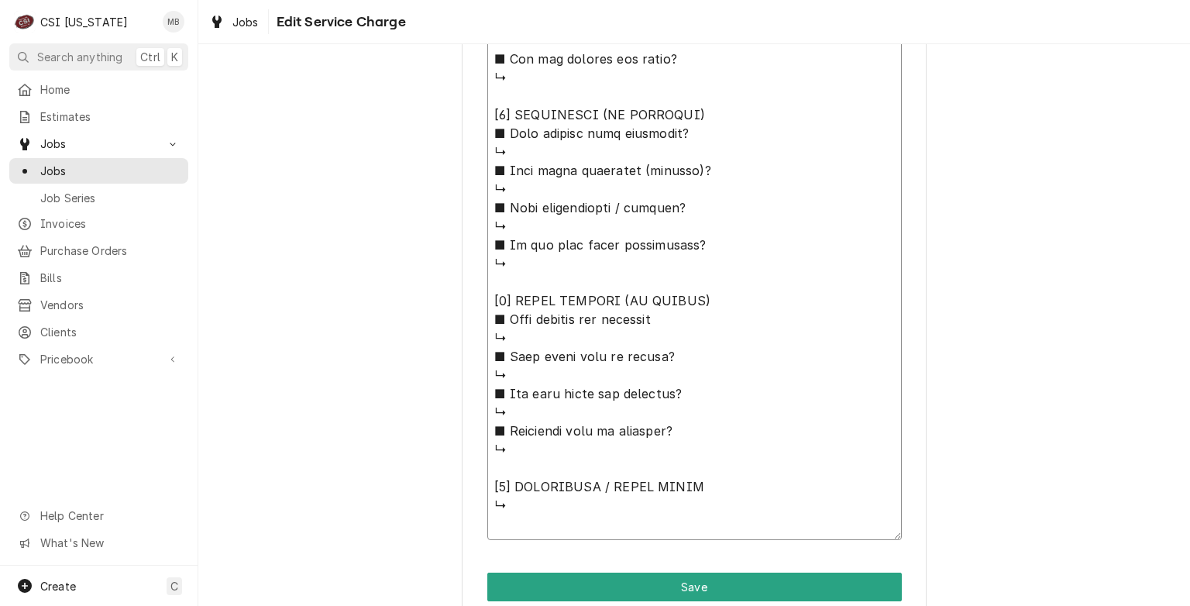
type textarea "x"
type textarea "⚠️ 𝗙𝗢𝗥𝗠 𝗜𝗡𝗦𝗧𝗥𝗨𝗖𝗧𝗜𝗢𝗡𝗦 ⚠️ ✪ 𝗖𝗼𝗺𝗽𝗹𝗲𝘁𝗲 𝗮𝗹𝗹 𝗿𝗲𝗹𝗲𝘃𝗮𝗻𝘁 𝘀𝗲𝗰𝘁𝗶𝗼𝗻𝘀 ✪ 𝗣𝗿𝗼𝘃𝗶𝗱𝗲 𝗱𝗲𝘁𝗮𝗶𝗹𝗲𝗱 𝗮𝗻𝘀…"
type textarea "x"
type textarea "⚠️ 𝗙𝗢𝗥𝗠 𝗜𝗡𝗦𝗧𝗥𝗨𝗖𝗧𝗜𝗢𝗡𝗦 ⚠️ ✪ 𝗖𝗼𝗺𝗽𝗹𝗲𝘁𝗲 𝗮𝗹𝗹 𝗿𝗲𝗹𝗲𝘃𝗮𝗻𝘁 𝘀𝗲𝗰𝘁𝗶𝗼𝗻𝘀 ✪ 𝗣𝗿𝗼𝘃𝗶𝗱𝗲 𝗱𝗲𝘁𝗮𝗶𝗹𝗲𝗱 𝗮𝗻𝘀…"
type textarea "x"
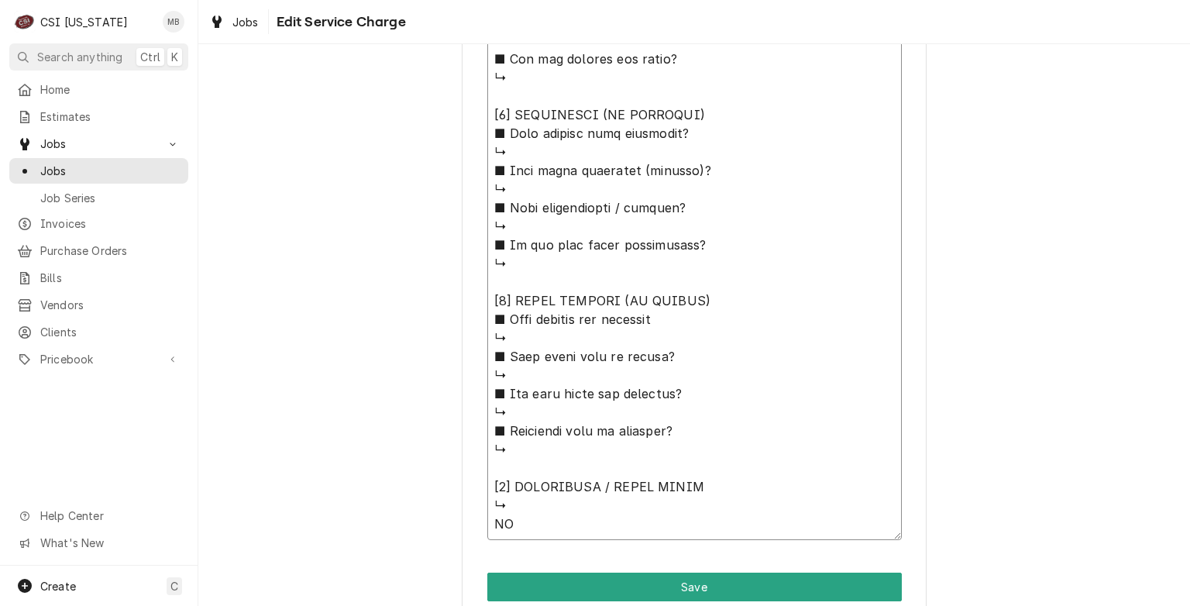
type textarea "⚠️ 𝗙𝗢𝗥𝗠 𝗜𝗡𝗦𝗧𝗥𝗨𝗖𝗧𝗜𝗢𝗡𝗦 ⚠️ ✪ 𝗖𝗼𝗺𝗽𝗹𝗲𝘁𝗲 𝗮𝗹𝗹 𝗿𝗲𝗹𝗲𝘃𝗮𝗻𝘁 𝘀𝗲𝗰𝘁𝗶𝗼𝗻𝘀 ✪ 𝗣𝗿𝗼𝘃𝗶𝗱𝗲 𝗱𝗲𝘁𝗮𝗶𝗹𝗲𝗱 𝗮𝗻𝘀…"
type textarea "x"
type textarea "⚠️ 𝗙𝗢𝗥𝗠 𝗜𝗡𝗦𝗧𝗥𝗨𝗖𝗧𝗜𝗢𝗡𝗦 ⚠️ ✪ 𝗖𝗼𝗺𝗽𝗹𝗲𝘁𝗲 𝗮𝗹𝗹 𝗿𝗲𝗹𝗲𝘃𝗮𝗻𝘁 𝘀𝗲𝗰𝘁𝗶𝗼𝗻𝘀 ✪ 𝗣𝗿𝗼𝘃𝗶𝗱𝗲 𝗱𝗲𝘁𝗮𝗶𝗹𝗲𝗱 𝗮𝗻𝘀…"
type textarea "x"
type textarea "⚠️ 𝗙𝗢𝗥𝗠 𝗜𝗡𝗦𝗧𝗥𝗨𝗖𝗧𝗜𝗢𝗡𝗦 ⚠️ ✪ 𝗖𝗼𝗺𝗽𝗹𝗲𝘁𝗲 𝗮𝗹𝗹 𝗿𝗲𝗹𝗲𝘃𝗮𝗻𝘁 𝘀𝗲𝗰𝘁𝗶𝗼𝗻𝘀 ✪ 𝗣𝗿𝗼𝘃𝗶𝗱𝗲 𝗱𝗲𝘁𝗮𝗶𝗹𝗲𝗱 𝗮𝗻𝘀…"
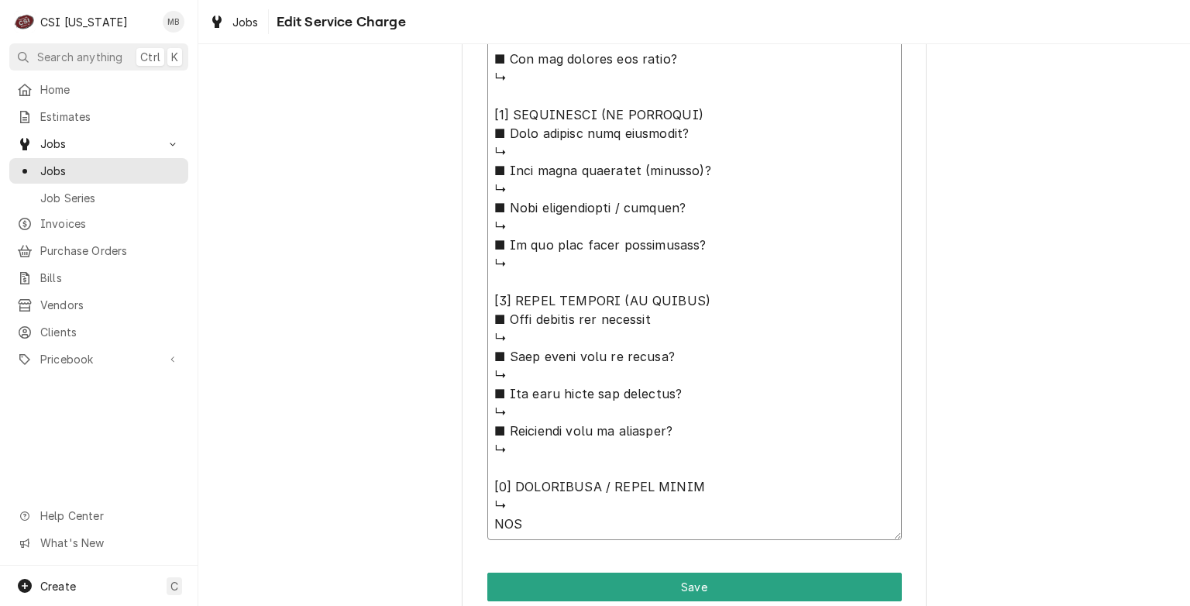
type textarea "x"
type textarea "⚠️ 𝗙𝗢𝗥𝗠 𝗜𝗡𝗦𝗧𝗥𝗨𝗖𝗧𝗜𝗢𝗡𝗦 ⚠️ ✪ 𝗖𝗼𝗺𝗽𝗹𝗲𝘁𝗲 𝗮𝗹𝗹 𝗿𝗲𝗹𝗲𝘃𝗮𝗻𝘁 𝘀𝗲𝗰𝘁𝗶𝗼𝗻𝘀 ✪ 𝗣𝗿𝗼𝘃𝗶𝗱𝗲 𝗱𝗲𝘁𝗮𝗶𝗹𝗲𝗱 𝗮𝗻𝘀…"
type textarea "x"
type textarea "⚠️ 𝗙𝗢𝗥𝗠 𝗜𝗡𝗦𝗧𝗥𝗨𝗖𝗧𝗜𝗢𝗡𝗦 ⚠️ ✪ 𝗖𝗼𝗺𝗽𝗹𝗲𝘁𝗲 𝗮𝗹𝗹 𝗿𝗲𝗹𝗲𝘃𝗮𝗻𝘁 𝘀𝗲𝗰𝘁𝗶𝗼𝗻𝘀 ✪ 𝗣𝗿𝗼𝘃𝗶𝗱𝗲 𝗱𝗲𝘁𝗮𝗶𝗹𝗲𝗱 𝗮𝗻𝘀…"
type textarea "x"
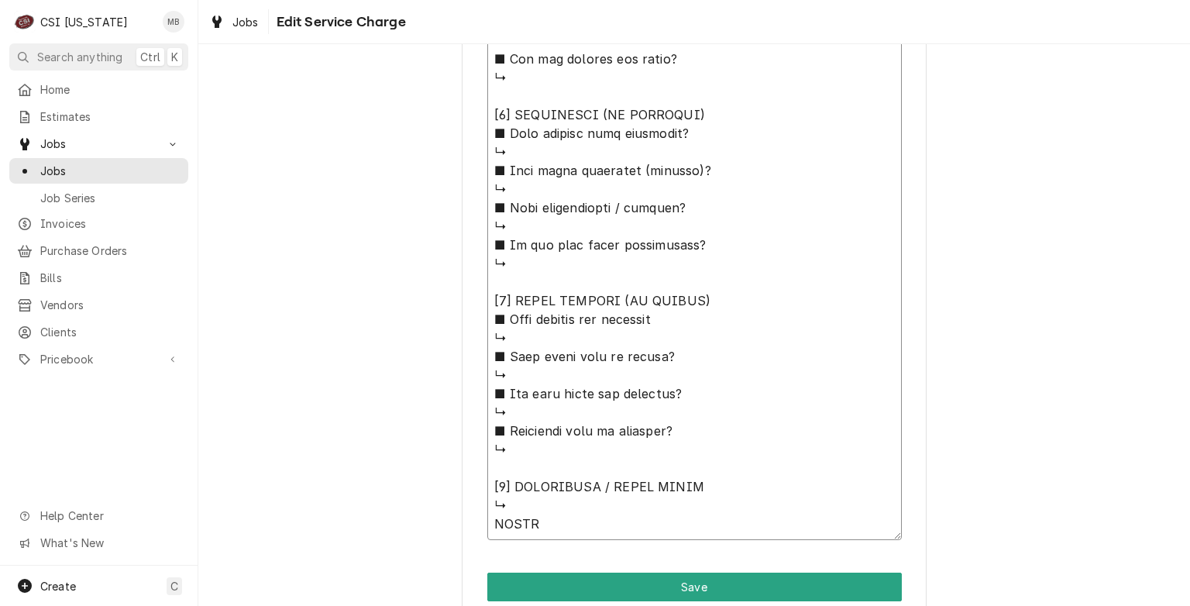
type textarea "⚠️ 𝗙𝗢𝗥𝗠 𝗜𝗡𝗦𝗧𝗥𝗨𝗖𝗧𝗜𝗢𝗡𝗦 ⚠️ ✪ 𝗖𝗼𝗺𝗽𝗹𝗲𝘁𝗲 𝗮𝗹𝗹 𝗿𝗲𝗹𝗲𝘃𝗮𝗻𝘁 𝘀𝗲𝗰𝘁𝗶𝗼𝗻𝘀 ✪ 𝗣𝗿𝗼𝘃𝗶𝗱𝗲 𝗱𝗲𝘁𝗮𝗶𝗹𝗲𝗱 𝗮𝗻𝘀…"
type textarea "x"
type textarea "⚠️ 𝗙𝗢𝗥𝗠 𝗜𝗡𝗦𝗧𝗥𝗨𝗖𝗧𝗜𝗢𝗡𝗦 ⚠️ ✪ 𝗖𝗼𝗺𝗽𝗹𝗲𝘁𝗲 𝗮𝗹𝗹 𝗿𝗲𝗹𝗲𝘃𝗮𝗻𝘁 𝘀𝗲𝗰𝘁𝗶𝗼𝗻𝘀 ✪ 𝗣𝗿𝗼𝘃𝗶𝗱𝗲 𝗱𝗲𝘁𝗮𝗶𝗹𝗲𝗱 𝗮𝗻𝘀…"
type textarea "x"
type textarea "⚠️ 𝗙𝗢𝗥𝗠 𝗜𝗡𝗦𝗧𝗥𝗨𝗖𝗧𝗜𝗢𝗡𝗦 ⚠️ ✪ 𝗖𝗼𝗺𝗽𝗹𝗲𝘁𝗲 𝗮𝗹𝗹 𝗿𝗲𝗹𝗲𝘃𝗮𝗻𝘁 𝘀𝗲𝗰𝘁𝗶𝗼𝗻𝘀 ✪ 𝗣𝗿𝗼𝘃𝗶𝗱𝗲 𝗱𝗲𝘁𝗮𝗶𝗹𝗲𝗱 𝗮𝗻𝘀…"
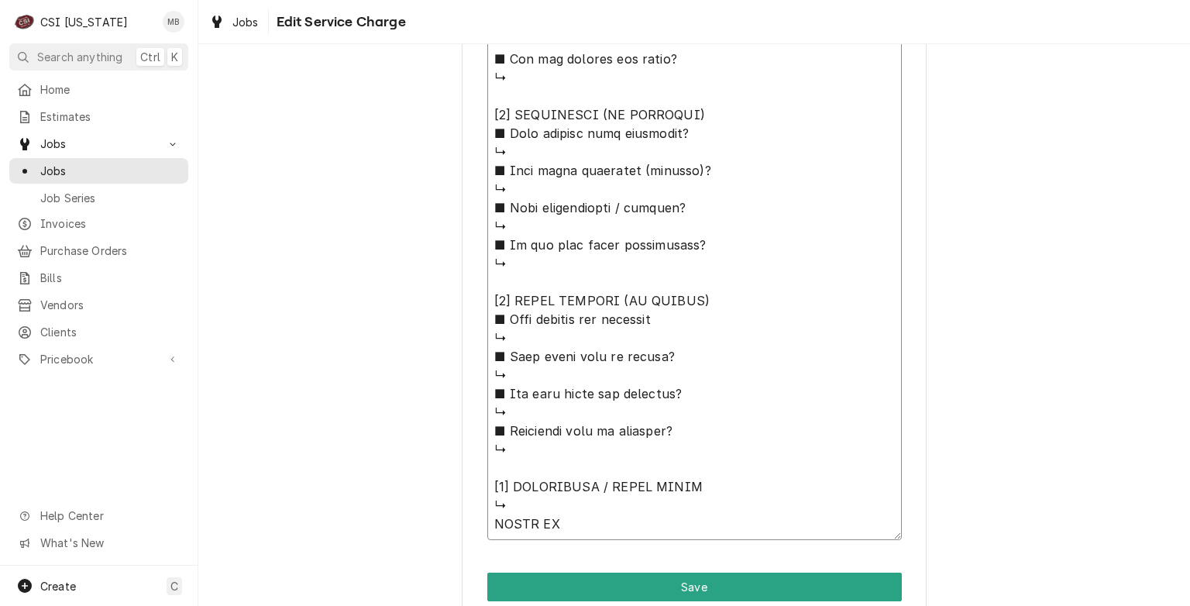
type textarea "x"
type textarea "⚠️ 𝗙𝗢𝗥𝗠 𝗜𝗡𝗦𝗧𝗥𝗨𝗖𝗧𝗜𝗢𝗡𝗦 ⚠️ ✪ 𝗖𝗼𝗺𝗽𝗹𝗲𝘁𝗲 𝗮𝗹𝗹 𝗿𝗲𝗹𝗲𝘃𝗮𝗻𝘁 𝘀𝗲𝗰𝘁𝗶𝗼𝗻𝘀 ✪ 𝗣𝗿𝗼𝘃𝗶𝗱𝗲 𝗱𝗲𝘁𝗮𝗶𝗹𝗲𝗱 𝗮𝗻𝘀…"
type textarea "x"
type textarea "⚠️ 𝗙𝗢𝗥𝗠 𝗜𝗡𝗦𝗧𝗥𝗨𝗖𝗧𝗜𝗢𝗡𝗦 ⚠️ ✪ 𝗖𝗼𝗺𝗽𝗹𝗲𝘁𝗲 𝗮𝗹𝗹 𝗿𝗲𝗹𝗲𝘃𝗮𝗻𝘁 𝘀𝗲𝗰𝘁𝗶𝗼𝗻𝘀 ✪ 𝗣𝗿𝗼𝘃𝗶𝗱𝗲 𝗱𝗲𝘁𝗮𝗶𝗹𝗲𝗱 𝗮𝗻𝘀…"
type textarea "x"
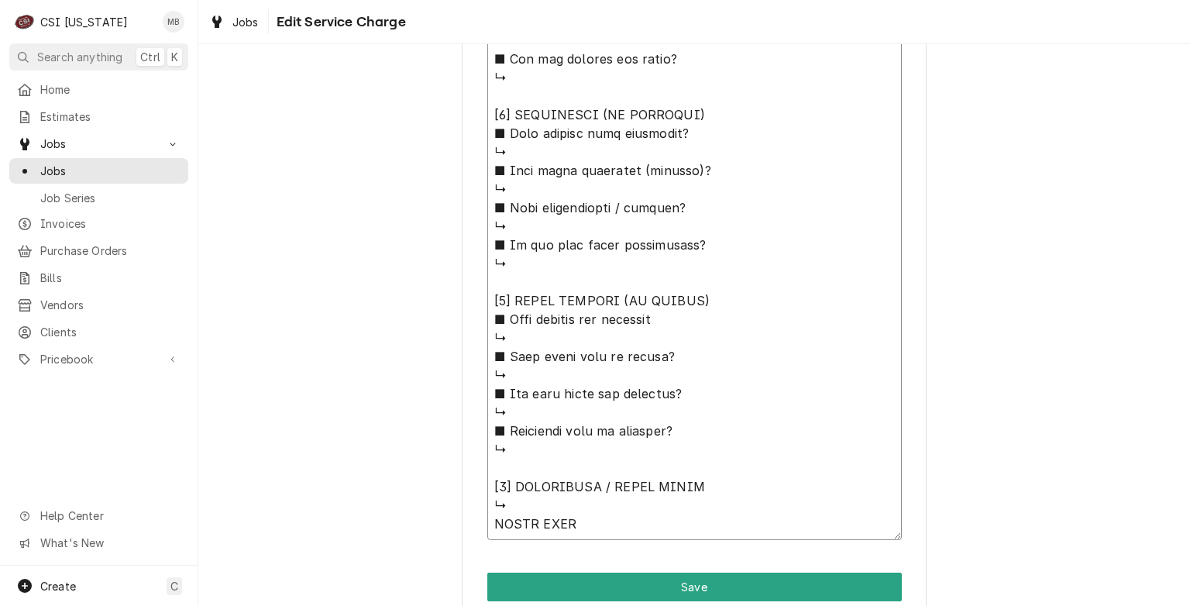
type textarea "⚠️ 𝗙𝗢𝗥𝗠 𝗜𝗡𝗦𝗧𝗥𝗨𝗖𝗧𝗜𝗢𝗡𝗦 ⚠️ ✪ 𝗖𝗼𝗺𝗽𝗹𝗲𝘁𝗲 𝗮𝗹𝗹 𝗿𝗲𝗹𝗲𝘃𝗮𝗻𝘁 𝘀𝗲𝗰𝘁𝗶𝗼𝗻𝘀 ✪ 𝗣𝗿𝗼𝘃𝗶𝗱𝗲 𝗱𝗲𝘁𝗮𝗶𝗹𝗲𝗱 𝗮𝗻𝘀…"
type textarea "x"
type textarea "⚠️ 𝗙𝗢𝗥𝗠 𝗜𝗡𝗦𝗧𝗥𝗨𝗖𝗧𝗜𝗢𝗡𝗦 ⚠️ ✪ 𝗖𝗼𝗺𝗽𝗹𝗲𝘁𝗲 𝗮𝗹𝗹 𝗿𝗲𝗹𝗲𝘃𝗮𝗻𝘁 𝘀𝗲𝗰𝘁𝗶𝗼𝗻𝘀 ✪ 𝗣𝗿𝗼𝘃𝗶𝗱𝗲 𝗱𝗲𝘁𝗮𝗶𝗹𝗲𝗱 𝗮𝗻𝘀…"
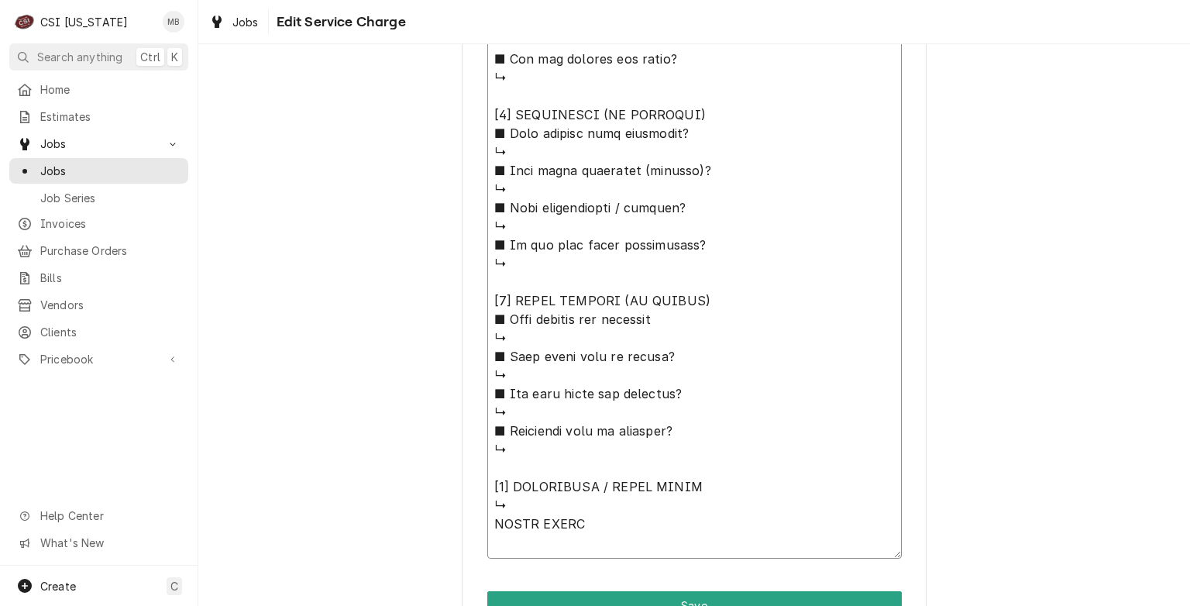
type textarea "x"
type textarea "⚠️ 𝗙𝗢𝗥𝗠 𝗜𝗡𝗦𝗧𝗥𝗨𝗖𝗧𝗜𝗢𝗡𝗦 ⚠️ ✪ 𝗖𝗼𝗺𝗽𝗹𝗲𝘁𝗲 𝗮𝗹𝗹 𝗿𝗲𝗹𝗲𝘃𝗮𝗻𝘁 𝘀𝗲𝗰𝘁𝗶𝗼𝗻𝘀 ✪ 𝗣𝗿𝗼𝘃𝗶𝗱𝗲 𝗱𝗲𝘁𝗮𝗶𝗹𝗲𝗱 𝗮𝗻𝘀…"
type textarea "x"
type textarea "⚠️ 𝗙𝗢𝗥𝗠 𝗜𝗡𝗦𝗧𝗥𝗨𝗖𝗧𝗜𝗢𝗡𝗦 ⚠️ ✪ 𝗖𝗼𝗺𝗽𝗹𝗲𝘁𝗲 𝗮𝗹𝗹 𝗿𝗲𝗹𝗲𝘃𝗮𝗻𝘁 𝘀𝗲𝗰𝘁𝗶𝗼𝗻𝘀 ✪ 𝗣𝗿𝗼𝘃𝗶𝗱𝗲 𝗱𝗲𝘁𝗮𝗶𝗹𝗲𝗱 𝗮𝗻𝘀…"
type textarea "x"
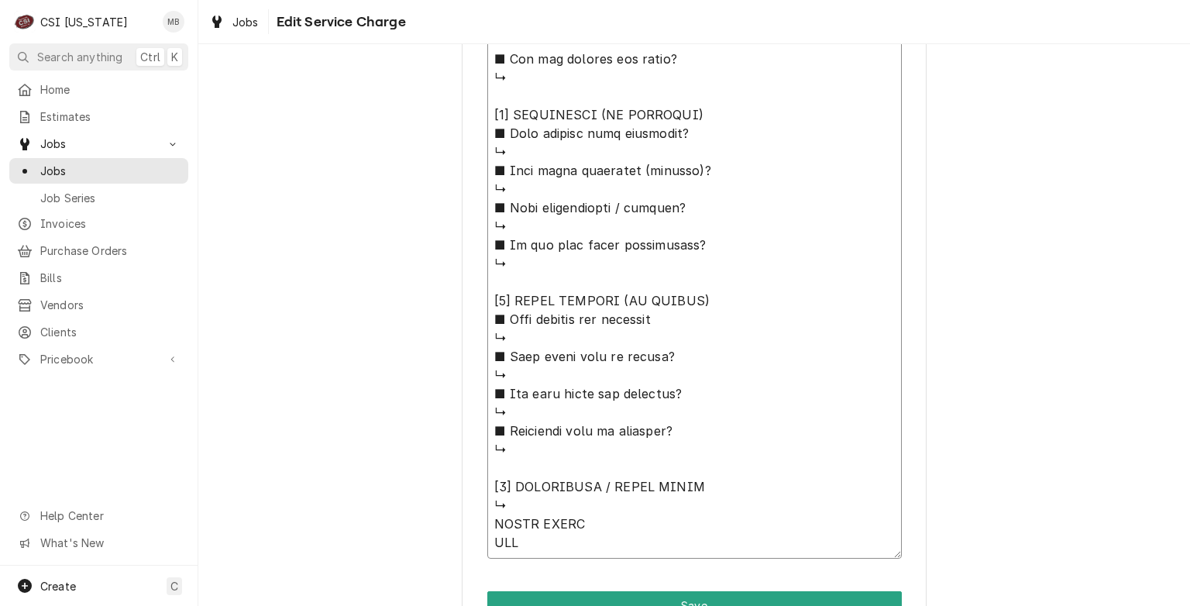
type textarea "⚠️ 𝗙𝗢𝗥𝗠 𝗜𝗡𝗦𝗧𝗥𝗨𝗖𝗧𝗜𝗢𝗡𝗦 ⚠️ ✪ 𝗖𝗼𝗺𝗽𝗹𝗲𝘁𝗲 𝗮𝗹𝗹 𝗿𝗲𝗹𝗲𝘃𝗮𝗻𝘁 𝘀𝗲𝗰𝘁𝗶𝗼𝗻𝘀 ✪ 𝗣𝗿𝗼𝘃𝗶𝗱𝗲 𝗱𝗲𝘁𝗮𝗶𝗹𝗲𝗱 𝗮𝗻𝘀…"
type textarea "x"
type textarea "⚠️ 𝗙𝗢𝗥𝗠 𝗜𝗡𝗦𝗧𝗥𝗨𝗖𝗧𝗜𝗢𝗡𝗦 ⚠️ ✪ 𝗖𝗼𝗺𝗽𝗹𝗲𝘁𝗲 𝗮𝗹𝗹 𝗿𝗲𝗹𝗲𝘃𝗮𝗻𝘁 𝘀𝗲𝗰𝘁𝗶𝗼𝗻𝘀 ✪ 𝗣𝗿𝗼𝘃𝗶𝗱𝗲 𝗱𝗲𝘁𝗮𝗶𝗹𝗲𝗱 𝗮𝗻𝘀…"
type textarea "x"
type textarea "⚠️ 𝗙𝗢𝗥𝗠 𝗜𝗡𝗦𝗧𝗥𝗨𝗖𝗧𝗜𝗢𝗡𝗦 ⚠️ ✪ 𝗖𝗼𝗺𝗽𝗹𝗲𝘁𝗲 𝗮𝗹𝗹 𝗿𝗲𝗹𝗲𝘃𝗮𝗻𝘁 𝘀𝗲𝗰𝘁𝗶𝗼𝗻𝘀 ✪ 𝗣𝗿𝗼𝘃𝗶𝗱𝗲 𝗱𝗲𝘁𝗮𝗶𝗹𝗲𝗱 𝗮𝗻𝘀…"
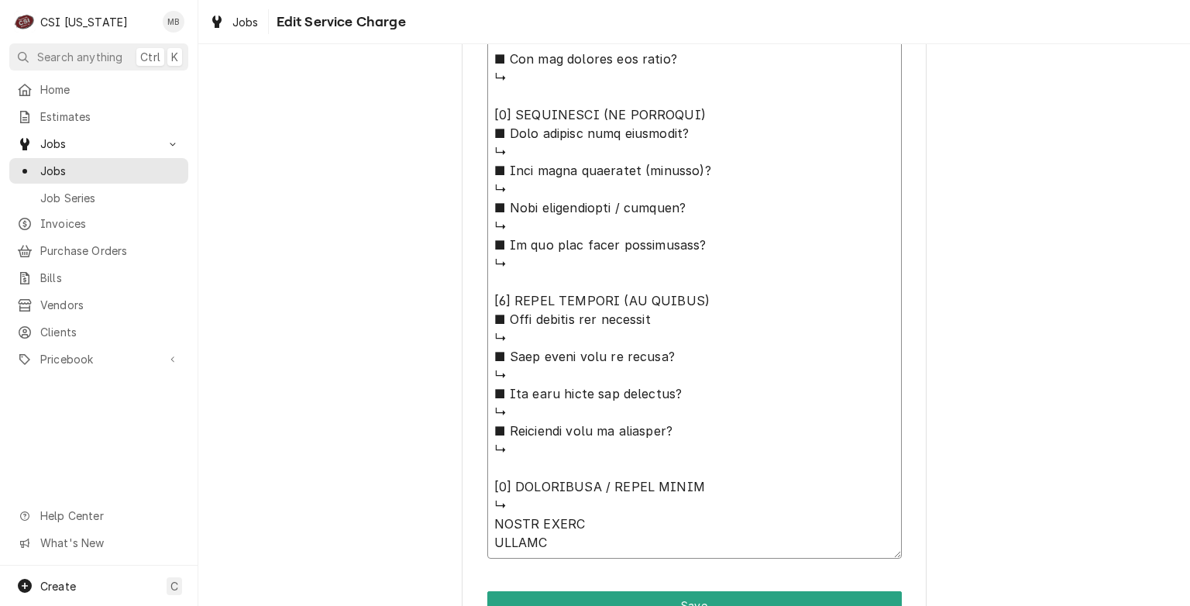
type textarea "x"
type textarea "⚠️ 𝗙𝗢𝗥𝗠 𝗜𝗡𝗦𝗧𝗥𝗨𝗖𝗧𝗜𝗢𝗡𝗦 ⚠️ ✪ 𝗖𝗼𝗺𝗽𝗹𝗲𝘁𝗲 𝗮𝗹𝗹 𝗿𝗲𝗹𝗲𝘃𝗮𝗻𝘁 𝘀𝗲𝗰𝘁𝗶𝗼𝗻𝘀 ✪ 𝗣𝗿𝗼𝘃𝗶𝗱𝗲 𝗱𝗲𝘁𝗮𝗶𝗹𝗲𝗱 𝗮𝗻𝘀…"
type textarea "x"
type textarea "⚠️ 𝗙𝗢𝗥𝗠 𝗜𝗡𝗦𝗧𝗥𝗨𝗖𝗧𝗜𝗢𝗡𝗦 ⚠️ ✪ 𝗖𝗼𝗺𝗽𝗹𝗲𝘁𝗲 𝗮𝗹𝗹 𝗿𝗲𝗹𝗲𝘃𝗮𝗻𝘁 𝘀𝗲𝗰𝘁𝗶𝗼𝗻𝘀 ✪ 𝗣𝗿𝗼𝘃𝗶𝗱𝗲 𝗱𝗲𝘁𝗮𝗶𝗹𝗲𝗱 𝗮𝗻𝘀…"
type textarea "x"
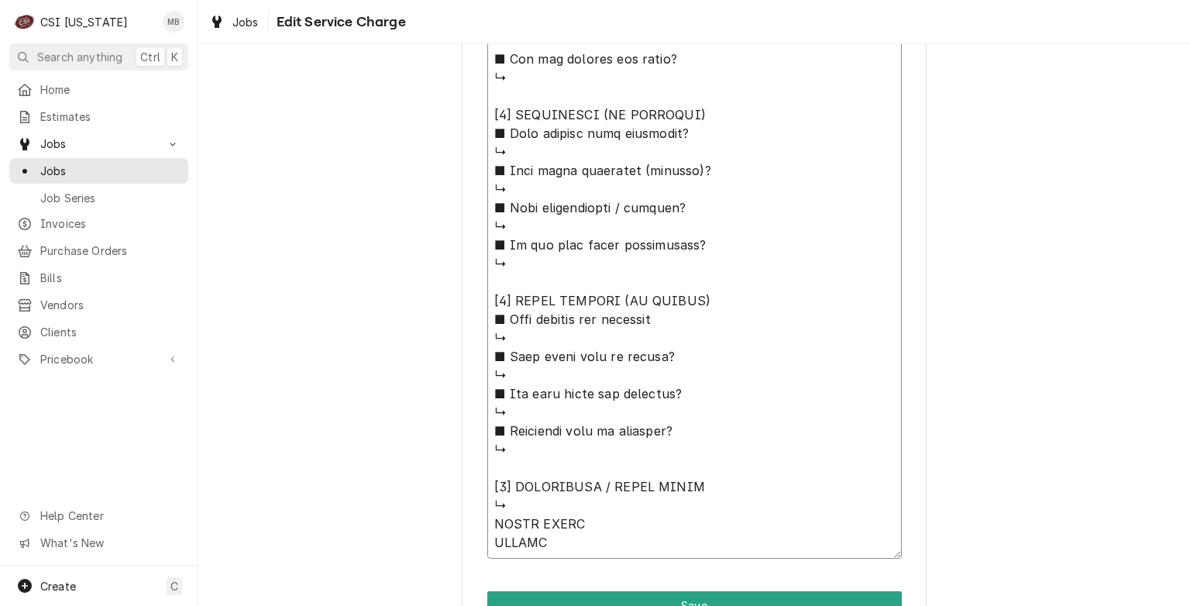
type textarea "⚠️ 𝗙𝗢𝗥𝗠 𝗜𝗡𝗦𝗧𝗥𝗨𝗖𝗧𝗜𝗢𝗡𝗦 ⚠️ ✪ 𝗖𝗼𝗺𝗽𝗹𝗲𝘁𝗲 𝗮𝗹𝗹 𝗿𝗲𝗹𝗲𝘃𝗮𝗻𝘁 𝘀𝗲𝗰𝘁𝗶𝗼𝗻𝘀 ✪ 𝗣𝗿𝗼𝘃𝗶𝗱𝗲 𝗱𝗲𝘁𝗮𝗶𝗹𝗲𝗱 𝗮𝗻𝘀…"
type textarea "x"
type textarea "⚠️ 𝗙𝗢𝗥𝗠 𝗜𝗡𝗦𝗧𝗥𝗨𝗖𝗧𝗜𝗢𝗡𝗦 ⚠️ ✪ 𝗖𝗼𝗺𝗽𝗹𝗲𝘁𝗲 𝗮𝗹𝗹 𝗿𝗲𝗹𝗲𝘃𝗮𝗻𝘁 𝘀𝗲𝗰𝘁𝗶𝗼𝗻𝘀 ✪ 𝗣𝗿𝗼𝘃𝗶𝗱𝗲 𝗱𝗲𝘁𝗮𝗶𝗹𝗲𝗱 𝗮𝗻𝘀…"
type textarea "x"
type textarea "⚠️ 𝗙𝗢𝗥𝗠 𝗜𝗡𝗦𝗧𝗥𝗨𝗖𝗧𝗜𝗢𝗡𝗦 ⚠️ ✪ 𝗖𝗼𝗺𝗽𝗹𝗲𝘁𝗲 𝗮𝗹𝗹 𝗿𝗲𝗹𝗲𝘃𝗮𝗻𝘁 𝘀𝗲𝗰𝘁𝗶𝗼𝗻𝘀 ✪ 𝗣𝗿𝗼𝘃𝗶𝗱𝗲 𝗱𝗲𝘁𝗮𝗶𝗹𝗲𝗱 𝗮𝗻𝘀…"
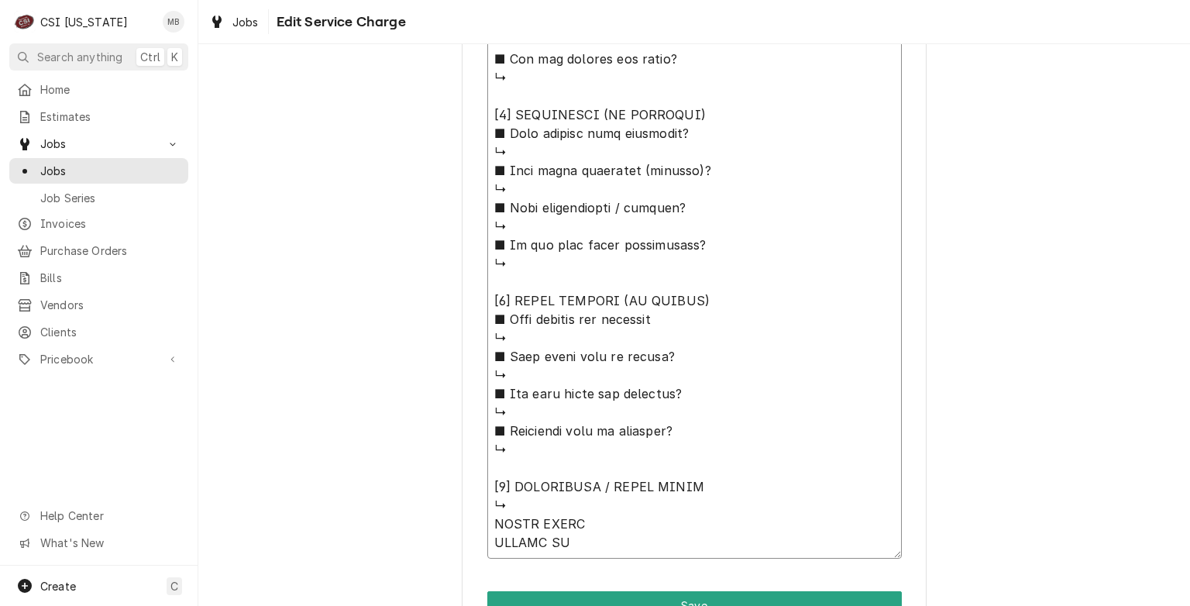
type textarea "x"
type textarea "⚠️ 𝗙𝗢𝗥𝗠 𝗜𝗡𝗦𝗧𝗥𝗨𝗖𝗧𝗜𝗢𝗡𝗦 ⚠️ ✪ 𝗖𝗼𝗺𝗽𝗹𝗲𝘁𝗲 𝗮𝗹𝗹 𝗿𝗲𝗹𝗲𝘃𝗮𝗻𝘁 𝘀𝗲𝗰𝘁𝗶𝗼𝗻𝘀 ✪ 𝗣𝗿𝗼𝘃𝗶𝗱𝗲 𝗱𝗲𝘁𝗮𝗶𝗹𝗲𝗱 𝗮𝗻𝘀…"
type textarea "x"
type textarea "⚠️ 𝗙𝗢𝗥𝗠 𝗜𝗡𝗦𝗧𝗥𝗨𝗖𝗧𝗜𝗢𝗡𝗦 ⚠️ ✪ 𝗖𝗼𝗺𝗽𝗹𝗲𝘁𝗲 𝗮𝗹𝗹 𝗿𝗲𝗹𝗲𝘃𝗮𝗻𝘁 𝘀𝗲𝗰𝘁𝗶𝗼𝗻𝘀 ✪ 𝗣𝗿𝗼𝘃𝗶𝗱𝗲 𝗱𝗲𝘁𝗮𝗶𝗹𝗲𝗱 𝗮𝗻𝘀…"
type textarea "x"
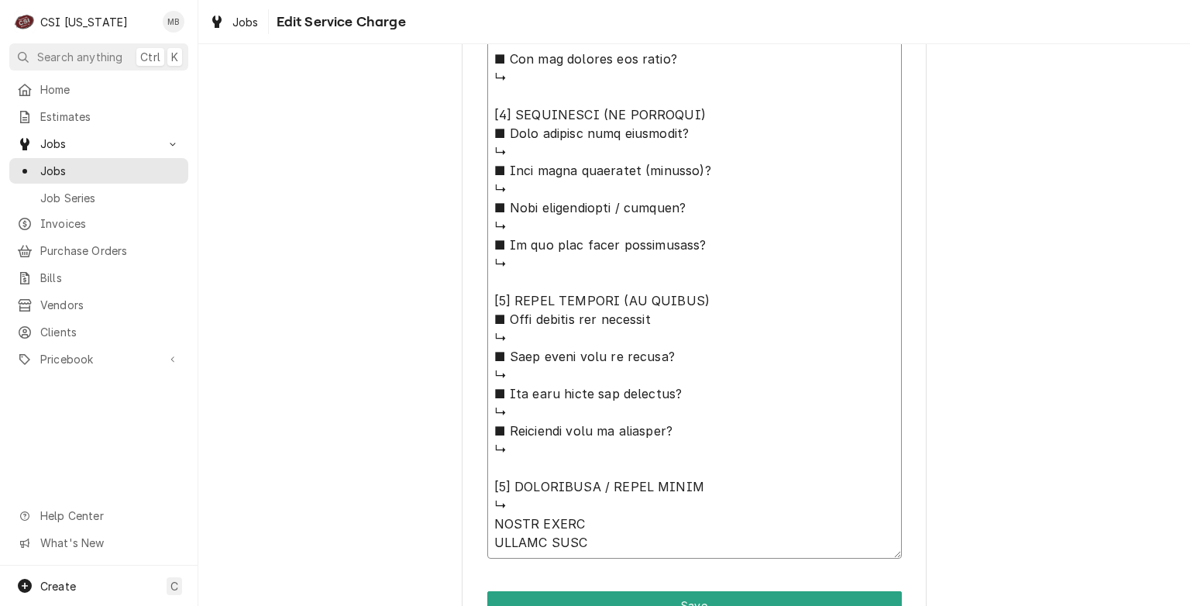
type textarea "⚠️ 𝗙𝗢𝗥𝗠 𝗜𝗡𝗦𝗧𝗥𝗨𝗖𝗧𝗜𝗢𝗡𝗦 ⚠️ ✪ 𝗖𝗼𝗺𝗽𝗹𝗲𝘁𝗲 𝗮𝗹𝗹 𝗿𝗲𝗹𝗲𝘃𝗮𝗻𝘁 𝘀𝗲𝗰𝘁𝗶𝗼𝗻𝘀 ✪ 𝗣𝗿𝗼𝘃𝗶𝗱𝗲 𝗱𝗲𝘁𝗮𝗶𝗹𝗲𝗱 𝗮𝗻𝘀…"
type textarea "x"
type textarea "⚠️ 𝗙𝗢𝗥𝗠 𝗜𝗡𝗦𝗧𝗥𝗨𝗖𝗧𝗜𝗢𝗡𝗦 ⚠️ ✪ 𝗖𝗼𝗺𝗽𝗹𝗲𝘁𝗲 𝗮𝗹𝗹 𝗿𝗲𝗹𝗲𝘃𝗮𝗻𝘁 𝘀𝗲𝗰𝘁𝗶𝗼𝗻𝘀 ✪ 𝗣𝗿𝗼𝘃𝗶𝗱𝗲 𝗱𝗲𝘁𝗮𝗶𝗹𝗲𝗱 𝗮𝗻𝘀…"
type textarea "x"
type textarea "⚠️ 𝗙𝗢𝗥𝗠 𝗜𝗡𝗦𝗧𝗥𝗨𝗖𝗧𝗜𝗢𝗡𝗦 ⚠️ ✪ 𝗖𝗼𝗺𝗽𝗹𝗲𝘁𝗲 𝗮𝗹𝗹 𝗿𝗲𝗹𝗲𝘃𝗮𝗻𝘁 𝘀𝗲𝗰𝘁𝗶𝗼𝗻𝘀 ✪ 𝗣𝗿𝗼𝘃𝗶𝗱𝗲 𝗱𝗲𝘁𝗮𝗶𝗹𝗲𝗱 𝗮𝗻𝘀…"
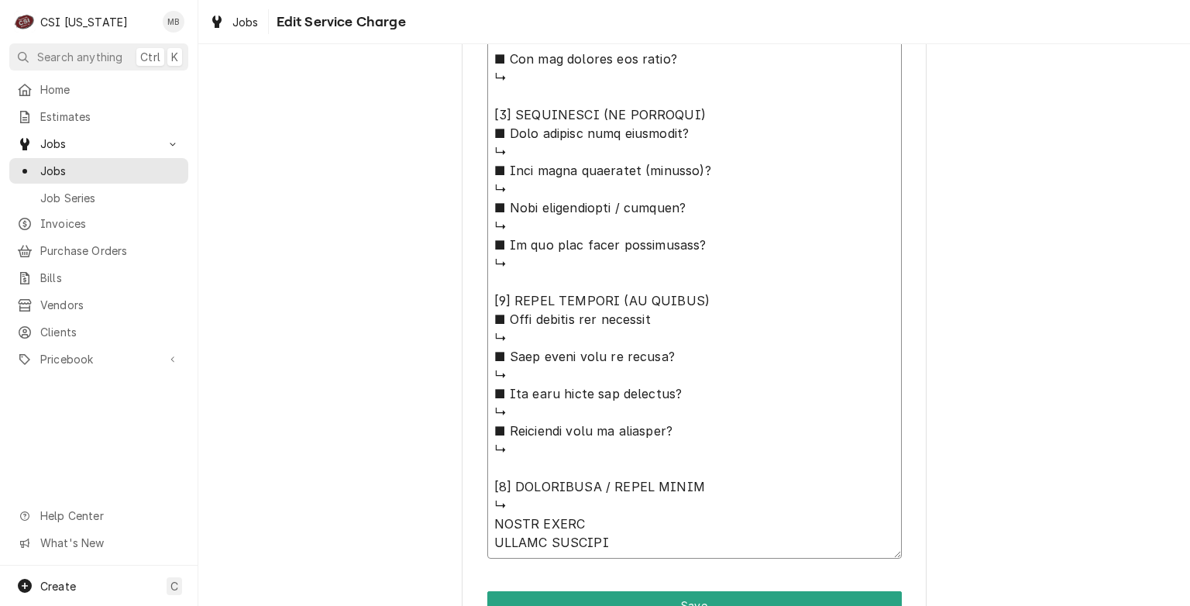
type textarea "x"
type textarea "⚠️ 𝗙𝗢𝗥𝗠 𝗜𝗡𝗦𝗧𝗥𝗨𝗖𝗧𝗜𝗢𝗡𝗦 ⚠️ ✪ 𝗖𝗼𝗺𝗽𝗹𝗲𝘁𝗲 𝗮𝗹𝗹 𝗿𝗲𝗹𝗲𝘃𝗮𝗻𝘁 𝘀𝗲𝗰𝘁𝗶𝗼𝗻𝘀 ✪ 𝗣𝗿𝗼𝘃𝗶𝗱𝗲 𝗱𝗲𝘁𝗮𝗶𝗹𝗲𝗱 𝗮𝗻𝘀…"
type textarea "x"
type textarea "⚠️ 𝗙𝗢𝗥𝗠 𝗜𝗡𝗦𝗧𝗥𝗨𝗖𝗧𝗜𝗢𝗡𝗦 ⚠️ ✪ 𝗖𝗼𝗺𝗽𝗹𝗲𝘁𝗲 𝗮𝗹𝗹 𝗿𝗲𝗹𝗲𝘃𝗮𝗻𝘁 𝘀𝗲𝗰𝘁𝗶𝗼𝗻𝘀 ✪ 𝗣𝗿𝗼𝘃𝗶𝗱𝗲 𝗱𝗲𝘁𝗮𝗶𝗹𝗲𝗱 𝗮𝗻𝘀…"
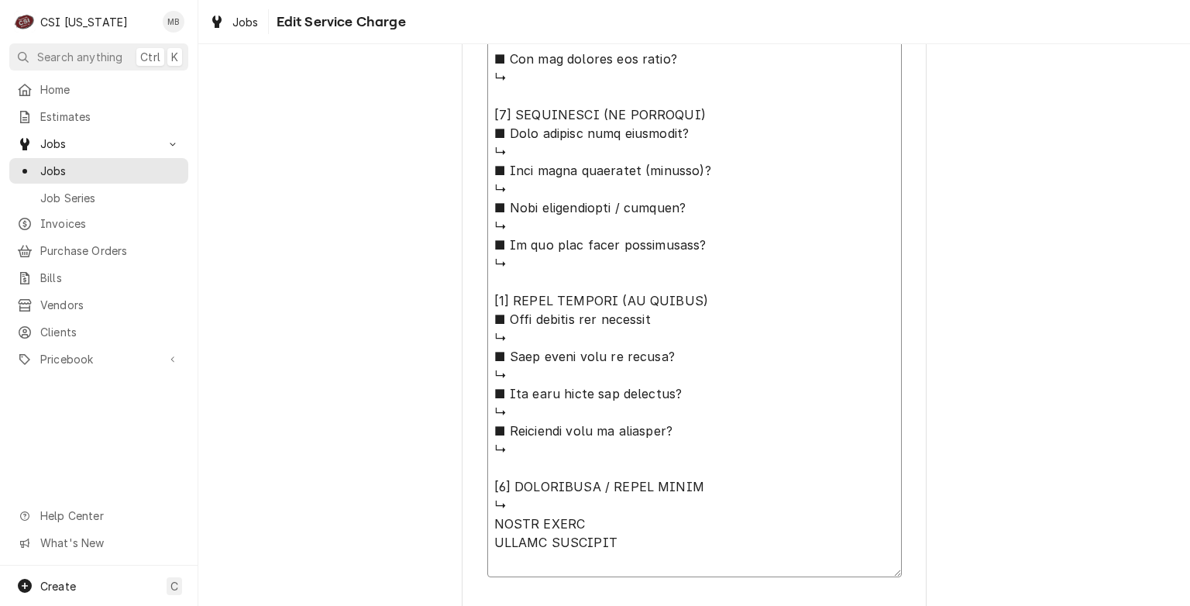
type textarea "x"
type textarea "⚠️ 𝗙𝗢𝗥𝗠 𝗜𝗡𝗦𝗧𝗥𝗨𝗖𝗧𝗜𝗢𝗡𝗦 ⚠️ ✪ 𝗖𝗼𝗺𝗽𝗹𝗲𝘁𝗲 𝗮𝗹𝗹 𝗿𝗲𝗹𝗲𝘃𝗮𝗻𝘁 𝘀𝗲𝗰𝘁𝗶𝗼𝗻𝘀 ✪ 𝗣𝗿𝗼𝘃𝗶𝗱𝗲 𝗱𝗲𝘁𝗮𝗶𝗹𝗲𝗱 𝗮𝗻𝘀…"
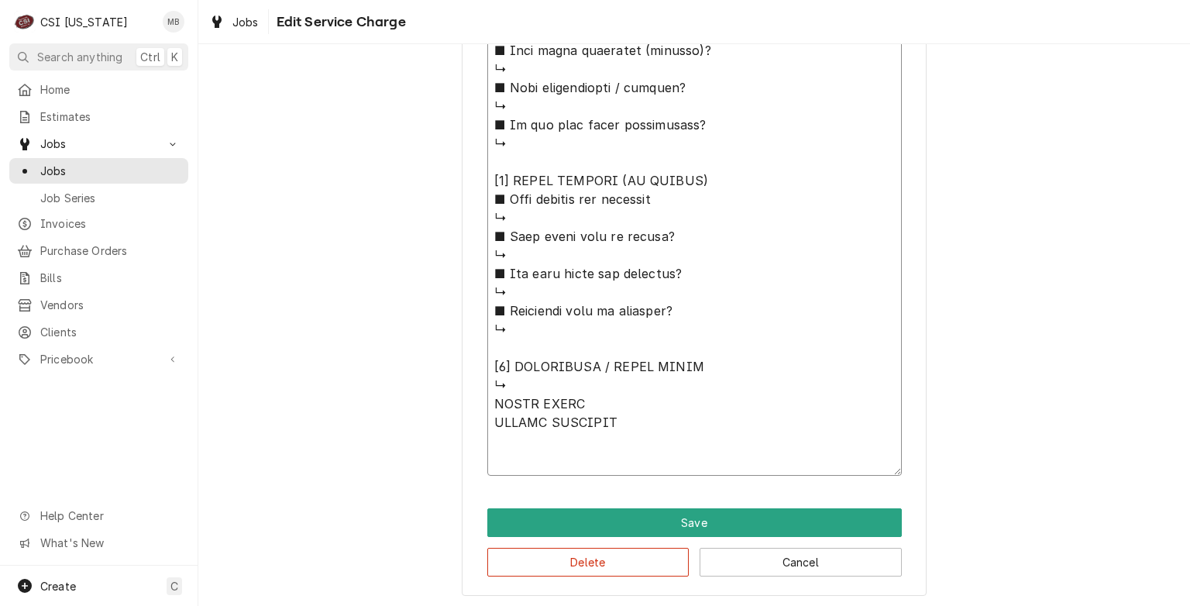
type textarea "x"
type textarea "⚠️ 𝗙𝗢𝗥𝗠 𝗜𝗡𝗦𝗧𝗥𝗨𝗖𝗧𝗜𝗢𝗡𝗦 ⚠️ ✪ 𝗖𝗼𝗺𝗽𝗹𝗲𝘁𝗲 𝗮𝗹𝗹 𝗿𝗲𝗹𝗲𝘃𝗮𝗻𝘁 𝘀𝗲𝗰𝘁𝗶𝗼𝗻𝘀 ✪ 𝗣𝗿𝗼𝘃𝗶𝗱𝗲 𝗱𝗲𝘁𝗮𝗶𝗹𝗲𝗱 𝗮𝗻𝘀…"
type textarea "x"
type textarea "⚠️ 𝗙𝗢𝗥𝗠 𝗜𝗡𝗦𝗧𝗥𝗨𝗖𝗧𝗜𝗢𝗡𝗦 ⚠️ ✪ 𝗖𝗼𝗺𝗽𝗹𝗲𝘁𝗲 𝗮𝗹𝗹 𝗿𝗲𝗹𝗲𝘃𝗮𝗻𝘁 𝘀𝗲𝗰𝘁𝗶𝗼𝗻𝘀 ✪ 𝗣𝗿𝗼𝘃𝗶𝗱𝗲 𝗱𝗲𝘁𝗮𝗶𝗹𝗲𝗱 𝗮𝗻𝘀…"
type textarea "x"
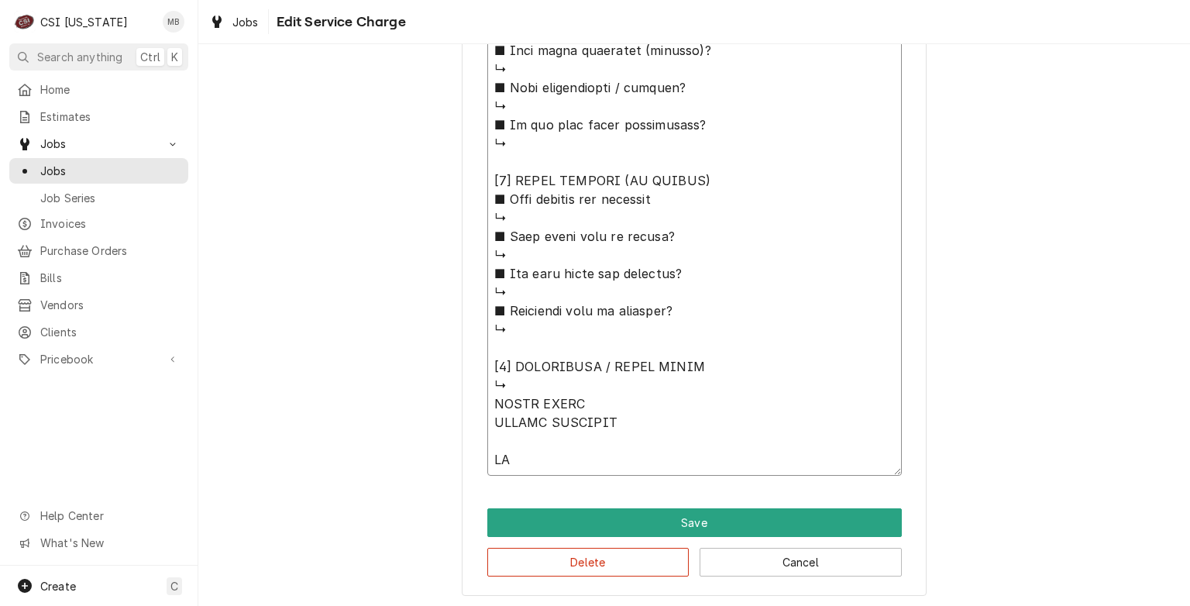
type textarea "⚠️ 𝗙𝗢𝗥𝗠 𝗜𝗡𝗦𝗧𝗥𝗨𝗖𝗧𝗜𝗢𝗡𝗦 ⚠️ ✪ 𝗖𝗼𝗺𝗽𝗹𝗲𝘁𝗲 𝗮𝗹𝗹 𝗿𝗲𝗹𝗲𝘃𝗮𝗻𝘁 𝘀𝗲𝗰𝘁𝗶𝗼𝗻𝘀 ✪ 𝗣𝗿𝗼𝘃𝗶𝗱𝗲 𝗱𝗲𝘁𝗮𝗶𝗹𝗲𝗱 𝗮𝗻𝘀…"
type textarea "x"
type textarea "⚠️ 𝗙𝗢𝗥𝗠 𝗜𝗡𝗦𝗧𝗥𝗨𝗖𝗧𝗜𝗢𝗡𝗦 ⚠️ ✪ 𝗖𝗼𝗺𝗽𝗹𝗲𝘁𝗲 𝗮𝗹𝗹 𝗿𝗲𝗹𝗲𝘃𝗮𝗻𝘁 𝘀𝗲𝗰𝘁𝗶𝗼𝗻𝘀 ✪ 𝗣𝗿𝗼𝘃𝗶𝗱𝗲 𝗱𝗲𝘁𝗮𝗶𝗹𝗲𝗱 𝗮𝗻𝘀…"
type textarea "x"
type textarea "⚠️ 𝗙𝗢𝗥𝗠 𝗜𝗡𝗦𝗧𝗥𝗨𝗖𝗧𝗜𝗢𝗡𝗦 ⚠️ ✪ 𝗖𝗼𝗺𝗽𝗹𝗲𝘁𝗲 𝗮𝗹𝗹 𝗿𝗲𝗹𝗲𝘃𝗮𝗻𝘁 𝘀𝗲𝗰𝘁𝗶𝗼𝗻𝘀 ✪ 𝗣𝗿𝗼𝘃𝗶𝗱𝗲 𝗱𝗲𝘁𝗮𝗶𝗹𝗲𝗱 𝗮𝗻𝘀…"
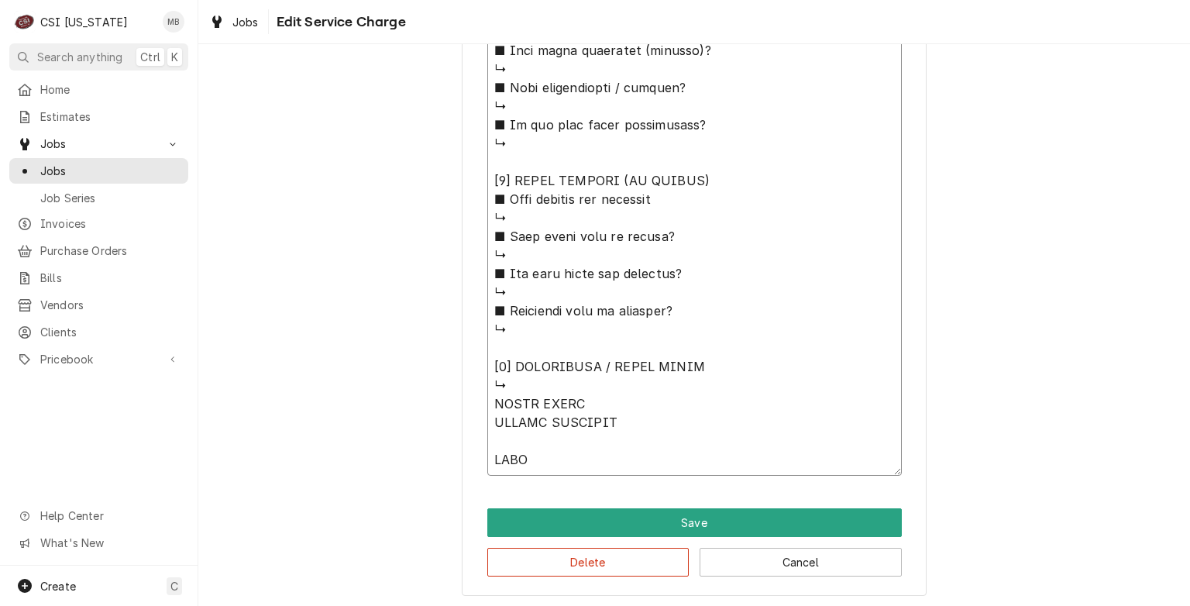
type textarea "x"
type textarea "⚠️ 𝗙𝗢𝗥𝗠 𝗜𝗡𝗦𝗧𝗥𝗨𝗖𝗧𝗜𝗢𝗡𝗦 ⚠️ ✪ 𝗖𝗼𝗺𝗽𝗹𝗲𝘁𝗲 𝗮𝗹𝗹 𝗿𝗲𝗹𝗲𝘃𝗮𝗻𝘁 𝘀𝗲𝗰𝘁𝗶𝗼𝗻𝘀 ✪ 𝗣𝗿𝗼𝘃𝗶𝗱𝗲 𝗱𝗲𝘁𝗮𝗶𝗹𝗲𝗱 𝗮𝗻𝘀…"
type textarea "x"
type textarea "⚠️ 𝗙𝗢𝗥𝗠 𝗜𝗡𝗦𝗧𝗥𝗨𝗖𝗧𝗜𝗢𝗡𝗦 ⚠️ ✪ 𝗖𝗼𝗺𝗽𝗹𝗲𝘁𝗲 𝗮𝗹𝗹 𝗿𝗲𝗹𝗲𝘃𝗮𝗻𝘁 𝘀𝗲𝗰𝘁𝗶𝗼𝗻𝘀 ✪ 𝗣𝗿𝗼𝘃𝗶𝗱𝗲 𝗱𝗲𝘁𝗮𝗶𝗹𝗲𝗱 𝗮𝗻𝘀…"
type textarea "x"
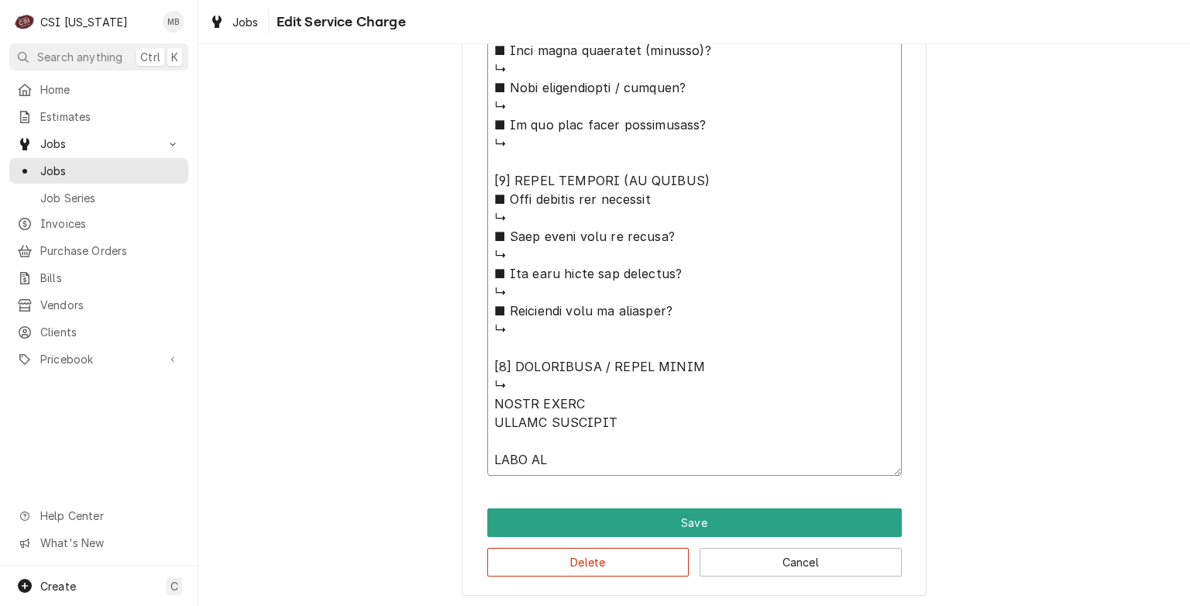
type textarea "⚠️ 𝗙𝗢𝗥𝗠 𝗜𝗡𝗦𝗧𝗥𝗨𝗖𝗧𝗜𝗢𝗡𝗦 ⚠️ ✪ 𝗖𝗼𝗺𝗽𝗹𝗲𝘁𝗲 𝗮𝗹𝗹 𝗿𝗲𝗹𝗲𝘃𝗮𝗻𝘁 𝘀𝗲𝗰𝘁𝗶𝗼𝗻𝘀 ✪ 𝗣𝗿𝗼𝘃𝗶𝗱𝗲 𝗱𝗲𝘁𝗮𝗶𝗹𝗲𝗱 𝗮𝗻𝘀…"
type textarea "x"
type textarea "⚠️ 𝗙𝗢𝗥𝗠 𝗜𝗡𝗦𝗧𝗥𝗨𝗖𝗧𝗜𝗢𝗡𝗦 ⚠️ ✪ 𝗖𝗼𝗺𝗽𝗹𝗲𝘁𝗲 𝗮𝗹𝗹 𝗿𝗲𝗹𝗲𝘃𝗮𝗻𝘁 𝘀𝗲𝗰𝘁𝗶𝗼𝗻𝘀 ✪ 𝗣𝗿𝗼𝘃𝗶𝗱𝗲 𝗱𝗲𝘁𝗮𝗶𝗹𝗲𝗱 𝗮𝗻𝘀…"
type textarea "x"
type textarea "⚠️ 𝗙𝗢𝗥𝗠 𝗜𝗡𝗦𝗧𝗥𝗨𝗖𝗧𝗜𝗢𝗡𝗦 ⚠️ ✪ 𝗖𝗼𝗺𝗽𝗹𝗲𝘁𝗲 𝗮𝗹𝗹 𝗿𝗲𝗹𝗲𝘃𝗮𝗻𝘁 𝘀𝗲𝗰𝘁𝗶𝗼𝗻𝘀 ✪ 𝗣𝗿𝗼𝘃𝗶𝗱𝗲 𝗱𝗲𝘁𝗮𝗶𝗹𝗲𝗱 𝗮𝗻𝘀…"
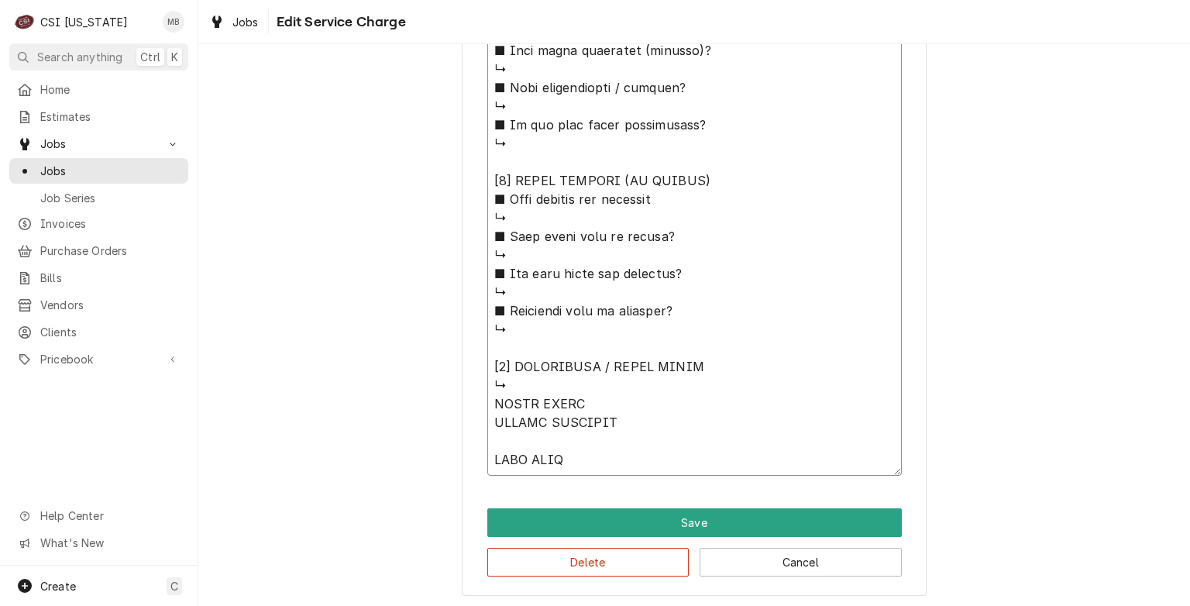
type textarea "x"
type textarea "⚠️ 𝗙𝗢𝗥𝗠 𝗜𝗡𝗦𝗧𝗥𝗨𝗖𝗧𝗜𝗢𝗡𝗦 ⚠️ ✪ 𝗖𝗼𝗺𝗽𝗹𝗲𝘁𝗲 𝗮𝗹𝗹 𝗿𝗲𝗹𝗲𝘃𝗮𝗻𝘁 𝘀𝗲𝗰𝘁𝗶𝗼𝗻𝘀 ✪ 𝗣𝗿𝗼𝘃𝗶𝗱𝗲 𝗱𝗲𝘁𝗮𝗶𝗹𝗲𝗱 𝗮𝗻𝘀…"
type textarea "x"
type textarea "⚠️ 𝗙𝗢𝗥𝗠 𝗜𝗡𝗦𝗧𝗥𝗨𝗖𝗧𝗜𝗢𝗡𝗦 ⚠️ ✪ 𝗖𝗼𝗺𝗽𝗹𝗲𝘁𝗲 𝗮𝗹𝗹 𝗿𝗲𝗹𝗲𝘃𝗮𝗻𝘁 𝘀𝗲𝗰𝘁𝗶𝗼𝗻𝘀 ✪ 𝗣𝗿𝗼𝘃𝗶𝗱𝗲 𝗱𝗲𝘁𝗮𝗶𝗹𝗲𝗱 𝗮𝗻𝘀…"
type textarea "x"
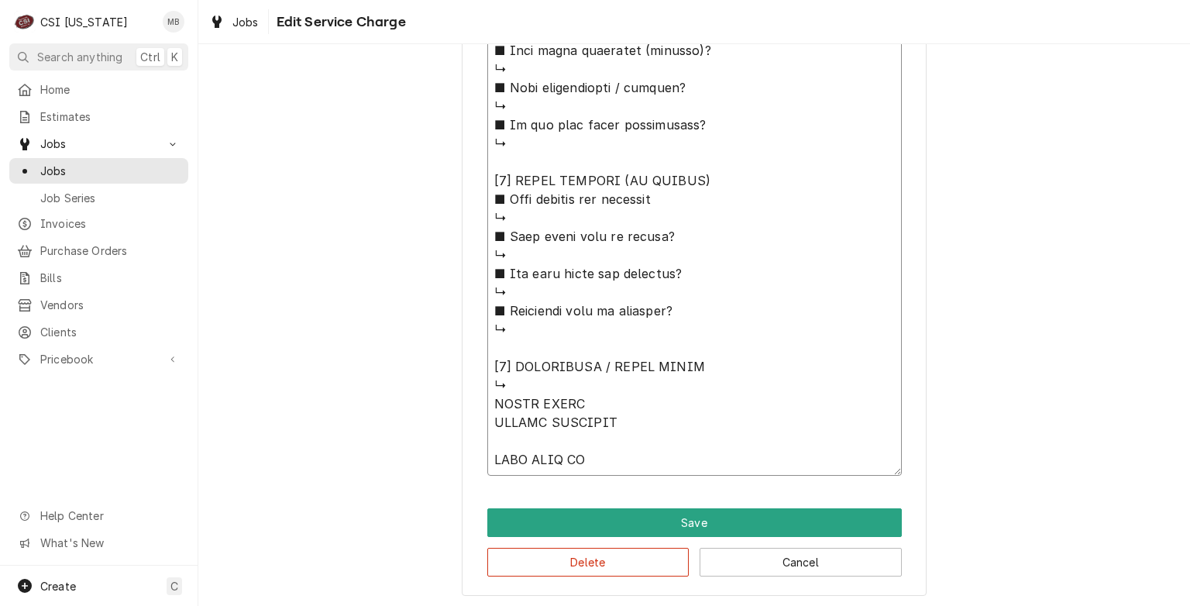
type textarea "⚠️ 𝗙𝗢𝗥𝗠 𝗜𝗡𝗦𝗧𝗥𝗨𝗖𝗧𝗜𝗢𝗡𝗦 ⚠️ ✪ 𝗖𝗼𝗺𝗽𝗹𝗲𝘁𝗲 𝗮𝗹𝗹 𝗿𝗲𝗹𝗲𝘃𝗮𝗻𝘁 𝘀𝗲𝗰𝘁𝗶𝗼𝗻𝘀 ✪ 𝗣𝗿𝗼𝘃𝗶𝗱𝗲 𝗱𝗲𝘁𝗮𝗶𝗹𝗲𝗱 𝗮𝗻𝘀…"
type textarea "x"
type textarea "⚠️ 𝗙𝗢𝗥𝗠 𝗜𝗡𝗦𝗧𝗥𝗨𝗖𝗧𝗜𝗢𝗡𝗦 ⚠️ ✪ 𝗖𝗼𝗺𝗽𝗹𝗲𝘁𝗲 𝗮𝗹𝗹 𝗿𝗲𝗹𝗲𝘃𝗮𝗻𝘁 𝘀𝗲𝗰𝘁𝗶𝗼𝗻𝘀 ✪ 𝗣𝗿𝗼𝘃𝗶𝗱𝗲 𝗱𝗲𝘁𝗮𝗶𝗹𝗲𝗱 𝗮𝗻𝘀…"
type textarea "x"
type textarea "⚠️ 𝗙𝗢𝗥𝗠 𝗜𝗡𝗦𝗧𝗥𝗨𝗖𝗧𝗜𝗢𝗡𝗦 ⚠️ ✪ 𝗖𝗼𝗺𝗽𝗹𝗲𝘁𝗲 𝗮𝗹𝗹 𝗿𝗲𝗹𝗲𝘃𝗮𝗻𝘁 𝘀𝗲𝗰𝘁𝗶𝗼𝗻𝘀 ✪ 𝗣𝗿𝗼𝘃𝗶𝗱𝗲 𝗱𝗲𝘁𝗮𝗶𝗹𝗲𝗱 𝗮𝗻𝘀…"
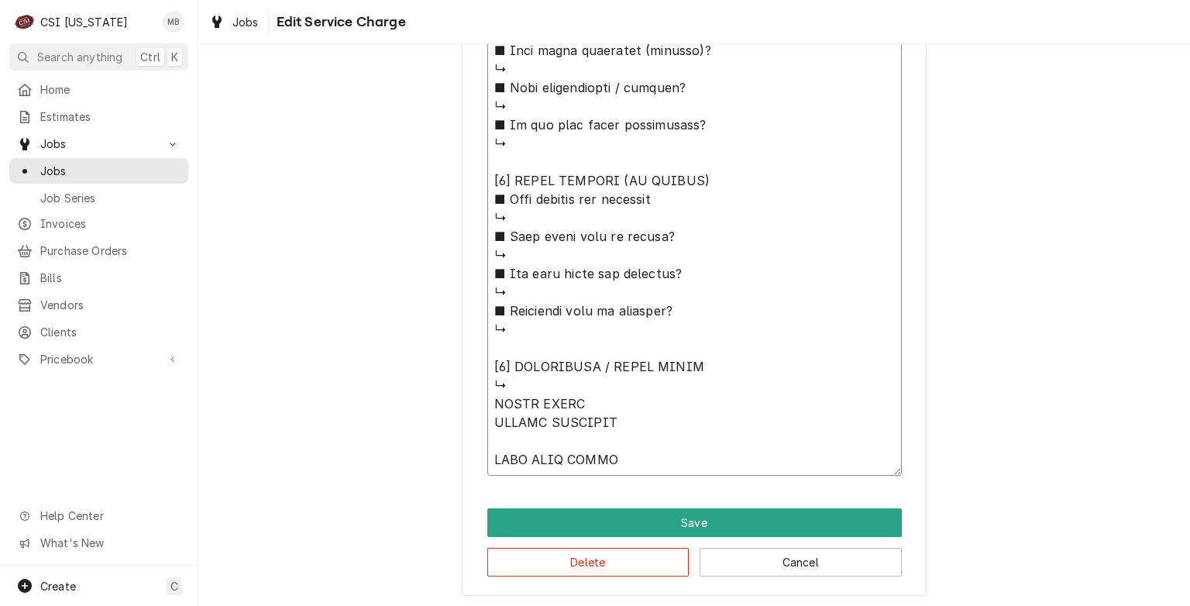
type textarea "x"
type textarea "⚠️ 𝗙𝗢𝗥𝗠 𝗜𝗡𝗦𝗧𝗥𝗨𝗖𝗧𝗜𝗢𝗡𝗦 ⚠️ ✪ 𝗖𝗼𝗺𝗽𝗹𝗲𝘁𝗲 𝗮𝗹𝗹 𝗿𝗲𝗹𝗲𝘃𝗮𝗻𝘁 𝘀𝗲𝗰𝘁𝗶𝗼𝗻𝘀 ✪ 𝗣𝗿𝗼𝘃𝗶𝗱𝗲 𝗱𝗲𝘁𝗮𝗶𝗹𝗲𝗱 𝗮𝗻𝘀…"
type textarea "x"
type textarea "⚠️ 𝗙𝗢𝗥𝗠 𝗜𝗡𝗦𝗧𝗥𝗨𝗖𝗧𝗜𝗢𝗡𝗦 ⚠️ ✪ 𝗖𝗼𝗺𝗽𝗹𝗲𝘁𝗲 𝗮𝗹𝗹 𝗿𝗲𝗹𝗲𝘃𝗮𝗻𝘁 𝘀𝗲𝗰𝘁𝗶𝗼𝗻𝘀 ✪ 𝗣𝗿𝗼𝘃𝗶𝗱𝗲 𝗱𝗲𝘁𝗮𝗶𝗹𝗲𝗱 𝗮𝗻𝘀…"
type textarea "x"
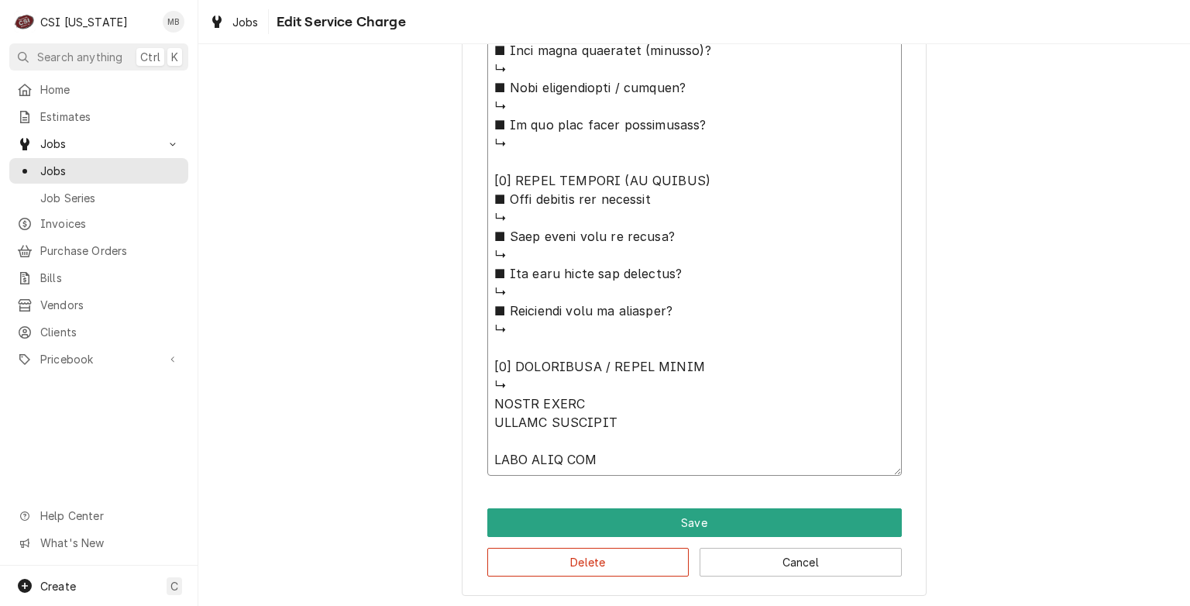
type textarea "⚠️ 𝗙𝗢𝗥𝗠 𝗜𝗡𝗦𝗧𝗥𝗨𝗖𝗧𝗜𝗢𝗡𝗦 ⚠️ ✪ 𝗖𝗼𝗺𝗽𝗹𝗲𝘁𝗲 𝗮𝗹𝗹 𝗿𝗲𝗹𝗲𝘃𝗮𝗻𝘁 𝘀𝗲𝗰𝘁𝗶𝗼𝗻𝘀 ✪ 𝗣𝗿𝗼𝘃𝗶𝗱𝗲 𝗱𝗲𝘁𝗮𝗶𝗹𝗲𝗱 𝗮𝗻𝘀…"
type textarea "x"
type textarea "⚠️ 𝗙𝗢𝗥𝗠 𝗜𝗡𝗦𝗧𝗥𝗨𝗖𝗧𝗜𝗢𝗡𝗦 ⚠️ ✪ 𝗖𝗼𝗺𝗽𝗹𝗲𝘁𝗲 𝗮𝗹𝗹 𝗿𝗲𝗹𝗲𝘃𝗮𝗻𝘁 𝘀𝗲𝗰𝘁𝗶𝗼𝗻𝘀 ✪ 𝗣𝗿𝗼𝘃𝗶𝗱𝗲 𝗱𝗲𝘁𝗮𝗶𝗹𝗲𝗱 𝗮𝗻𝘀…"
type textarea "x"
type textarea "⚠️ 𝗙𝗢𝗥𝗠 𝗜𝗡𝗦𝗧𝗥𝗨𝗖𝗧𝗜𝗢𝗡𝗦 ⚠️ ✪ 𝗖𝗼𝗺𝗽𝗹𝗲𝘁𝗲 𝗮𝗹𝗹 𝗿𝗲𝗹𝗲𝘃𝗮𝗻𝘁 𝘀𝗲𝗰𝘁𝗶𝗼𝗻𝘀 ✪ 𝗣𝗿𝗼𝘃𝗶𝗱𝗲 𝗱𝗲𝘁𝗮𝗶𝗹𝗲𝗱 𝗮𝗻𝘀…"
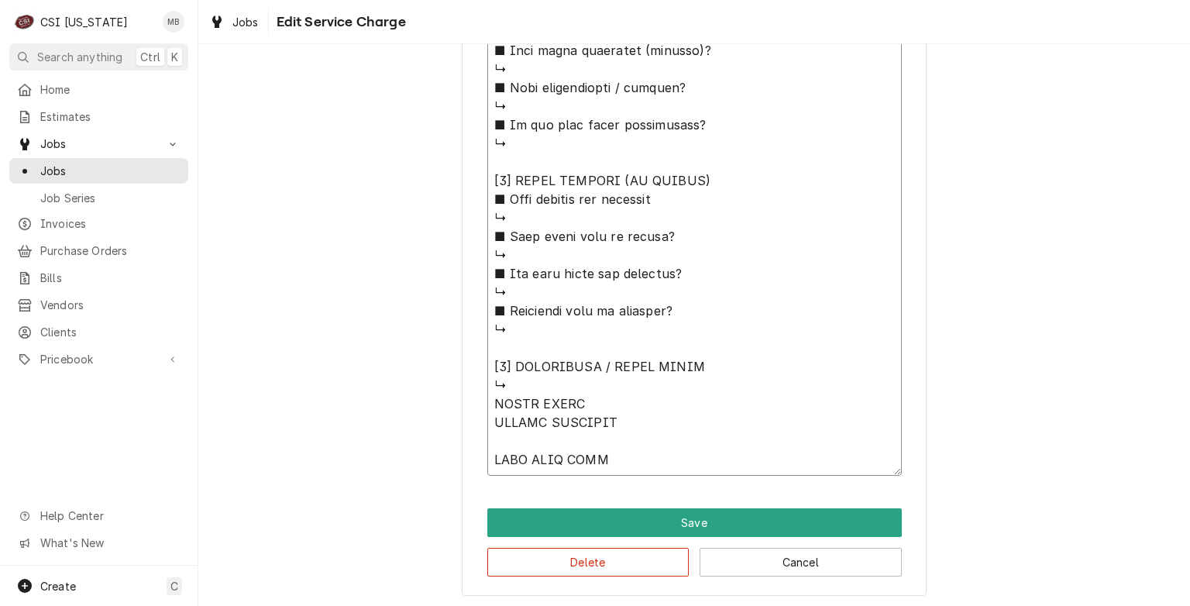
type textarea "x"
type textarea "⚠️ 𝗙𝗢𝗥𝗠 𝗜𝗡𝗦𝗧𝗥𝗨𝗖𝗧𝗜𝗢𝗡𝗦 ⚠️ ✪ 𝗖𝗼𝗺𝗽𝗹𝗲𝘁𝗲 𝗮𝗹𝗹 𝗿𝗲𝗹𝗲𝘃𝗮𝗻𝘁 𝘀𝗲𝗰𝘁𝗶𝗼𝗻𝘀 ✪ 𝗣𝗿𝗼𝘃𝗶𝗱𝗲 𝗱𝗲𝘁𝗮𝗶𝗹𝗲𝗱 𝗮𝗻𝘀…"
type textarea "x"
type textarea "⚠️ 𝗙𝗢𝗥𝗠 𝗜𝗡𝗦𝗧𝗥𝗨𝗖𝗧𝗜𝗢𝗡𝗦 ⚠️ ✪ 𝗖𝗼𝗺𝗽𝗹𝗲𝘁𝗲 𝗮𝗹𝗹 𝗿𝗲𝗹𝗲𝘃𝗮𝗻𝘁 𝘀𝗲𝗰𝘁𝗶𝗼𝗻𝘀 ✪ 𝗣𝗿𝗼𝘃𝗶𝗱𝗲 𝗱𝗲𝘁𝗮𝗶𝗹𝗲𝗱 𝗮𝗻𝘀…"
type textarea "x"
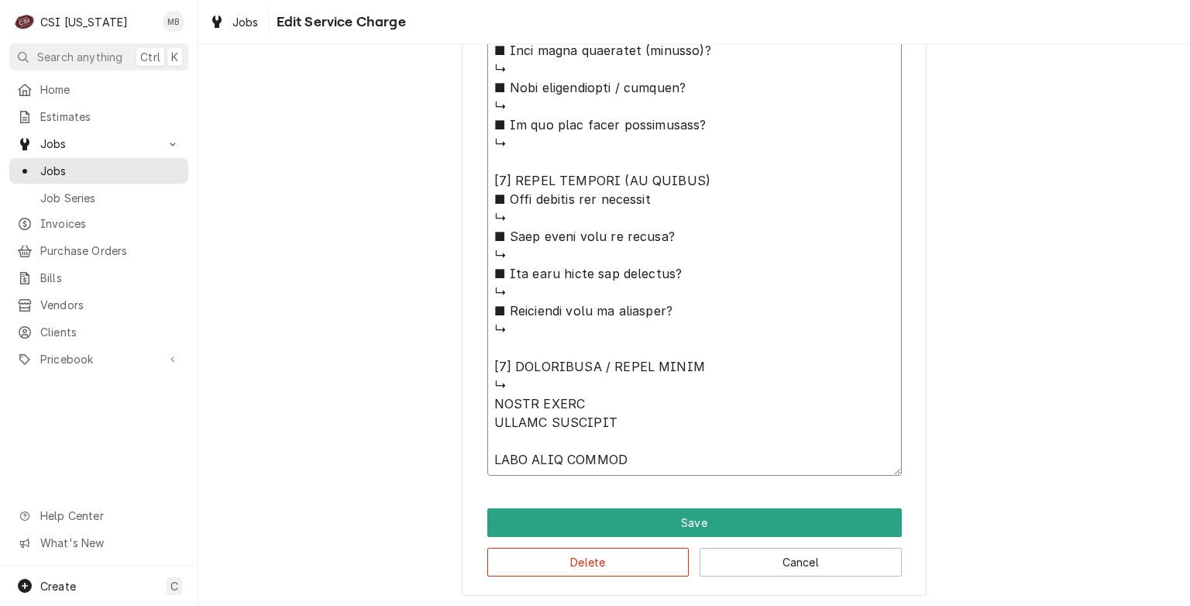
type textarea "⚠️ 𝗙𝗢𝗥𝗠 𝗜𝗡𝗦𝗧𝗥𝗨𝗖𝗧𝗜𝗢𝗡𝗦 ⚠️ ✪ 𝗖𝗼𝗺𝗽𝗹𝗲𝘁𝗲 𝗮𝗹𝗹 𝗿𝗲𝗹𝗲𝘃𝗮𝗻𝘁 𝘀𝗲𝗰𝘁𝗶𝗼𝗻𝘀 ✪ 𝗣𝗿𝗼𝘃𝗶𝗱𝗲 𝗱𝗲𝘁𝗮𝗶𝗹𝗲𝗱 𝗮𝗻𝘀…"
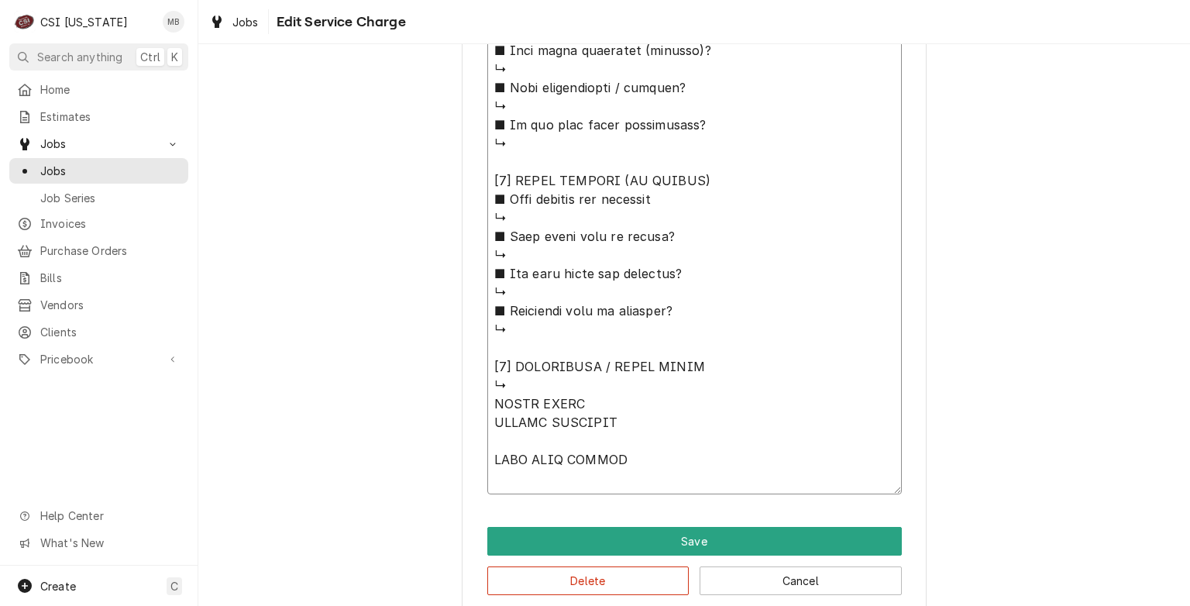
type textarea "x"
type textarea "⚠️ 𝗙𝗢𝗥𝗠 𝗜𝗡𝗦𝗧𝗥𝗨𝗖𝗧𝗜𝗢𝗡𝗦 ⚠️ ✪ 𝗖𝗼𝗺𝗽𝗹𝗲𝘁𝗲 𝗮𝗹𝗹 𝗿𝗲𝗹𝗲𝘃𝗮𝗻𝘁 𝘀𝗲𝗰𝘁𝗶𝗼𝗻𝘀 ✪ 𝗣𝗿𝗼𝘃𝗶𝗱𝗲 𝗱𝗲𝘁𝗮𝗶𝗹𝗲𝗱 𝗮𝗻𝘀…"
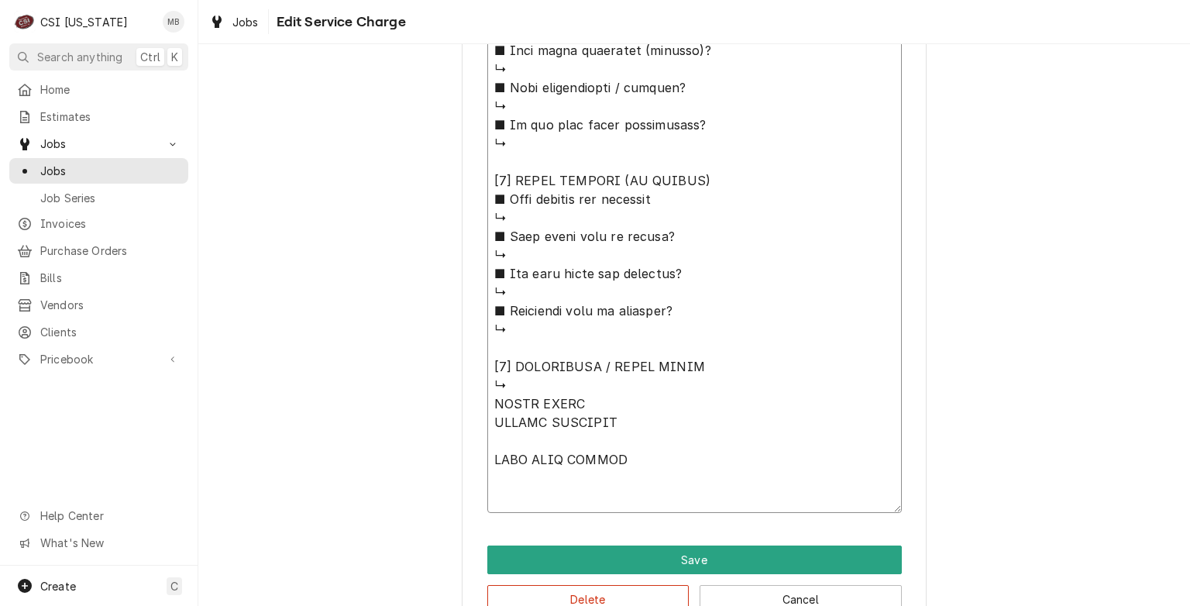
type textarea "x"
type textarea "⚠️ 𝗙𝗢𝗥𝗠 𝗜𝗡𝗦𝗧𝗥𝗨𝗖𝗧𝗜𝗢𝗡𝗦 ⚠️ ✪ 𝗖𝗼𝗺𝗽𝗹𝗲𝘁𝗲 𝗮𝗹𝗹 𝗿𝗲𝗹𝗲𝘃𝗮𝗻𝘁 𝘀𝗲𝗰𝘁𝗶𝗼𝗻𝘀 ✪ 𝗣𝗿𝗼𝘃𝗶𝗱𝗲 𝗱𝗲𝘁𝗮𝗶𝗹𝗲𝗱 𝗮𝗻𝘀…"
type textarea "x"
type textarea "⚠️ 𝗙𝗢𝗥𝗠 𝗜𝗡𝗦𝗧𝗥𝗨𝗖𝗧𝗜𝗢𝗡𝗦 ⚠️ ✪ 𝗖𝗼𝗺𝗽𝗹𝗲𝘁𝗲 𝗮𝗹𝗹 𝗿𝗲𝗹𝗲𝘃𝗮𝗻𝘁 𝘀𝗲𝗰𝘁𝗶𝗼𝗻𝘀 ✪ 𝗣𝗿𝗼𝘃𝗶𝗱𝗲 𝗱𝗲𝘁𝗮𝗶𝗹𝗲𝗱 𝗮𝗻𝘀…"
type textarea "x"
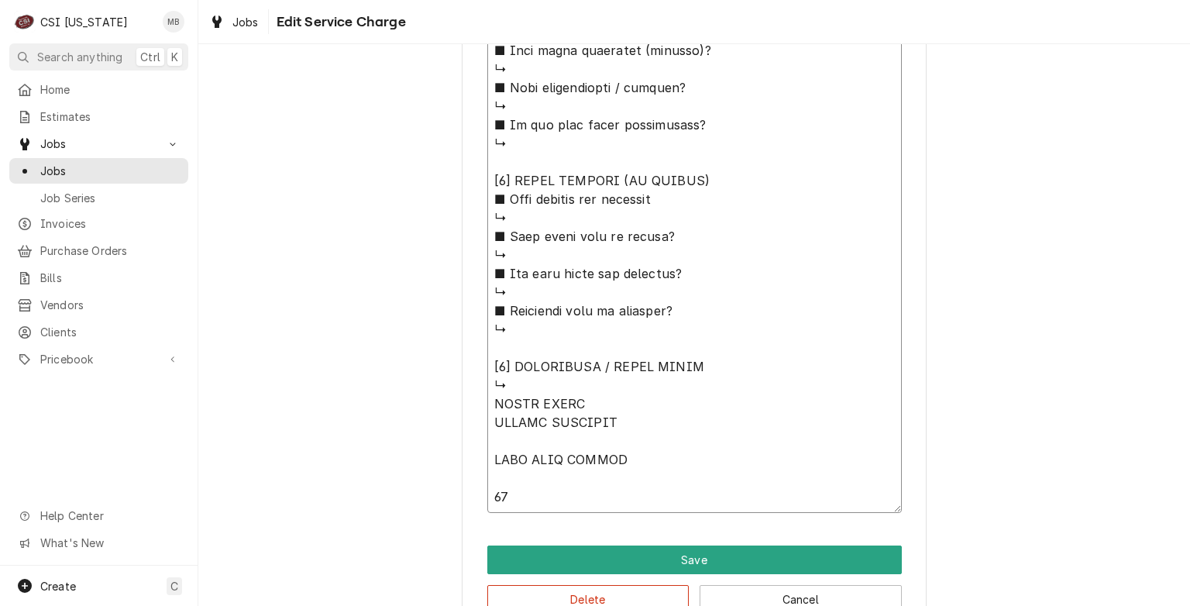
type textarea "⚠️ 𝗙𝗢𝗥𝗠 𝗜𝗡𝗦𝗧𝗥𝗨𝗖𝗧𝗜𝗢𝗡𝗦 ⚠️ ✪ 𝗖𝗼𝗺𝗽𝗹𝗲𝘁𝗲 𝗮𝗹𝗹 𝗿𝗲𝗹𝗲𝘃𝗮𝗻𝘁 𝘀𝗲𝗰𝘁𝗶𝗼𝗻𝘀 ✪ 𝗣𝗿𝗼𝘃𝗶𝗱𝗲 𝗱𝗲𝘁𝗮𝗶𝗹𝗲𝗱 𝗮𝗻𝘀…"
type textarea "x"
type textarea "⚠️ 𝗙𝗢𝗥𝗠 𝗜𝗡𝗦𝗧𝗥𝗨𝗖𝗧𝗜𝗢𝗡𝗦 ⚠️ ✪ 𝗖𝗼𝗺𝗽𝗹𝗲𝘁𝗲 𝗮𝗹𝗹 𝗿𝗲𝗹𝗲𝘃𝗮𝗻𝘁 𝘀𝗲𝗰𝘁𝗶𝗼𝗻𝘀 ✪ 𝗣𝗿𝗼𝘃𝗶𝗱𝗲 𝗱𝗲𝘁𝗮𝗶𝗹𝗲𝗱 𝗮𝗻𝘀…"
type textarea "x"
type textarea "⚠️ 𝗙𝗢𝗥𝗠 𝗜𝗡𝗦𝗧𝗥𝗨𝗖𝗧𝗜𝗢𝗡𝗦 ⚠️ ✪ 𝗖𝗼𝗺𝗽𝗹𝗲𝘁𝗲 𝗮𝗹𝗹 𝗿𝗲𝗹𝗲𝘃𝗮𝗻𝘁 𝘀𝗲𝗰𝘁𝗶𝗼𝗻𝘀 ✪ 𝗣𝗿𝗼𝘃𝗶𝗱𝗲 𝗱𝗲𝘁𝗮𝗶𝗹𝗲𝗱 𝗮𝗻𝘀…"
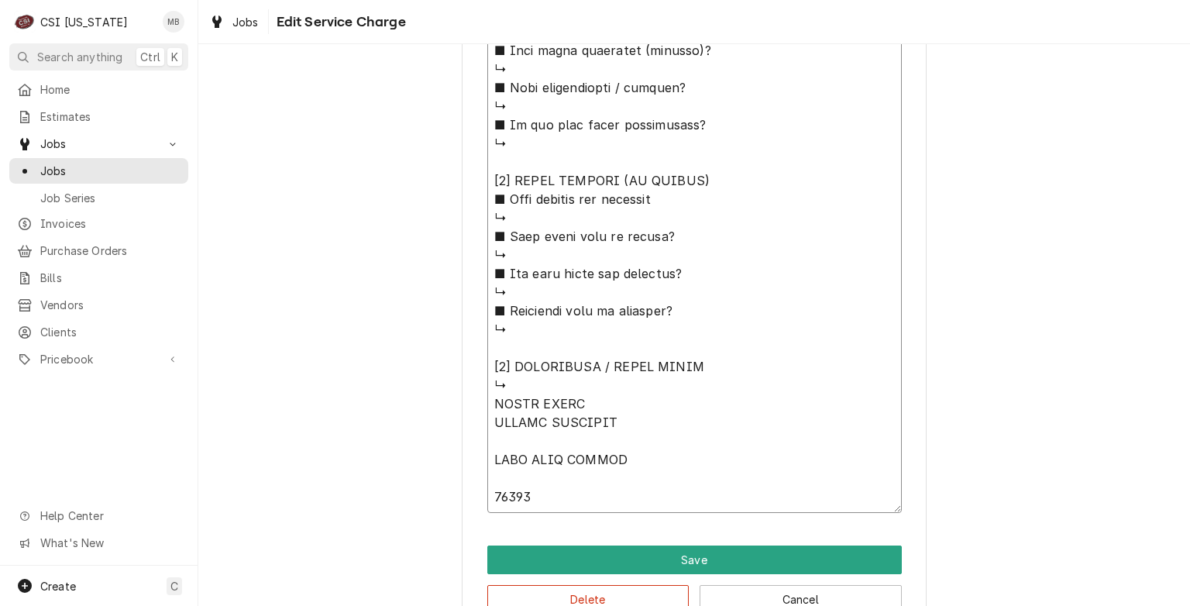
type textarea "x"
type textarea "⚠️ 𝗙𝗢𝗥𝗠 𝗜𝗡𝗦𝗧𝗥𝗨𝗖𝗧𝗜𝗢𝗡𝗦 ⚠️ ✪ 𝗖𝗼𝗺𝗽𝗹𝗲𝘁𝗲 𝗮𝗹𝗹 𝗿𝗲𝗹𝗲𝘃𝗮𝗻𝘁 𝘀𝗲𝗰𝘁𝗶𝗼𝗻𝘀 ✪ 𝗣𝗿𝗼𝘃𝗶𝗱𝗲 𝗱𝗲𝘁𝗮𝗶𝗹𝗲𝗱 𝗮𝗻𝘀…"
type textarea "x"
type textarea "⚠️ 𝗙𝗢𝗥𝗠 𝗜𝗡𝗦𝗧𝗥𝗨𝗖𝗧𝗜𝗢𝗡𝗦 ⚠️ ✪ 𝗖𝗼𝗺𝗽𝗹𝗲𝘁𝗲 𝗮𝗹𝗹 𝗿𝗲𝗹𝗲𝘃𝗮𝗻𝘁 𝘀𝗲𝗰𝘁𝗶𝗼𝗻𝘀 ✪ 𝗣𝗿𝗼𝘃𝗶𝗱𝗲 𝗱𝗲𝘁𝗮𝗶𝗹𝗲𝗱 𝗮𝗻𝘀…"
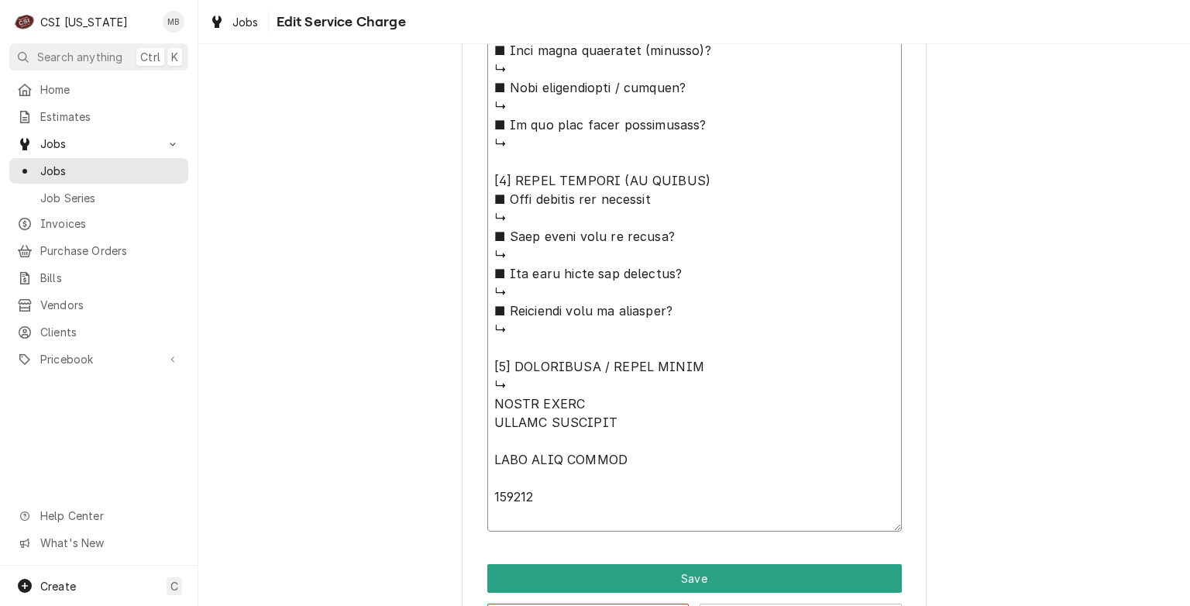
type textarea "x"
type textarea "⚠️ 𝗙𝗢𝗥𝗠 𝗜𝗡𝗦𝗧𝗥𝗨𝗖𝗧𝗜𝗢𝗡𝗦 ⚠️ ✪ 𝗖𝗼𝗺𝗽𝗹𝗲𝘁𝗲 𝗮𝗹𝗹 𝗿𝗲𝗹𝗲𝘃𝗮𝗻𝘁 𝘀𝗲𝗰𝘁𝗶𝗼𝗻𝘀 ✪ 𝗣𝗿𝗼𝘃𝗶𝗱𝗲 𝗱𝗲𝘁𝗮𝗶𝗹𝗲𝗱 𝗮𝗻𝘀…"
type textarea "x"
type textarea "⚠️ 𝗙𝗢𝗥𝗠 𝗜𝗡𝗦𝗧𝗥𝗨𝗖𝗧𝗜𝗢𝗡𝗦 ⚠️ ✪ 𝗖𝗼𝗺𝗽𝗹𝗲𝘁𝗲 𝗮𝗹𝗹 𝗿𝗲𝗹𝗲𝘃𝗮𝗻𝘁 𝘀𝗲𝗰𝘁𝗶𝗼𝗻𝘀 ✪ 𝗣𝗿𝗼𝘃𝗶𝗱𝗲 𝗱𝗲𝘁𝗮𝗶𝗹𝗲𝗱 𝗮𝗻𝘀…"
type textarea "x"
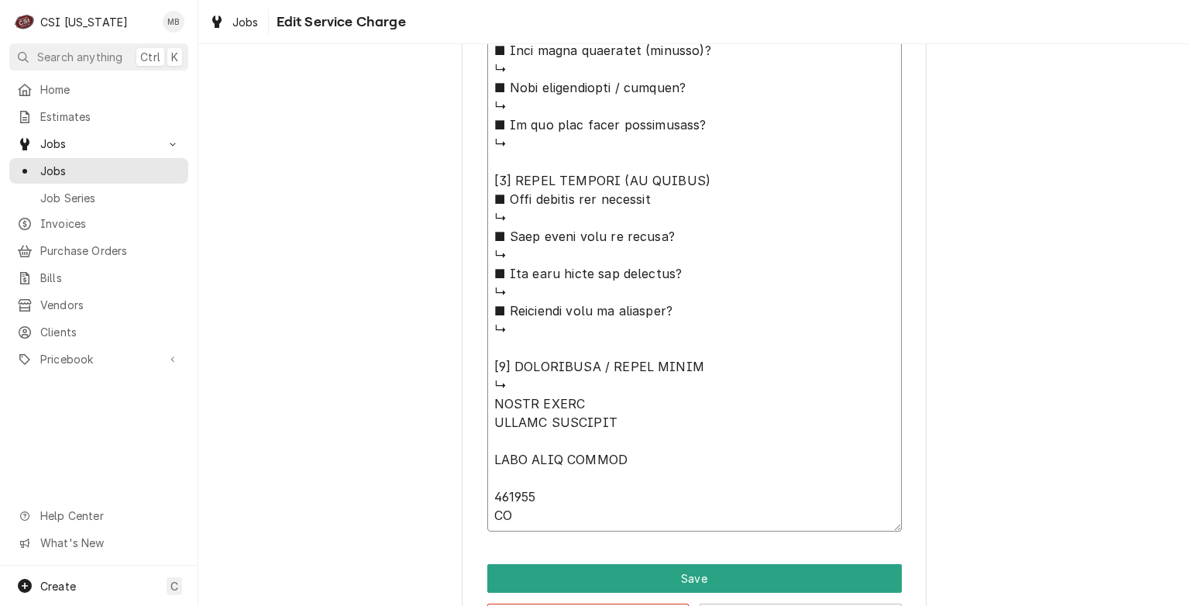
type textarea "⚠️ 𝗙𝗢𝗥𝗠 𝗜𝗡𝗦𝗧𝗥𝗨𝗖𝗧𝗜𝗢𝗡𝗦 ⚠️ ✪ 𝗖𝗼𝗺𝗽𝗹𝗲𝘁𝗲 𝗮𝗹𝗹 𝗿𝗲𝗹𝗲𝘃𝗮𝗻𝘁 𝘀𝗲𝗰𝘁𝗶𝗼𝗻𝘀 ✪ 𝗣𝗿𝗼𝘃𝗶𝗱𝗲 𝗱𝗲𝘁𝗮𝗶𝗹𝗲𝗱 𝗮𝗻𝘀…"
type textarea "x"
type textarea "⚠️ 𝗙𝗢𝗥𝗠 𝗜𝗡𝗦𝗧𝗥𝗨𝗖𝗧𝗜𝗢𝗡𝗦 ⚠️ ✪ 𝗖𝗼𝗺𝗽𝗹𝗲𝘁𝗲 𝗮𝗹𝗹 𝗿𝗲𝗹𝗲𝘃𝗮𝗻𝘁 𝘀𝗲𝗰𝘁𝗶𝗼𝗻𝘀 ✪ 𝗣𝗿𝗼𝘃𝗶𝗱𝗲 𝗱𝗲𝘁𝗮𝗶𝗹𝗲𝗱 𝗮𝗻𝘀…"
type textarea "x"
type textarea "⚠️ 𝗙𝗢𝗥𝗠 𝗜𝗡𝗦𝗧𝗥𝗨𝗖𝗧𝗜𝗢𝗡𝗦 ⚠️ ✪ 𝗖𝗼𝗺𝗽𝗹𝗲𝘁𝗲 𝗮𝗹𝗹 𝗿𝗲𝗹𝗲𝘃𝗮𝗻𝘁 𝘀𝗲𝗰𝘁𝗶𝗼𝗻𝘀 ✪ 𝗣𝗿𝗼𝘃𝗶𝗱𝗲 𝗱𝗲𝘁𝗮𝗶𝗹𝗲𝗱 𝗮𝗻𝘀…"
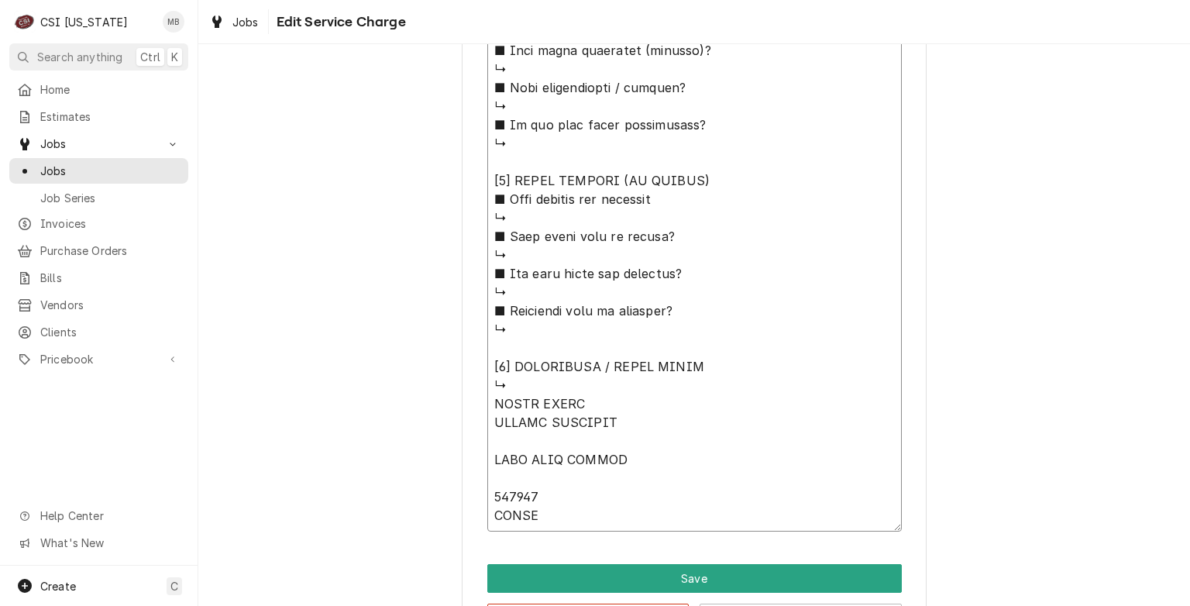
type textarea "x"
type textarea "⚠️ 𝗙𝗢𝗥𝗠 𝗜𝗡𝗦𝗧𝗥𝗨𝗖𝗧𝗜𝗢𝗡𝗦 ⚠️ ✪ 𝗖𝗼𝗺𝗽𝗹𝗲𝘁𝗲 𝗮𝗹𝗹 𝗿𝗲𝗹𝗲𝘃𝗮𝗻𝘁 𝘀𝗲𝗰𝘁𝗶𝗼𝗻𝘀 ✪ 𝗣𝗿𝗼𝘃𝗶𝗱𝗲 𝗱𝗲𝘁𝗮𝗶𝗹𝗲𝗱 𝗮𝗻𝘀…"
type textarea "x"
type textarea "⚠️ 𝗙𝗢𝗥𝗠 𝗜𝗡𝗦𝗧𝗥𝗨𝗖𝗧𝗜𝗢𝗡𝗦 ⚠️ ✪ 𝗖𝗼𝗺𝗽𝗹𝗲𝘁𝗲 𝗮𝗹𝗹 𝗿𝗲𝗹𝗲𝘃𝗮𝗻𝘁 𝘀𝗲𝗰𝘁𝗶𝗼𝗻𝘀 ✪ 𝗣𝗿𝗼𝘃𝗶𝗱𝗲 𝗱𝗲𝘁𝗮𝗶𝗹𝗲𝗱 𝗮𝗻𝘀…"
type textarea "x"
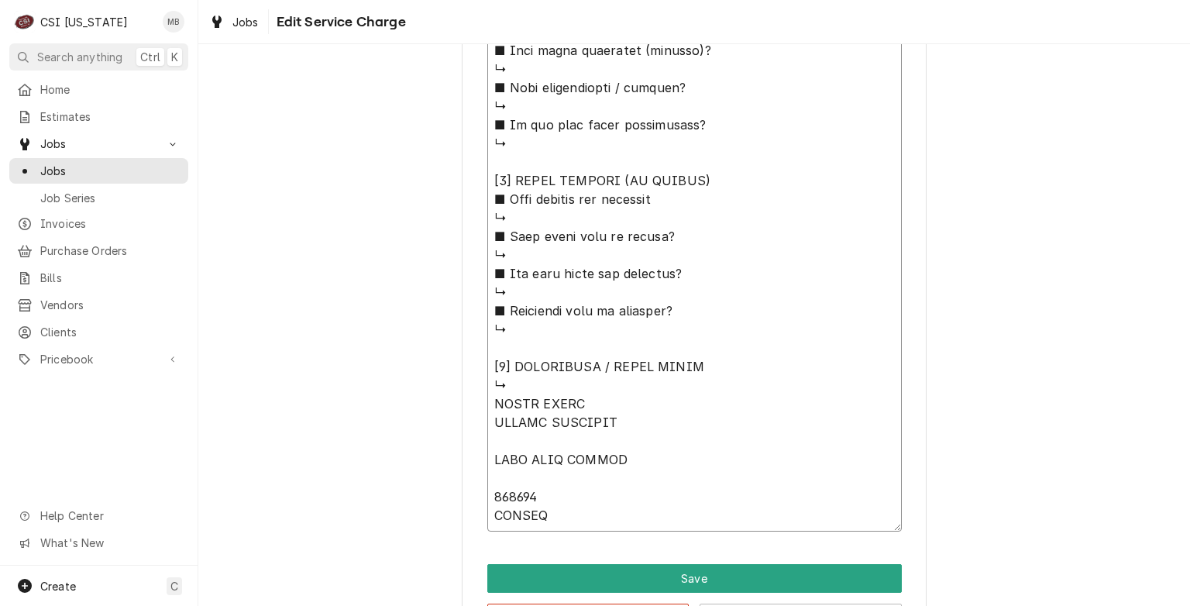
type textarea "⚠️ 𝗙𝗢𝗥𝗠 𝗜𝗡𝗦𝗧𝗥𝗨𝗖𝗧𝗜𝗢𝗡𝗦 ⚠️ ✪ 𝗖𝗼𝗺𝗽𝗹𝗲𝘁𝗲 𝗮𝗹𝗹 𝗿𝗲𝗹𝗲𝘃𝗮𝗻𝘁 𝘀𝗲𝗰𝘁𝗶𝗼𝗻𝘀 ✪ 𝗣𝗿𝗼𝘃𝗶𝗱𝗲 𝗱𝗲𝘁𝗮𝗶𝗹𝗲𝗱 𝗮𝗻𝘀…"
type textarea "x"
type textarea "⚠️ 𝗙𝗢𝗥𝗠 𝗜𝗡𝗦𝗧𝗥𝗨𝗖𝗧𝗜𝗢𝗡𝗦 ⚠️ ✪ 𝗖𝗼𝗺𝗽𝗹𝗲𝘁𝗲 𝗮𝗹𝗹 𝗿𝗲𝗹𝗲𝘃𝗮𝗻𝘁 𝘀𝗲𝗰𝘁𝗶𝗼𝗻𝘀 ✪ 𝗣𝗿𝗼𝘃𝗶𝗱𝗲 𝗱𝗲𝘁𝗮𝗶𝗹𝗲𝗱 𝗮𝗻𝘀…"
type textarea "x"
type textarea "⚠️ 𝗙𝗢𝗥𝗠 𝗜𝗡𝗦𝗧𝗥𝗨𝗖𝗧𝗜𝗢𝗡𝗦 ⚠️ ✪ 𝗖𝗼𝗺𝗽𝗹𝗲𝘁𝗲 𝗮𝗹𝗹 𝗿𝗲𝗹𝗲𝘃𝗮𝗻𝘁 𝘀𝗲𝗰𝘁𝗶𝗼𝗻𝘀 ✪ 𝗣𝗿𝗼𝘃𝗶𝗱𝗲 𝗱𝗲𝘁𝗮𝗶𝗹𝗲𝗱 𝗮𝗻𝘀…"
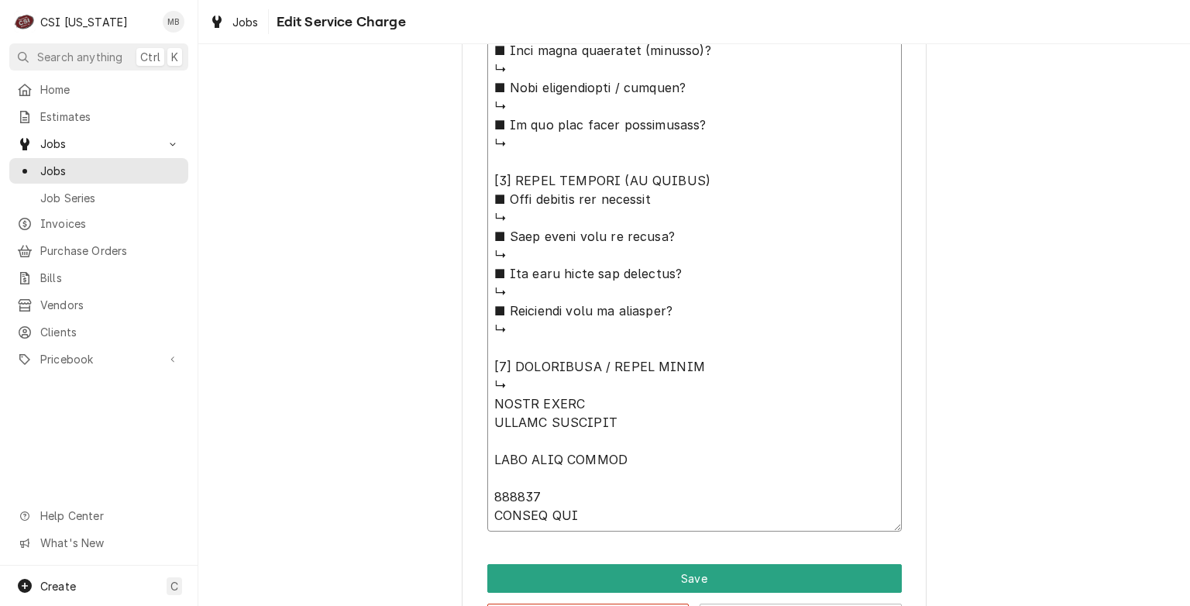
type textarea "x"
type textarea "⚠️ 𝗙𝗢𝗥𝗠 𝗜𝗡𝗦𝗧𝗥𝗨𝗖𝗧𝗜𝗢𝗡𝗦 ⚠️ ✪ 𝗖𝗼𝗺𝗽𝗹𝗲𝘁𝗲 𝗮𝗹𝗹 𝗿𝗲𝗹𝗲𝘃𝗮𝗻𝘁 𝘀𝗲𝗰𝘁𝗶𝗼𝗻𝘀 ✪ 𝗣𝗿𝗼𝘃𝗶𝗱𝗲 𝗱𝗲𝘁𝗮𝗶𝗹𝗲𝗱 𝗮𝗻𝘀…"
type textarea "x"
type textarea "⚠️ 𝗙𝗢𝗥𝗠 𝗜𝗡𝗦𝗧𝗥𝗨𝗖𝗧𝗜𝗢𝗡𝗦 ⚠️ ✪ 𝗖𝗼𝗺𝗽𝗹𝗲𝘁𝗲 𝗮𝗹𝗹 𝗿𝗲𝗹𝗲𝘃𝗮𝗻𝘁 𝘀𝗲𝗰𝘁𝗶𝗼𝗻𝘀 ✪ 𝗣𝗿𝗼𝘃𝗶𝗱𝗲 𝗱𝗲𝘁𝗮𝗶𝗹𝗲𝗱 𝗮𝗻𝘀…"
type textarea "x"
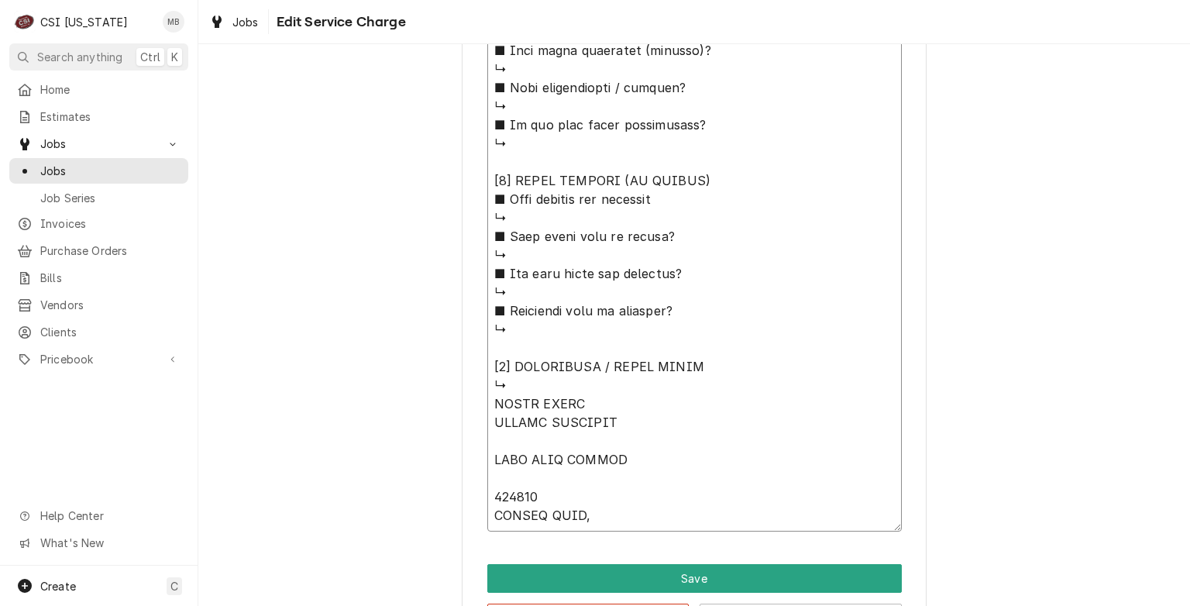
type textarea "⚠️ 𝗙𝗢𝗥𝗠 𝗜𝗡𝗦𝗧𝗥𝗨𝗖𝗧𝗜𝗢𝗡𝗦 ⚠️ ✪ 𝗖𝗼𝗺𝗽𝗹𝗲𝘁𝗲 𝗮𝗹𝗹 𝗿𝗲𝗹𝗲𝘃𝗮𝗻𝘁 𝘀𝗲𝗰𝘁𝗶𝗼𝗻𝘀 ✪ 𝗣𝗿𝗼𝘃𝗶𝗱𝗲 𝗱𝗲𝘁𝗮𝗶𝗹𝗲𝗱 𝗮𝗻𝘀…"
type textarea "x"
type textarea "⚠️ 𝗙𝗢𝗥𝗠 𝗜𝗡𝗦𝗧𝗥𝗨𝗖𝗧𝗜𝗢𝗡𝗦 ⚠️ ✪ 𝗖𝗼𝗺𝗽𝗹𝗲𝘁𝗲 𝗮𝗹𝗹 𝗿𝗲𝗹𝗲𝘃𝗮𝗻𝘁 𝘀𝗲𝗰𝘁𝗶𝗼𝗻𝘀 ✪ 𝗣𝗿𝗼𝘃𝗶𝗱𝗲 𝗱𝗲𝘁𝗮𝗶𝗹𝗲𝗱 𝗮𝗻𝘀…"
type textarea "x"
type textarea "⚠️ 𝗙𝗢𝗥𝗠 𝗜𝗡𝗦𝗧𝗥𝗨𝗖𝗧𝗜𝗢𝗡𝗦 ⚠️ ✪ 𝗖𝗼𝗺𝗽𝗹𝗲𝘁𝗲 𝗮𝗹𝗹 𝗿𝗲𝗹𝗲𝘃𝗮𝗻𝘁 𝘀𝗲𝗰𝘁𝗶𝗼𝗻𝘀 ✪ 𝗣𝗿𝗼𝘃𝗶𝗱𝗲 𝗱𝗲𝘁𝗮𝗶𝗹𝗲𝗱 𝗮𝗻𝘀…"
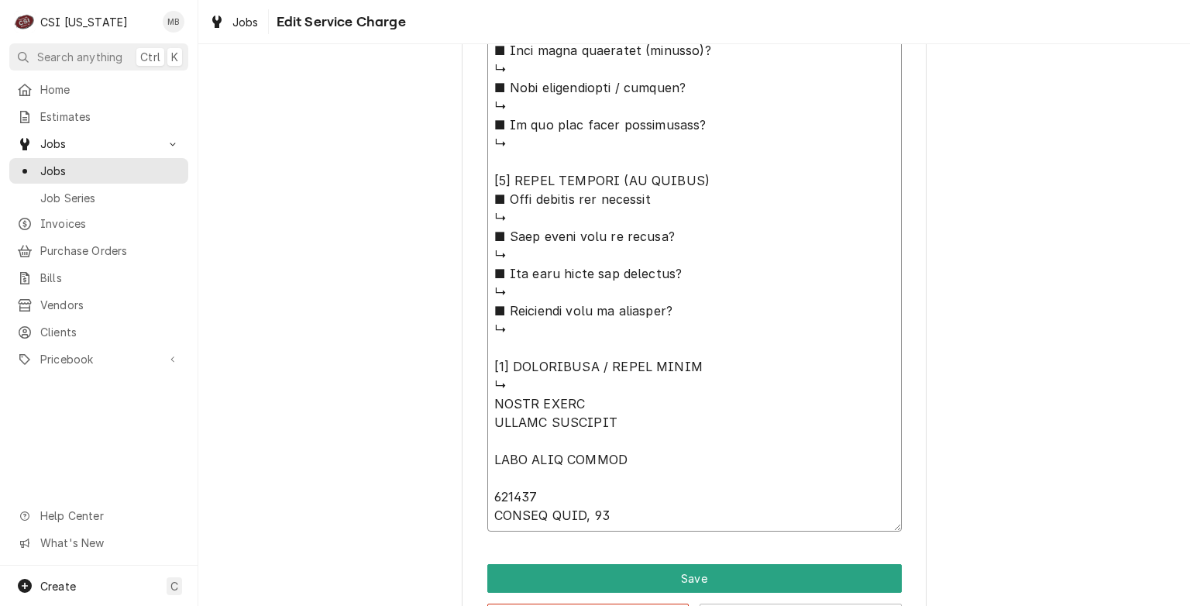
type textarea "x"
type textarea "⚠️ 𝗙𝗢𝗥𝗠 𝗜𝗡𝗦𝗧𝗥𝗨𝗖𝗧𝗜𝗢𝗡𝗦 ⚠️ ✪ 𝗖𝗼𝗺𝗽𝗹𝗲𝘁𝗲 𝗮𝗹𝗹 𝗿𝗲𝗹𝗲𝘃𝗮𝗻𝘁 𝘀𝗲𝗰𝘁𝗶𝗼𝗻𝘀 ✪ 𝗣𝗿𝗼𝘃𝗶𝗱𝗲 𝗱𝗲𝘁𝗮𝗶𝗹𝗲𝗱 𝗮𝗻𝘀…"
type textarea "x"
type textarea "⚠️ 𝗙𝗢𝗥𝗠 𝗜𝗡𝗦𝗧𝗥𝗨𝗖𝗧𝗜𝗢𝗡𝗦 ⚠️ ✪ 𝗖𝗼𝗺𝗽𝗹𝗲𝘁𝗲 𝗮𝗹𝗹 𝗿𝗲𝗹𝗲𝘃𝗮𝗻𝘁 𝘀𝗲𝗰𝘁𝗶𝗼𝗻𝘀 ✪ 𝗣𝗿𝗼𝘃𝗶𝗱𝗲 𝗱𝗲𝘁𝗮𝗶𝗹𝗲𝗱 𝗮𝗻𝘀…"
type textarea "x"
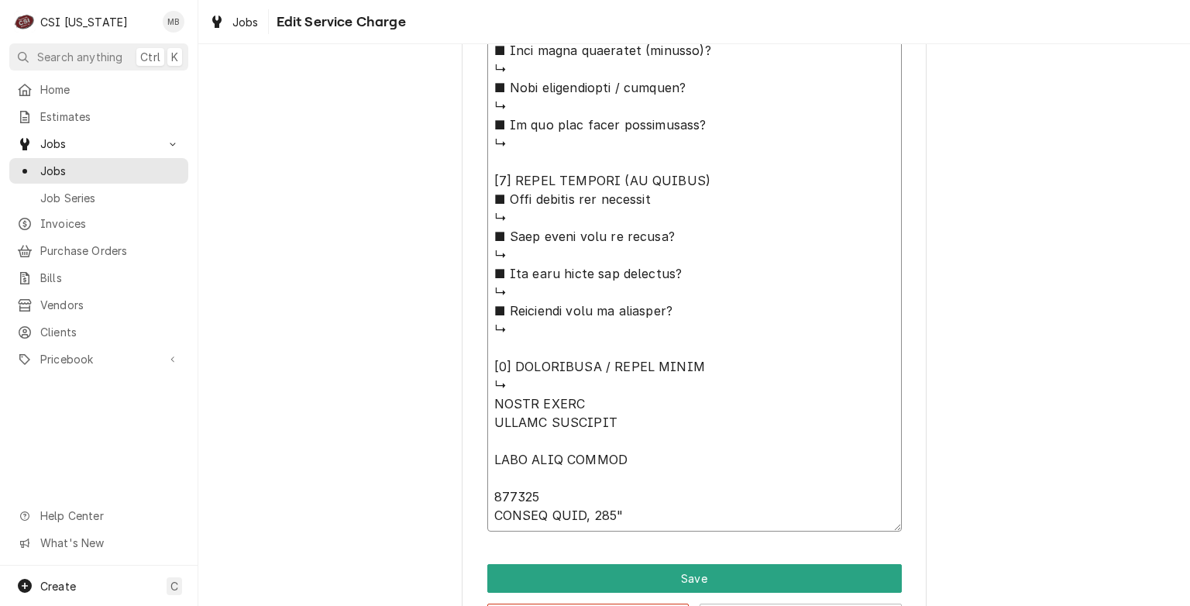
type textarea "⚠️ 𝗙𝗢𝗥𝗠 𝗜𝗡𝗦𝗧𝗥𝗨𝗖𝗧𝗜𝗢𝗡𝗦 ⚠️ ✪ 𝗖𝗼𝗺𝗽𝗹𝗲𝘁𝗲 𝗮𝗹𝗹 𝗿𝗲𝗹𝗲𝘃𝗮𝗻𝘁 𝘀𝗲𝗰𝘁𝗶𝗼𝗻𝘀 ✪ 𝗣𝗿𝗼𝘃𝗶𝗱𝗲 𝗱𝗲𝘁𝗮𝗶𝗹𝗲𝗱 𝗮𝗻𝘀…"
type textarea "x"
type textarea "⚠️ 𝗙𝗢𝗥𝗠 𝗜𝗡𝗦𝗧𝗥𝗨𝗖𝗧𝗜𝗢𝗡𝗦 ⚠️ ✪ 𝗖𝗼𝗺𝗽𝗹𝗲𝘁𝗲 𝗮𝗹𝗹 𝗿𝗲𝗹𝗲𝘃𝗮𝗻𝘁 𝘀𝗲𝗰𝘁𝗶𝗼𝗻𝘀 ✪ 𝗣𝗿𝗼𝘃𝗶𝗱𝗲 𝗱𝗲𝘁𝗮𝗶𝗹𝗲𝗱 𝗮𝗻𝘀…"
type textarea "x"
type textarea "⚠️ 𝗙𝗢𝗥𝗠 𝗜𝗡𝗦𝗧𝗥𝗨𝗖𝗧𝗜𝗢𝗡𝗦 ⚠️ ✪ 𝗖𝗼𝗺𝗽𝗹𝗲𝘁𝗲 𝗮𝗹𝗹 𝗿𝗲𝗹𝗲𝘃𝗮𝗻𝘁 𝘀𝗲𝗰𝘁𝗶𝗼𝗻𝘀 ✪ 𝗣𝗿𝗼𝘃𝗶𝗱𝗲 𝗱𝗲𝘁𝗮𝗶𝗹𝗲𝗱 𝗮𝗻𝘀…"
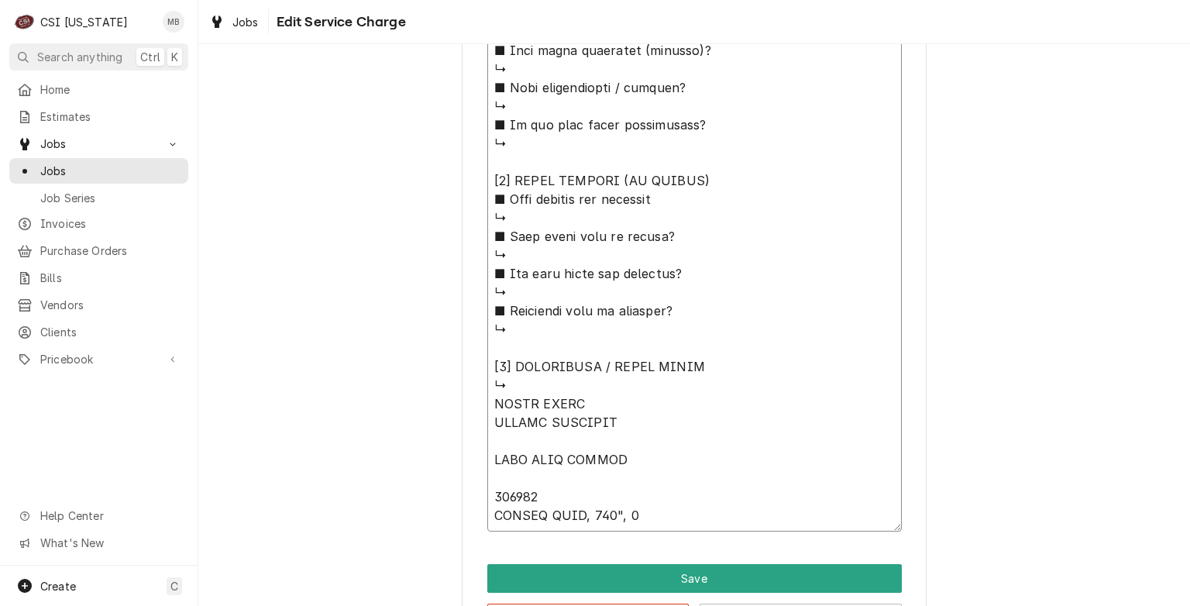
type textarea "x"
type textarea "⚠️ 𝗙𝗢𝗥𝗠 𝗜𝗡𝗦𝗧𝗥𝗨𝗖𝗧𝗜𝗢𝗡𝗦 ⚠️ ✪ 𝗖𝗼𝗺𝗽𝗹𝗲𝘁𝗲 𝗮𝗹𝗹 𝗿𝗲𝗹𝗲𝘃𝗮𝗻𝘁 𝘀𝗲𝗰𝘁𝗶𝗼𝗻𝘀 ✪ 𝗣𝗿𝗼𝘃𝗶𝗱𝗲 𝗱𝗲𝘁𝗮𝗶𝗹𝗲𝗱 𝗮𝗻𝘀…"
type textarea "x"
type textarea "⚠️ 𝗙𝗢𝗥𝗠 𝗜𝗡𝗦𝗧𝗥𝗨𝗖𝗧𝗜𝗢𝗡𝗦 ⚠️ ✪ 𝗖𝗼𝗺𝗽𝗹𝗲𝘁𝗲 𝗮𝗹𝗹 𝗿𝗲𝗹𝗲𝘃𝗮𝗻𝘁 𝘀𝗲𝗰𝘁𝗶𝗼𝗻𝘀 ✪ 𝗣𝗿𝗼𝘃𝗶𝗱𝗲 𝗱𝗲𝘁𝗮𝗶𝗹𝗲𝗱 𝗮𝗻𝘀…"
type textarea "x"
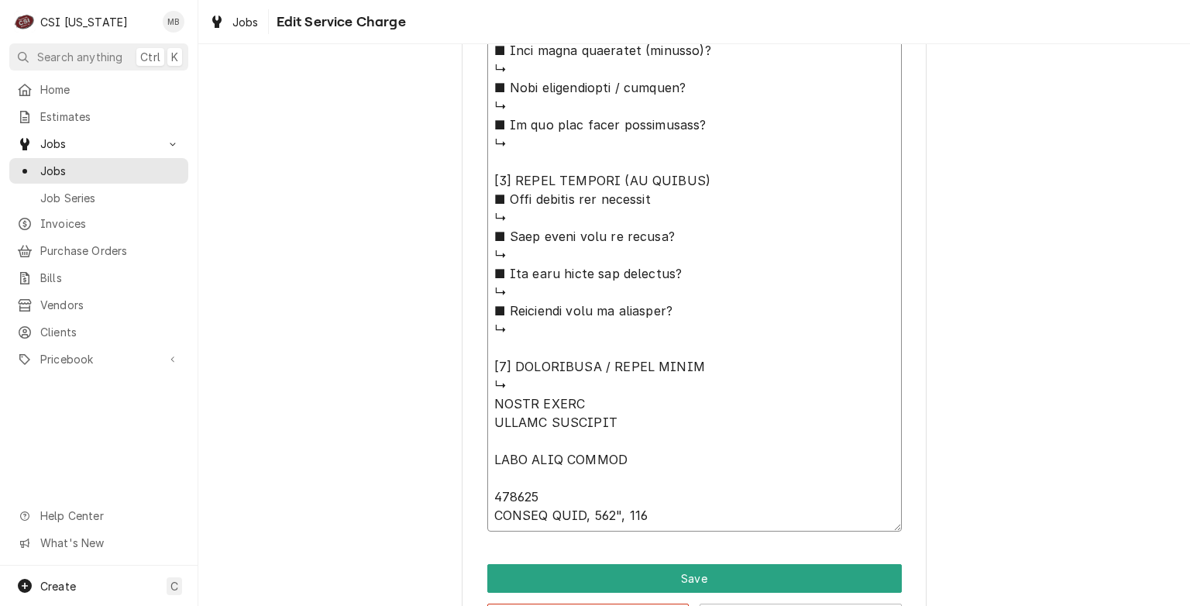
type textarea "⚠️ 𝗙𝗢𝗥𝗠 𝗜𝗡𝗦𝗧𝗥𝗨𝗖𝗧𝗜𝗢𝗡𝗦 ⚠️ ✪ 𝗖𝗼𝗺𝗽𝗹𝗲𝘁𝗲 𝗮𝗹𝗹 𝗿𝗲𝗹𝗲𝘃𝗮𝗻𝘁 𝘀𝗲𝗰𝘁𝗶𝗼𝗻𝘀 ✪ 𝗣𝗿𝗼𝘃𝗶𝗱𝗲 𝗱𝗲𝘁𝗮𝗶𝗹𝗲𝗱 𝗮𝗻𝘀…"
type textarea "x"
type textarea "⚠️ 𝗙𝗢𝗥𝗠 𝗜𝗡𝗦𝗧𝗥𝗨𝗖𝗧𝗜𝗢𝗡𝗦 ⚠️ ✪ 𝗖𝗼𝗺𝗽𝗹𝗲𝘁𝗲 𝗮𝗹𝗹 𝗿𝗲𝗹𝗲𝘃𝗮𝗻𝘁 𝘀𝗲𝗰𝘁𝗶𝗼𝗻𝘀 ✪ 𝗣𝗿𝗼𝘃𝗶𝗱𝗲 𝗱𝗲𝘁𝗮𝗶𝗹𝗲𝗱 𝗮𝗻𝘀…"
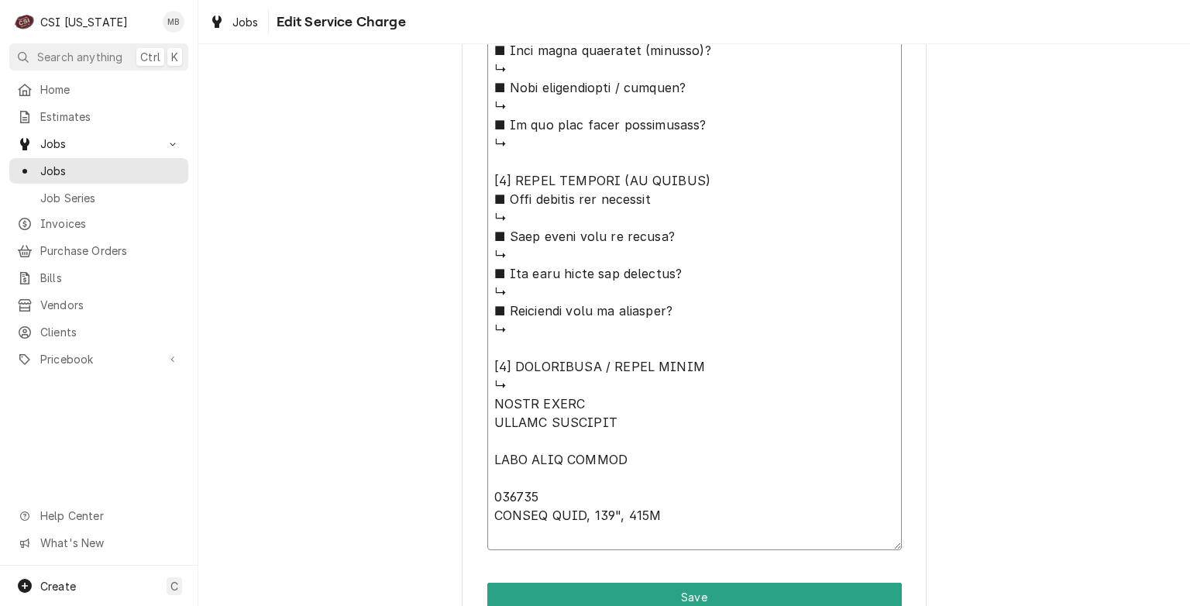
type textarea "x"
type textarea "⚠️ 𝗙𝗢𝗥𝗠 𝗜𝗡𝗦𝗧𝗥𝗨𝗖𝗧𝗜𝗢𝗡𝗦 ⚠️ ✪ 𝗖𝗼𝗺𝗽𝗹𝗲𝘁𝗲 𝗮𝗹𝗹 𝗿𝗲𝗹𝗲𝘃𝗮𝗻𝘁 𝘀𝗲𝗰𝘁𝗶𝗼𝗻𝘀 ✪ 𝗣𝗿𝗼𝘃𝗶𝗱𝗲 𝗱𝗲𝘁𝗮𝗶𝗹𝗲𝗱 𝗮𝗻𝘀…"
type textarea "x"
type textarea "⚠️ 𝗙𝗢𝗥𝗠 𝗜𝗡𝗦𝗧𝗥𝗨𝗖𝗧𝗜𝗢𝗡𝗦 ⚠️ ✪ 𝗖𝗼𝗺𝗽𝗹𝗲𝘁𝗲 𝗮𝗹𝗹 𝗿𝗲𝗹𝗲𝘃𝗮𝗻𝘁 𝘀𝗲𝗰𝘁𝗶𝗼𝗻𝘀 ✪ 𝗣𝗿𝗼𝘃𝗶𝗱𝗲 𝗱𝗲𝘁𝗮𝗶𝗹𝗲𝗱 𝗮𝗻𝘀…"
type textarea "x"
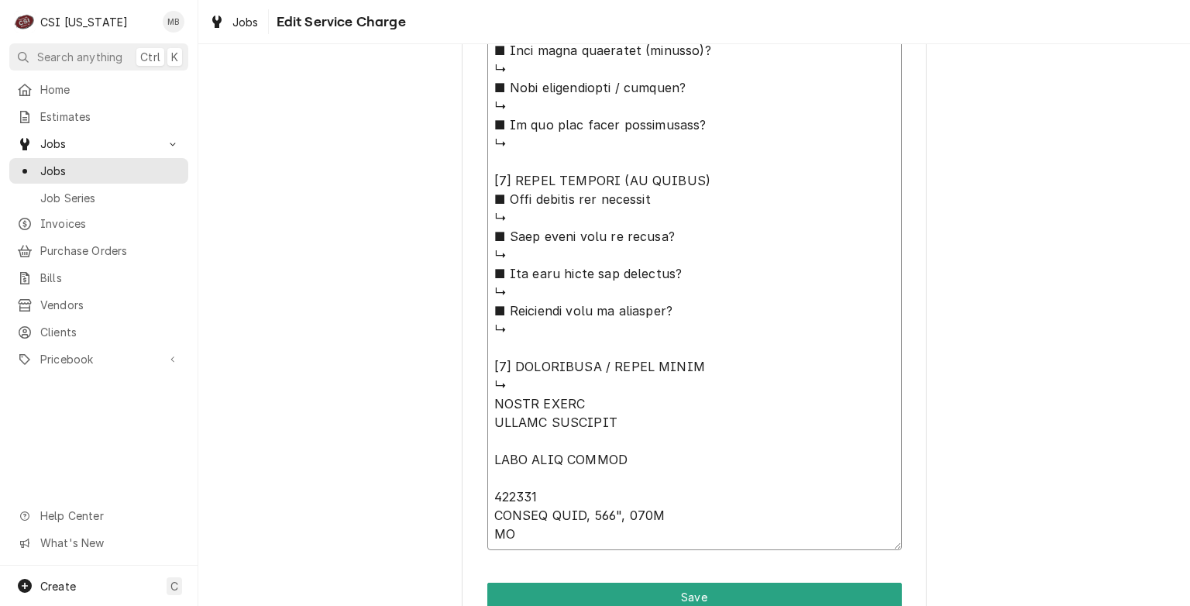
type textarea "⚠️ 𝗙𝗢𝗥𝗠 𝗜𝗡𝗦𝗧𝗥𝗨𝗖𝗧𝗜𝗢𝗡𝗦 ⚠️ ✪ 𝗖𝗼𝗺𝗽𝗹𝗲𝘁𝗲 𝗮𝗹𝗹 𝗿𝗲𝗹𝗲𝘃𝗮𝗻𝘁 𝘀𝗲𝗰𝘁𝗶𝗼𝗻𝘀 ✪ 𝗣𝗿𝗼𝘃𝗶𝗱𝗲 𝗱𝗲𝘁𝗮𝗶𝗹𝗲𝗱 𝗮𝗻𝘀…"
type textarea "x"
type textarea "⚠️ 𝗙𝗢𝗥𝗠 𝗜𝗡𝗦𝗧𝗥𝗨𝗖𝗧𝗜𝗢𝗡𝗦 ⚠️ ✪ 𝗖𝗼𝗺𝗽𝗹𝗲𝘁𝗲 𝗮𝗹𝗹 𝗿𝗲𝗹𝗲𝘃𝗮𝗻𝘁 𝘀𝗲𝗰𝘁𝗶𝗼𝗻𝘀 ✪ 𝗣𝗿𝗼𝘃𝗶𝗱𝗲 𝗱𝗲𝘁𝗮𝗶𝗹𝗲𝗱 𝗮𝗻𝘀…"
type textarea "x"
type textarea "⚠️ 𝗙𝗢𝗥𝗠 𝗜𝗡𝗦𝗧𝗥𝗨𝗖𝗧𝗜𝗢𝗡𝗦 ⚠️ ✪ 𝗖𝗼𝗺𝗽𝗹𝗲𝘁𝗲 𝗮𝗹𝗹 𝗿𝗲𝗹𝗲𝘃𝗮𝗻𝘁 𝘀𝗲𝗰𝘁𝗶𝗼𝗻𝘀 ✪ 𝗣𝗿𝗼𝘃𝗶𝗱𝗲 𝗱𝗲𝘁𝗮𝗶𝗹𝗲𝗱 𝗮𝗻𝘀…"
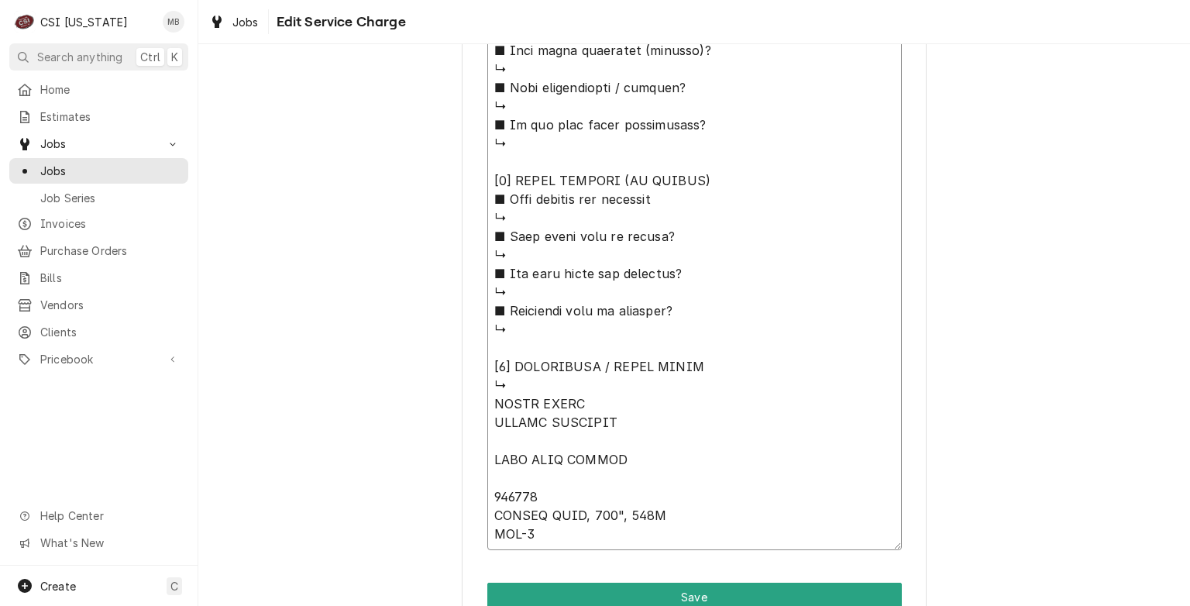
type textarea "x"
type textarea "⚠️ 𝗙𝗢𝗥𝗠 𝗜𝗡𝗦𝗧𝗥𝗨𝗖𝗧𝗜𝗢𝗡𝗦 ⚠️ ✪ 𝗖𝗼𝗺𝗽𝗹𝗲𝘁𝗲 𝗮𝗹𝗹 𝗿𝗲𝗹𝗲𝘃𝗮𝗻𝘁 𝘀𝗲𝗰𝘁𝗶𝗼𝗻𝘀 ✪ 𝗣𝗿𝗼𝘃𝗶𝗱𝗲 𝗱𝗲𝘁𝗮𝗶𝗹𝗲𝗱 𝗮𝗻𝘀…"
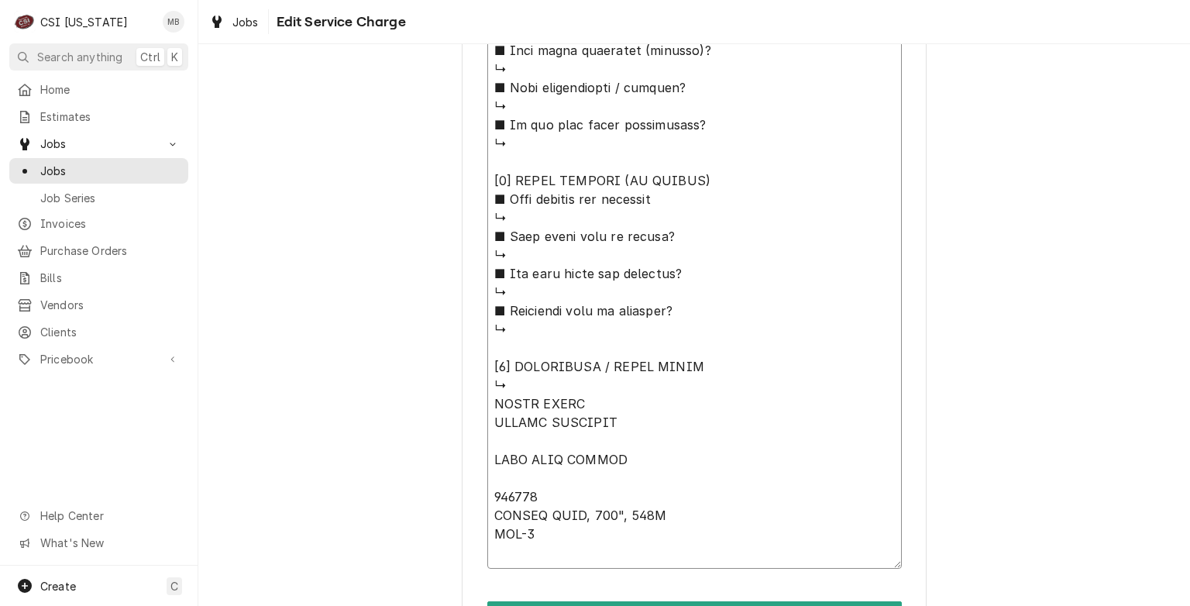
type textarea "x"
type textarea "⚠️ 𝗙𝗢𝗥𝗠 𝗜𝗡𝗦𝗧𝗥𝗨𝗖𝗧𝗜𝗢𝗡𝗦 ⚠️ ✪ 𝗖𝗼𝗺𝗽𝗹𝗲𝘁𝗲 𝗮𝗹𝗹 𝗿𝗲𝗹𝗲𝘃𝗮𝗻𝘁 𝘀𝗲𝗰𝘁𝗶𝗼𝗻𝘀 ✪ 𝗣𝗿𝗼𝘃𝗶𝗱𝗲 𝗱𝗲𝘁𝗮𝗶𝗹𝗲𝗱 𝗮𝗻𝘀…"
type textarea "x"
type textarea "⚠️ 𝗙𝗢𝗥𝗠 𝗜𝗡𝗦𝗧𝗥𝗨𝗖𝗧𝗜𝗢𝗡𝗦 ⚠️ ✪ 𝗖𝗼𝗺𝗽𝗹𝗲𝘁𝗲 𝗮𝗹𝗹 𝗿𝗲𝗹𝗲𝘃𝗮𝗻𝘁 𝘀𝗲𝗰𝘁𝗶𝗼𝗻𝘀 ✪ 𝗣𝗿𝗼𝘃𝗶𝗱𝗲 𝗱𝗲𝘁𝗮𝗶𝗹𝗲𝗱 𝗮𝗻𝘀…"
type textarea "x"
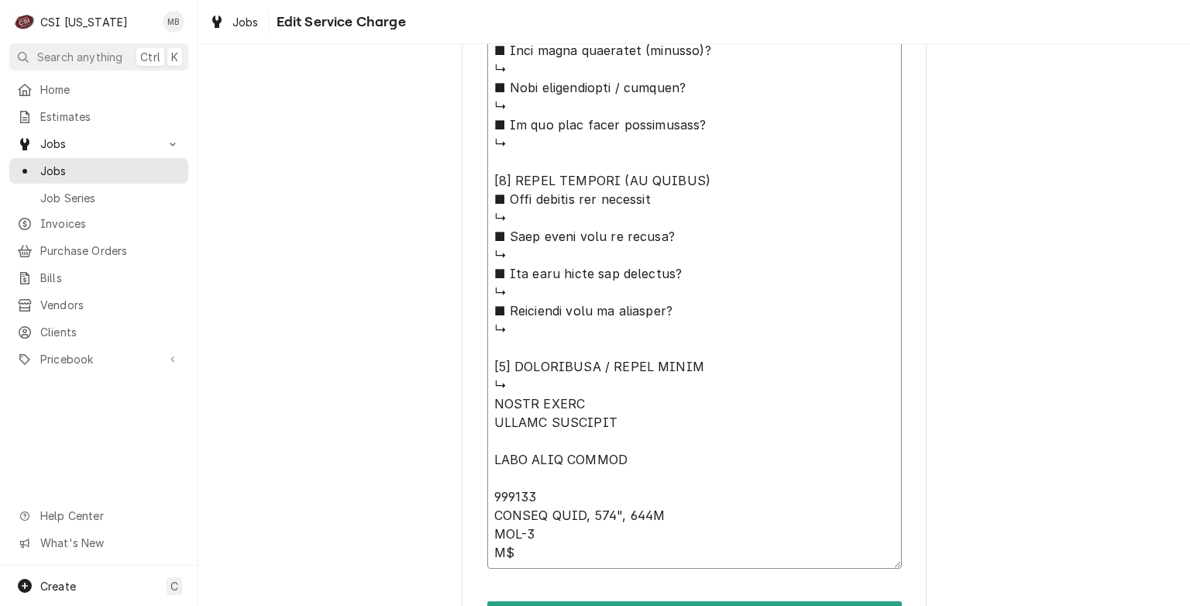
type textarea "⚠️ 𝗙𝗢𝗥𝗠 𝗜𝗡𝗦𝗧𝗥𝗨𝗖𝗧𝗜𝗢𝗡𝗦 ⚠️ ✪ 𝗖𝗼𝗺𝗽𝗹𝗲𝘁𝗲 𝗮𝗹𝗹 𝗿𝗲𝗹𝗲𝘃𝗮𝗻𝘁 𝘀𝗲𝗰𝘁𝗶𝗼𝗻𝘀 ✪ 𝗣𝗿𝗼𝘃𝗶𝗱𝗲 𝗱𝗲𝘁𝗮𝗶𝗹𝗲𝗱 𝗮𝗻𝘀…"
type textarea "x"
type textarea "⚠️ 𝗙𝗢𝗥𝗠 𝗜𝗡𝗦𝗧𝗥𝗨𝗖𝗧𝗜𝗢𝗡𝗦 ⚠️ ✪ 𝗖𝗼𝗺𝗽𝗹𝗲𝘁𝗲 𝗮𝗹𝗹 𝗿𝗲𝗹𝗲𝘃𝗮𝗻𝘁 𝘀𝗲𝗰𝘁𝗶𝗼𝗻𝘀 ✪ 𝗣𝗿𝗼𝘃𝗶𝗱𝗲 𝗱𝗲𝘁𝗮𝗶𝗹𝗲𝗱 𝗮𝗻𝘀…"
type textarea "x"
type textarea "⚠️ 𝗙𝗢𝗥𝗠 𝗜𝗡𝗦𝗧𝗥𝗨𝗖𝗧𝗜𝗢𝗡𝗦 ⚠️ ✪ 𝗖𝗼𝗺𝗽𝗹𝗲𝘁𝗲 𝗮𝗹𝗹 𝗿𝗲𝗹𝗲𝘃𝗮𝗻𝘁 𝘀𝗲𝗰𝘁𝗶𝗼𝗻𝘀 ✪ 𝗣𝗿𝗼𝘃𝗶𝗱𝗲 𝗱𝗲𝘁𝗮𝗶𝗹𝗲𝗱 𝗮𝗻𝘀…"
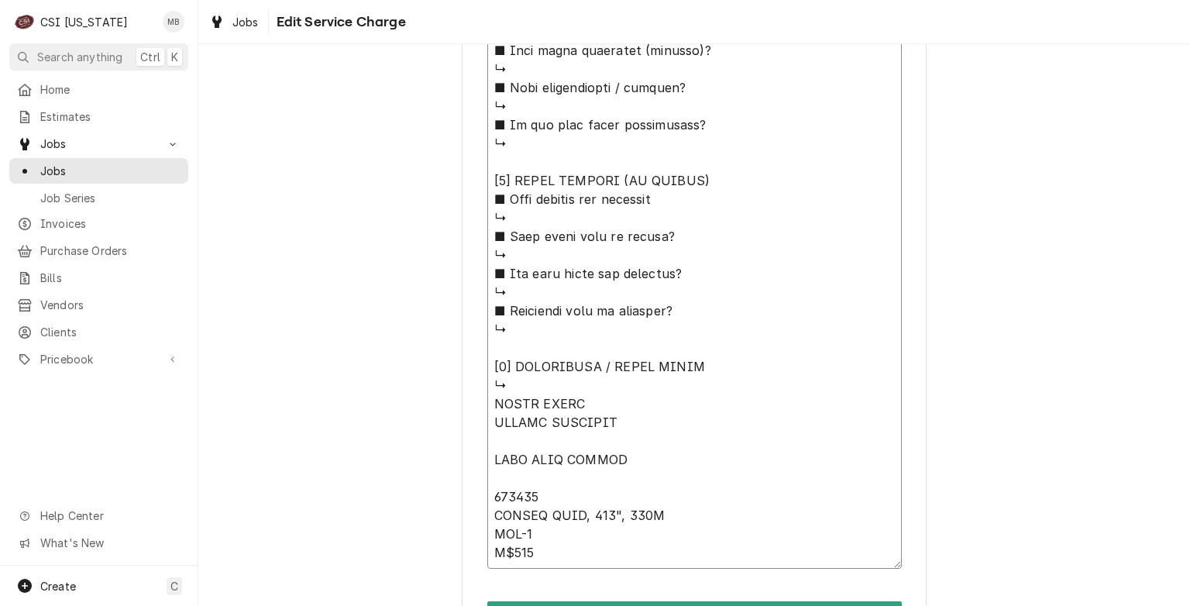
type textarea "x"
type textarea "⚠️ 𝗙𝗢𝗥𝗠 𝗜𝗡𝗦𝗧𝗥𝗨𝗖𝗧𝗜𝗢𝗡𝗦 ⚠️ ✪ 𝗖𝗼𝗺𝗽𝗹𝗲𝘁𝗲 𝗮𝗹𝗹 𝗿𝗲𝗹𝗲𝘃𝗮𝗻𝘁 𝘀𝗲𝗰𝘁𝗶𝗼𝗻𝘀 ✪ 𝗣𝗿𝗼𝘃𝗶𝗱𝗲 𝗱𝗲𝘁𝗮𝗶𝗹𝗲𝗱 𝗮𝗻𝘀…"
drag, startPoint x: 561, startPoint y: 546, endPoint x: 477, endPoint y: 400, distance: 168.7
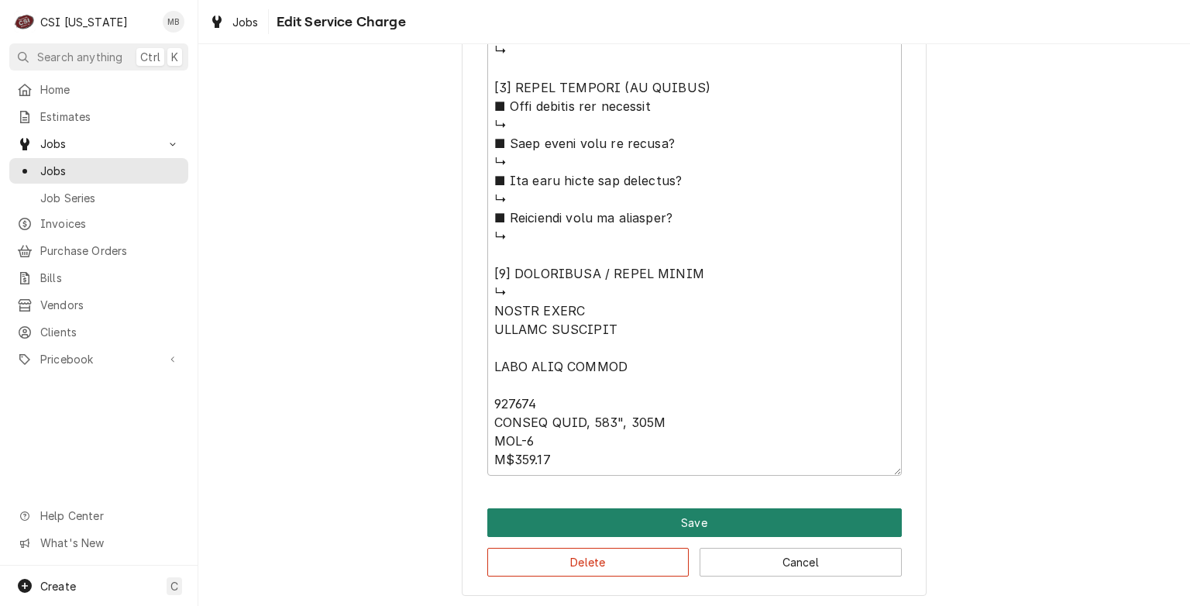
click at [649, 524] on button "Save" at bounding box center [694, 522] width 415 height 29
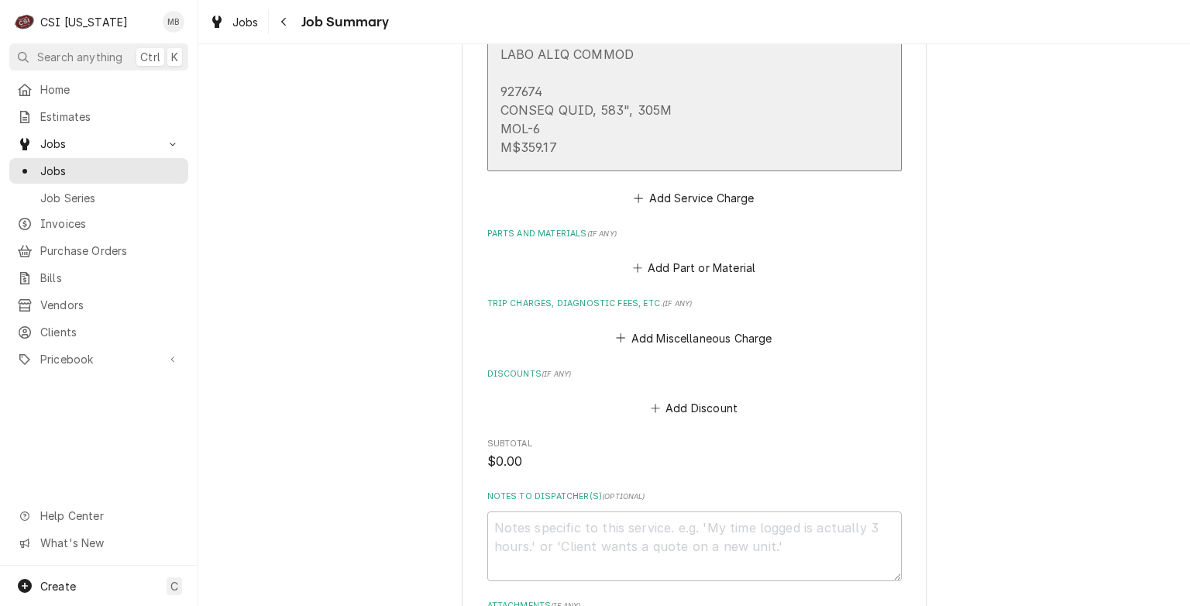
scroll to position [1912, 0]
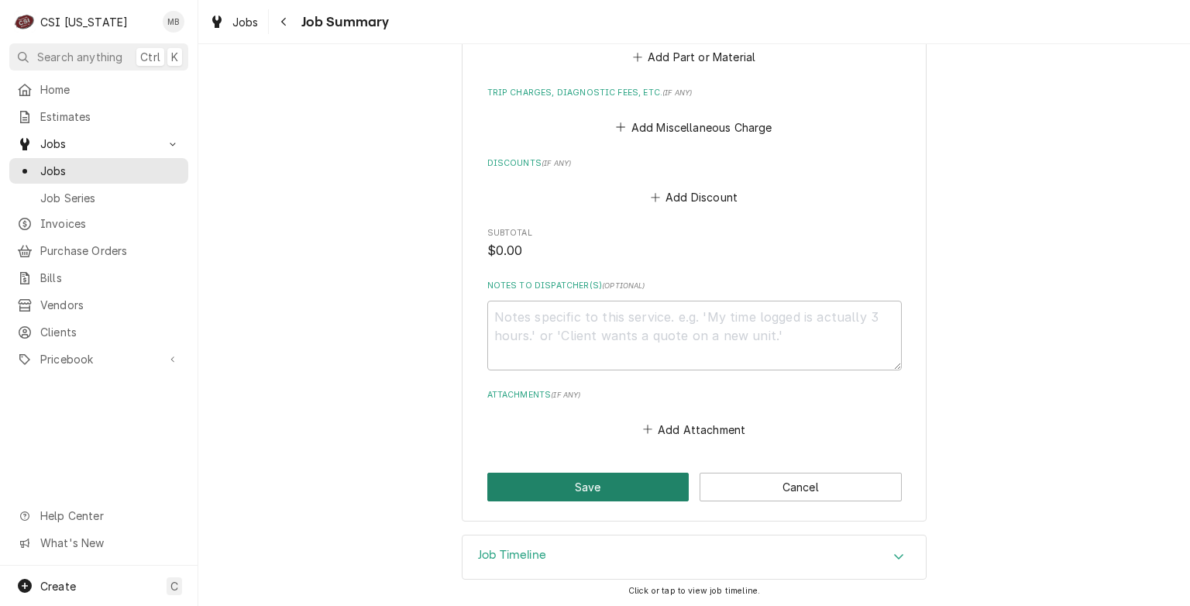
click at [618, 497] on button "Save" at bounding box center [588, 487] width 202 height 29
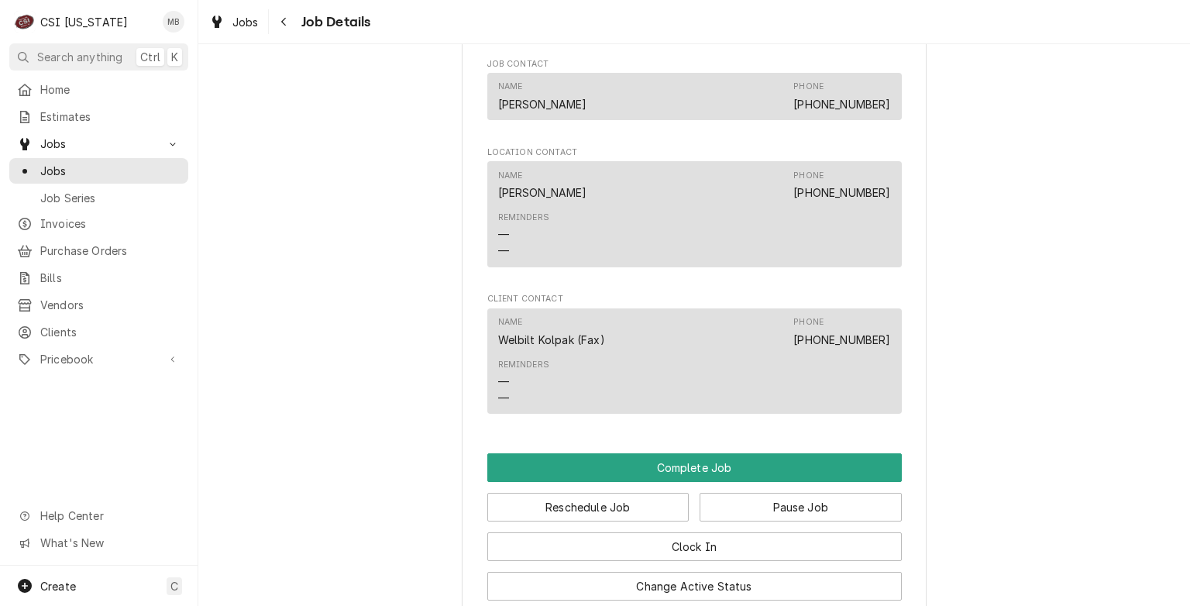
scroll to position [1216, 0]
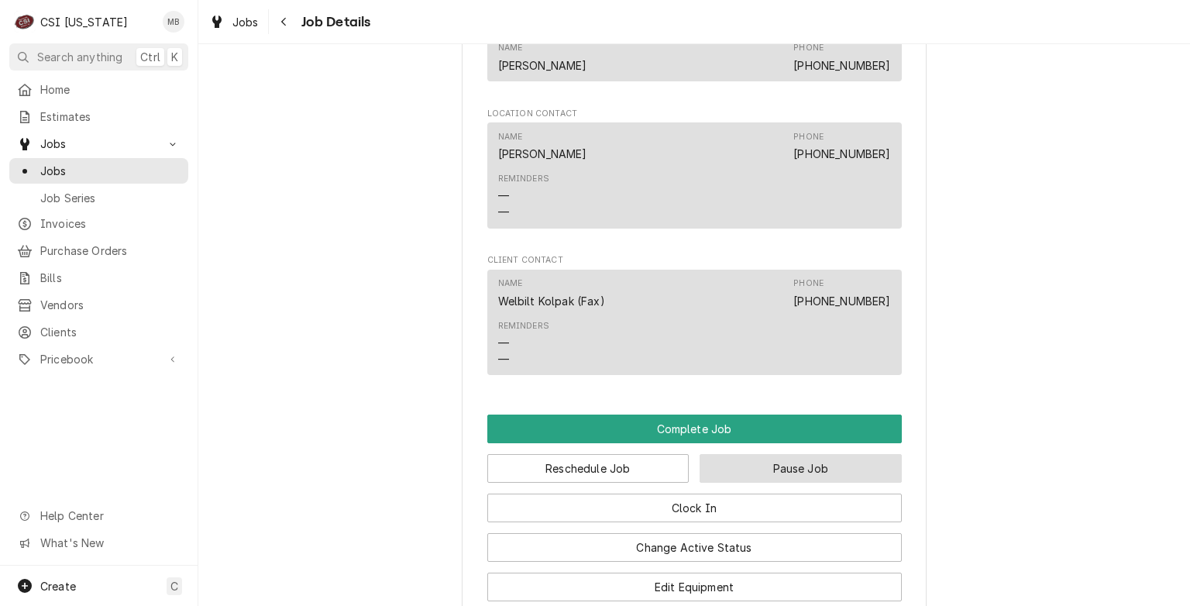
click at [793, 483] on button "Pause Job" at bounding box center [801, 468] width 202 height 29
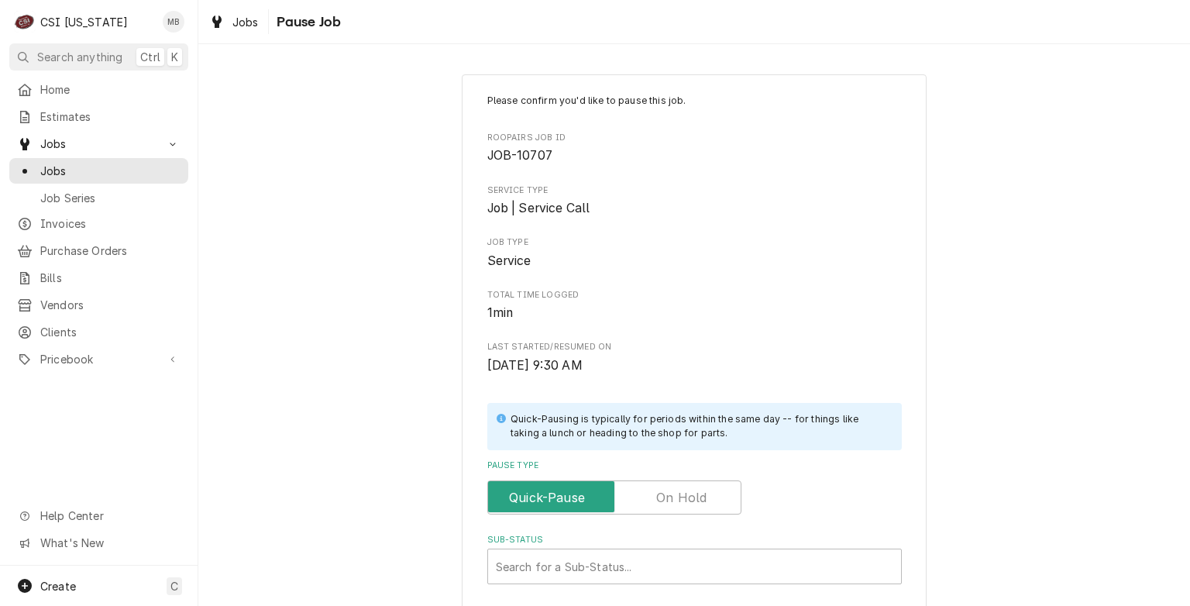
click at [693, 491] on label "Pause Type" at bounding box center [614, 497] width 254 height 34
click at [693, 491] on input "Pause Type" at bounding box center [614, 497] width 240 height 34
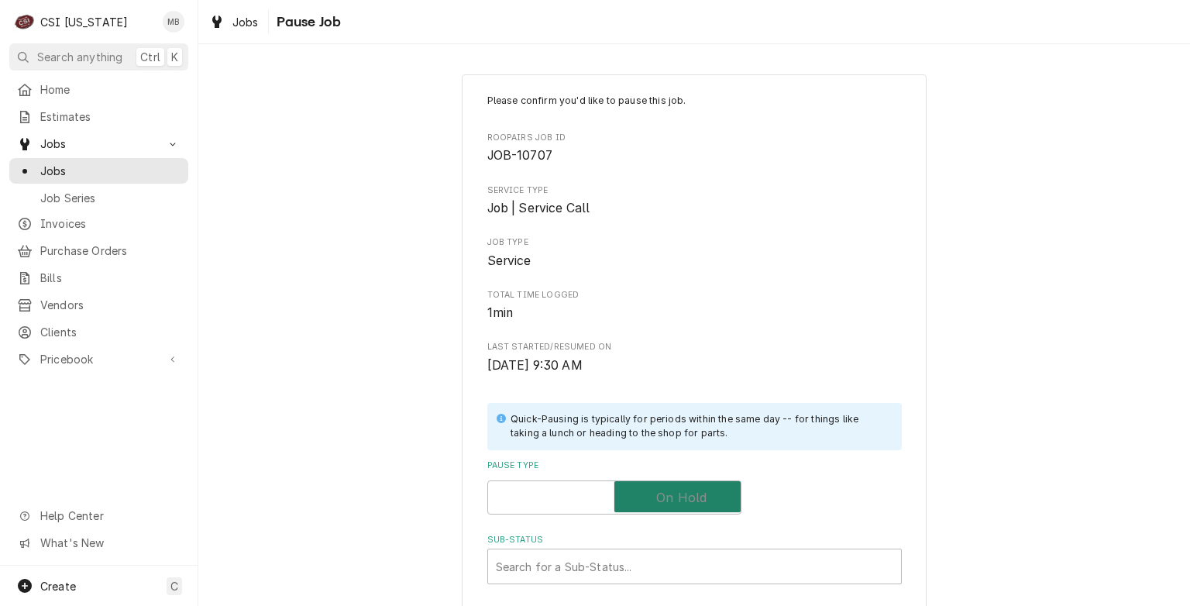
checkbox input "true"
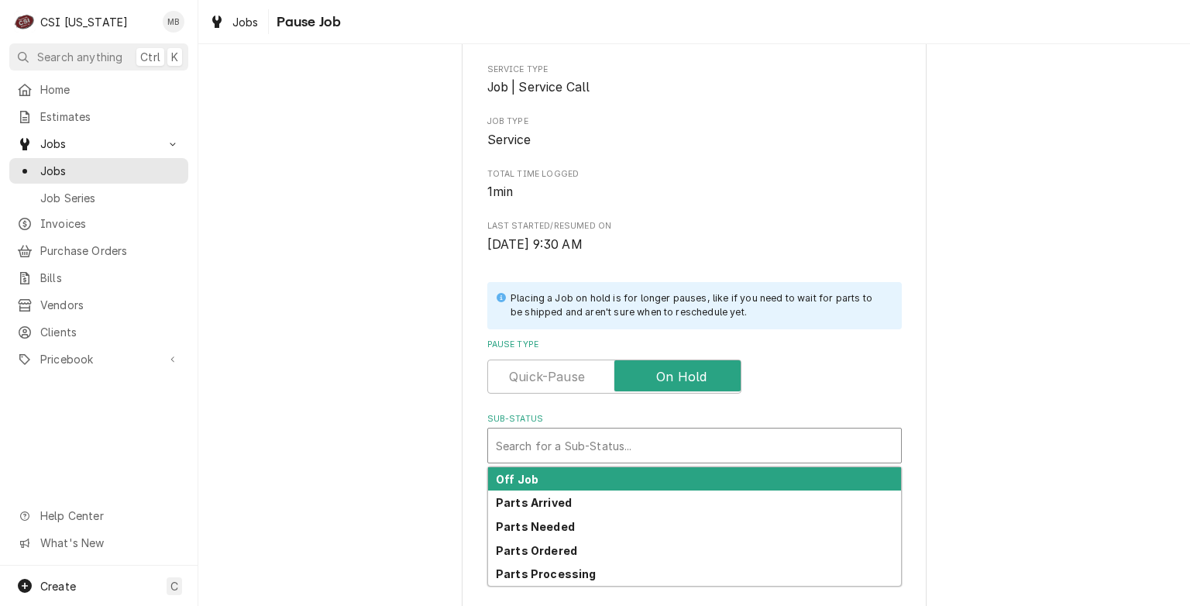
click at [663, 456] on div "Sub-Status" at bounding box center [694, 446] width 397 height 28
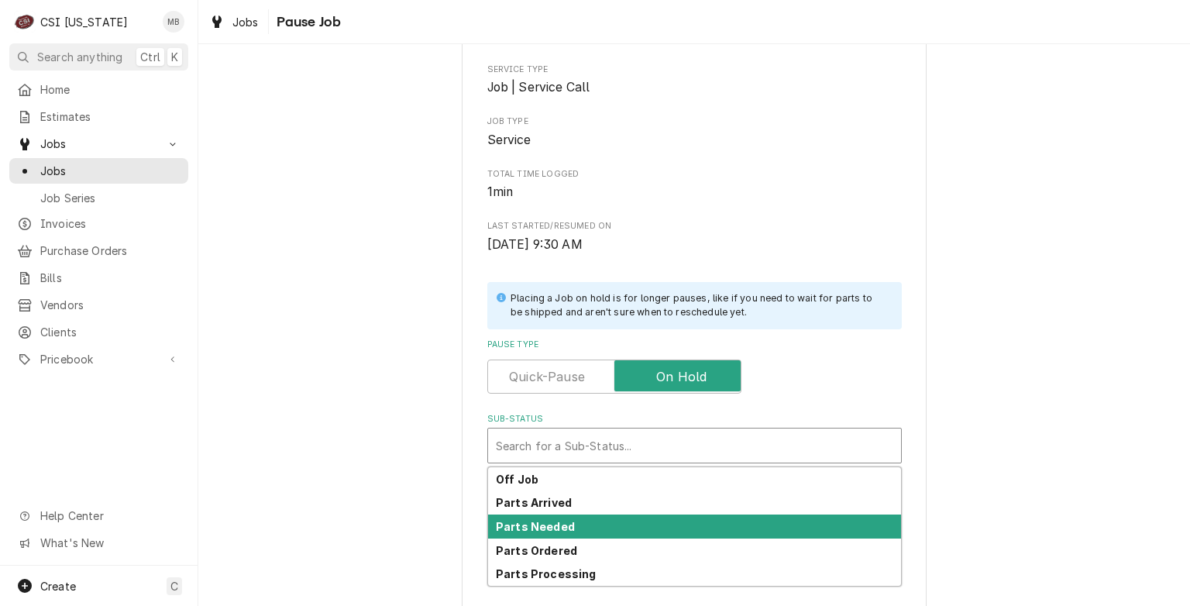
click at [567, 518] on div "Parts Needed" at bounding box center [694, 526] width 413 height 24
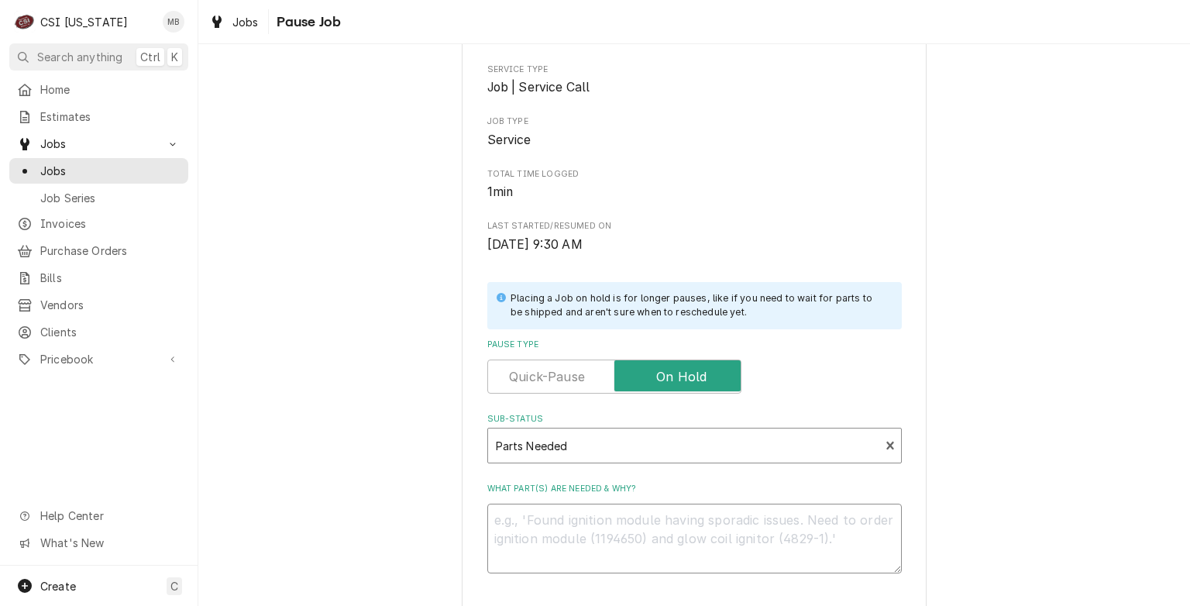
click at [567, 518] on textarea "What part(s) are needed & why?" at bounding box center [694, 539] width 415 height 70
type textarea "x"
type textarea "H"
type textarea "x"
type textarea "HE"
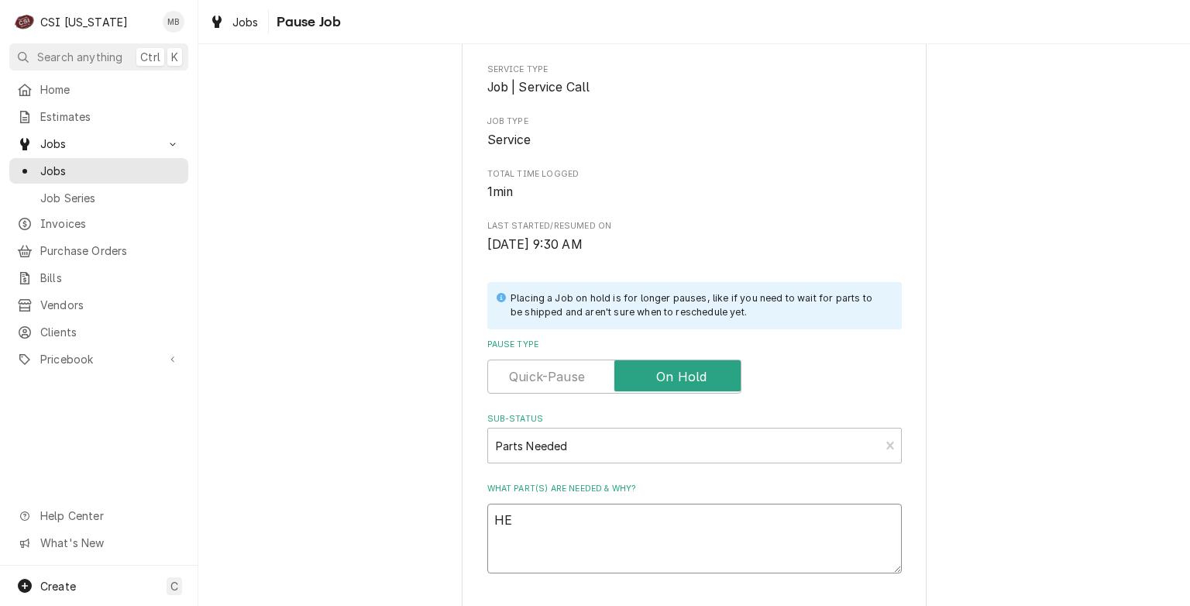
type textarea "x"
type textarea "HEA"
type textarea "x"
type textarea "HEAT"
type textarea "x"
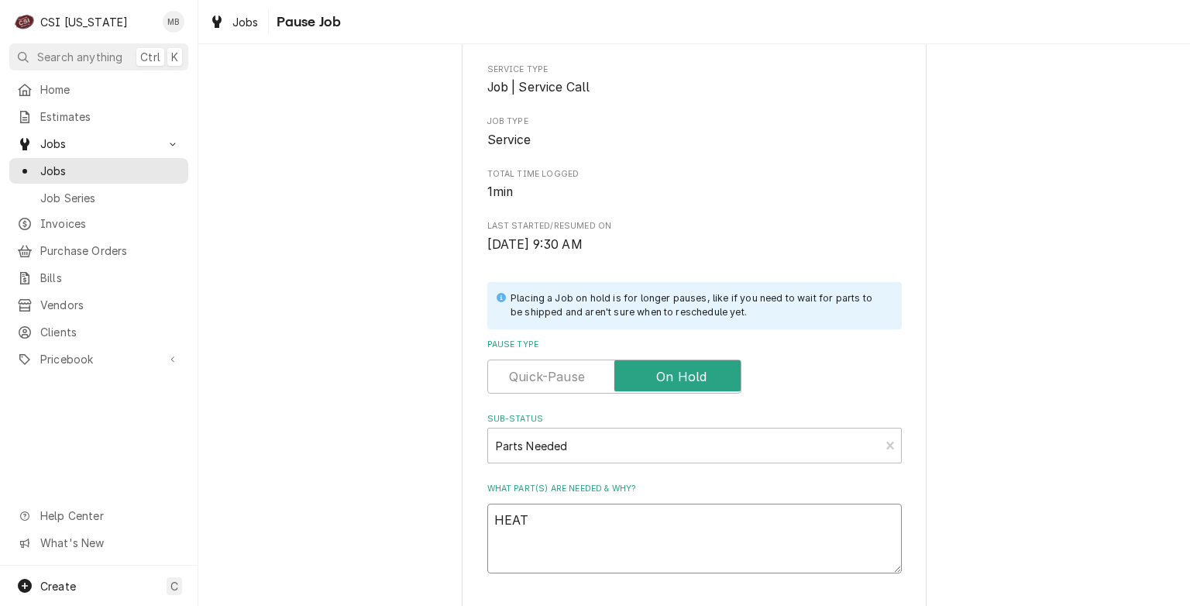
type textarea "HEATE"
type textarea "x"
type textarea "HEATER"
type textarea "x"
type textarea "HEATER"
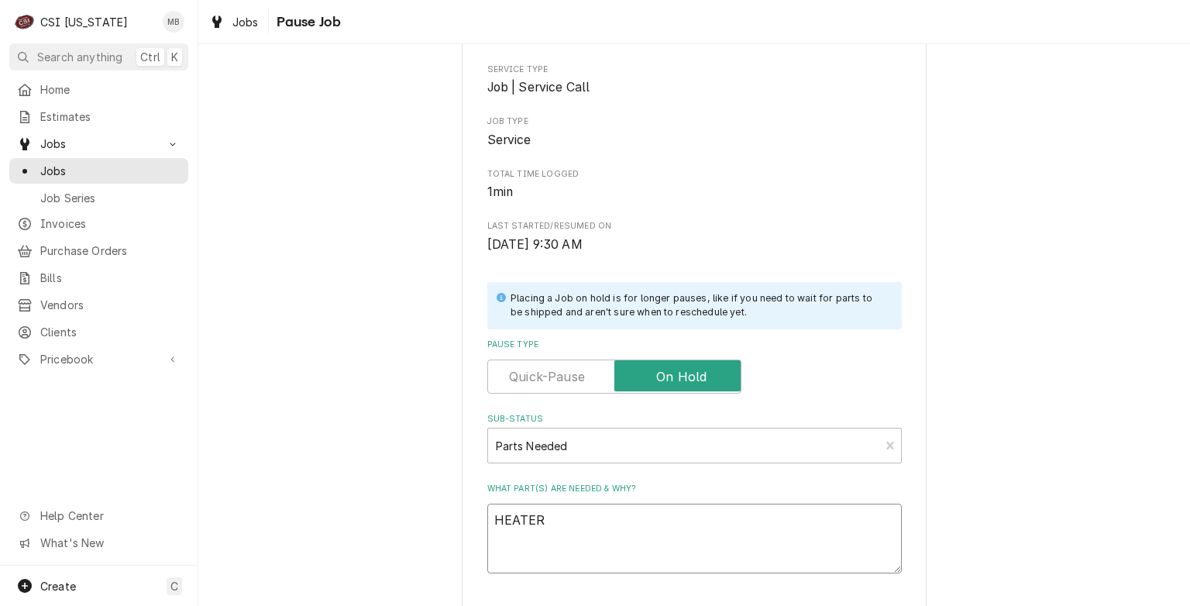
type textarea "x"
type textarea "HEATER W"
type textarea "x"
type textarea "HEATER WI"
type textarea "x"
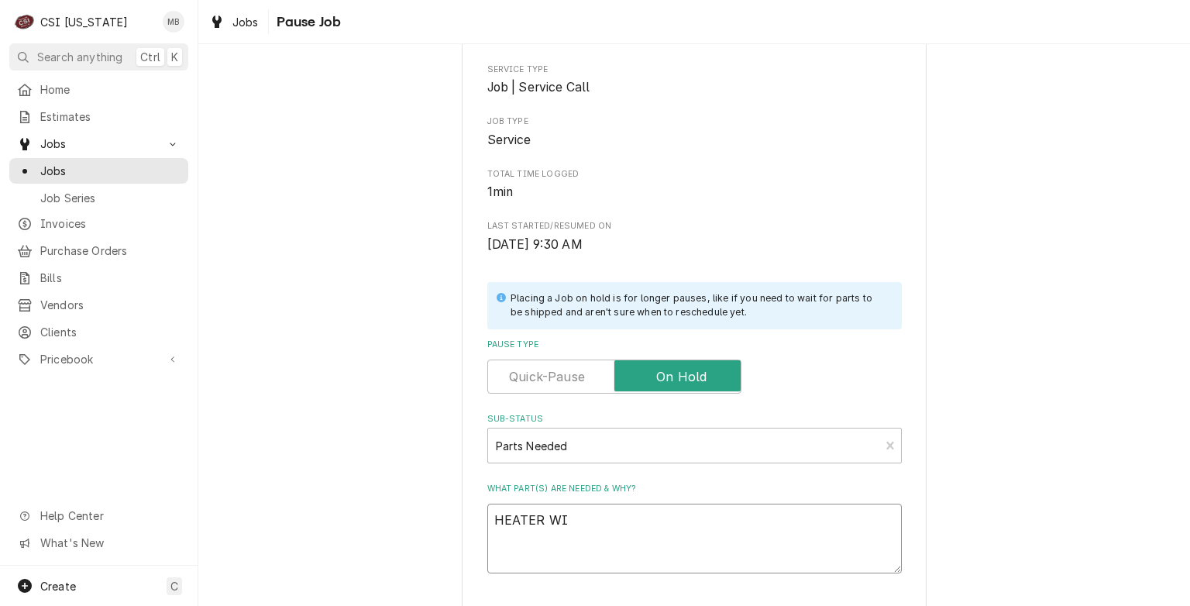
type textarea "HEATER WIR"
type textarea "x"
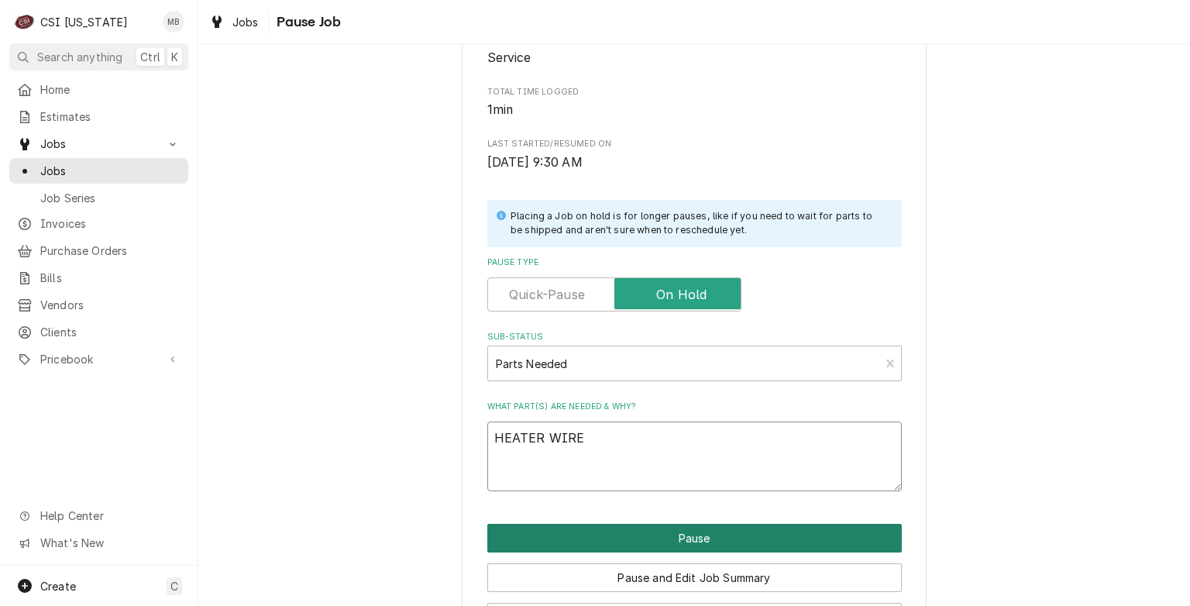
type textarea "HEATER WIRE"
click at [576, 537] on button "Pause" at bounding box center [694, 538] width 415 height 29
type textarea "x"
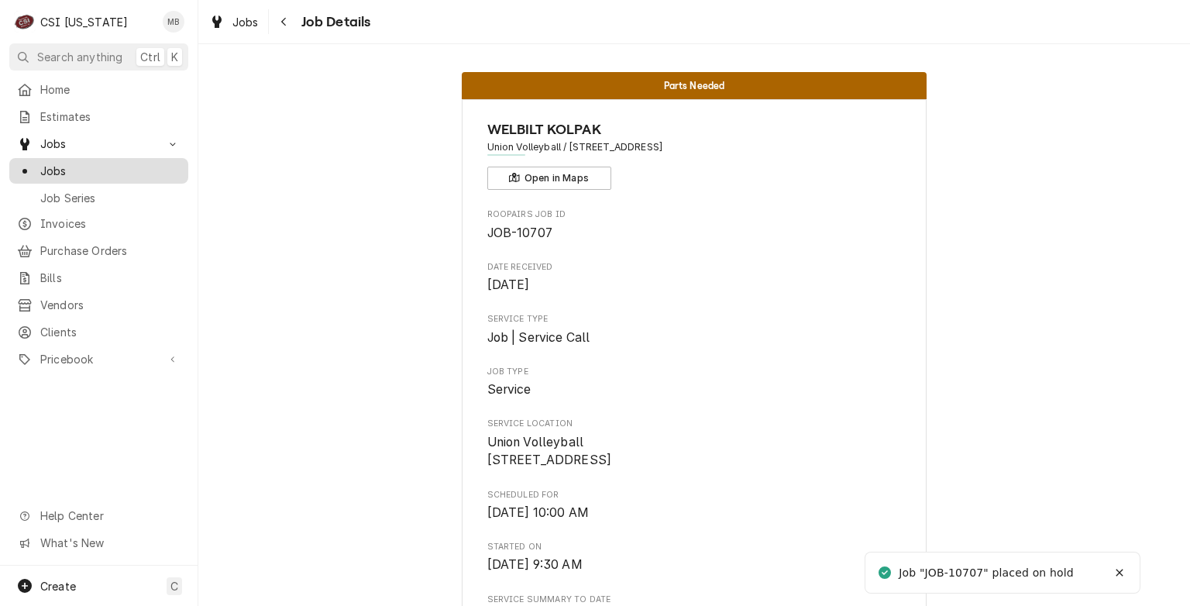
click at [86, 174] on div "Jobs" at bounding box center [98, 170] width 173 height 19
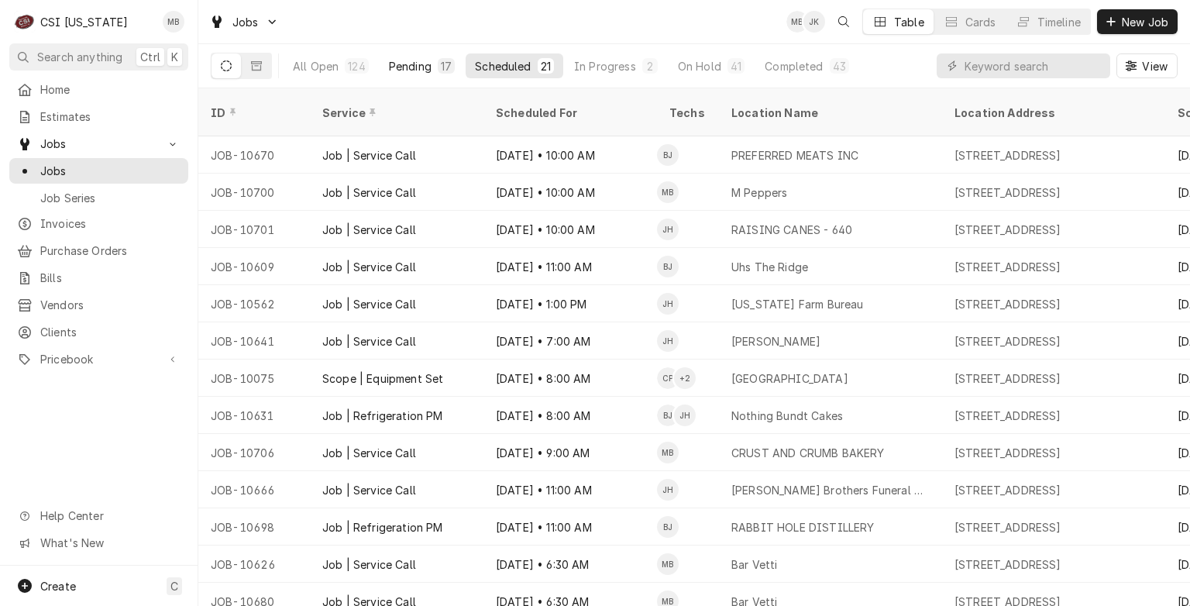
click at [395, 56] on button "Pending 17" at bounding box center [422, 65] width 84 height 25
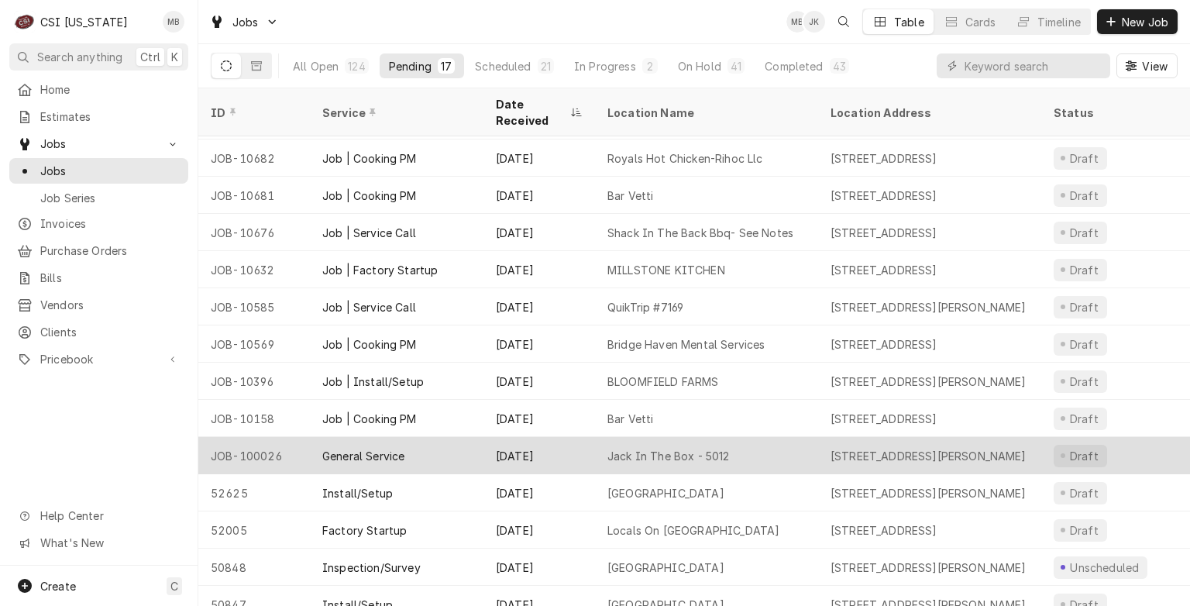
scroll to position [155, 0]
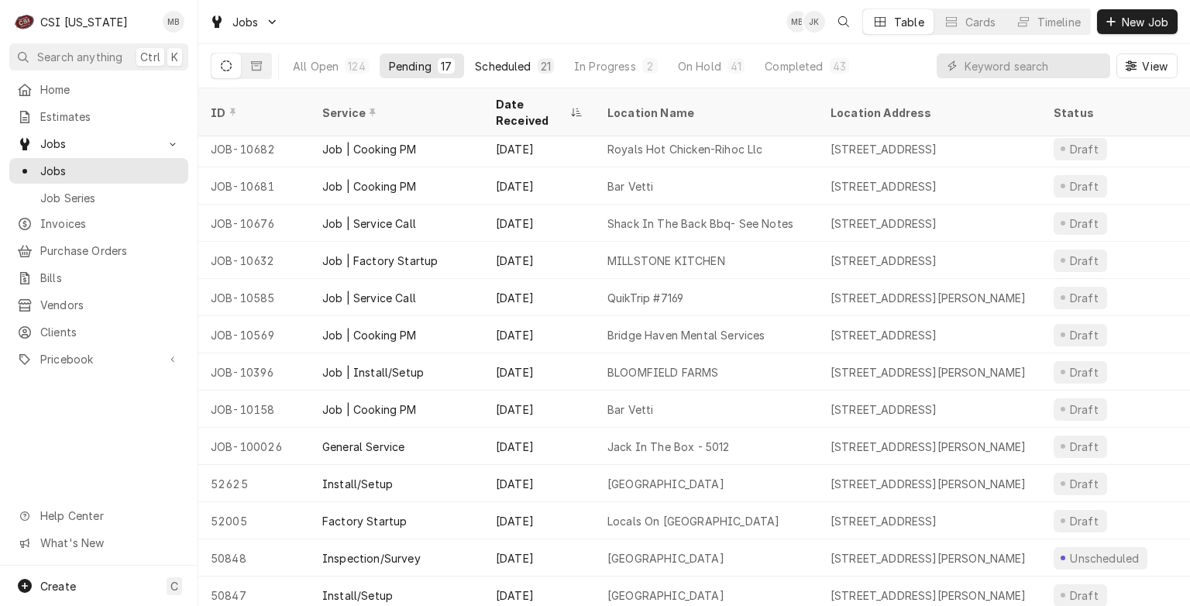
click at [536, 77] on button "Scheduled 21" at bounding box center [515, 65] width 98 height 25
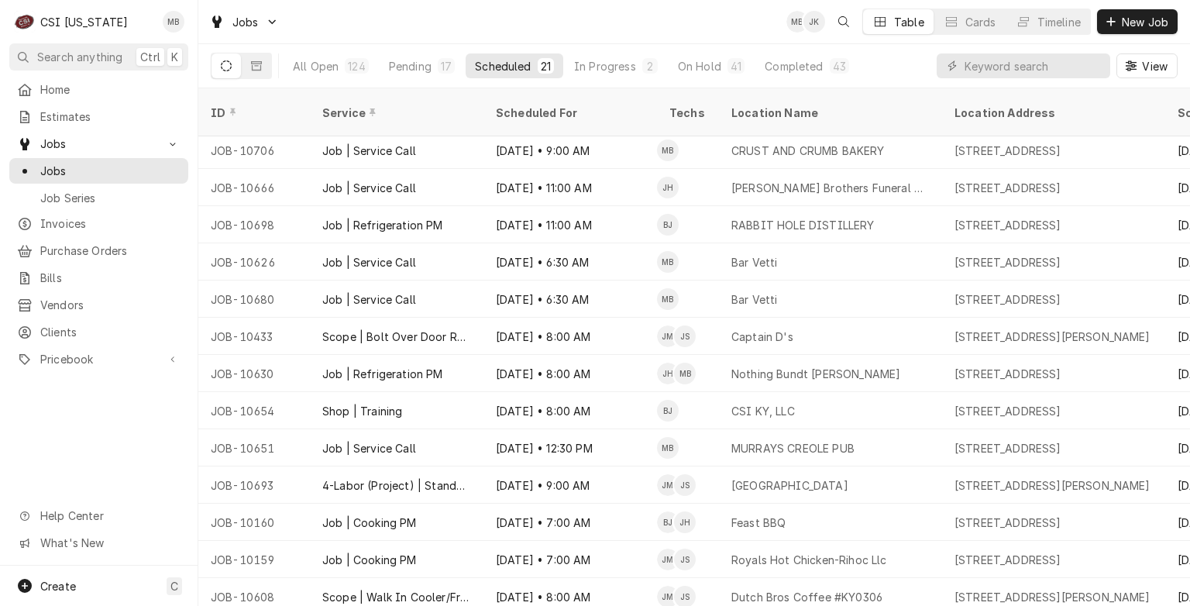
scroll to position [0, 0]
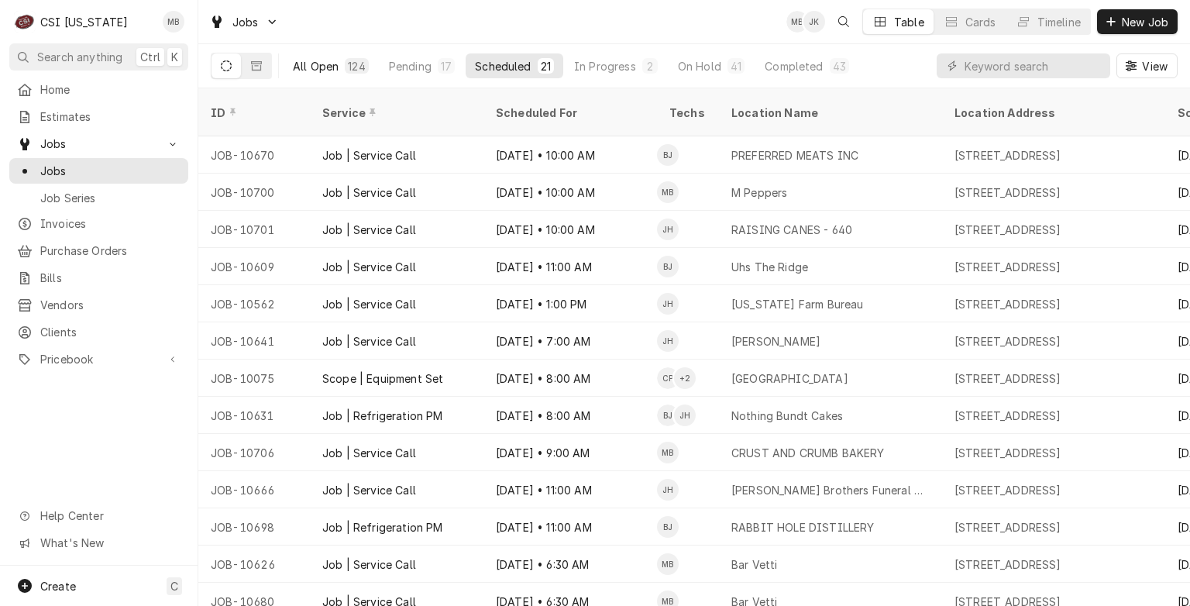
click at [369, 73] on button "All Open 124" at bounding box center [331, 65] width 95 height 25
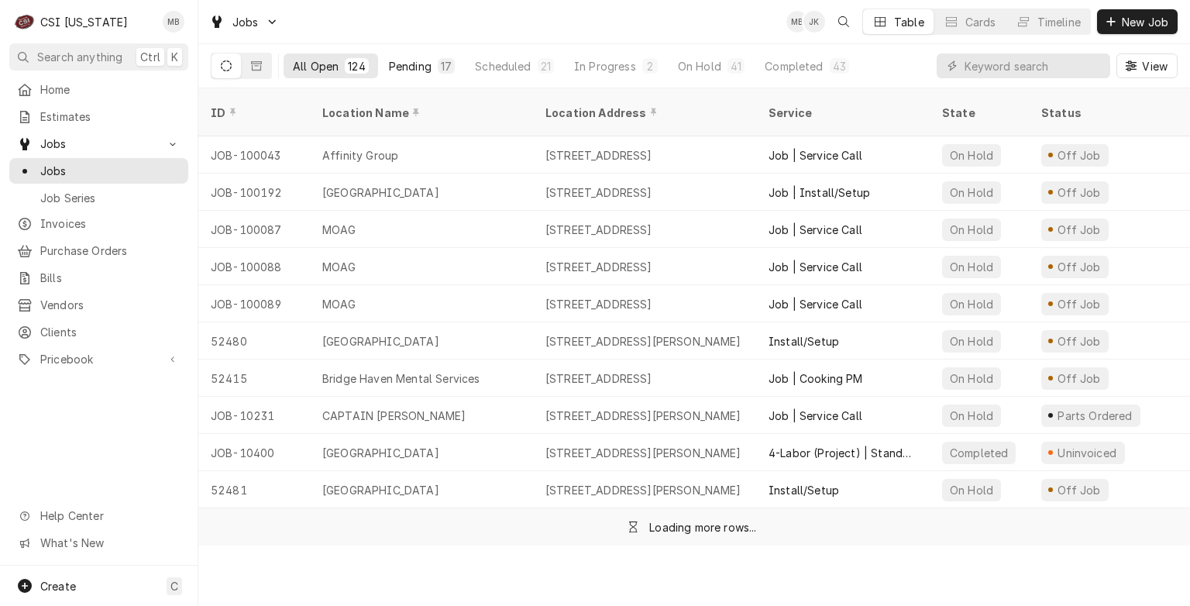
click at [414, 60] on div "Pending" at bounding box center [410, 66] width 43 height 16
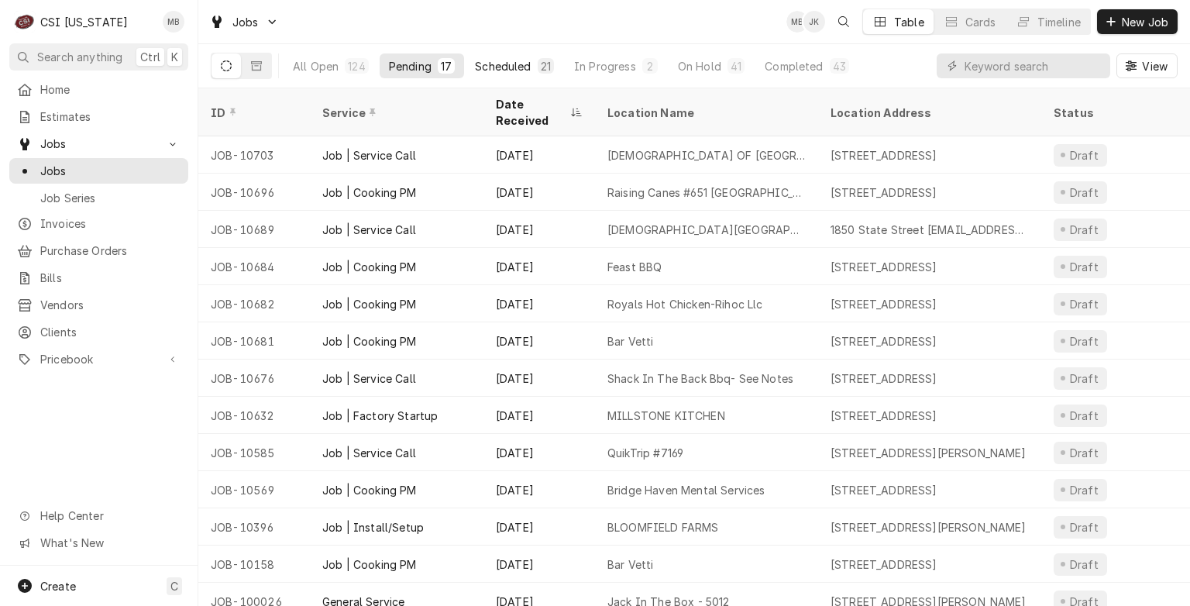
click at [507, 70] on div "Scheduled" at bounding box center [503, 66] width 56 height 16
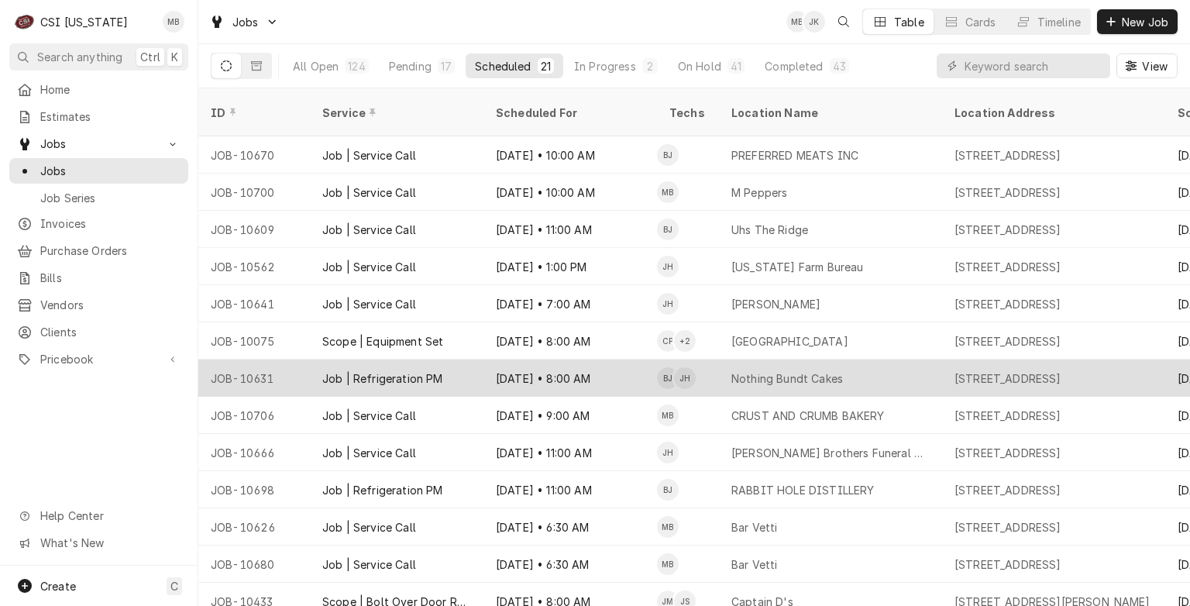
click at [490, 360] on div "[DATE] • 8:00 AM" at bounding box center [570, 378] width 174 height 37
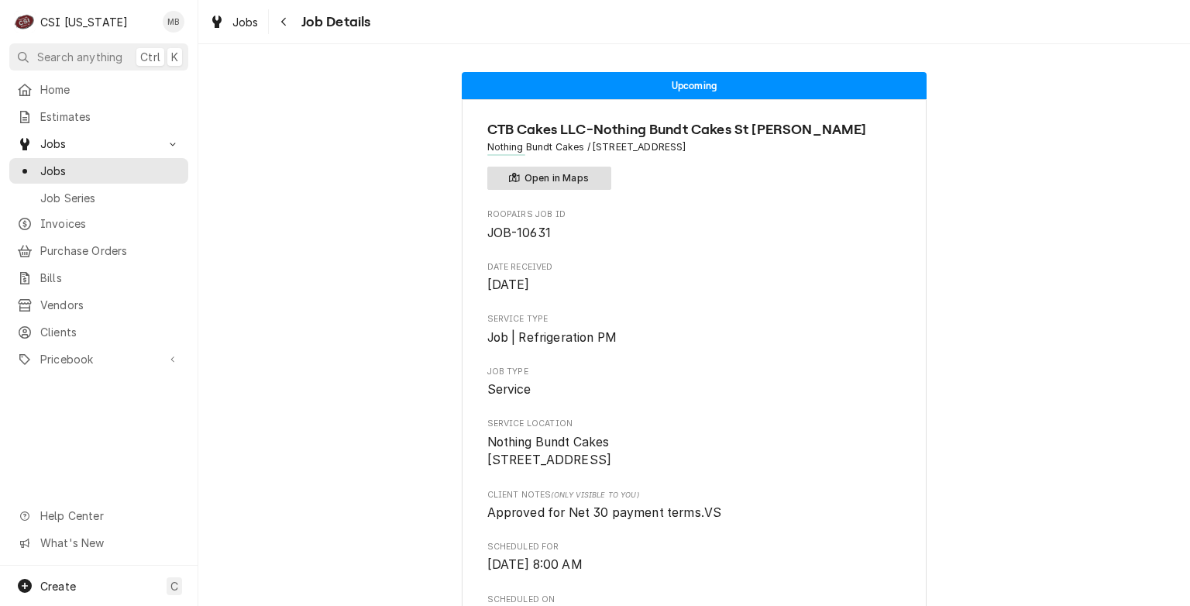
drag, startPoint x: 0, startPoint y: 0, endPoint x: 506, endPoint y: 181, distance: 537.5
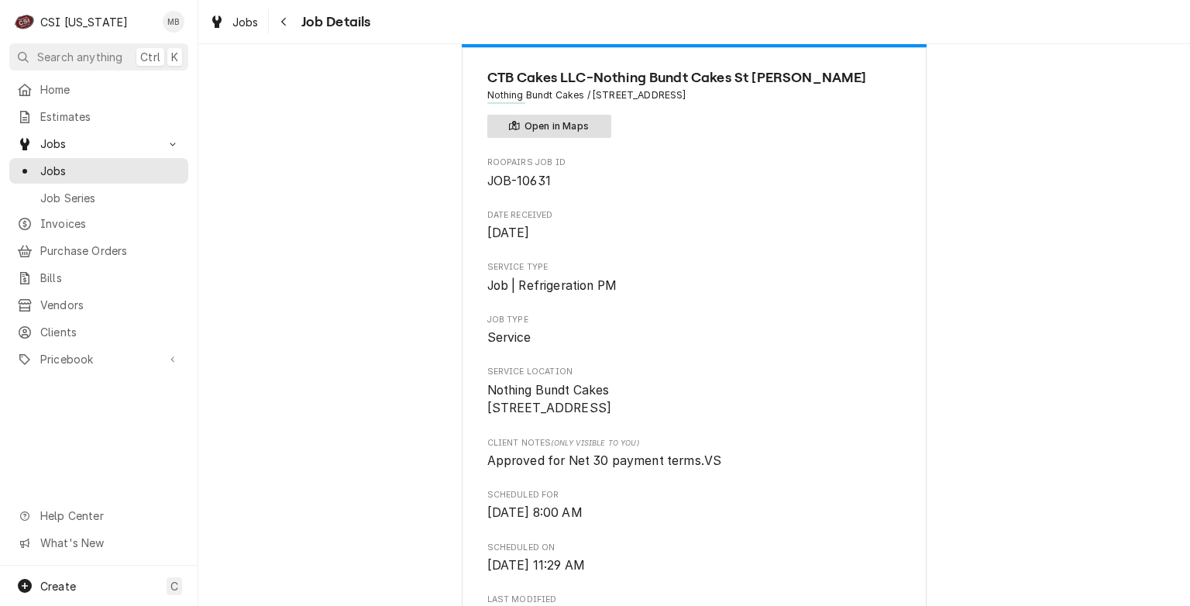
scroll to position [57, 0]
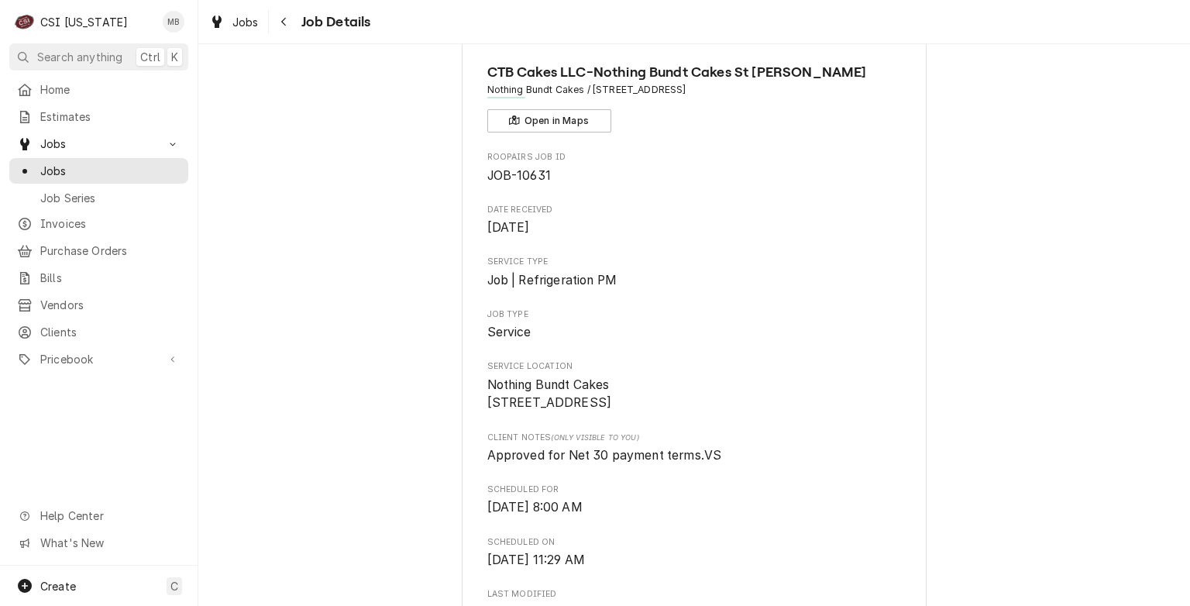
drag, startPoint x: 506, startPoint y: 181, endPoint x: 332, endPoint y: 214, distance: 176.6
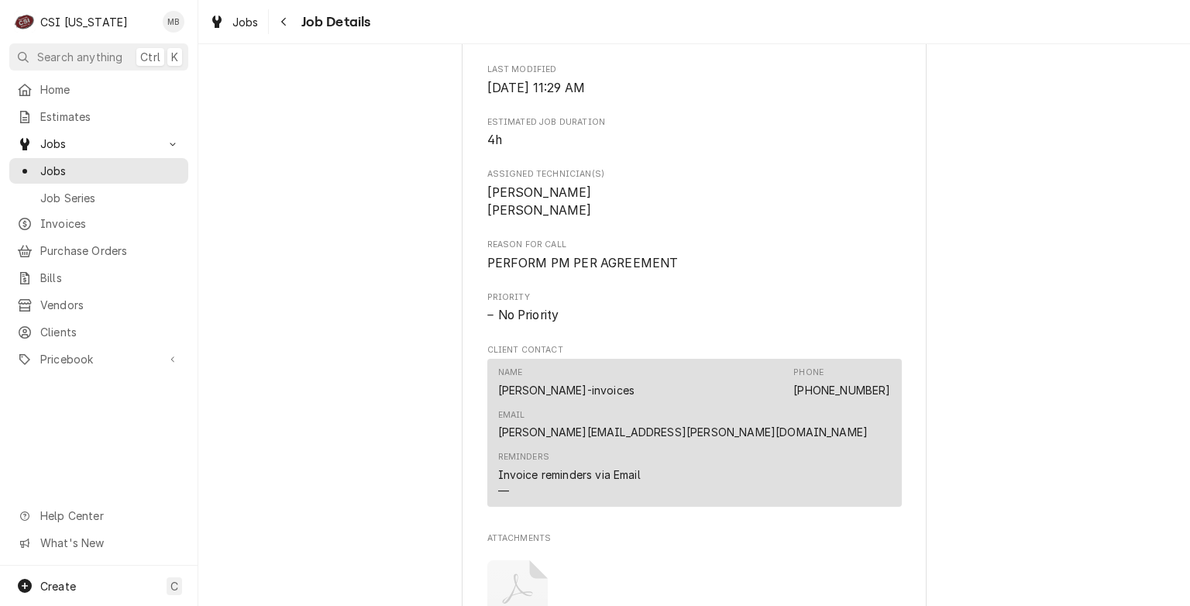
scroll to position [583, 0]
click at [122, 174] on div "Jobs" at bounding box center [98, 170] width 173 height 19
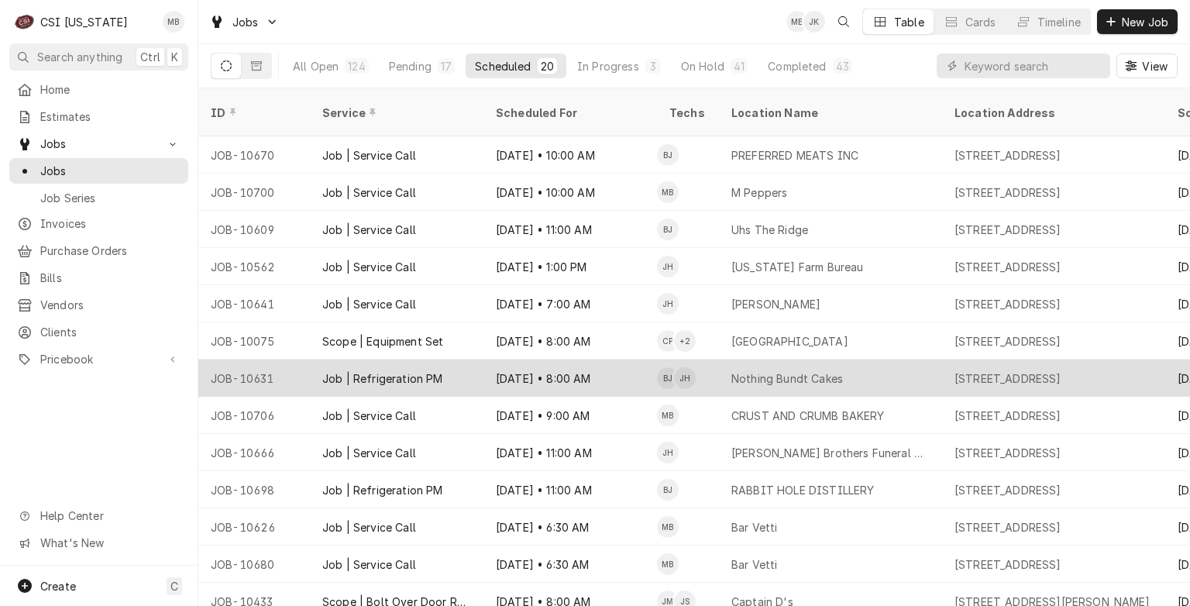
click at [318, 360] on div "Job | Refrigeration PM" at bounding box center [397, 378] width 174 height 37
